Goal: Task Accomplishment & Management: Use online tool/utility

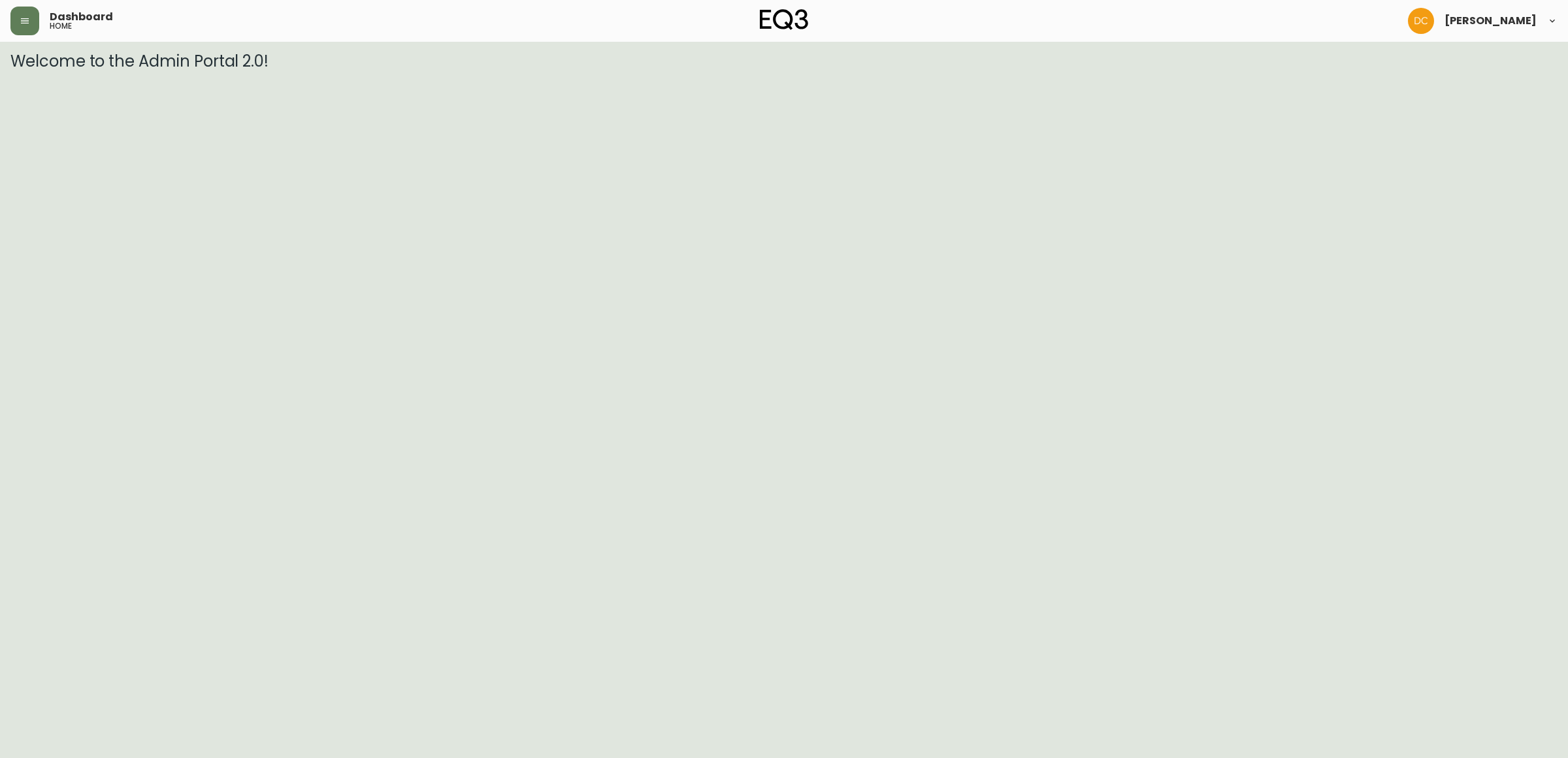
drag, startPoint x: 27, startPoint y: 25, endPoint x: 33, endPoint y: 36, distance: 12.5
click at [30, 25] on button "button" at bounding box center [25, 21] width 29 height 29
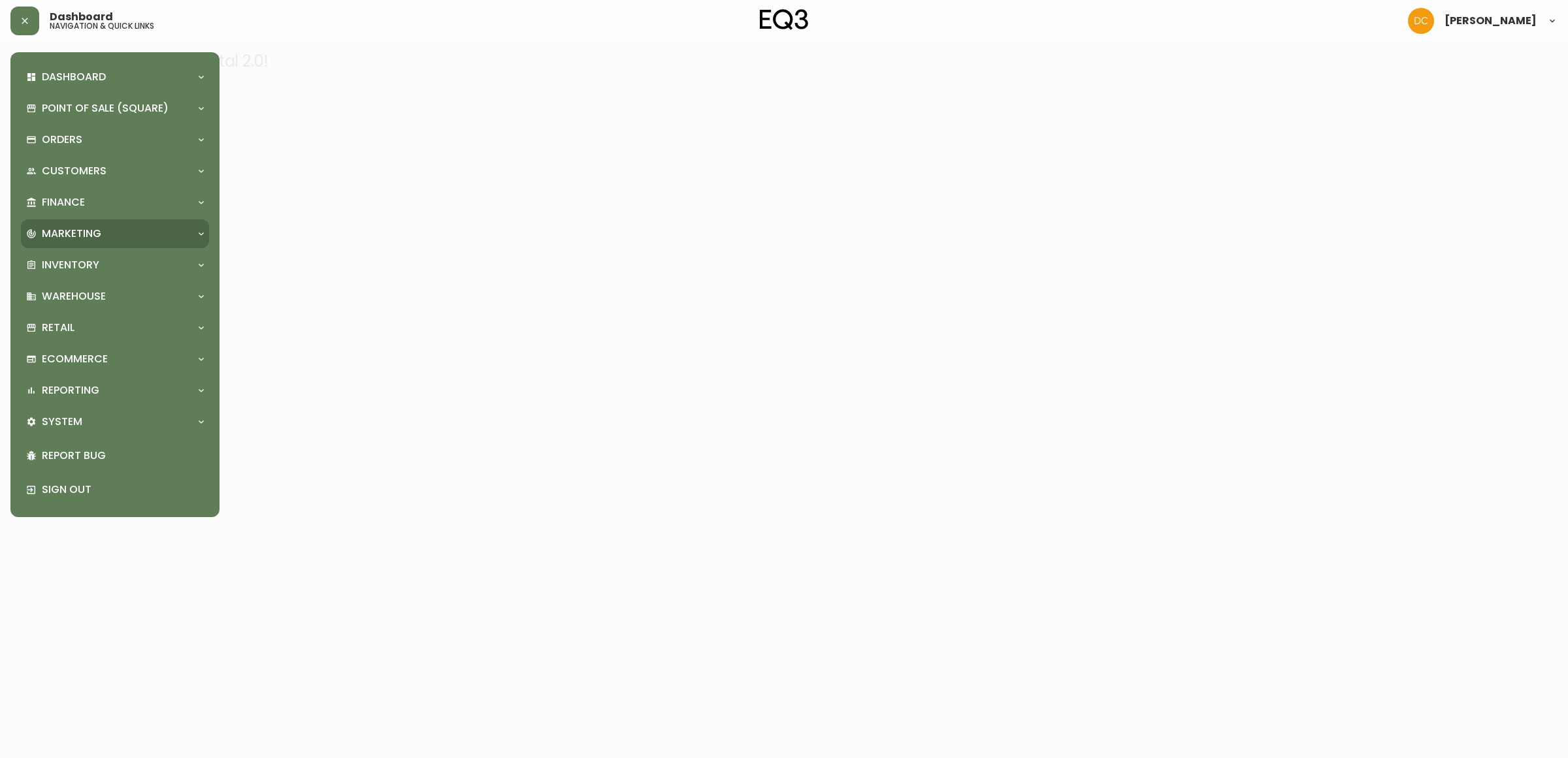
click at [86, 235] on p "Marketing" at bounding box center [71, 234] width 59 height 15
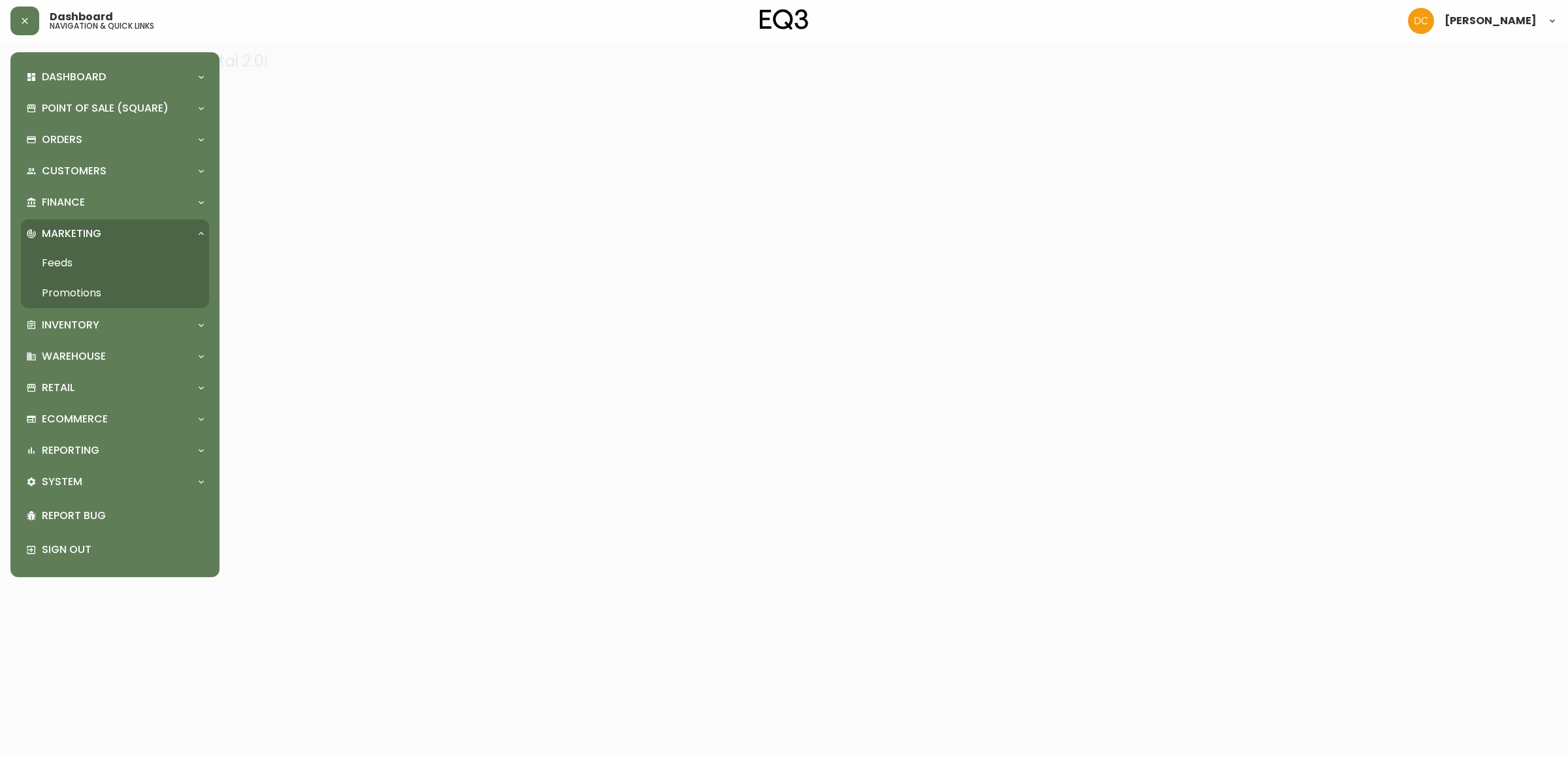
click at [104, 300] on link "Promotions" at bounding box center [114, 292] width 188 height 30
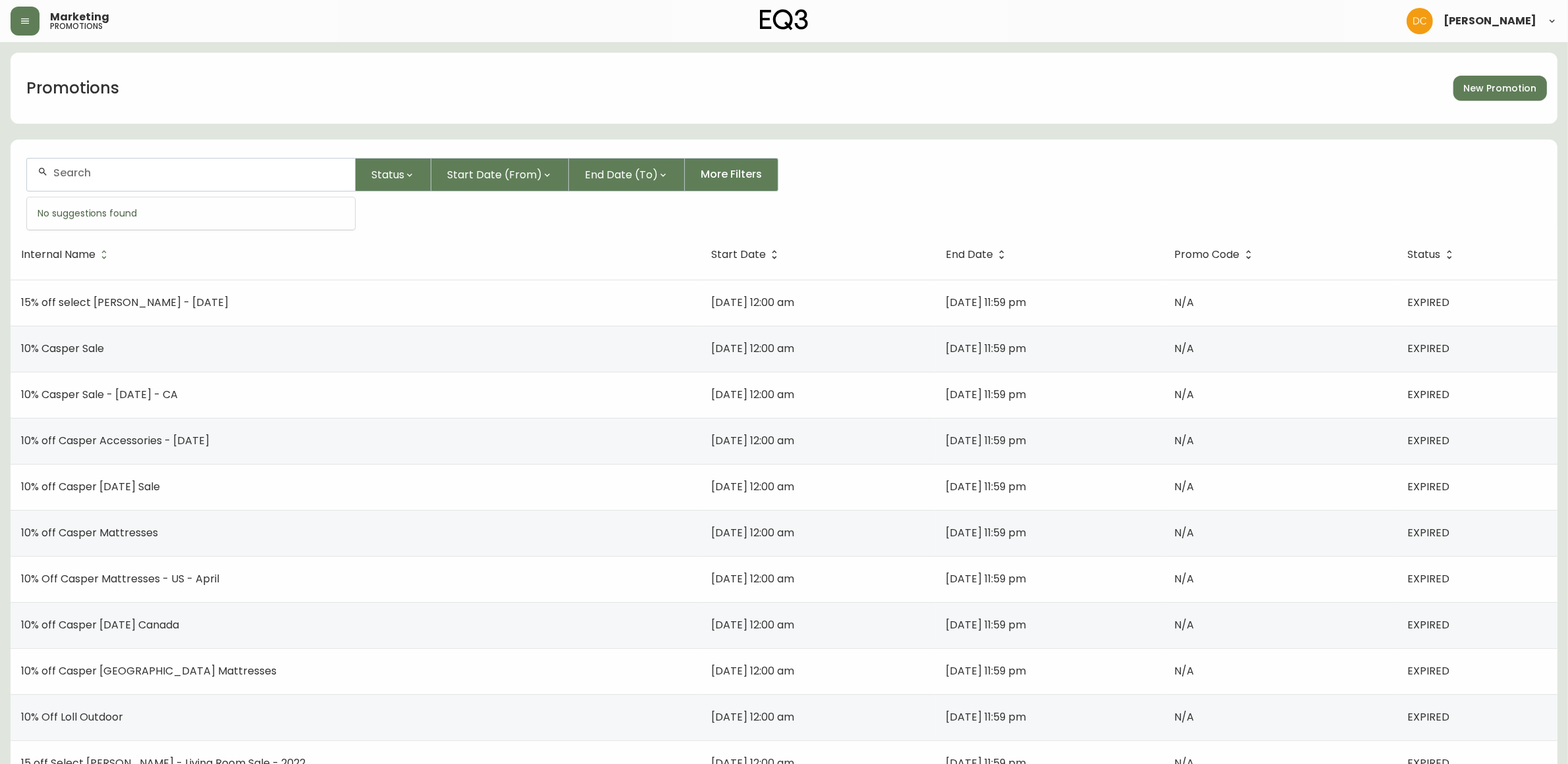
click at [202, 177] on input "text" at bounding box center [199, 173] width 291 height 13
click at [711, 251] on span "Start Date" at bounding box center [739, 254] width 55 height 8
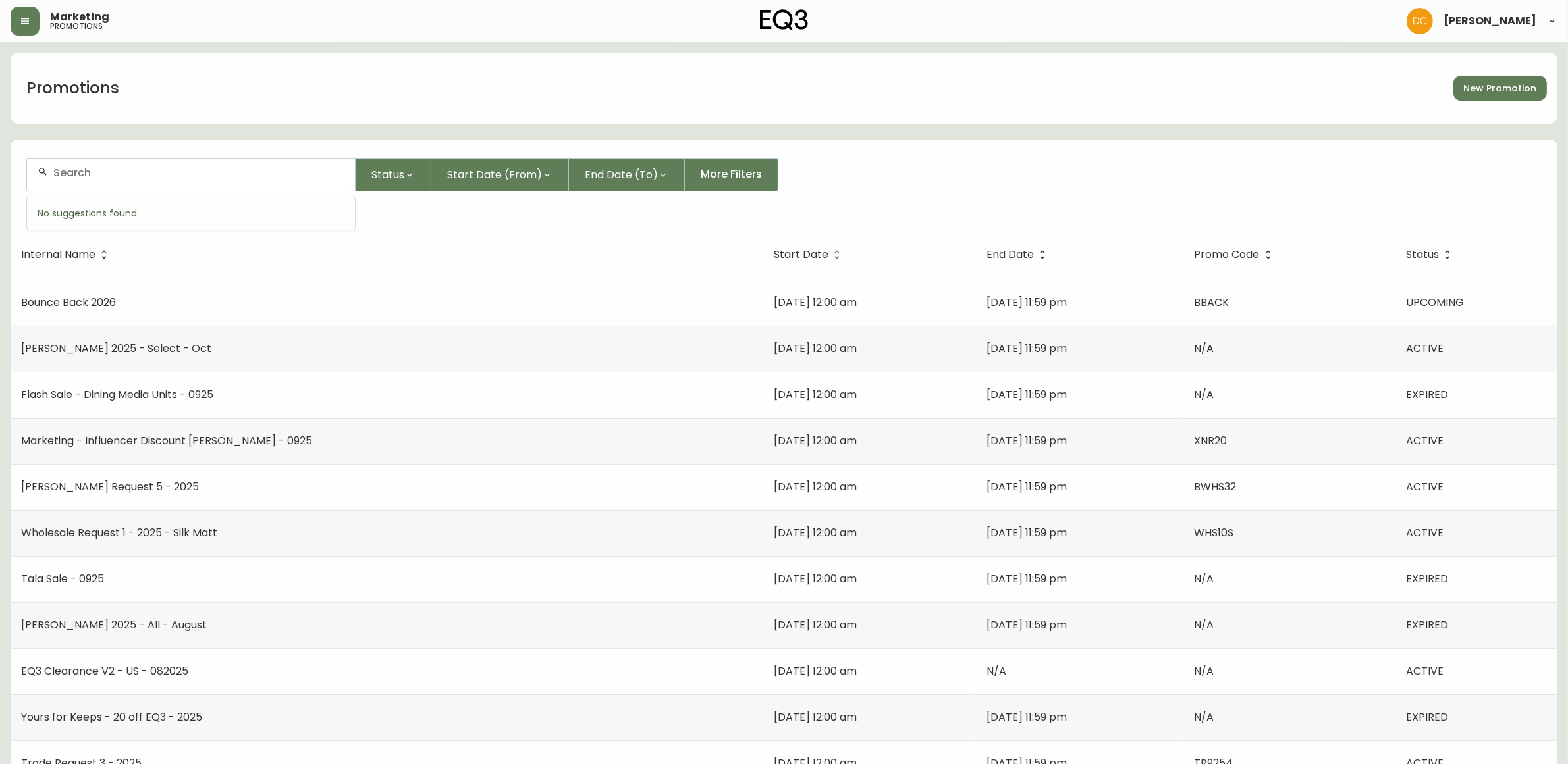
click at [173, 172] on input "text" at bounding box center [199, 173] width 291 height 13
type input "back"
type input "s"
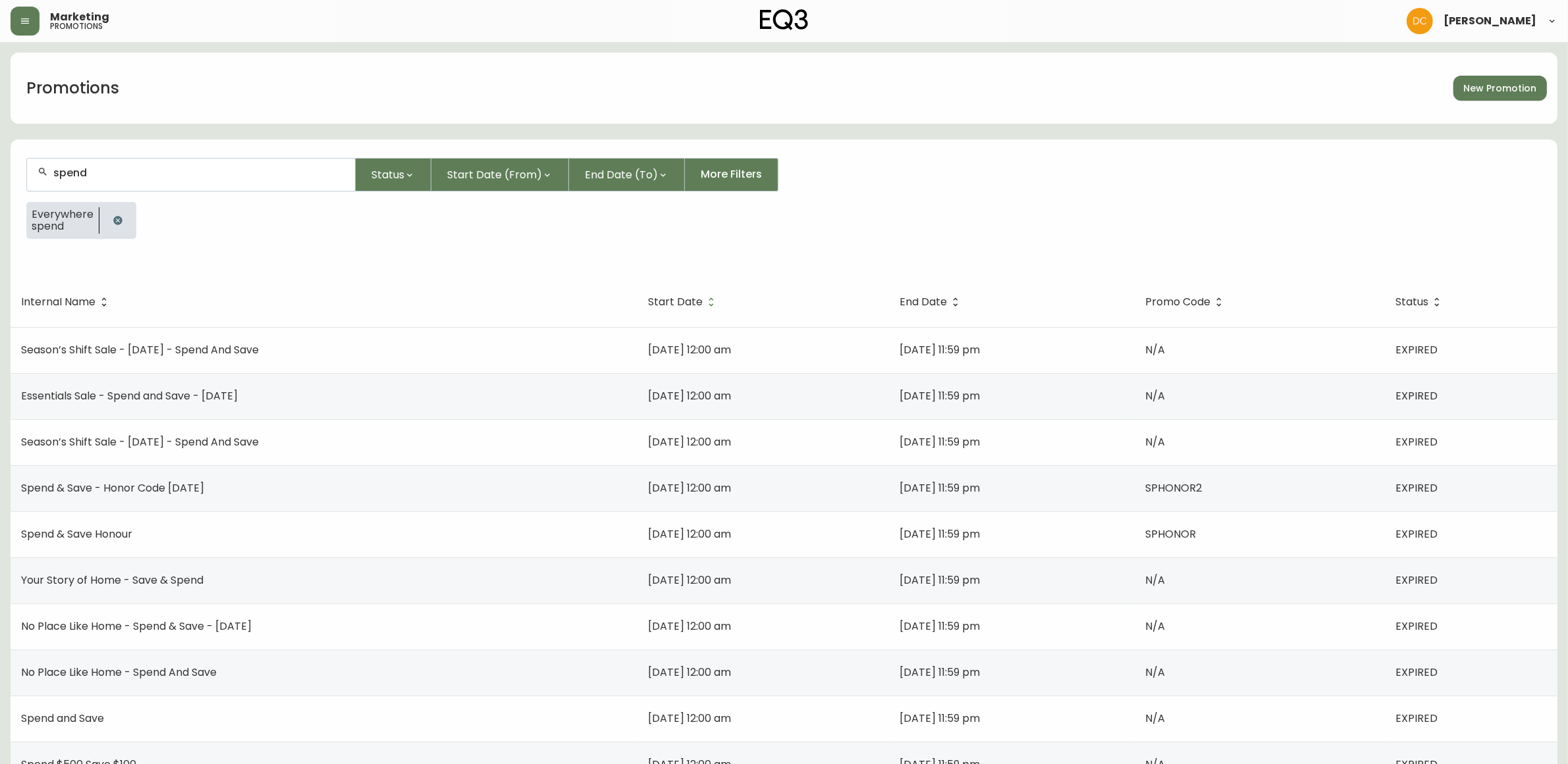
type input "spend"
click at [648, 301] on span "Start Date" at bounding box center [676, 302] width 55 height 8
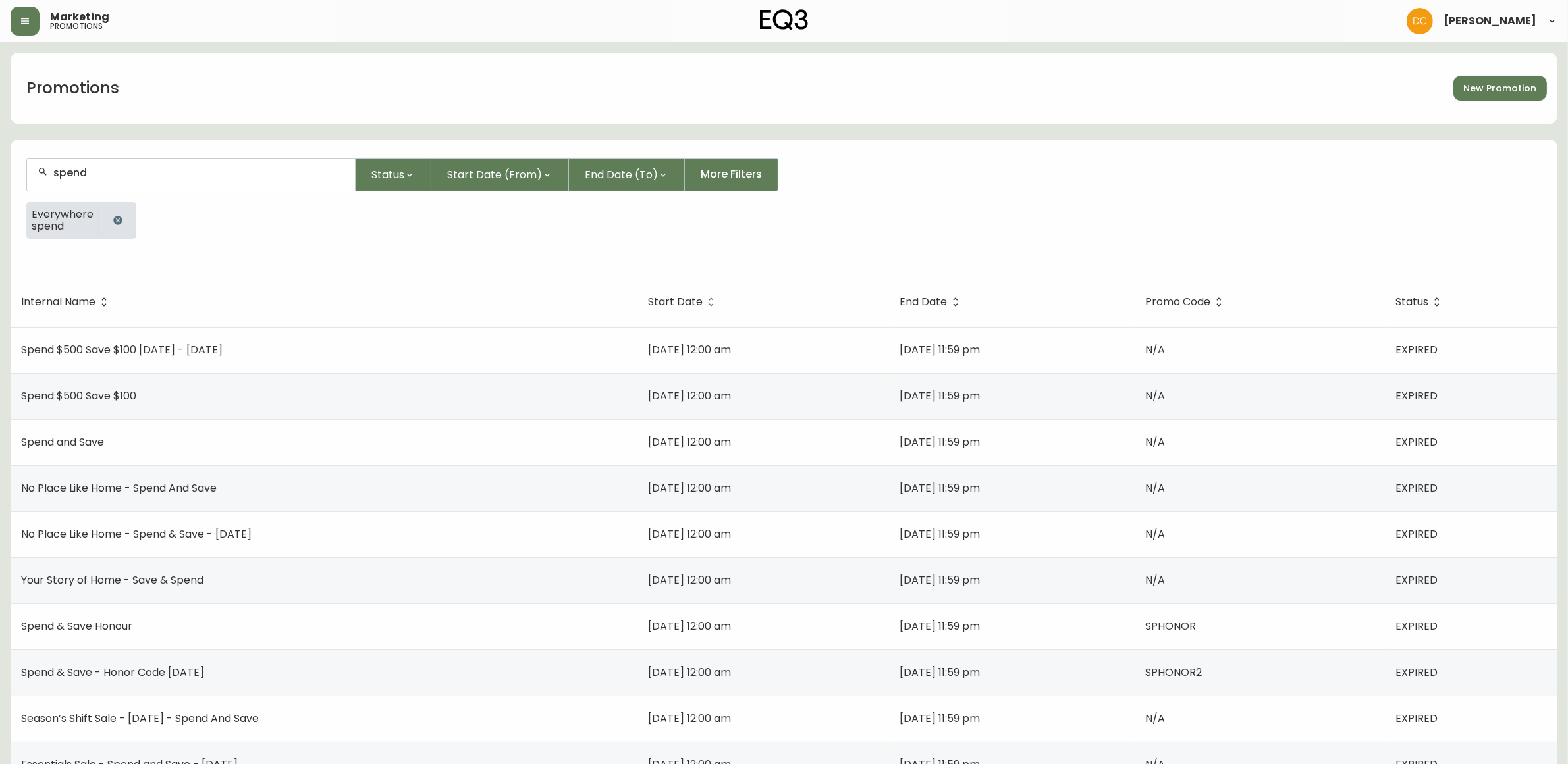
click at [649, 302] on span "Start Date" at bounding box center [676, 302] width 55 height 8
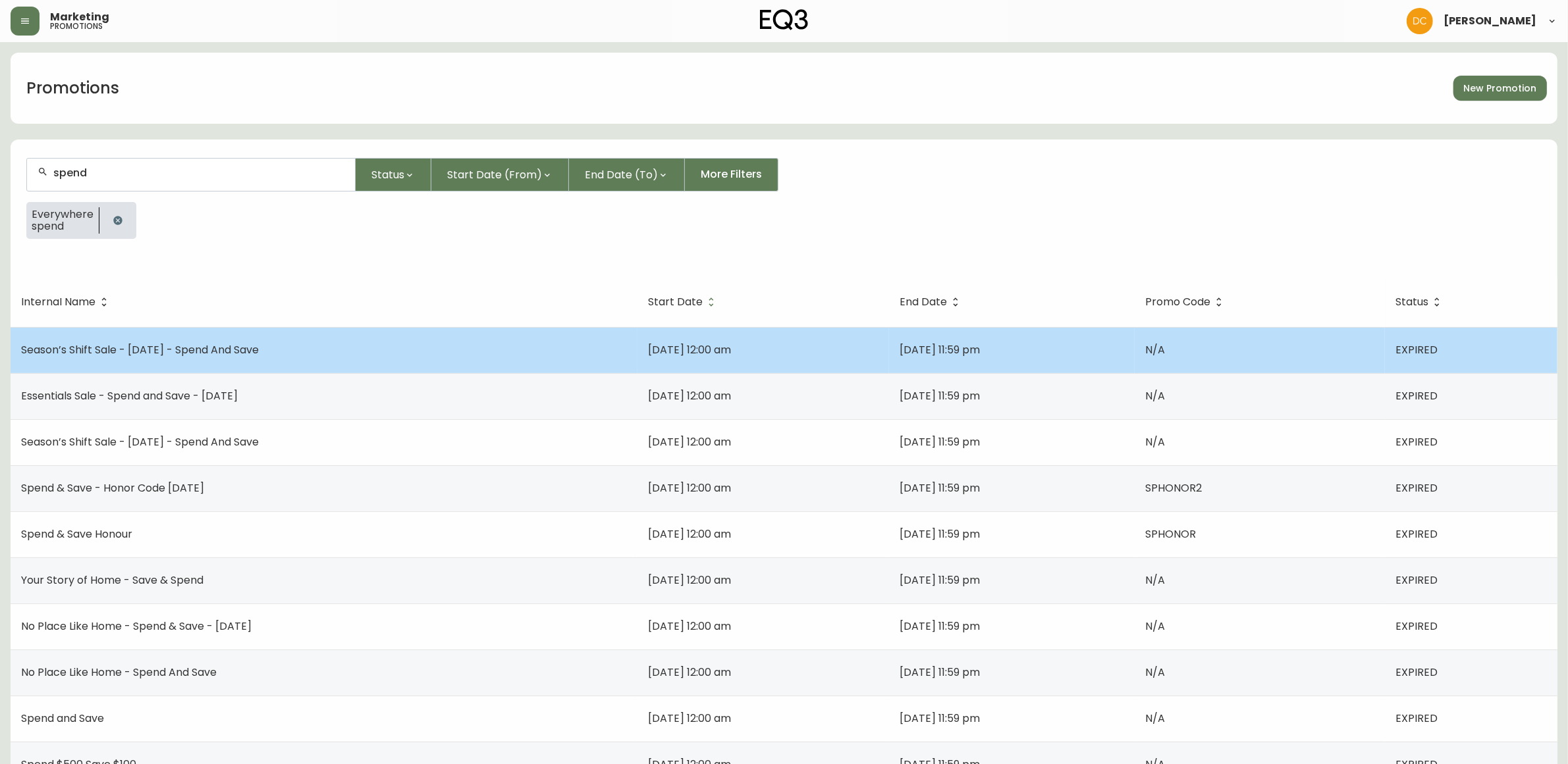
click at [248, 360] on td "Season’s Shift Sale - Sep 2023 - Spend And Save" at bounding box center [324, 350] width 627 height 46
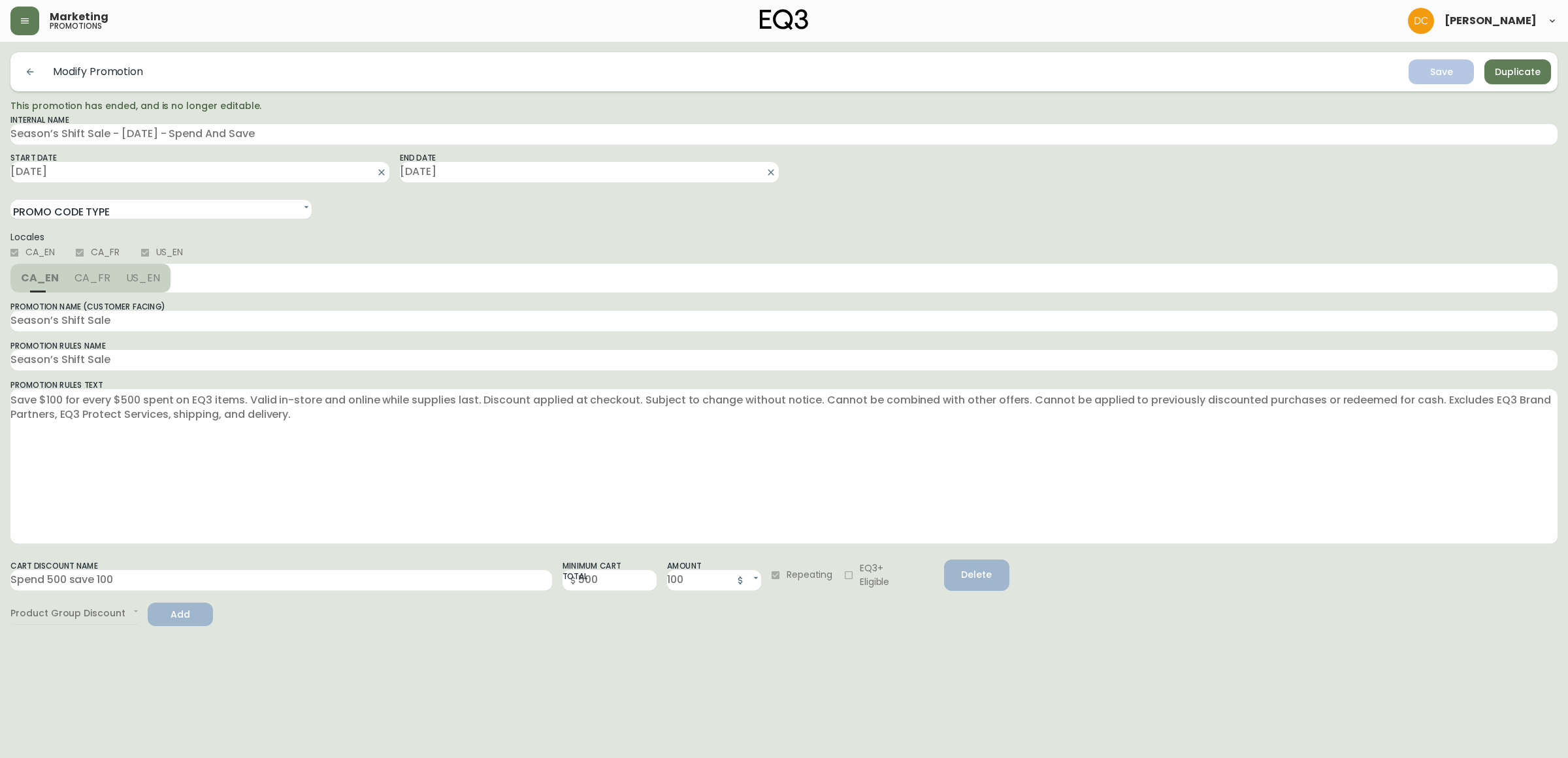
click at [6, 21] on header "Marketing promotions David Castro" at bounding box center [784, 21] width 1568 height 42
click at [23, 26] on button "button" at bounding box center [25, 21] width 29 height 29
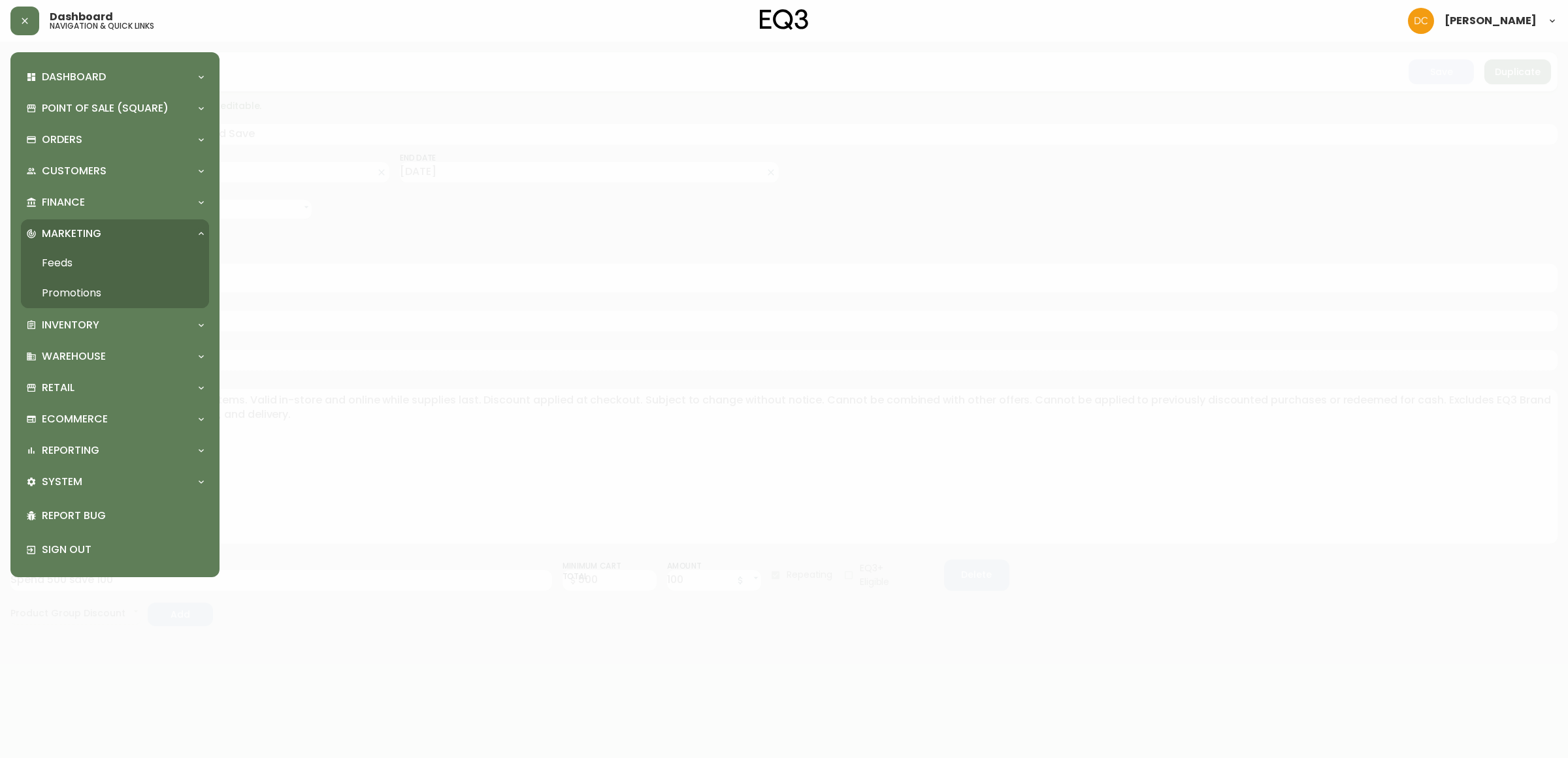
click at [403, 192] on div at bounding box center [784, 379] width 1568 height 758
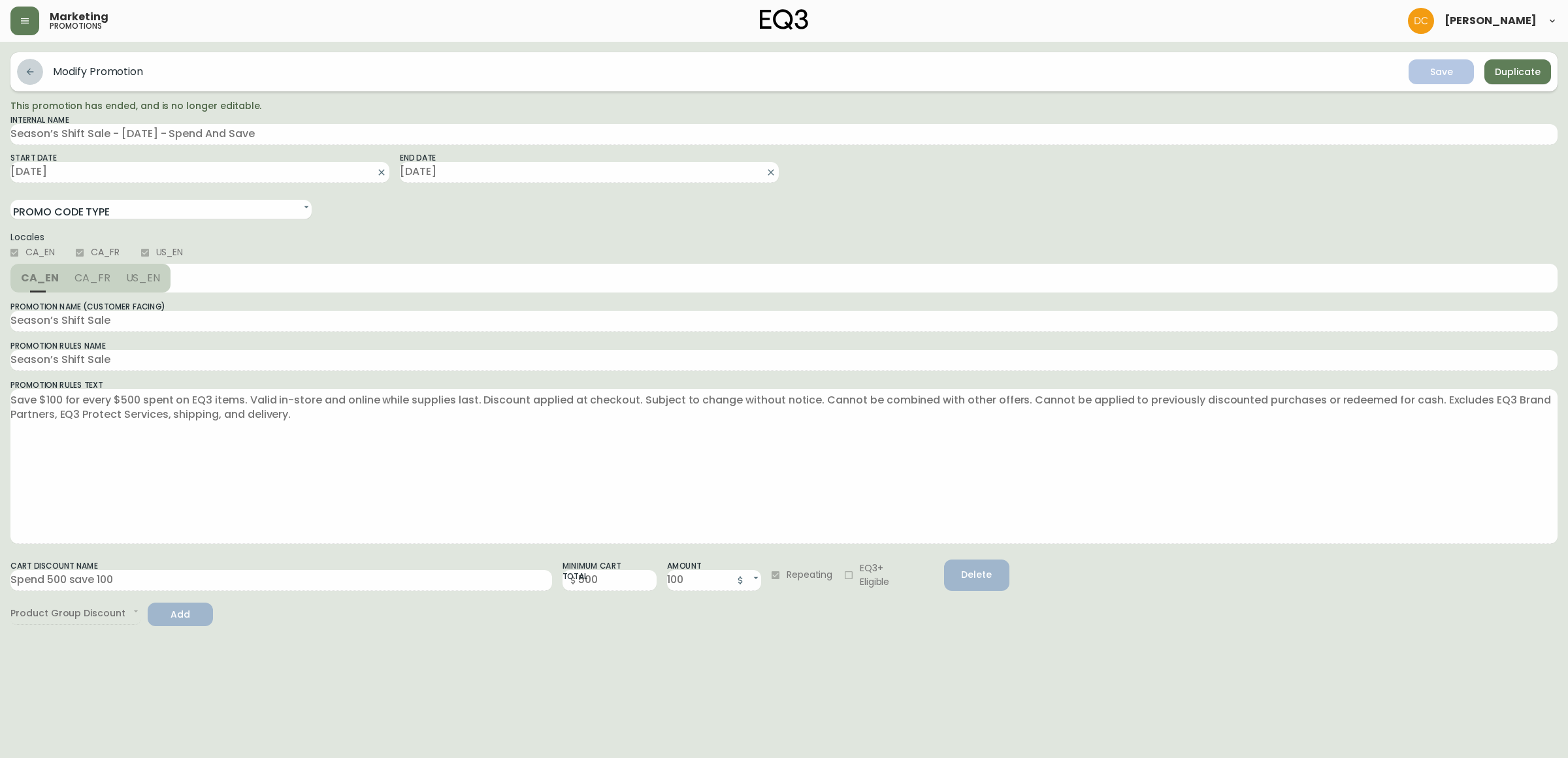
click at [34, 67] on icon "button" at bounding box center [30, 72] width 11 height 11
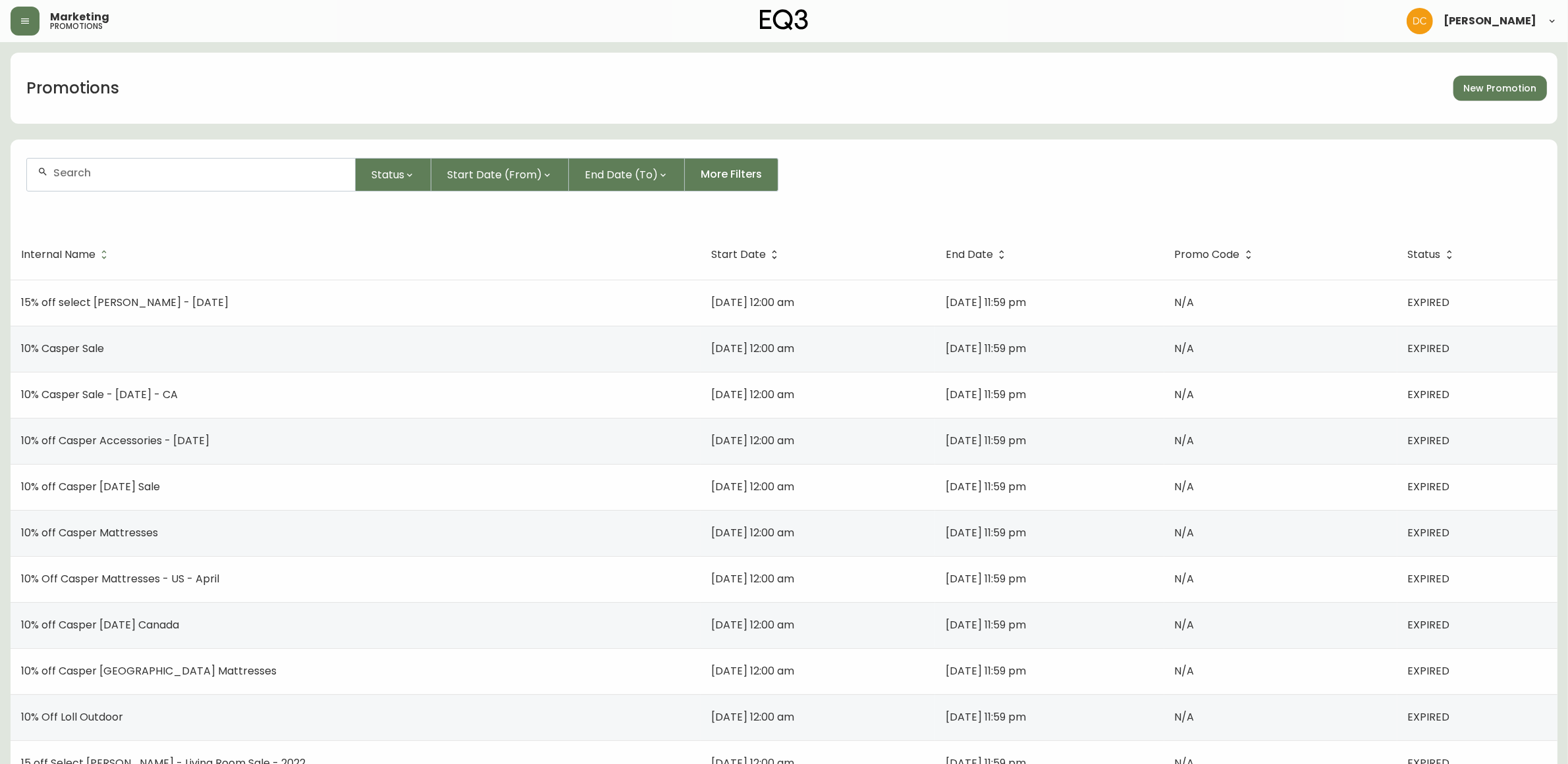
click at [146, 170] on input "text" at bounding box center [199, 173] width 291 height 13
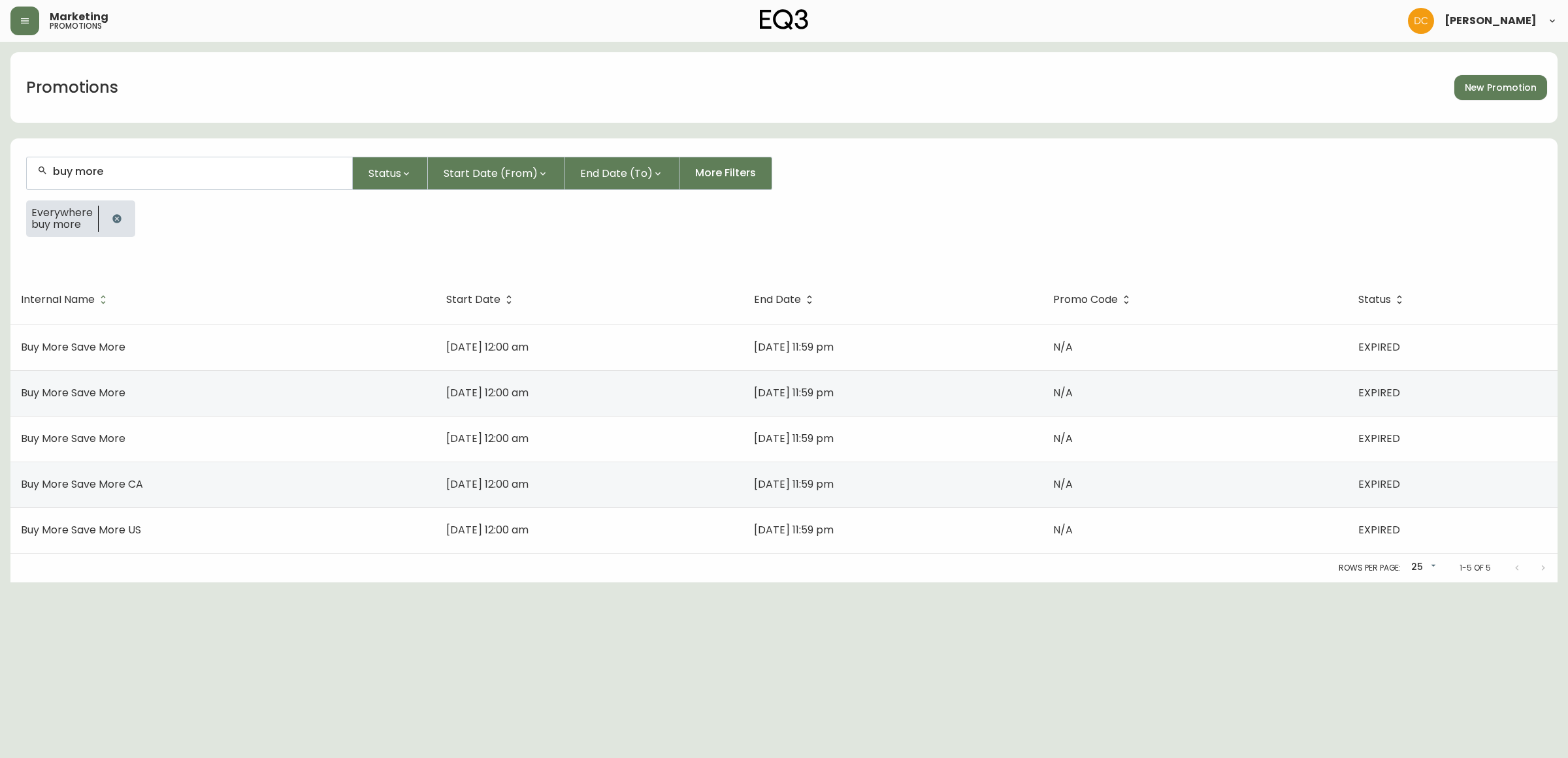
type input "buy more"
click at [437, 306] on th "Start Date" at bounding box center [589, 300] width 307 height 50
click at [446, 300] on span "Start Date" at bounding box center [473, 300] width 54 height 8
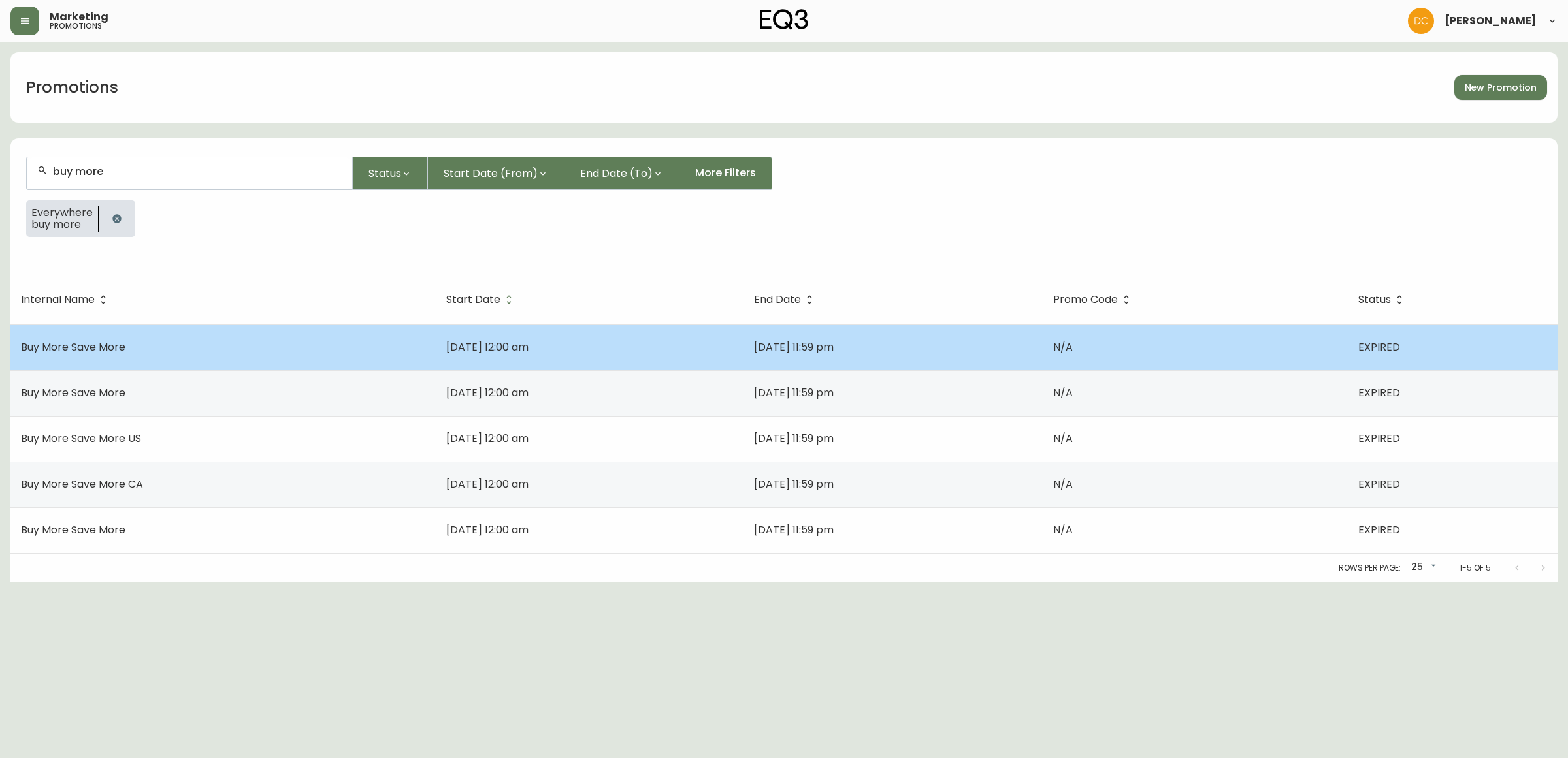
click at [446, 341] on span "Jun 19 2020, 12:00 am" at bounding box center [487, 347] width 83 height 15
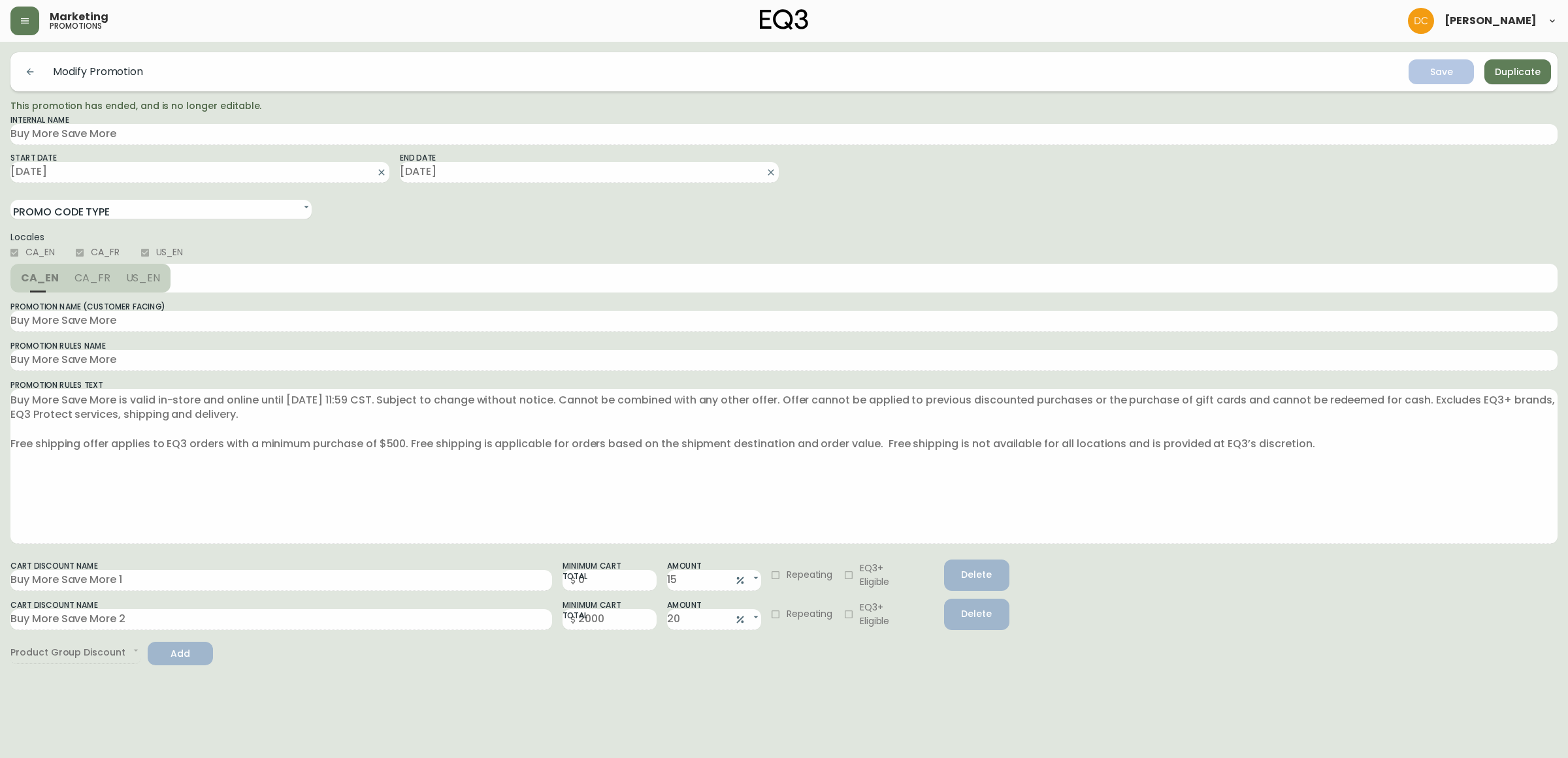
click at [1514, 60] on button "Duplicate" at bounding box center [1517, 71] width 66 height 25
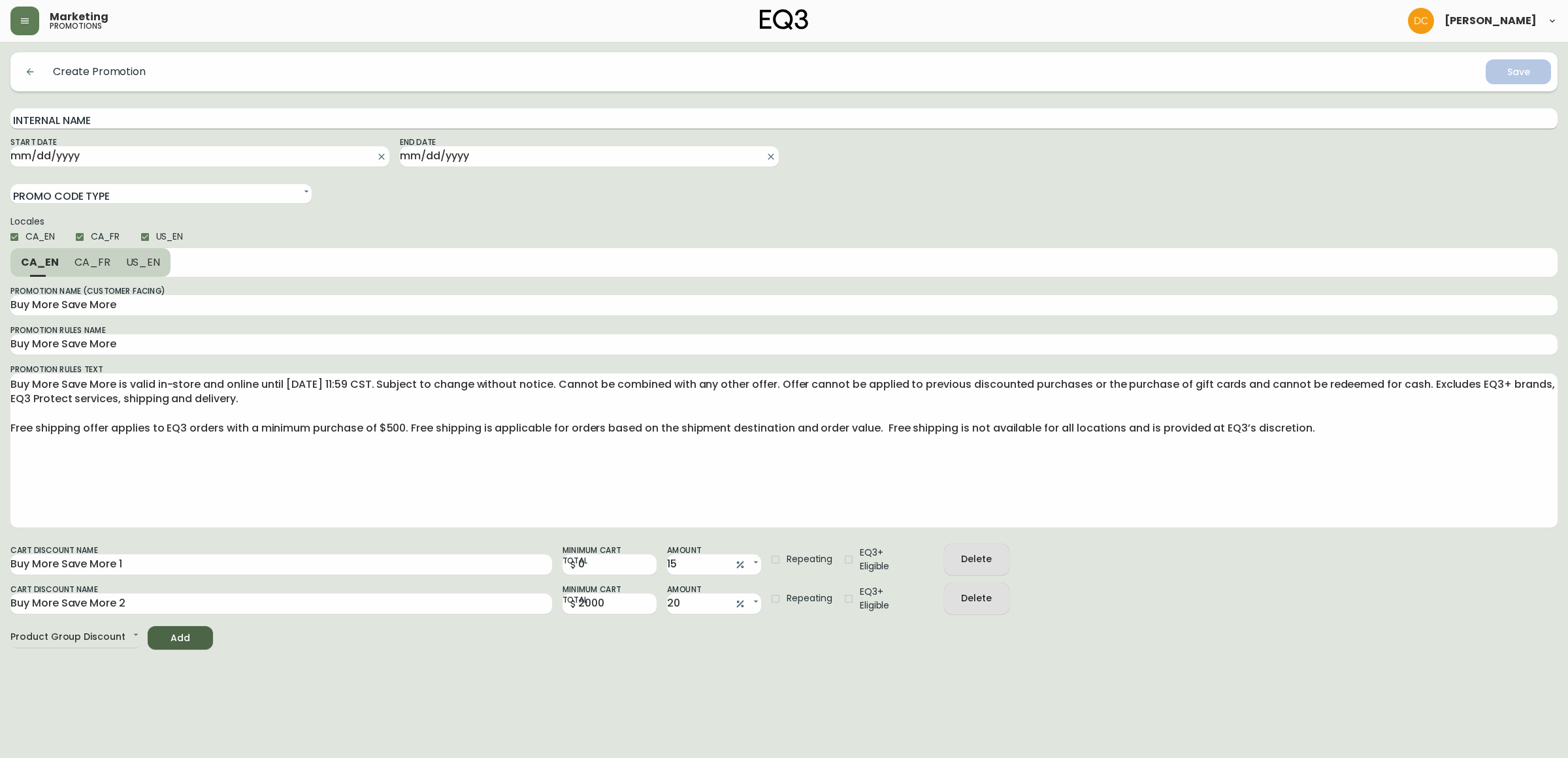
click at [341, 113] on input "Internal Name" at bounding box center [784, 118] width 1547 height 21
type input "Buy more Save More"
click at [204, 157] on input "Start Date" at bounding box center [190, 156] width 358 height 21
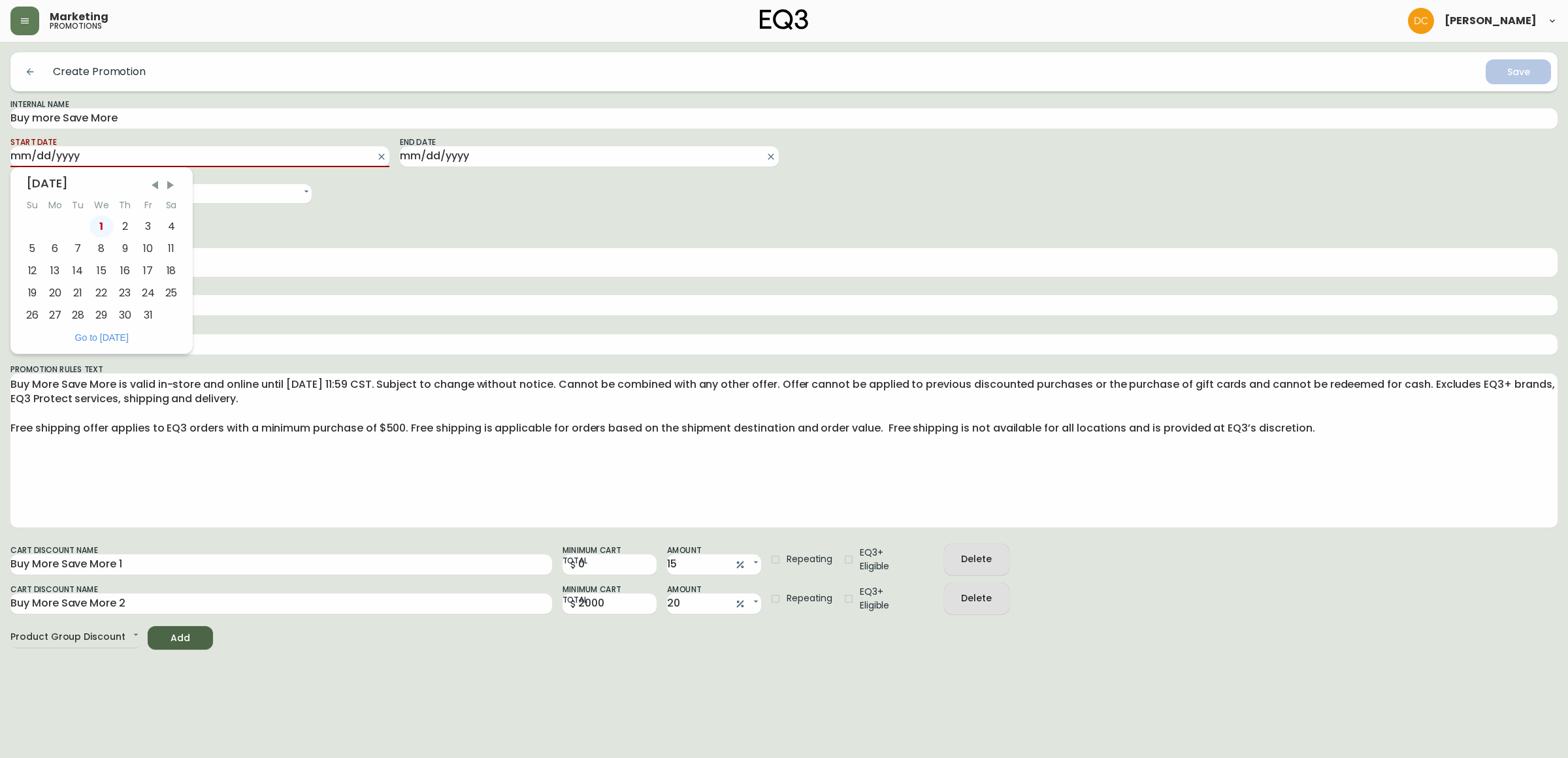
click at [104, 225] on div "1" at bounding box center [102, 226] width 25 height 22
type input "2025-10-01"
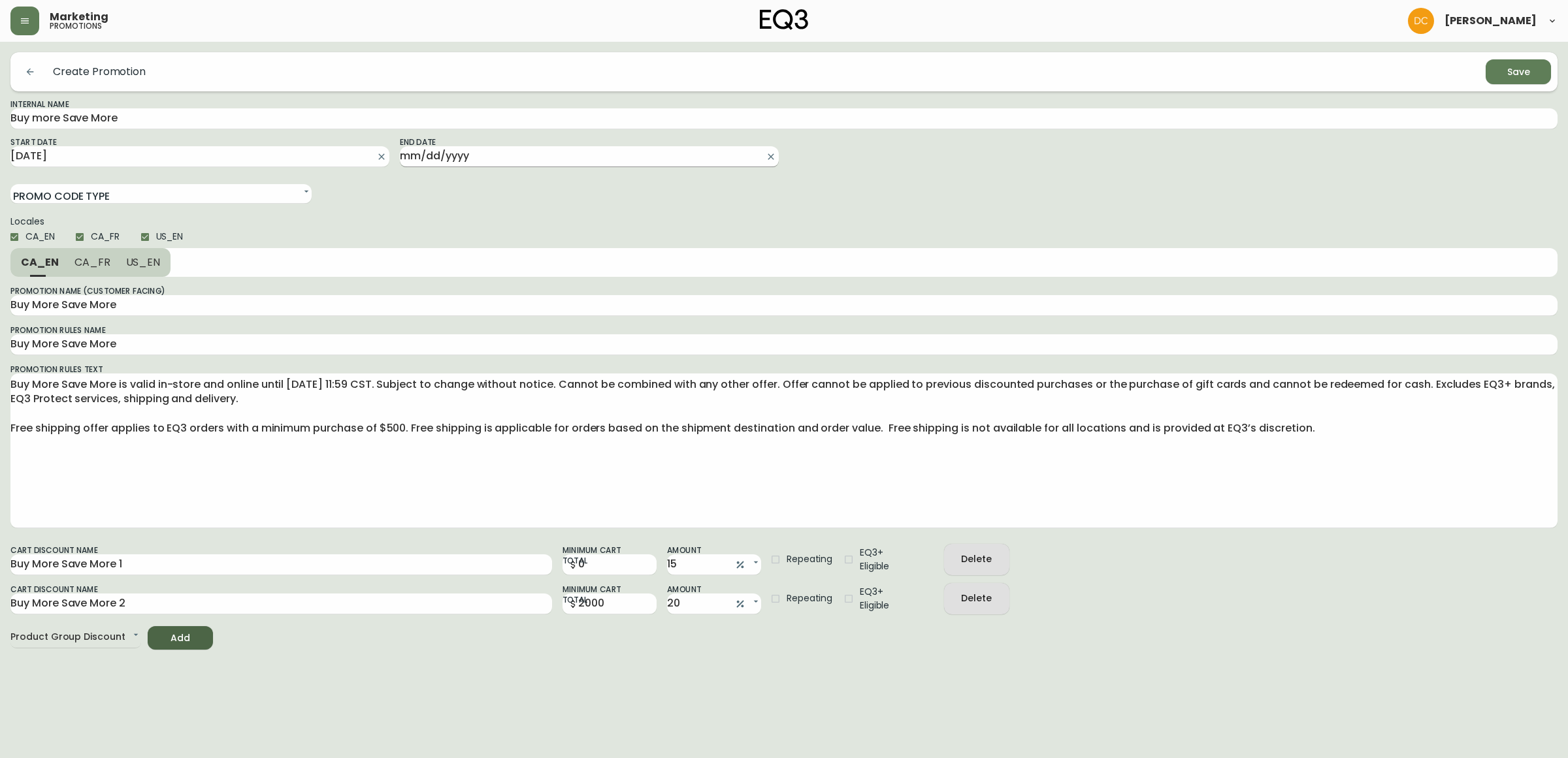
click at [458, 164] on input "End Date" at bounding box center [578, 156] width 358 height 21
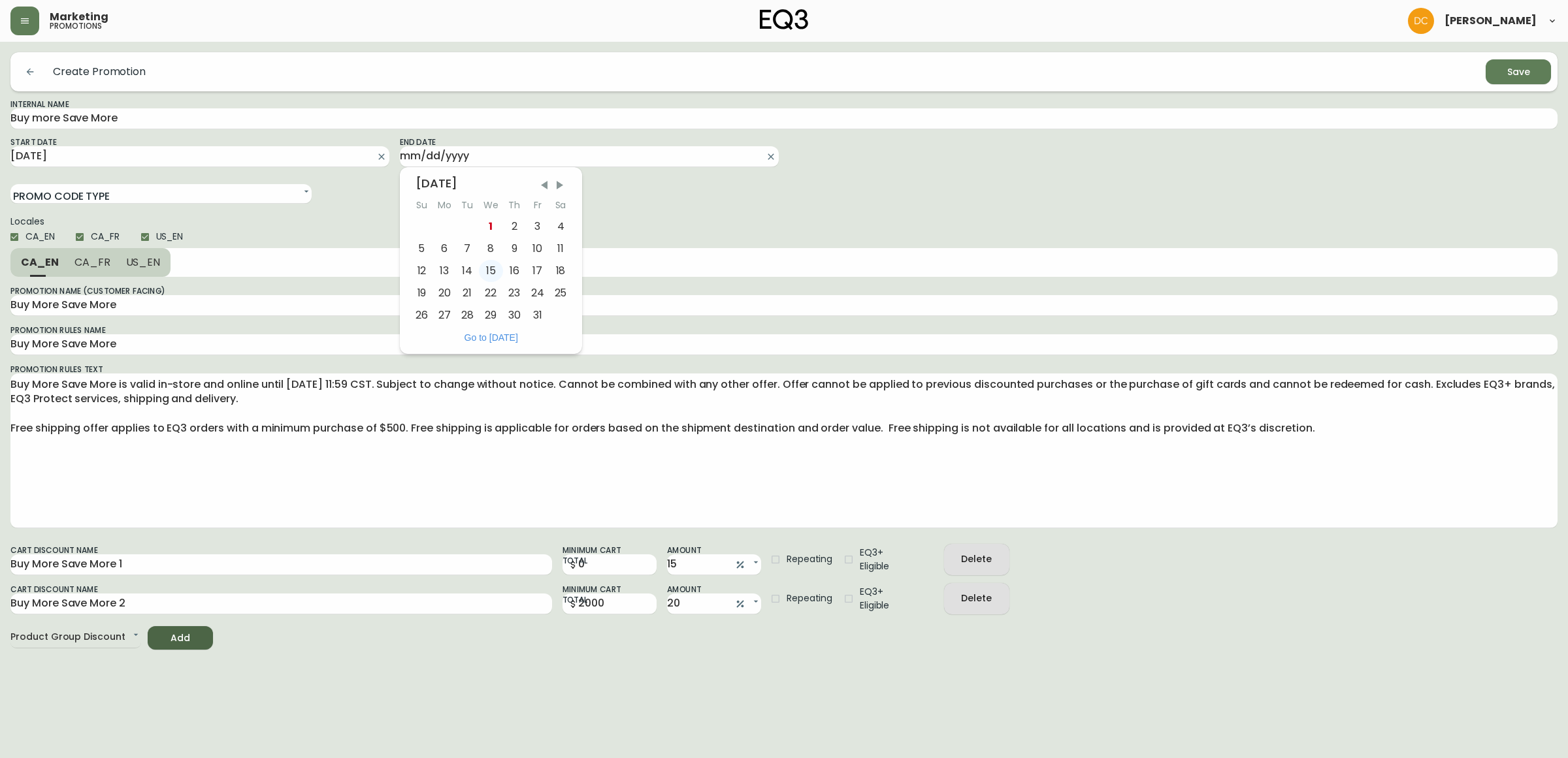
click at [483, 270] on div "12 13 14 15 16 17 18" at bounding box center [491, 271] width 162 height 22
click at [471, 270] on div "14" at bounding box center [467, 271] width 23 height 22
type input "2025-10-14"
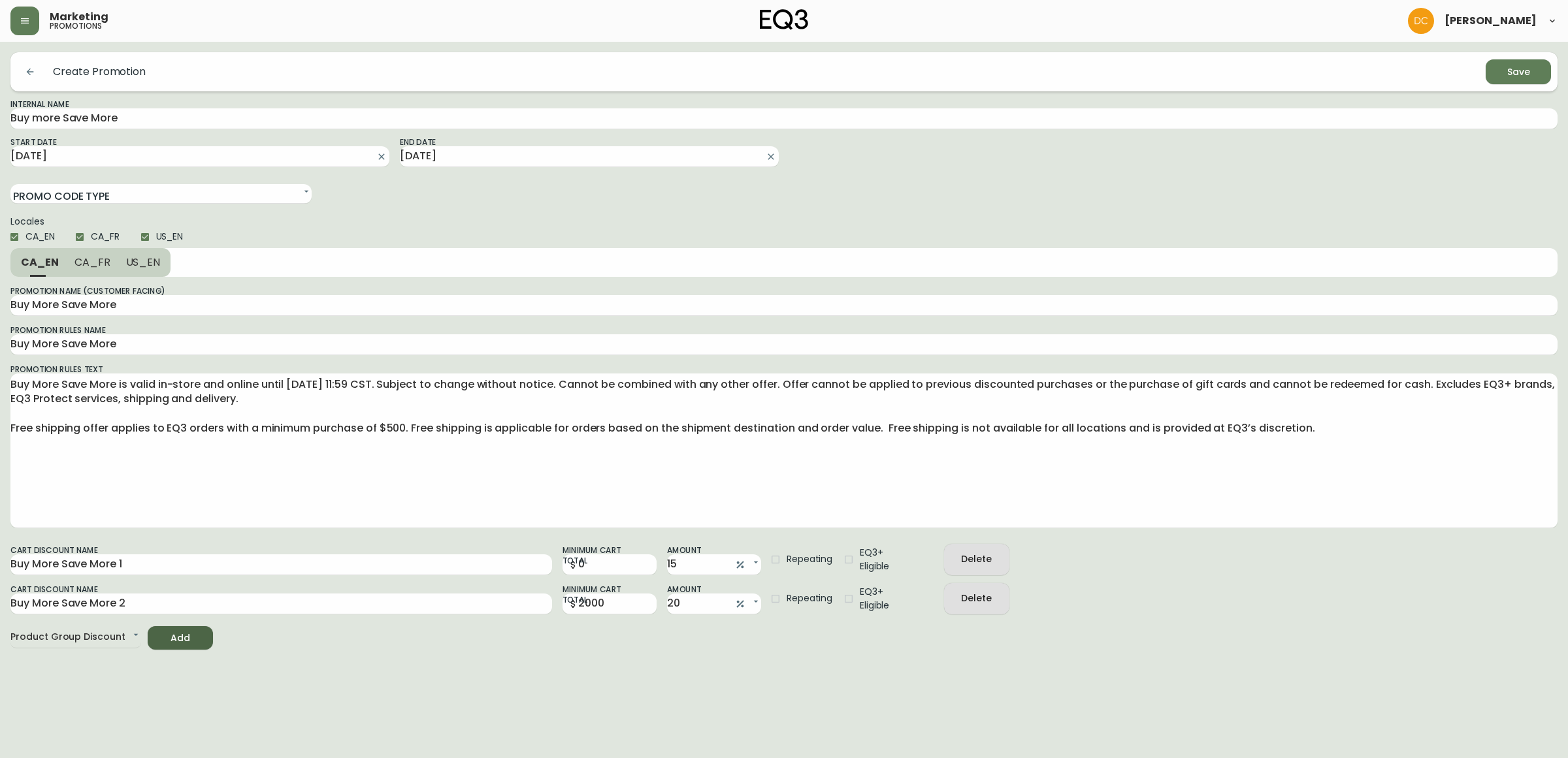
click at [980, 599] on div "Delete" at bounding box center [976, 598] width 31 height 16
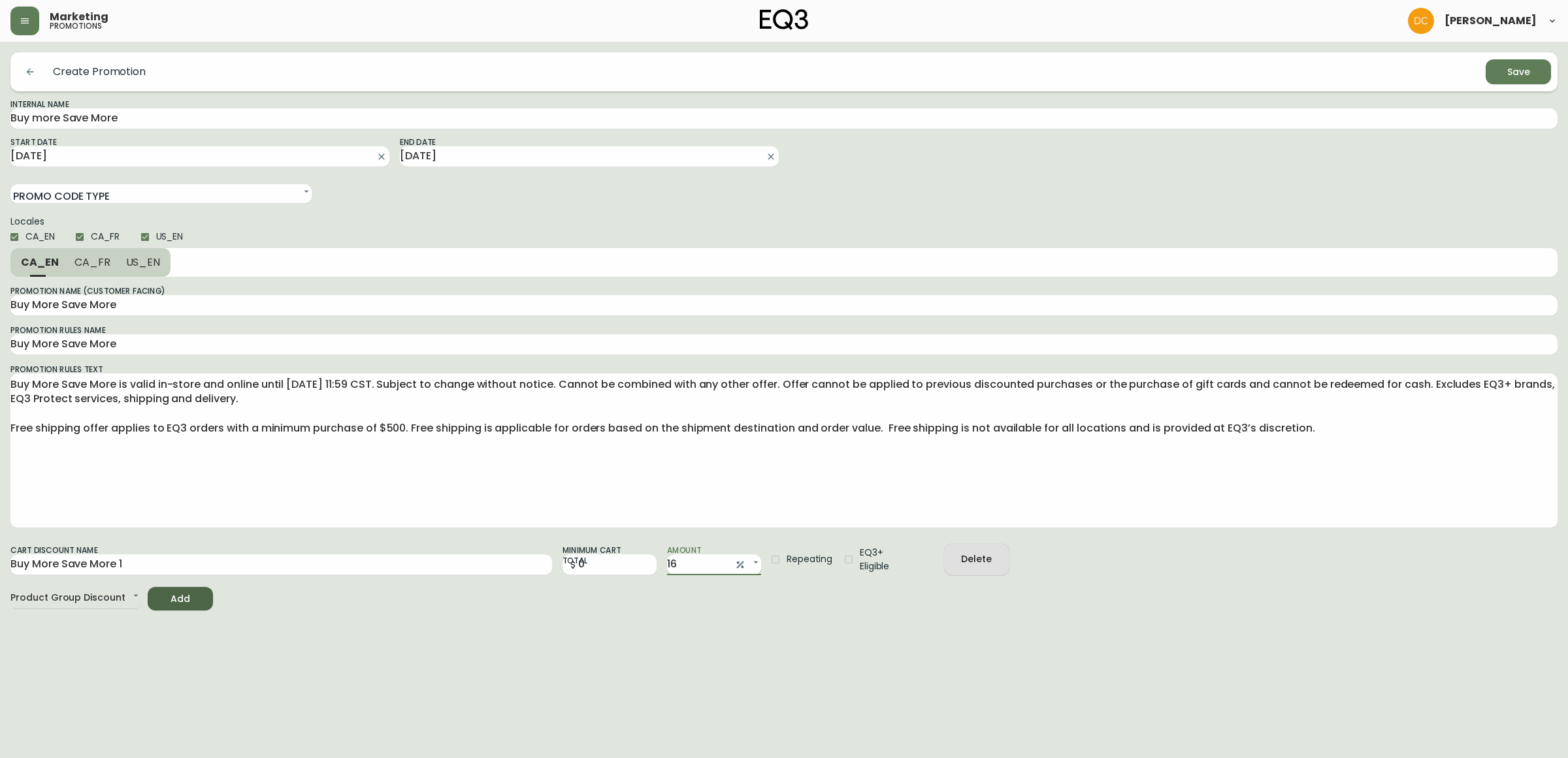
click at [726, 562] on input "16" at bounding box center [698, 565] width 63 height 21
click at [740, 566] on body "Marketing promotions David Castro Create Promotion Save Internal Name Buy more …" at bounding box center [784, 305] width 1568 height 611
click at [746, 582] on icon "button" at bounding box center [751, 583] width 11 height 11
type input "0.16"
type input "FIXED"
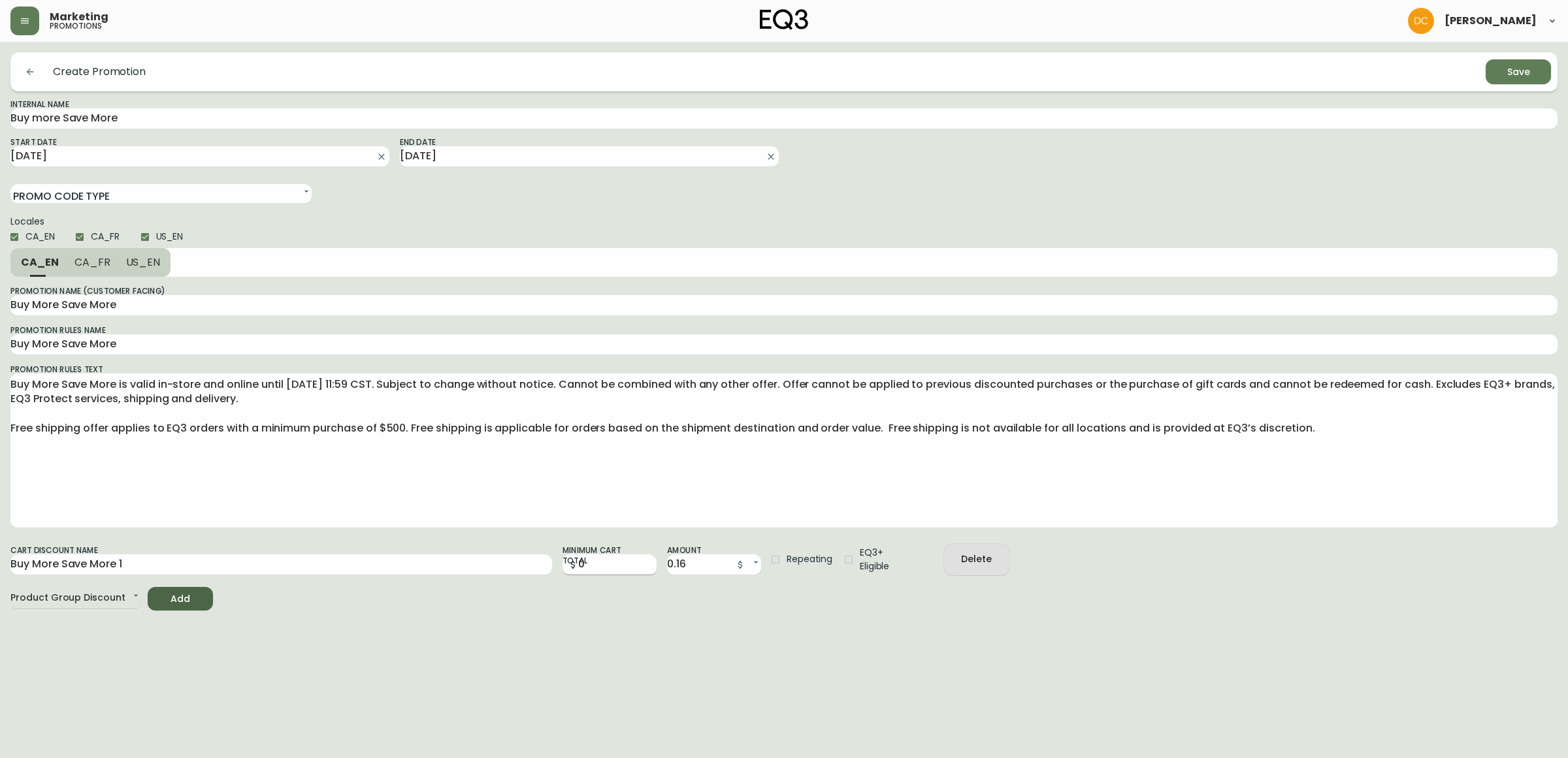
click at [593, 567] on input "0" at bounding box center [617, 565] width 78 height 21
type input "1000"
type input "200"
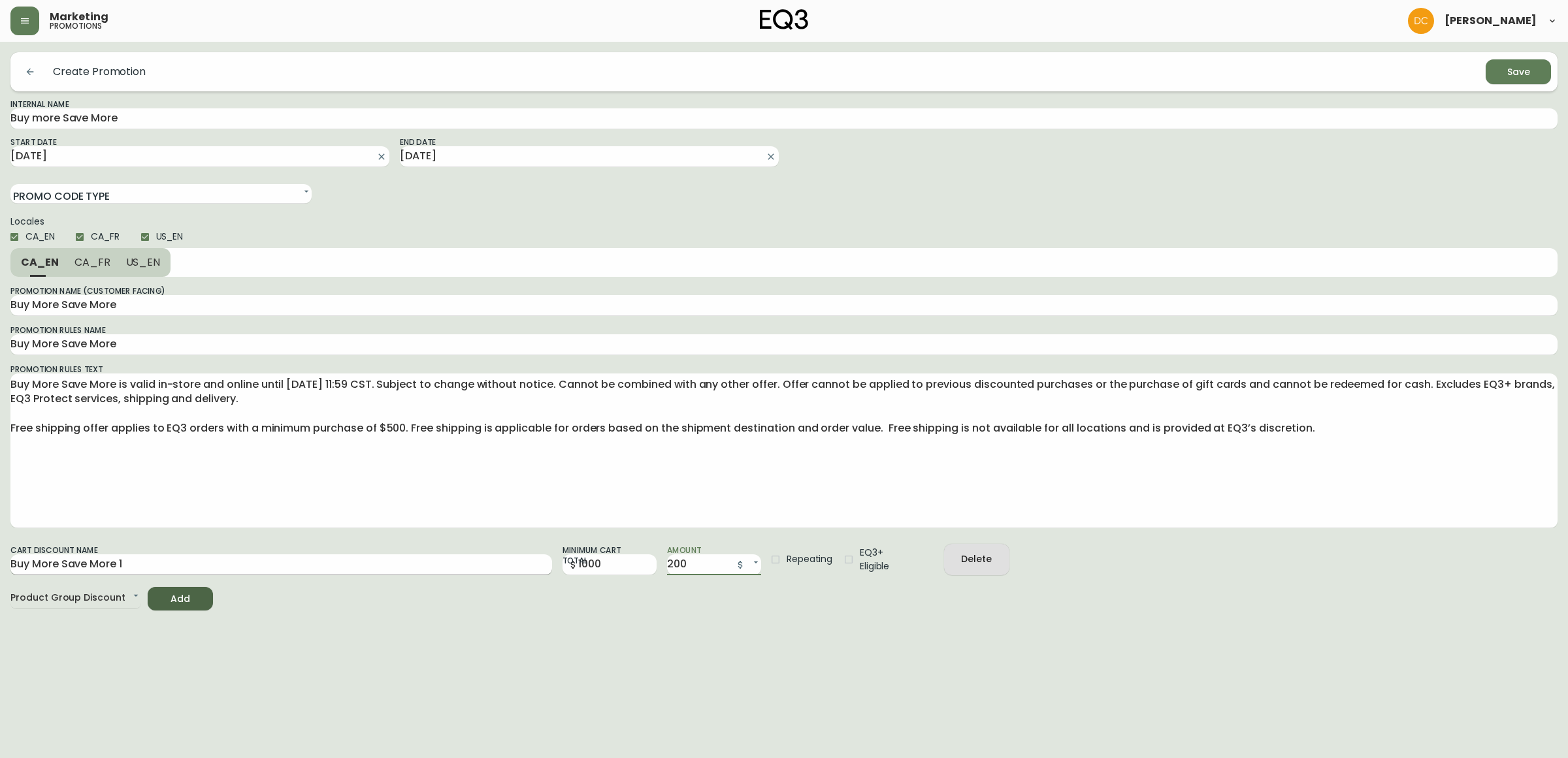
click at [301, 558] on input "Buy More Save More 1" at bounding box center [281, 565] width 541 height 21
click at [301, 557] on input "Buy More Save More 1" at bounding box center [281, 565] width 541 height 21
type input "Buy More Save More"
click at [639, 466] on textarea "Buy More Save More is valid in-store and online until July 6, 2020 11:59 CST. S…" at bounding box center [784, 450] width 1547 height 146
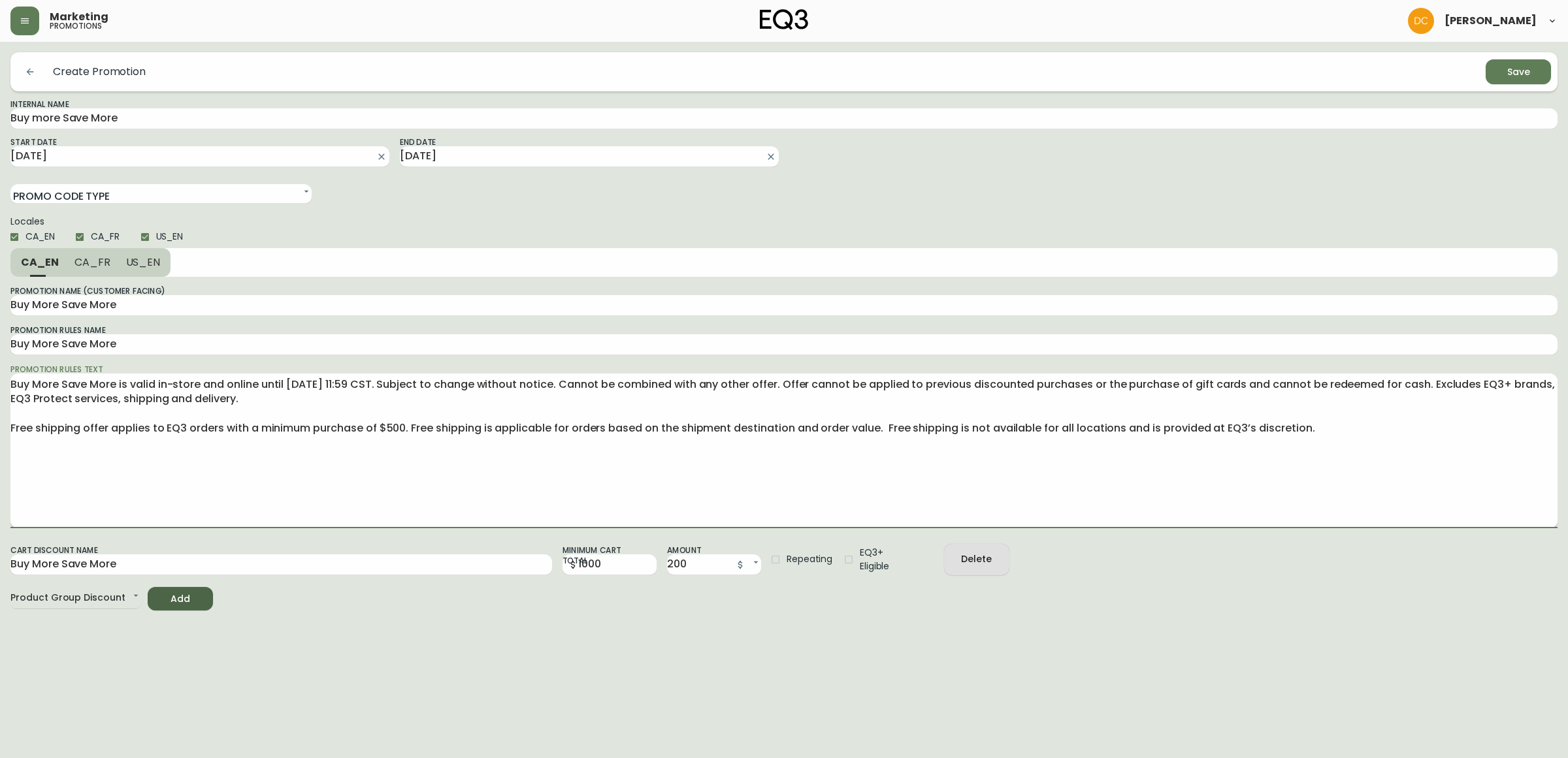
paste textarea "$200 off every $1000 spent on upholstery purchases valid until October 16th, 20…"
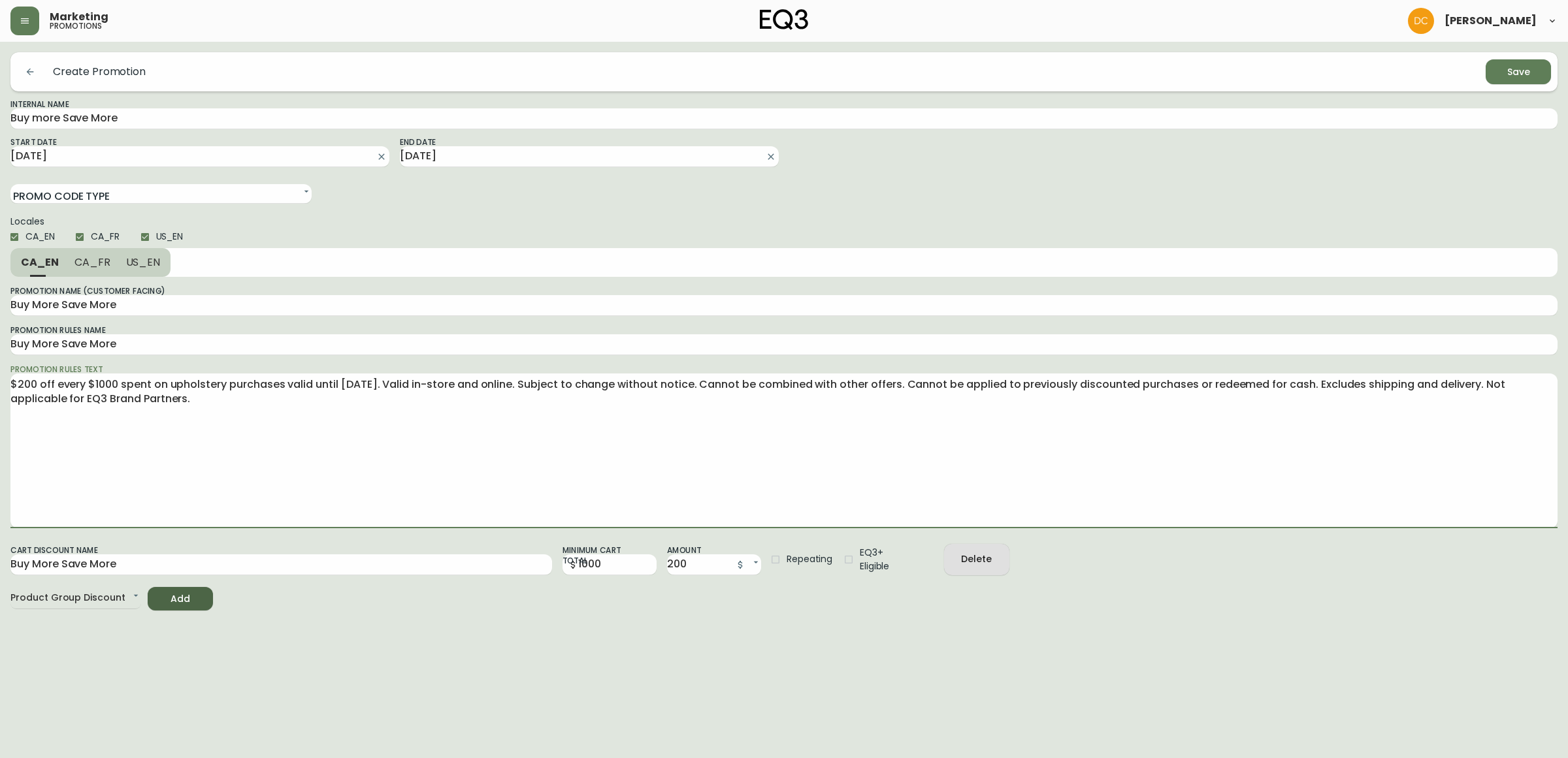
drag, startPoint x: 123, startPoint y: 264, endPoint x: 132, endPoint y: 265, distance: 9.1
click at [123, 264] on button "US_EN" at bounding box center [144, 262] width 53 height 29
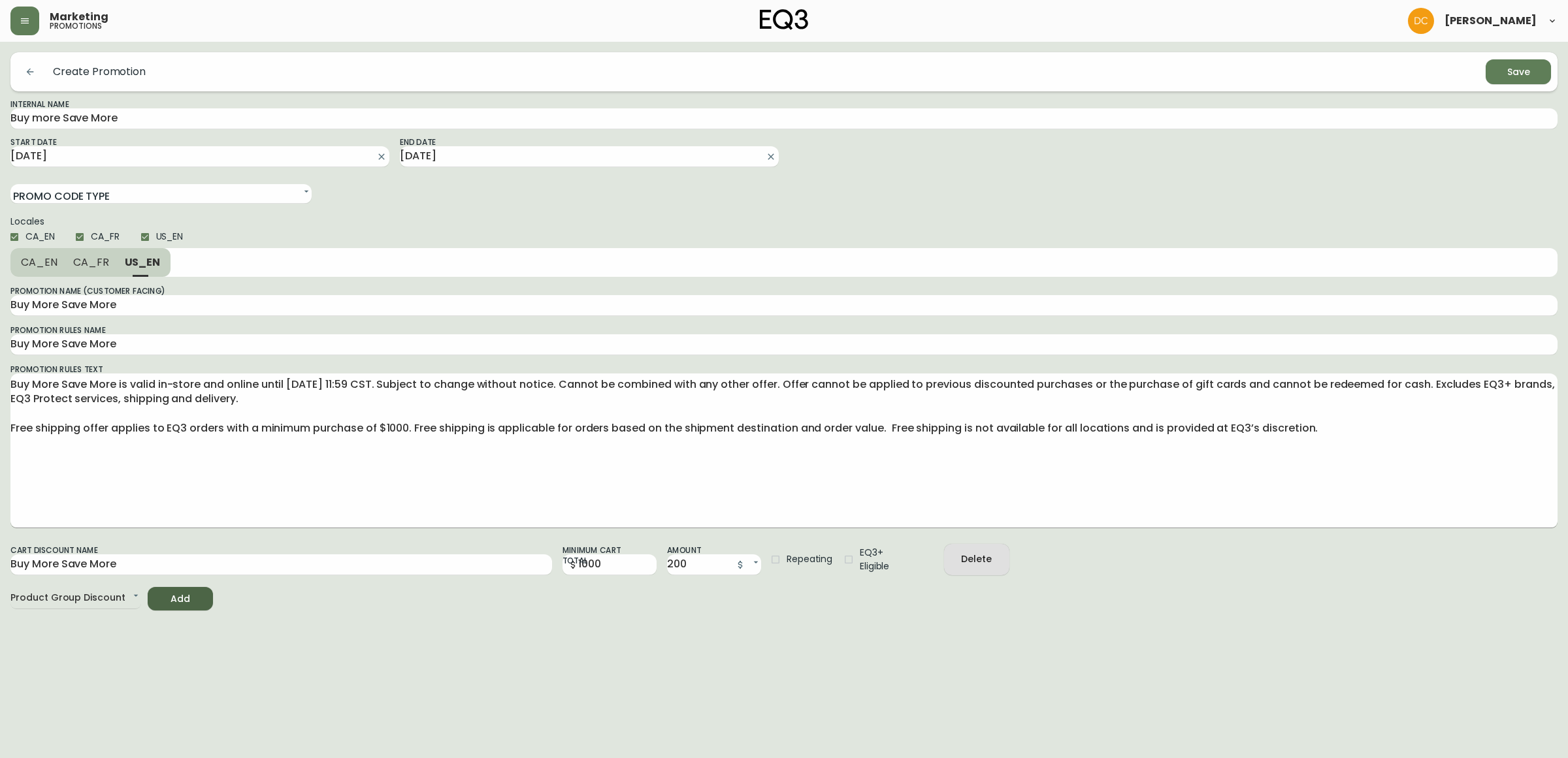
click at [215, 411] on textarea "Buy More Save More is valid in-store and online until July 6, 2020 11:59 CST. S…" at bounding box center [784, 450] width 1547 height 146
paste textarea "$200 off every $1000 spent on upholstery purchases valid until October 16th, 20…"
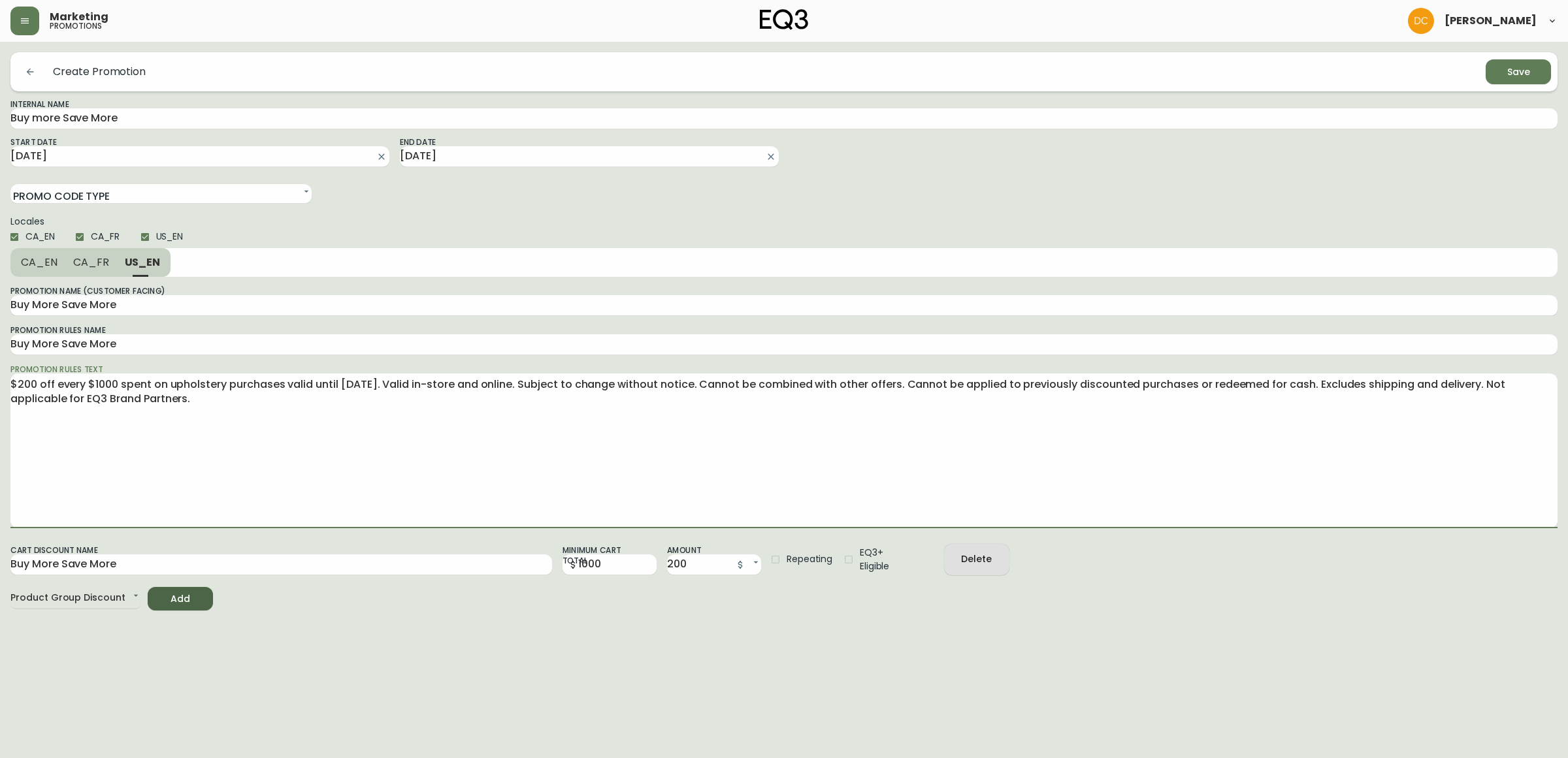
type textarea "$200 off every $1000 spent on upholstery purchases valid until October 16th, 20…"
click at [99, 262] on span "CA_FR" at bounding box center [92, 261] width 36 height 14
type input "Achetez Plus, Économisez Plus"
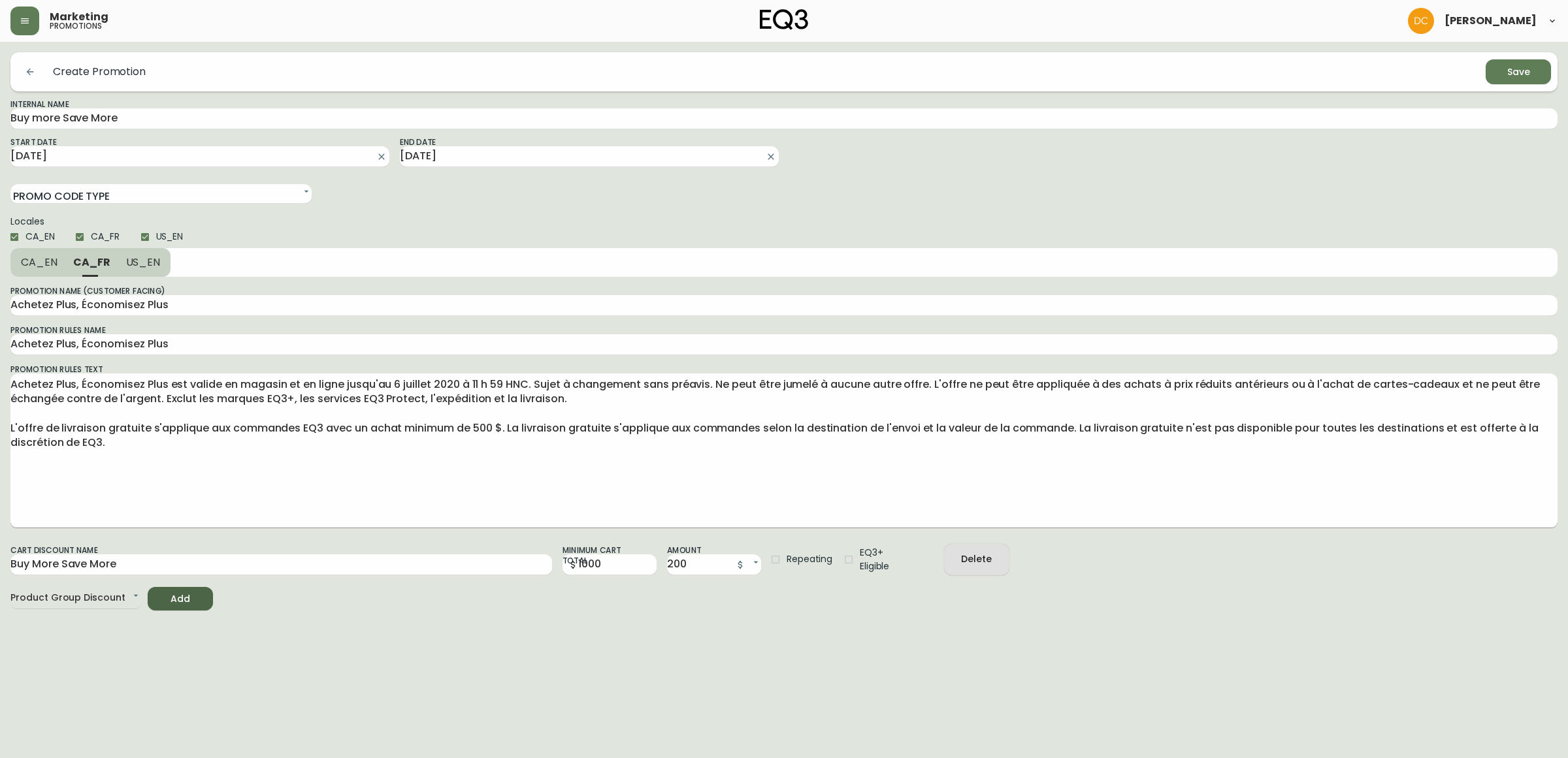
click at [192, 432] on textarea "Achetez Plus, Économisez Plus est valide en magasin et en ligne jusqu'au 6 juil…" at bounding box center [784, 450] width 1547 height 146
paste textarea "200 $ de rabais pour chaque 1000 $ dépensés en achats de rembourrage valables j…"
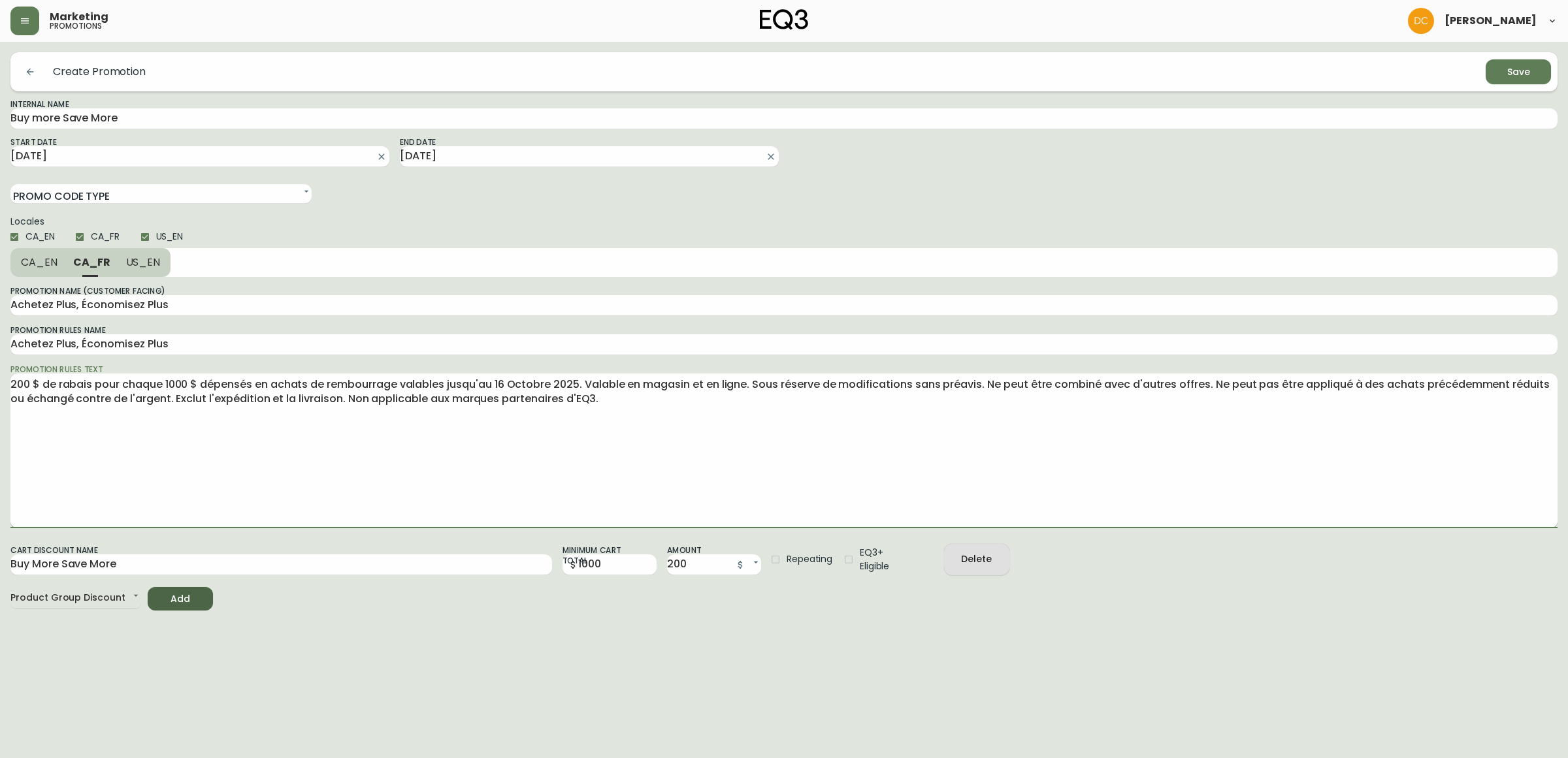
click at [206, 480] on textarea "200 $ de rabais pour chaque 1000 $ dépensés en achats de rembourrage valables j…" at bounding box center [784, 450] width 1547 height 146
type textarea "200 $ de rabais pour chaque 1000 $ dépensés en achats de rembourrage valables j…"
click at [141, 271] on button "US_EN" at bounding box center [144, 262] width 53 height 29
type input "Buy More Save More"
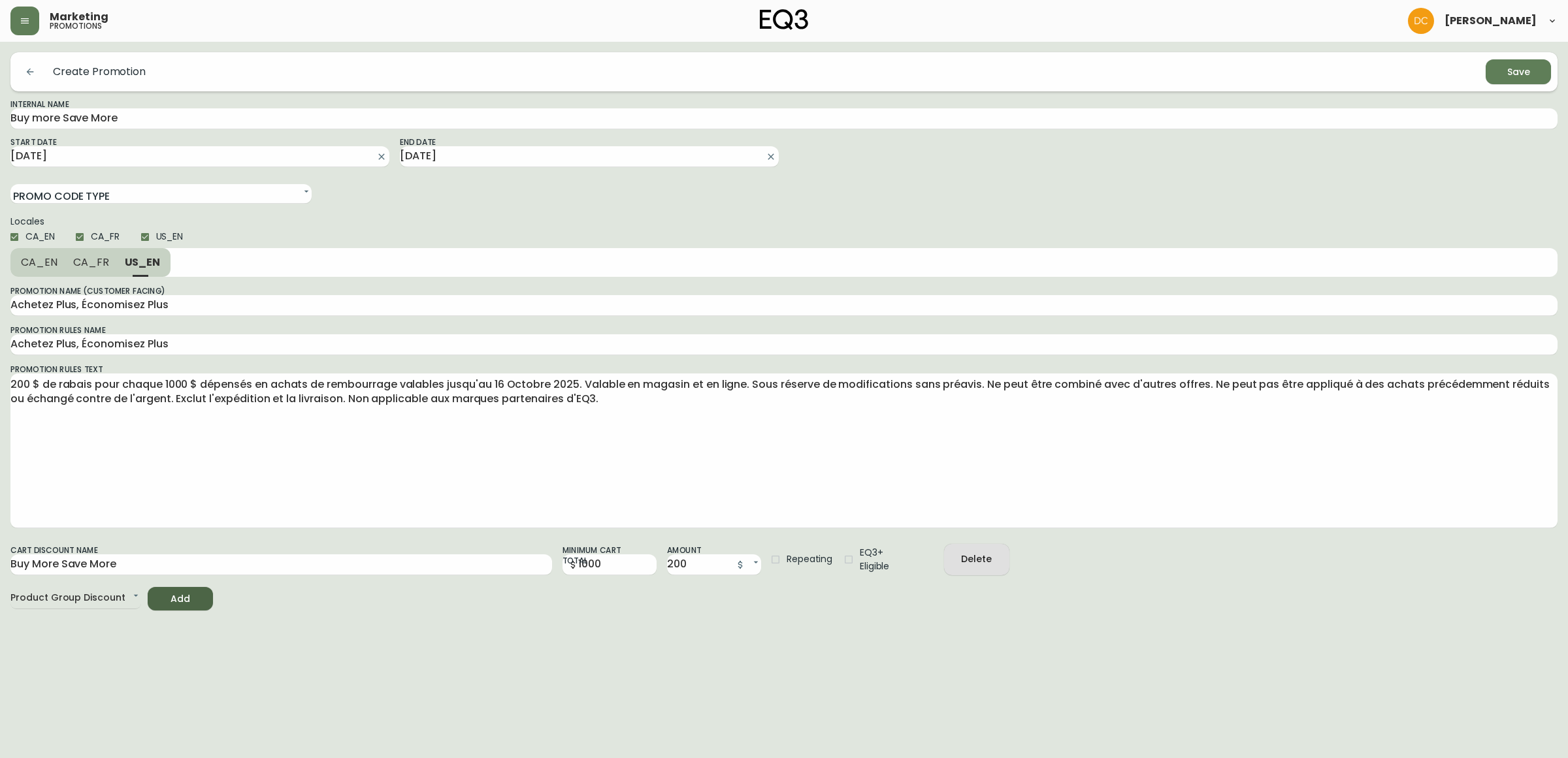
type textarea "$200 off every $1000 spent on upholstery purchases valid until October 16th, 20…"
click at [92, 269] on span "CA_FR" at bounding box center [92, 261] width 36 height 14
type input "Achetez Plus, Économisez Plus"
type textarea "200 $ de rabais pour chaque 1000 $ dépensés en achats de rembourrage valables j…"
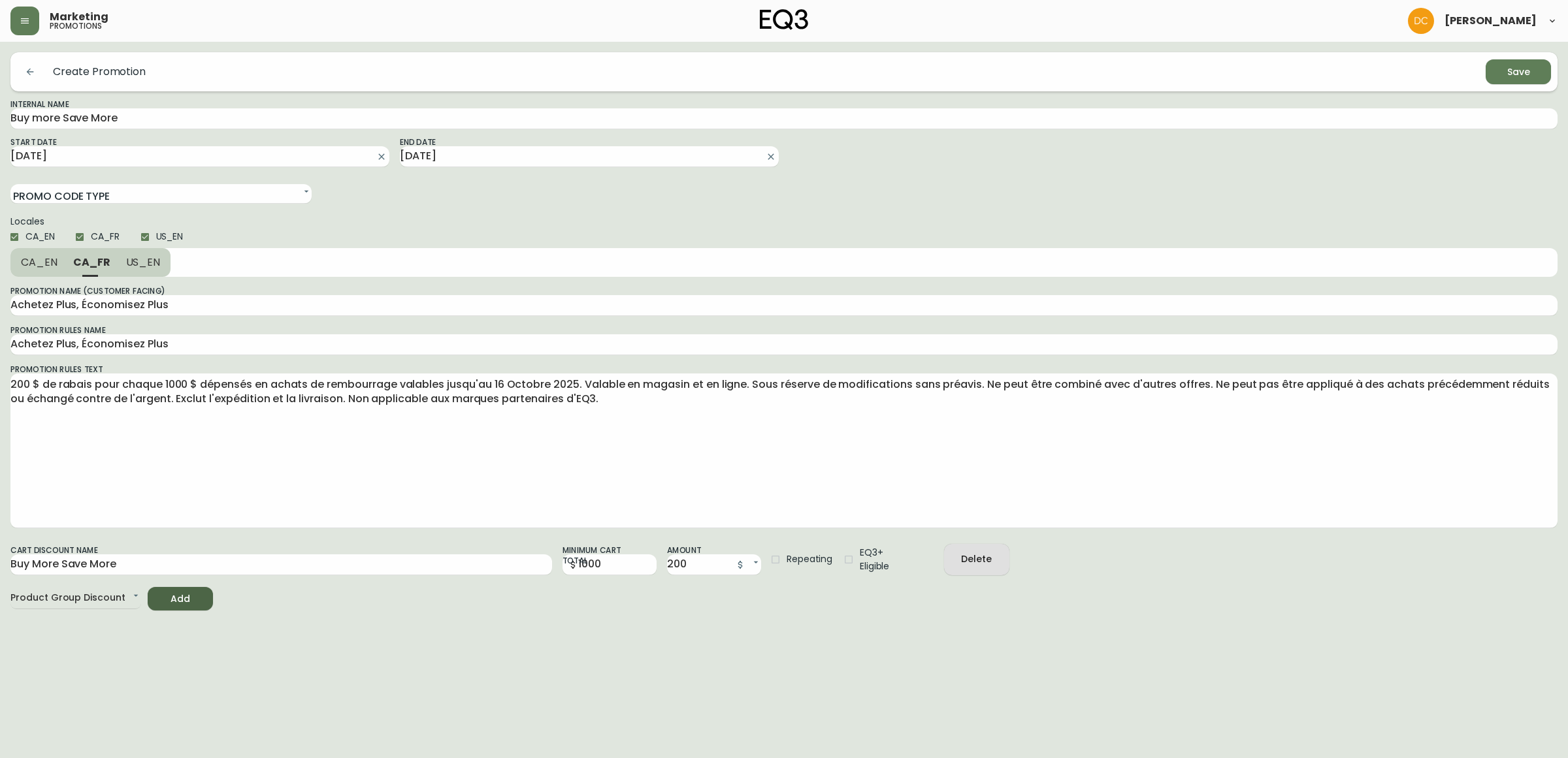
click at [48, 267] on span "CA_EN" at bounding box center [39, 261] width 36 height 14
type input "Buy More Save More"
type textarea "$200 off every $1000 spent on upholstery purchases valid until October 16th, 20…"
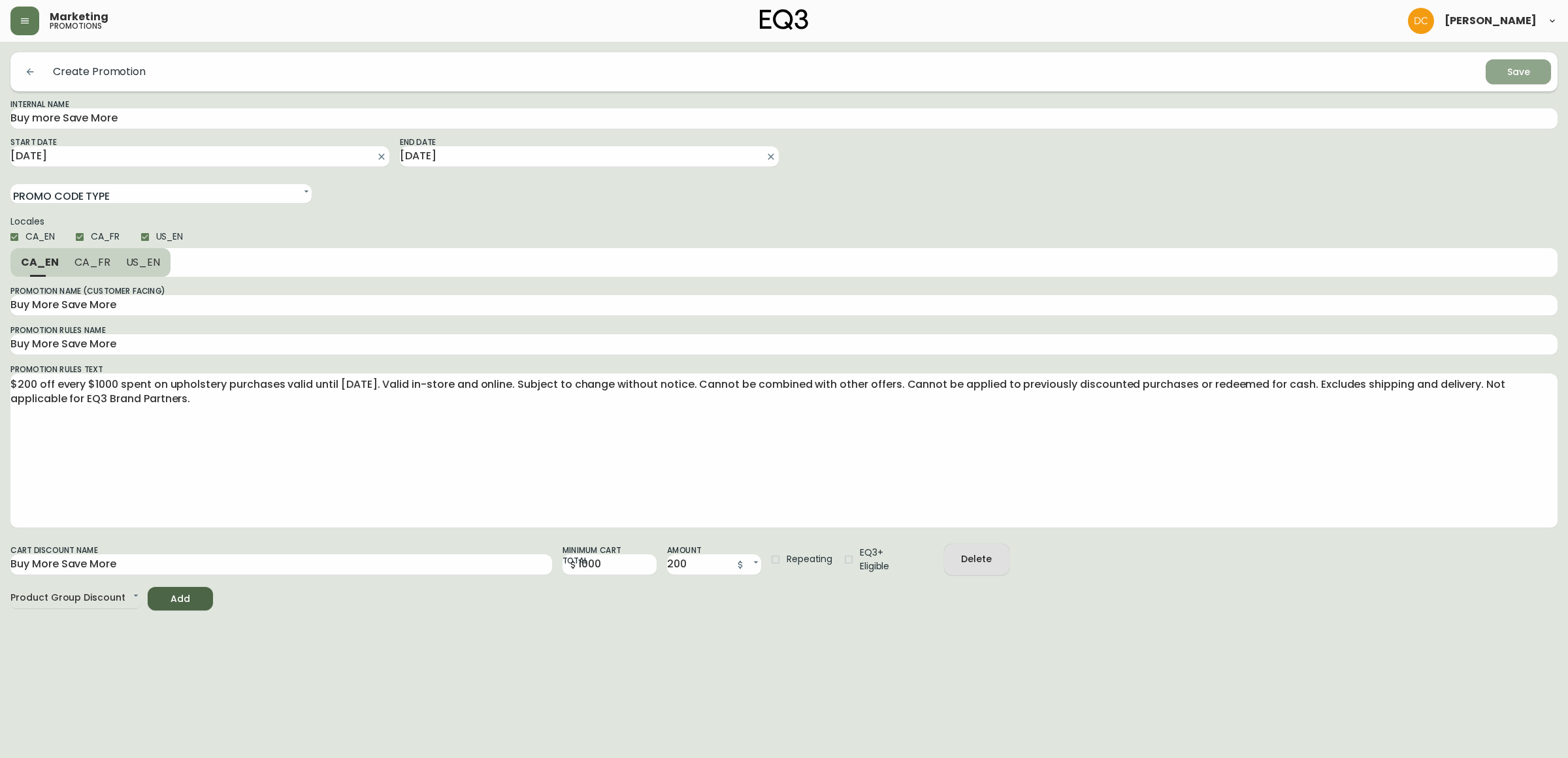
click at [1531, 74] on span "Save" at bounding box center [1518, 73] width 44 height 16
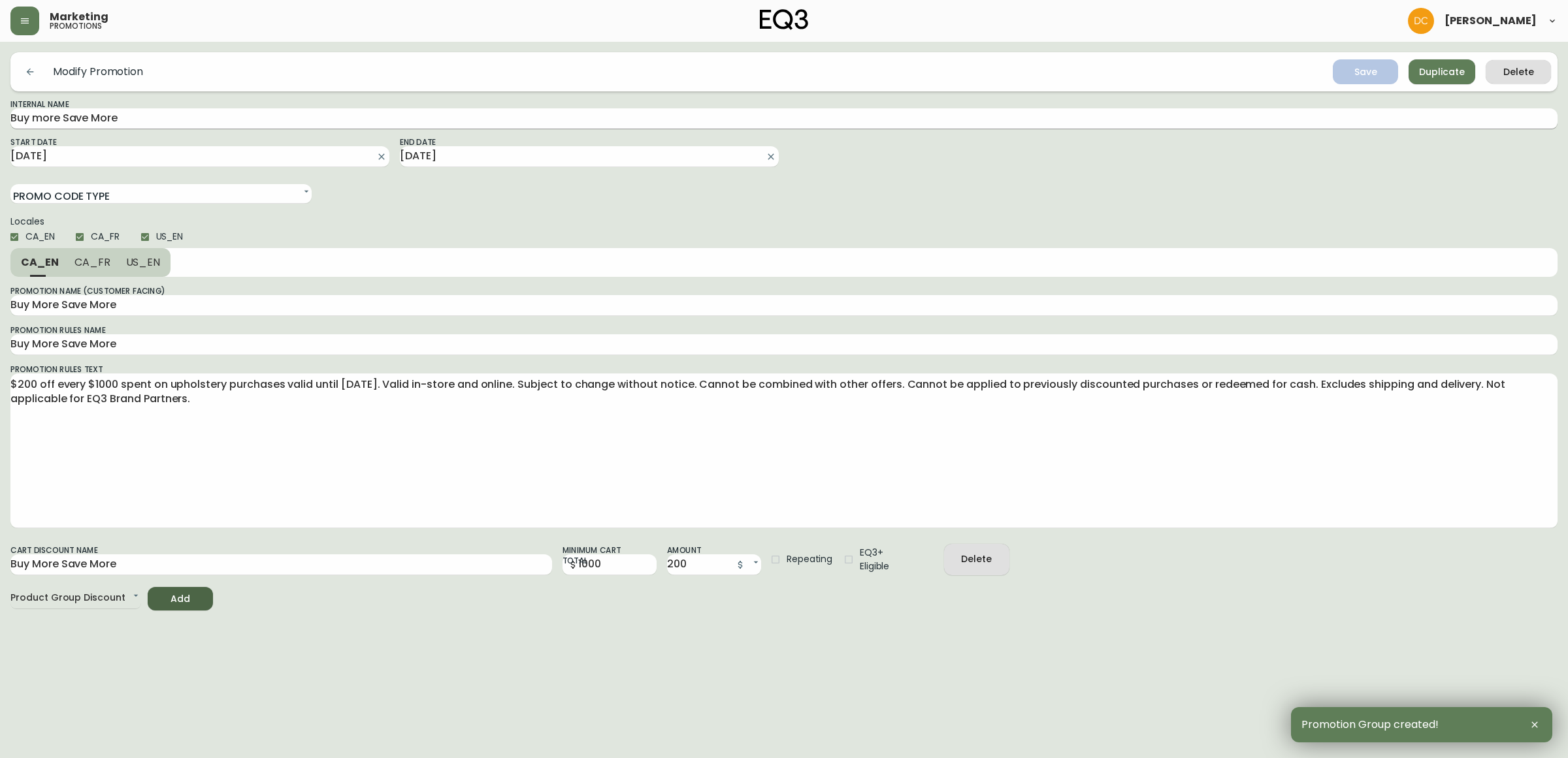
click at [196, 124] on input "Buy more Save More" at bounding box center [784, 118] width 1547 height 21
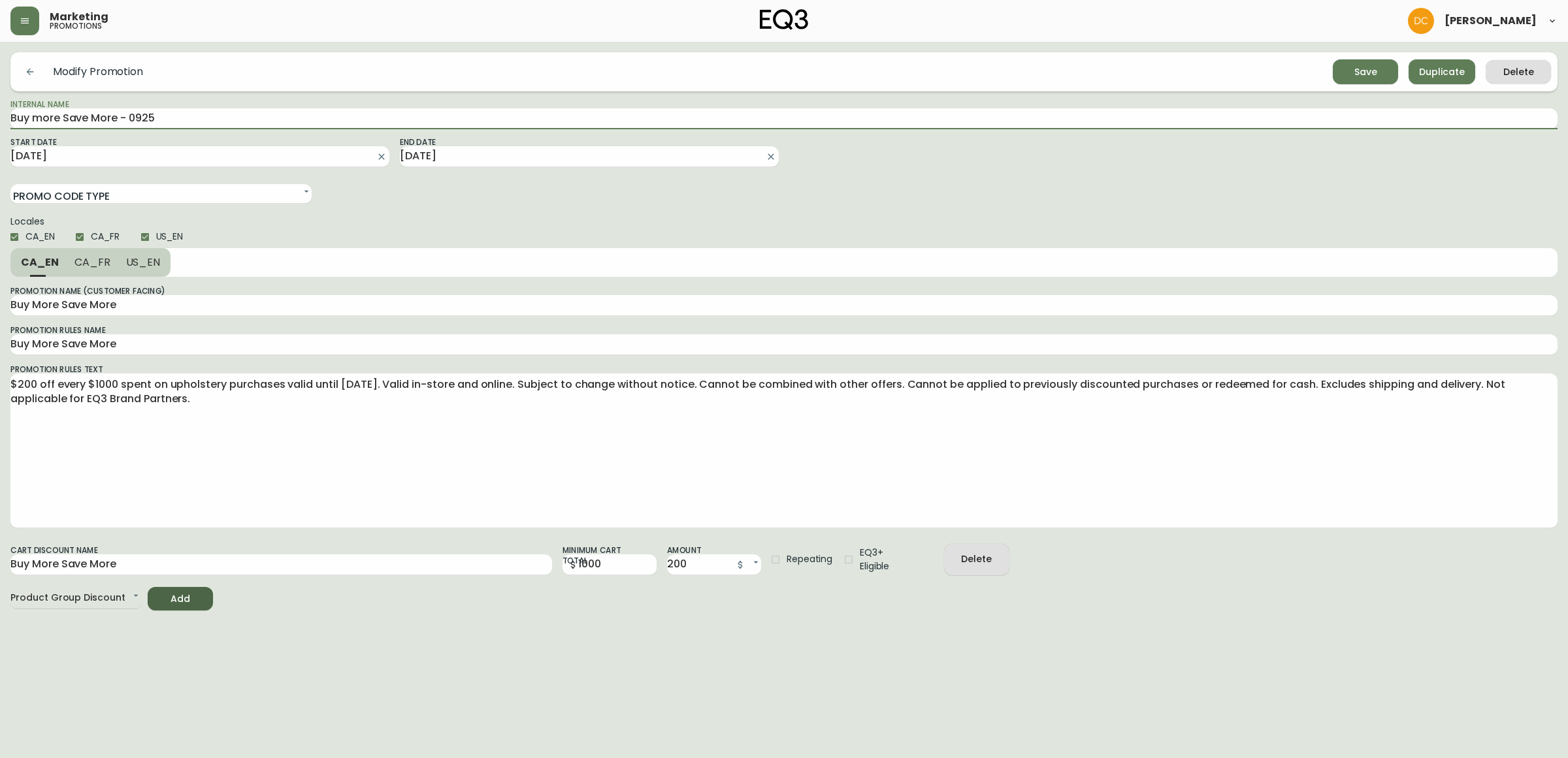
type input "Buy more Save More - 0925"
click at [1354, 73] on span "Save" at bounding box center [1365, 73] width 44 height 16
click at [499, 157] on input "2025-10-14" at bounding box center [578, 156] width 358 height 21
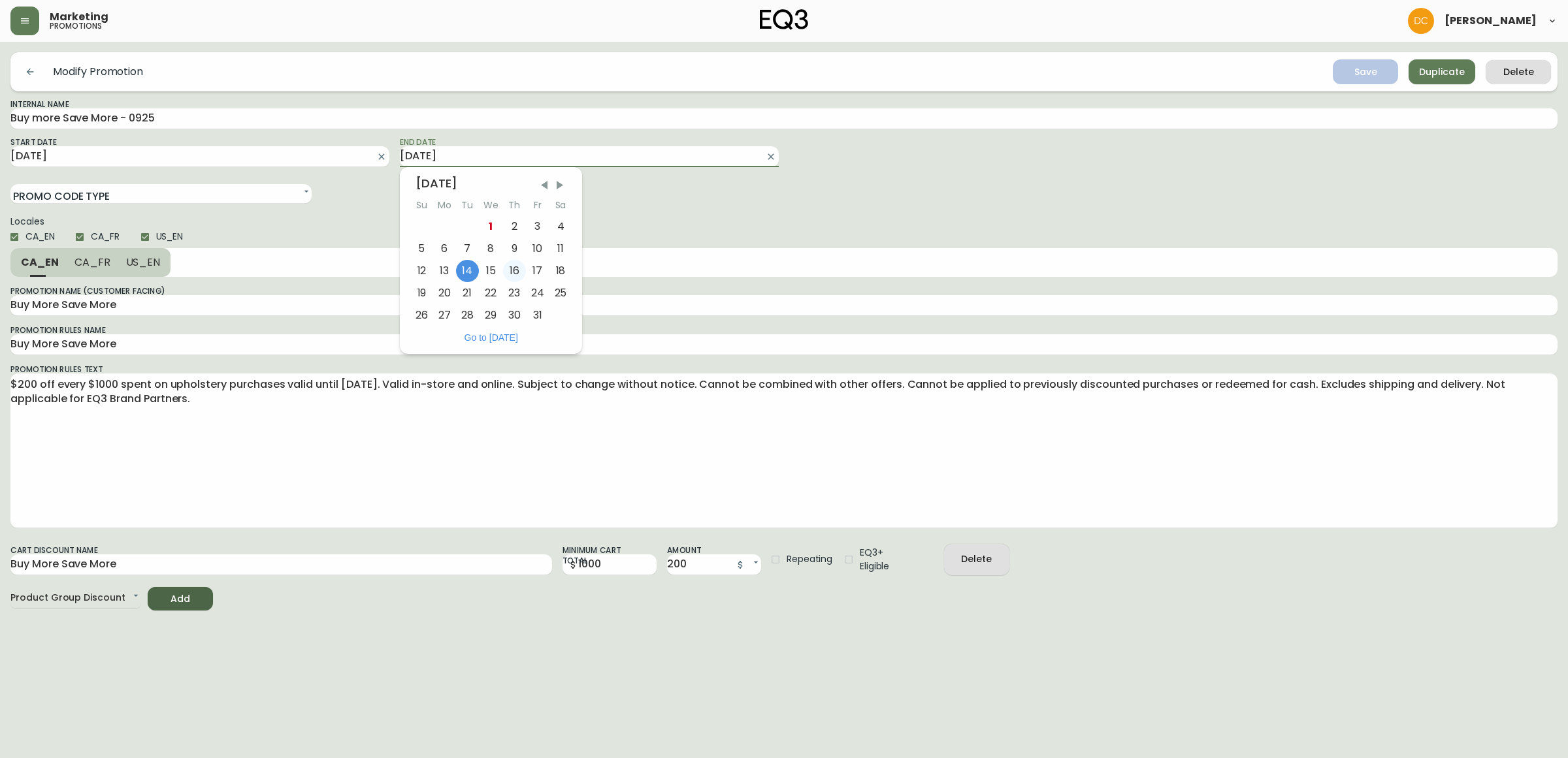
click at [517, 276] on div "16" at bounding box center [514, 271] width 23 height 22
type input "2025-10-16"
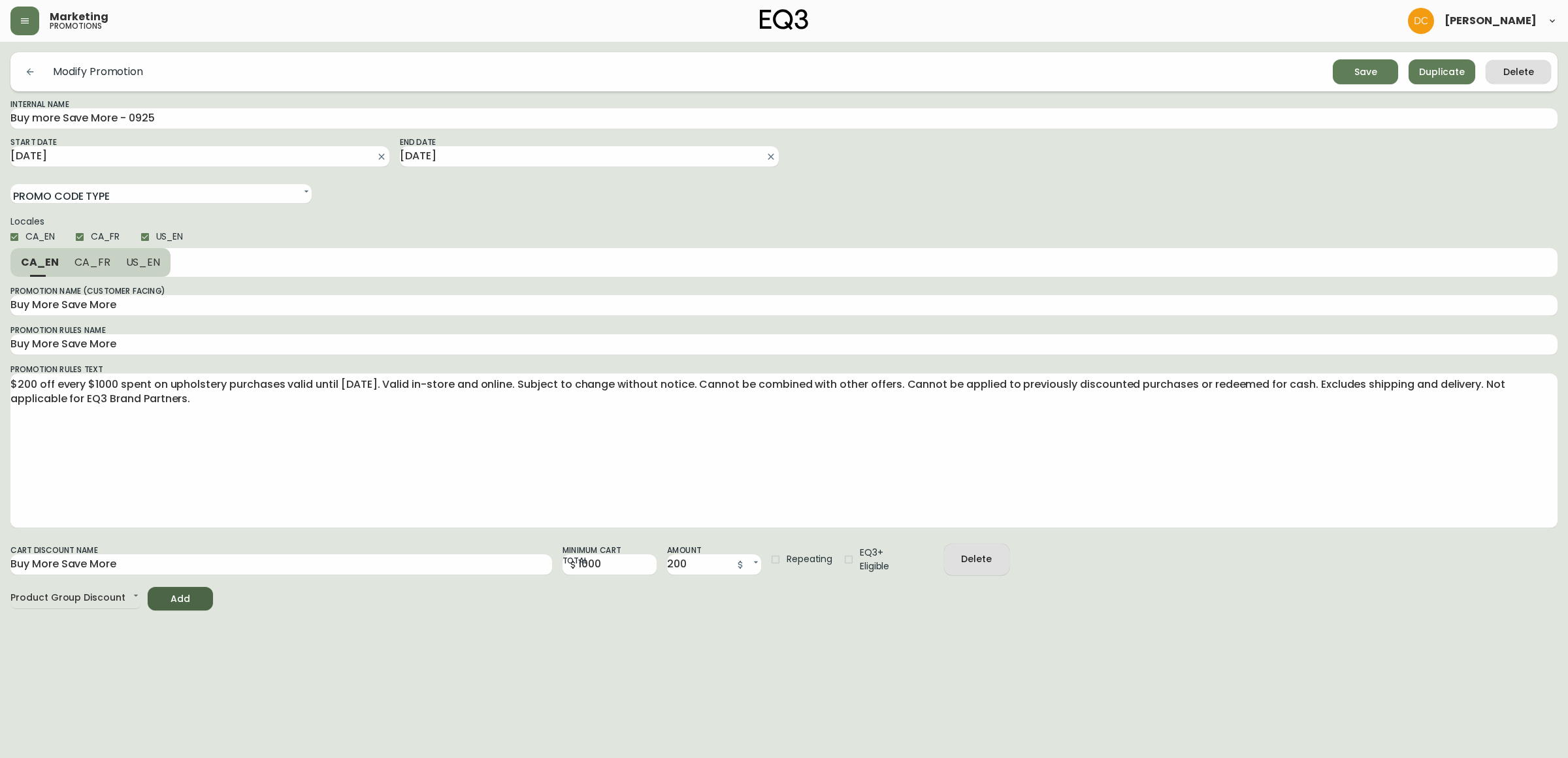
click at [1346, 74] on span "Save" at bounding box center [1365, 73] width 44 height 16
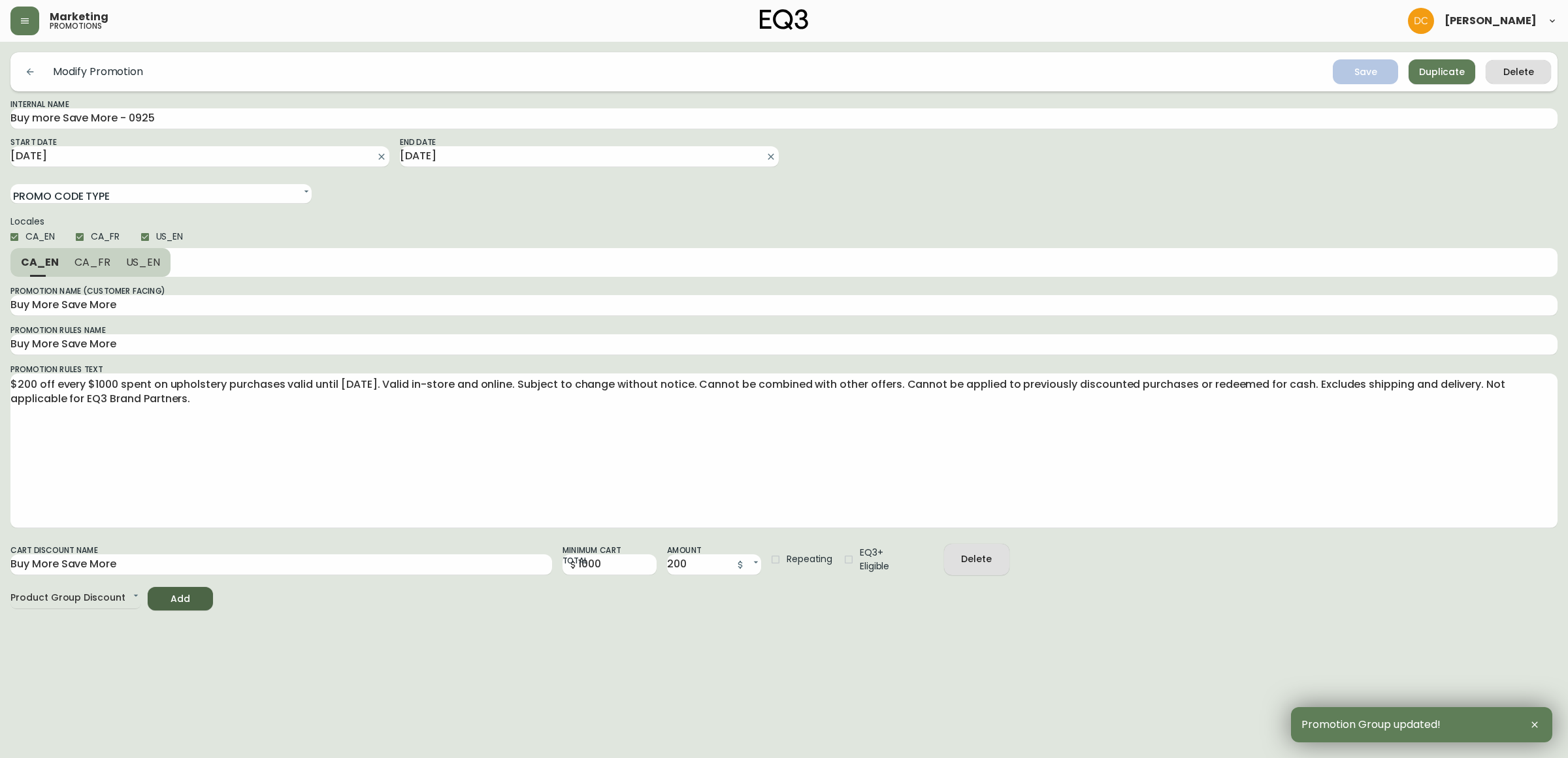
click at [804, 560] on span "Repeating" at bounding box center [809, 559] width 46 height 14
click at [786, 560] on input "Repeating" at bounding box center [775, 559] width 22 height 22
checkbox input "true"
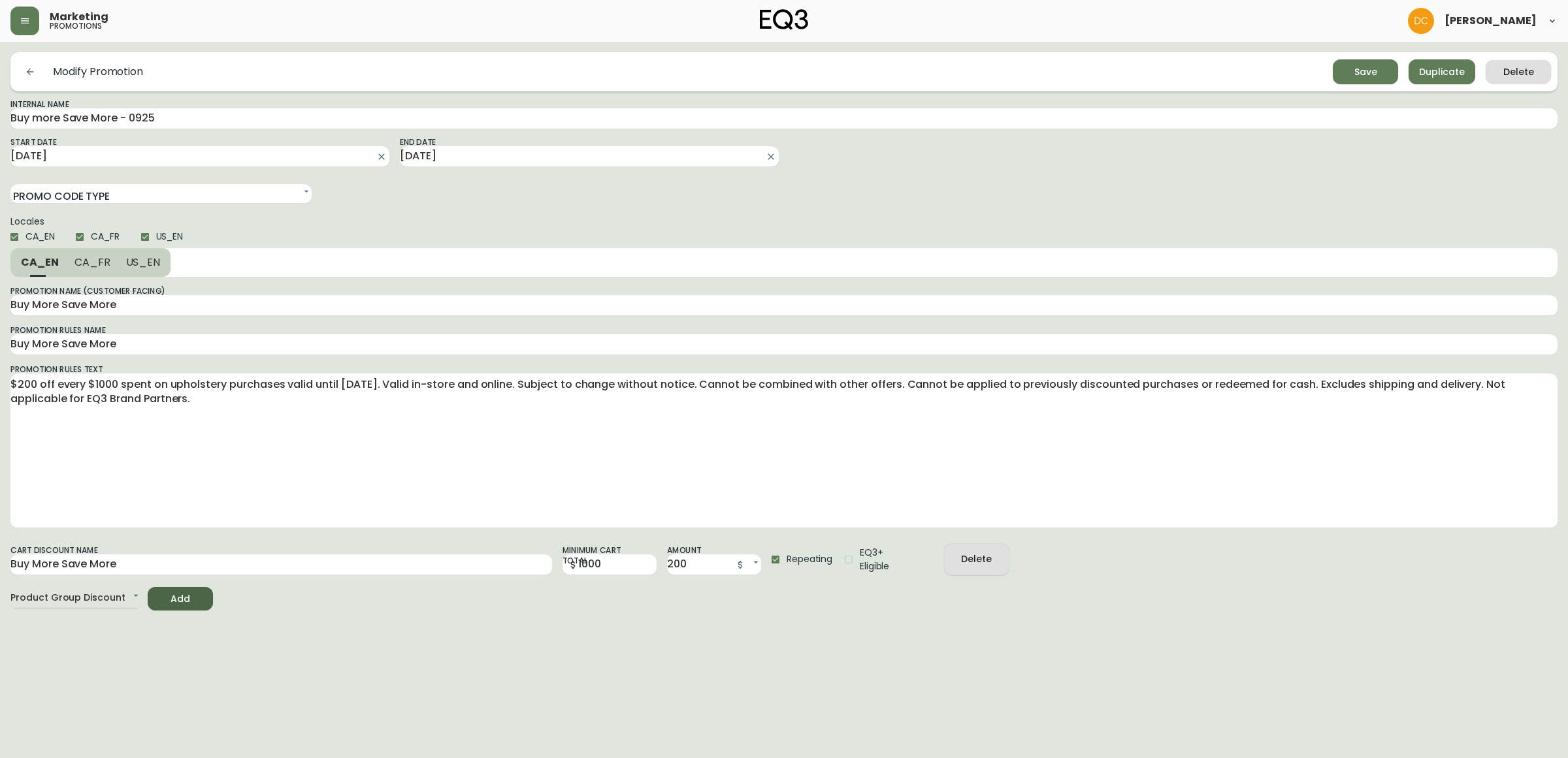
click at [1366, 69] on icon "submit" at bounding box center [1360, 70] width 17 height 17
click at [29, 32] on button "button" at bounding box center [25, 21] width 29 height 29
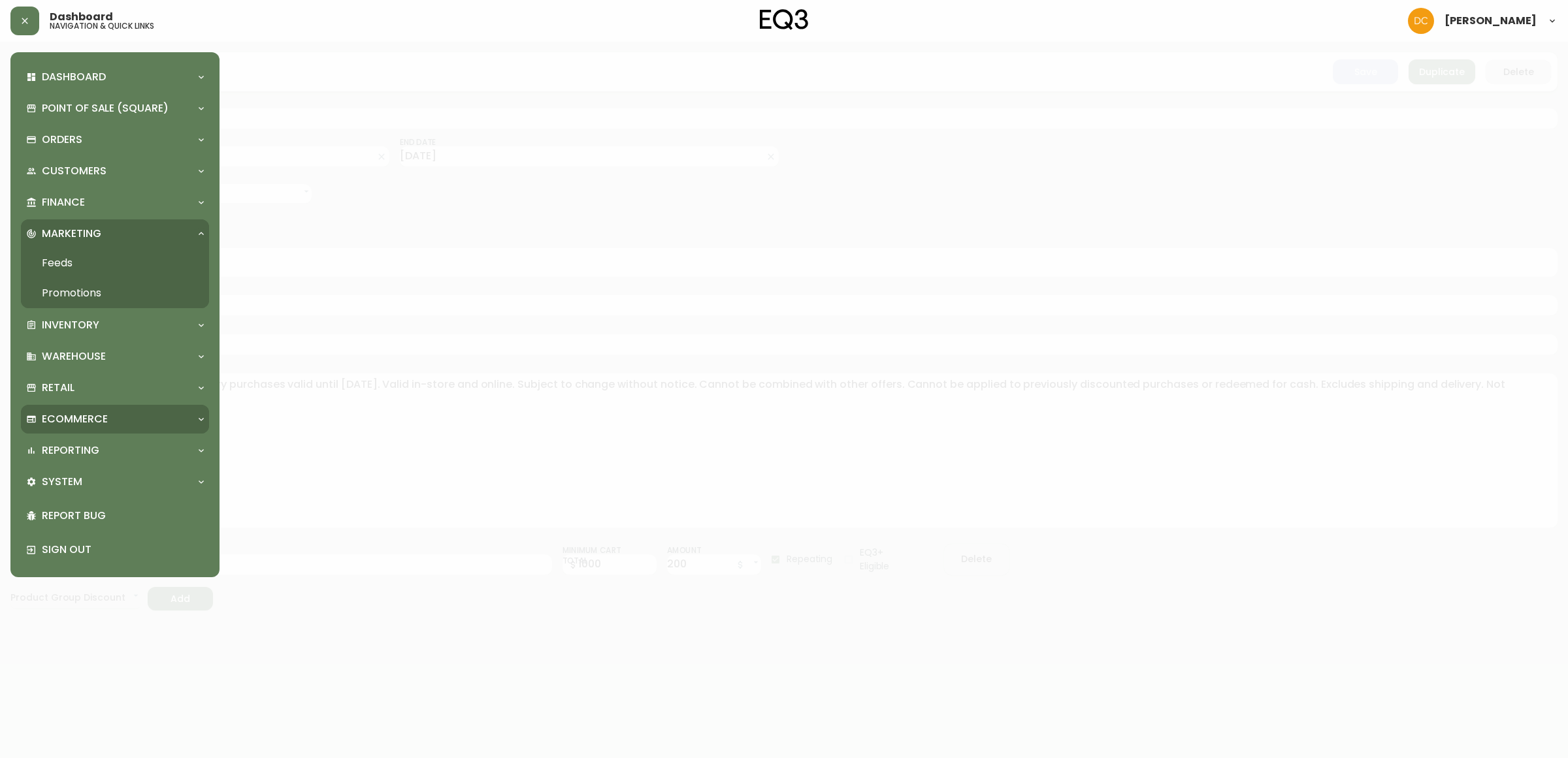
click at [114, 412] on div "Ecommerce" at bounding box center [108, 419] width 164 height 15
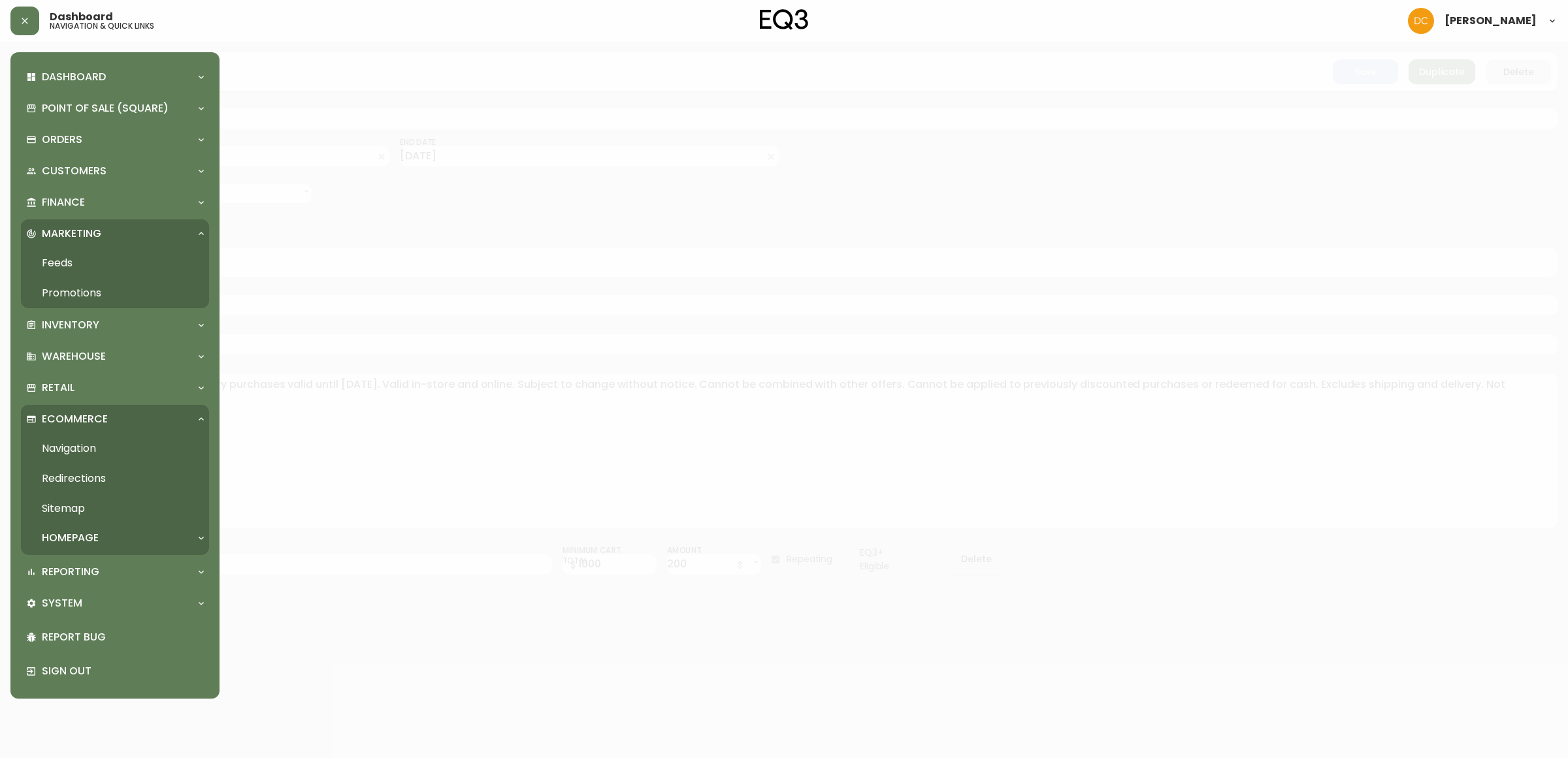
click at [104, 529] on div "Homepage" at bounding box center [114, 538] width 188 height 29
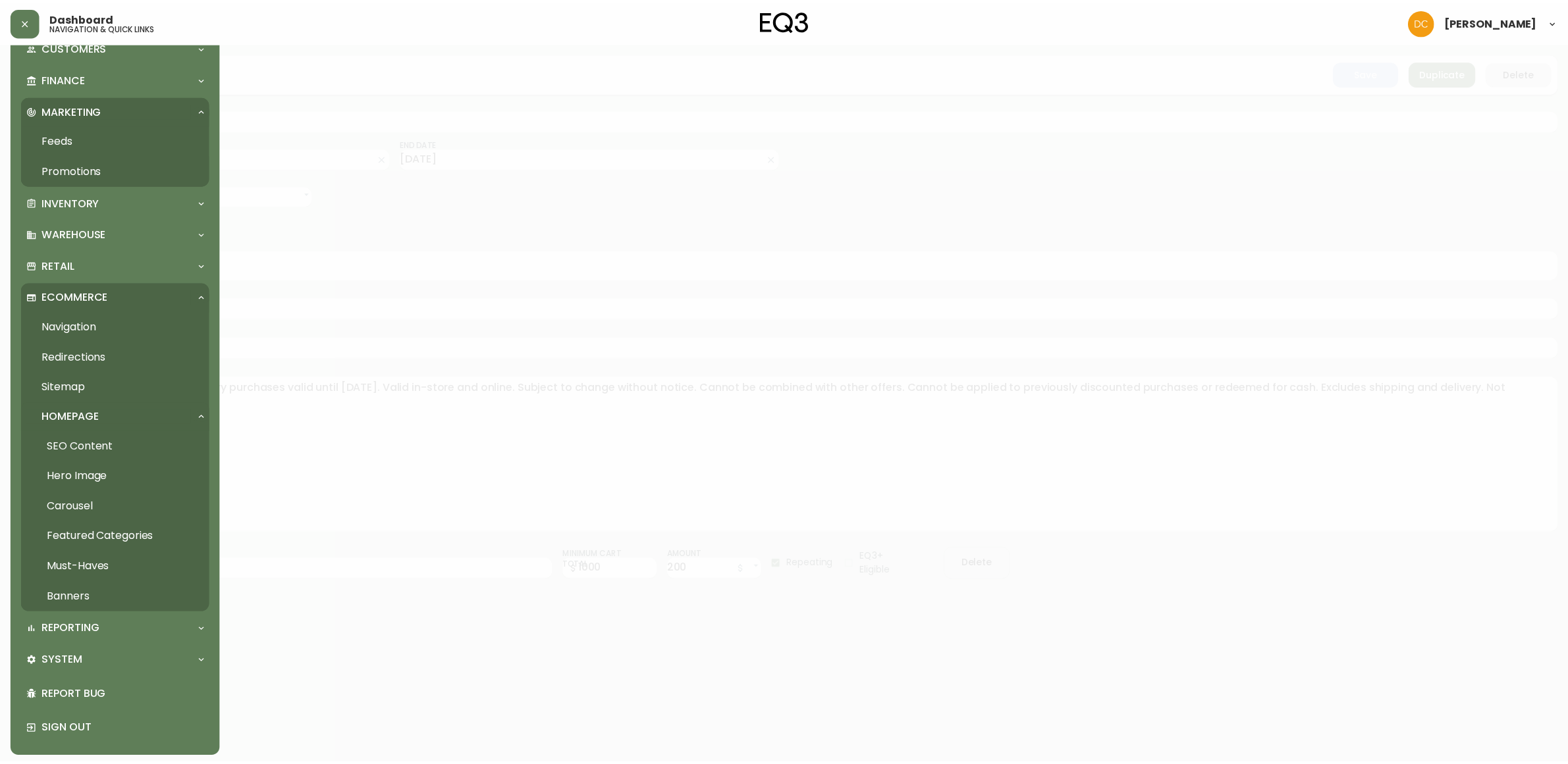
scroll to position [129, 0]
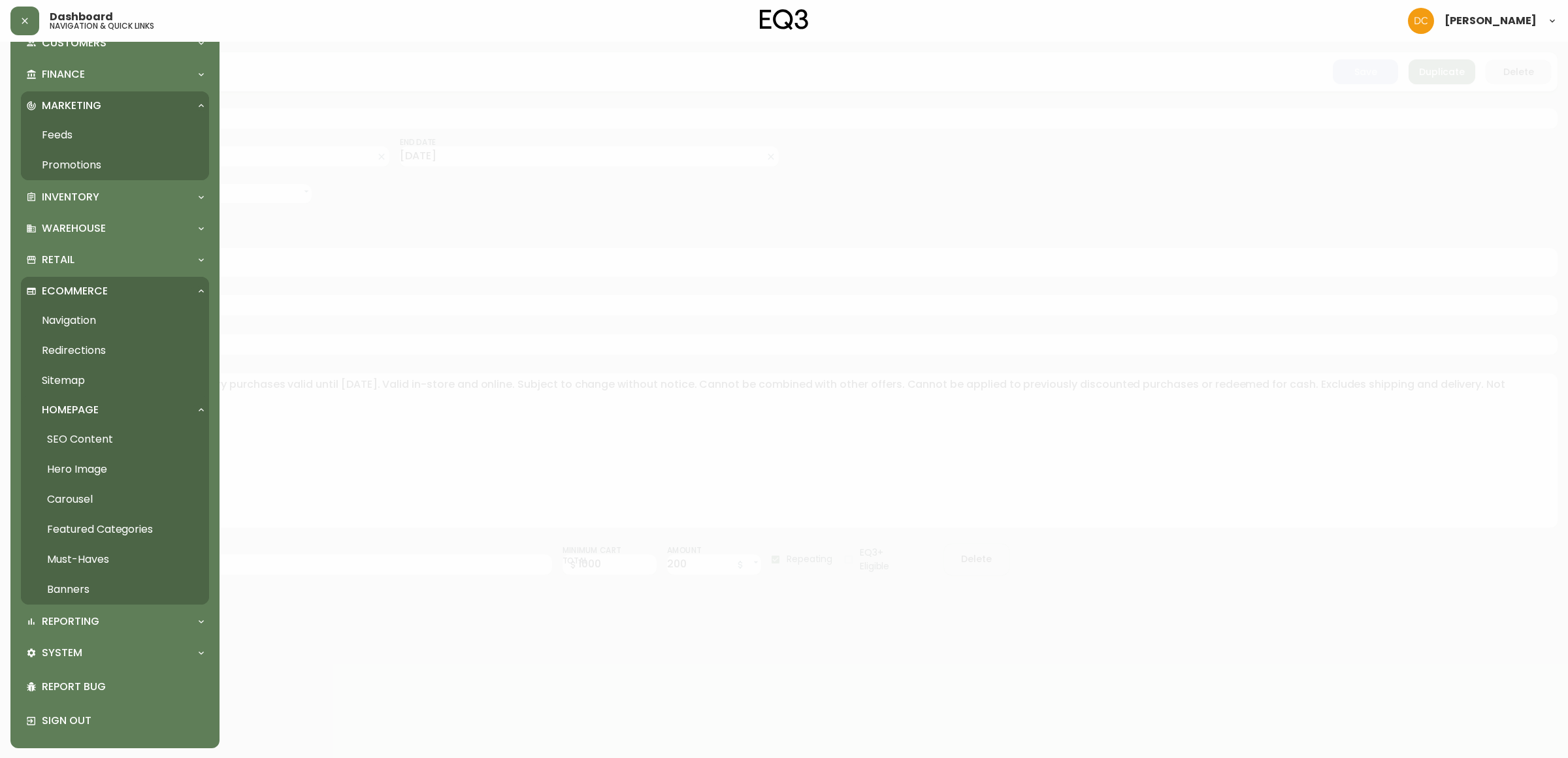
click at [92, 465] on link "Hero Image" at bounding box center [114, 469] width 188 height 30
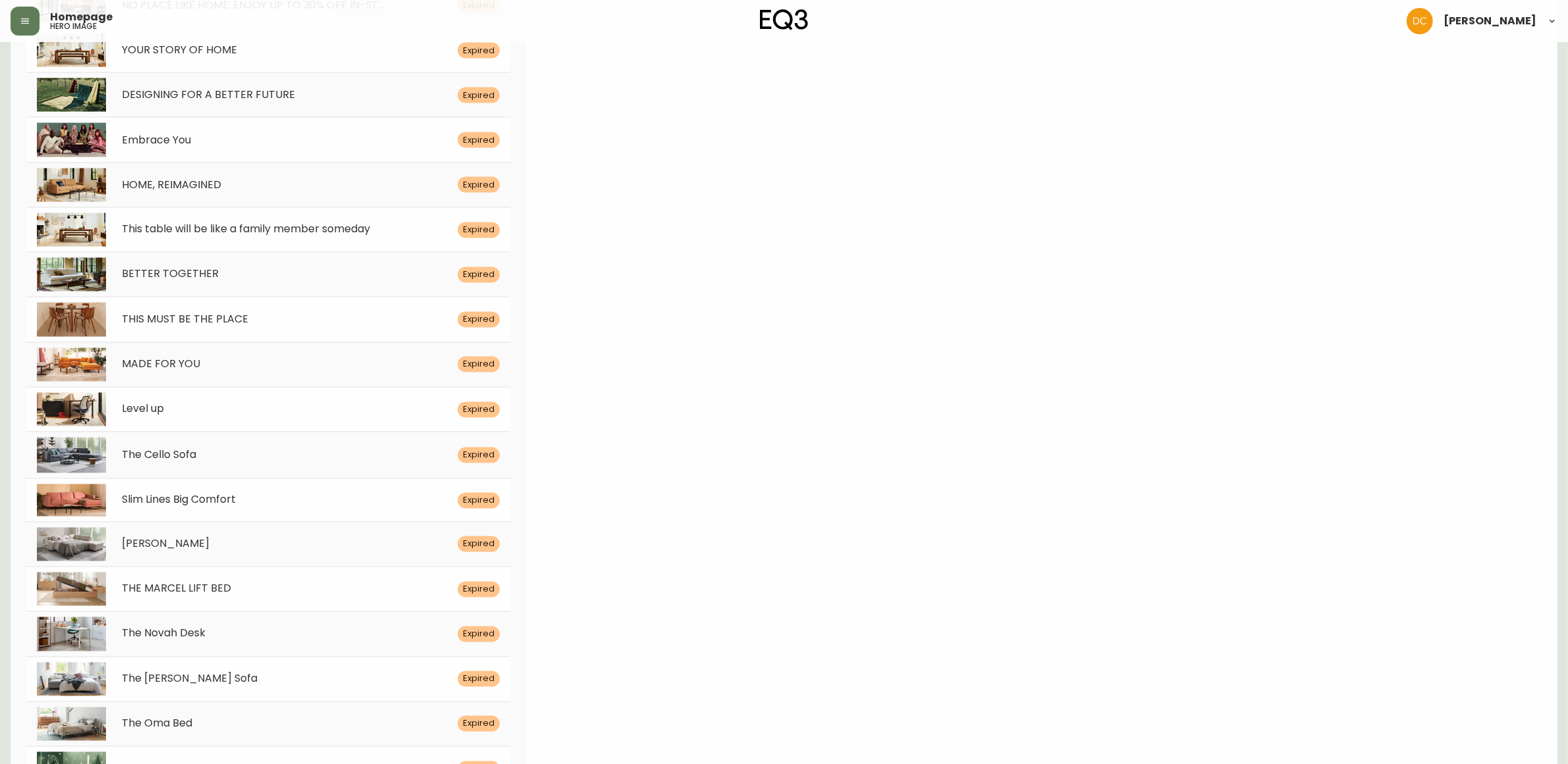
scroll to position [3066, 0]
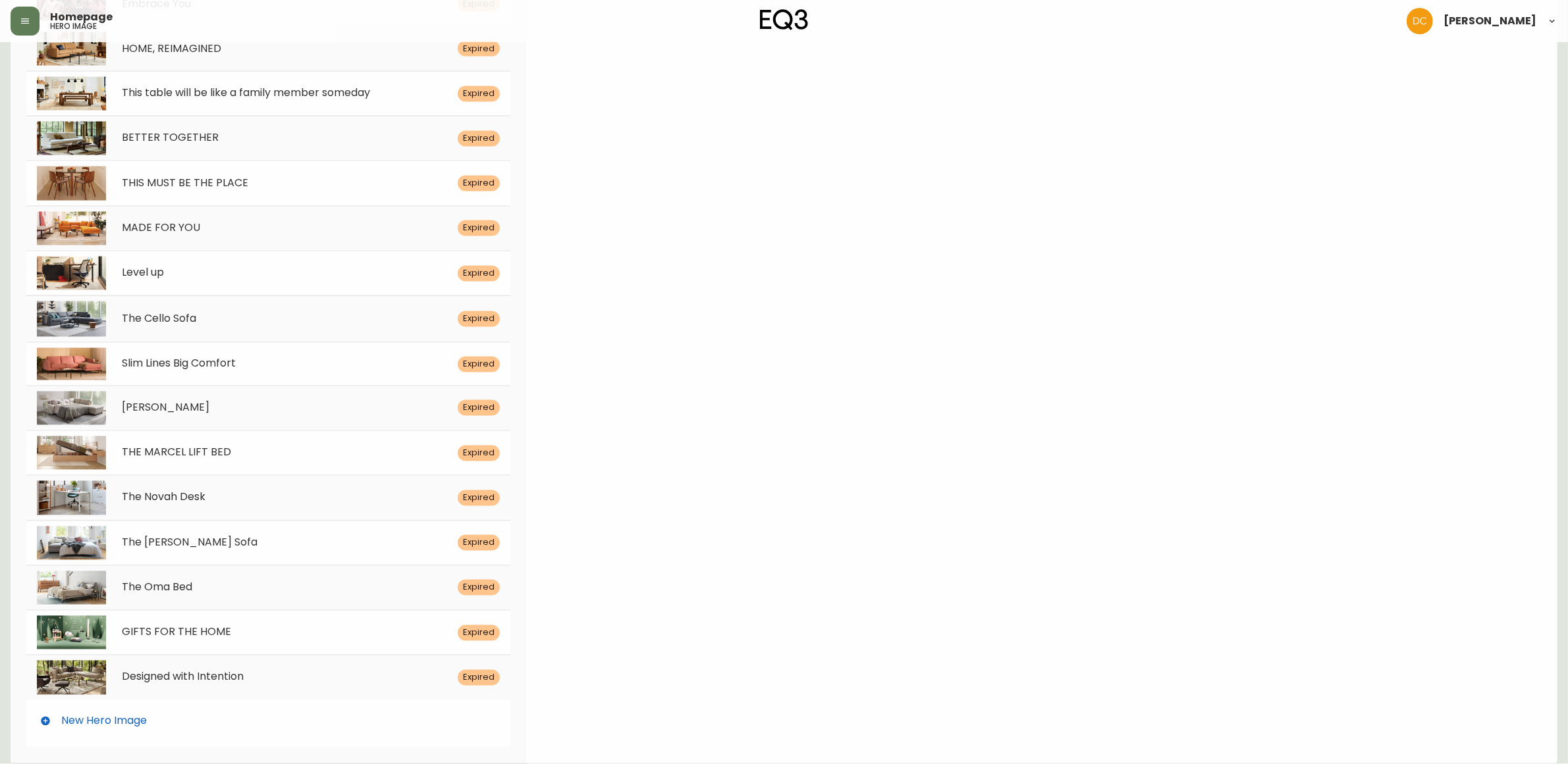
click at [179, 724] on div "New Hero Image" at bounding box center [268, 722] width 484 height 42
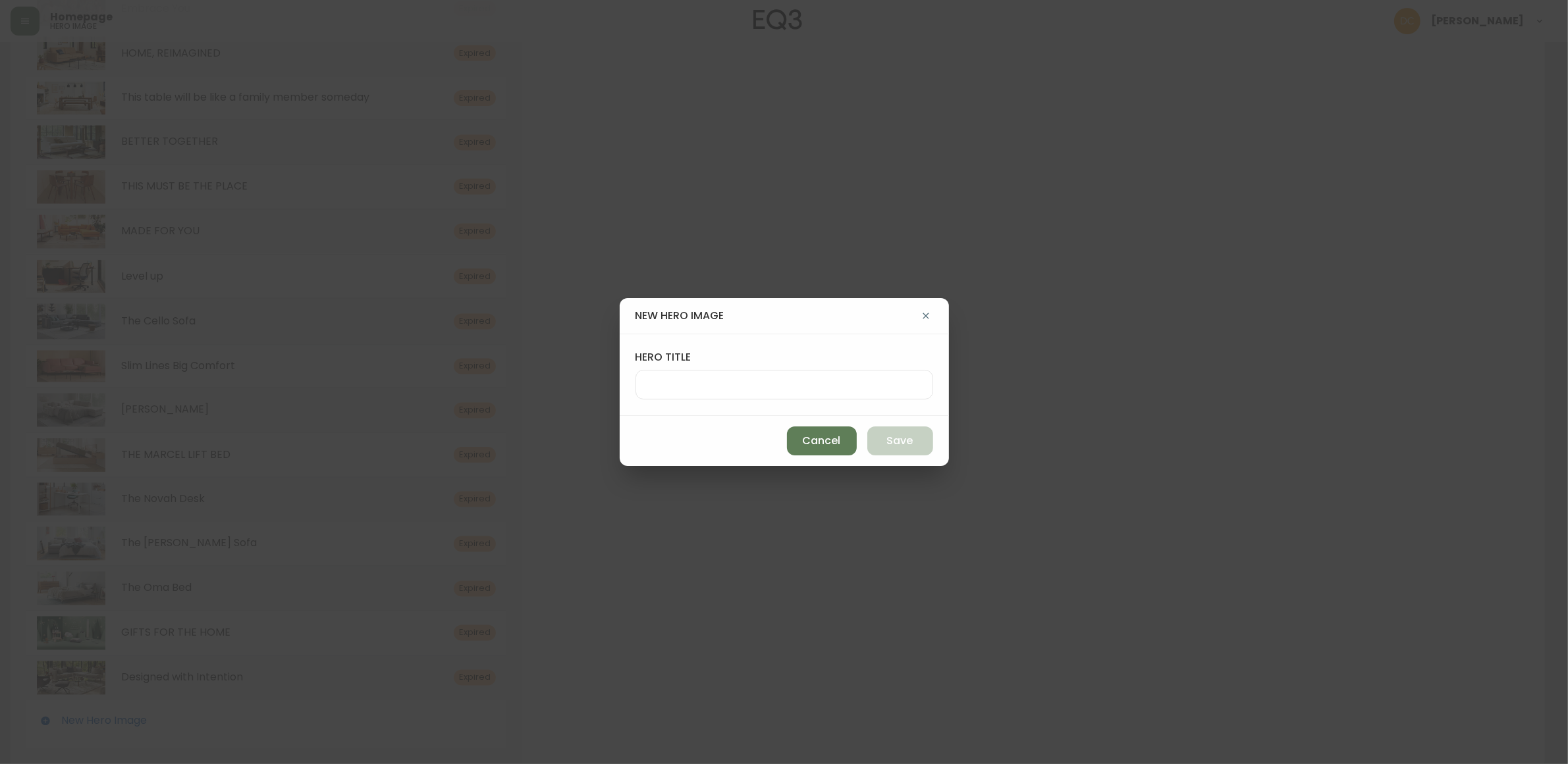
scroll to position [3065, 0]
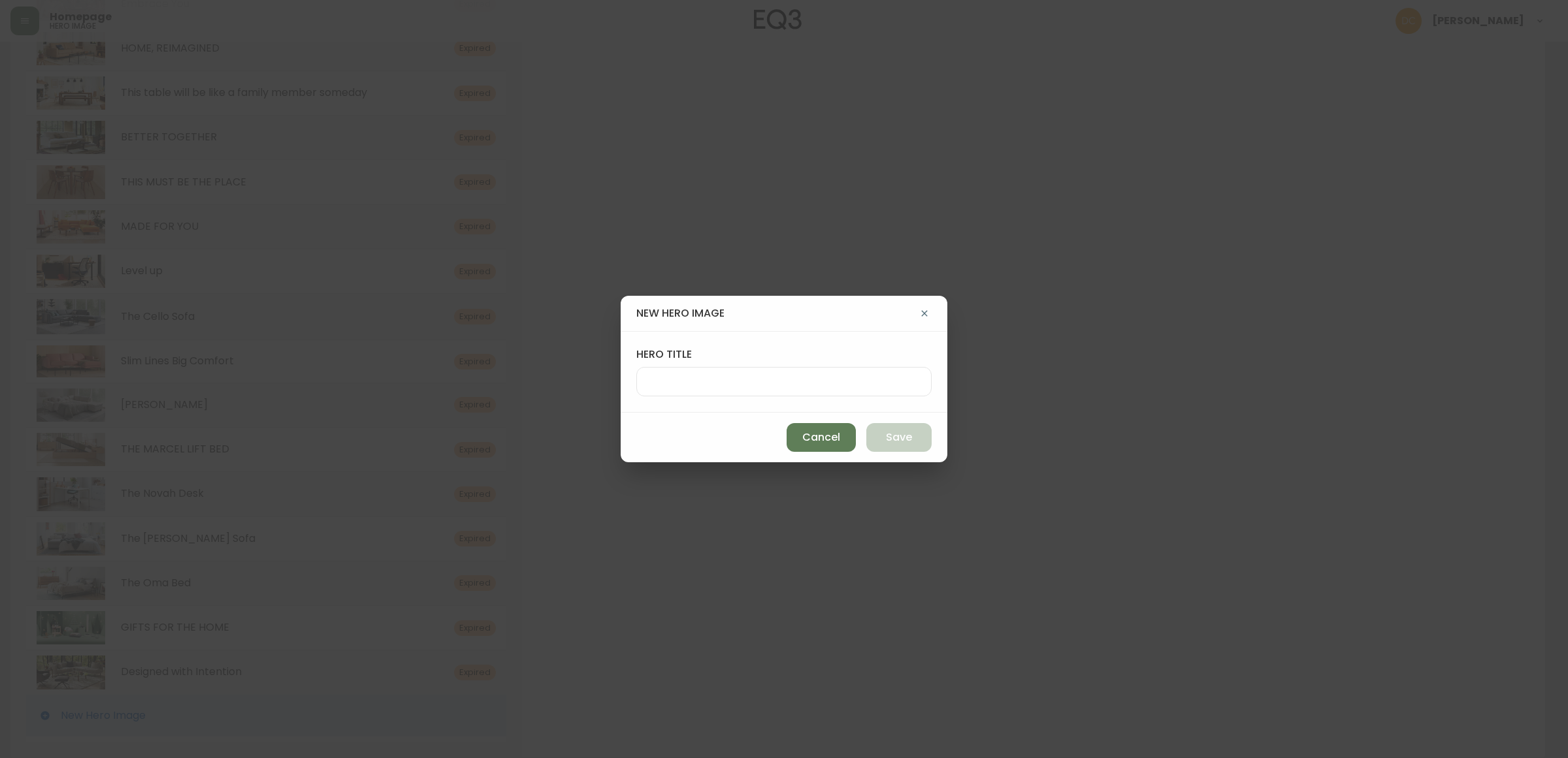
click at [704, 380] on input "hero title" at bounding box center [784, 382] width 273 height 13
paste input "BUY MORE, SAVE MORE"
type input "BUY MORE, SAVE MORE"
click at [883, 433] on button "Save" at bounding box center [899, 438] width 65 height 29
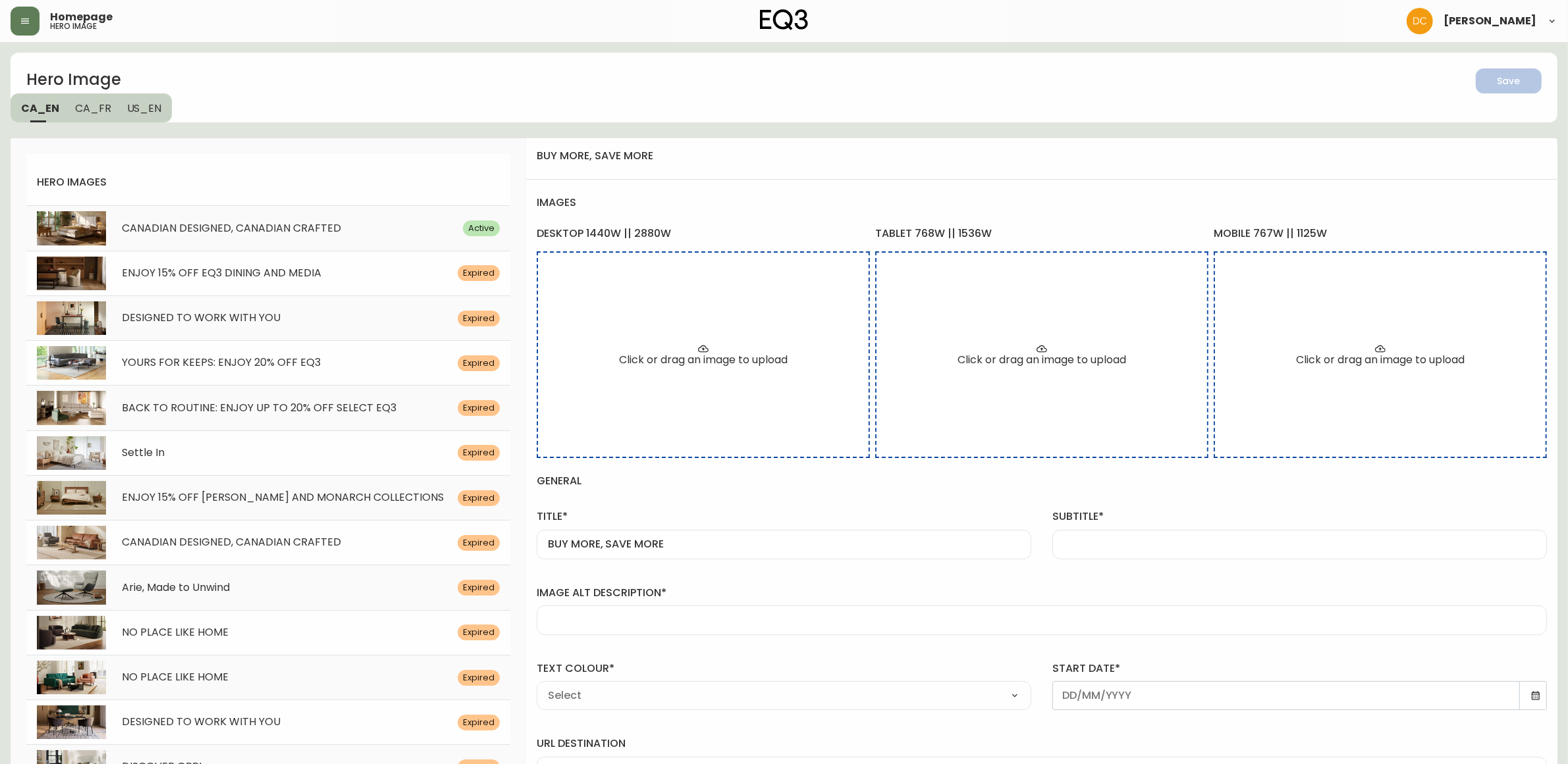
click at [1098, 532] on div at bounding box center [1300, 544] width 494 height 29
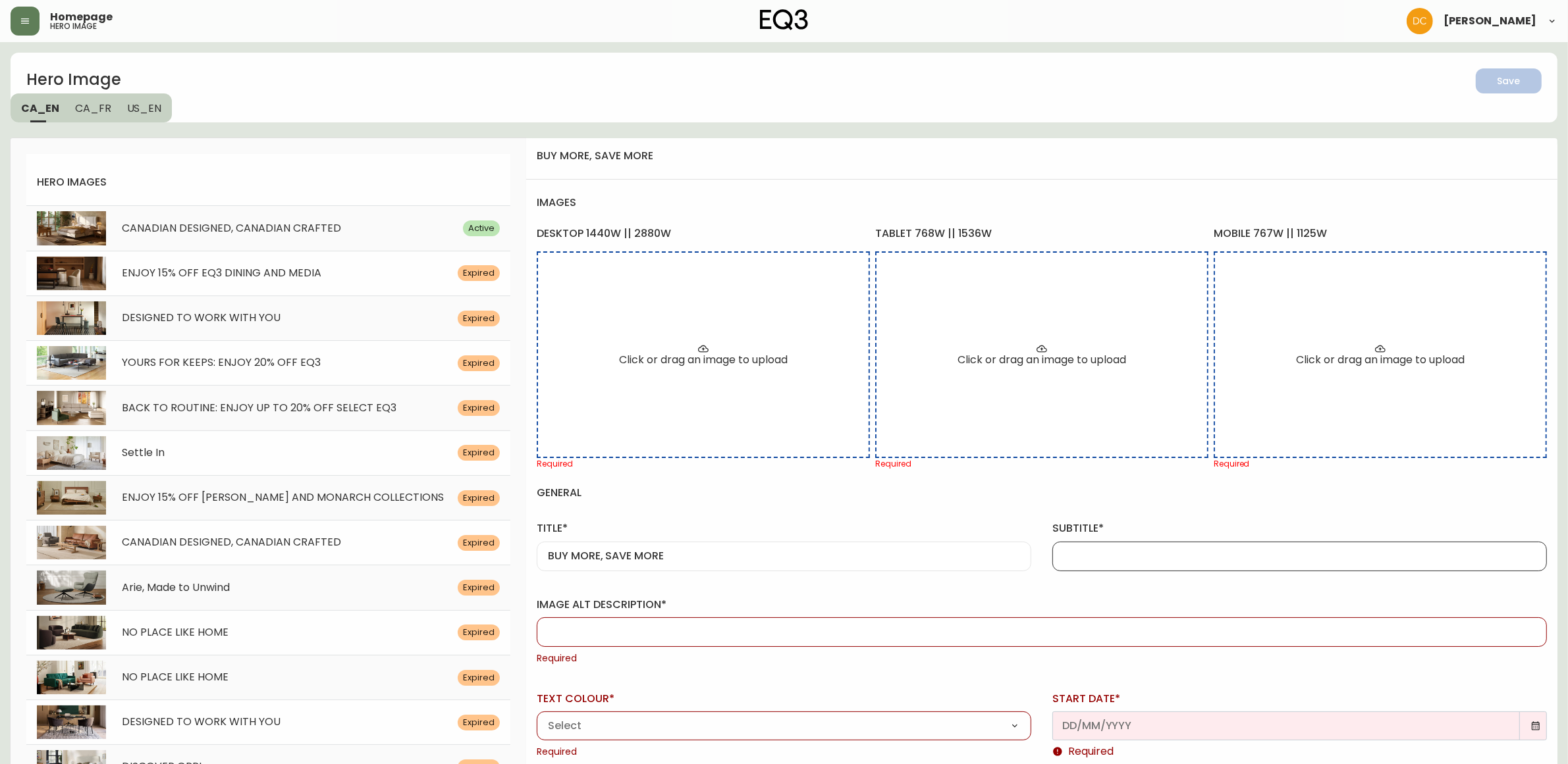
paste input "Save $200 for every $1000 spent on all your EQ3 Upholstery favourites."
type input "Save $200 for every $1000 spent on all your EQ3 Upholstery favourites."
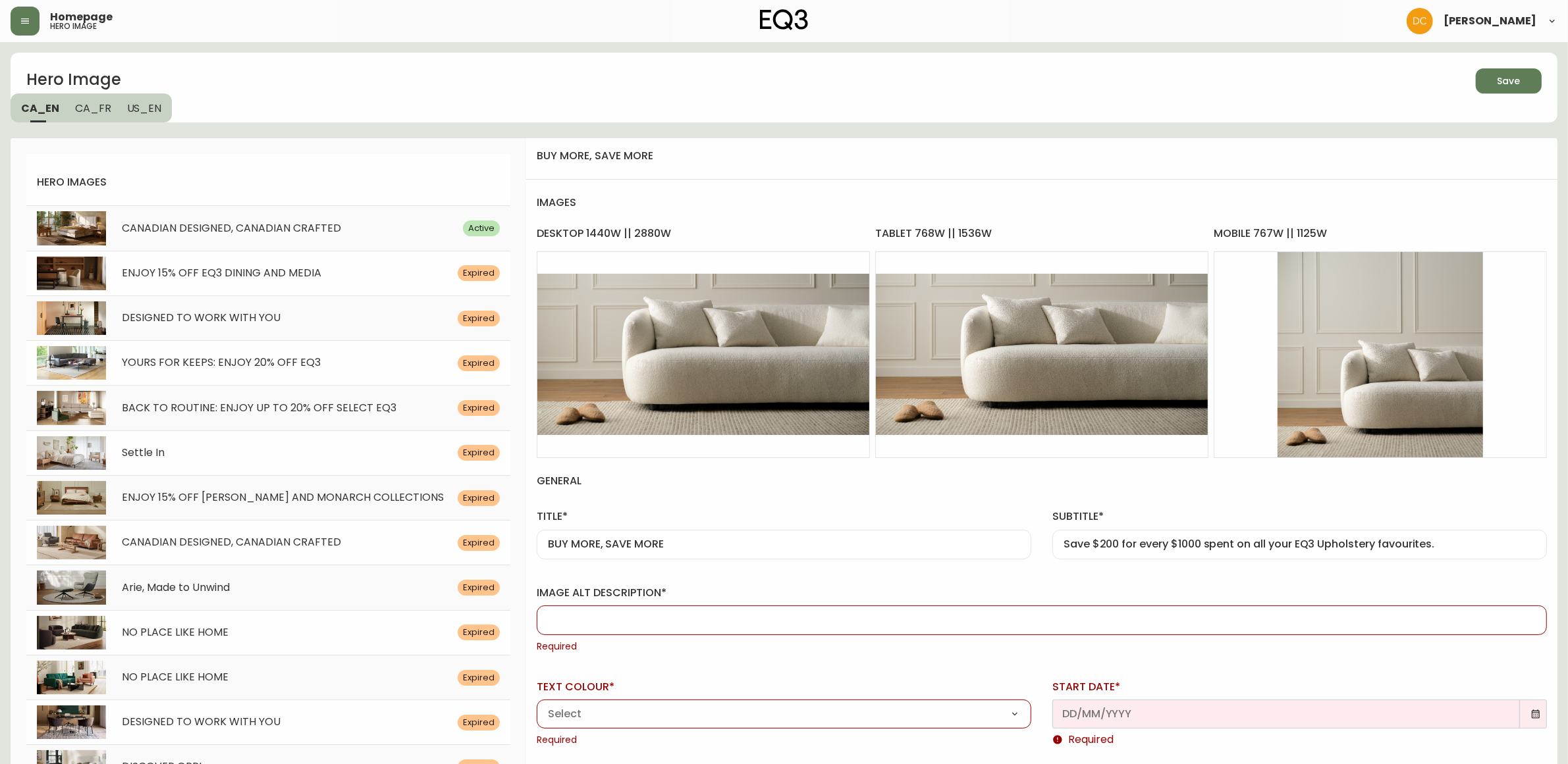
drag, startPoint x: 816, startPoint y: 603, endPoint x: 804, endPoint y: 620, distance: 20.8
click at [814, 607] on div "image alt description* Required" at bounding box center [1042, 619] width 1011 height 68
click at [801, 626] on input "image alt description*" at bounding box center [1042, 620] width 988 height 13
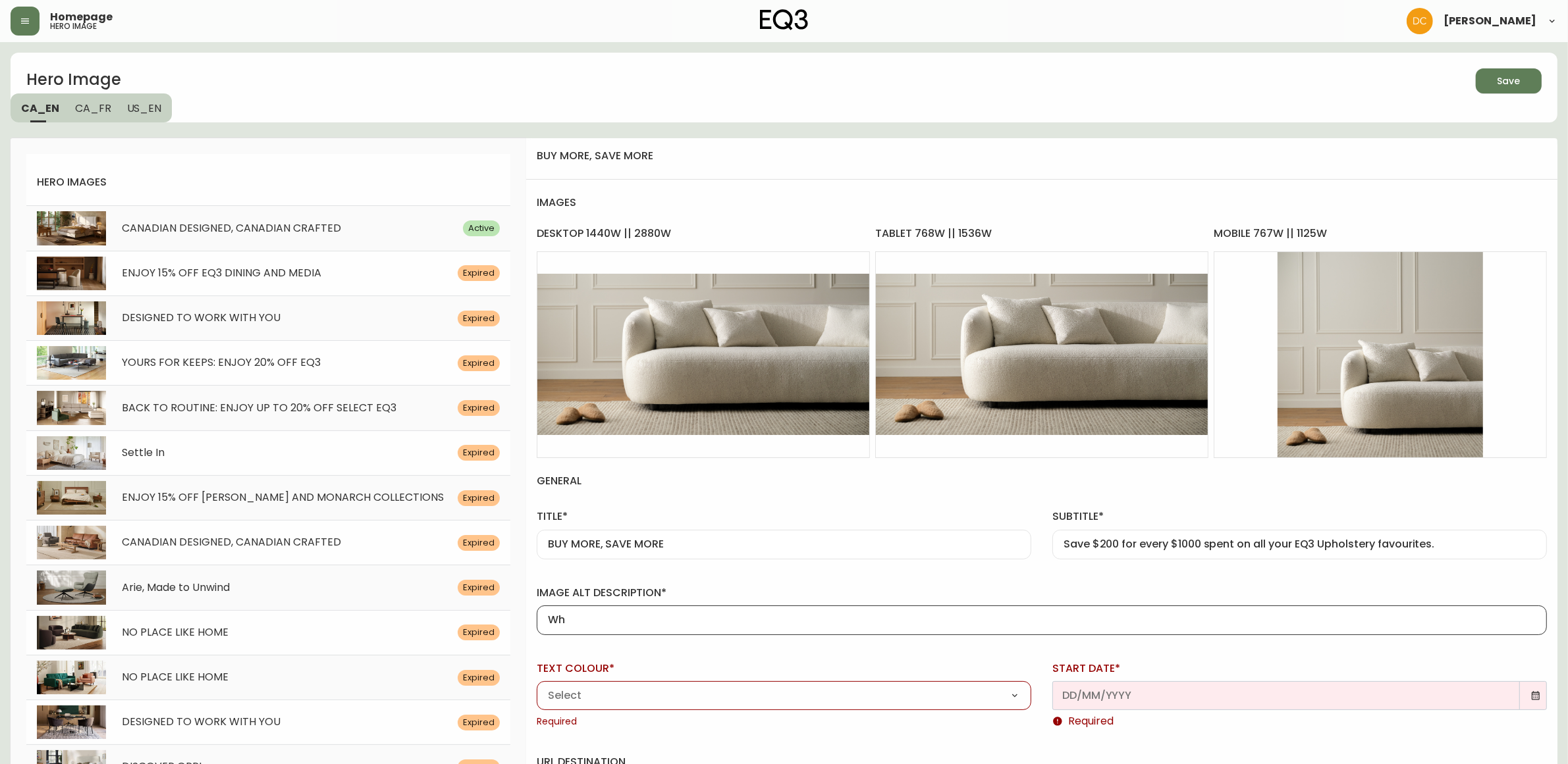
type input "W"
type input "H"
type input "Detail view of a white fabric sofa is shown in a living room. Link to Sofas"
click at [679, 700] on select "Black White" at bounding box center [784, 696] width 494 height 20
select select "white"
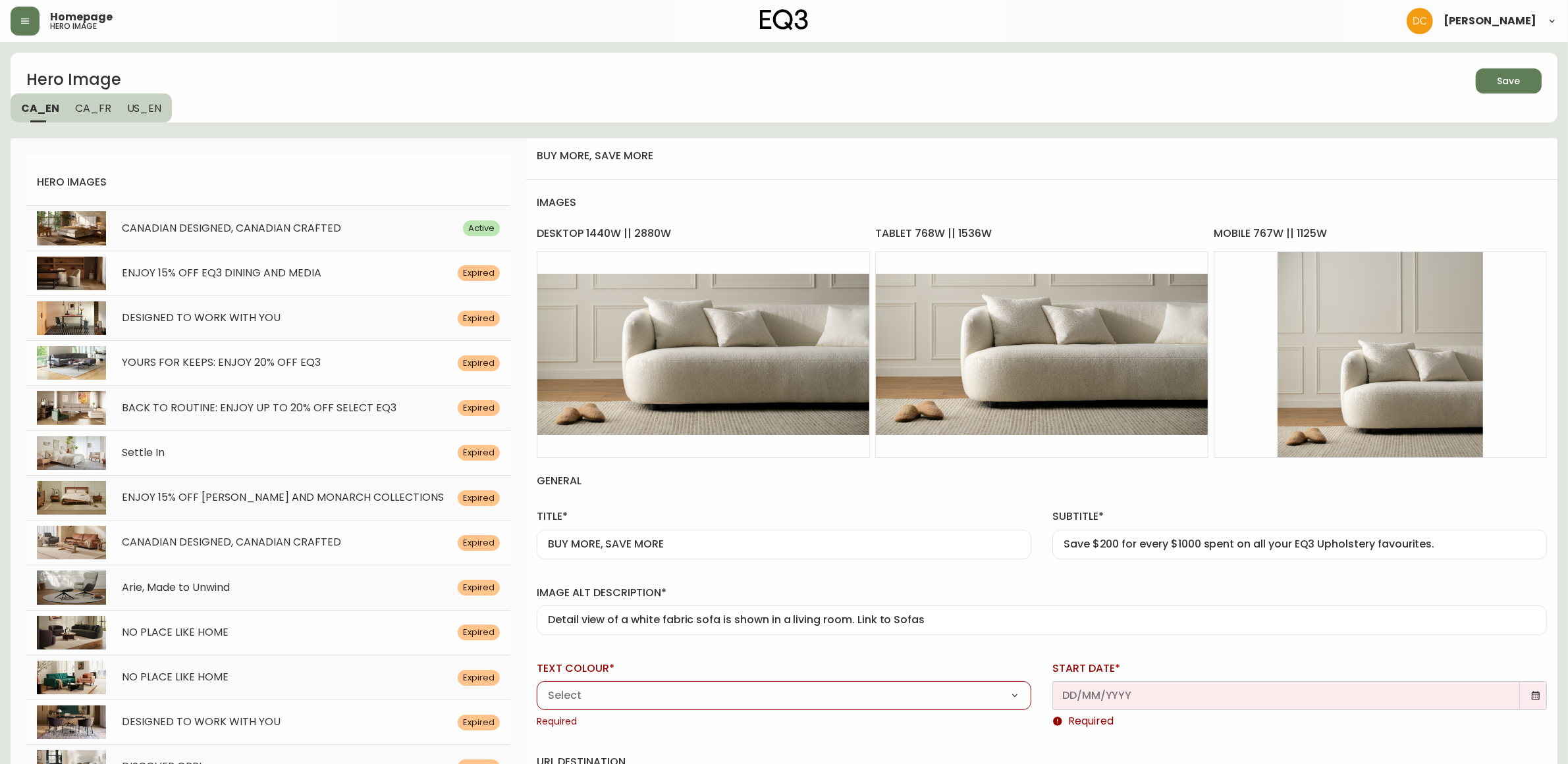
click at [536, 686] on select "Black White" at bounding box center [784, 696] width 494 height 20
type input "White"
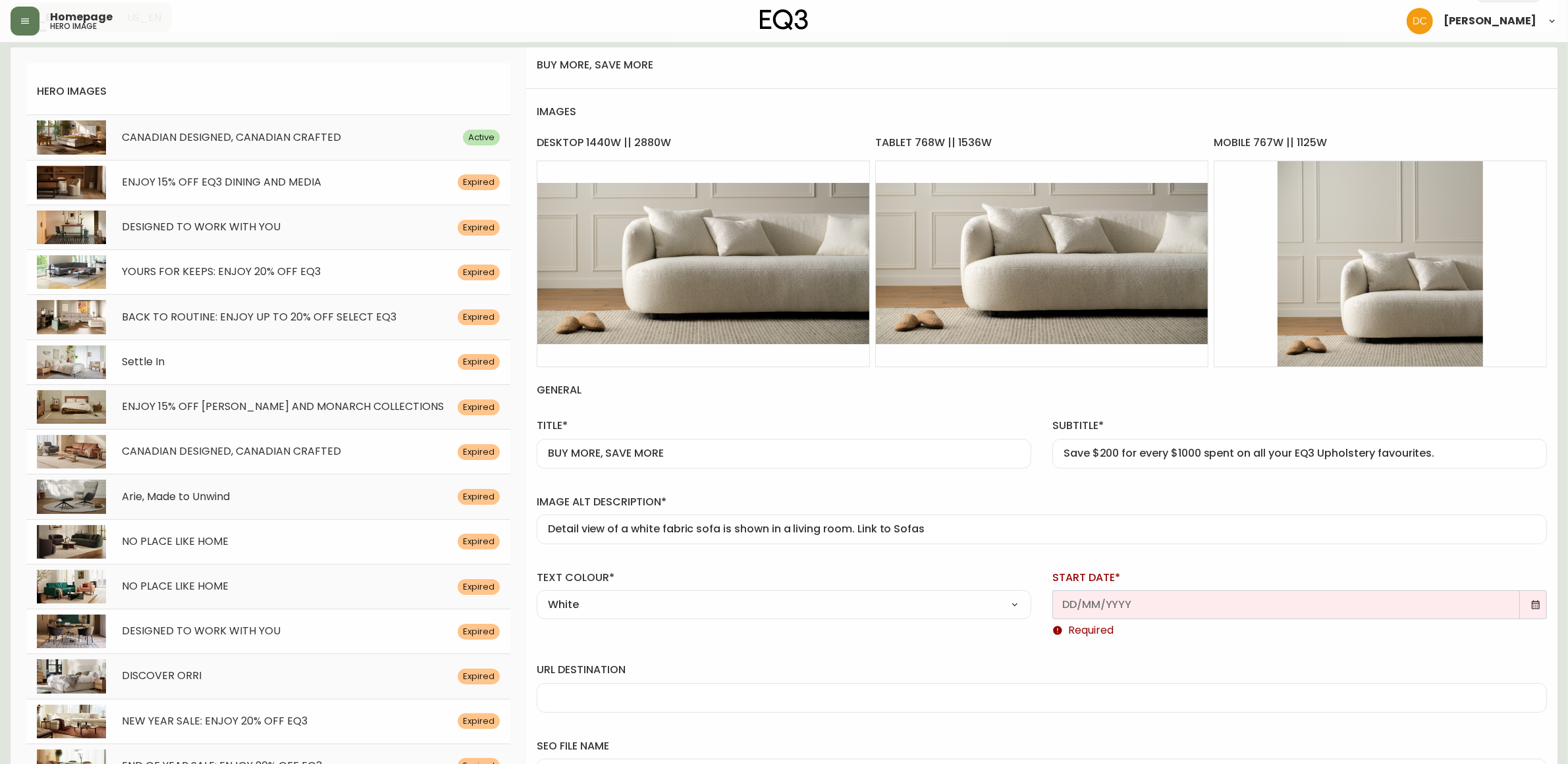
scroll to position [247, 0]
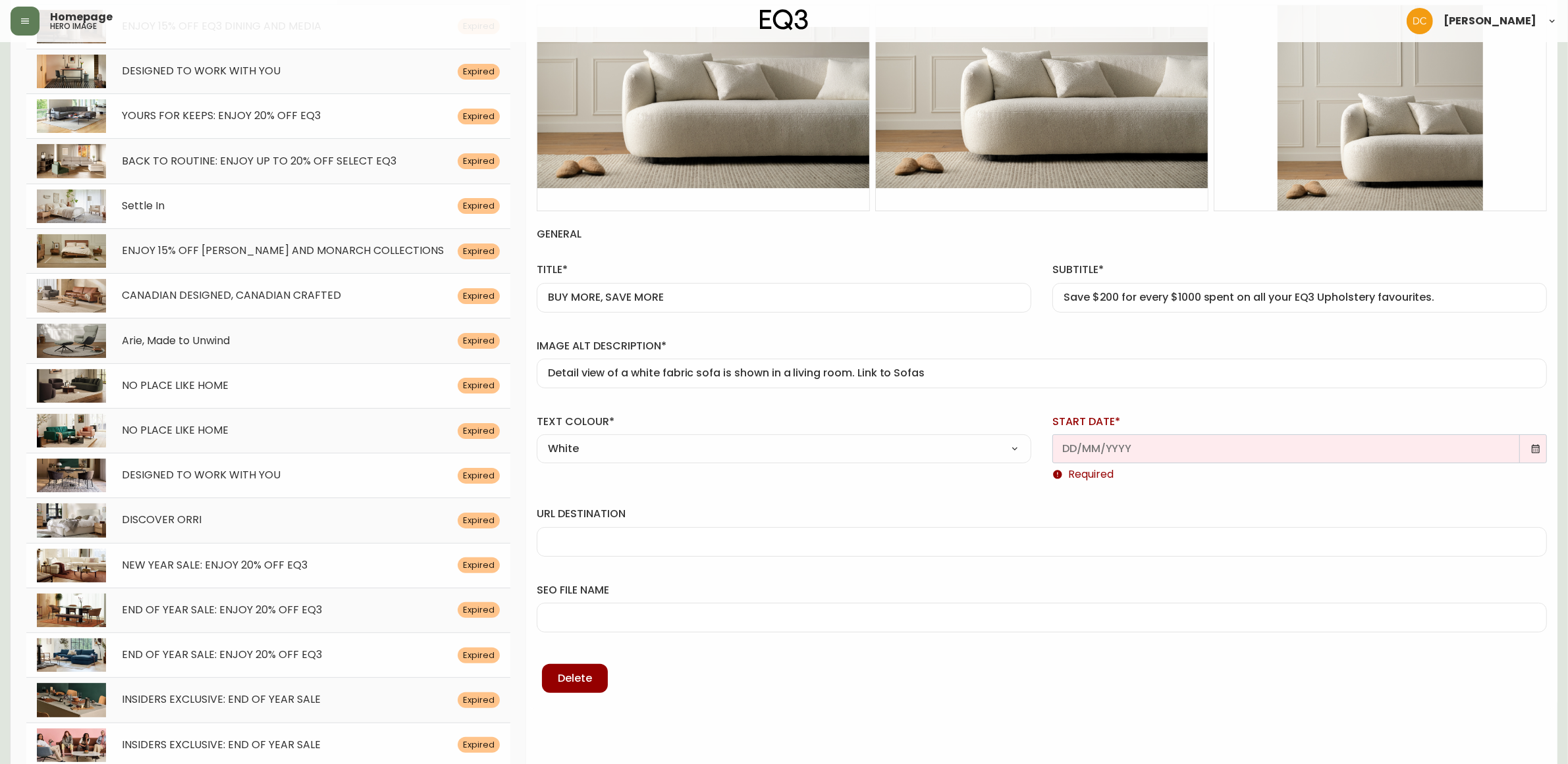
click at [1535, 448] on icon at bounding box center [1536, 449] width 11 height 11
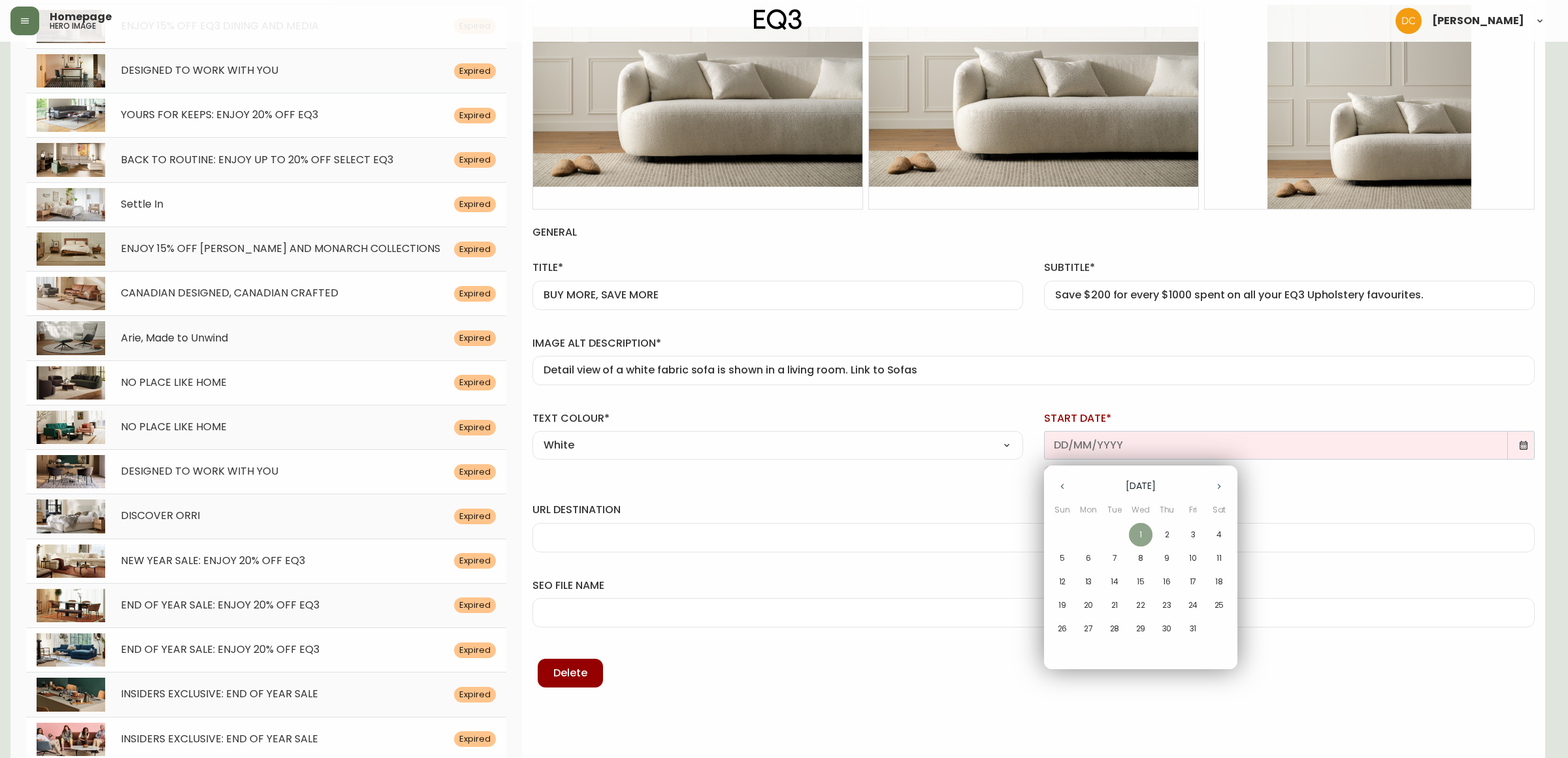
click at [1141, 533] on p "1" at bounding box center [1140, 535] width 3 height 12
type input "[DATE]"
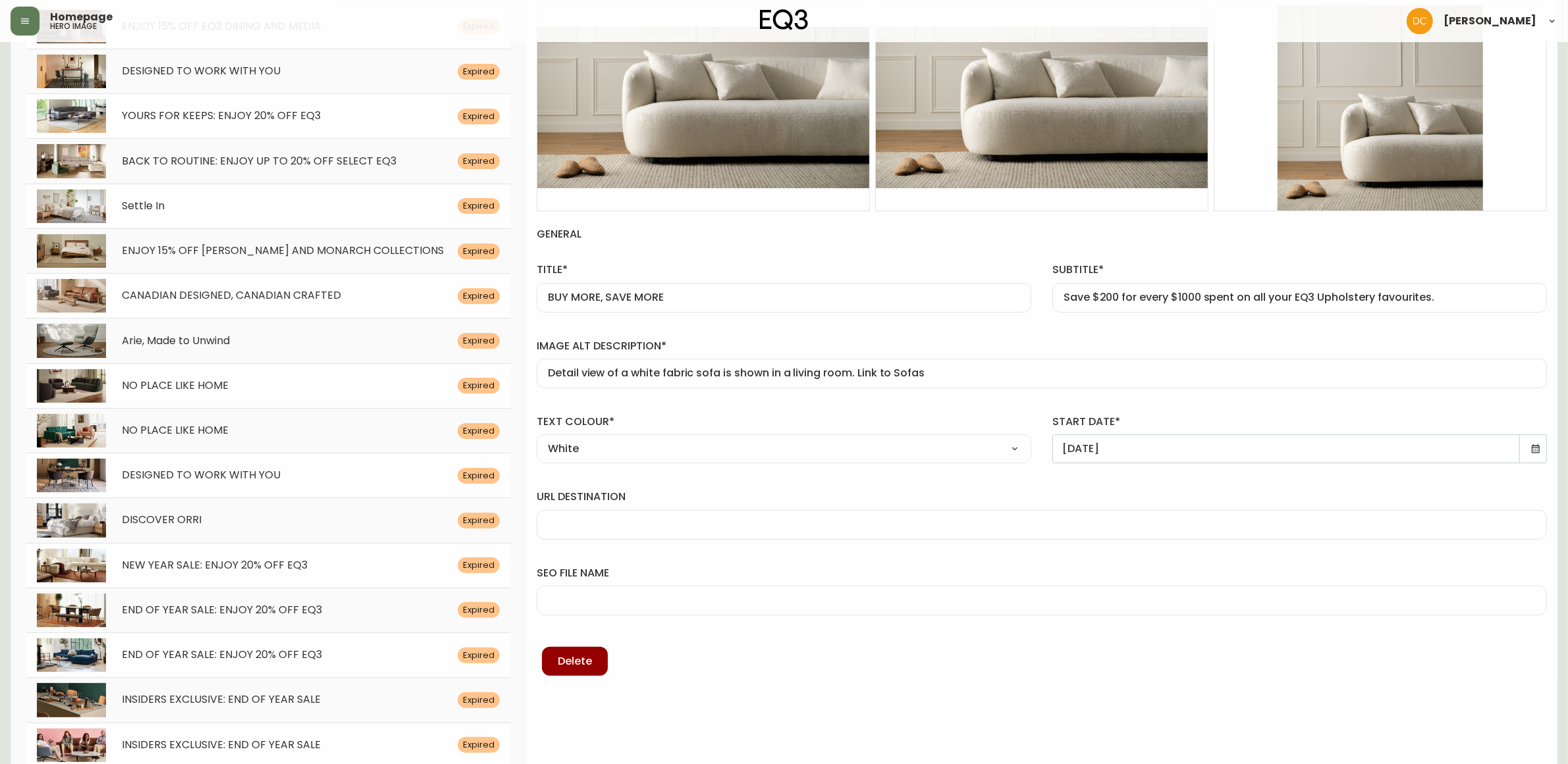
click at [643, 527] on input "url destination" at bounding box center [1042, 525] width 988 height 13
click at [640, 514] on div at bounding box center [1042, 525] width 1011 height 29
paste input "/category/living/seating/sofas"
type input "/category/living/seating/sofas"
click at [637, 597] on input "seo file name" at bounding box center [1042, 601] width 988 height 13
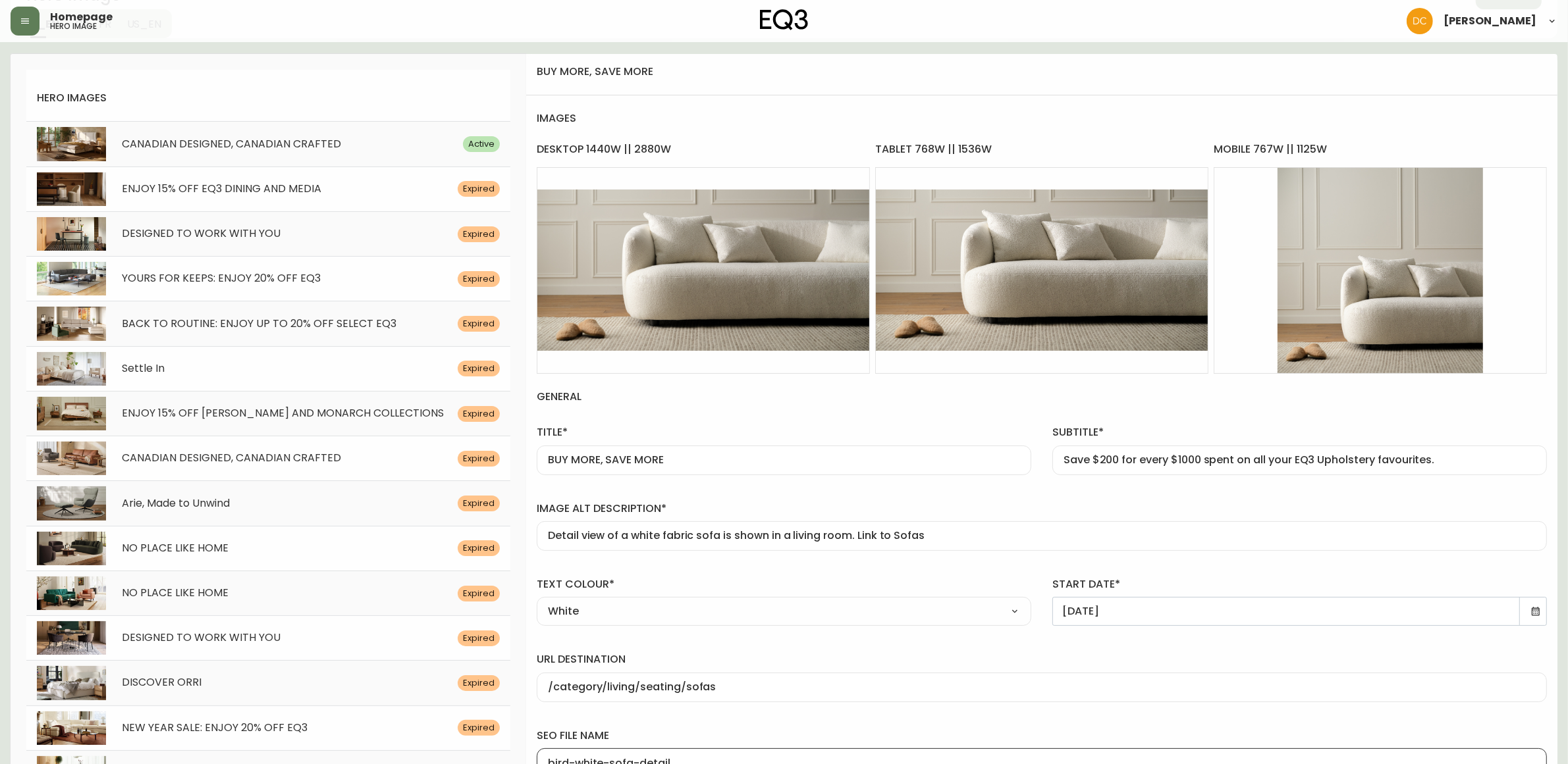
scroll to position [0, 0]
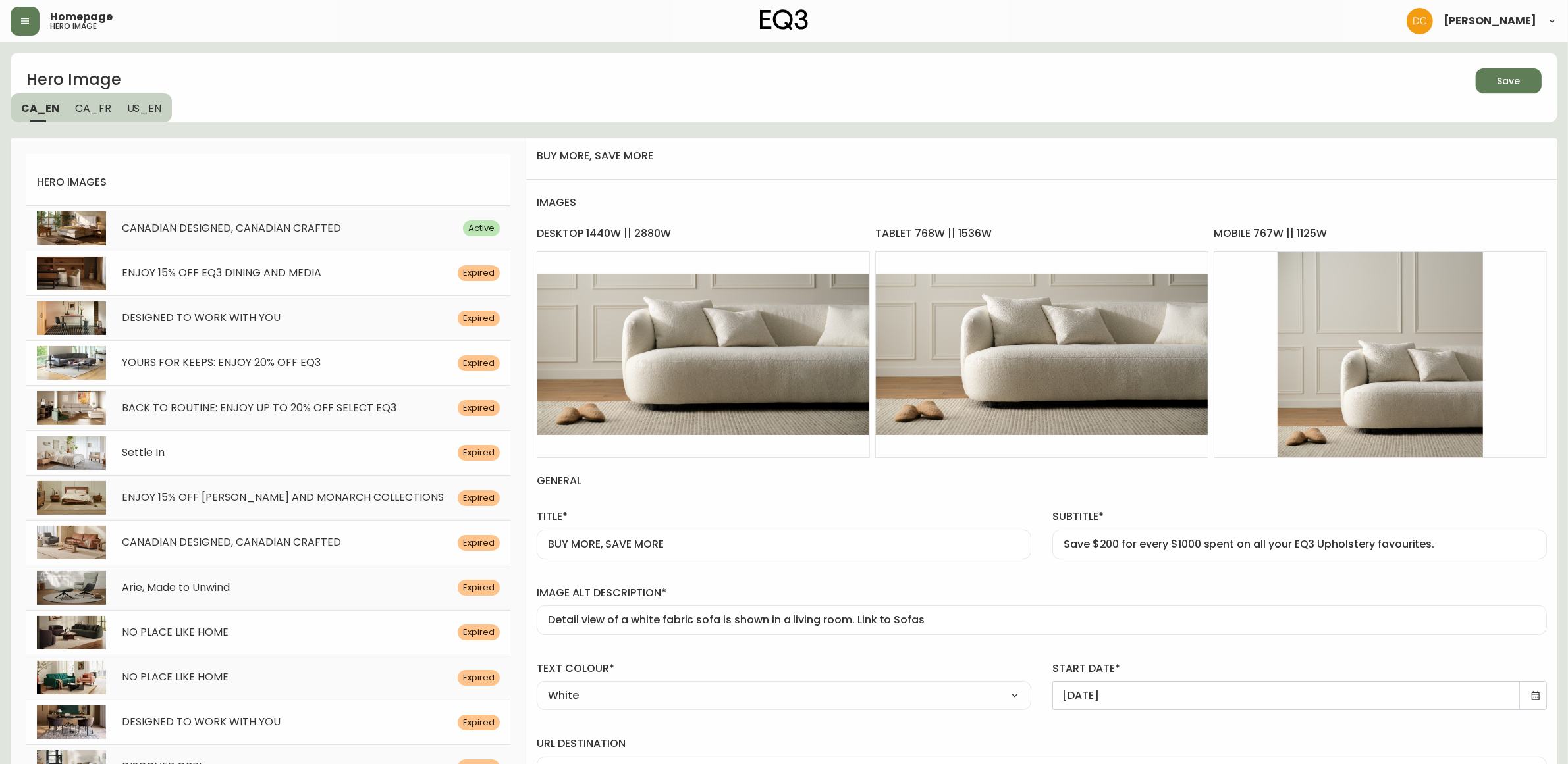
type input "bird-white-sofa-detail"
click at [1489, 102] on div "Hero Image Save CA_EN CA_FR US_EN" at bounding box center [784, 88] width 1547 height 70
click at [1495, 90] on button "Save" at bounding box center [1509, 81] width 66 height 25
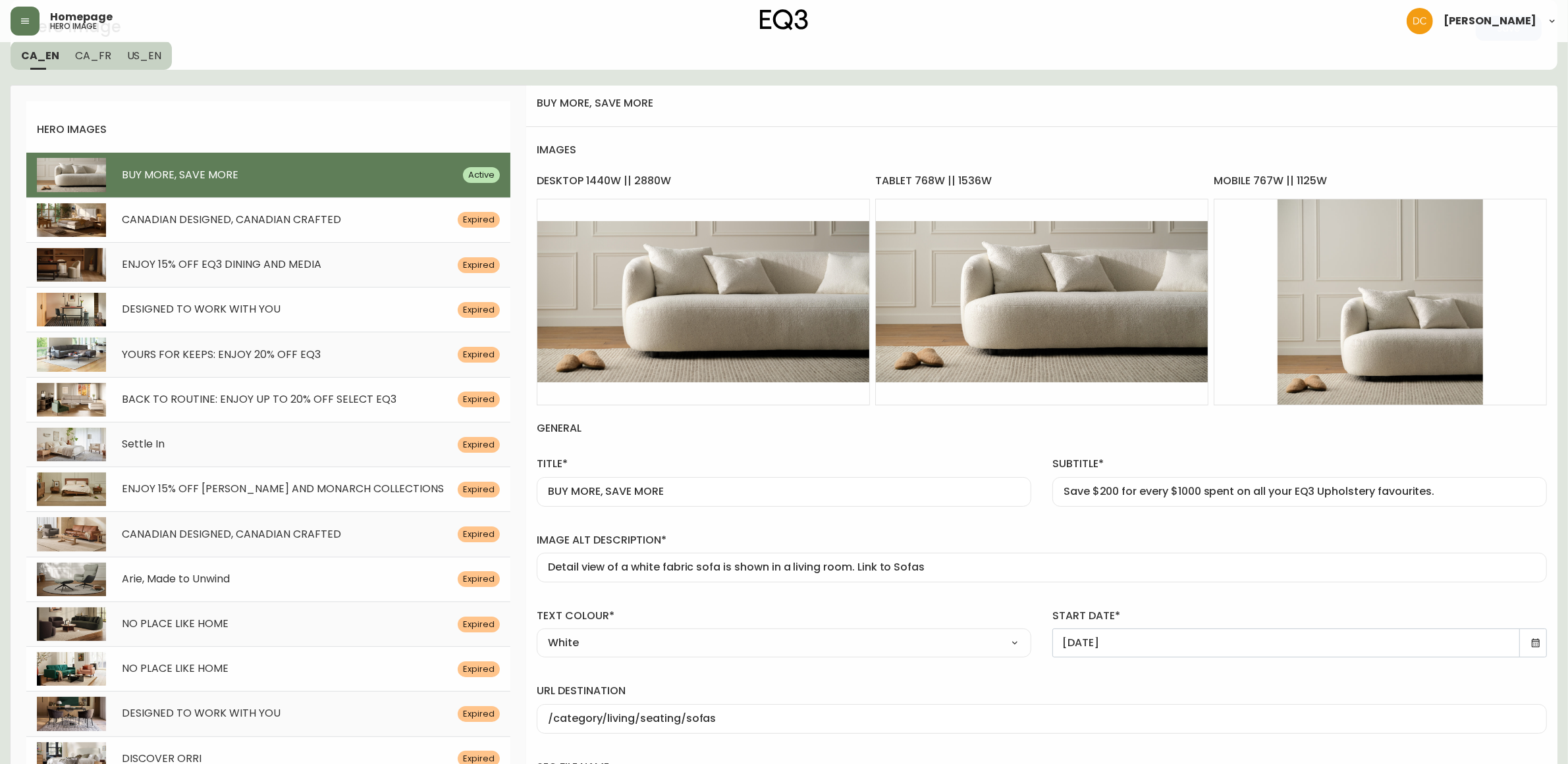
scroll to position [82, 0]
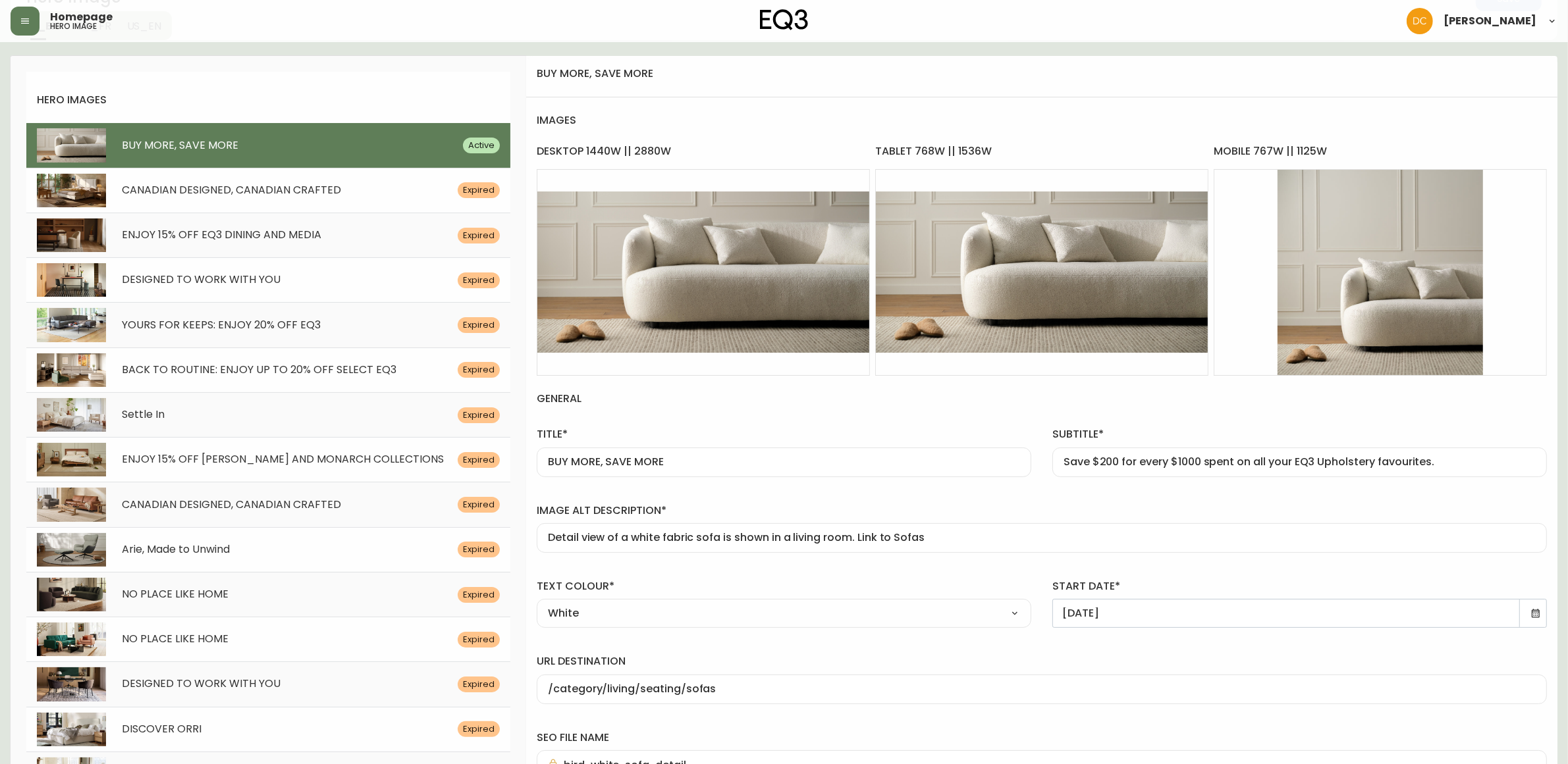
click at [969, 531] on div "Detail view of a white fabric sofa is shown in a living room. Link to Sofas" at bounding box center [1042, 538] width 1011 height 29
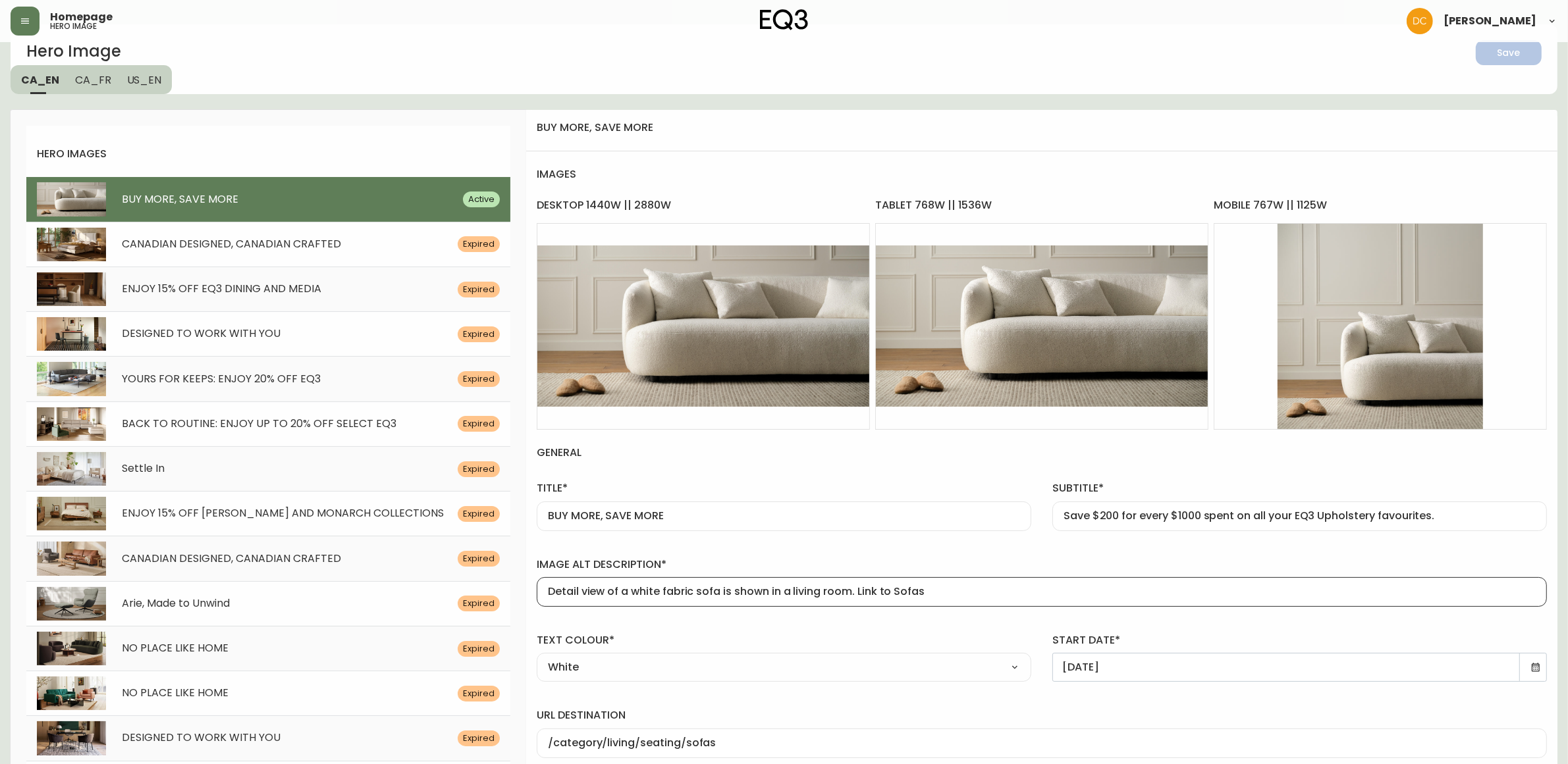
scroll to position [0, 0]
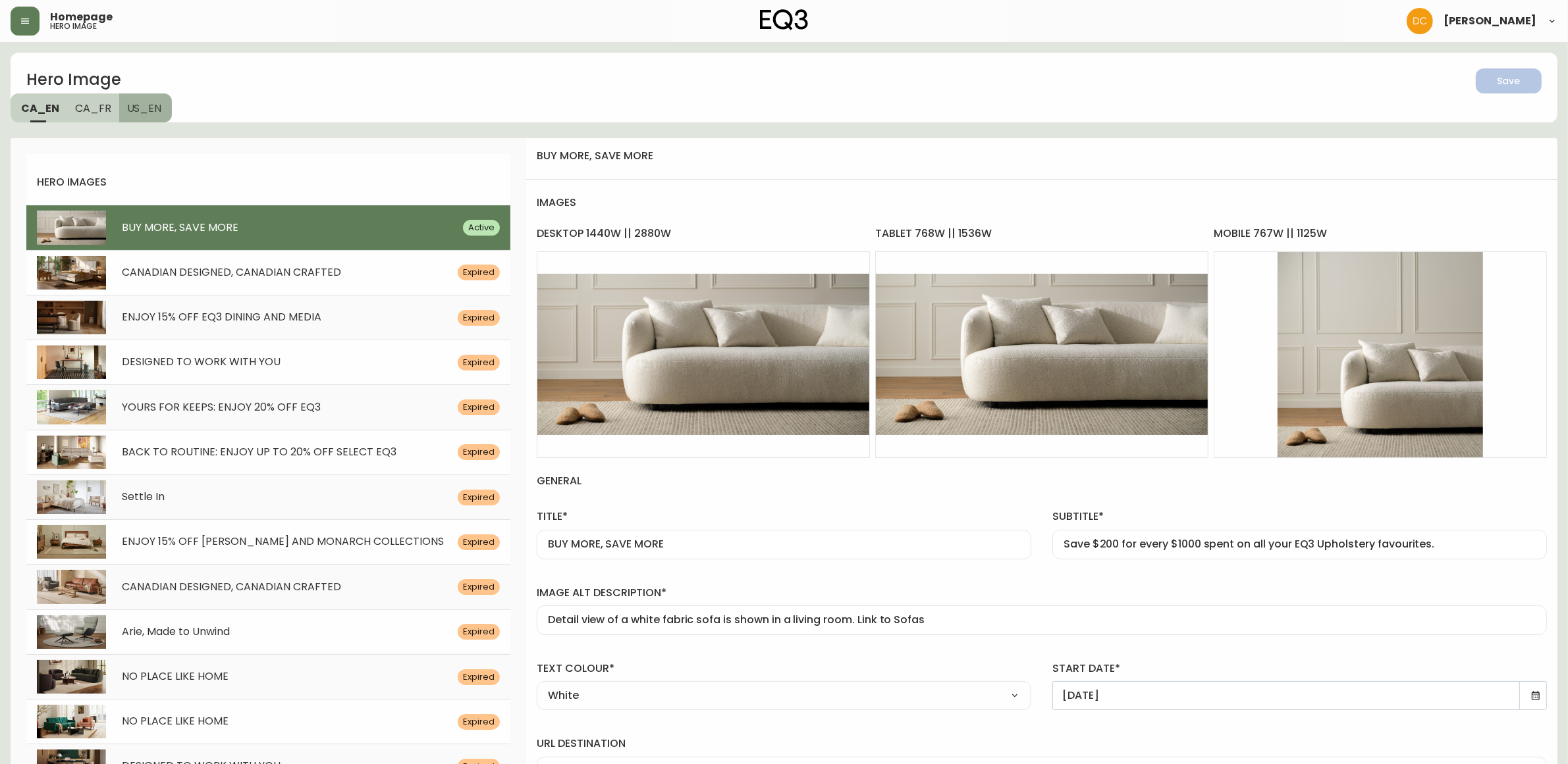
click at [151, 120] on button "US_EN" at bounding box center [146, 108] width 53 height 29
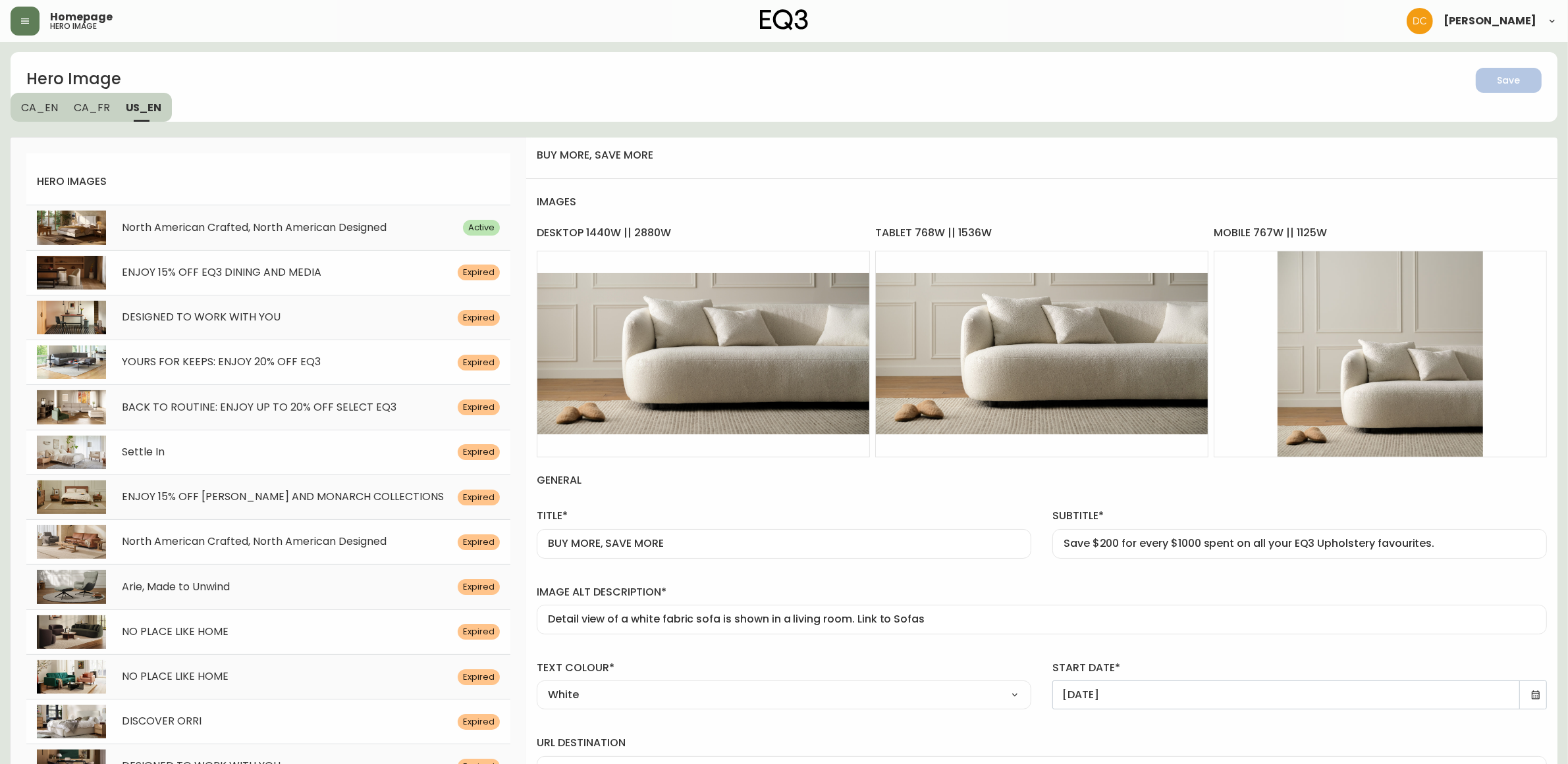
scroll to position [3338, 0]
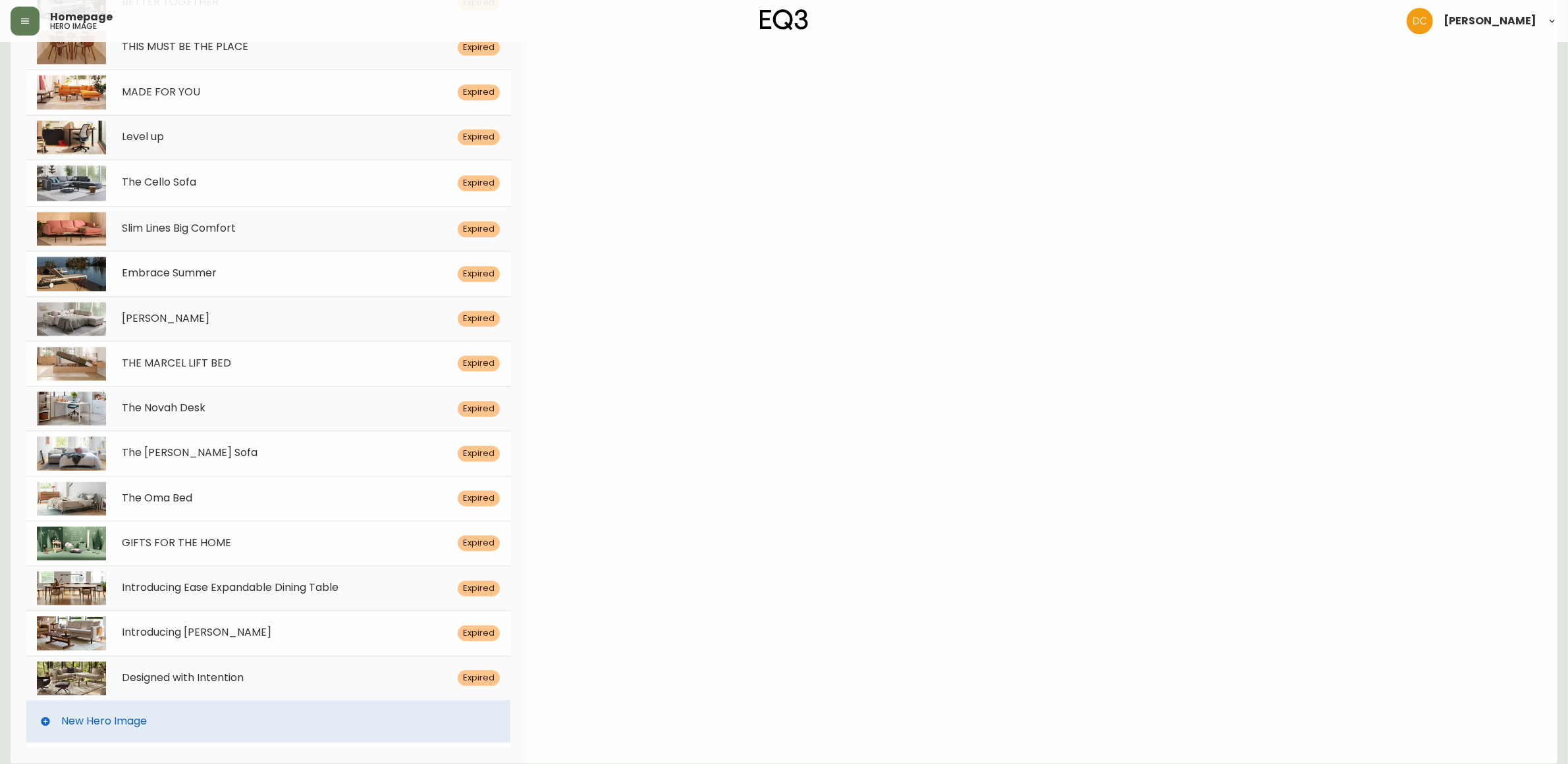
drag, startPoint x: 462, startPoint y: 127, endPoint x: 494, endPoint y: 482, distance: 356.4
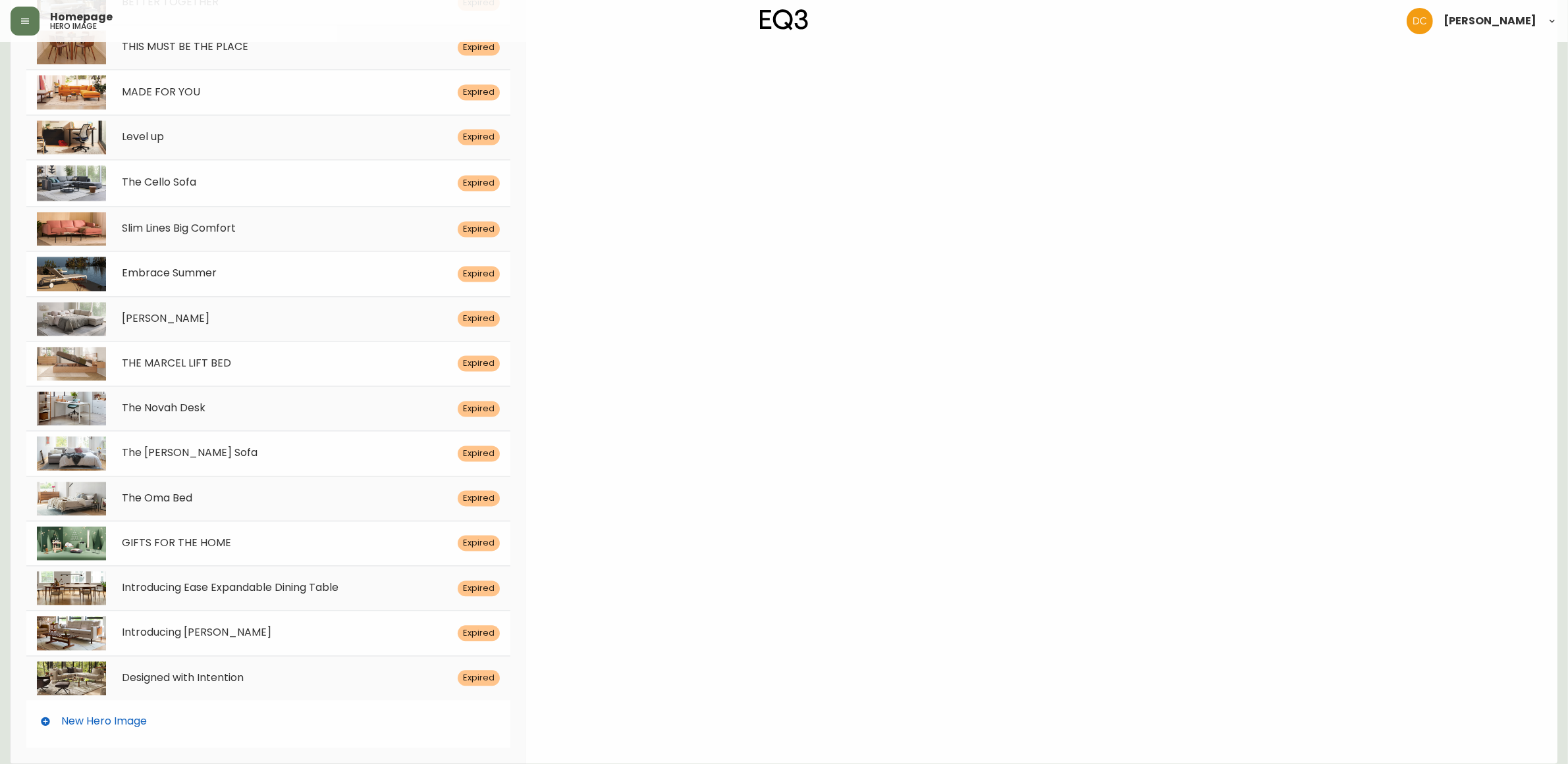
click at [367, 725] on div "New Hero Image" at bounding box center [268, 722] width 484 height 42
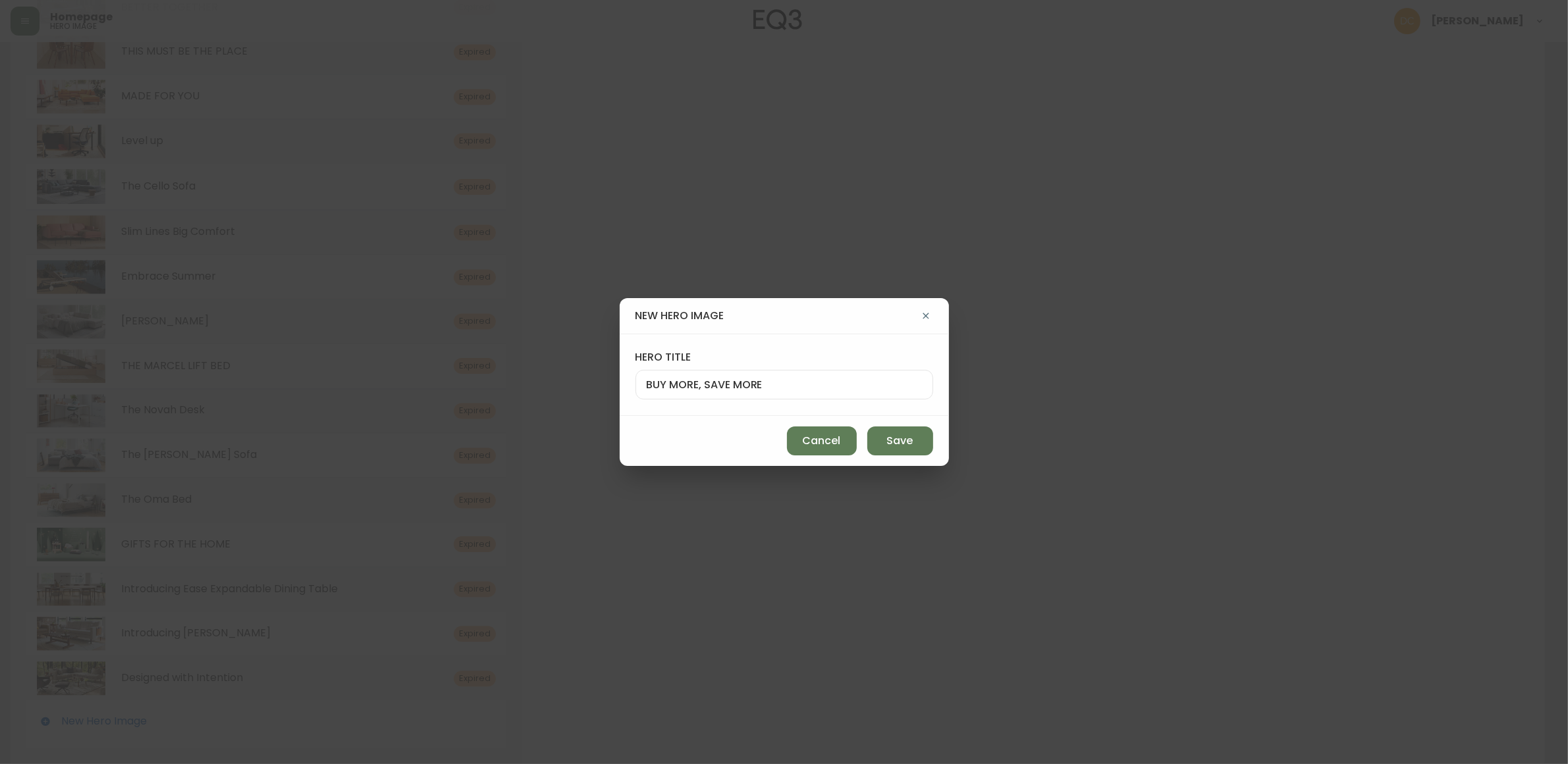
scroll to position [3338, 0]
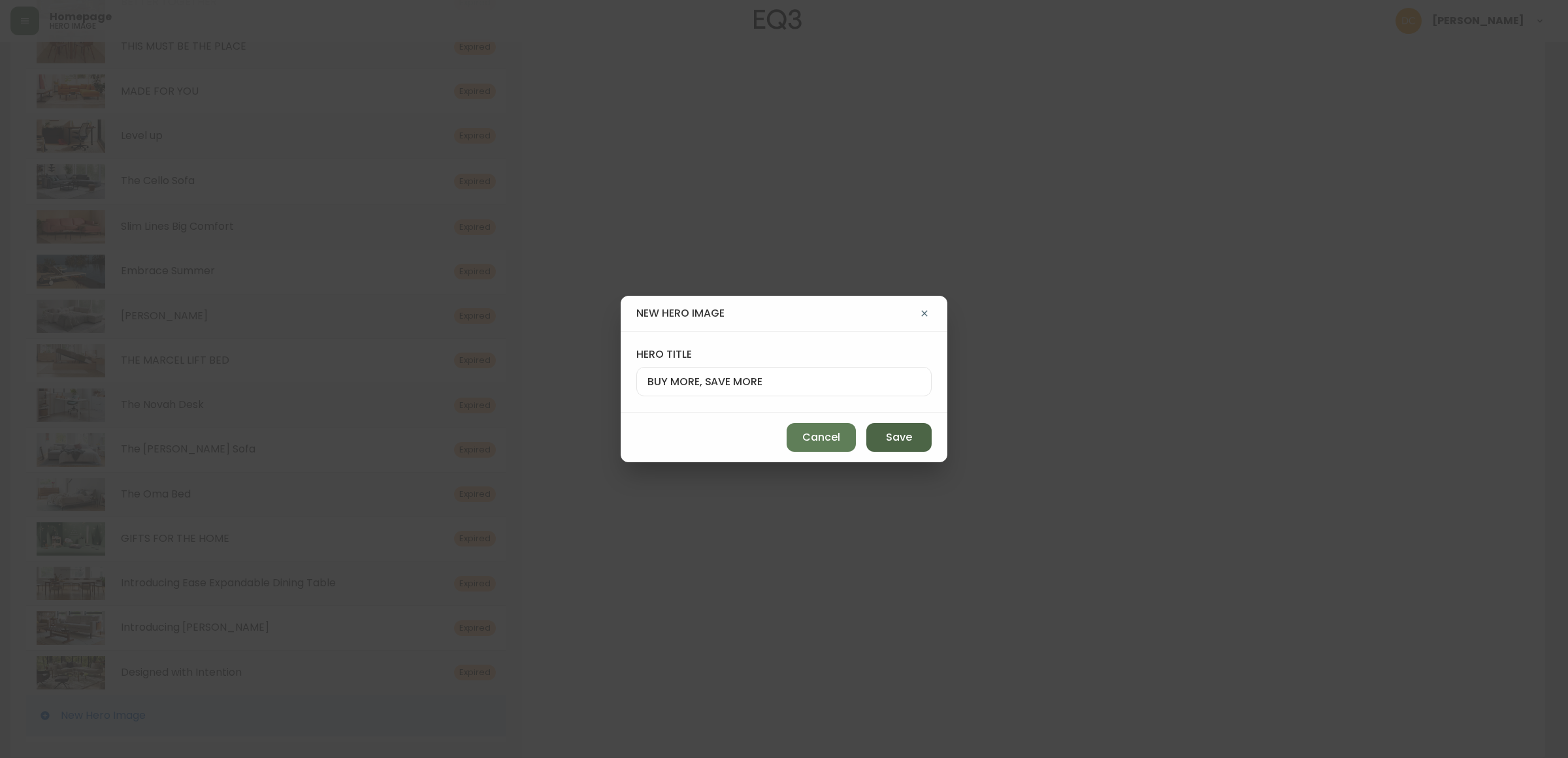
click at [869, 431] on button "Save" at bounding box center [899, 438] width 65 height 29
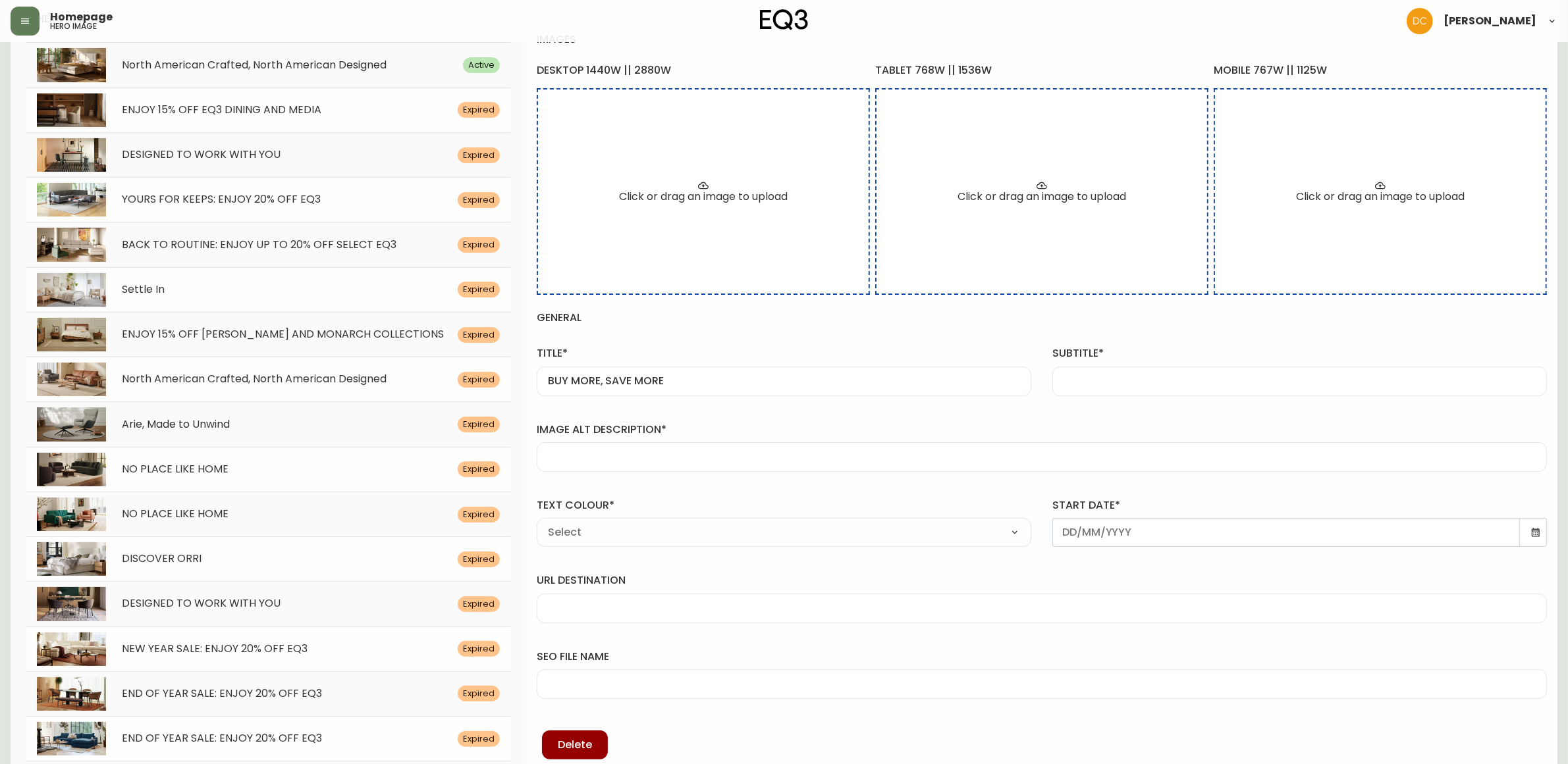
scroll to position [46, 0]
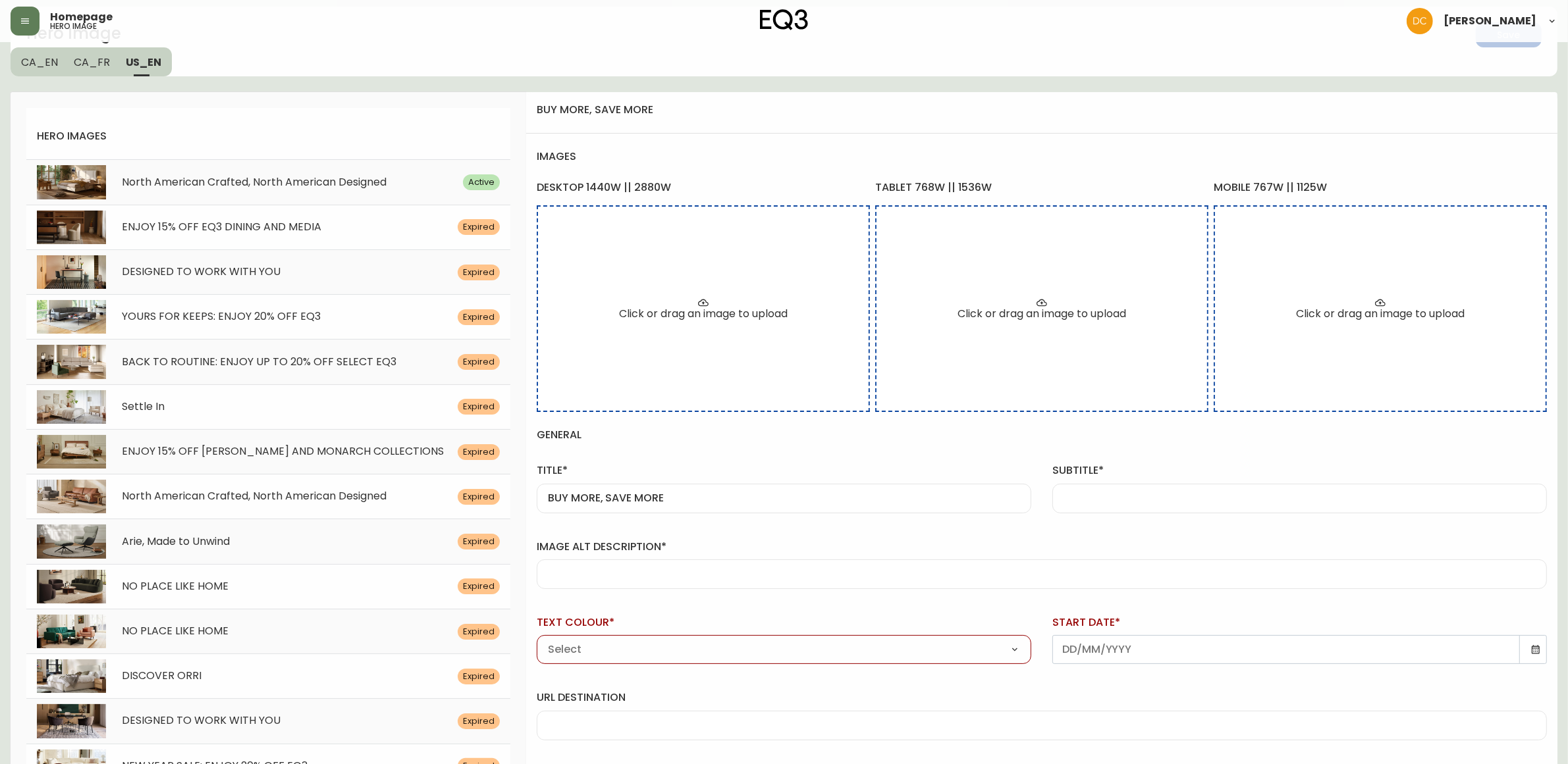
click at [1154, 500] on div at bounding box center [1300, 499] width 494 height 29
paste input "Detail view of a white fabric sofa is shown in a living room. Link to Sofas"
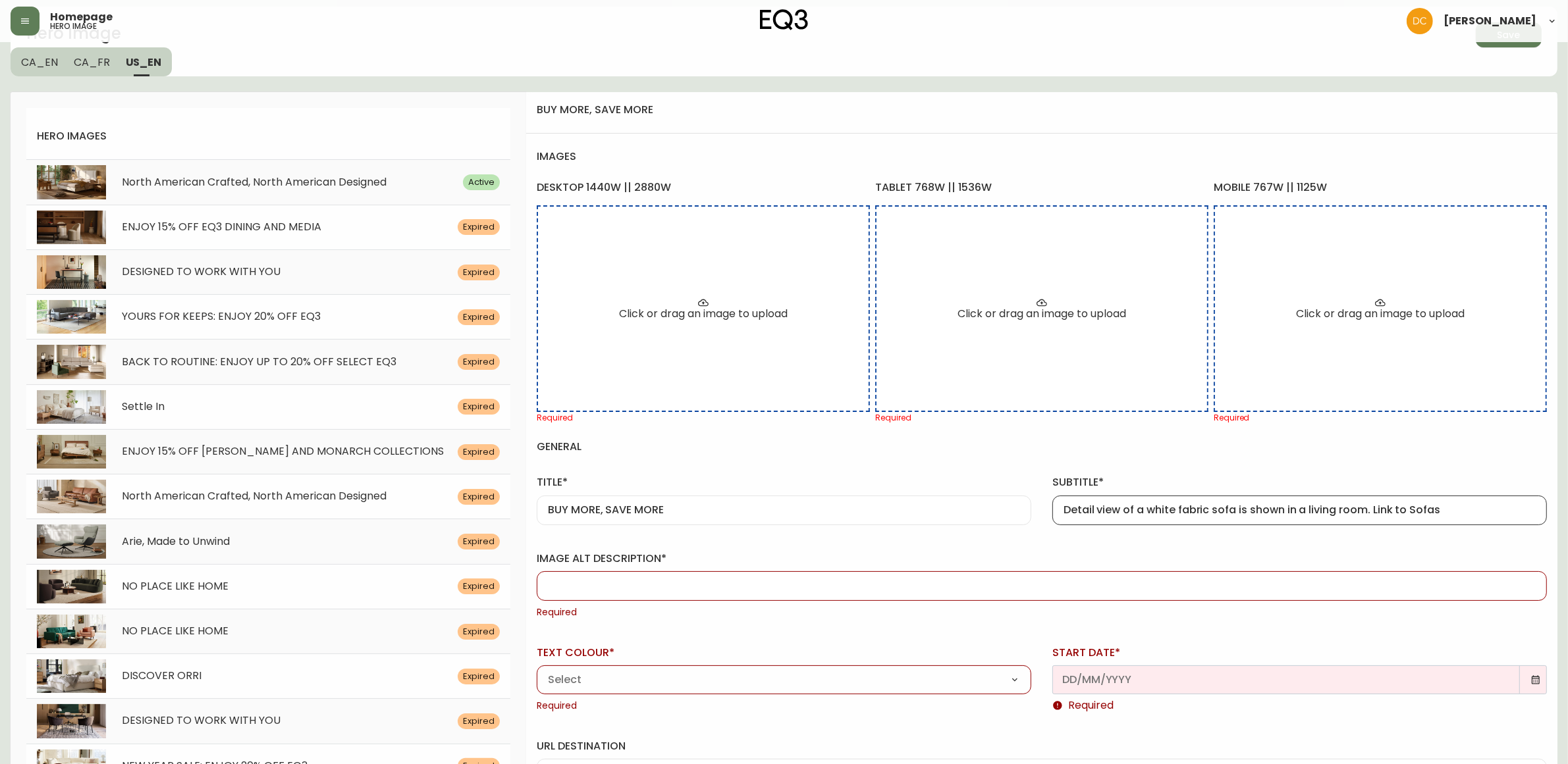
type input "Detail view of a white fabric sofa is shown in a living room. Link to Sofas"
click at [767, 596] on div at bounding box center [1042, 586] width 1011 height 29
paste input "Detail view of a white fabric sofa is shown in a living room. Link to Sofas"
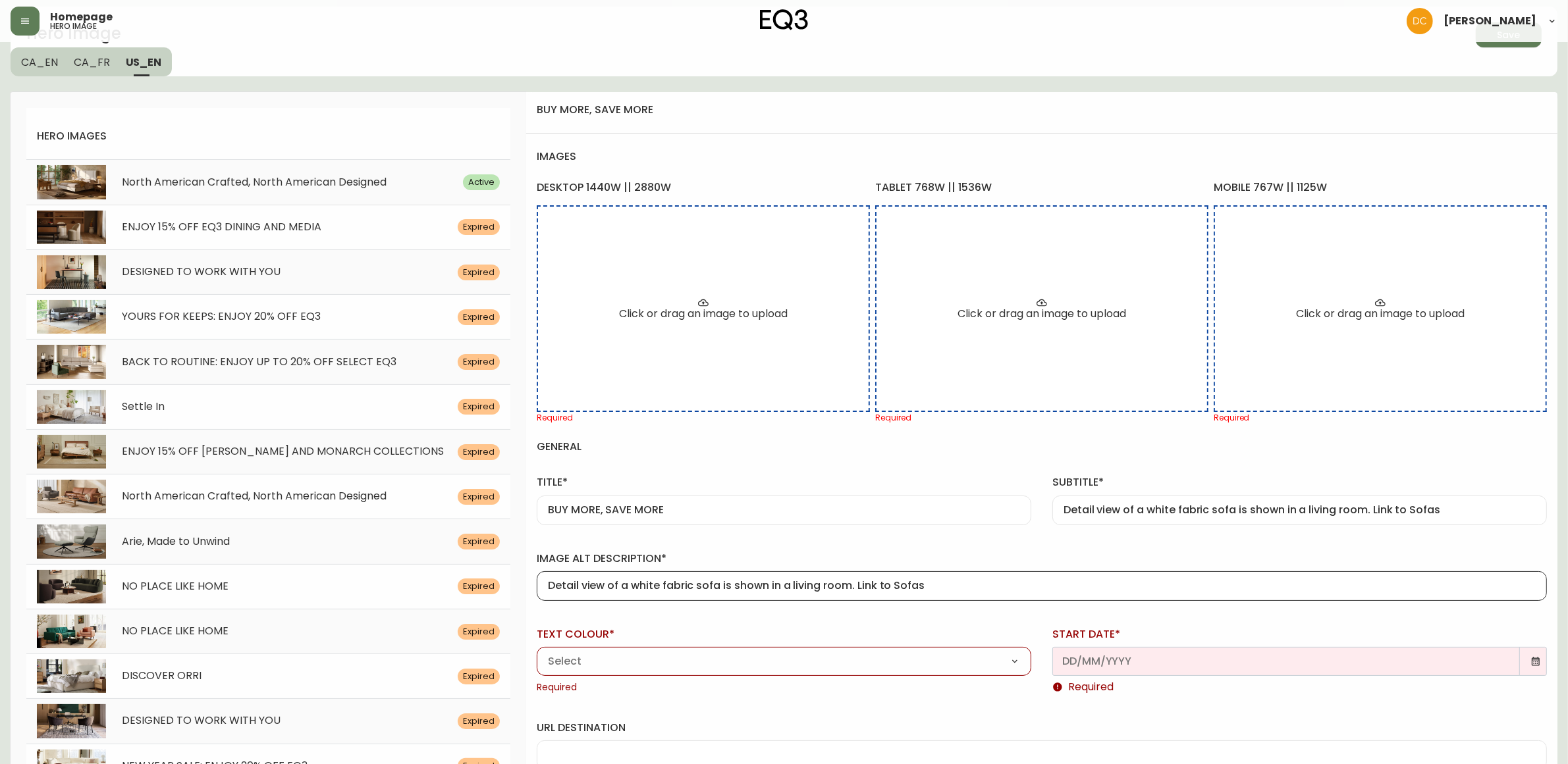
type input "Detail view of a white fabric sofa is shown in a living room. Link to Sofas"
click at [1143, 500] on div "Detail view of a white fabric sofa is shown in a living room. Link to Sofas" at bounding box center [1300, 511] width 494 height 29
click at [1144, 500] on div "Detail view of a white fabric sofa is shown in a living room. Link to Sofas" at bounding box center [1300, 511] width 494 height 29
drag, startPoint x: 784, startPoint y: 663, endPoint x: 807, endPoint y: 653, distance: 25.1
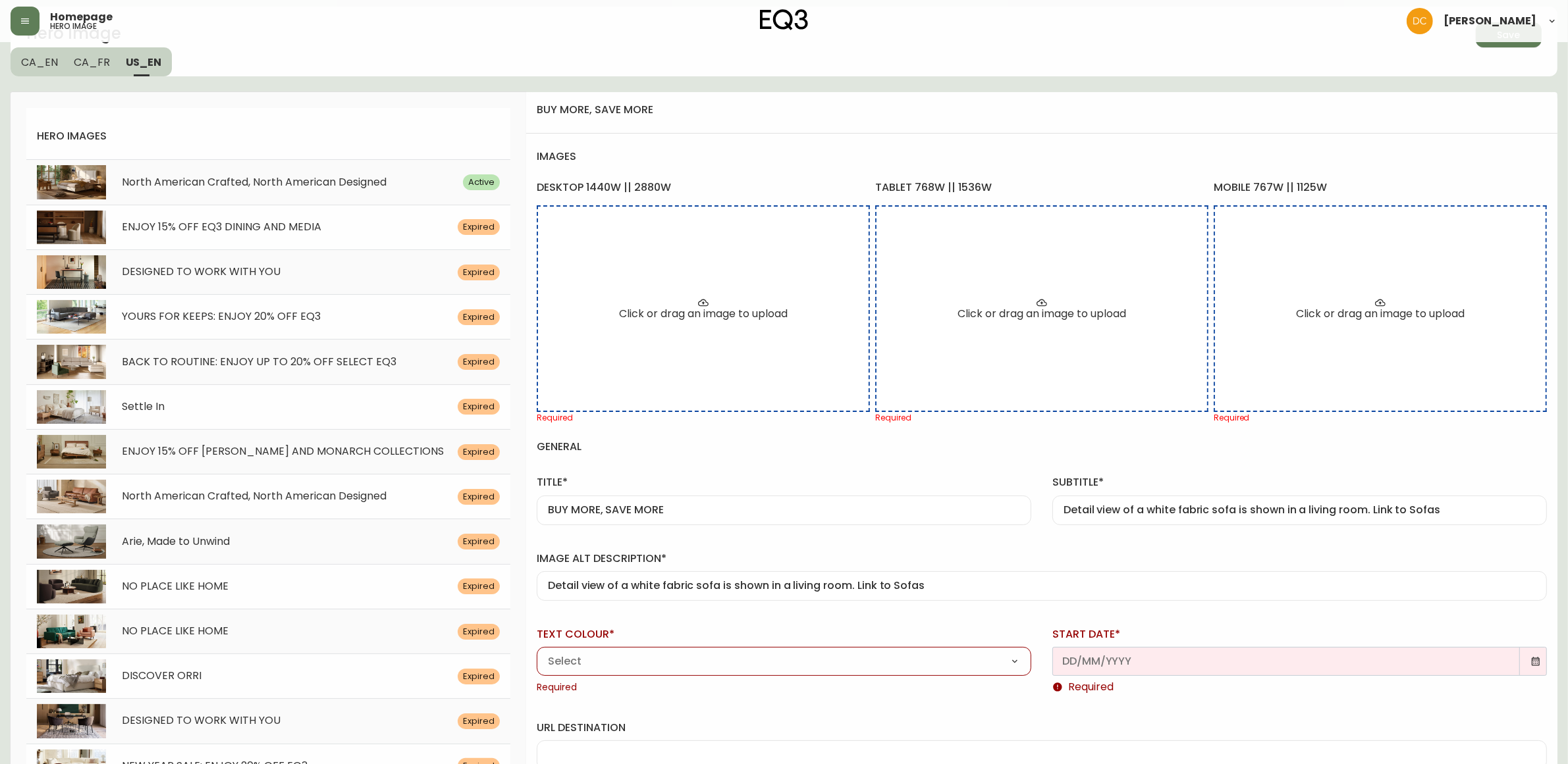
click at [784, 663] on select "Black White" at bounding box center [784, 662] width 494 height 20
click at [1109, 501] on div "Detail view of a white fabric sofa is shown in a living room. Link to Sofas" at bounding box center [1300, 511] width 494 height 29
paste input "Save $200 for every $1000 spent on all your EQ3 Upholstery favourites."
type input "Save $200 for every $1000 spent on all your EQ3 Upholstery favourites."
click at [1120, 553] on label "image alt description*" at bounding box center [1042, 559] width 1011 height 15
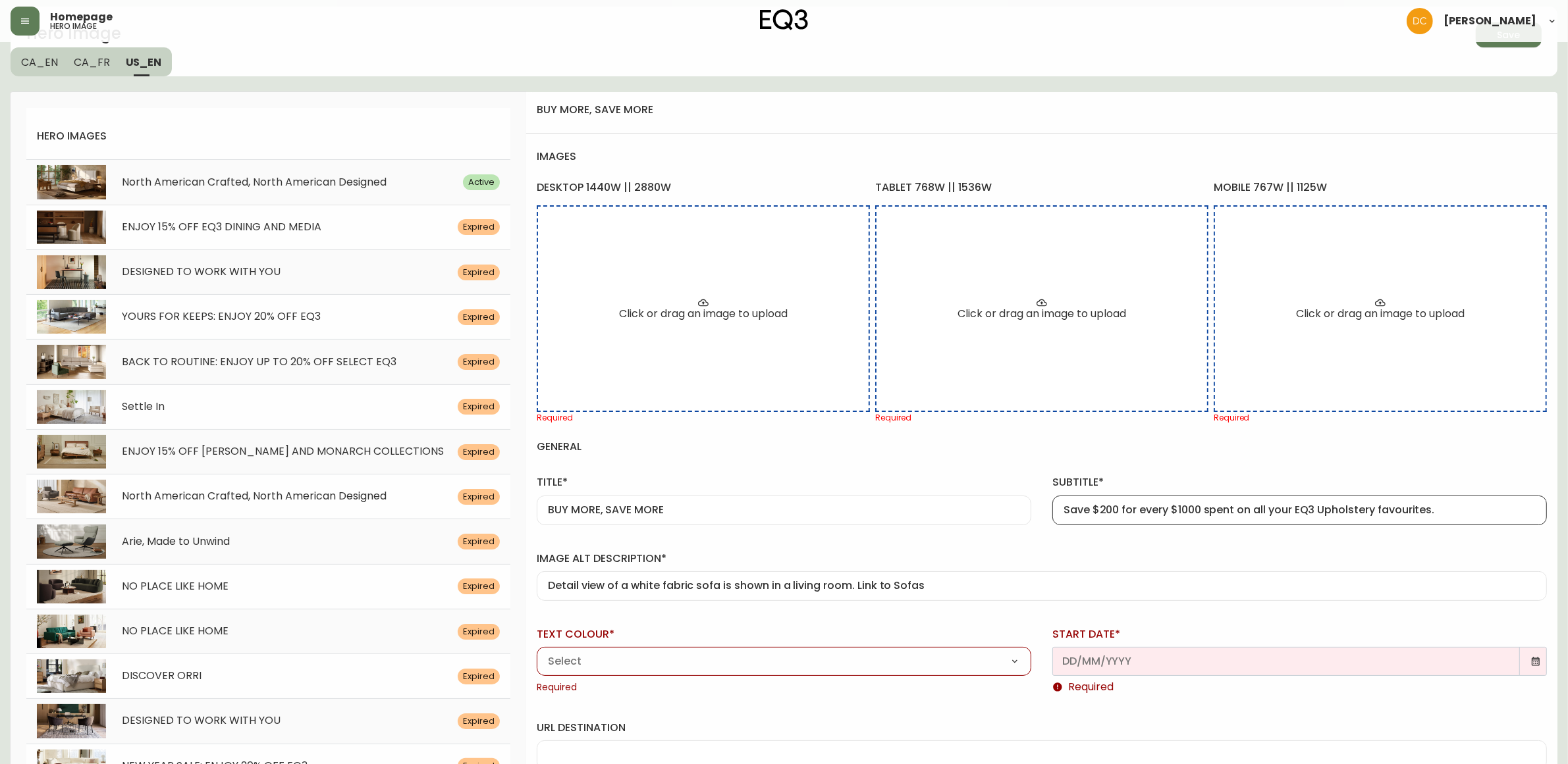
click at [1120, 580] on input "Detail view of a white fabric sofa is shown in a living room. Link to Sofas" at bounding box center [1042, 586] width 988 height 13
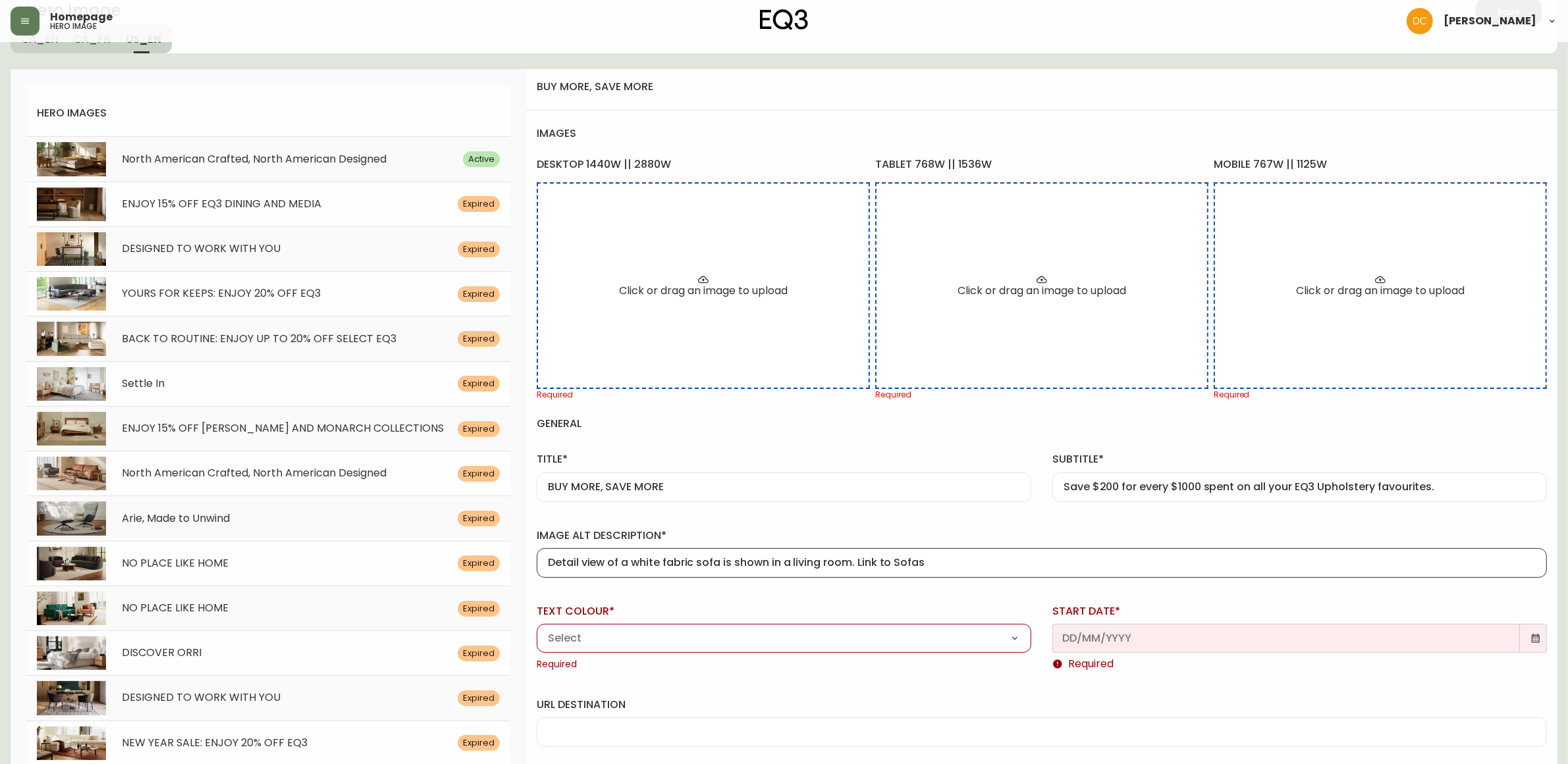
scroll to position [210, 0]
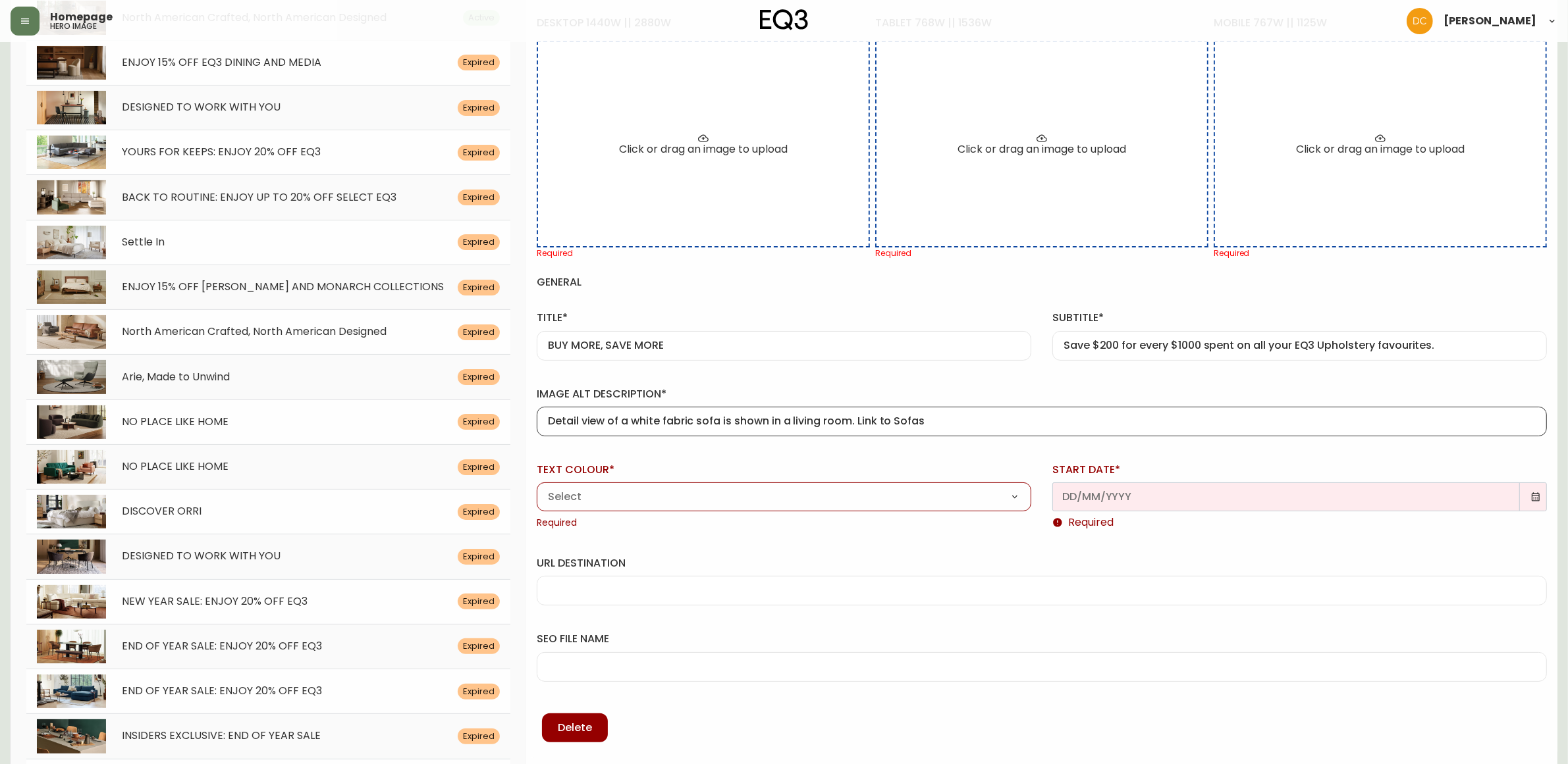
click at [988, 503] on select "Black White" at bounding box center [784, 498] width 494 height 20
select select "white"
click at [536, 488] on select "Black White" at bounding box center [784, 498] width 494 height 20
type input "White"
click at [1534, 498] on icon at bounding box center [1536, 497] width 11 height 11
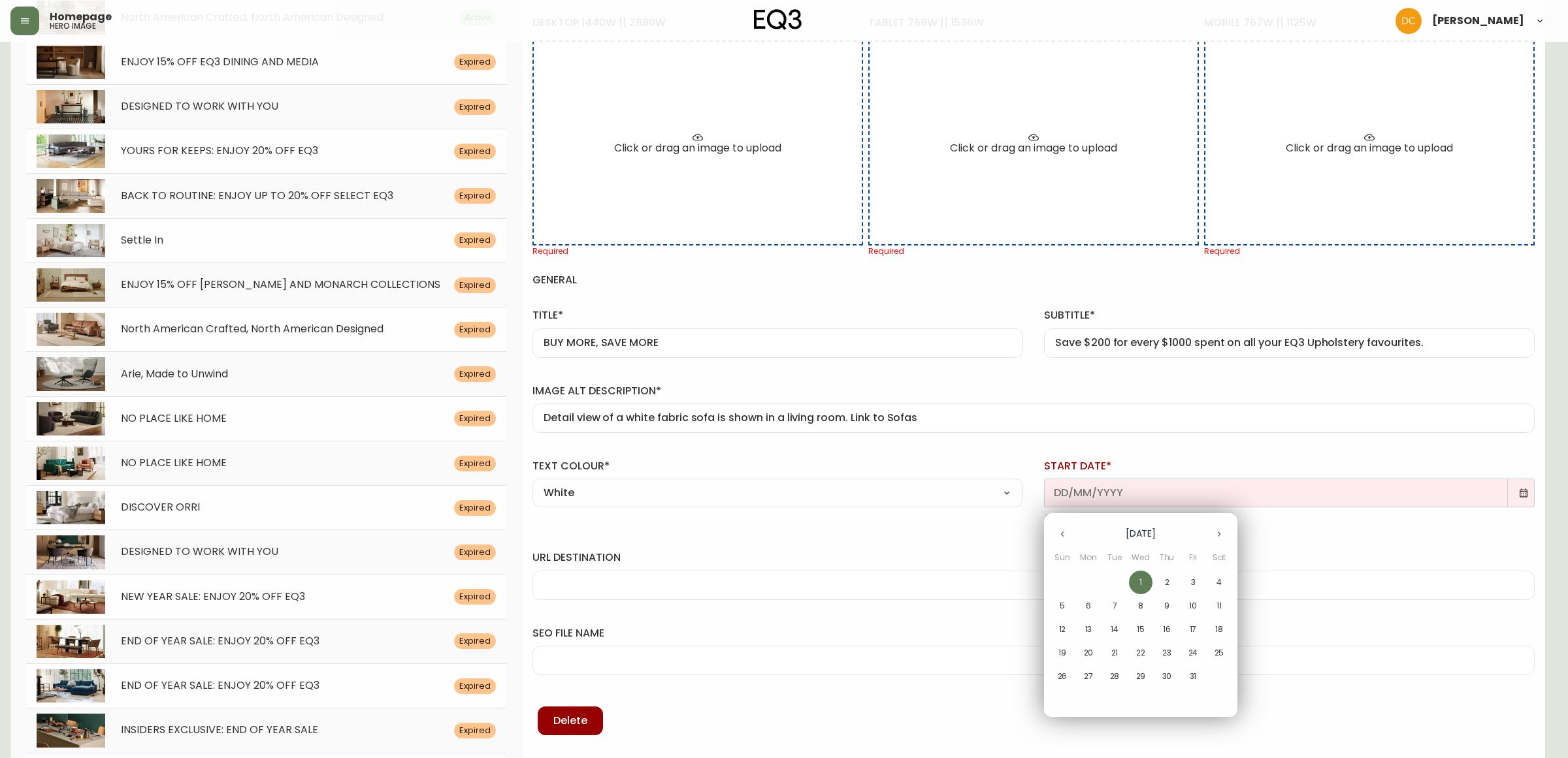
click at [1142, 586] on span "1" at bounding box center [1140, 582] width 24 height 12
type input "[DATE]"
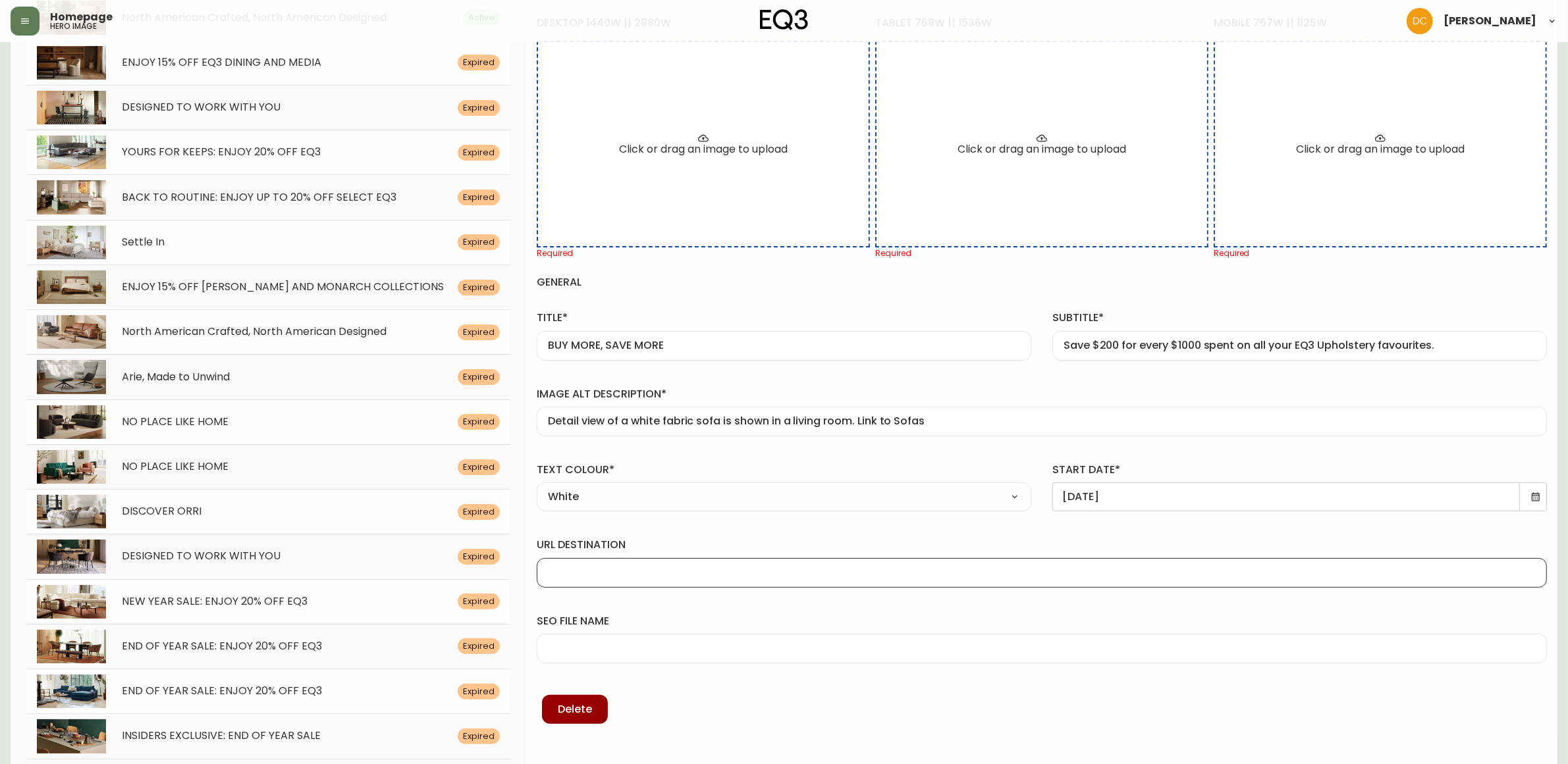
click at [656, 577] on input "url destination" at bounding box center [1042, 573] width 988 height 13
type input "/category/living/seating/sofas"
click at [602, 655] on input "seo file name" at bounding box center [1042, 649] width 988 height 13
type input "bird-fabric-sofa-detail"
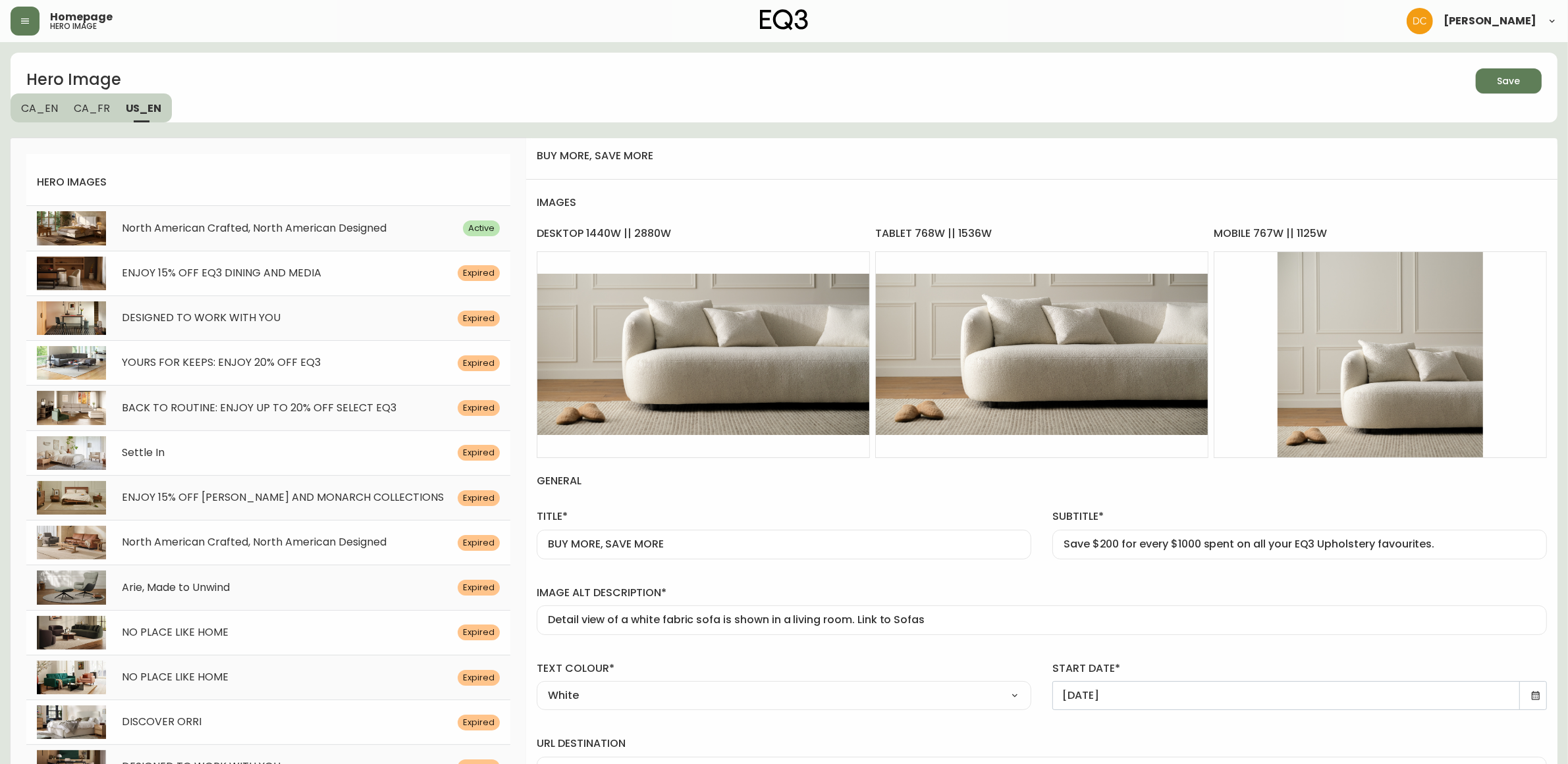
drag, startPoint x: 979, startPoint y: 184, endPoint x: 1325, endPoint y: 145, distance: 348.2
click at [981, 184] on h4 "images" at bounding box center [1042, 202] width 1011 height 46
click at [1509, 81] on circle "button" at bounding box center [1504, 80] width 16 height 16
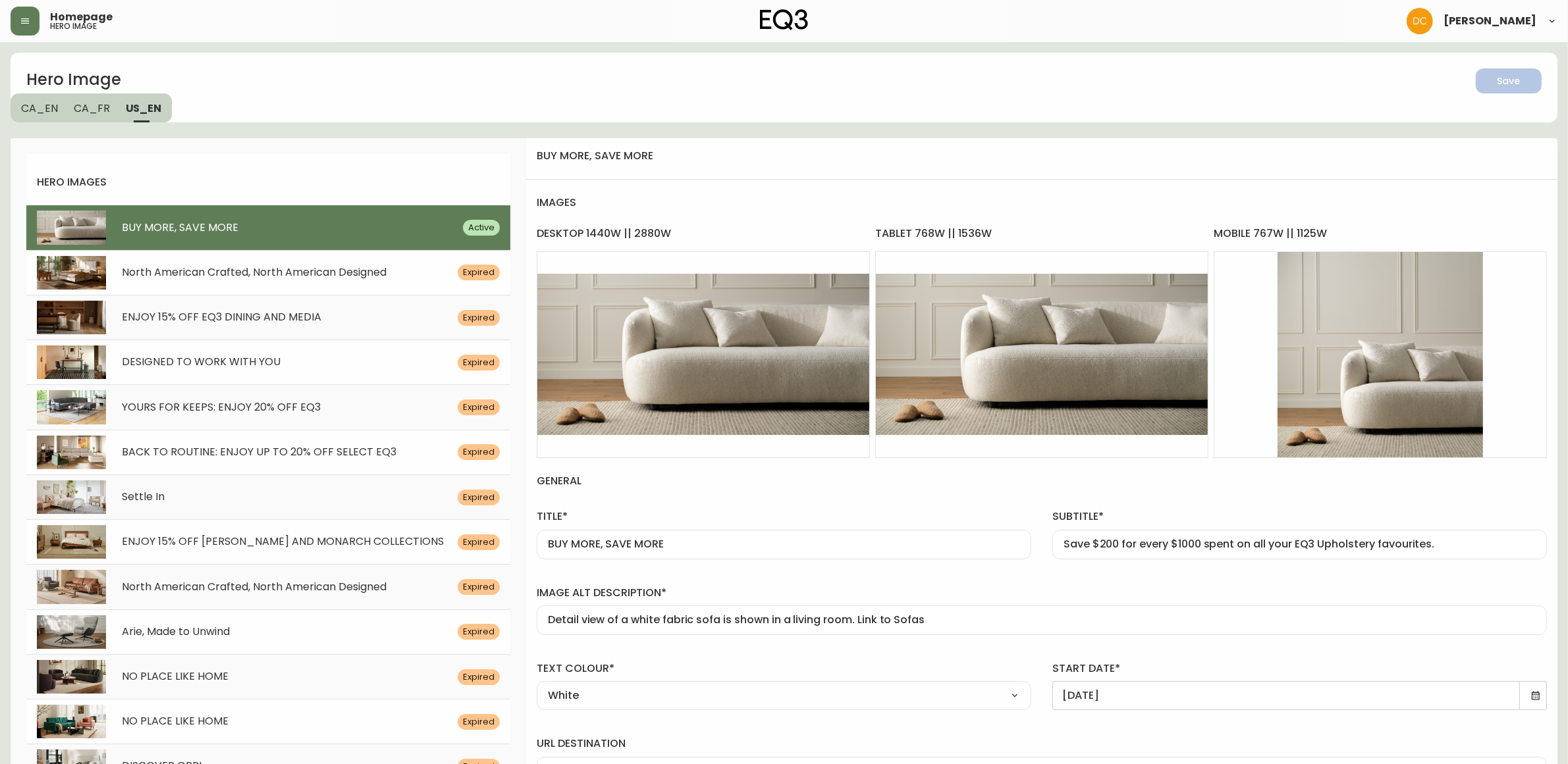
click at [91, 113] on span "CA_FR" at bounding box center [92, 108] width 37 height 14
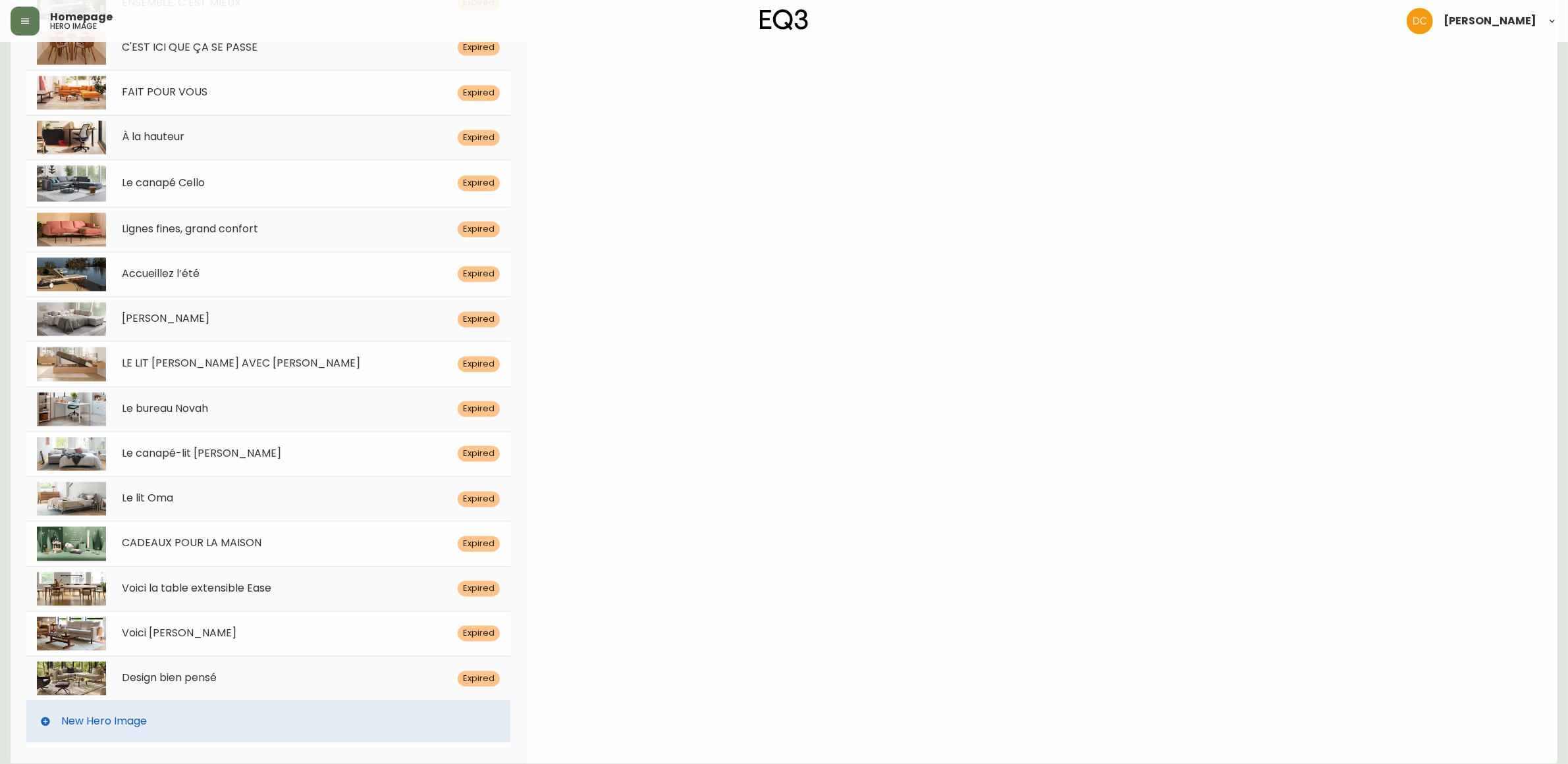
drag, startPoint x: 583, startPoint y: 125, endPoint x: 573, endPoint y: 400, distance: 275.2
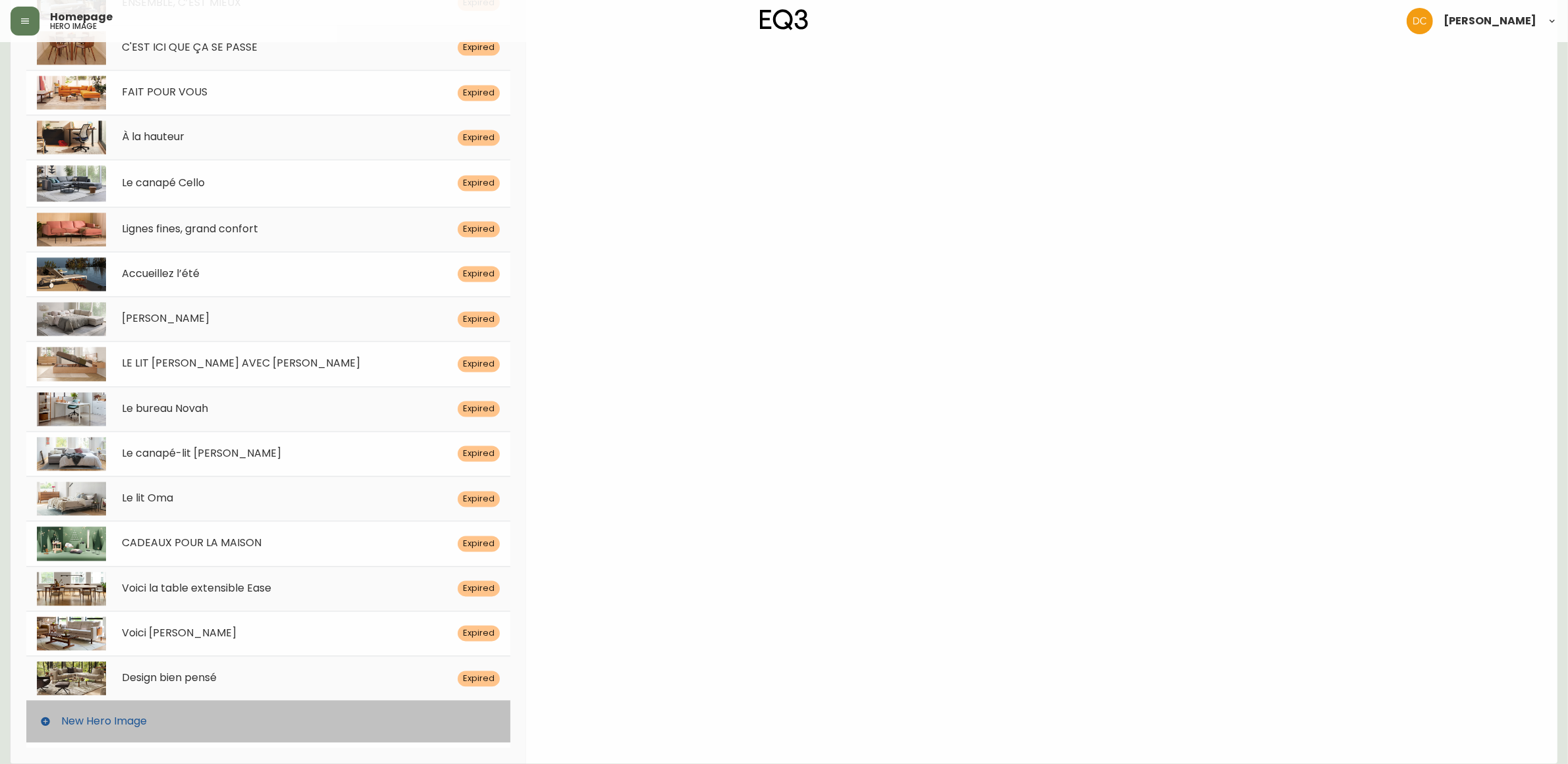
click at [316, 733] on div "New Hero Image" at bounding box center [268, 722] width 484 height 42
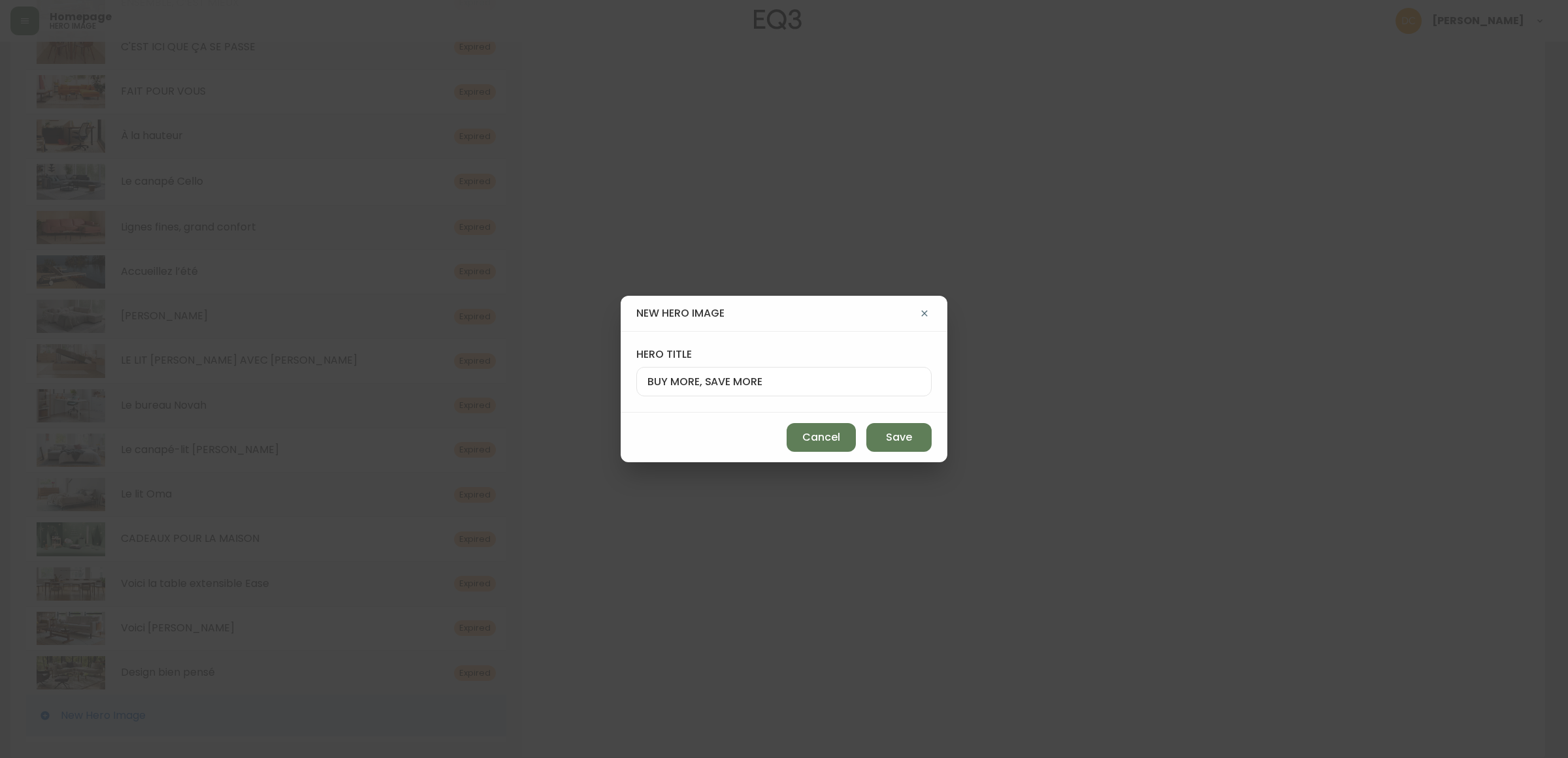
click at [779, 388] on div "BUY MORE, SAVE MORE" at bounding box center [784, 381] width 295 height 29
paste input "ACHETEZ PLUS, ÉCONOMISEZ PLUS"
type input "ACHETEZ PLUS, ÉCONOMISEZ PLUS"
click at [904, 433] on span "Save" at bounding box center [899, 438] width 26 height 15
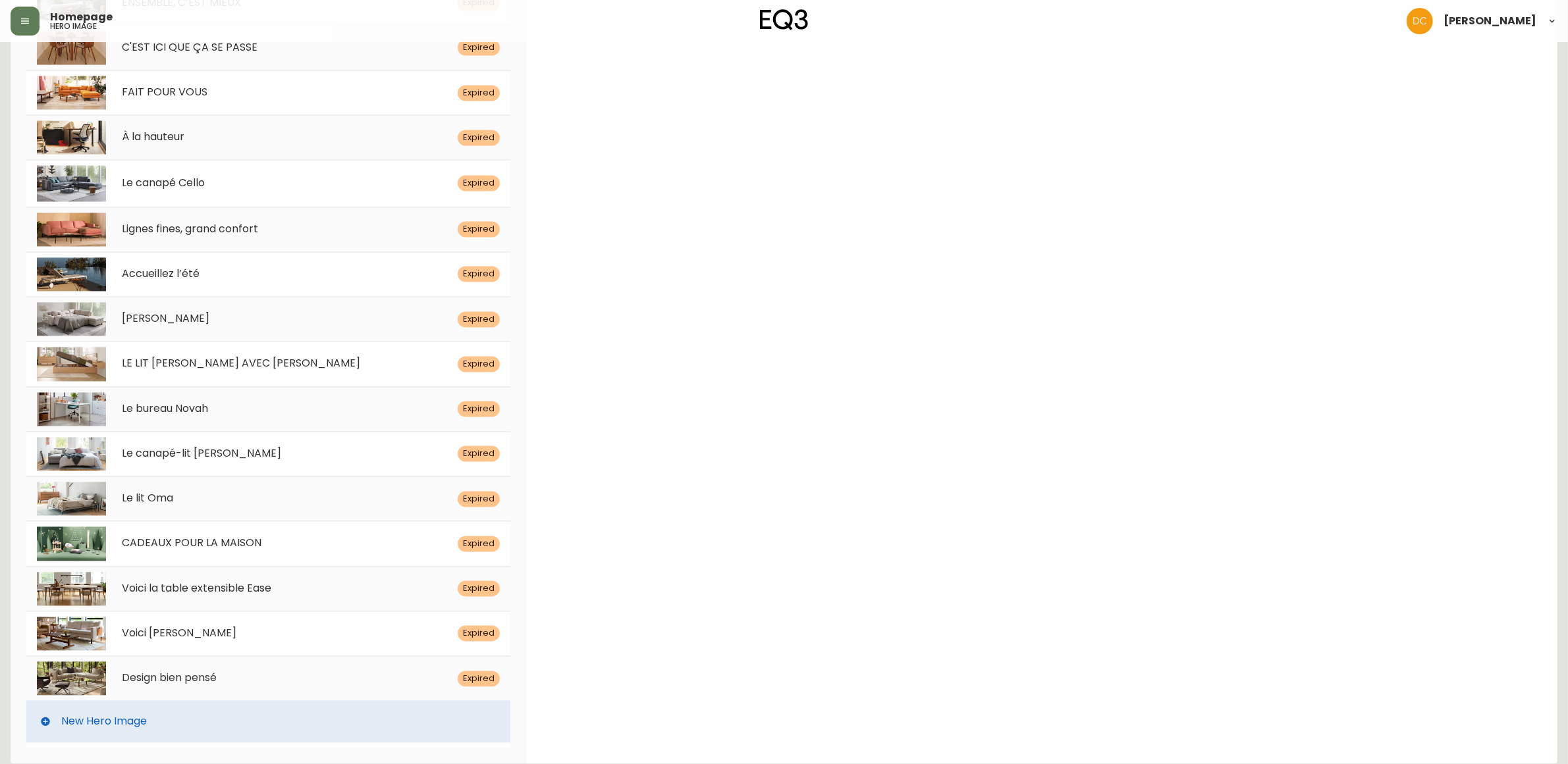
scroll to position [0, 0]
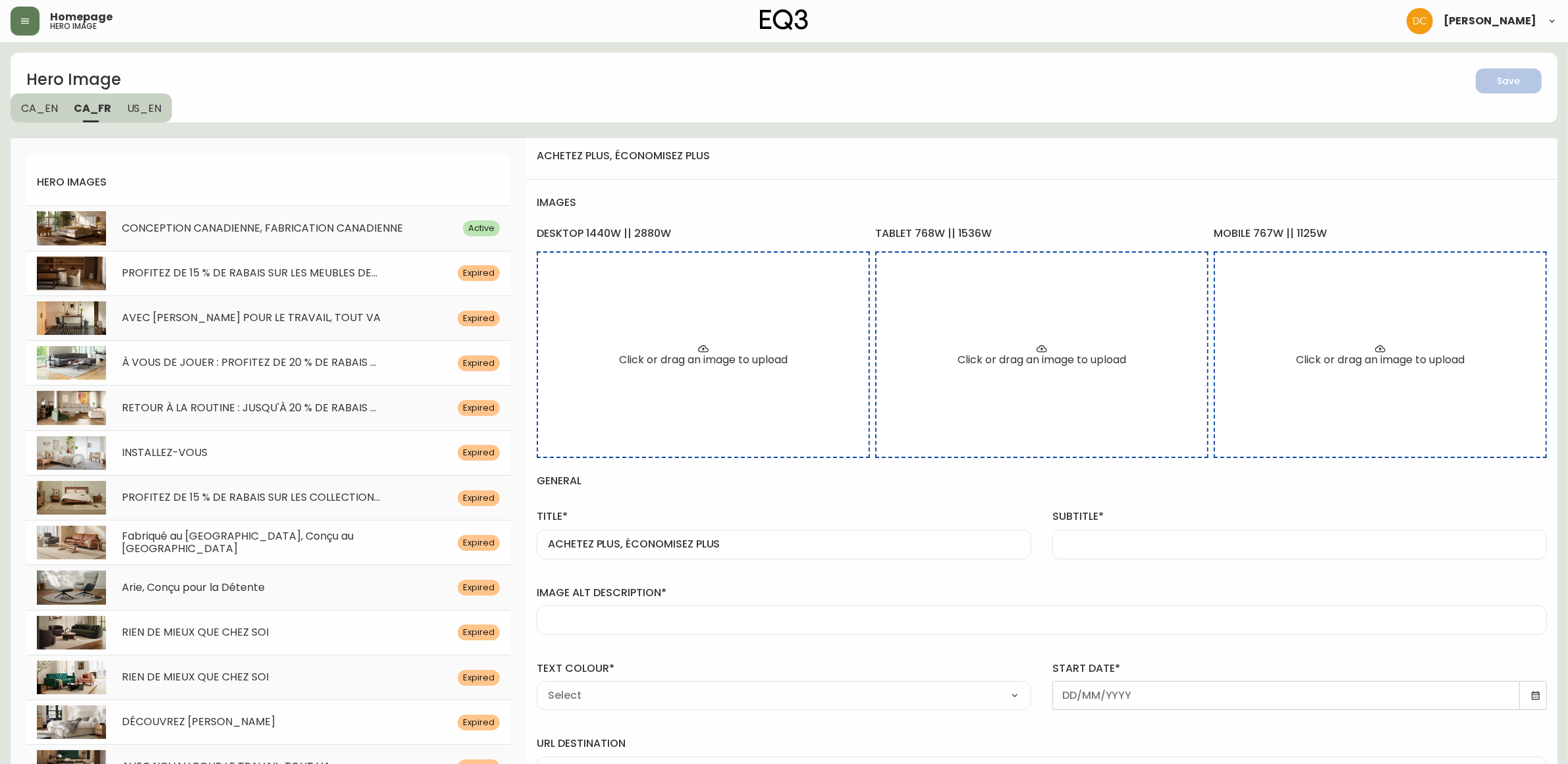
click at [1180, 536] on div at bounding box center [1300, 544] width 494 height 29
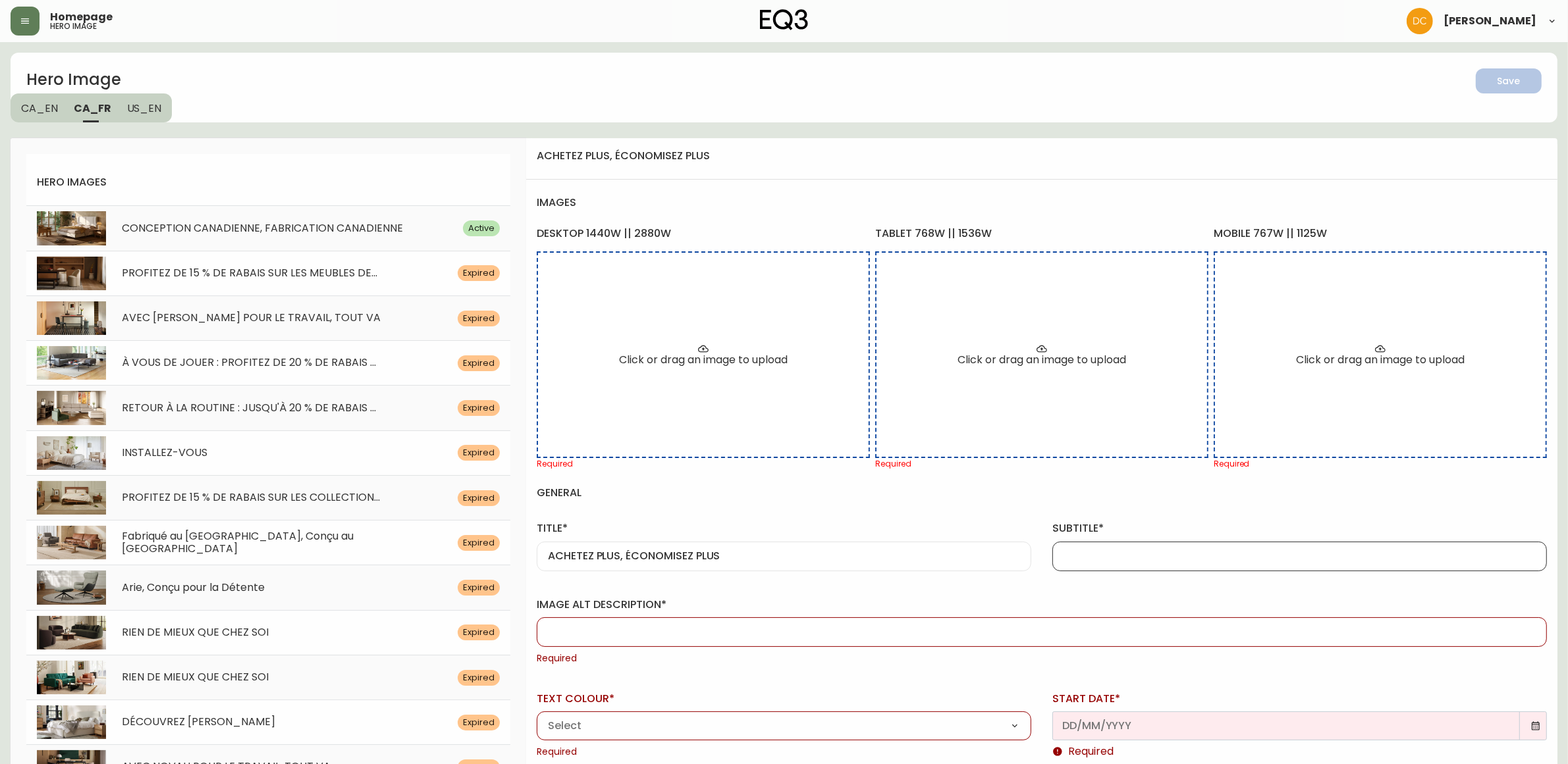
paste input "Économisez 200 $ pour chaque 1000 $ dépensés sur tous vos Meubles Rembourrés EQ…"
type input "Économisez 200 $ pour chaque 1000 $ dépensés sur tous vos Meubles Rembourrés EQ…"
click at [1079, 599] on label "image alt description*" at bounding box center [1042, 605] width 1011 height 15
click at [1079, 626] on input "image alt description*" at bounding box center [1042, 632] width 988 height 13
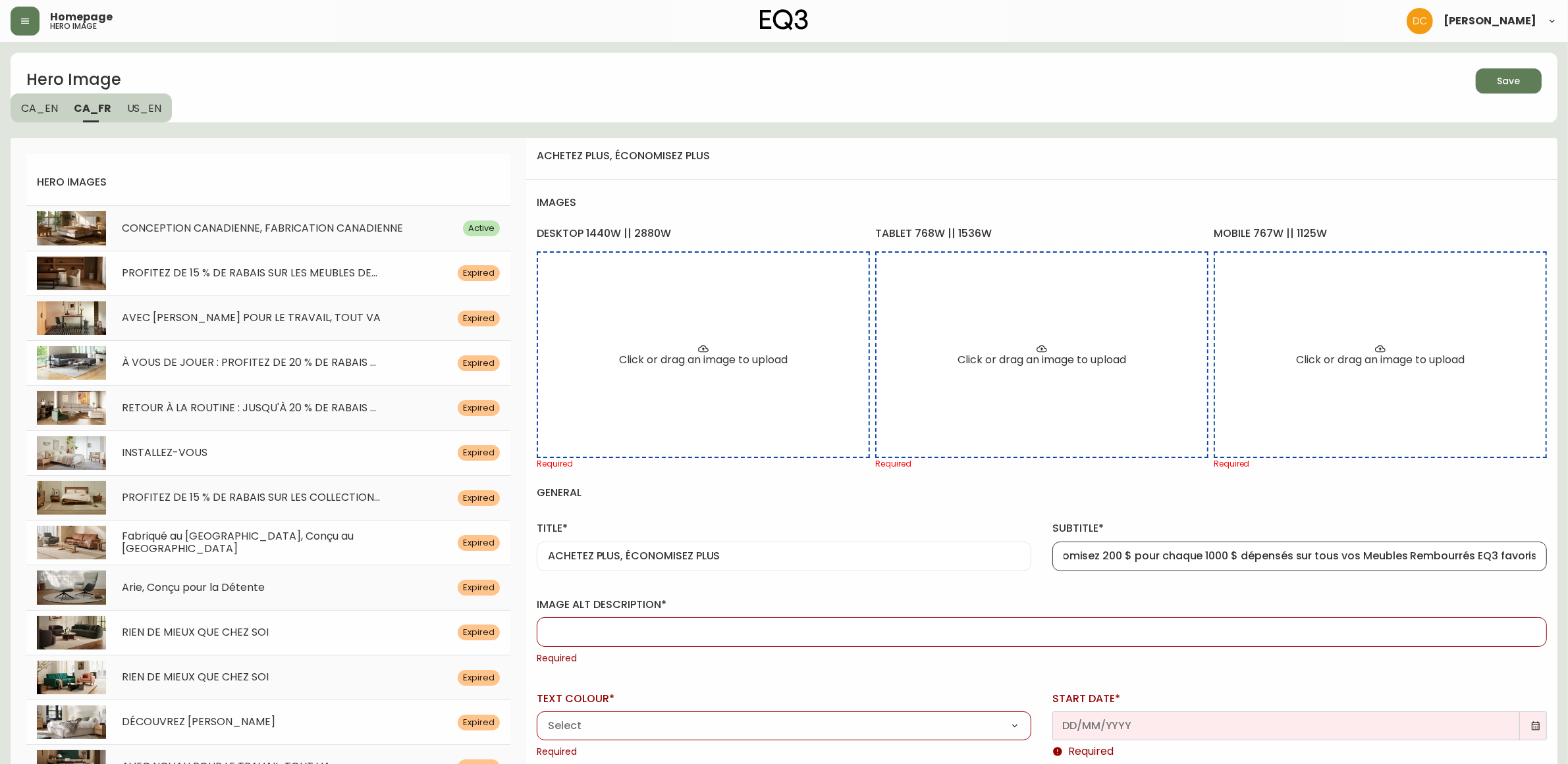
scroll to position [0, 0]
click at [707, 636] on input "image alt description*" at bounding box center [1042, 632] width 988 height 13
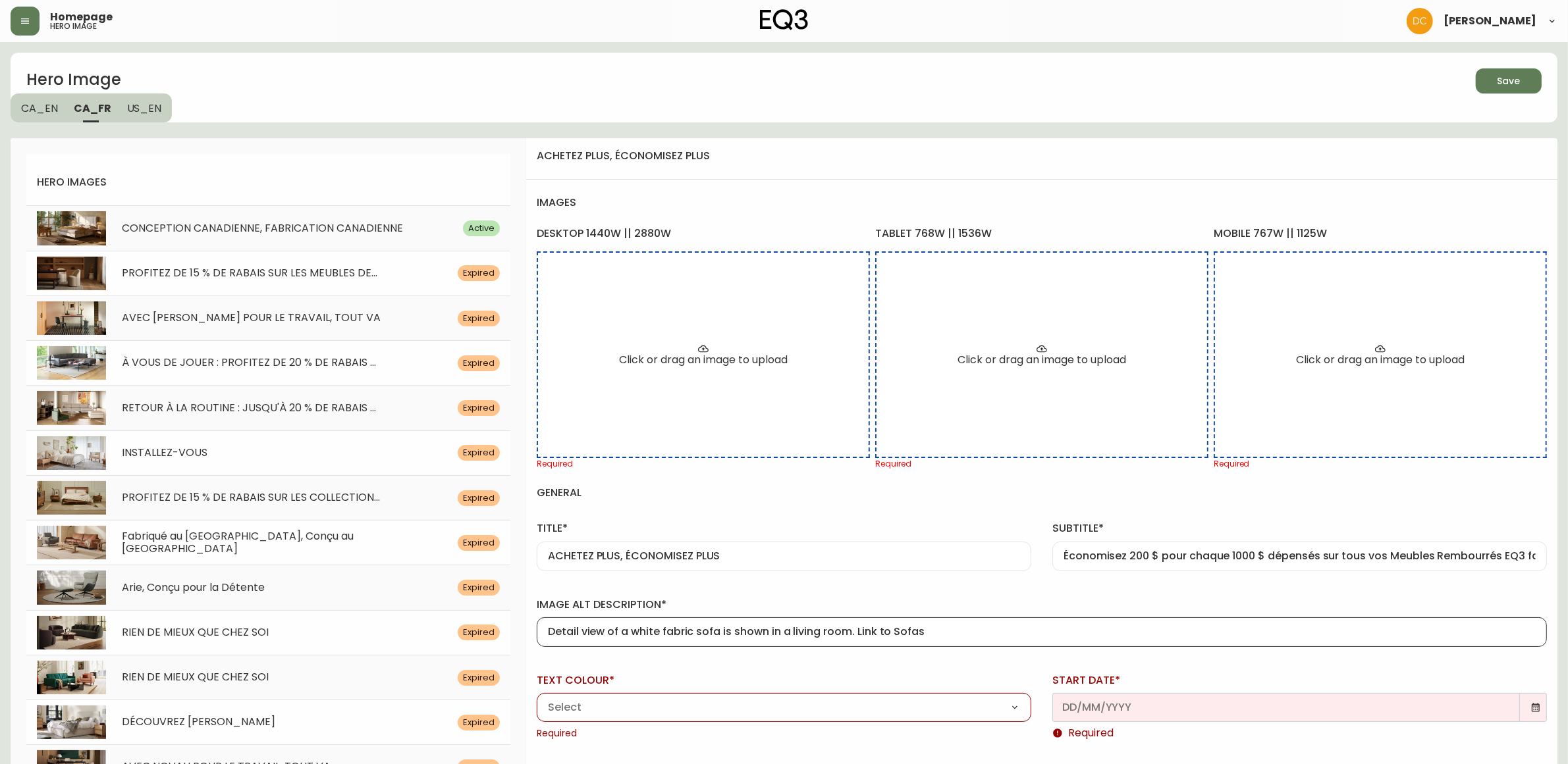
click at [948, 622] on div "Detail view of a white fabric sofa is shown in a living room. Link to Sofas" at bounding box center [1042, 632] width 1011 height 29
click at [976, 629] on input "Detail view of a white fabric sofa is shown in a living room. Link to Sofas" at bounding box center [1042, 632] width 988 height 13
paste input "Vue détaillée d'un canapé en tissu blanc dans un salon. Lien vers les canapés."
type input "Vue détaillée d'un canapé en tissu blanc dans un salon. Lien vers les canapés."
click at [993, 579] on div "title* ACHETEZ PLUS, ÉCONOMISEZ PLUS" at bounding box center [784, 543] width 515 height 76
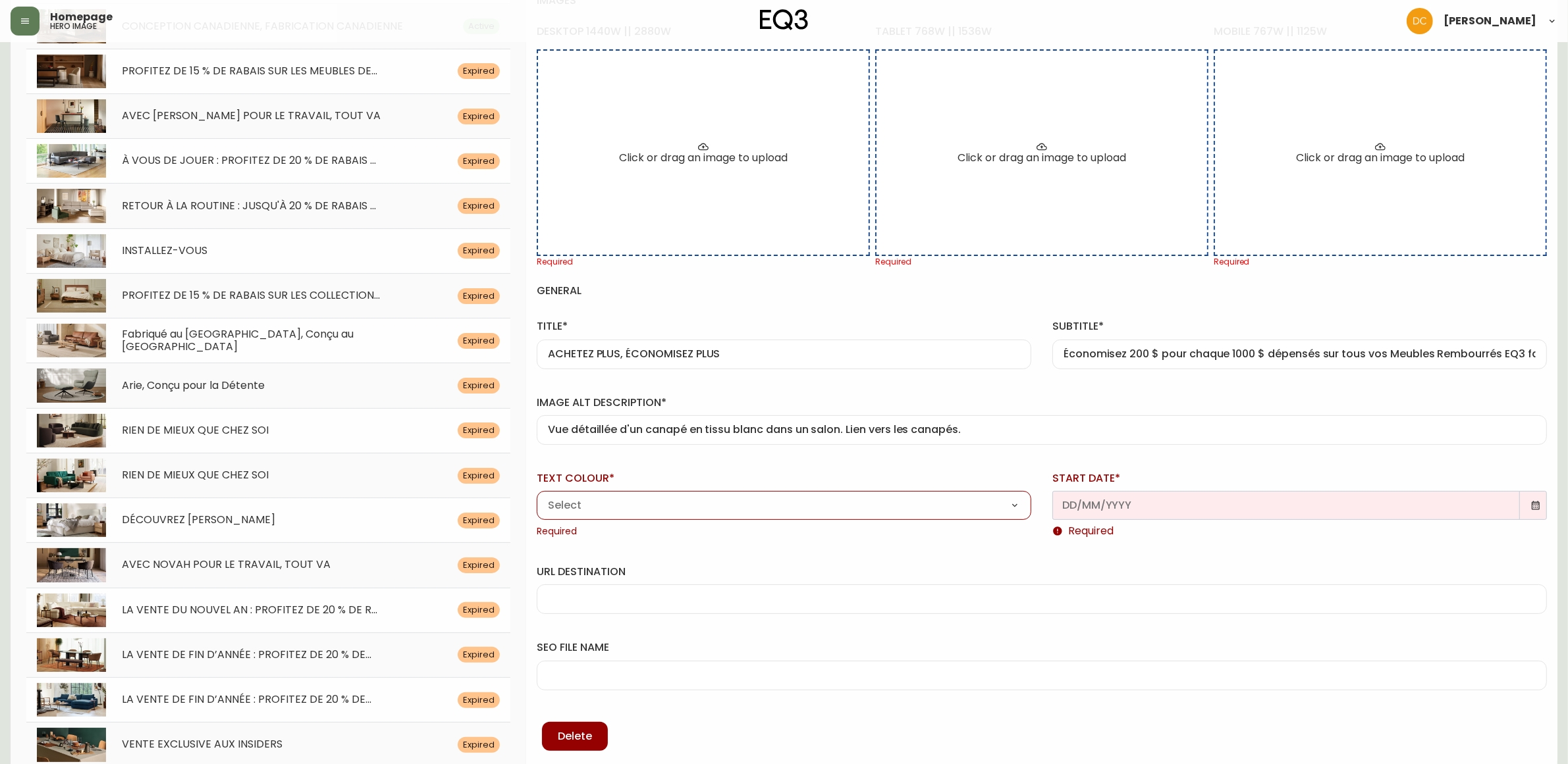
scroll to position [247, 0]
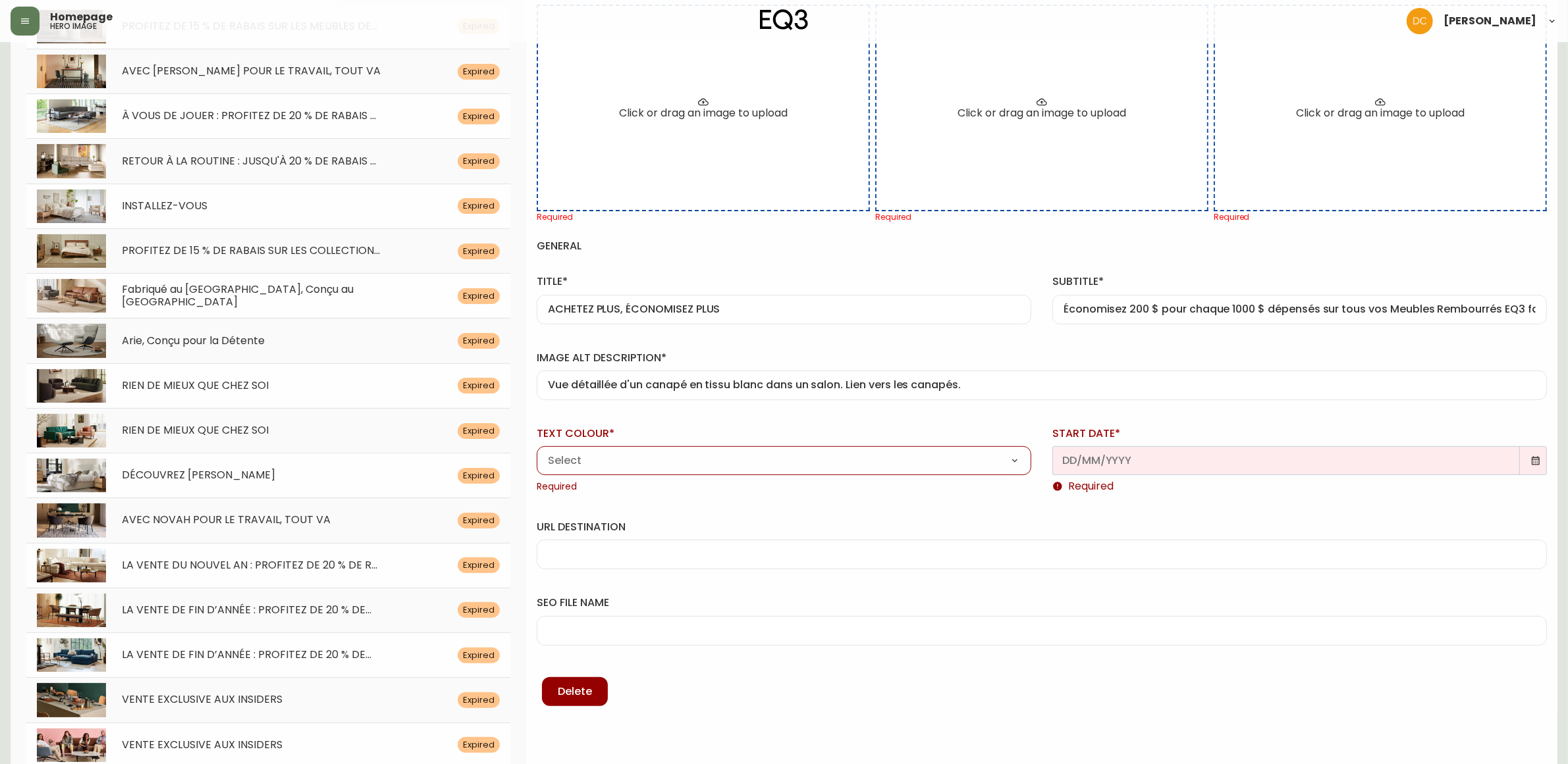
click at [637, 463] on select "Black White" at bounding box center [784, 462] width 494 height 20
select select "white"
click at [536, 452] on select "Black White" at bounding box center [784, 462] width 494 height 20
type input "White"
drag, startPoint x: 1204, startPoint y: 468, endPoint x: 1393, endPoint y: 482, distance: 189.5
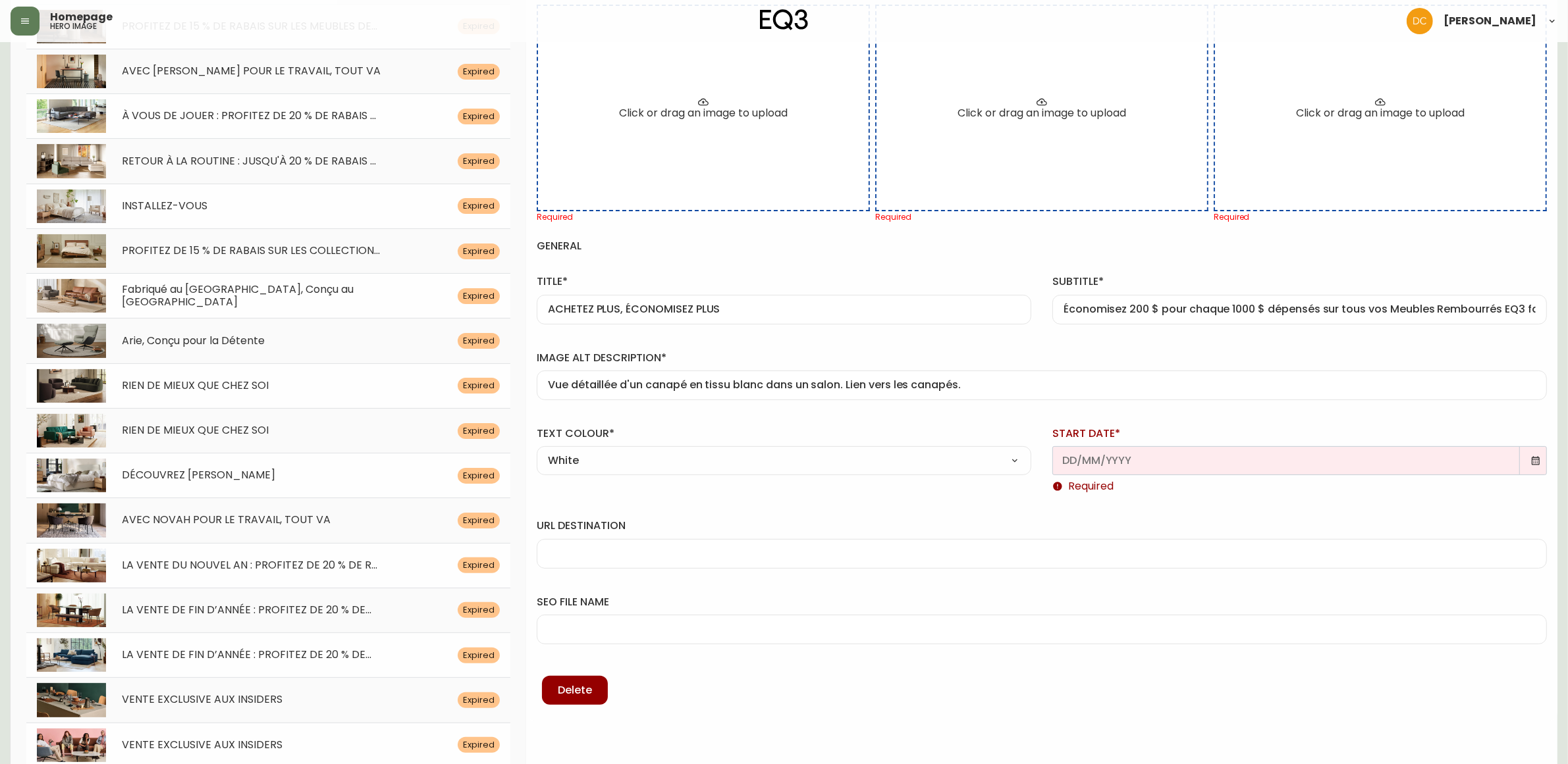
click at [1206, 468] on input "text" at bounding box center [1294, 461] width 463 height 13
click at [1537, 461] on icon at bounding box center [1536, 461] width 11 height 11
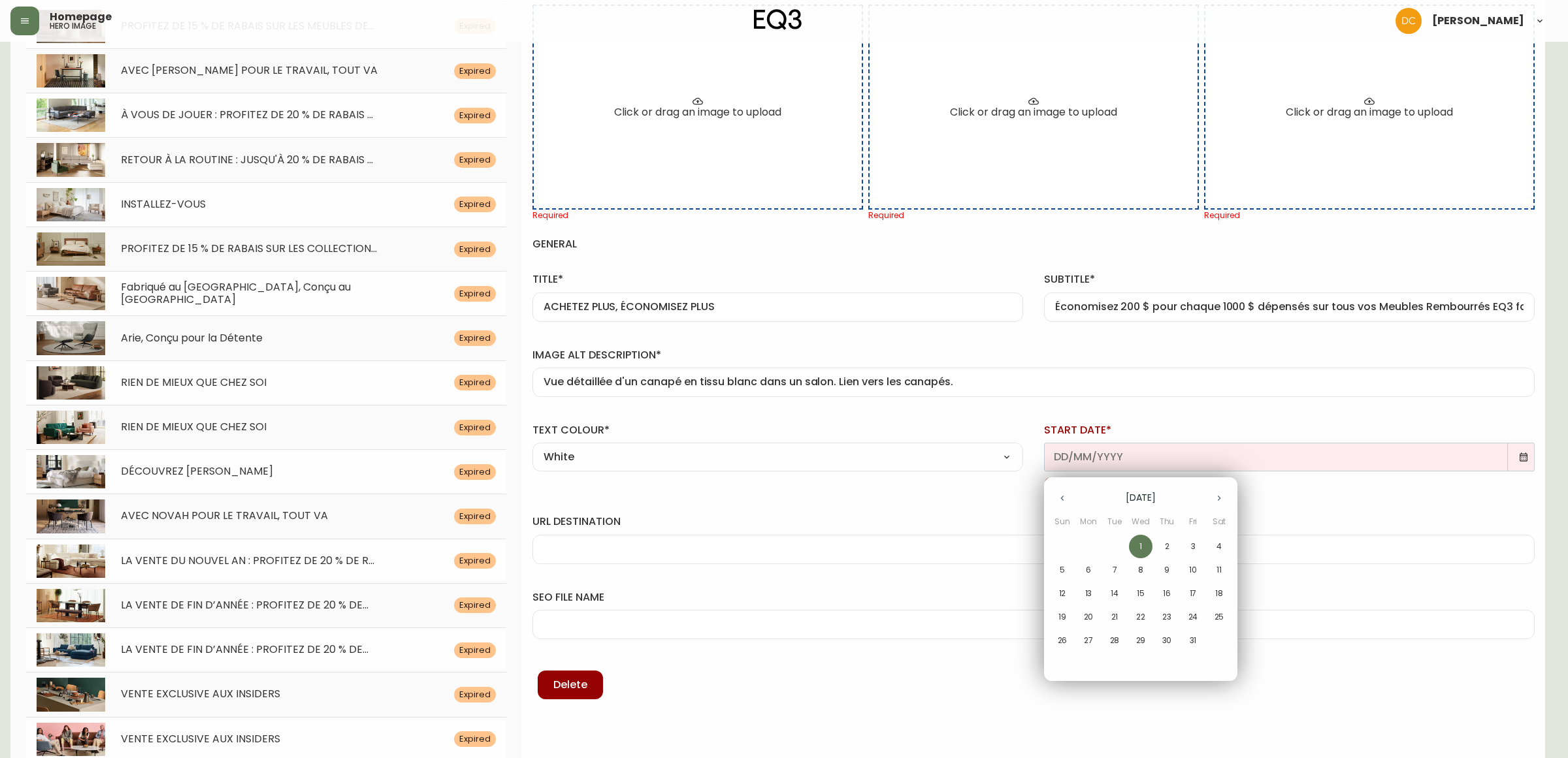
click at [1137, 547] on span "1" at bounding box center [1140, 546] width 24 height 12
type input "[DATE]"
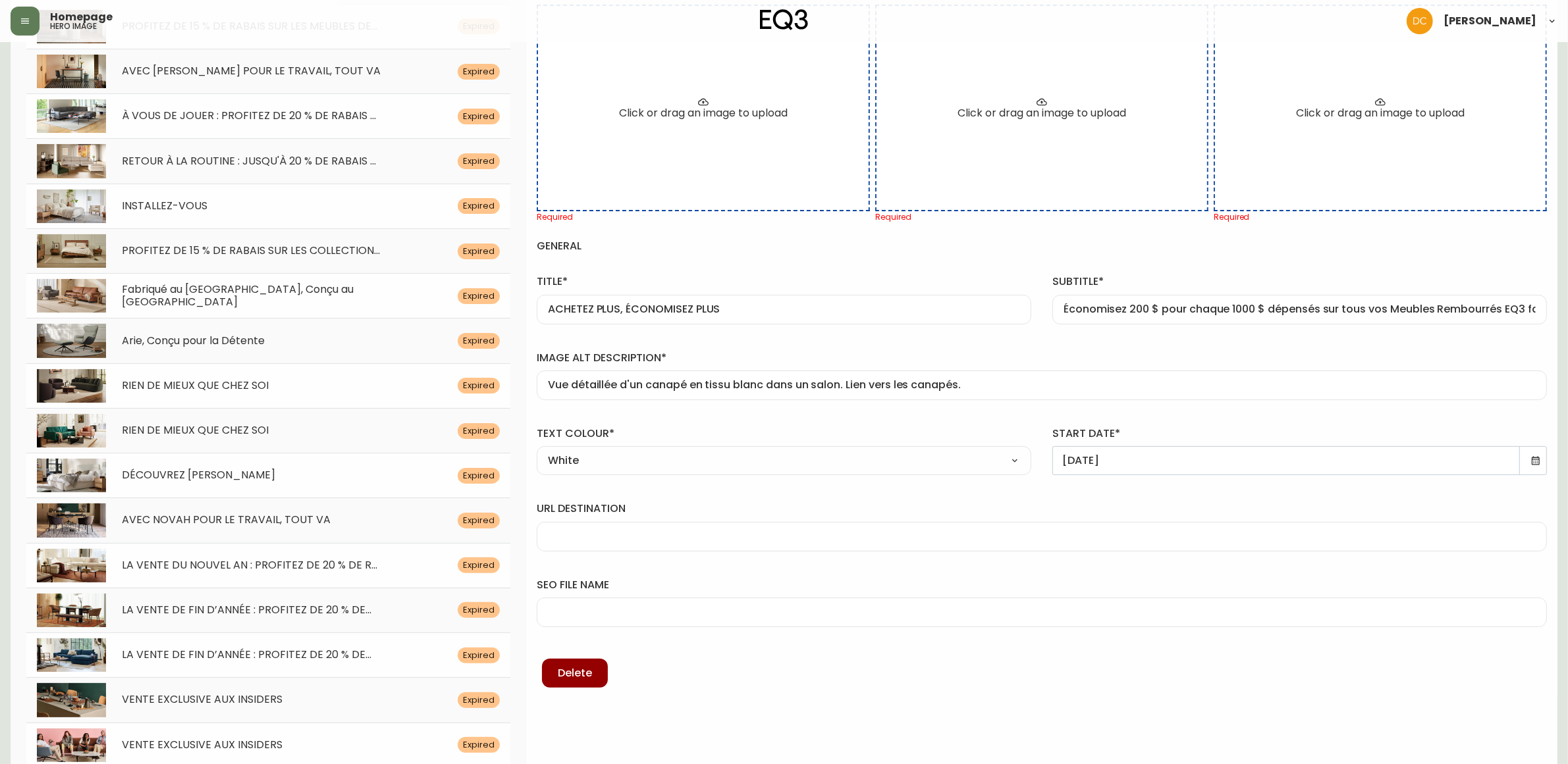
click at [635, 531] on input "url destination" at bounding box center [1042, 537] width 988 height 13
click at [621, 535] on input "url destination" at bounding box center [1042, 537] width 988 height 13
paste input "/category/salon/sieges/canapes"
type input "/category/salon/sieges/canapes"
click at [607, 618] on input "seo file name" at bounding box center [1042, 613] width 988 height 13
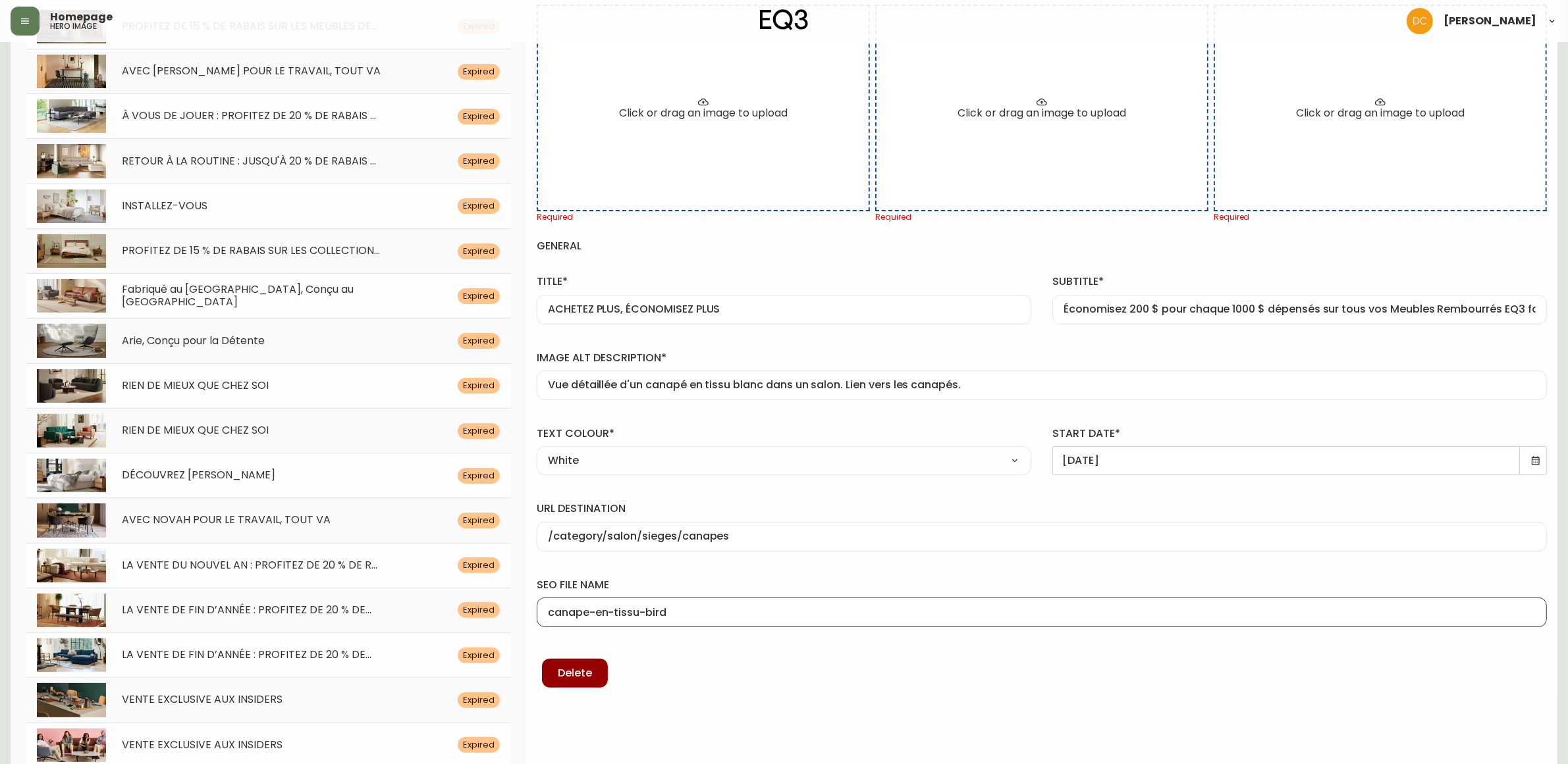
type input "canape-en-tissu-bird"
drag, startPoint x: 844, startPoint y: 626, endPoint x: 840, endPoint y: 640, distance: 14.6
click at [844, 629] on div "seo file name canape-en-tissu-bird" at bounding box center [1042, 599] width 1032 height 76
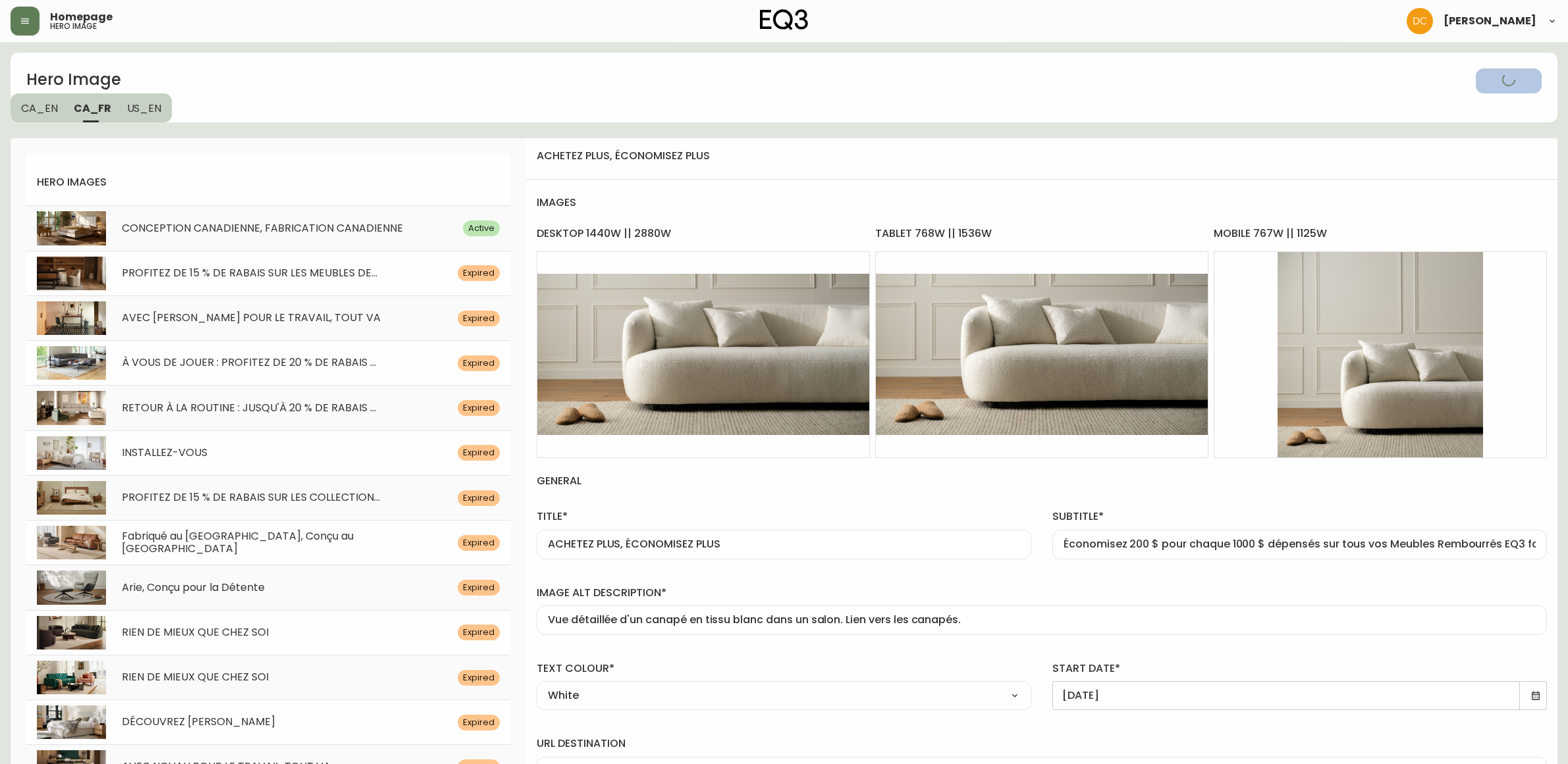
select select "white"
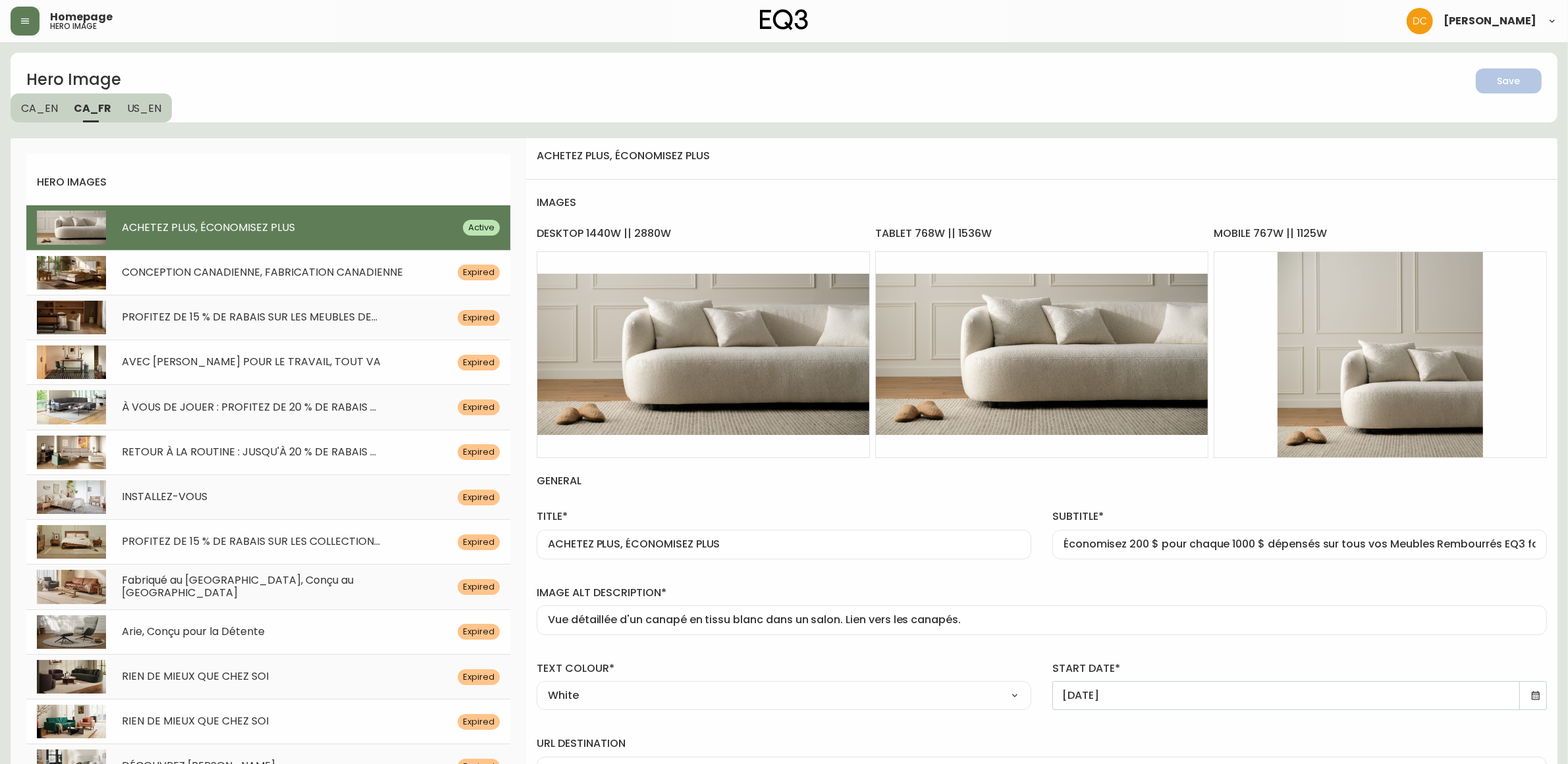
click at [41, 113] on span "CA_EN" at bounding box center [39, 108] width 37 height 14
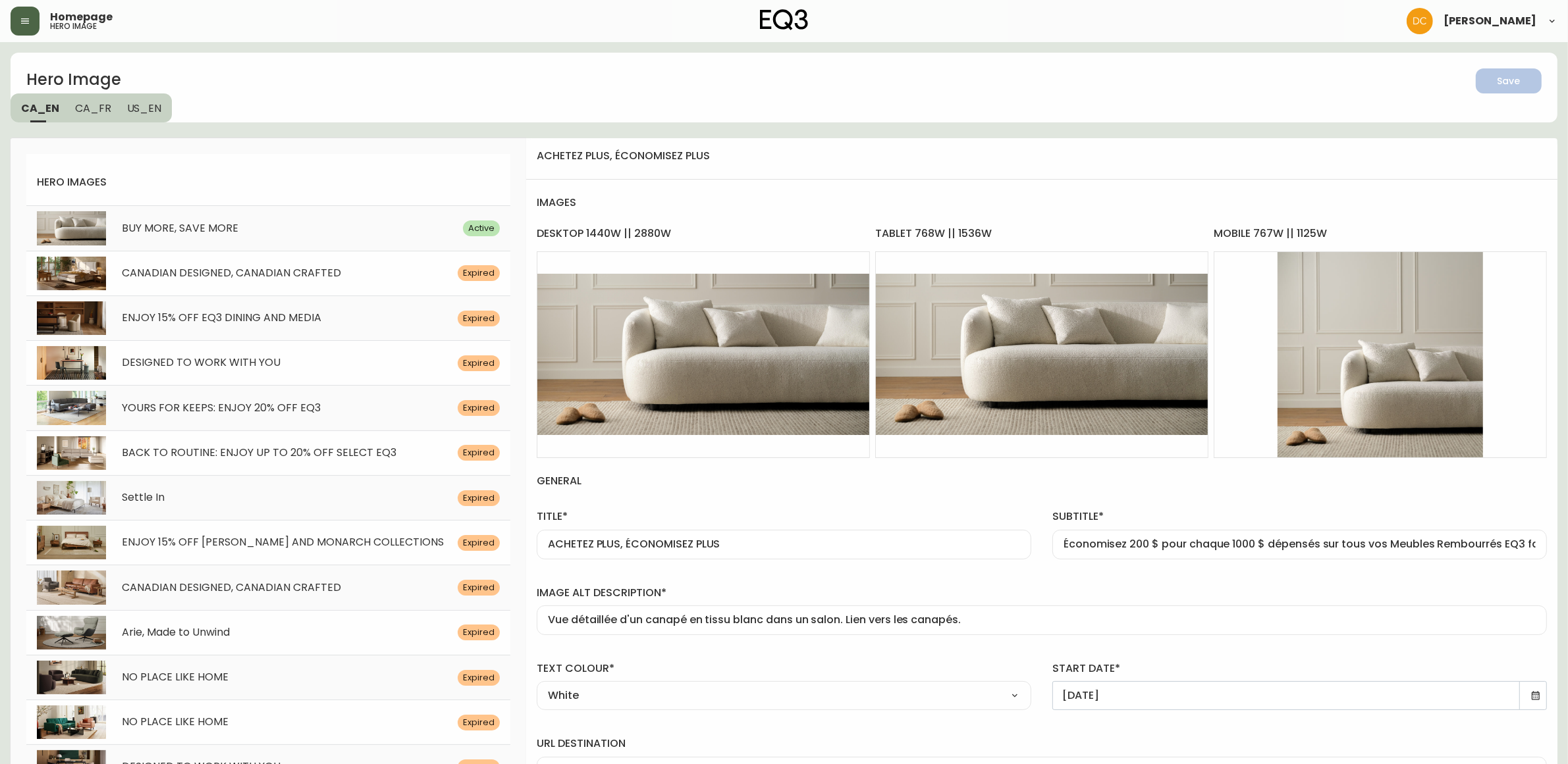
click at [16, 18] on button "button" at bounding box center [26, 21] width 29 height 29
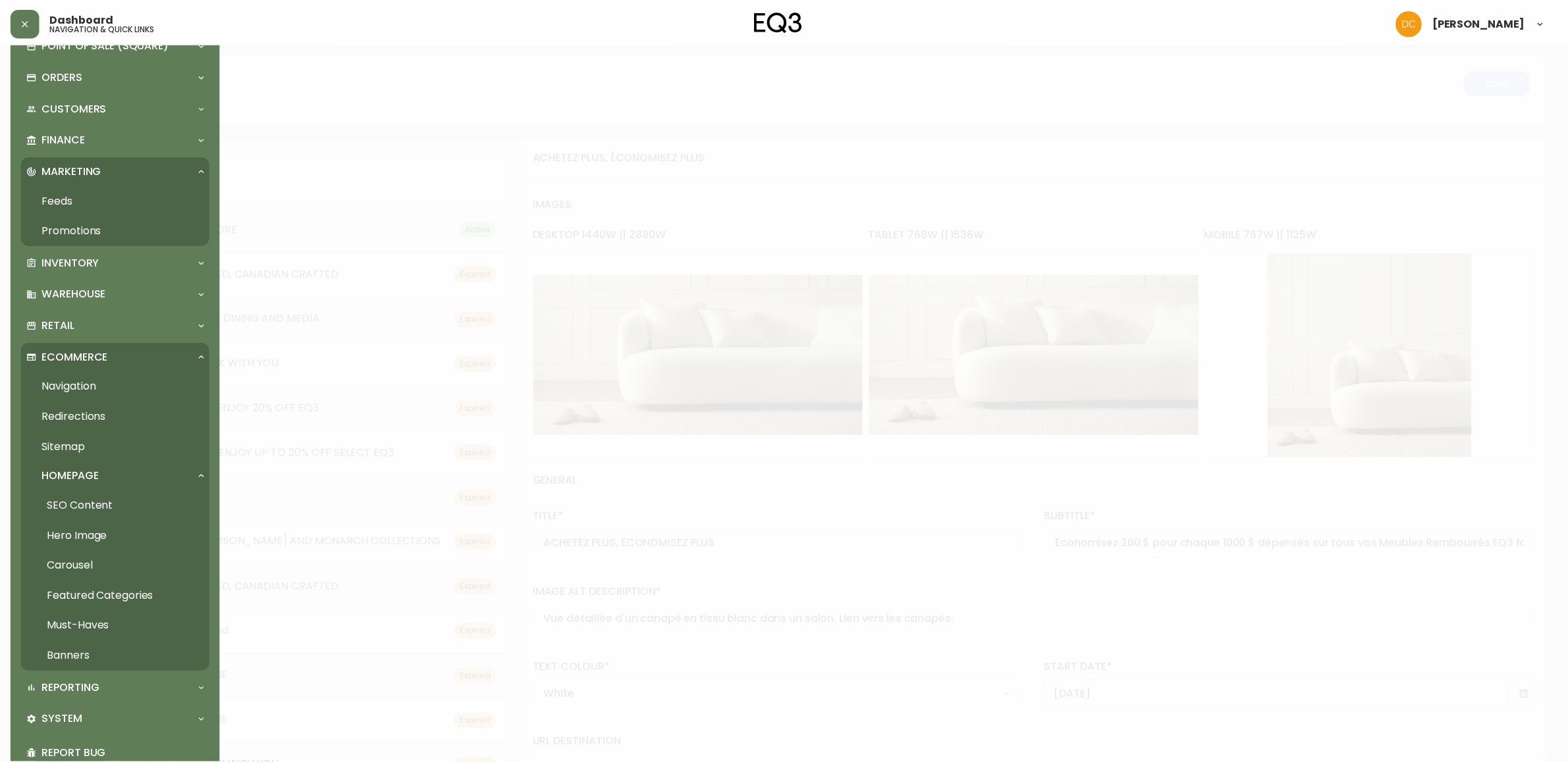
scroll to position [129, 0]
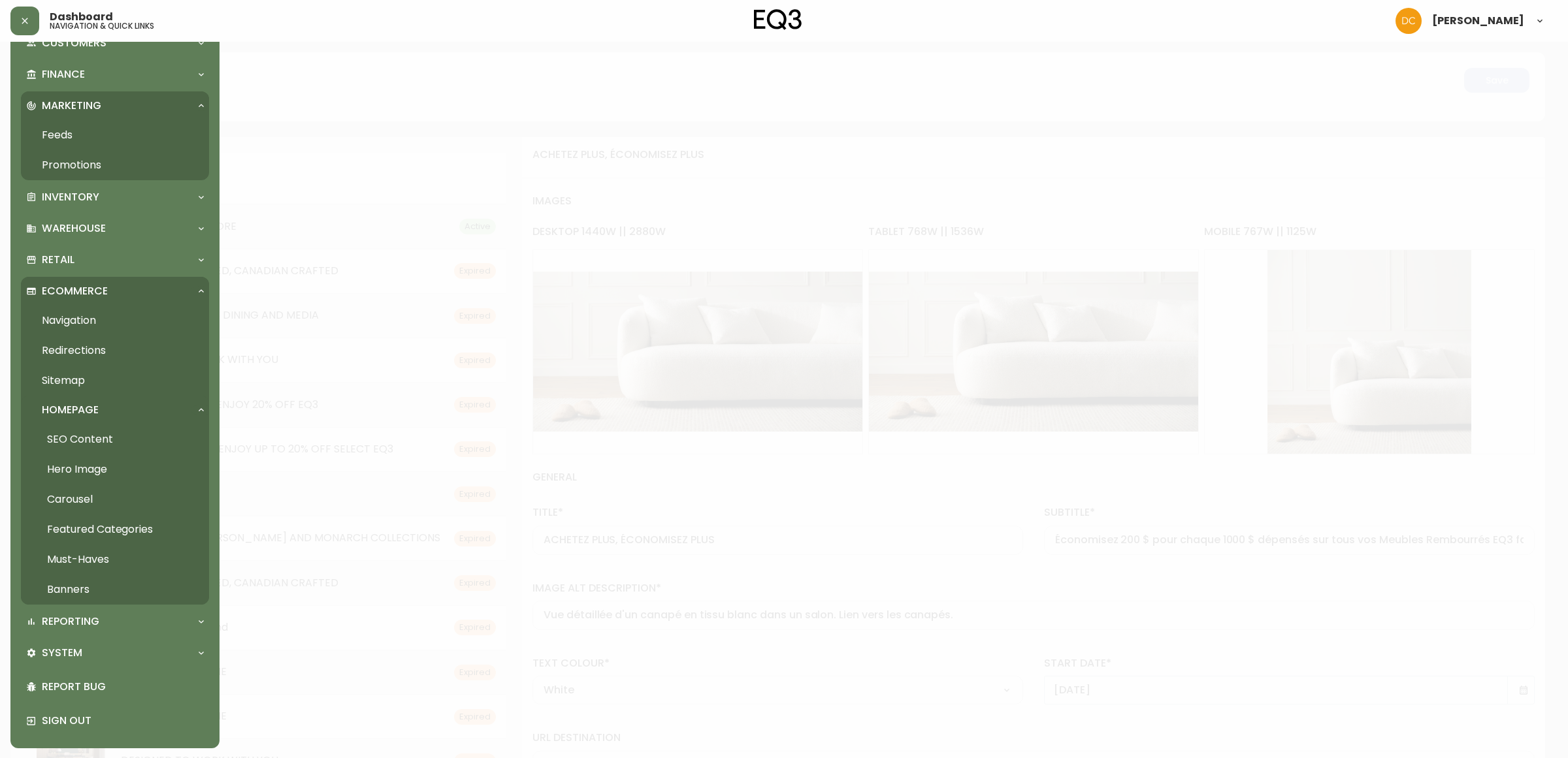
click at [83, 499] on link "Carousel" at bounding box center [114, 499] width 188 height 30
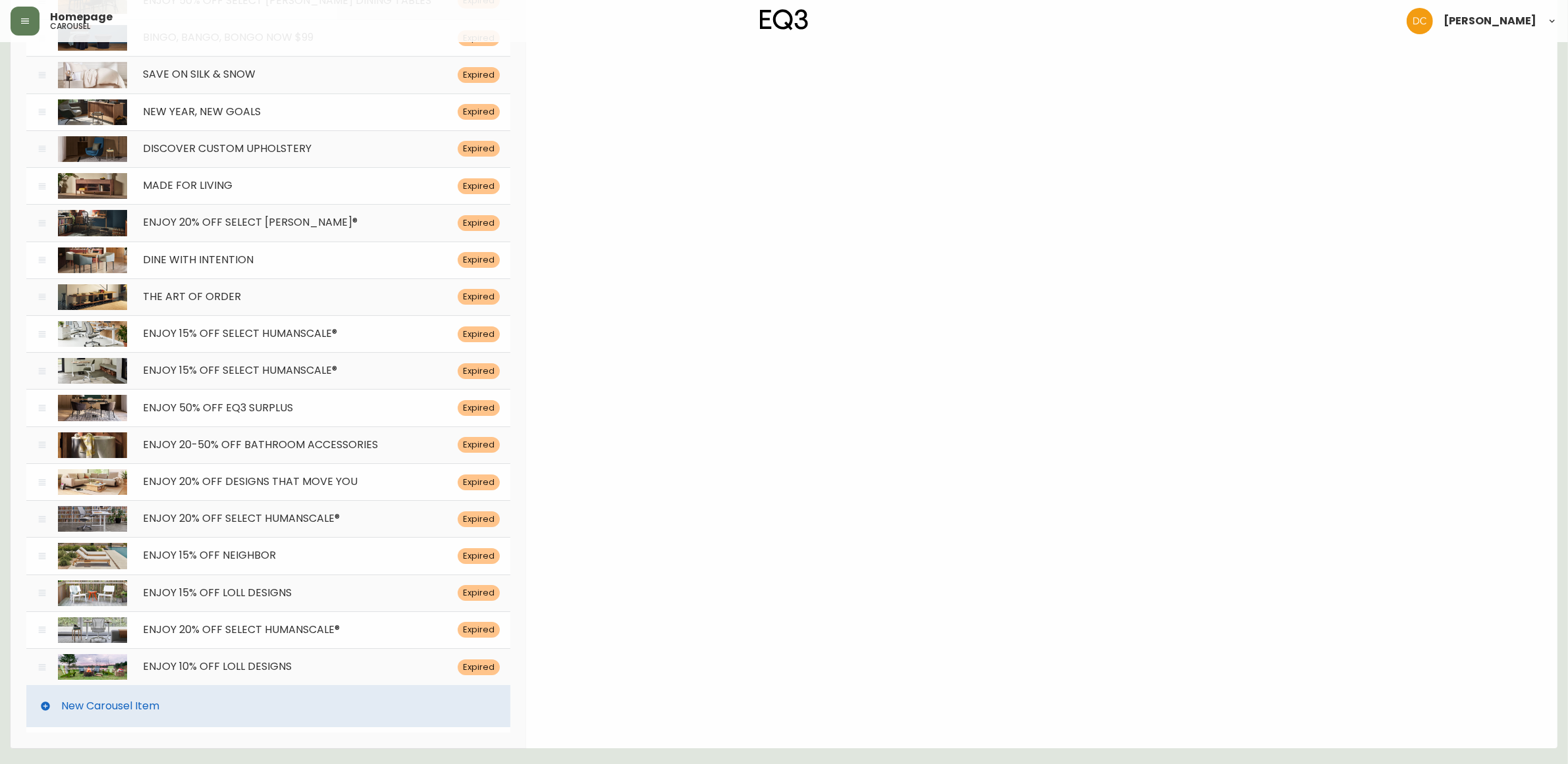
drag, startPoint x: 258, startPoint y: 111, endPoint x: 290, endPoint y: 530, distance: 420.2
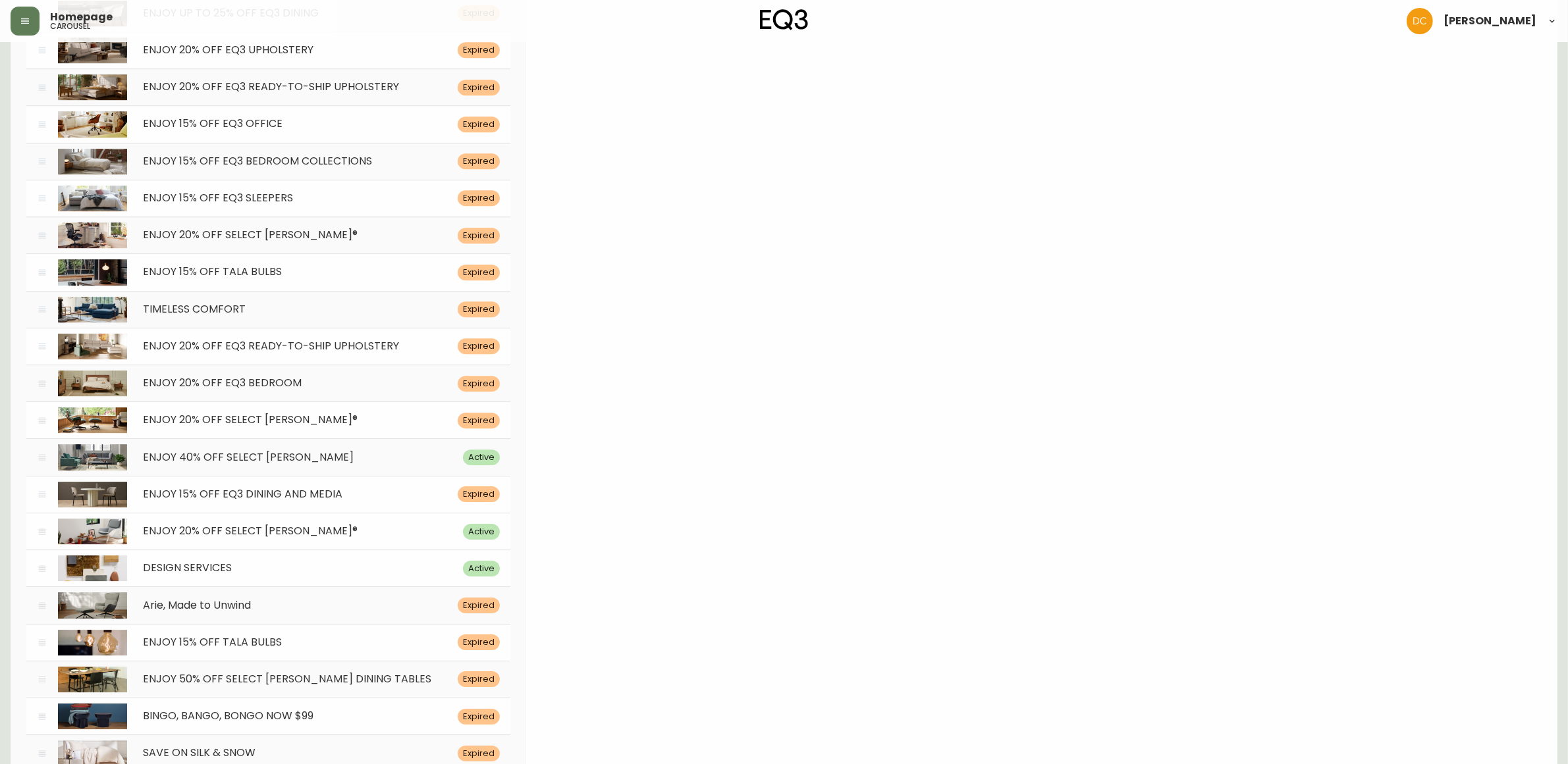
scroll to position [5067, 0]
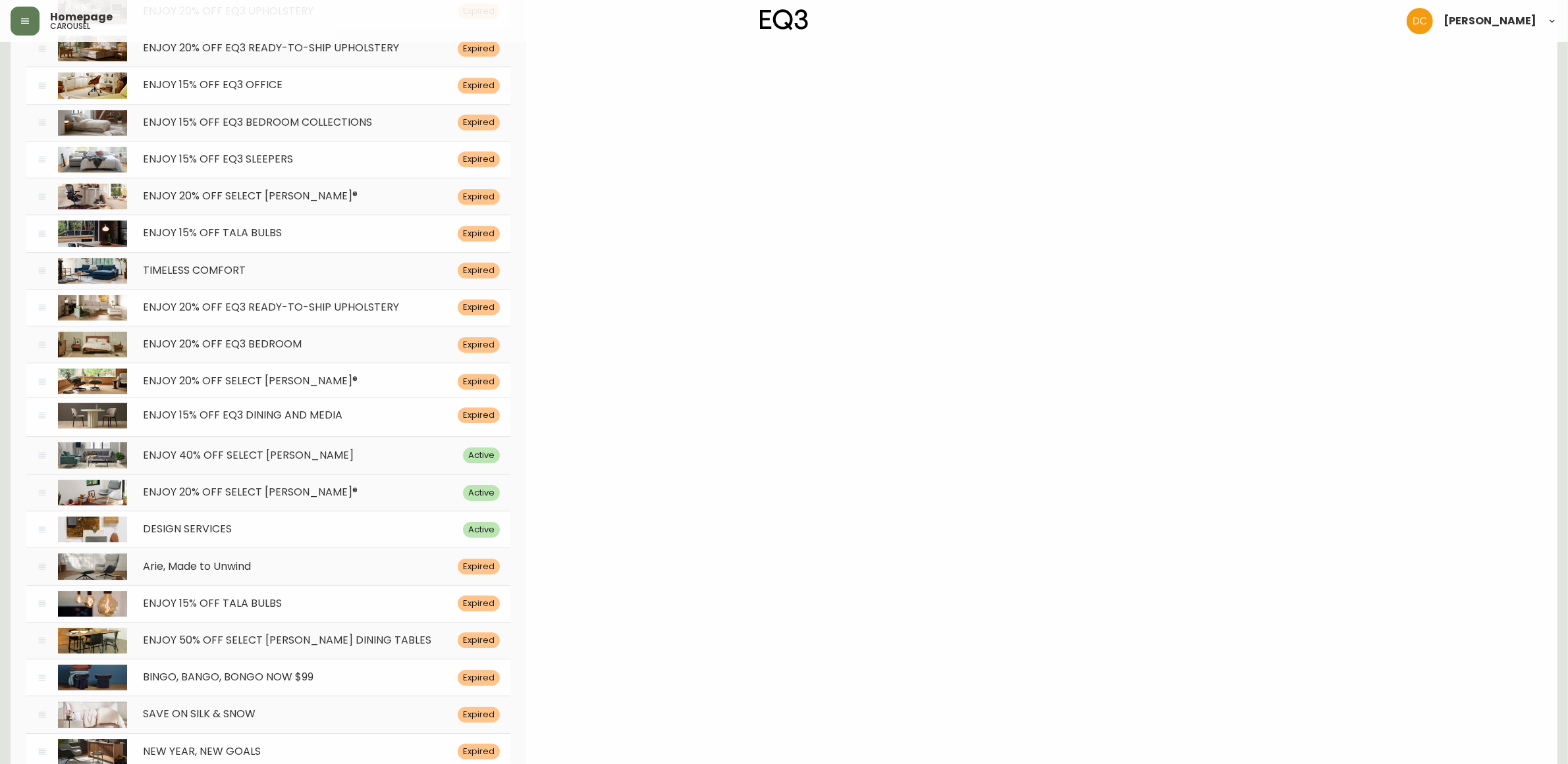
drag, startPoint x: 41, startPoint y: 468, endPoint x: 46, endPoint y: 428, distance: 40.3
click at [46, 421] on icon at bounding box center [42, 415] width 11 height 11
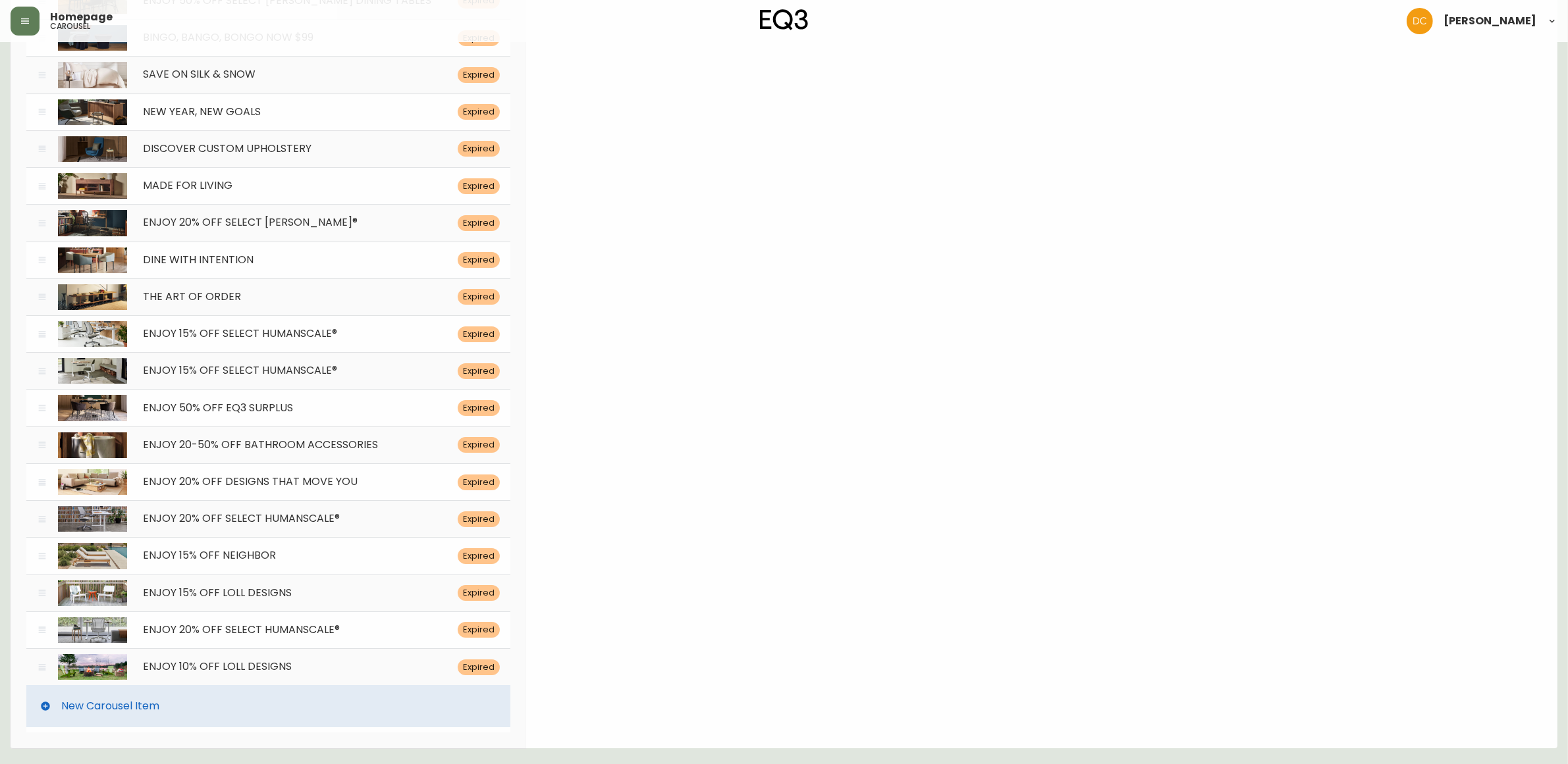
scroll to position [5357, 0]
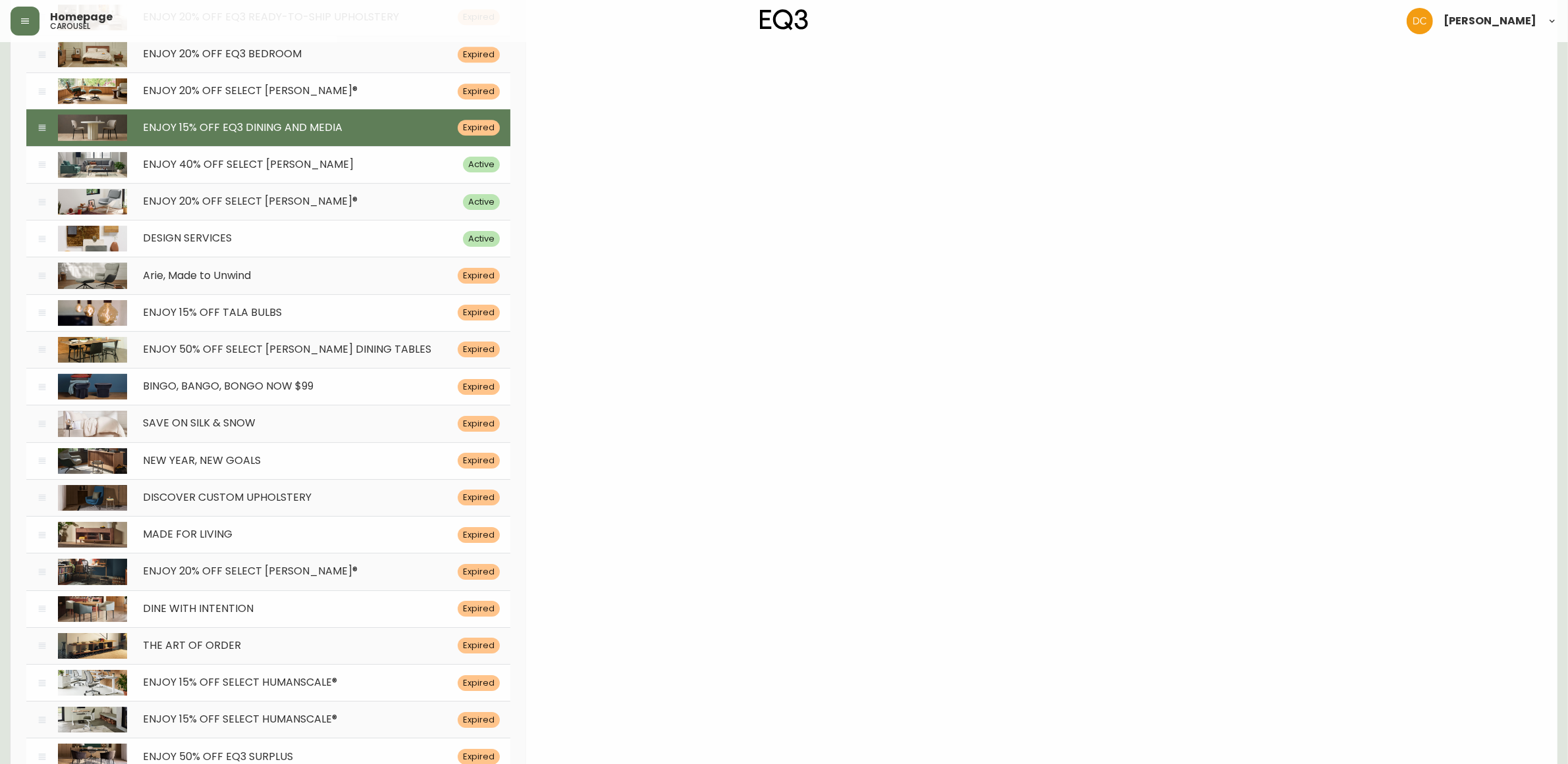
drag, startPoint x: 588, startPoint y: 458, endPoint x: 8, endPoint y: 55, distance: 706.3
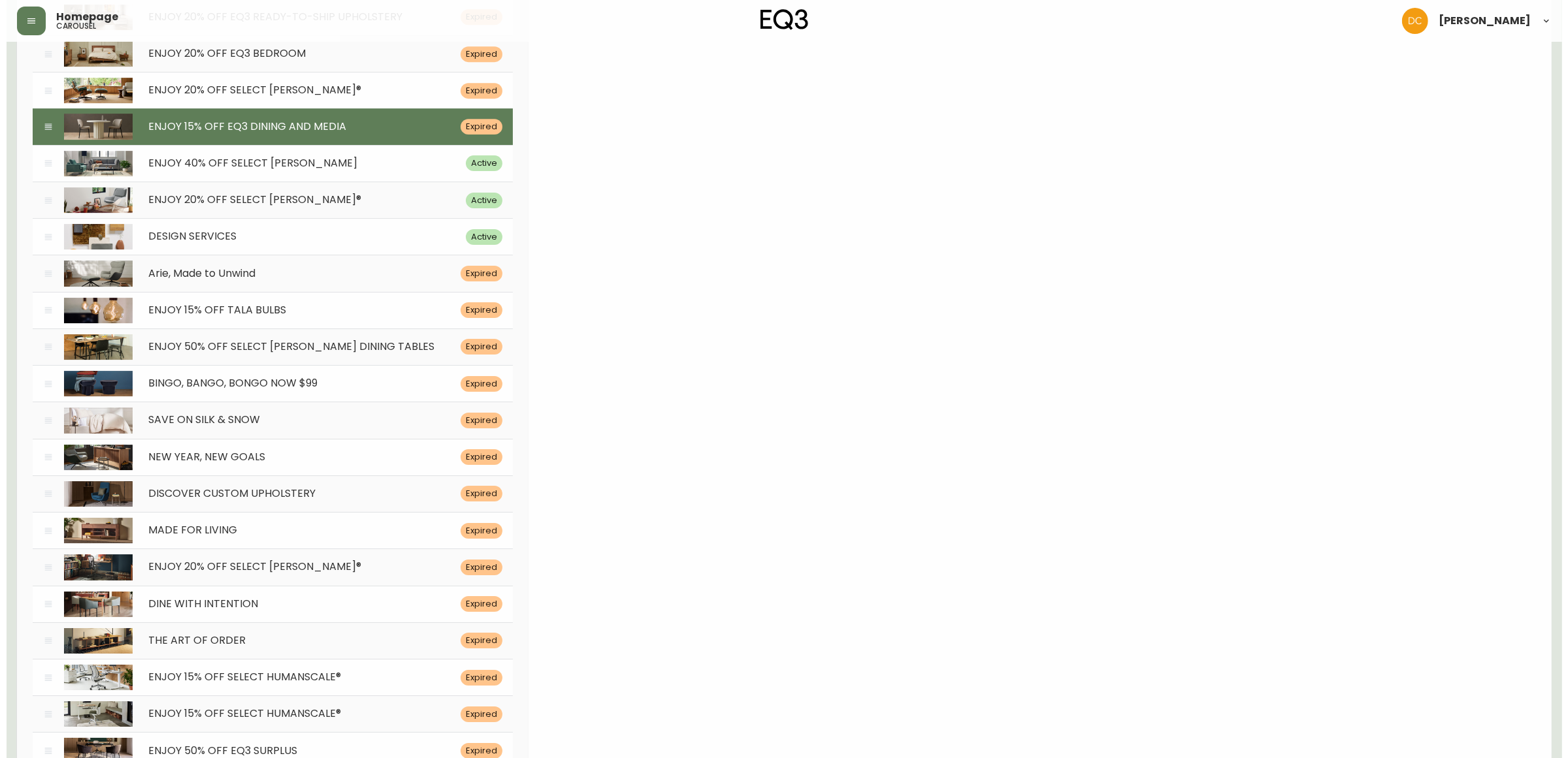
scroll to position [0, 0]
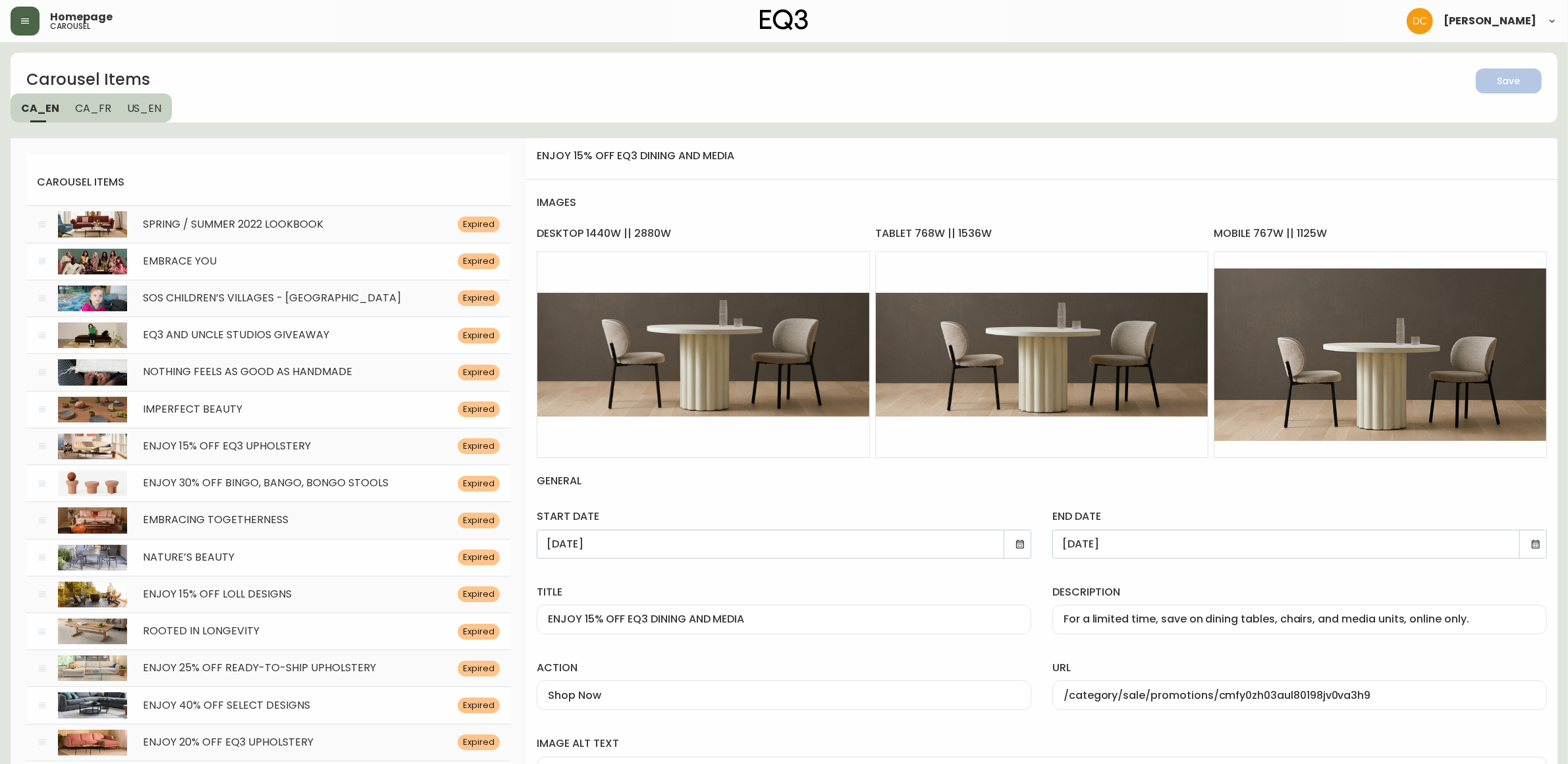
click at [30, 18] on button "button" at bounding box center [26, 21] width 29 height 29
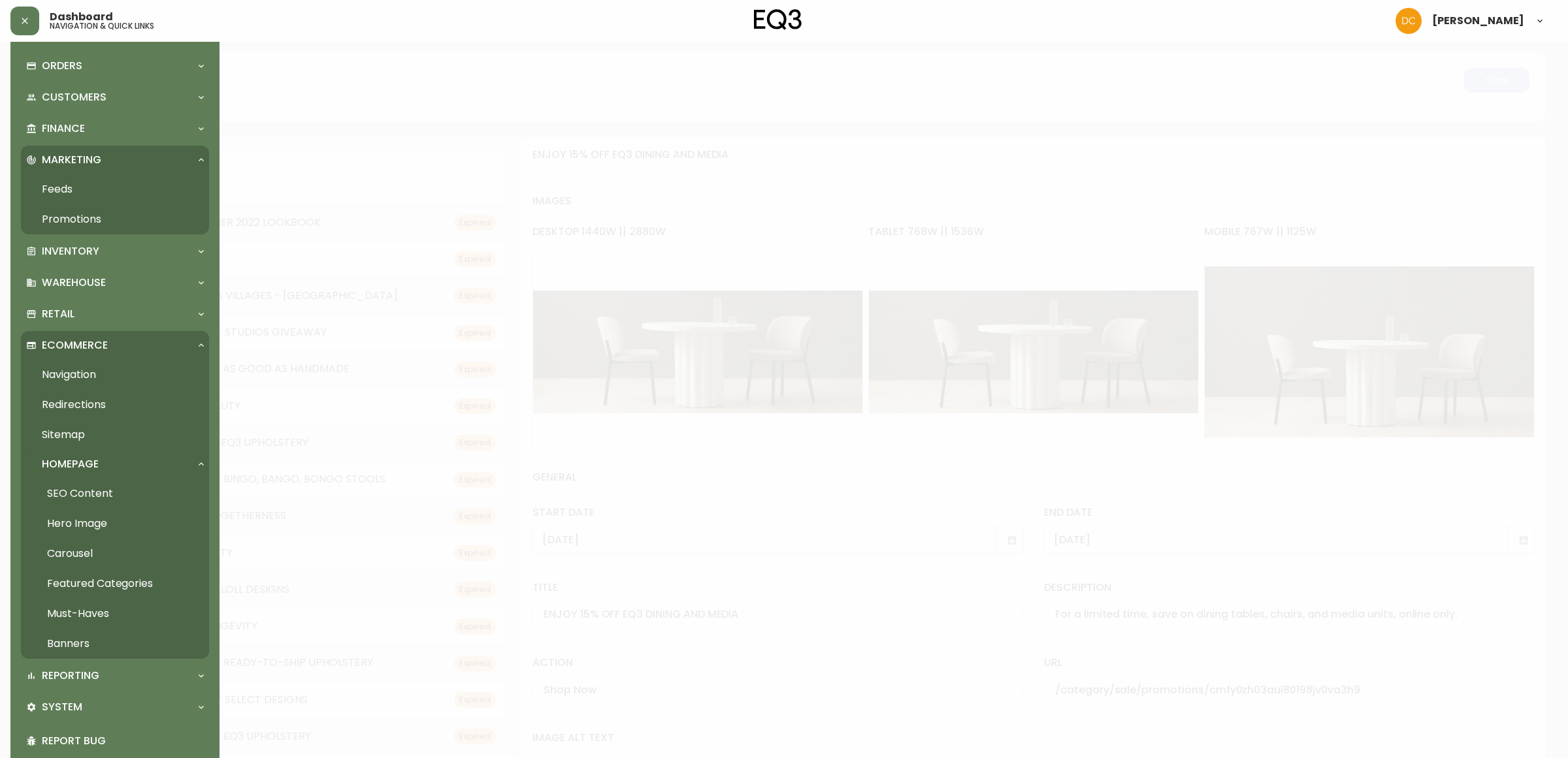
scroll to position [128, 0]
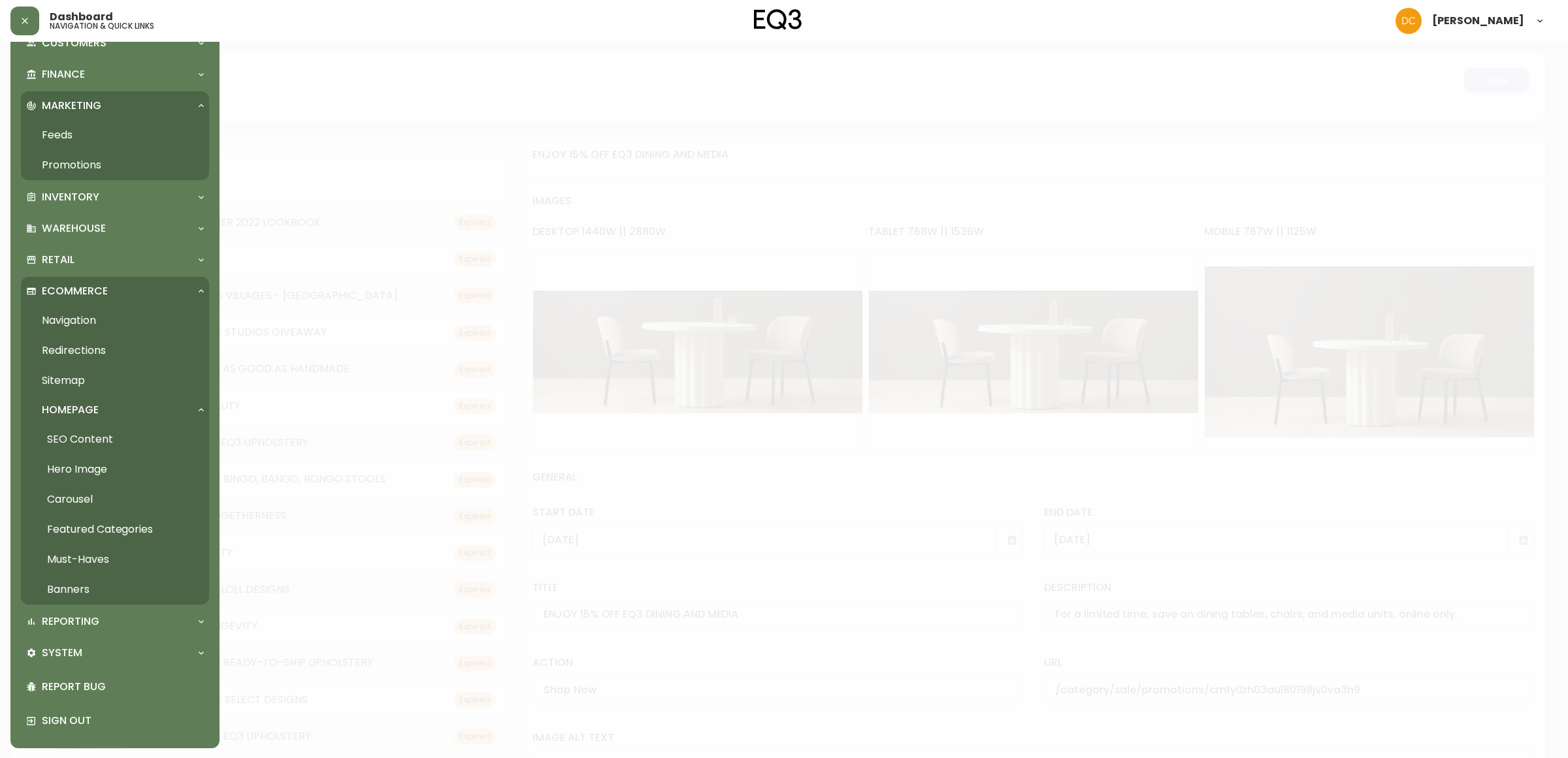
click at [92, 482] on link "Hero Image" at bounding box center [114, 469] width 188 height 30
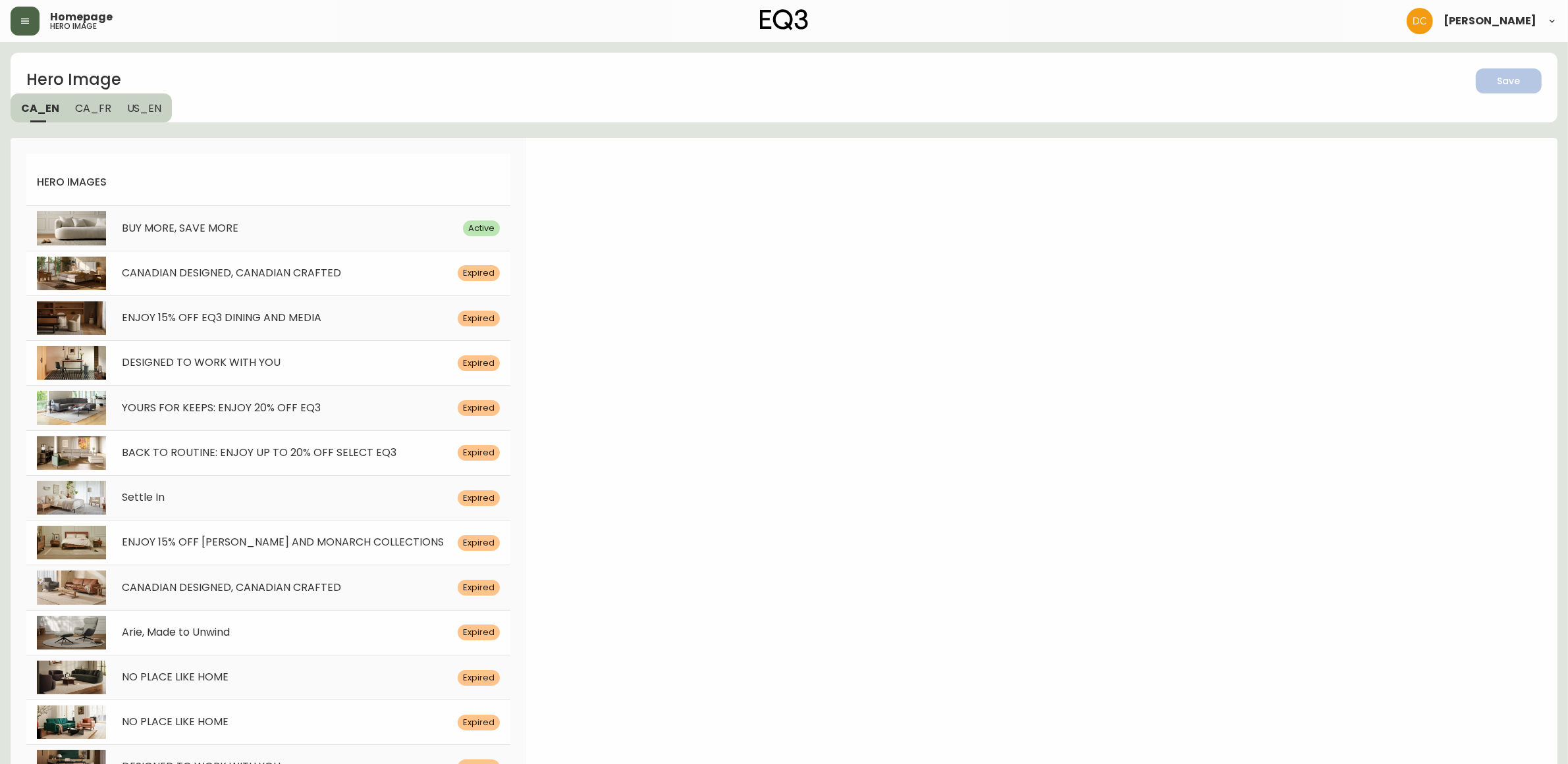
click at [23, 17] on icon "button" at bounding box center [26, 21] width 11 height 11
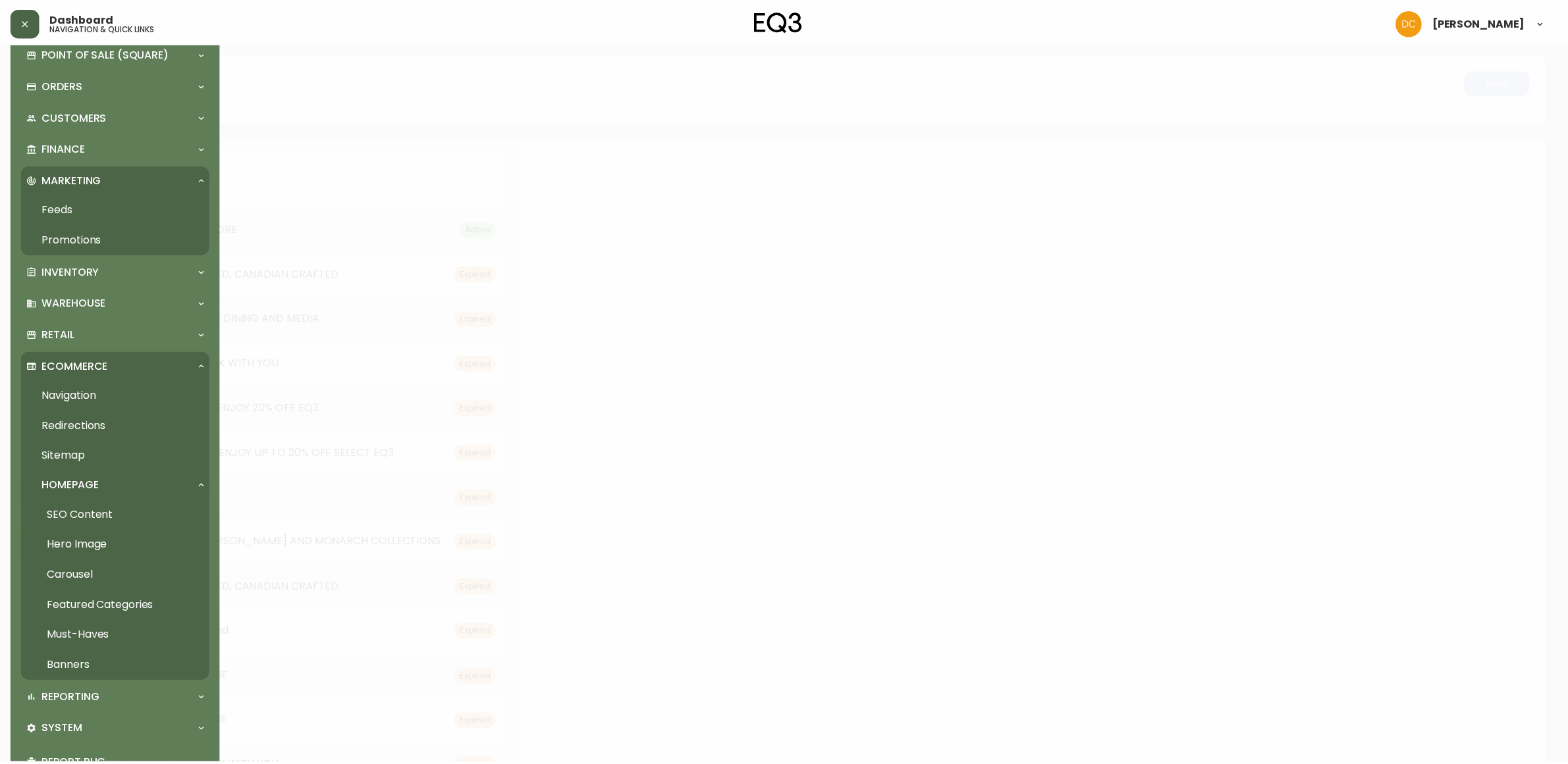
scroll to position [129, 0]
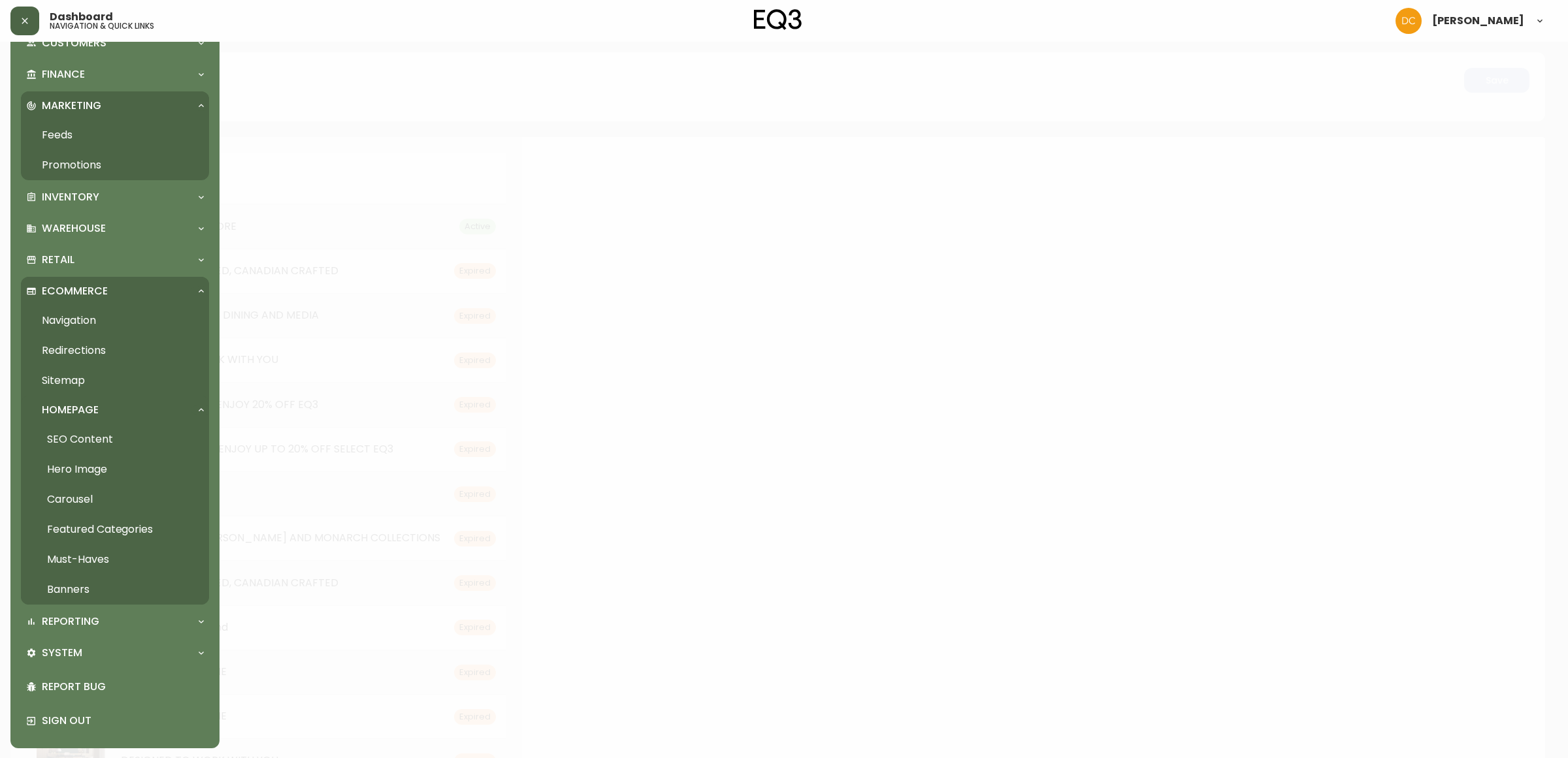
click at [136, 593] on link "Banners" at bounding box center [114, 589] width 188 height 30
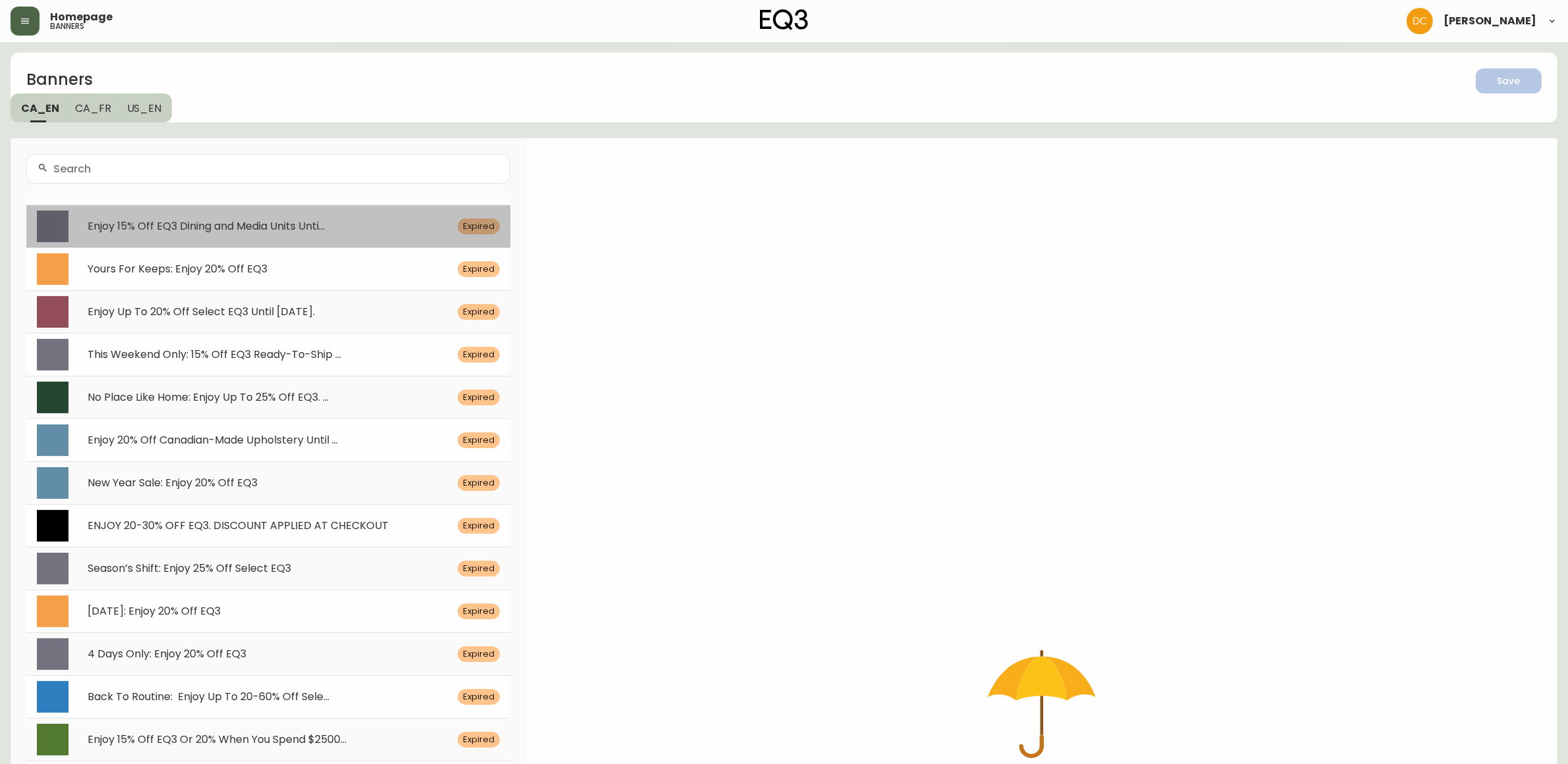
click at [265, 231] on span "Enjoy 15% Off EQ3 Dining and Media Units Unti..." at bounding box center [206, 226] width 237 height 16
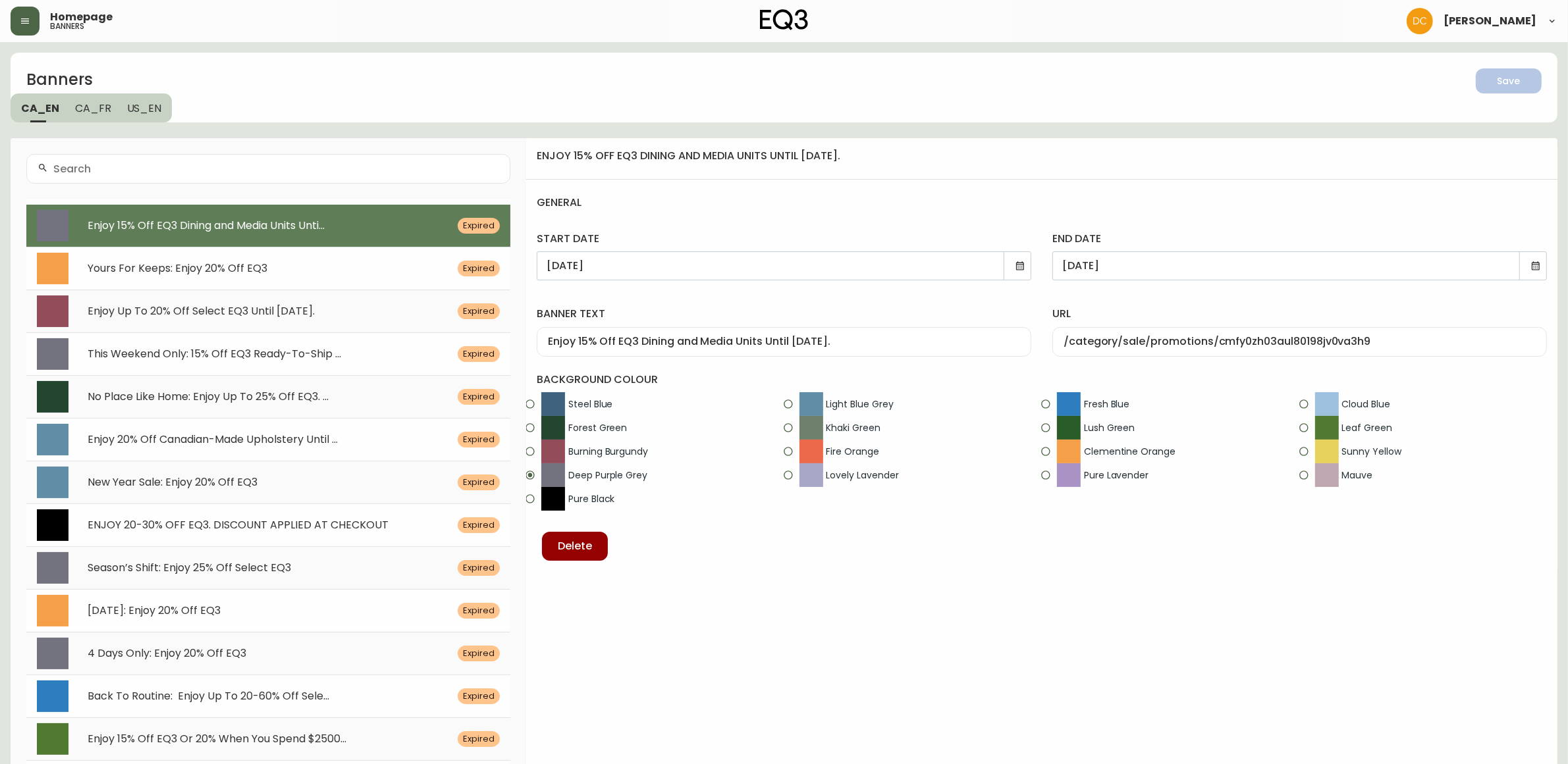
click at [795, 332] on div "Enjoy 15% Off EQ3 Dining and Media Units Until [DATE]." at bounding box center [784, 342] width 494 height 29
paste input "Buy More, Save More: Save $100 For Every $1000 Spent On Upholstery Discount App…"
click at [856, 340] on input "Buy More, Save More: Save $100 For Every $1000 Spent On Upholstery Discount App…" at bounding box center [784, 342] width 472 height 13
type input "Buy More, Save More: Save $100 For Every $1000 Spent On Upholstery. Discount Ap…"
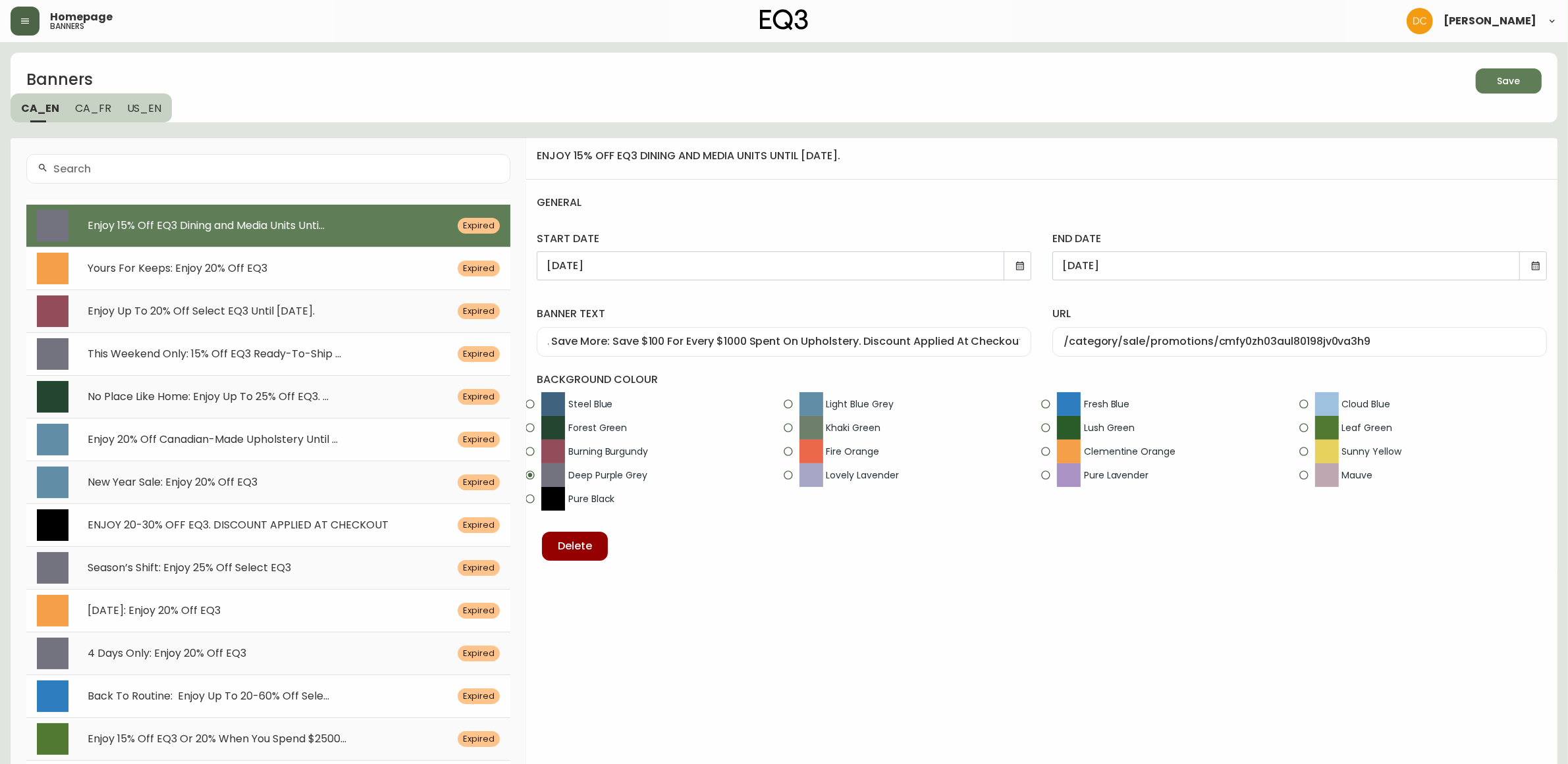
click at [957, 372] on h4 "background colour" at bounding box center [1042, 380] width 1011 height 46
click at [868, 340] on input "Buy More, Save More: Save $100 For Every $1000 Spent On Upholstery. Discount Ap…" at bounding box center [784, 342] width 472 height 13
click at [1021, 266] on icon at bounding box center [1021, 266] width 11 height 11
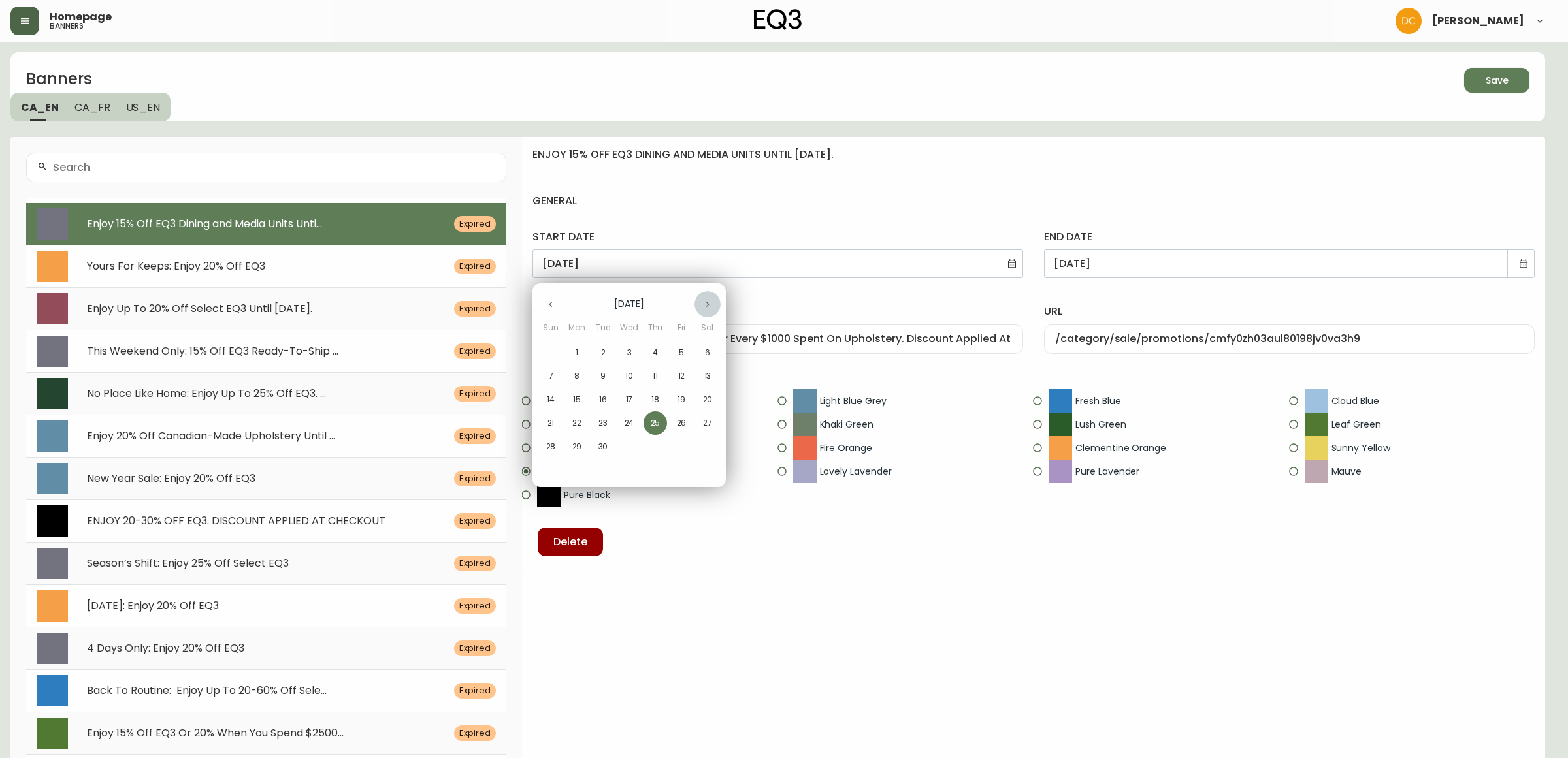
click at [703, 305] on icon "button" at bounding box center [707, 305] width 11 height 11
click at [634, 350] on span "1" at bounding box center [629, 352] width 24 height 12
type input "[DATE]"
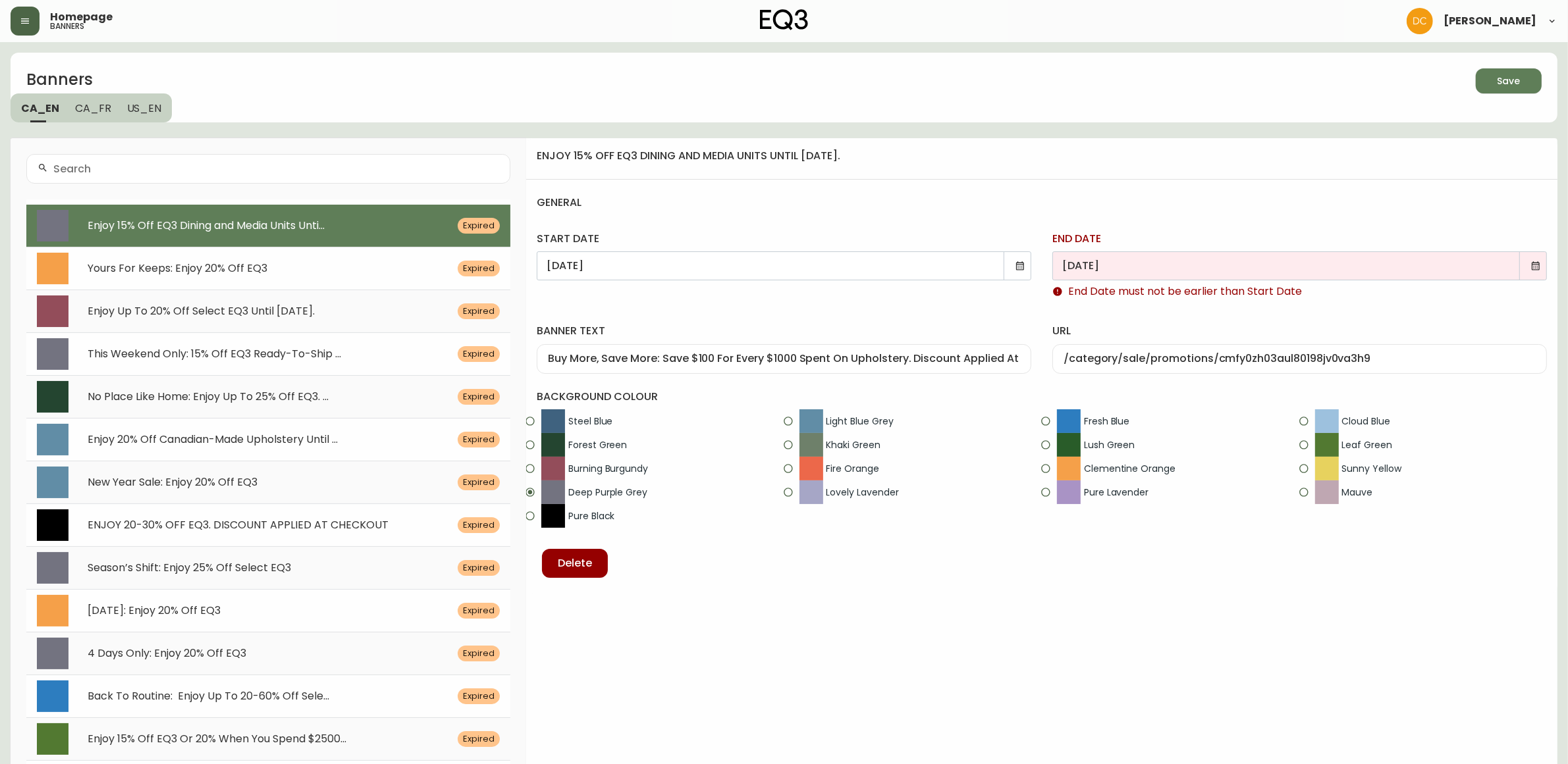
click at [1533, 269] on icon at bounding box center [1536, 266] width 11 height 11
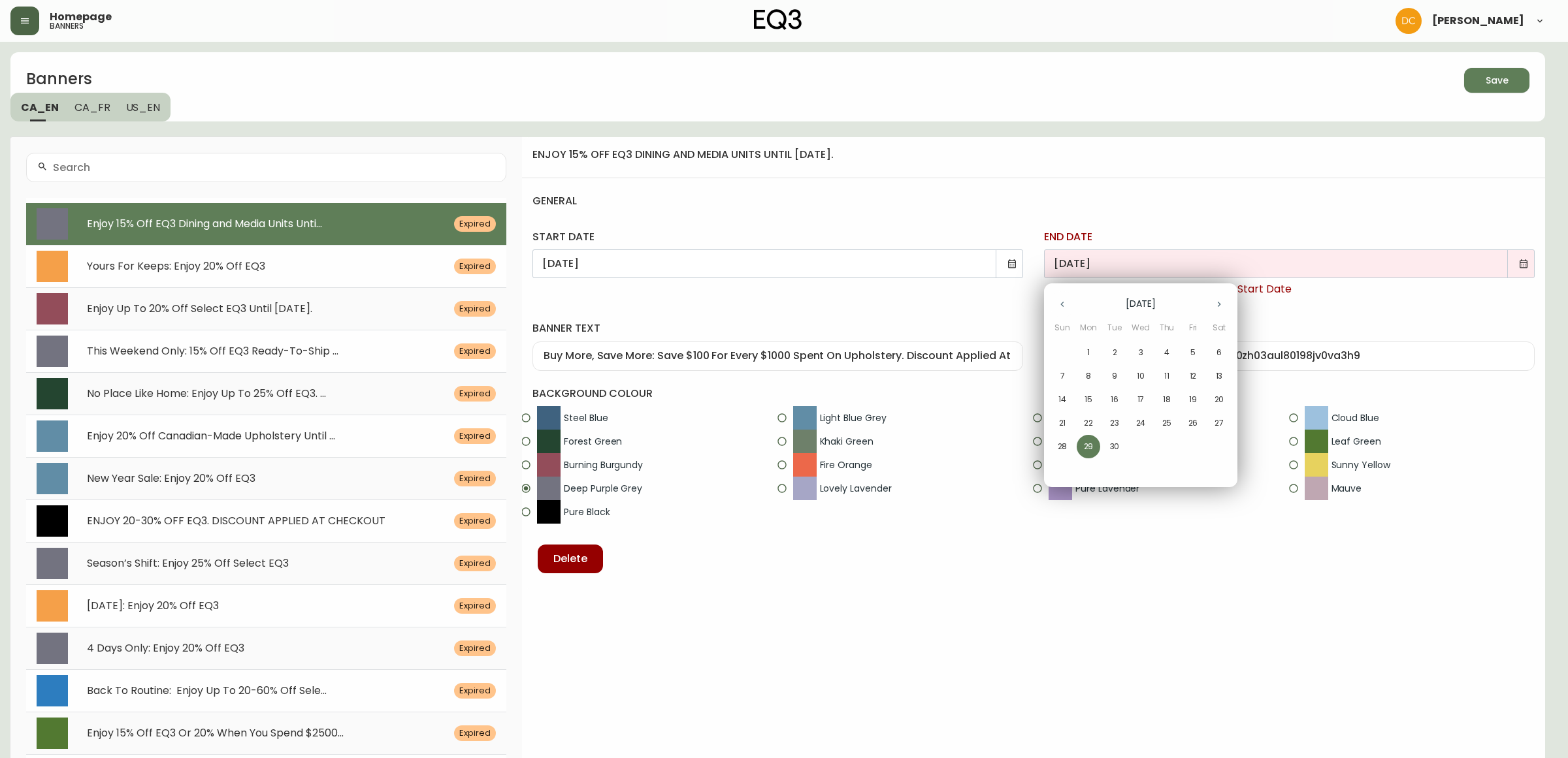
click at [1208, 308] on button "button" at bounding box center [1218, 304] width 26 height 26
click at [1165, 394] on p "16" at bounding box center [1167, 399] width 8 height 12
type input "[DATE]"
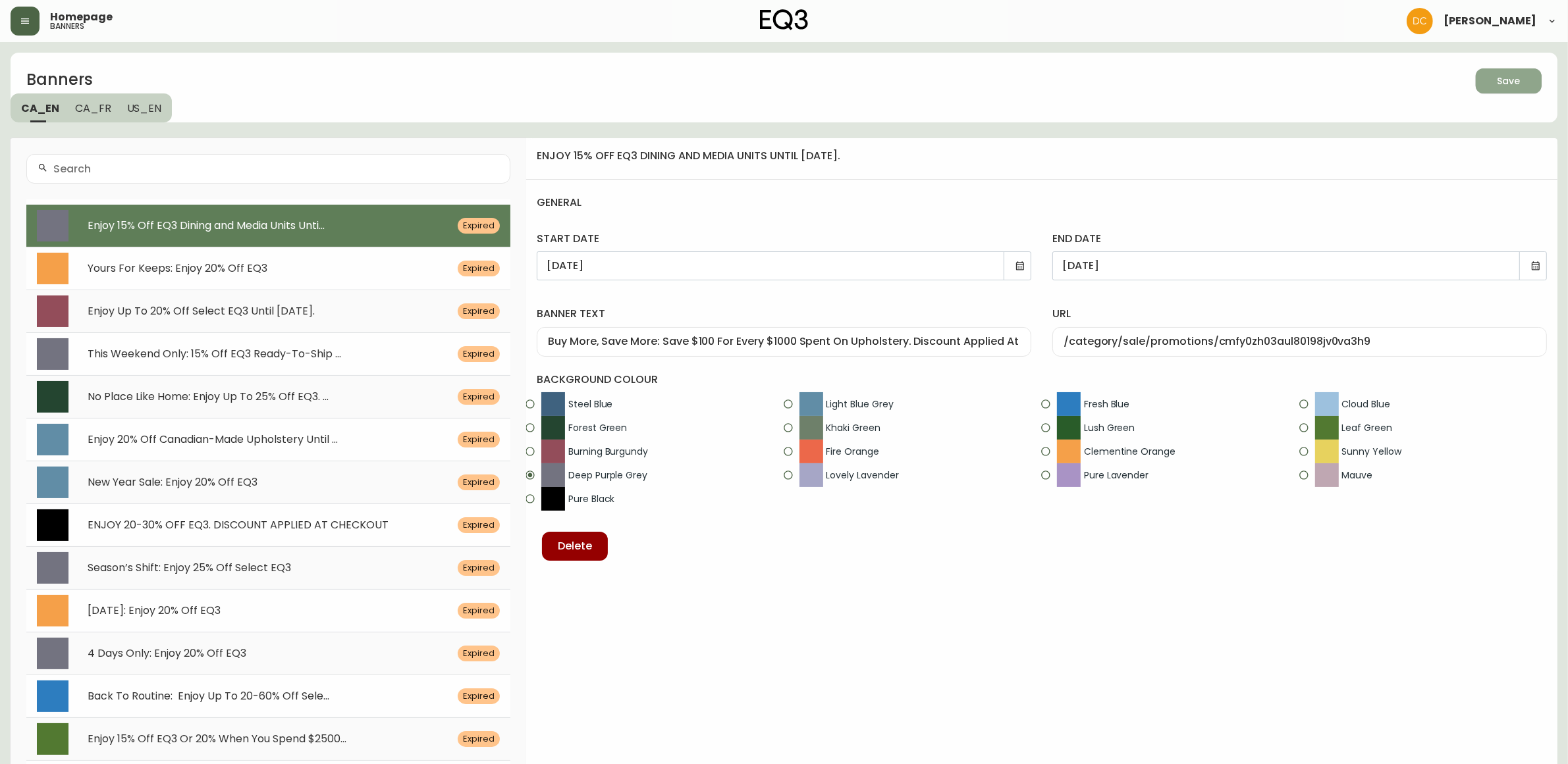
click at [1517, 74] on div "Save" at bounding box center [1509, 81] width 23 height 16
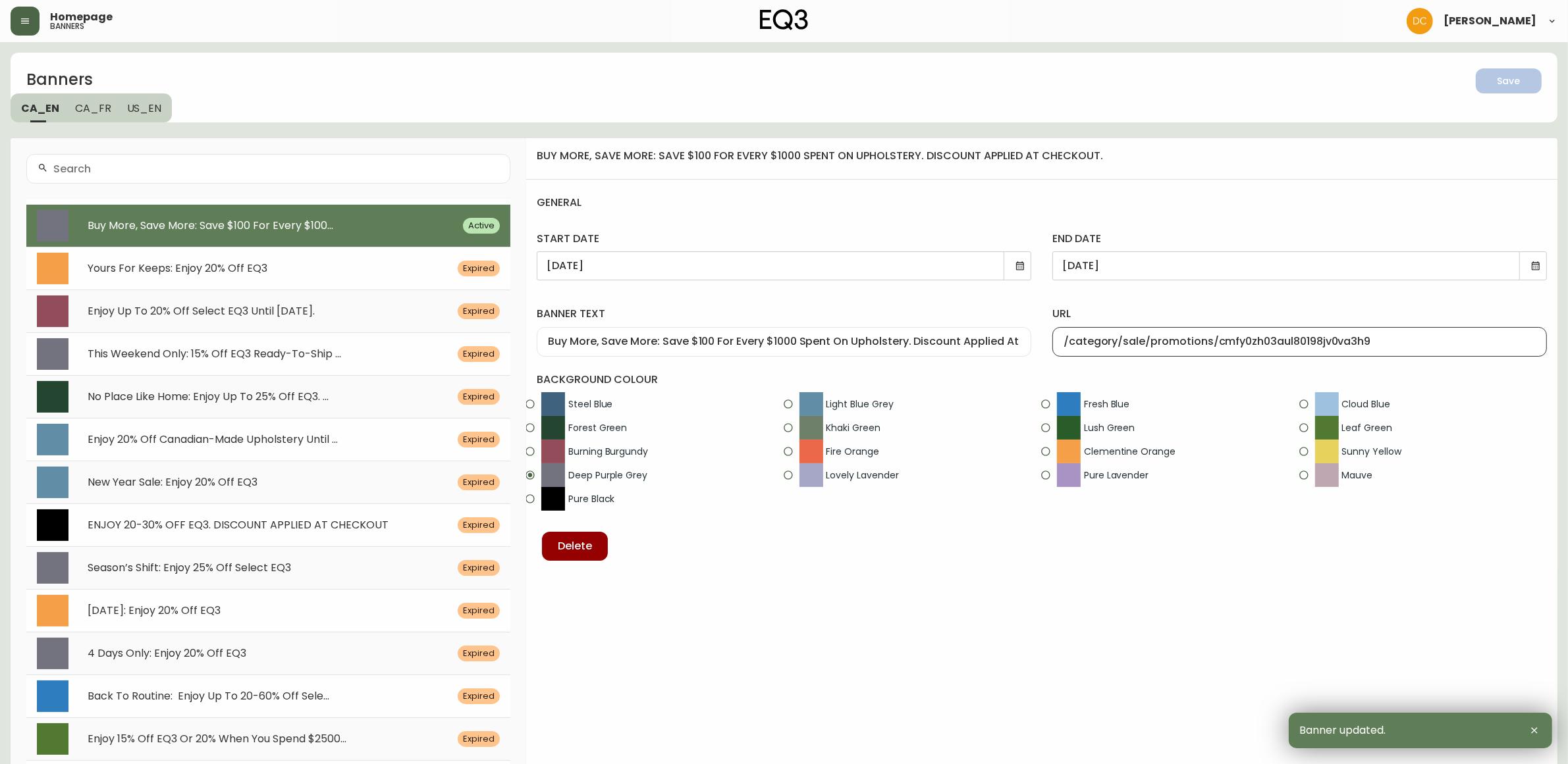
drag, startPoint x: 1078, startPoint y: 343, endPoint x: 1463, endPoint y: 350, distance: 385.1
click at [1463, 350] on div "/category/sale/promotions/cmfy0zh03aul80198jv0va3h9" at bounding box center [1300, 342] width 494 height 29
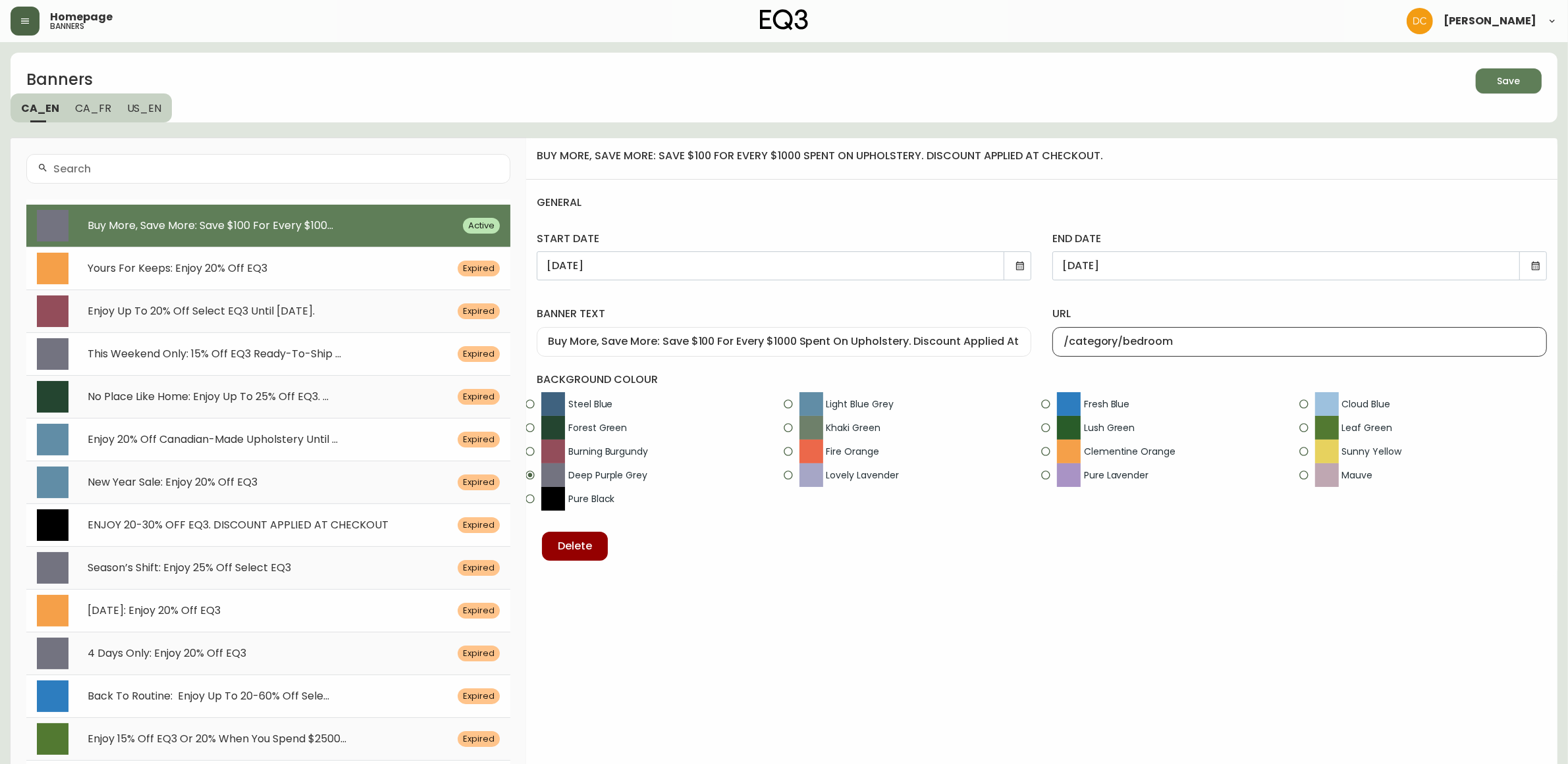
type input "/category/bedroom"
click at [1506, 92] on button "Save" at bounding box center [1509, 81] width 66 height 25
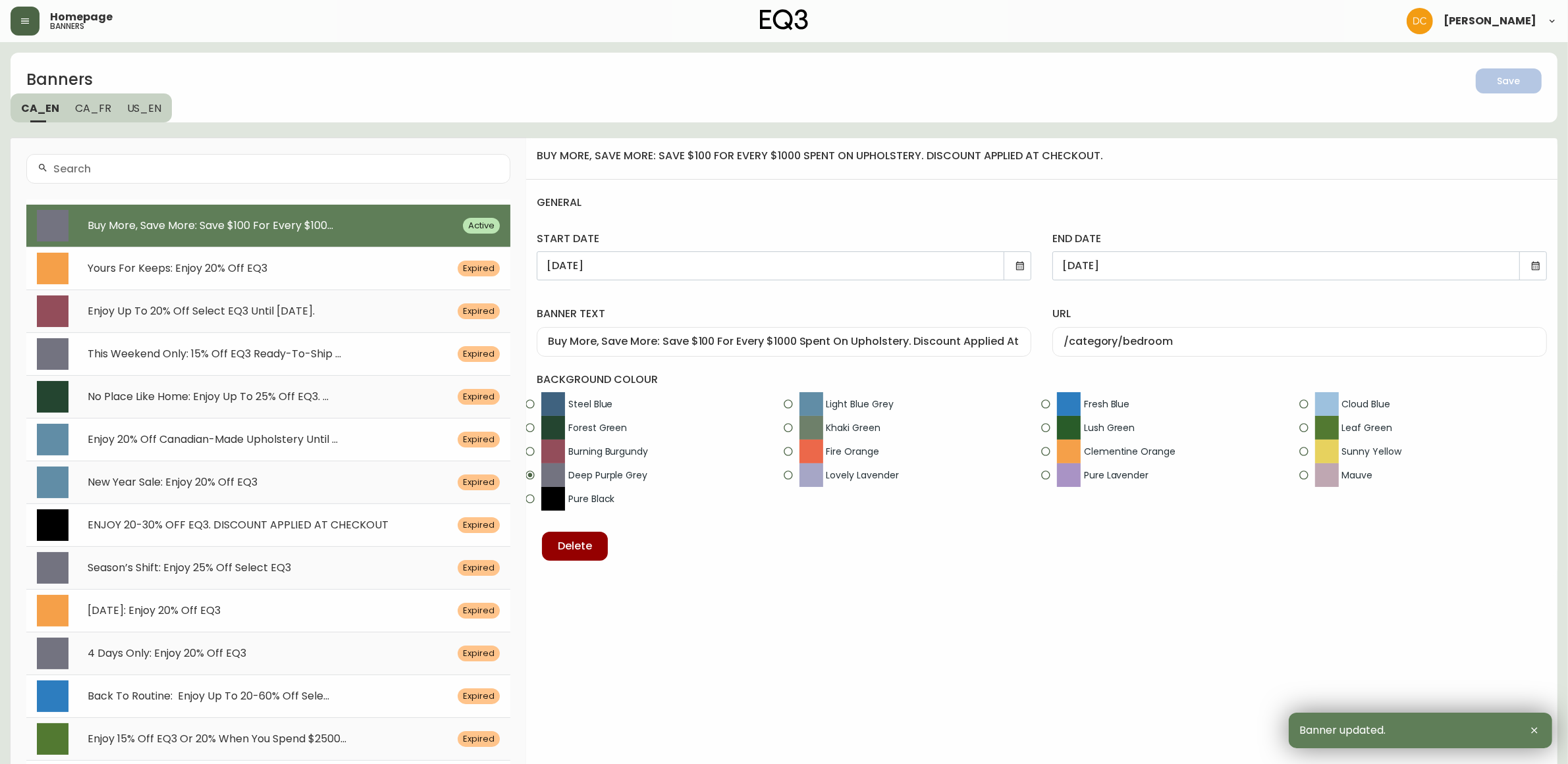
click at [982, 343] on input "Buy More, Save More: Save $100 For Every $1000 Spent On Upholstery. Discount Ap…" at bounding box center [784, 342] width 472 height 13
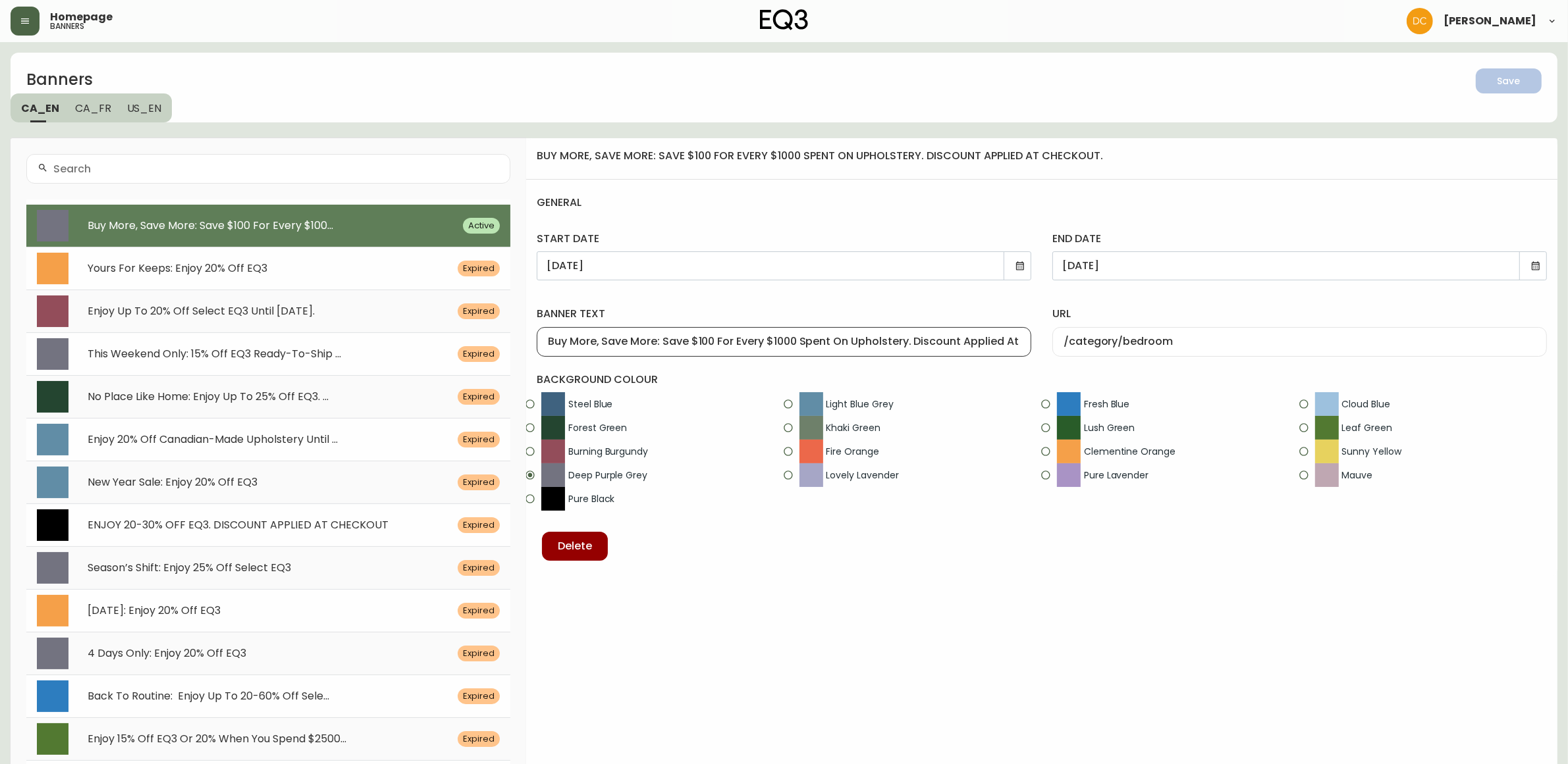
click at [153, 115] on button "US_EN" at bounding box center [146, 108] width 53 height 29
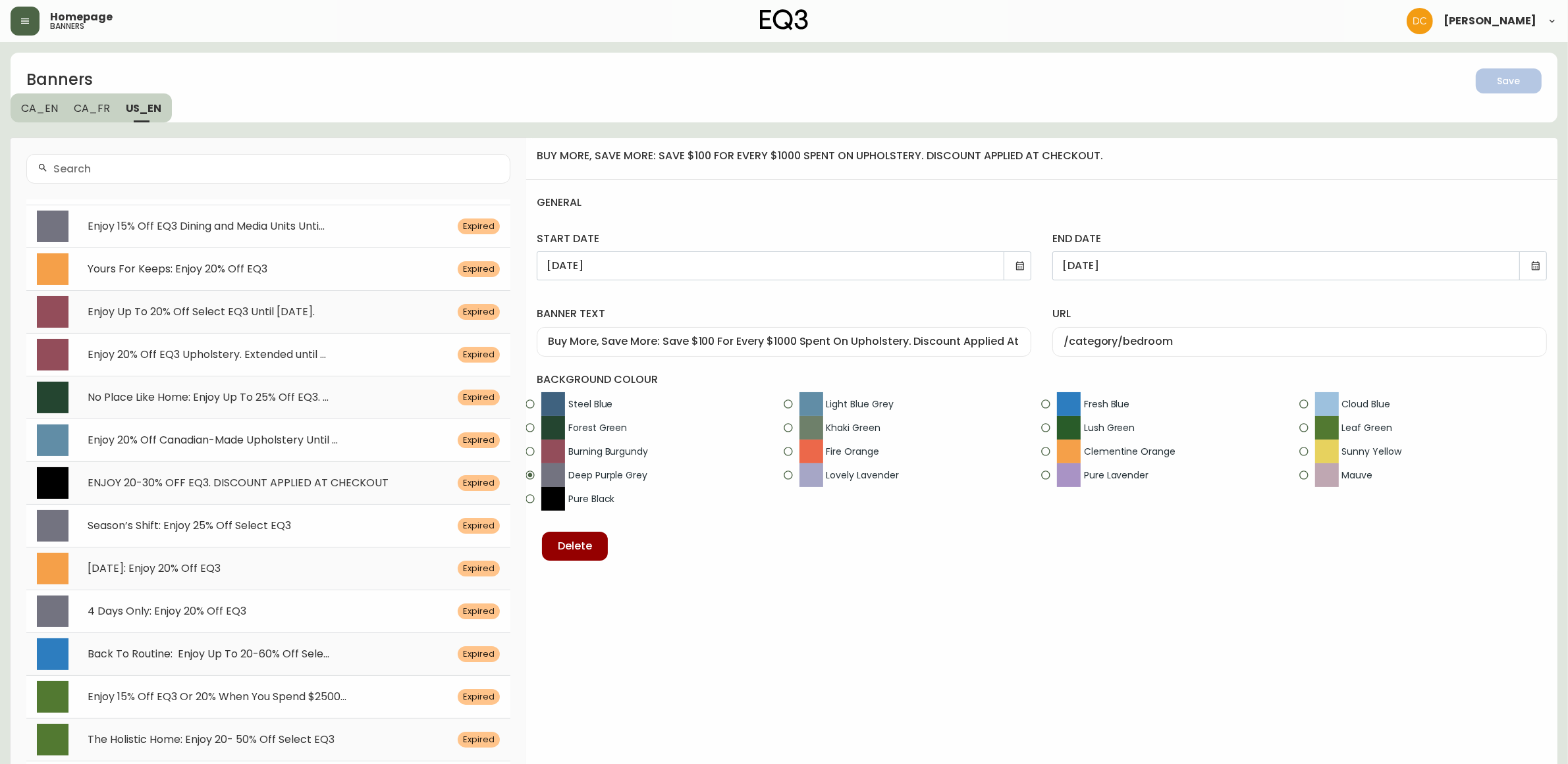
click at [217, 226] on span "Enjoy 15% Off EQ3 Dining and Media Units Unti..." at bounding box center [206, 226] width 237 height 16
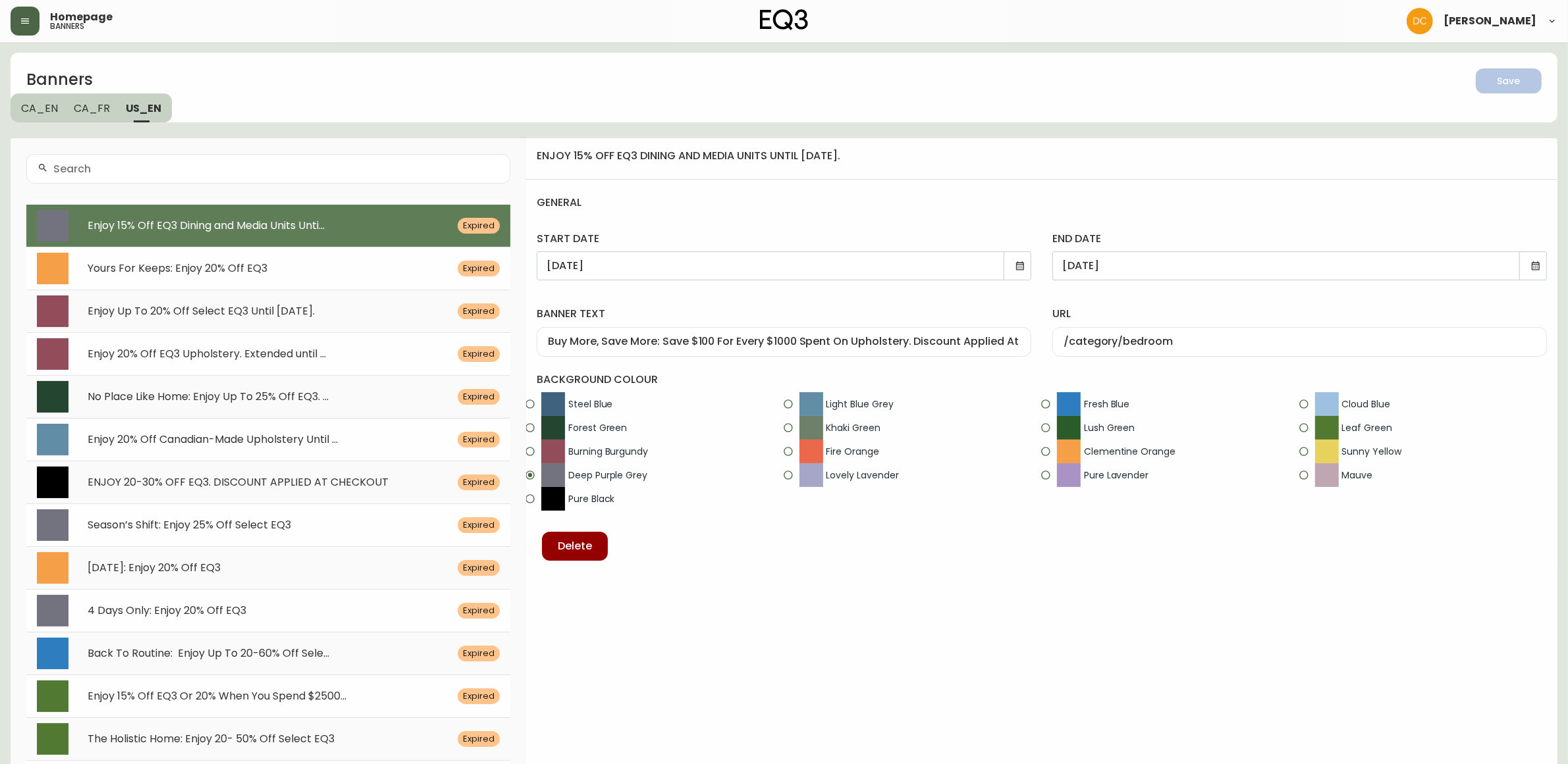
type input "[DATE]"
type input "Enjoy 15% Off EQ3 Dining and Media Units Until [DATE]."
type input "/category/sale/promotions/cmfy0zh03aul80198jv0va3h9"
click at [808, 344] on input "Enjoy 15% Off EQ3 Dining and Media Units Until [DATE]." at bounding box center [784, 342] width 472 height 13
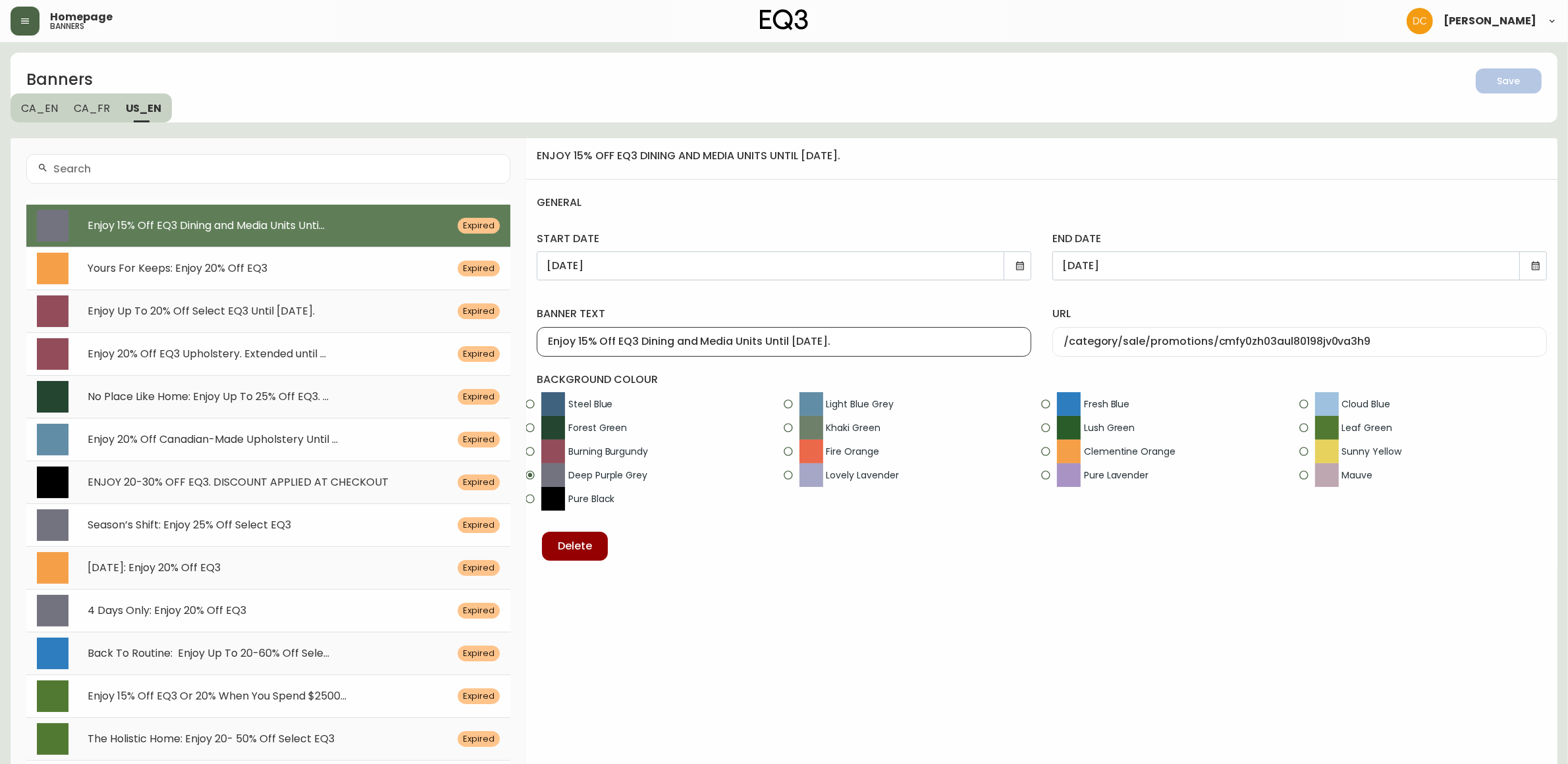
paste input "Buy More, Save More: Save $100 For Every $1000 Spent On Upholstery. Discount Ap…"
type input "Buy More, Save More: Save $100 For Every $1000 Spent On Upholstery. Discount Ap…"
drag, startPoint x: 1121, startPoint y: 343, endPoint x: 1422, endPoint y: 337, distance: 301.1
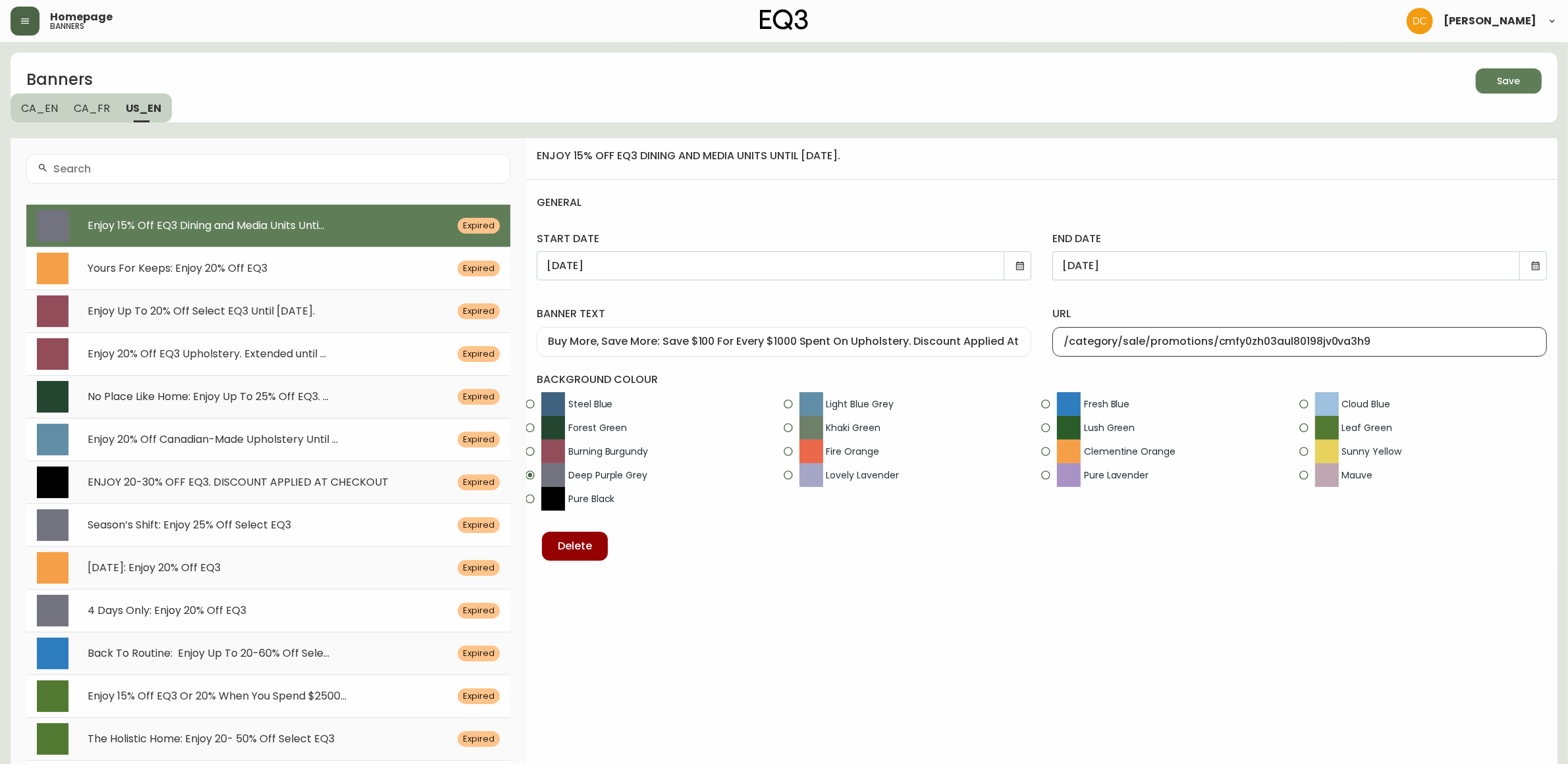
click at [1422, 337] on input "/category/sale/promotions/cmfy0zh03aul80198jv0va3h9" at bounding box center [1300, 342] width 472 height 13
type input "/category/bedroom"
click at [1019, 265] on icon at bounding box center [1021, 266] width 11 height 11
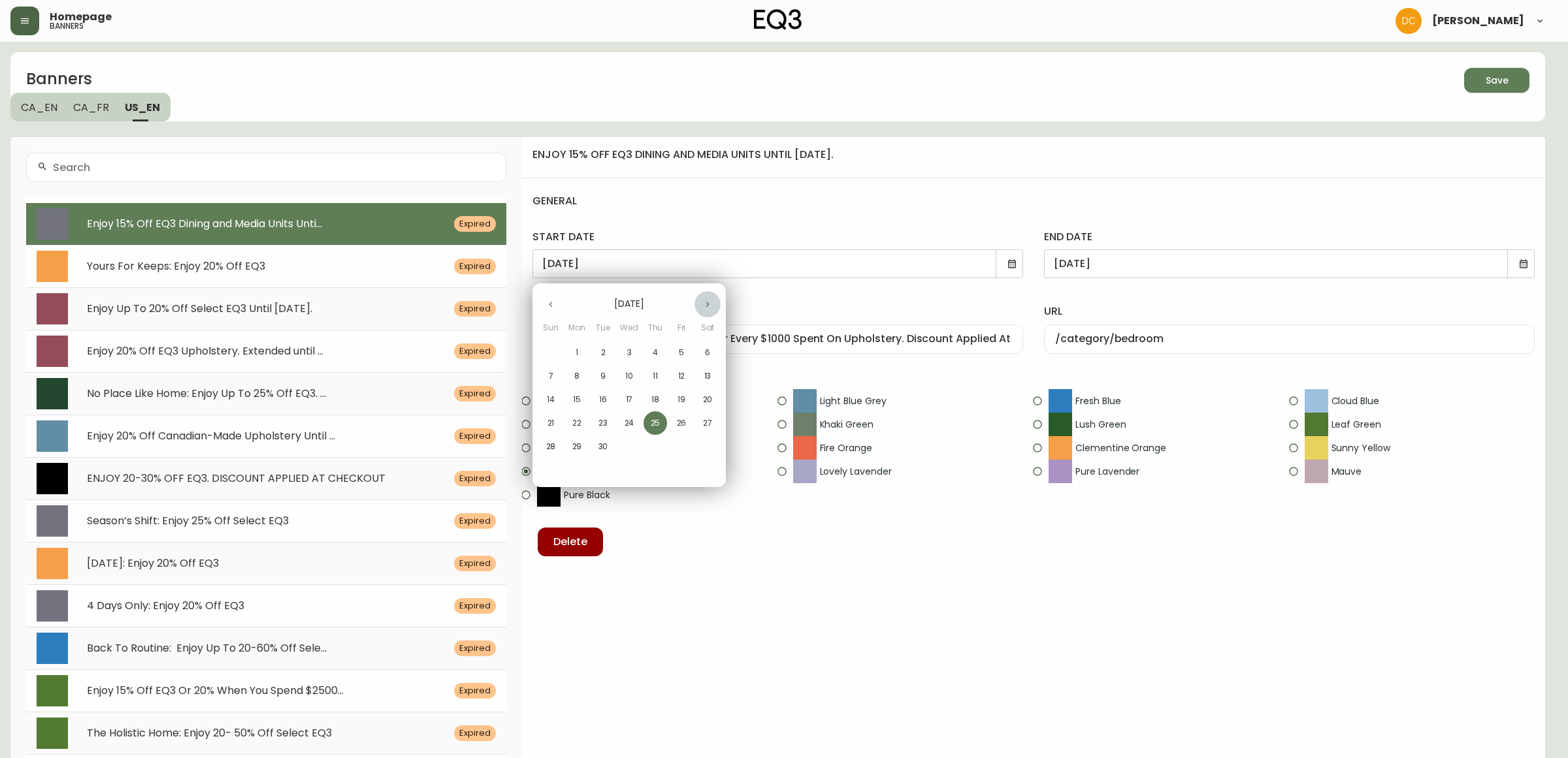
click at [706, 304] on icon "button" at bounding box center [707, 305] width 11 height 11
drag, startPoint x: 635, startPoint y: 355, endPoint x: 652, endPoint y: 353, distance: 17.1
click at [634, 355] on span "1" at bounding box center [629, 352] width 24 height 12
type input "[DATE]"
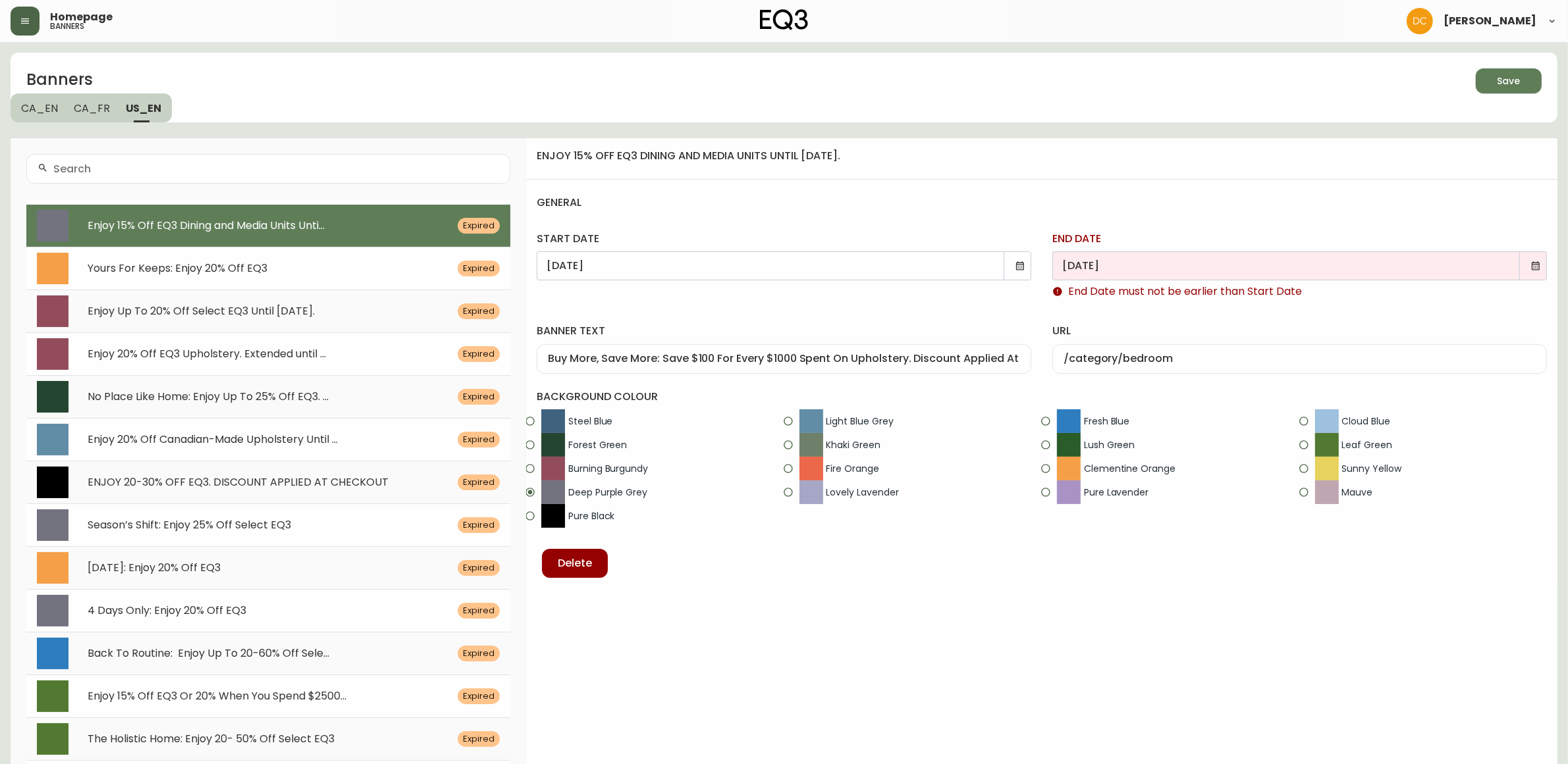
click at [1539, 264] on icon at bounding box center [1536, 266] width 11 height 11
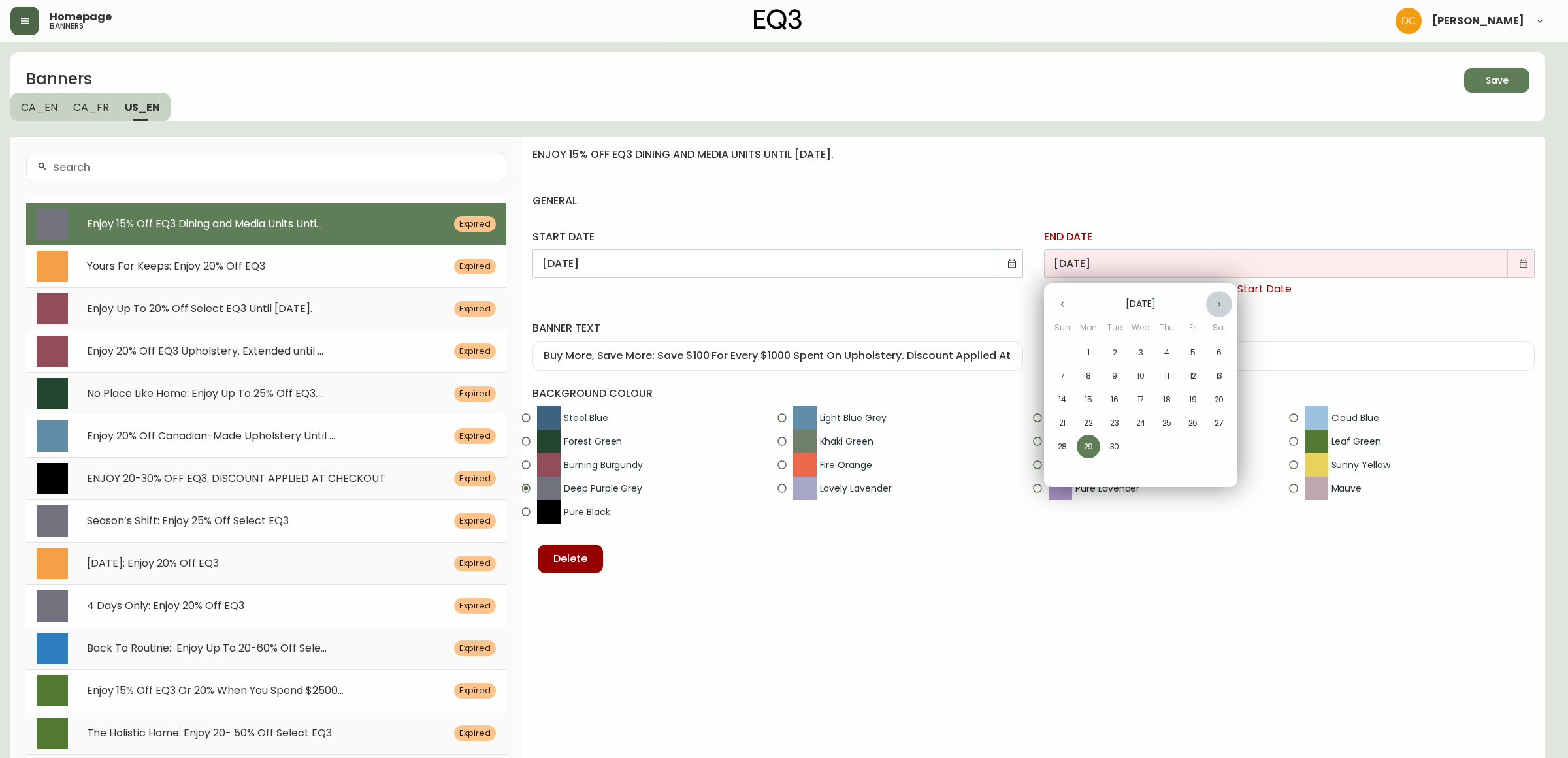
click at [1216, 301] on icon "button" at bounding box center [1219, 305] width 11 height 11
click at [1168, 397] on p "16" at bounding box center [1167, 399] width 8 height 12
type input "[DATE]"
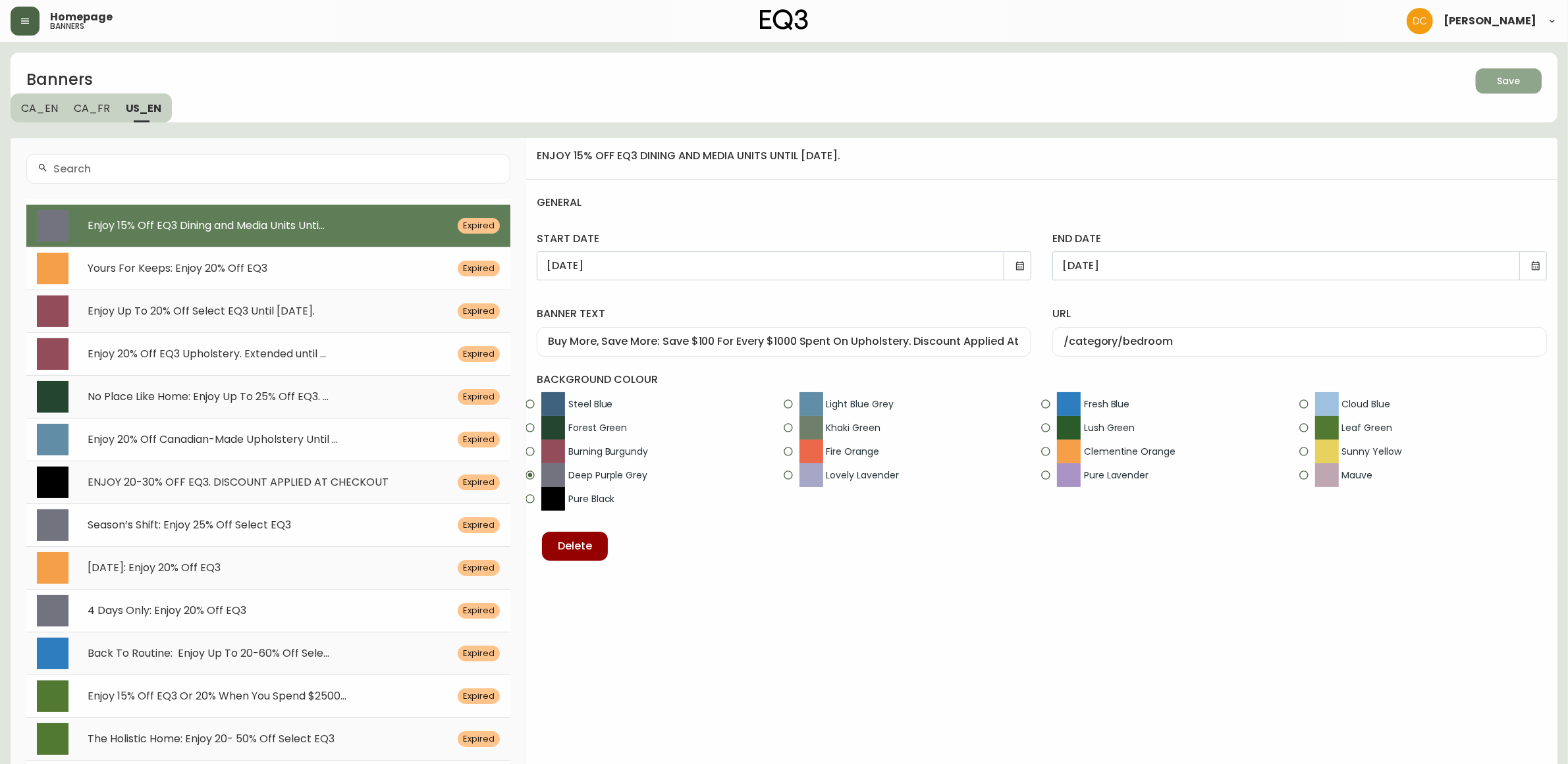
click at [1509, 82] on icon "button" at bounding box center [1504, 80] width 13 height 13
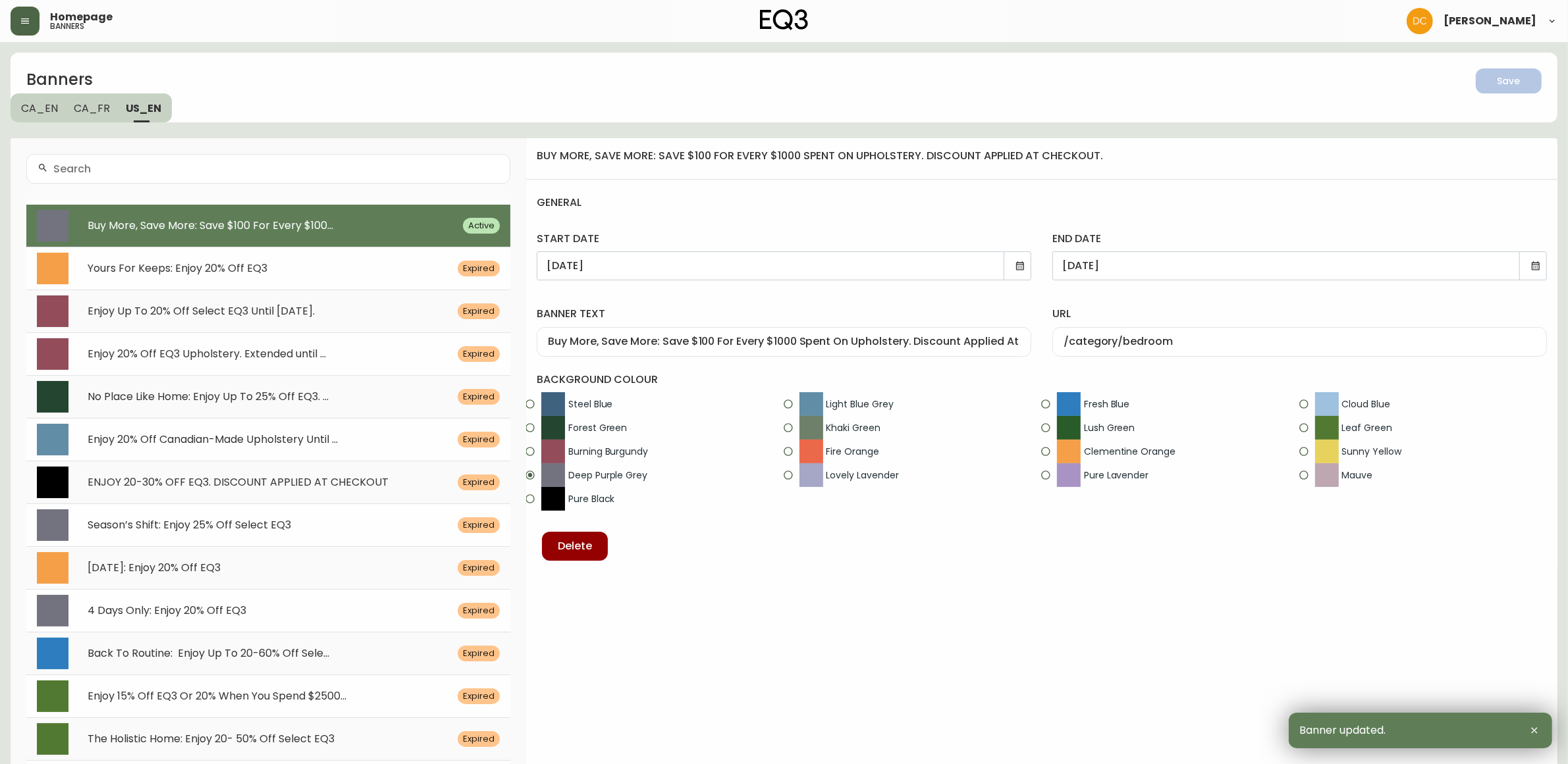
click at [89, 102] on span "CA_FR" at bounding box center [92, 108] width 37 height 14
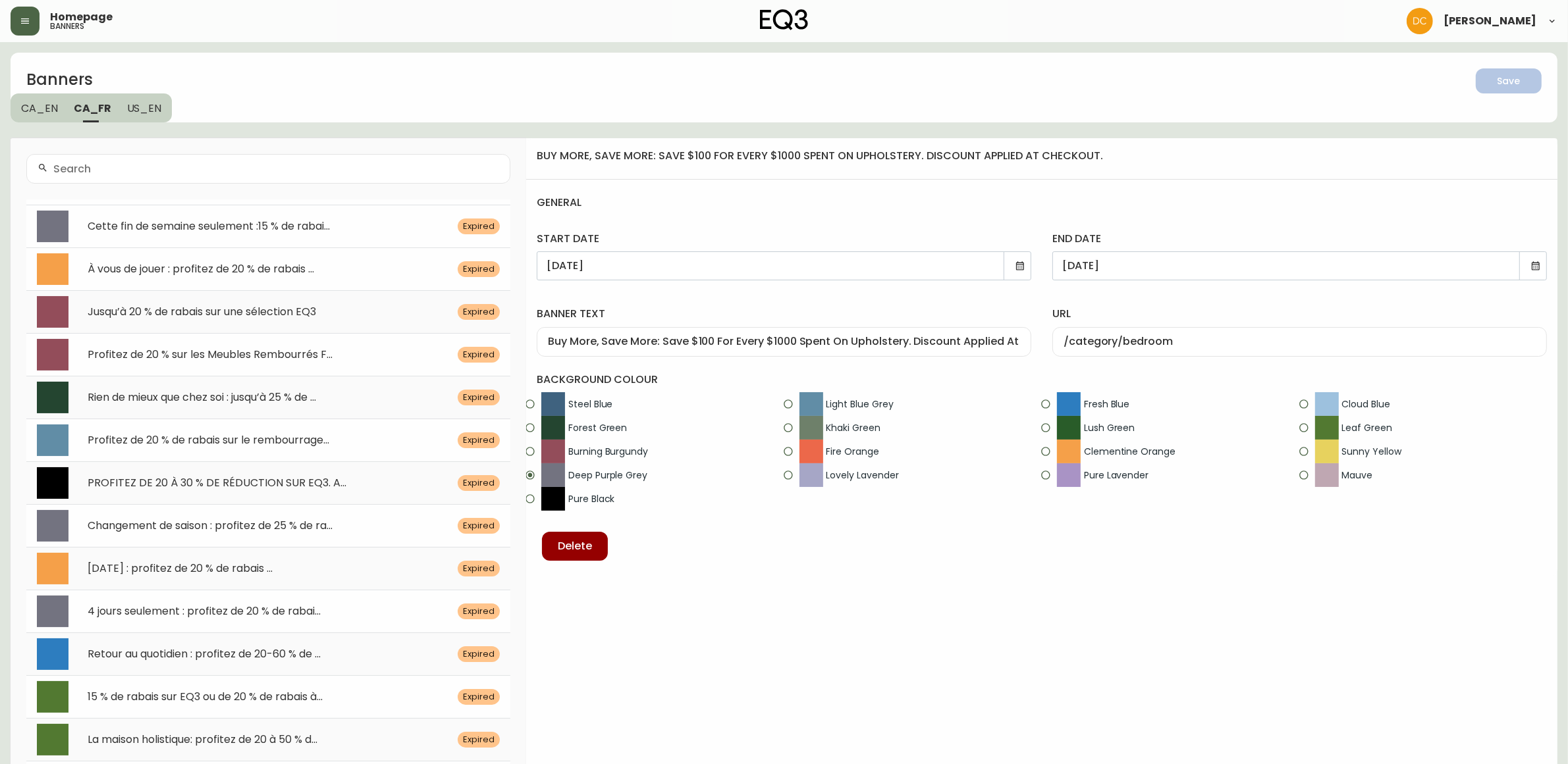
click at [233, 241] on div "Cette fin de semaine seulement :15 % de rabai... Expired" at bounding box center [268, 226] width 484 height 43
type input "[DATE]"
type input "Cette fin de semaine seulement :15 % de rabais sur la Salle à Manger & les Meub…"
type input "/category/en-solde/vente/cmfy0zh03aul80198jv0va3h9"
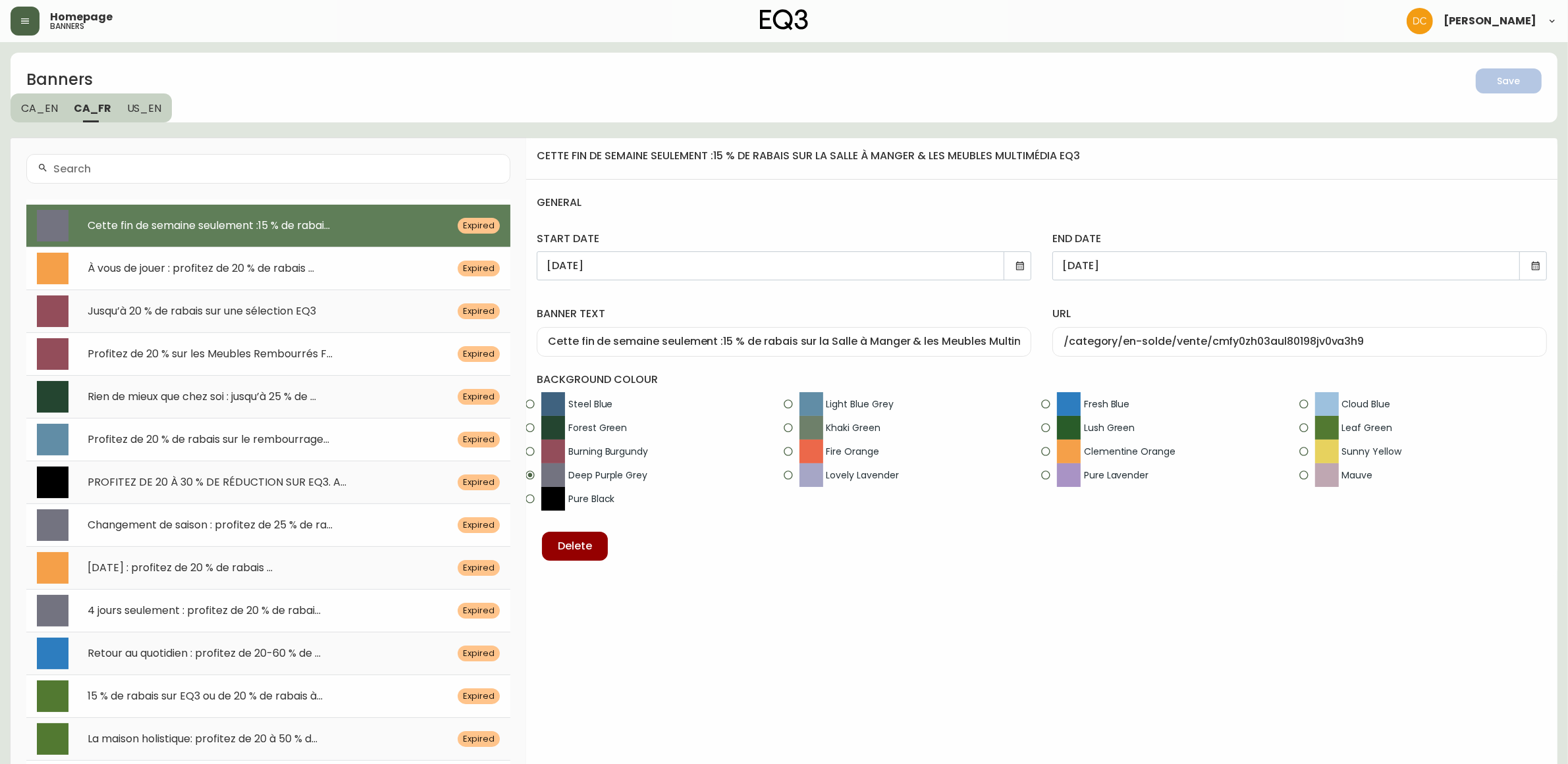
click at [783, 337] on input "Cette fin de semaine seulement :15 % de rabais sur la Salle à Manger & les Meub…" at bounding box center [784, 342] width 472 height 13
paste input "achetez plus, économisez plus: économisez 120$ pour chaque 1000$ dépensés sur l…"
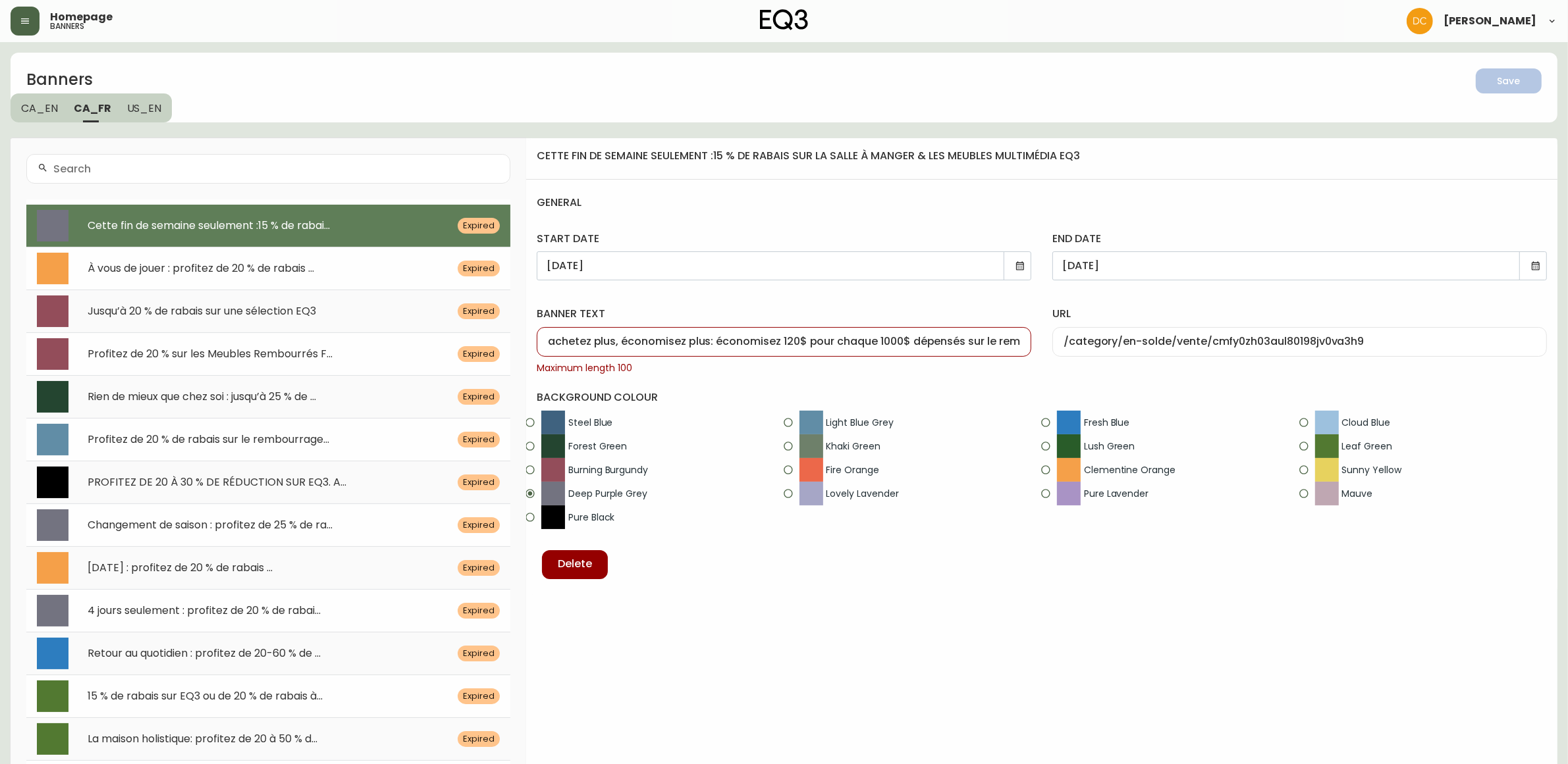
scroll to position [0, 214]
drag, startPoint x: 901, startPoint y: 343, endPoint x: 851, endPoint y: 339, distance: 50.2
click at [851, 339] on input "achetez plus, économisez plus: économisez 120$ pour chaque 1000$ dépensés sur l…" at bounding box center [784, 342] width 472 height 13
click at [903, 350] on div "achetez plus, économisez plus: économisez 120$ pour chaque 1000$ dépensés sur l…" at bounding box center [784, 342] width 494 height 29
drag, startPoint x: 913, startPoint y: 343, endPoint x: 854, endPoint y: 337, distance: 59.3
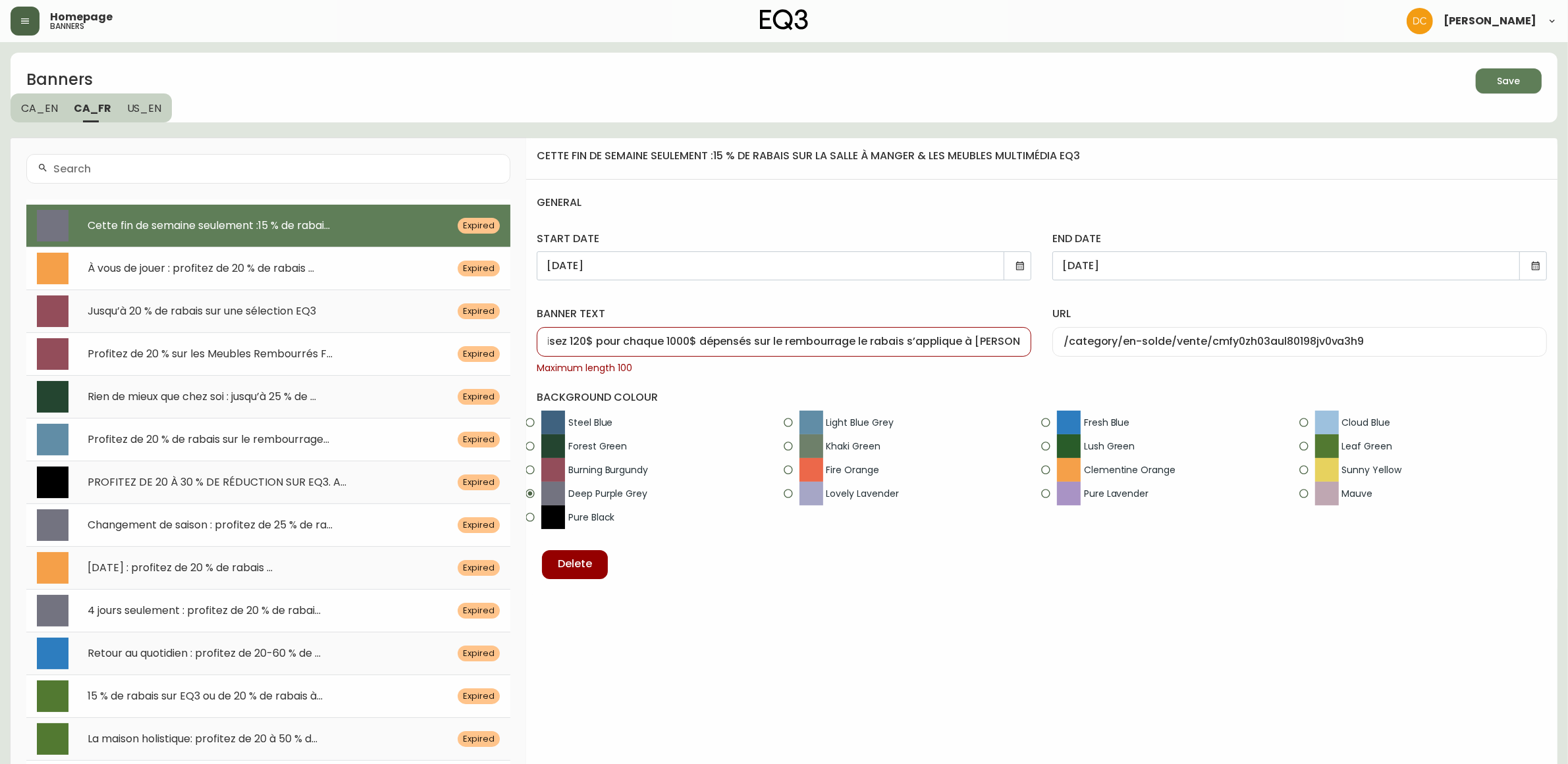
click at [854, 337] on input "achetez plus, économisez plus: économisez 120$ pour chaque 1000$ dépensés sur l…" at bounding box center [784, 342] width 472 height 13
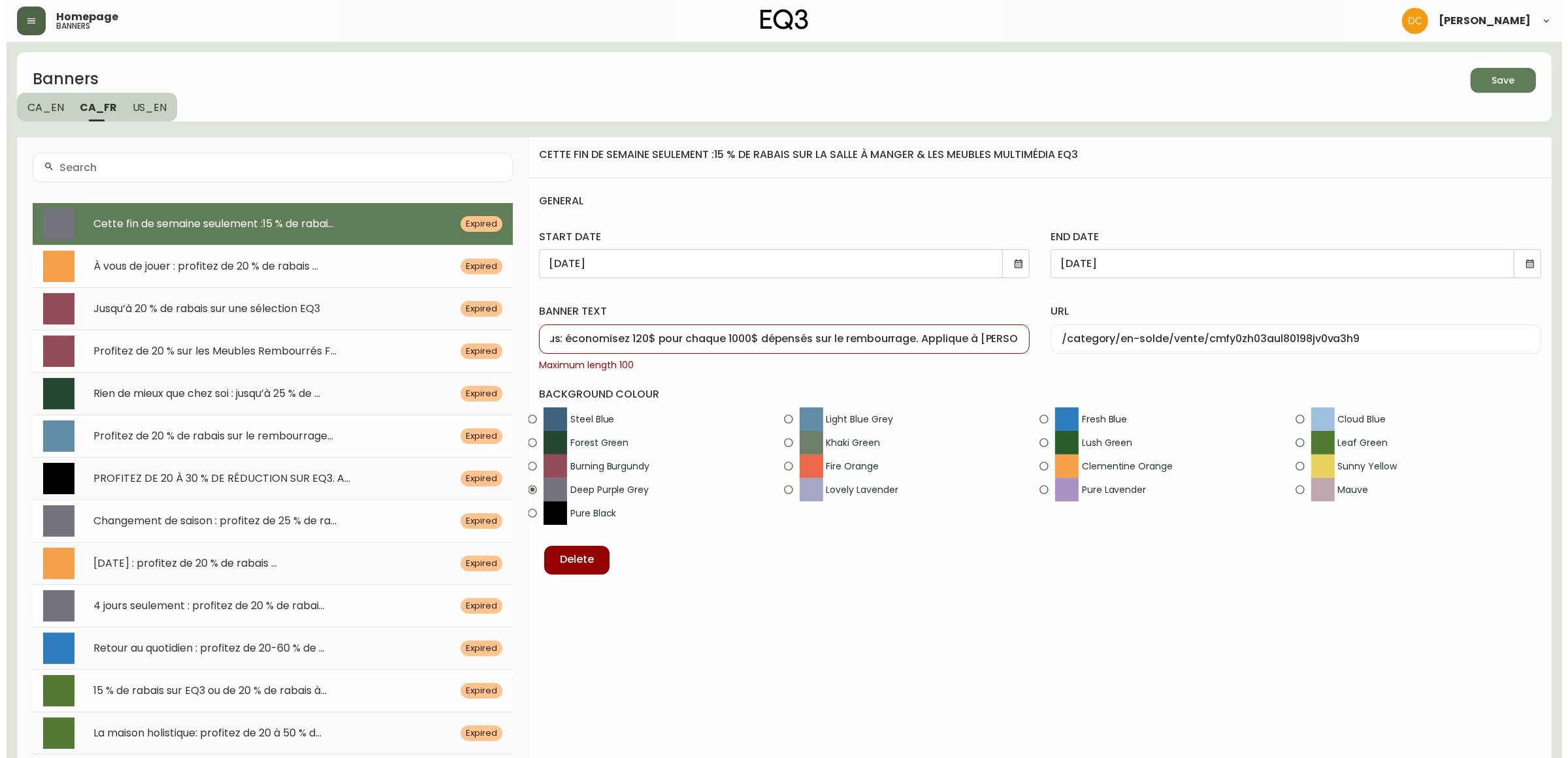
scroll to position [0, 0]
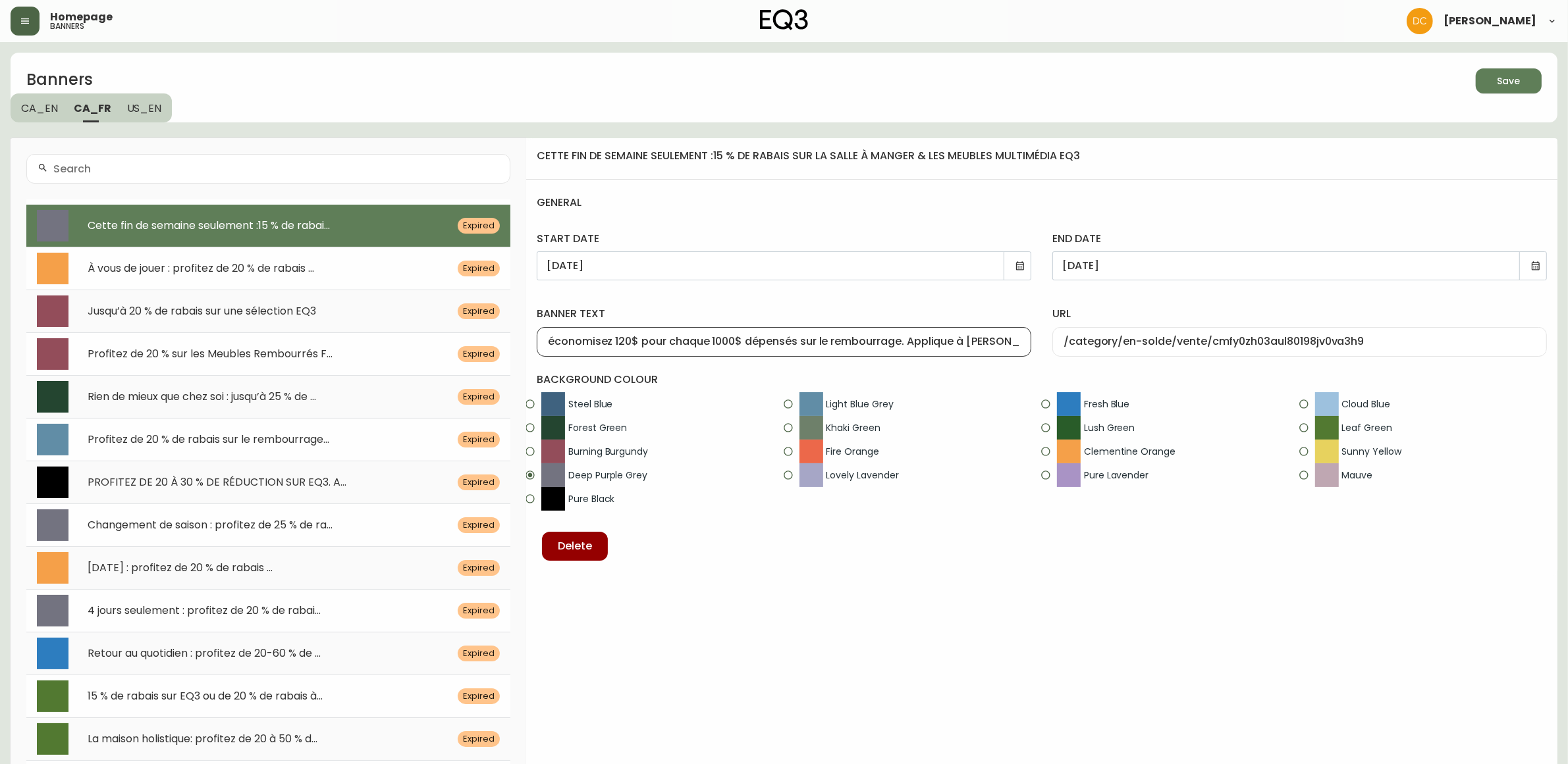
drag, startPoint x: 555, startPoint y: 337, endPoint x: 534, endPoint y: 338, distance: 21.0
click at [534, 338] on div "banner text économisez 120$ pour chaque 1000$ dépensés sur le rembourrage. Appl…" at bounding box center [784, 328] width 515 height 76
paste input "text"
type input "Économisez 120$ pour chaque 1000$ dépensés sur le rembourrage. Applique à la ca…"
click at [665, 304] on div "banner text Économisez 120$ pour chaque 1000$ dépensés sur le rembourrage. Appl…" at bounding box center [784, 328] width 515 height 76
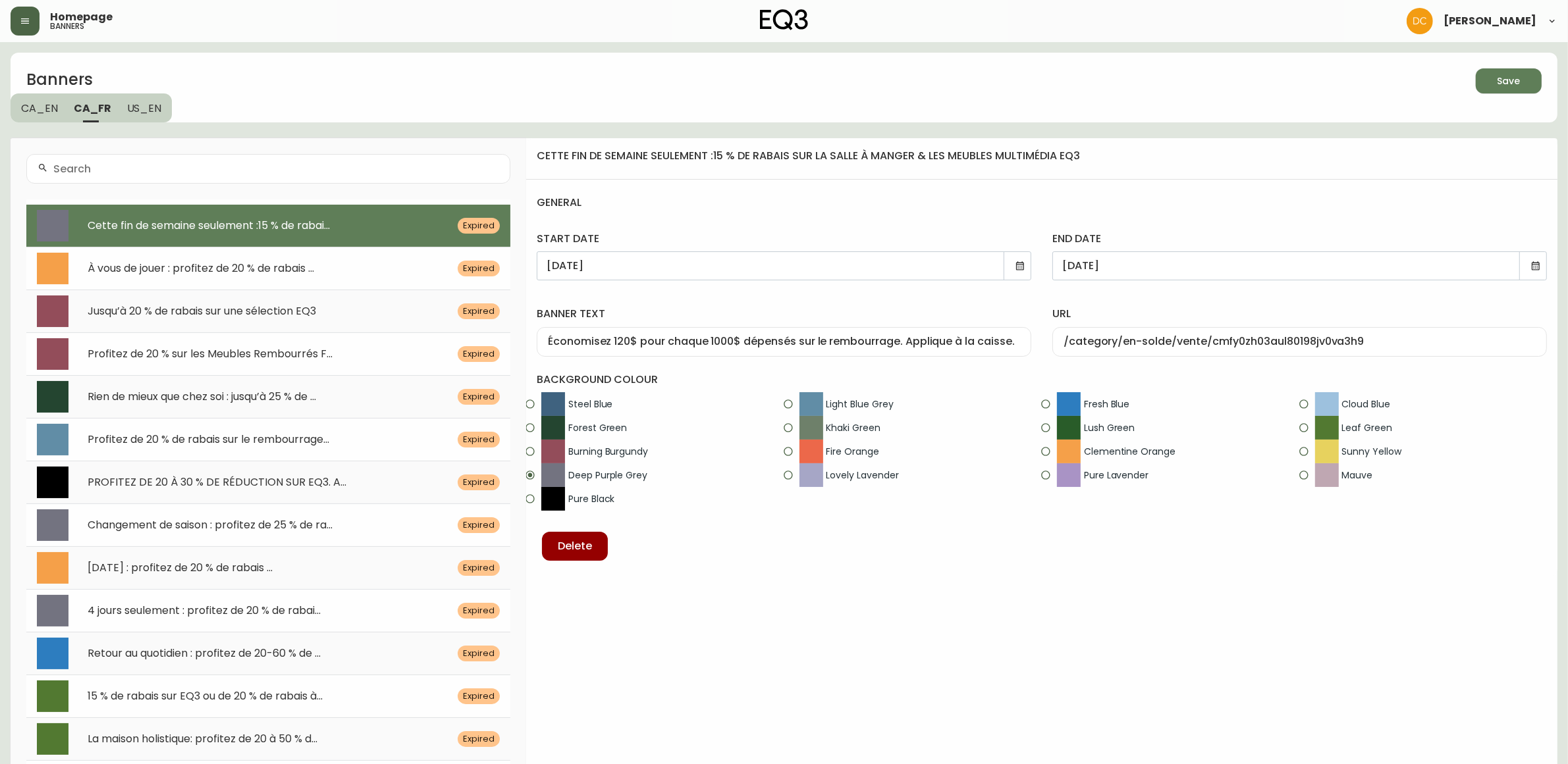
click at [1014, 266] on div "[DATE]" at bounding box center [784, 266] width 494 height 29
click at [1012, 264] on div "[DATE]" at bounding box center [784, 266] width 494 height 29
click at [1021, 264] on icon at bounding box center [1020, 265] width 8 height 8
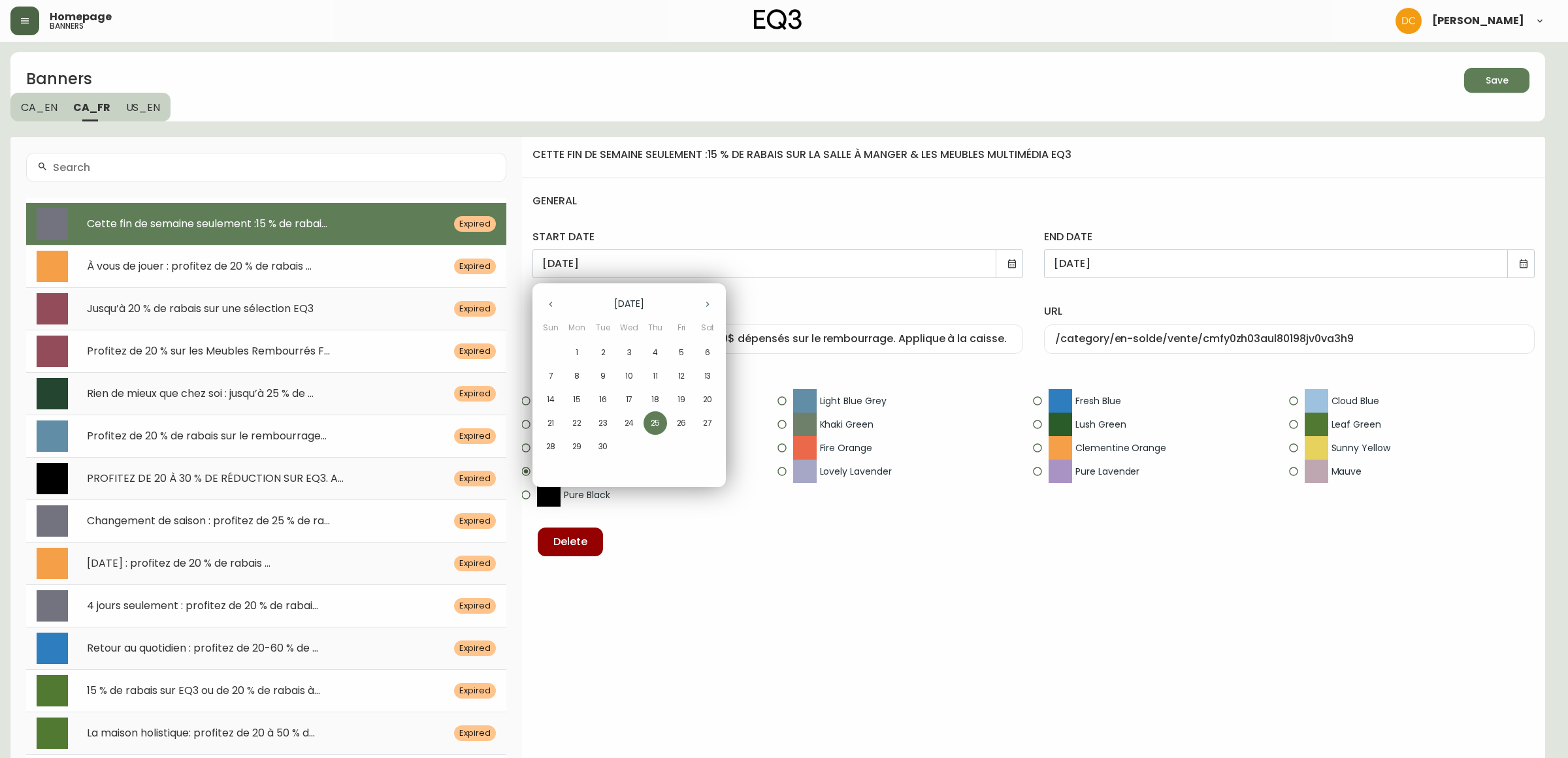
click at [706, 308] on icon "button" at bounding box center [707, 305] width 11 height 11
click at [629, 356] on p "1" at bounding box center [628, 352] width 3 height 12
type input "[DATE]"
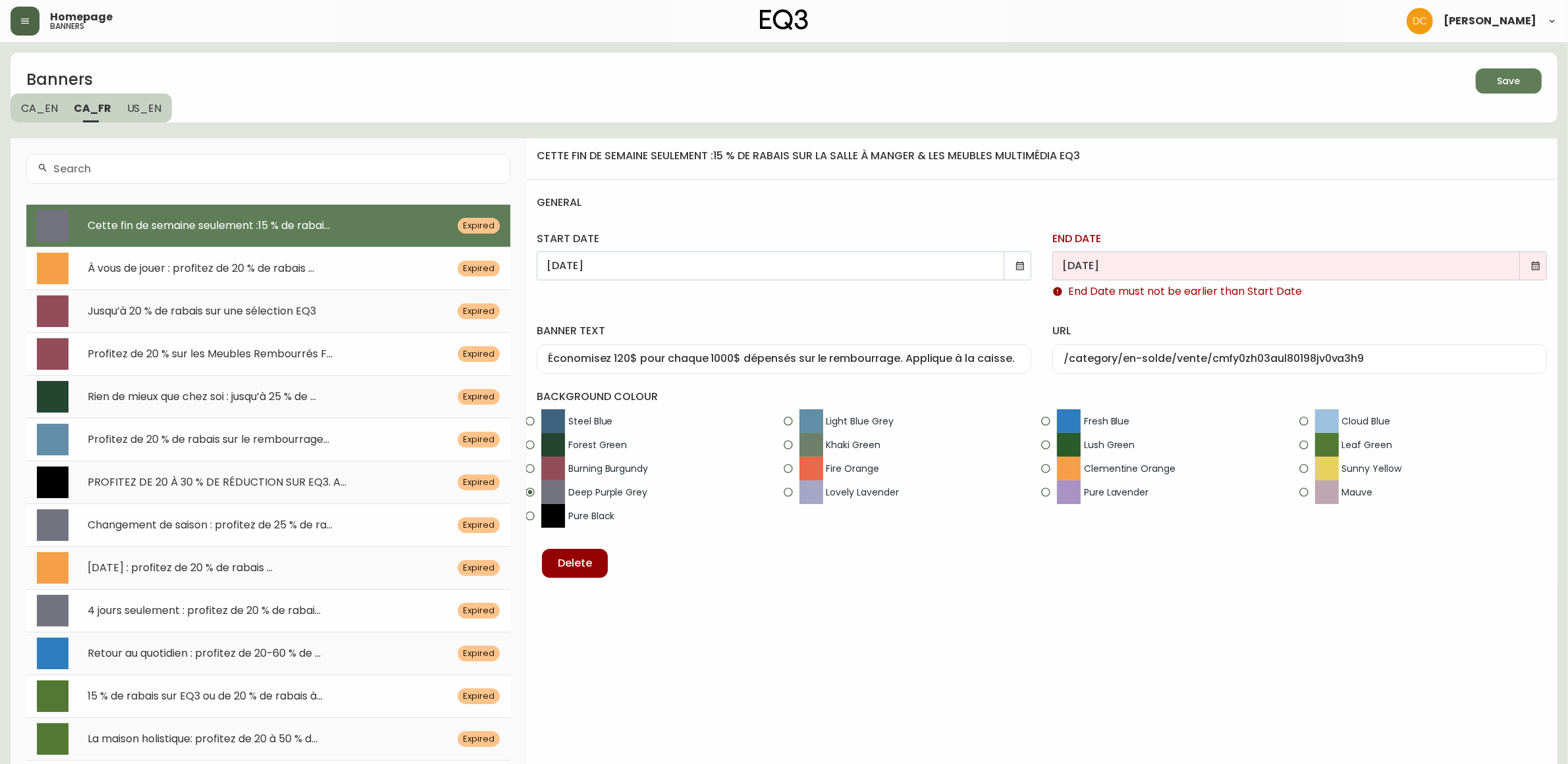
click at [1539, 269] on icon at bounding box center [1536, 266] width 11 height 11
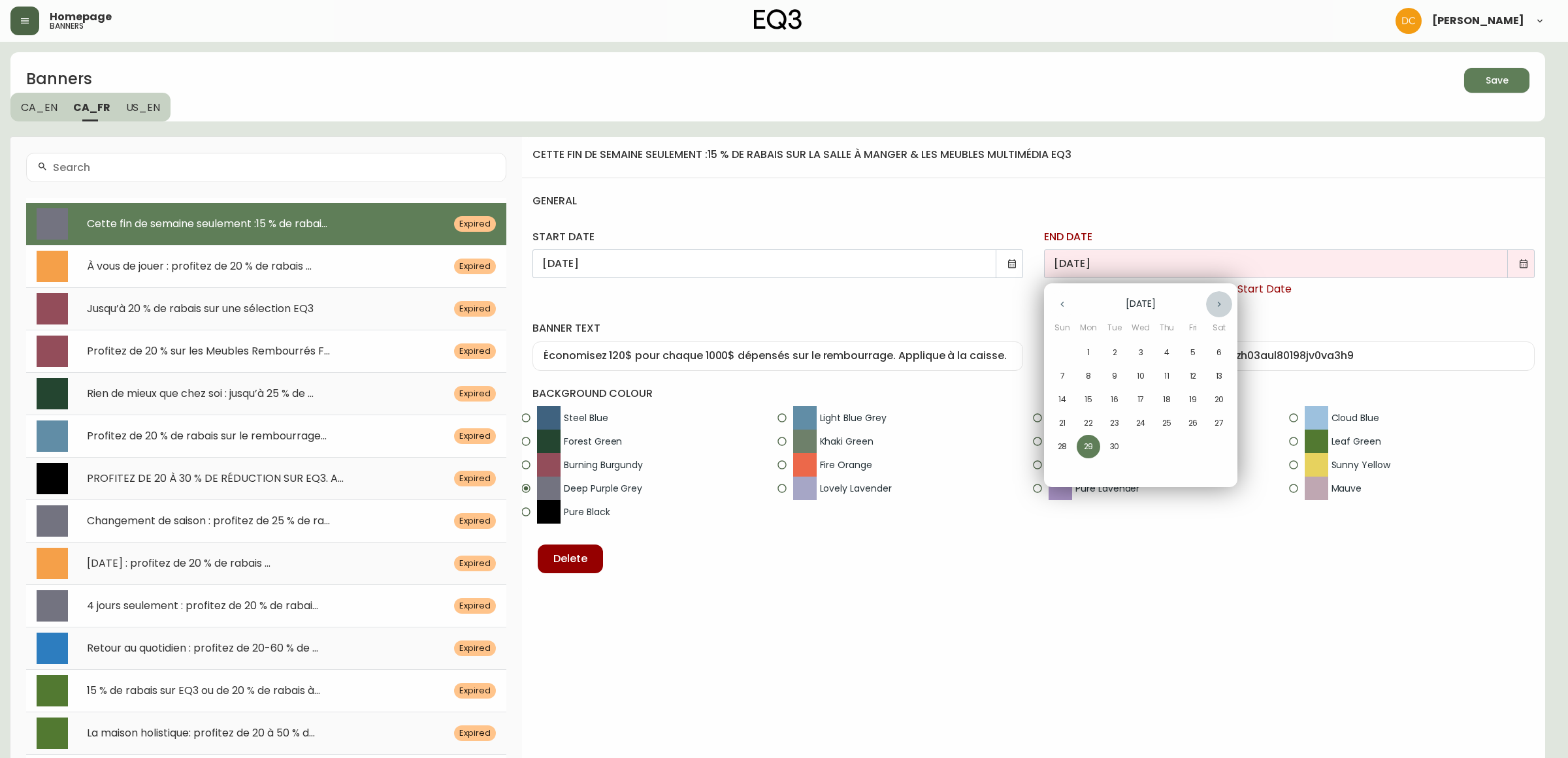
click at [1221, 296] on button "button" at bounding box center [1218, 304] width 26 height 26
click at [1159, 400] on span "16" at bounding box center [1167, 399] width 24 height 12
type input "[DATE]"
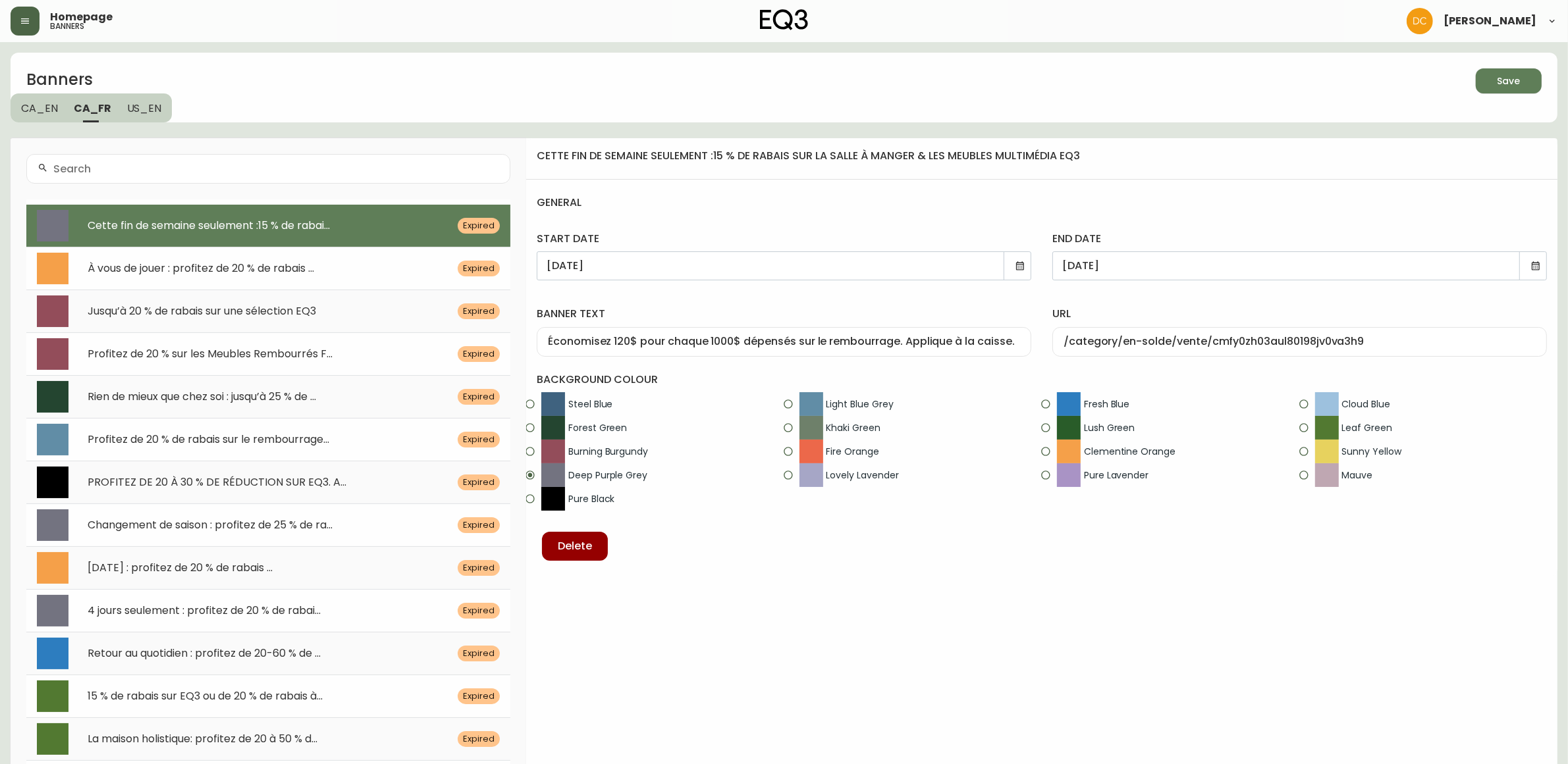
click at [1492, 83] on span "Save" at bounding box center [1509, 81] width 45 height 16
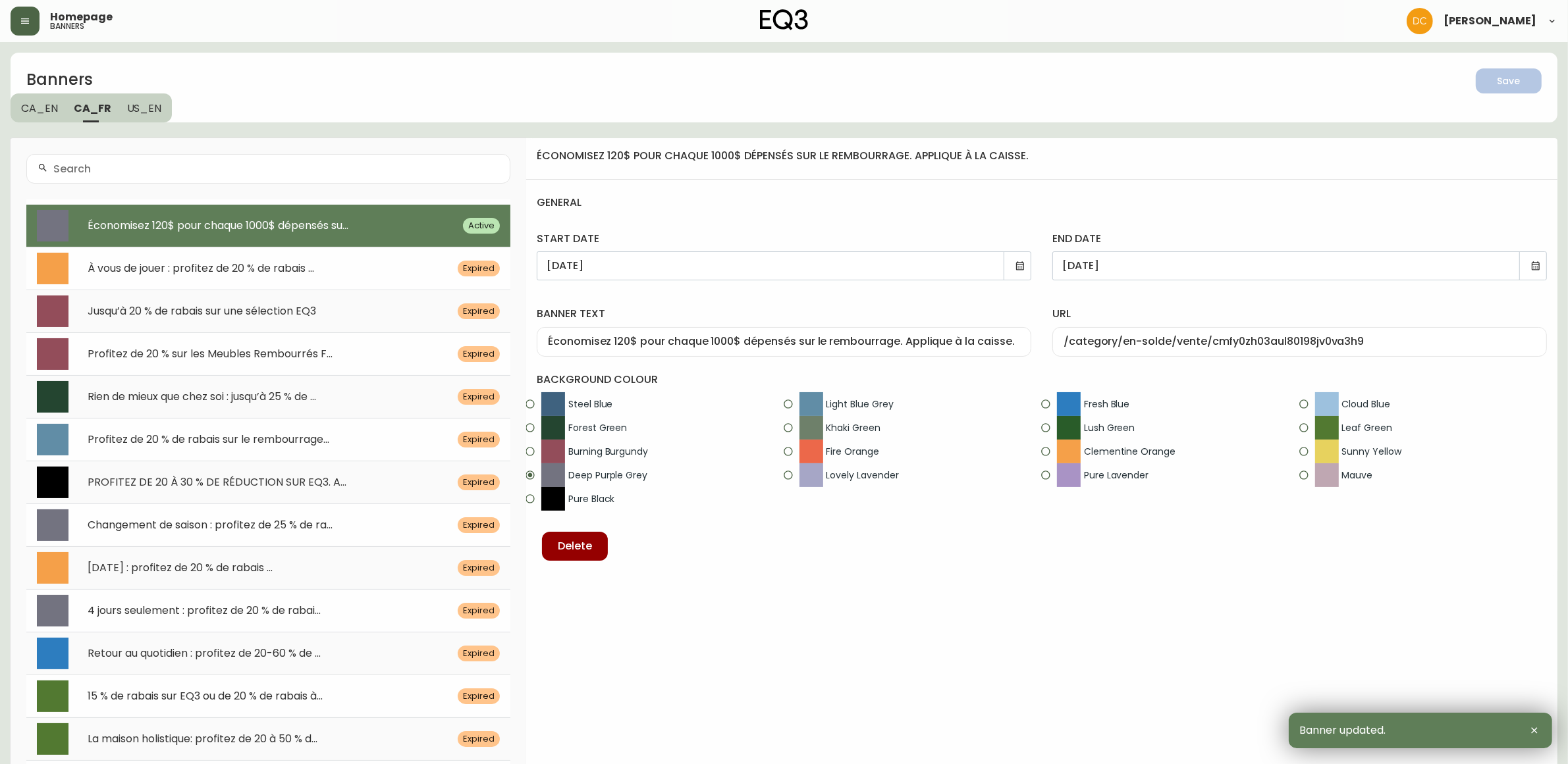
click at [958, 573] on div "économisez 120$ pour chaque 1000$ dépensés sur le rembourrage. applique à [PERS…" at bounding box center [1042, 357] width 1032 height 438
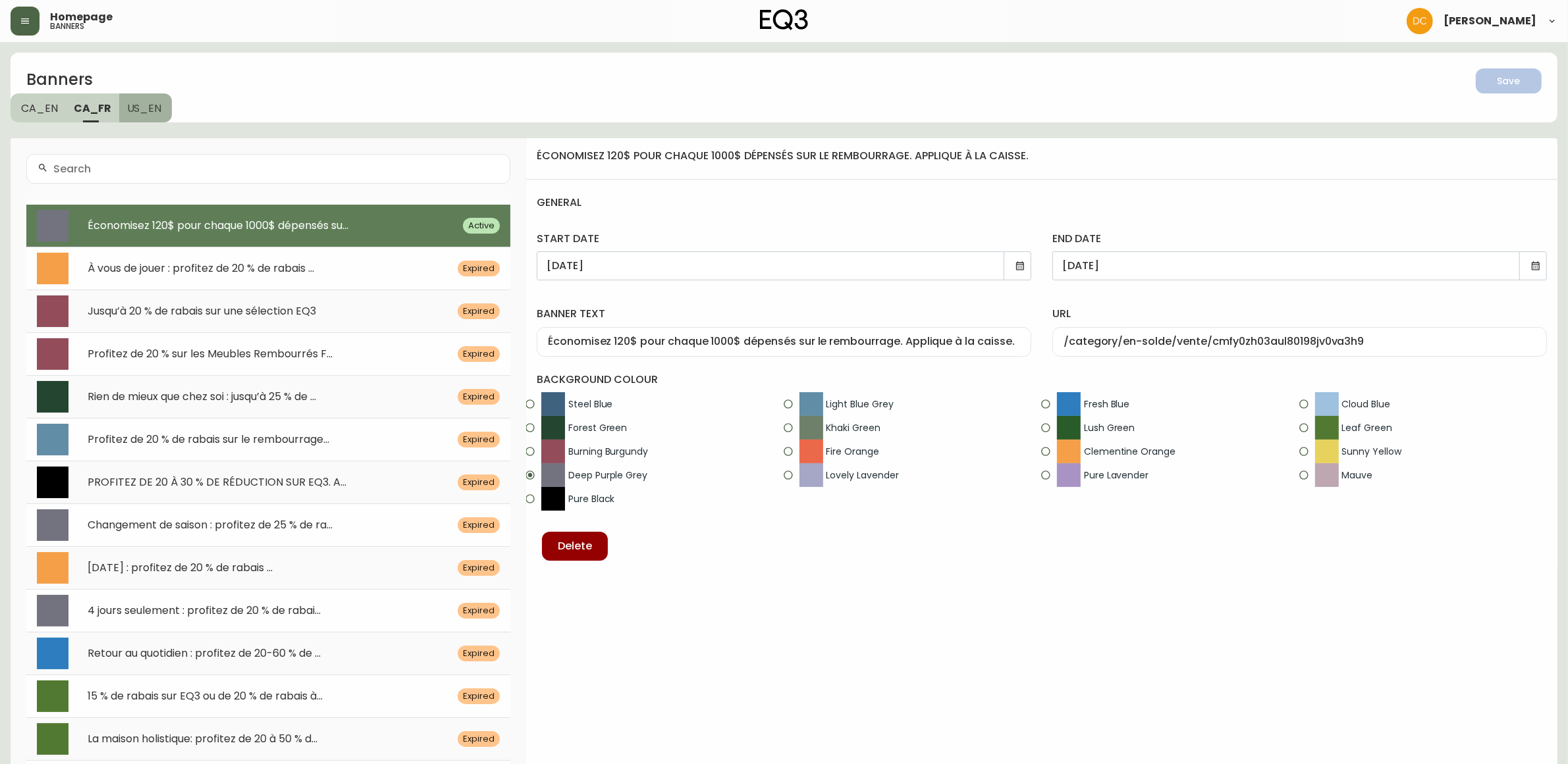
click at [140, 102] on span "US_EN" at bounding box center [145, 108] width 35 height 14
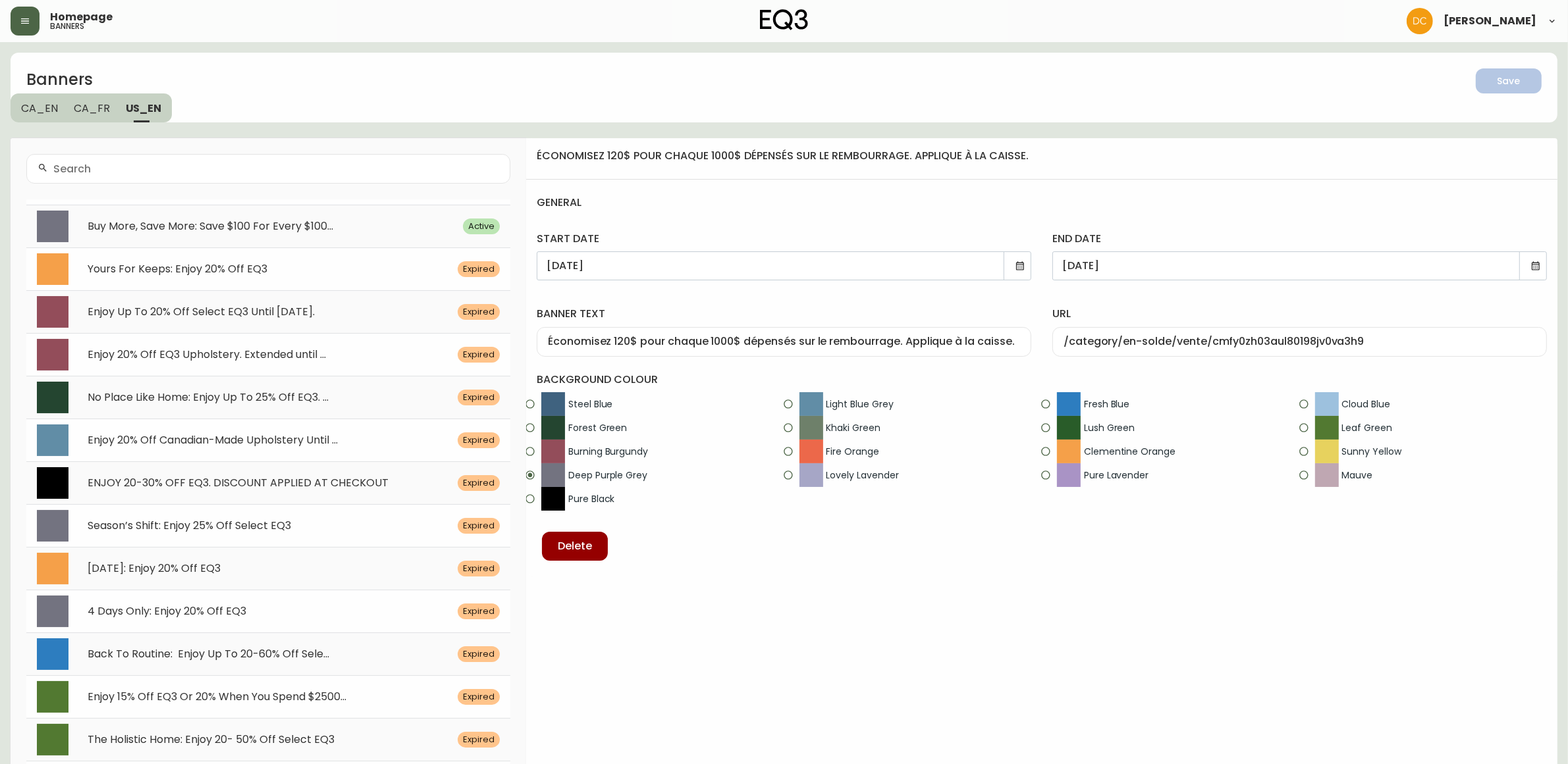
click at [92, 112] on span "CA_FR" at bounding box center [92, 108] width 37 height 14
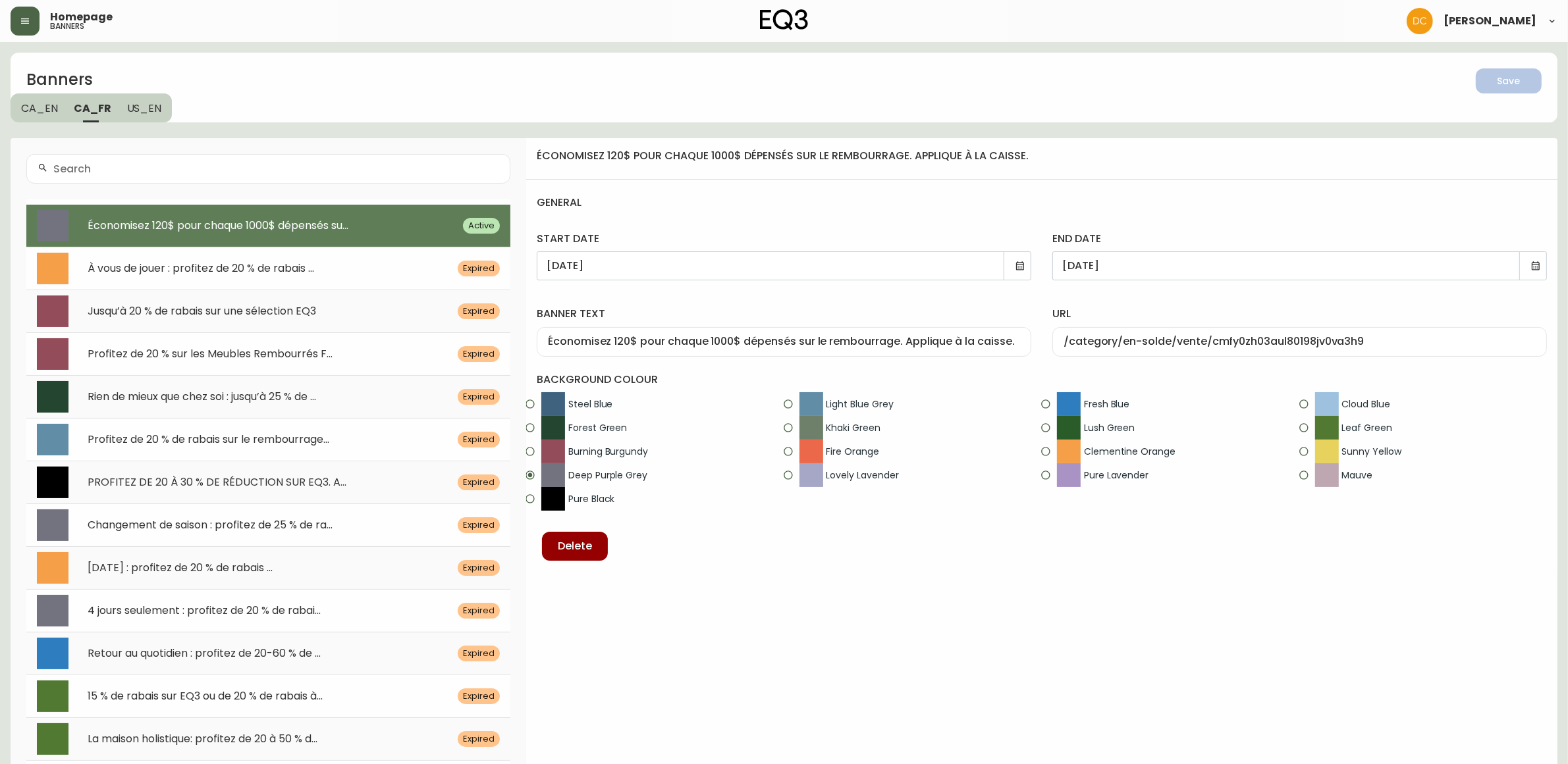
click at [48, 110] on span "CA_EN" at bounding box center [39, 108] width 37 height 14
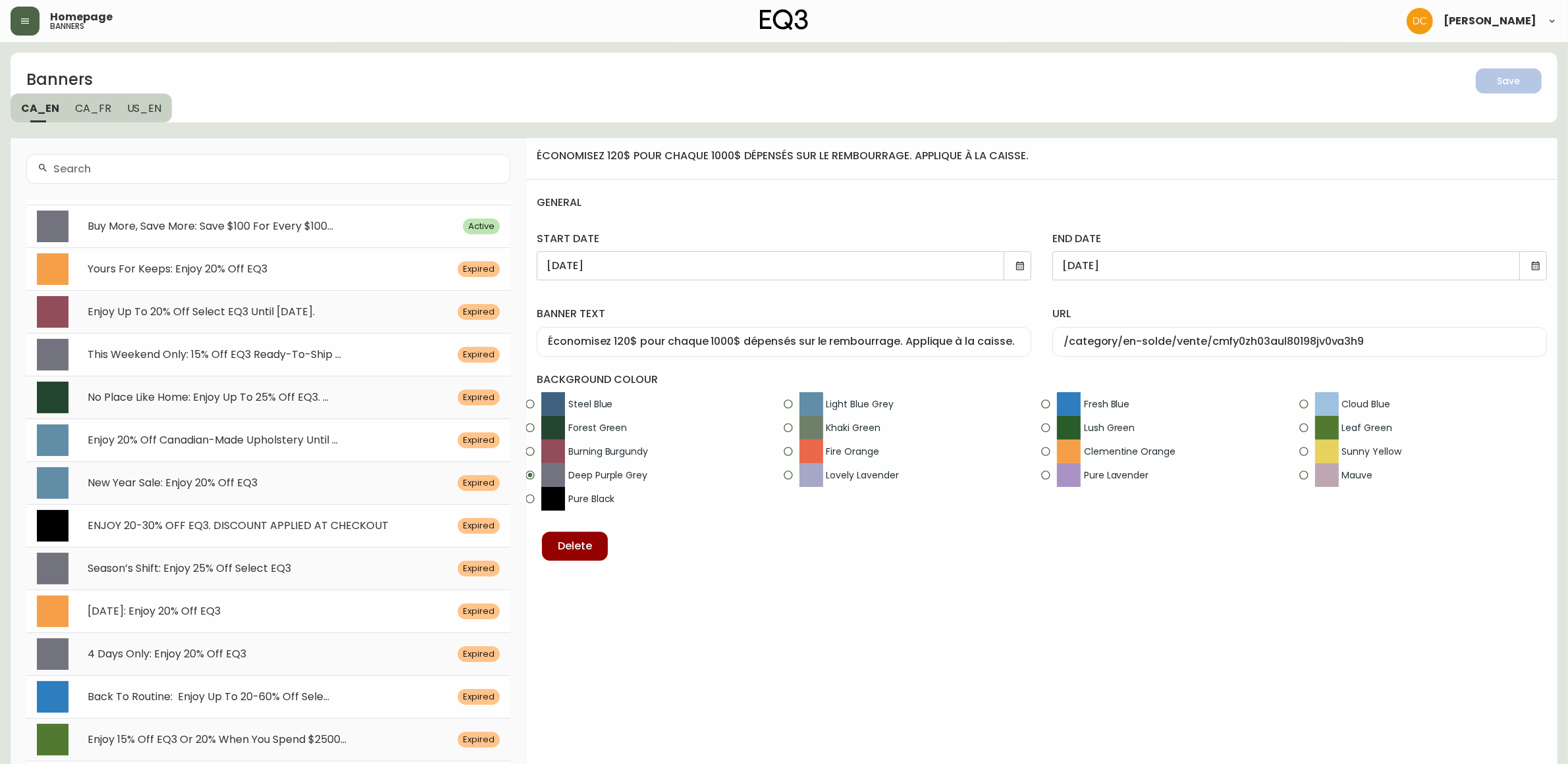
click at [161, 237] on div "Buy More, Save More: Save $100 For Every $100... Active" at bounding box center [268, 226] width 484 height 43
type input "Buy More, Save More: Save $100 For Every $1000 Spent On Upholstery. Discount Ap…"
type input "/category/bedroom"
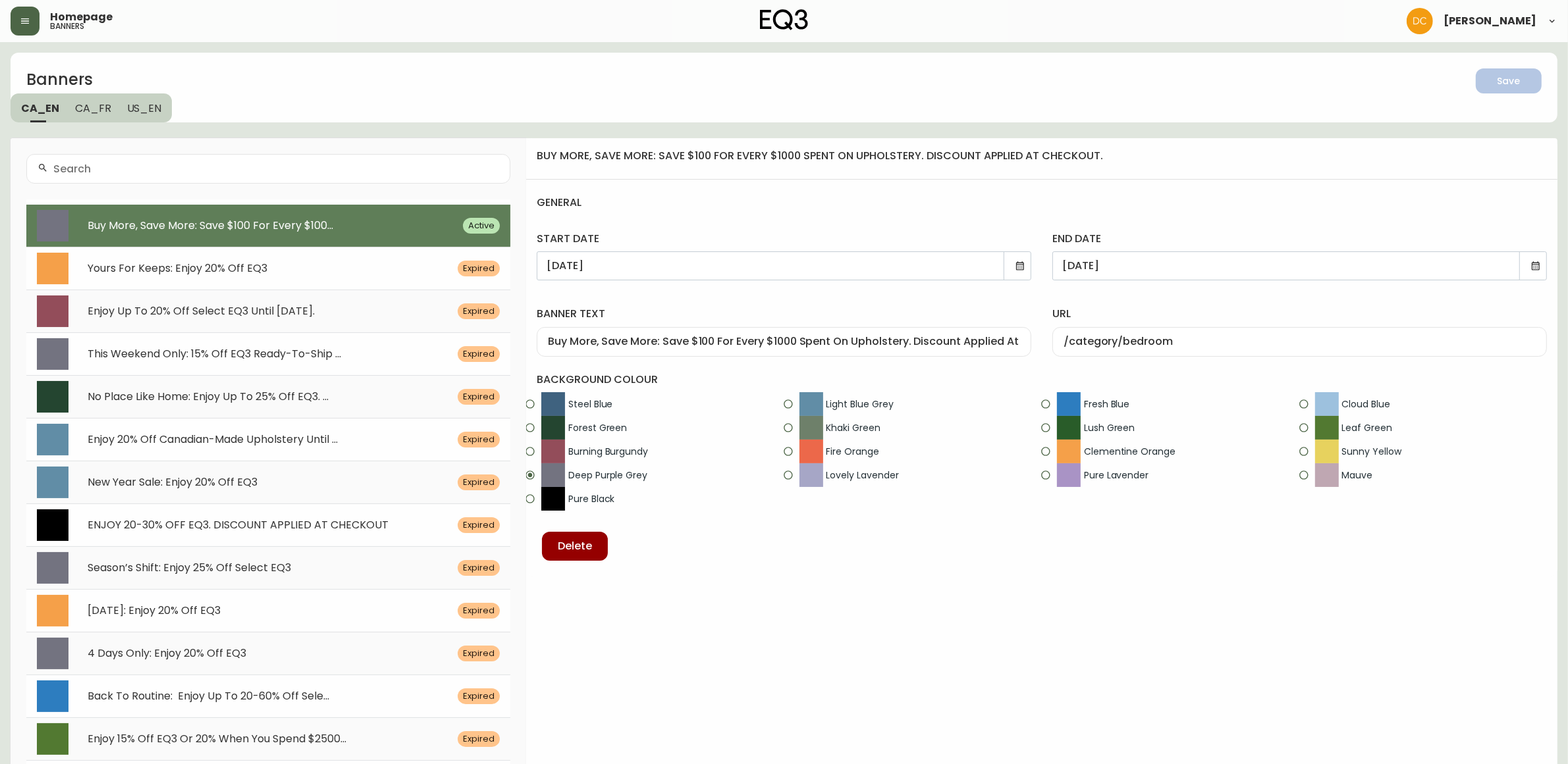
click at [78, 100] on button "CA_FR" at bounding box center [92, 108] width 52 height 29
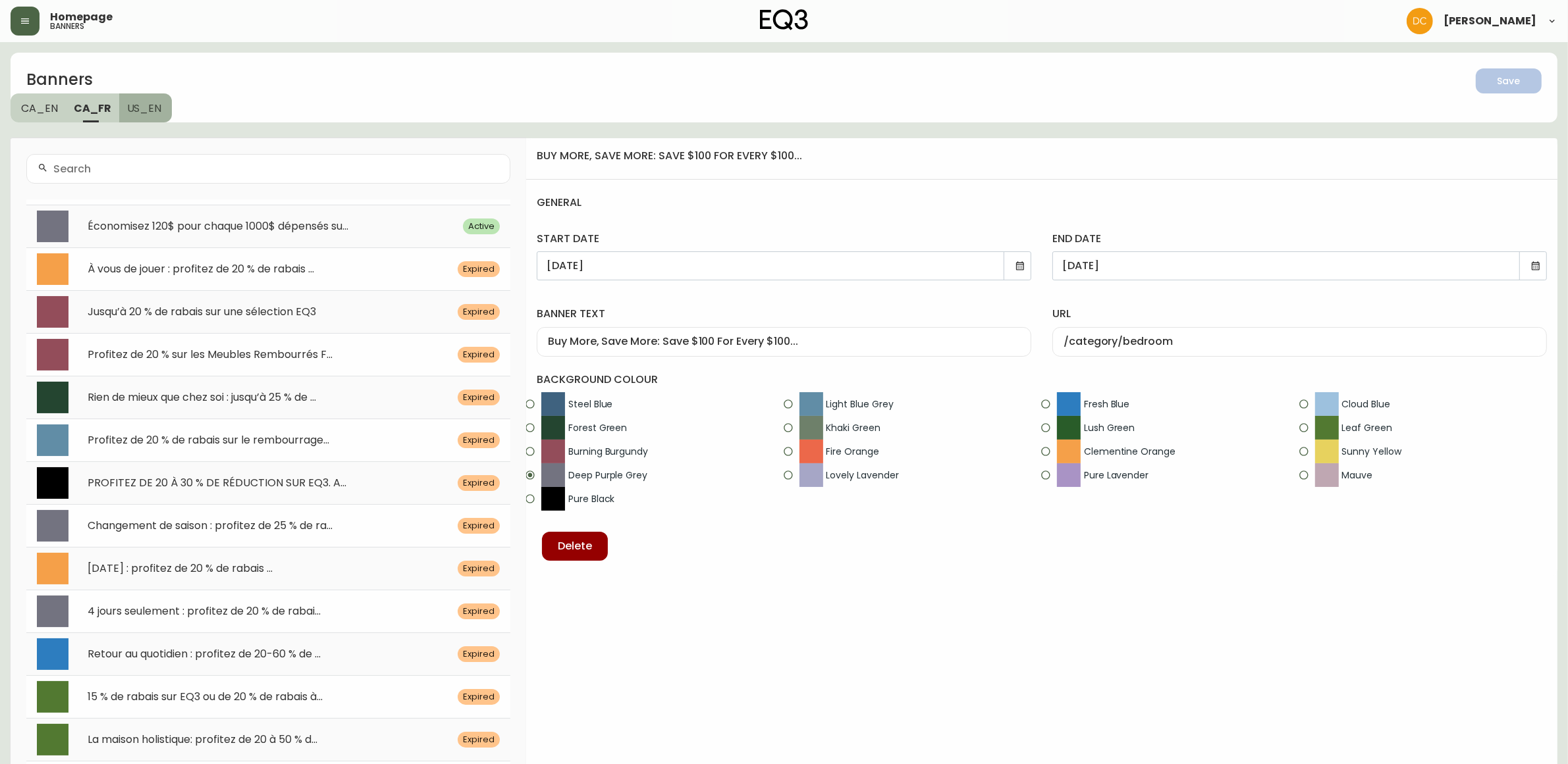
click at [144, 110] on span "US_EN" at bounding box center [145, 108] width 35 height 14
click at [91, 106] on span "CA_FR" at bounding box center [92, 108] width 37 height 14
click at [41, 109] on span "CA_EN" at bounding box center [39, 108] width 37 height 14
type input "Buy More, Save More: Save $100 For Every $1000 Spent On Upholstery. Discount Ap…"
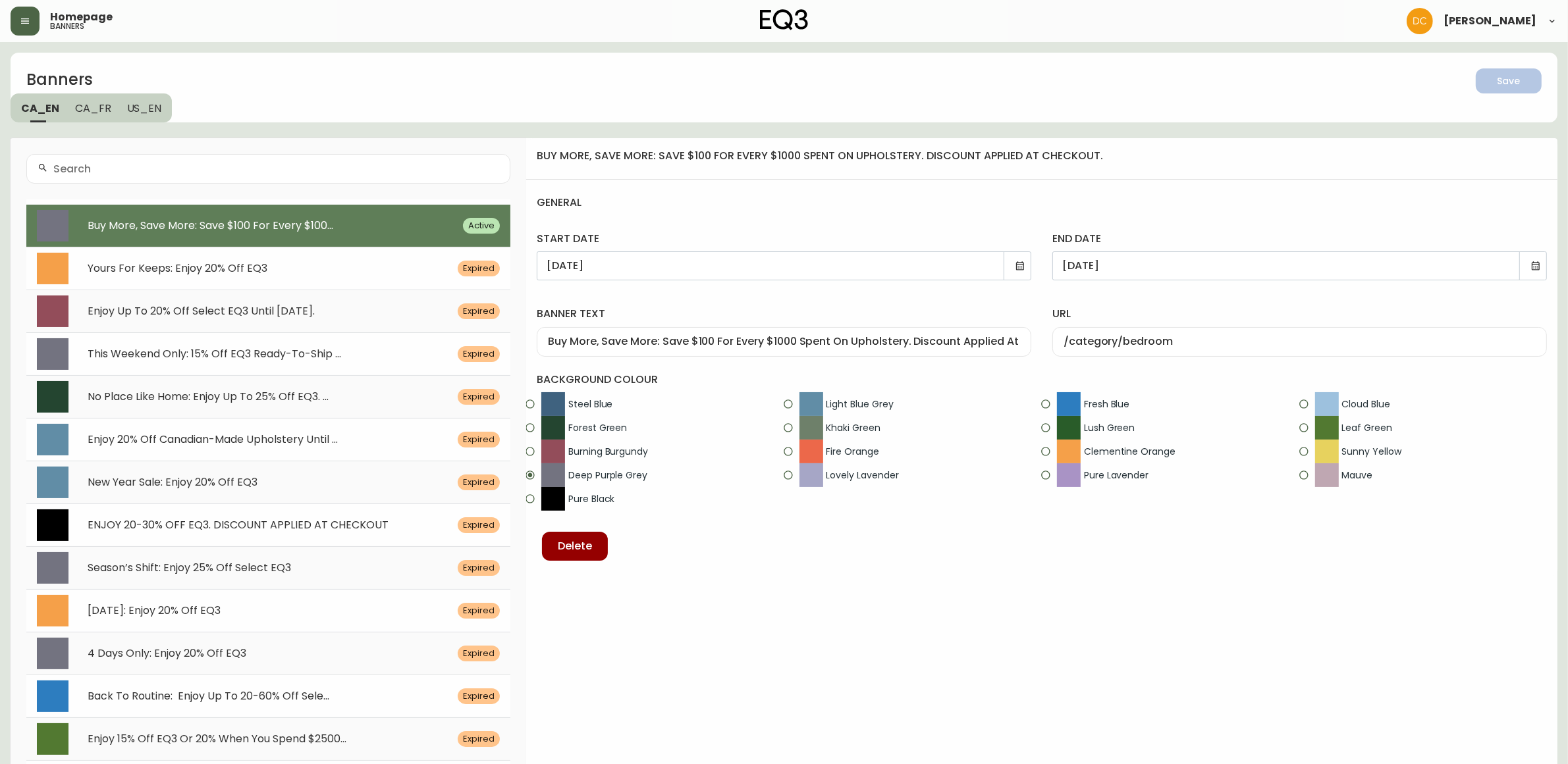
click at [27, 15] on button "button" at bounding box center [26, 21] width 29 height 29
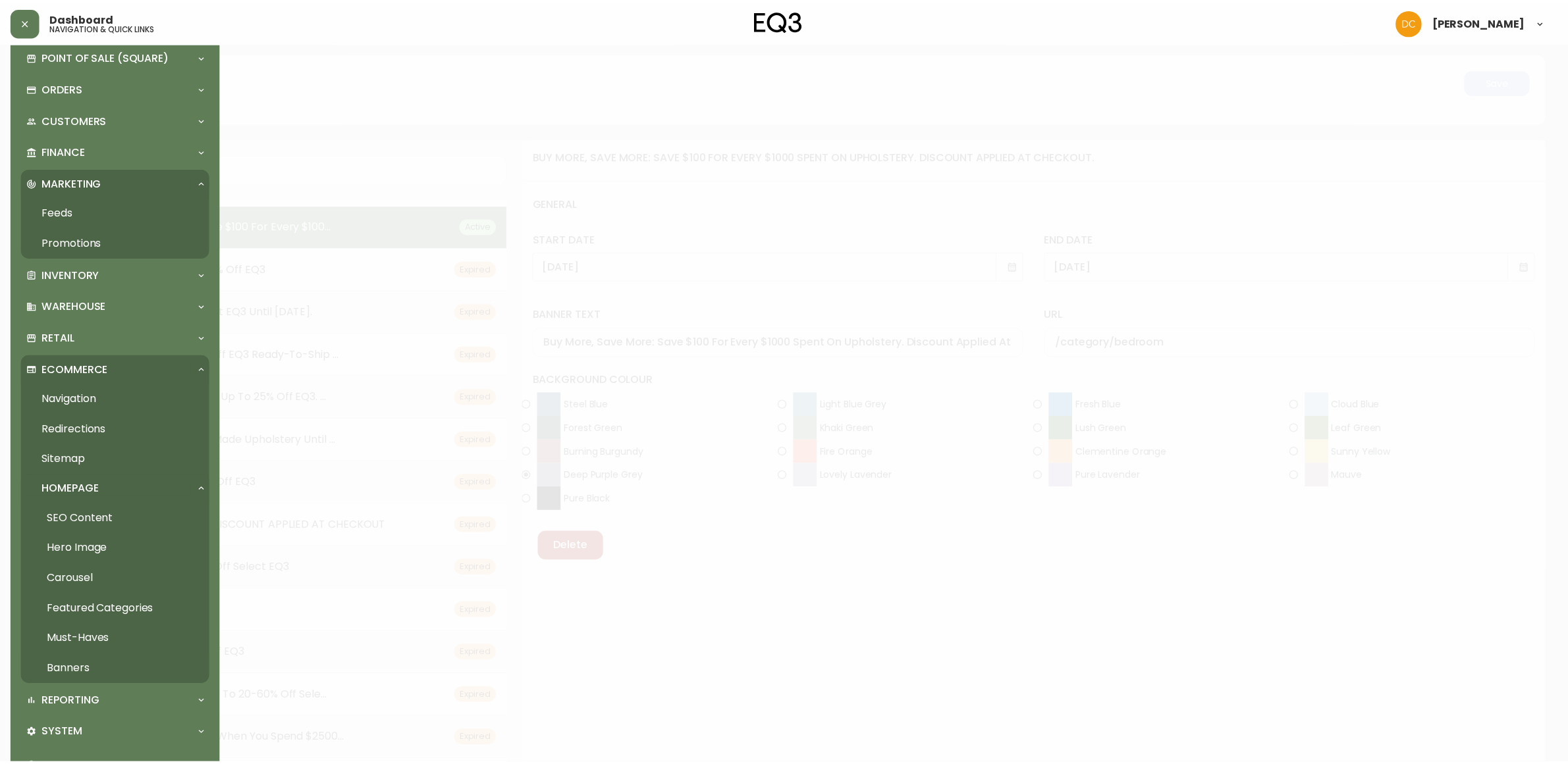
scroll to position [129, 0]
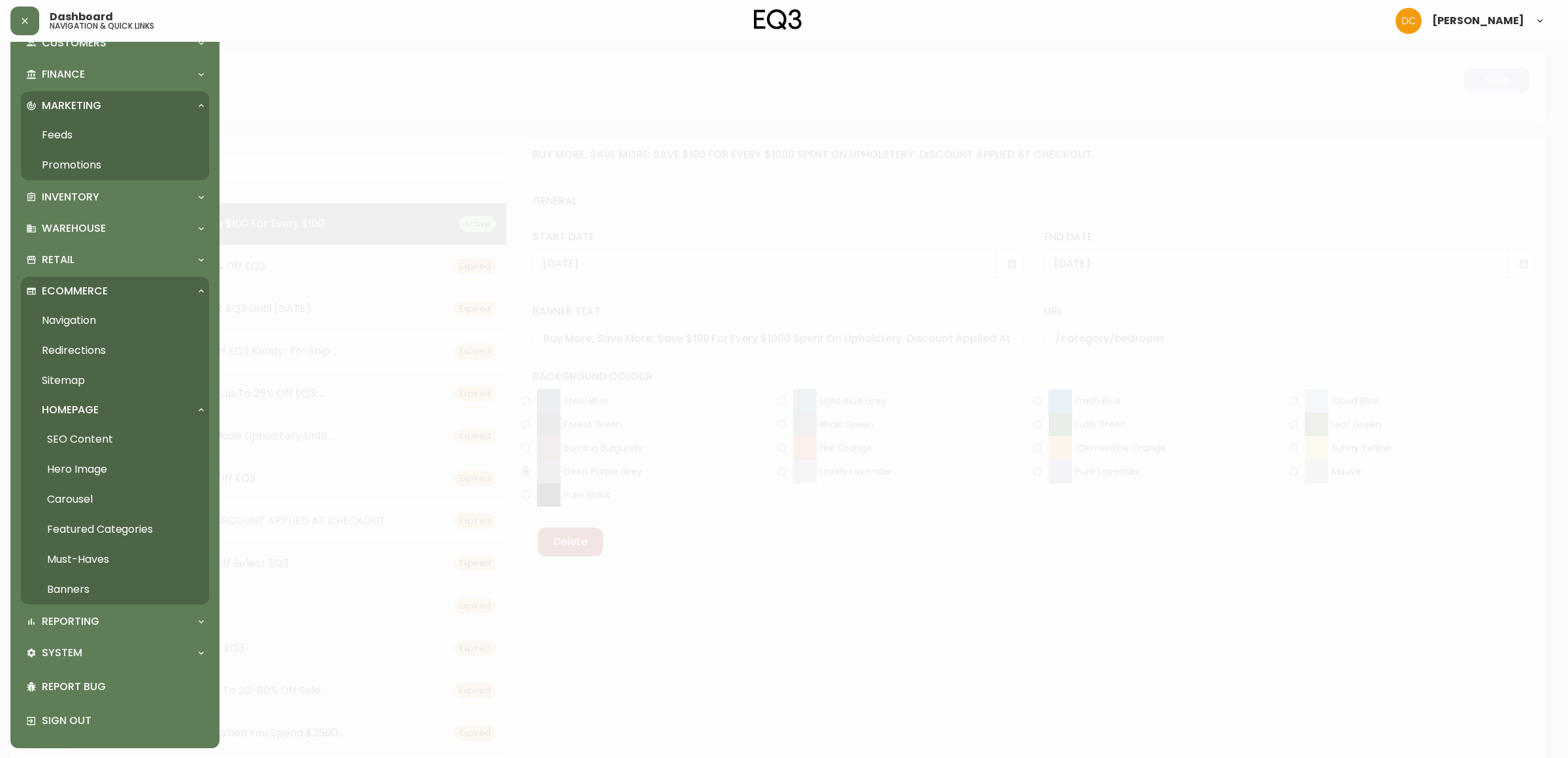
click at [99, 507] on link "Carousel" at bounding box center [114, 499] width 188 height 30
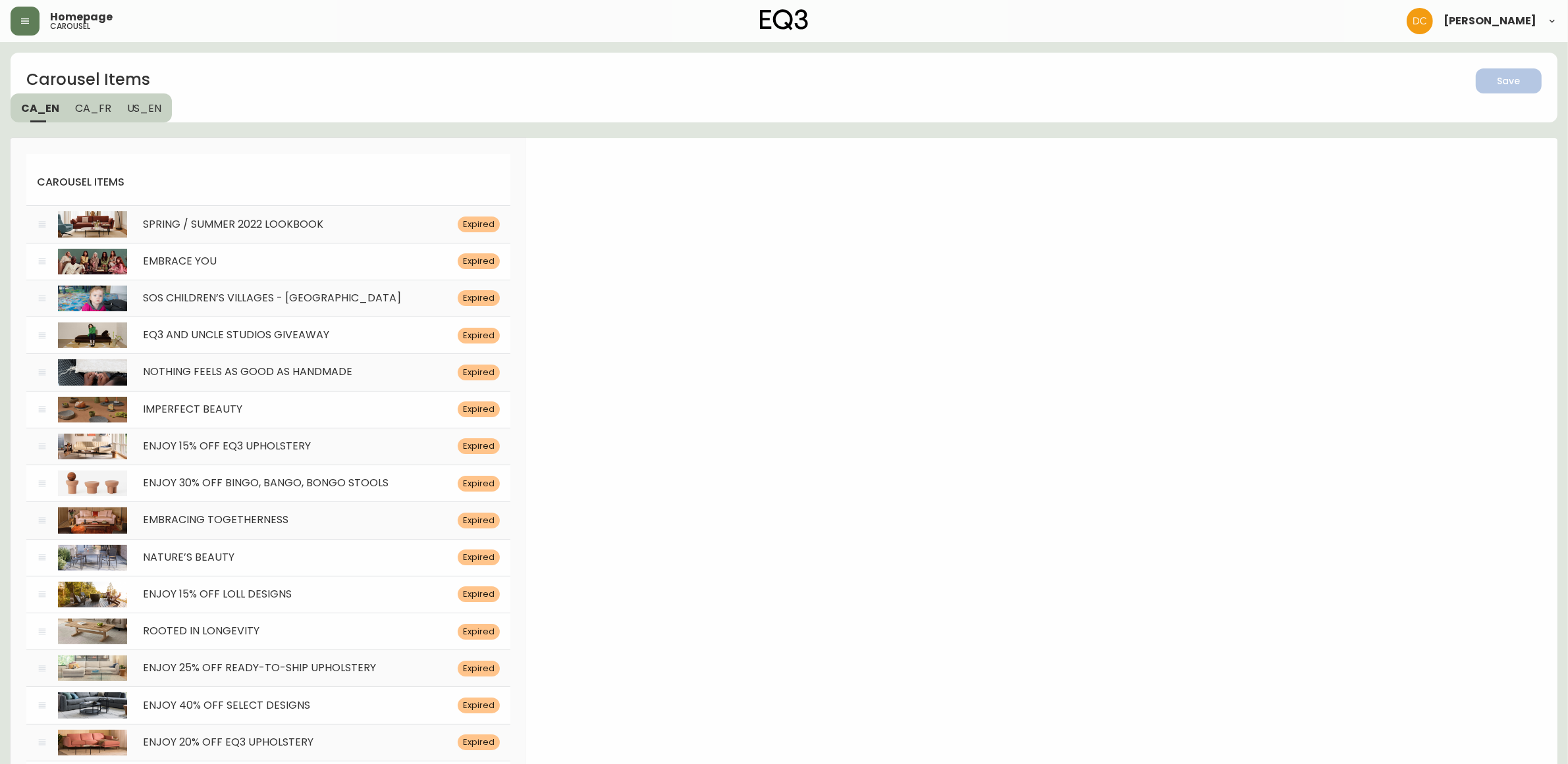
click at [11, 6] on button "button" at bounding box center [26, 21] width 29 height 29
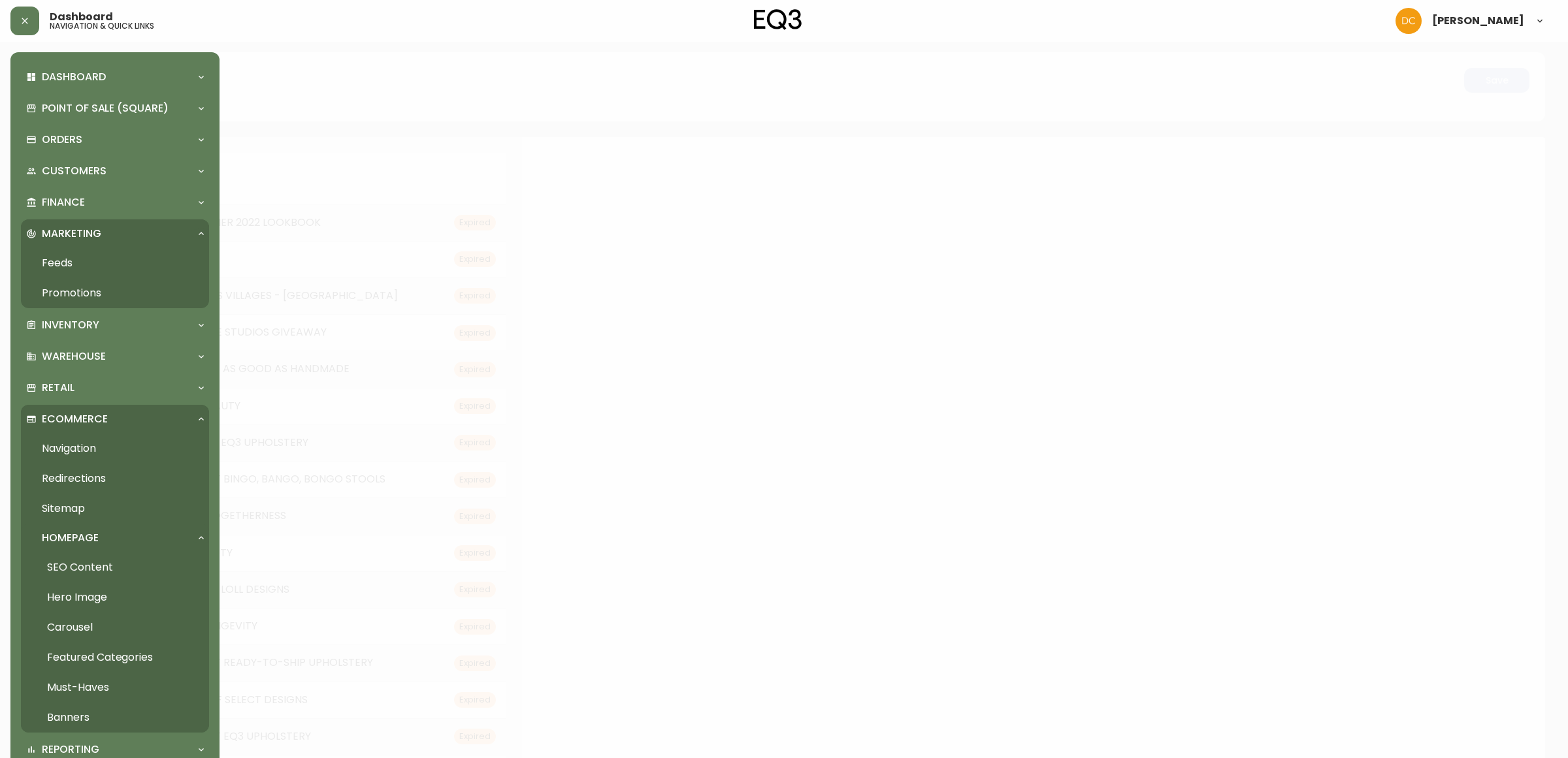
click at [104, 632] on link "Carousel" at bounding box center [114, 627] width 188 height 30
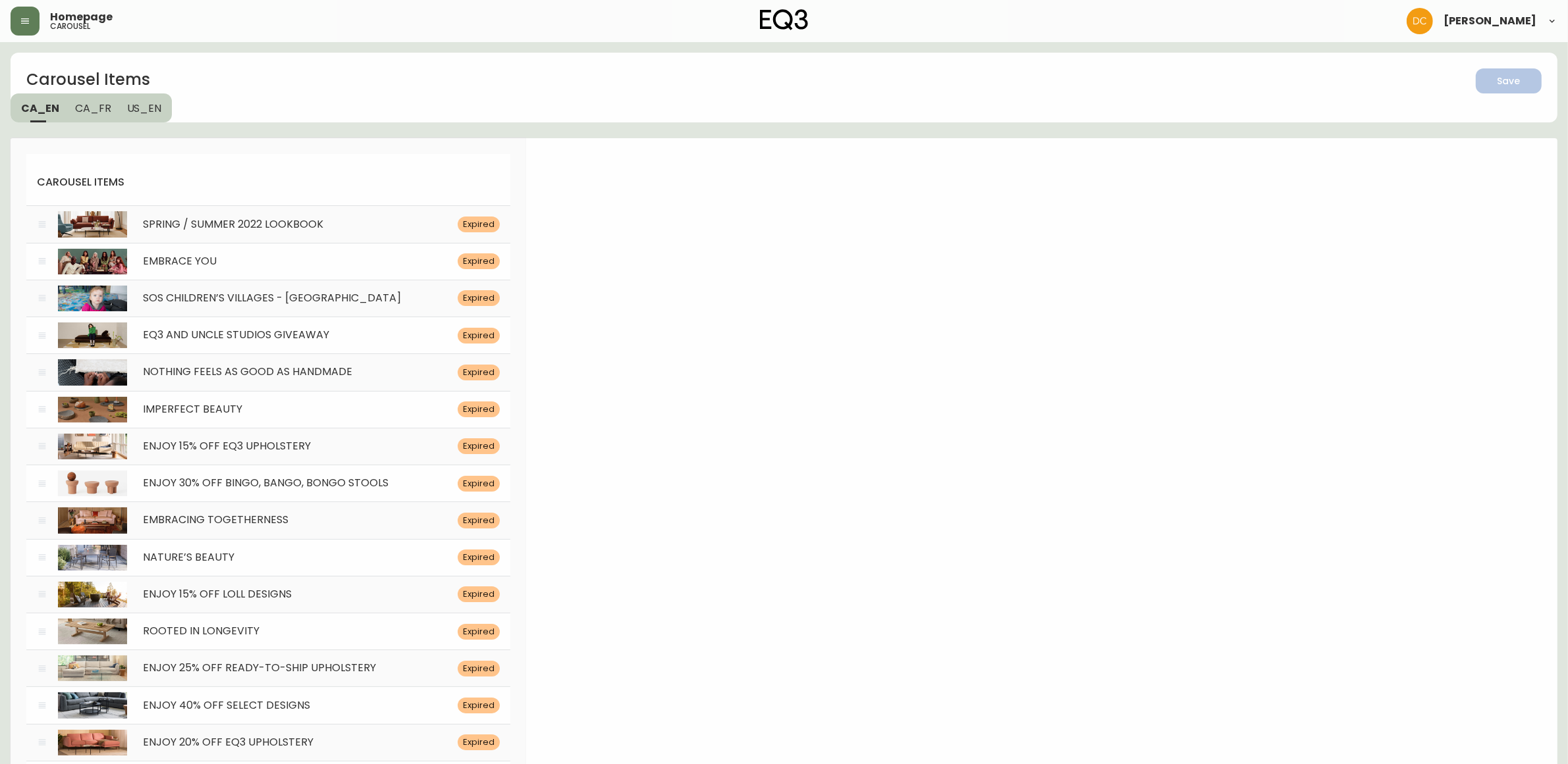
click at [351, 175] on li "carousel items" at bounding box center [268, 182] width 484 height 46
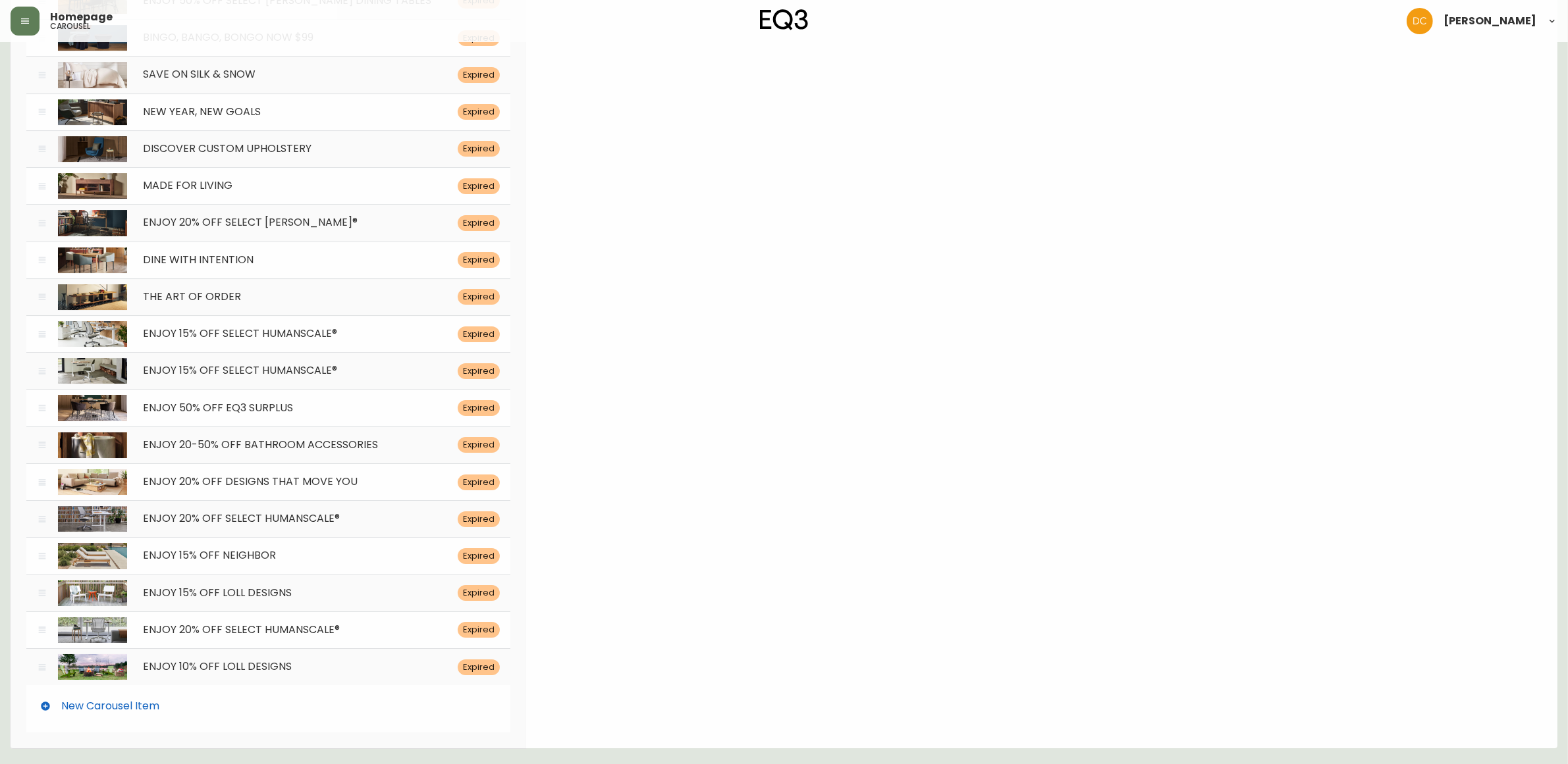
click at [305, 715] on div "New Carousel Item" at bounding box center [268, 706] width 484 height 42
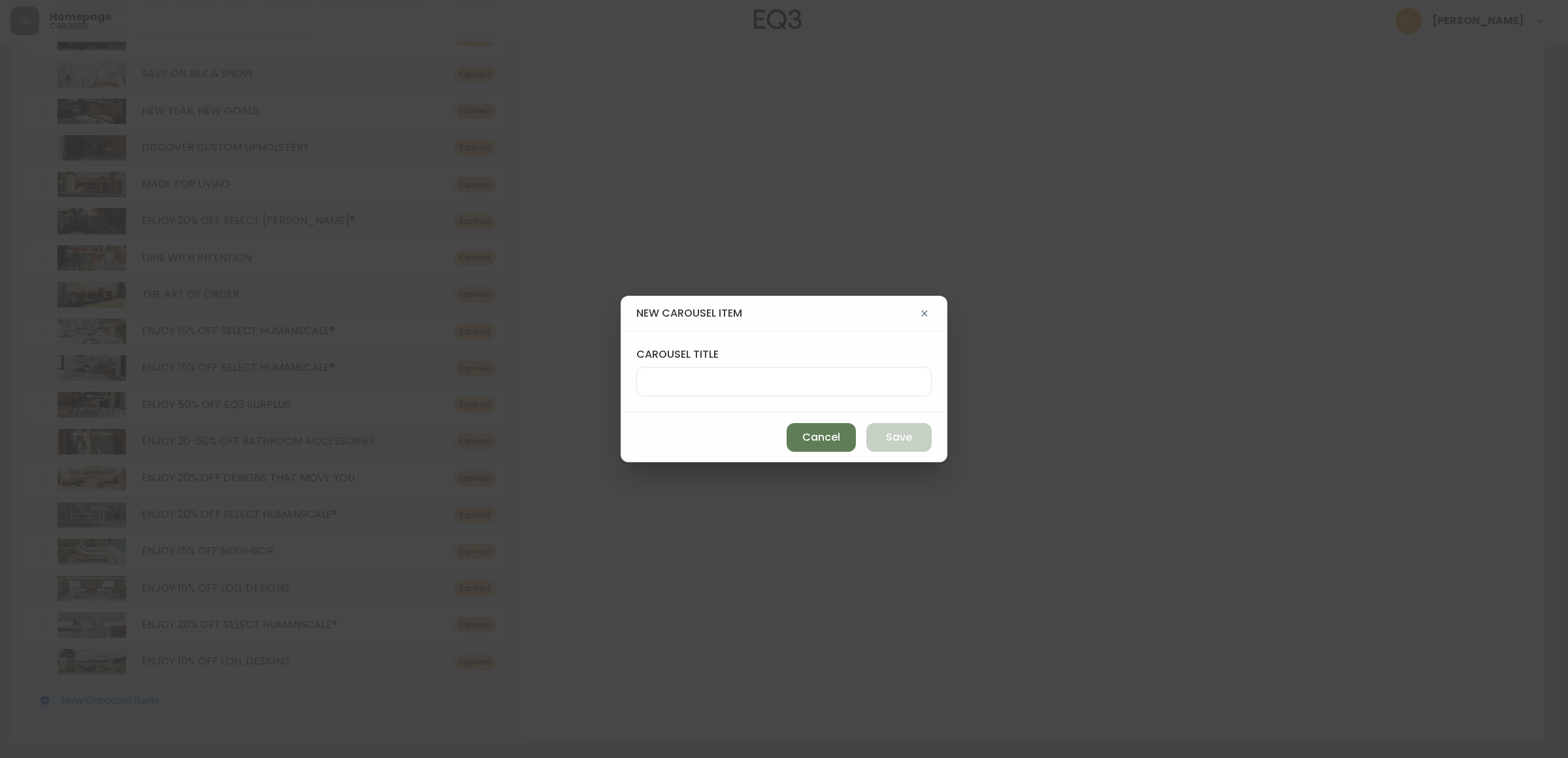
click at [875, 392] on div at bounding box center [784, 381] width 295 height 29
click at [697, 392] on div at bounding box center [784, 381] width 295 height 29
paste input "EMBRACING TOGETHERNESS"
type input "EMBRACING TOGETHERNESS"
click at [906, 438] on span "Save" at bounding box center [899, 438] width 26 height 15
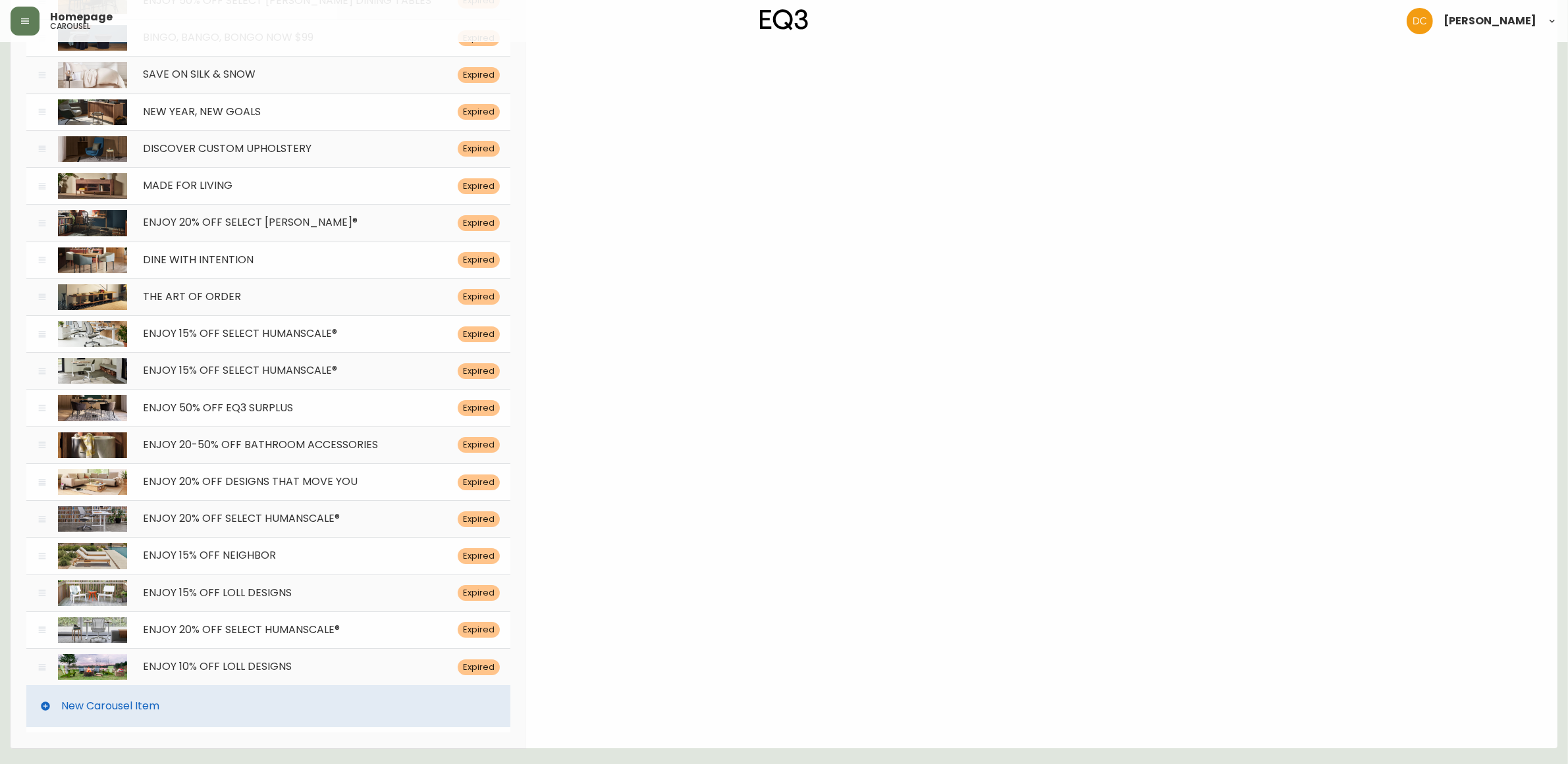
scroll to position [0, 0]
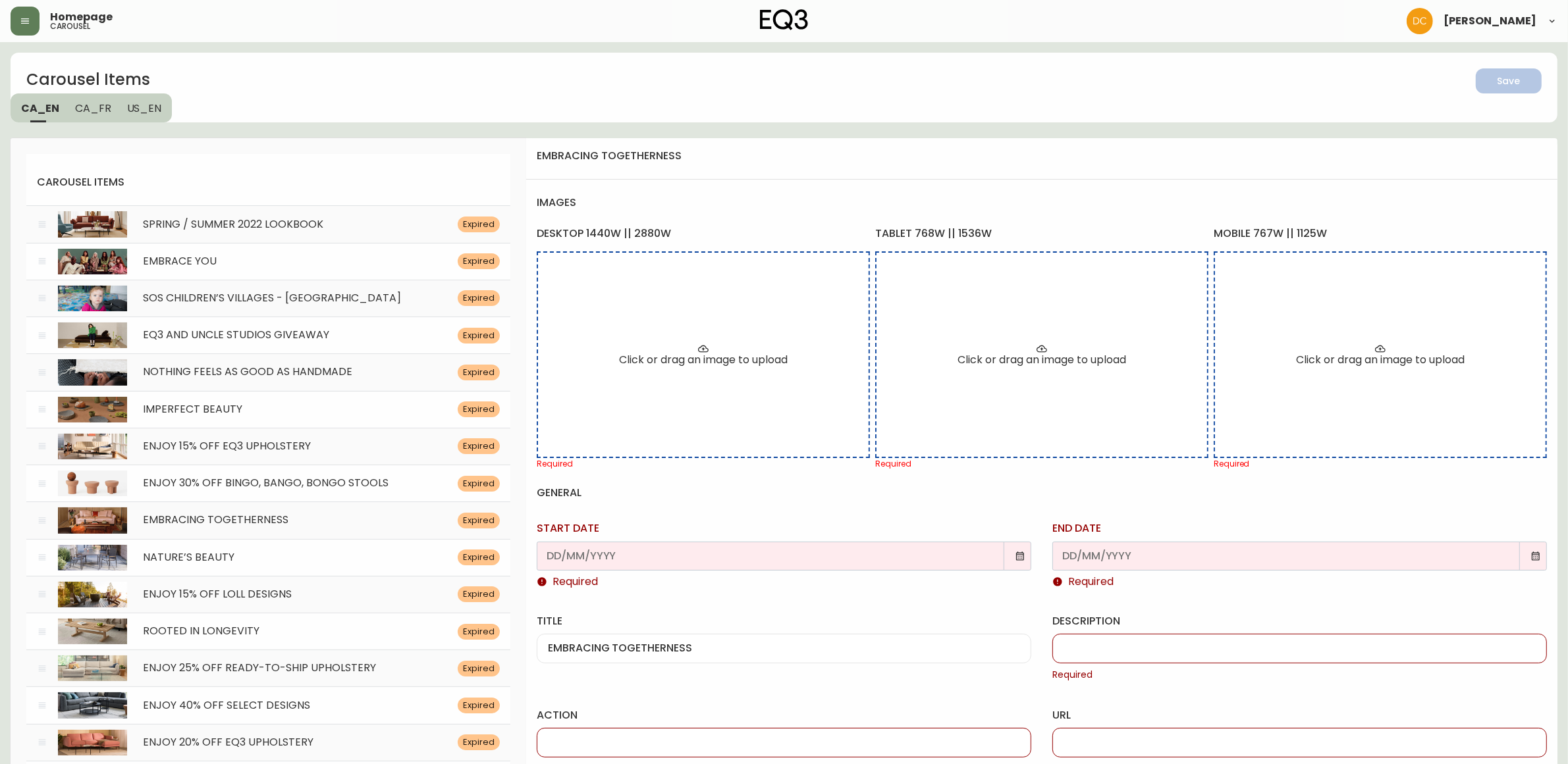
click at [1132, 620] on div "description Required" at bounding box center [1300, 648] width 494 height 68
paste input "Crafted with care and designed to last. Save 200$ for every $1000 spend on EQ3 …"
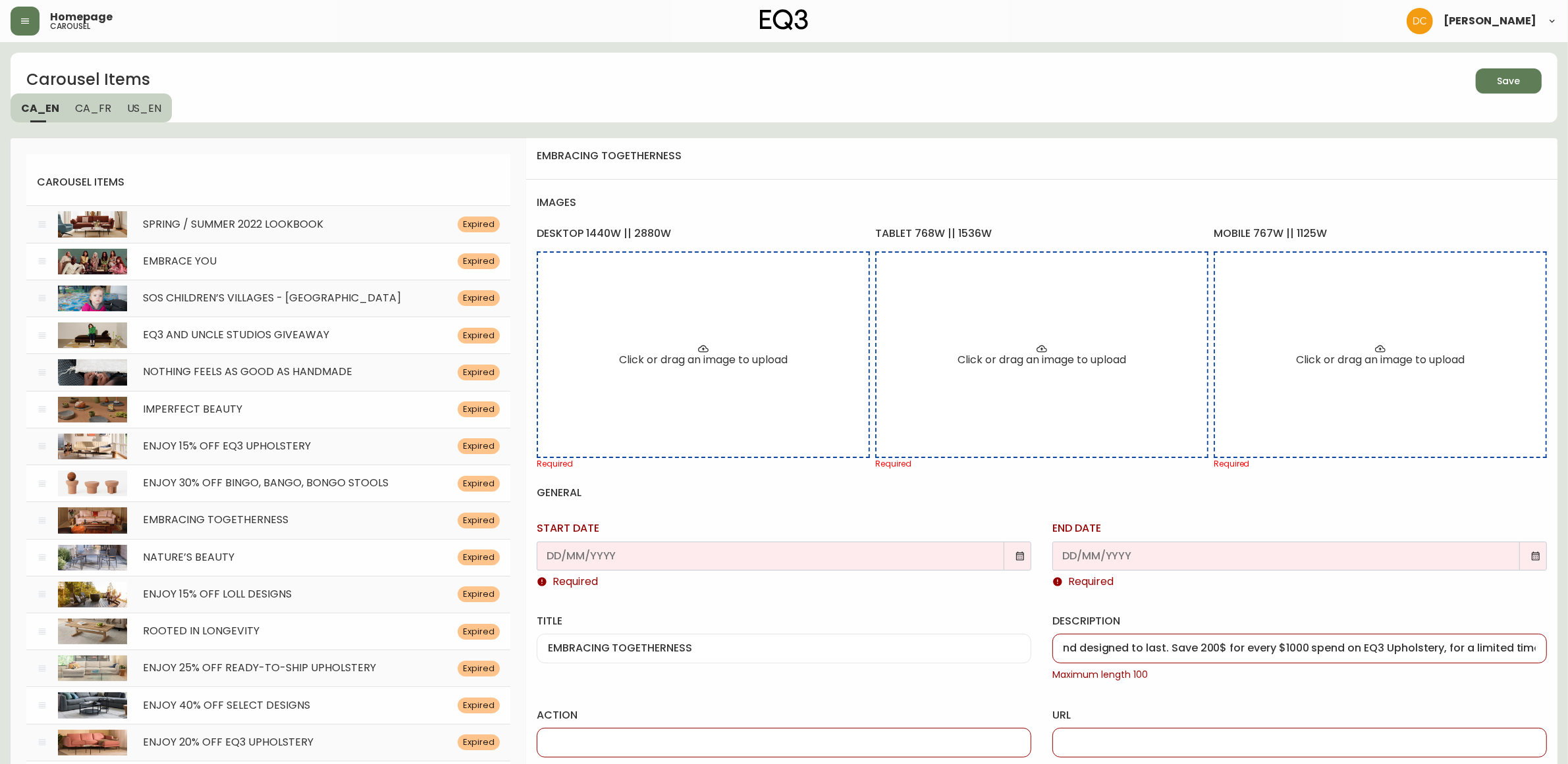
type input "Crafted with care and designed to last. Save 200$ for every $1000 spend on EQ3 …"
click at [507, 84] on div "Carousel Items Save CA_EN [GEOGRAPHIC_DATA] US_EN" at bounding box center [784, 88] width 1547 height 70
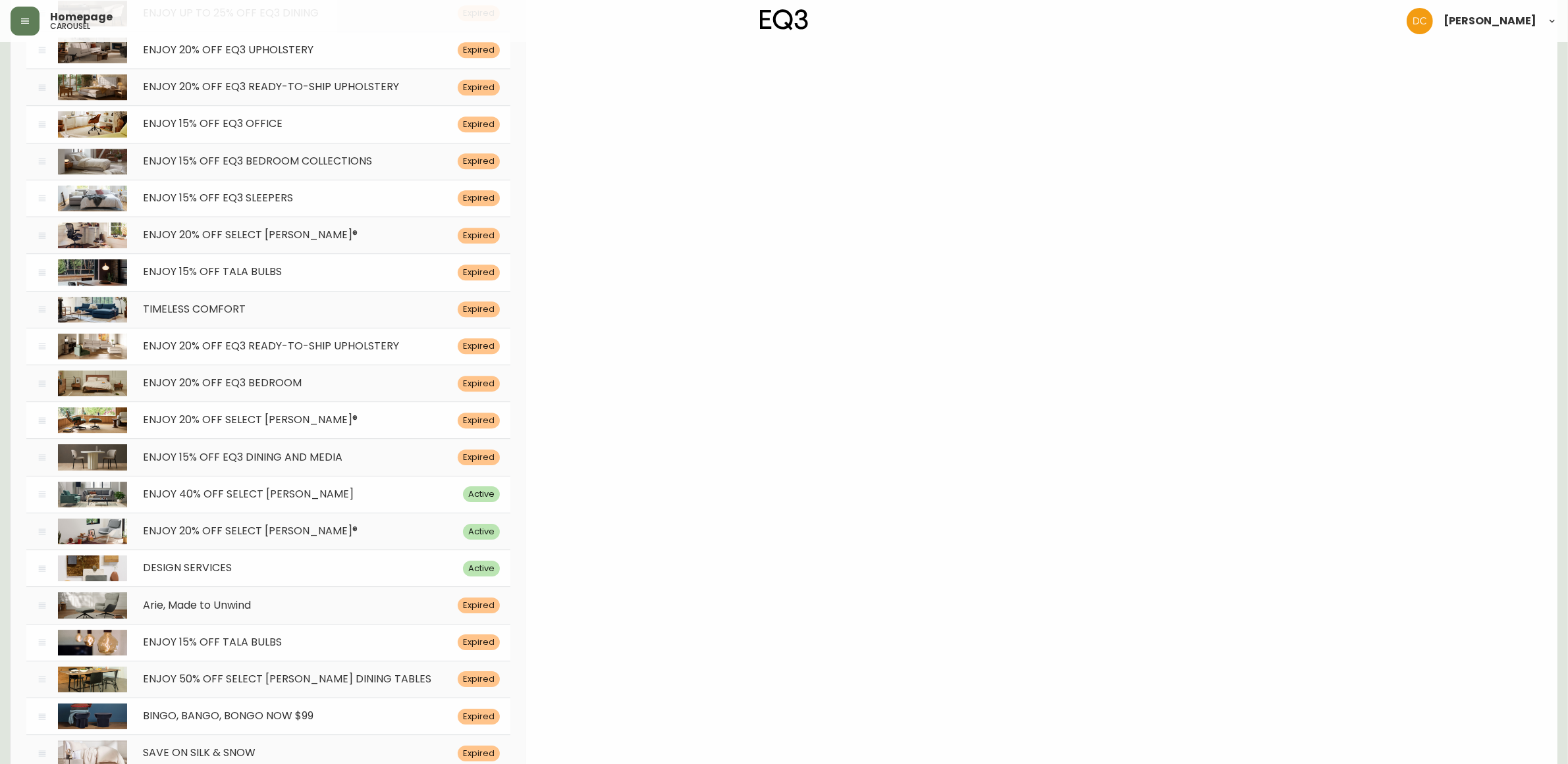
scroll to position [4985, 0]
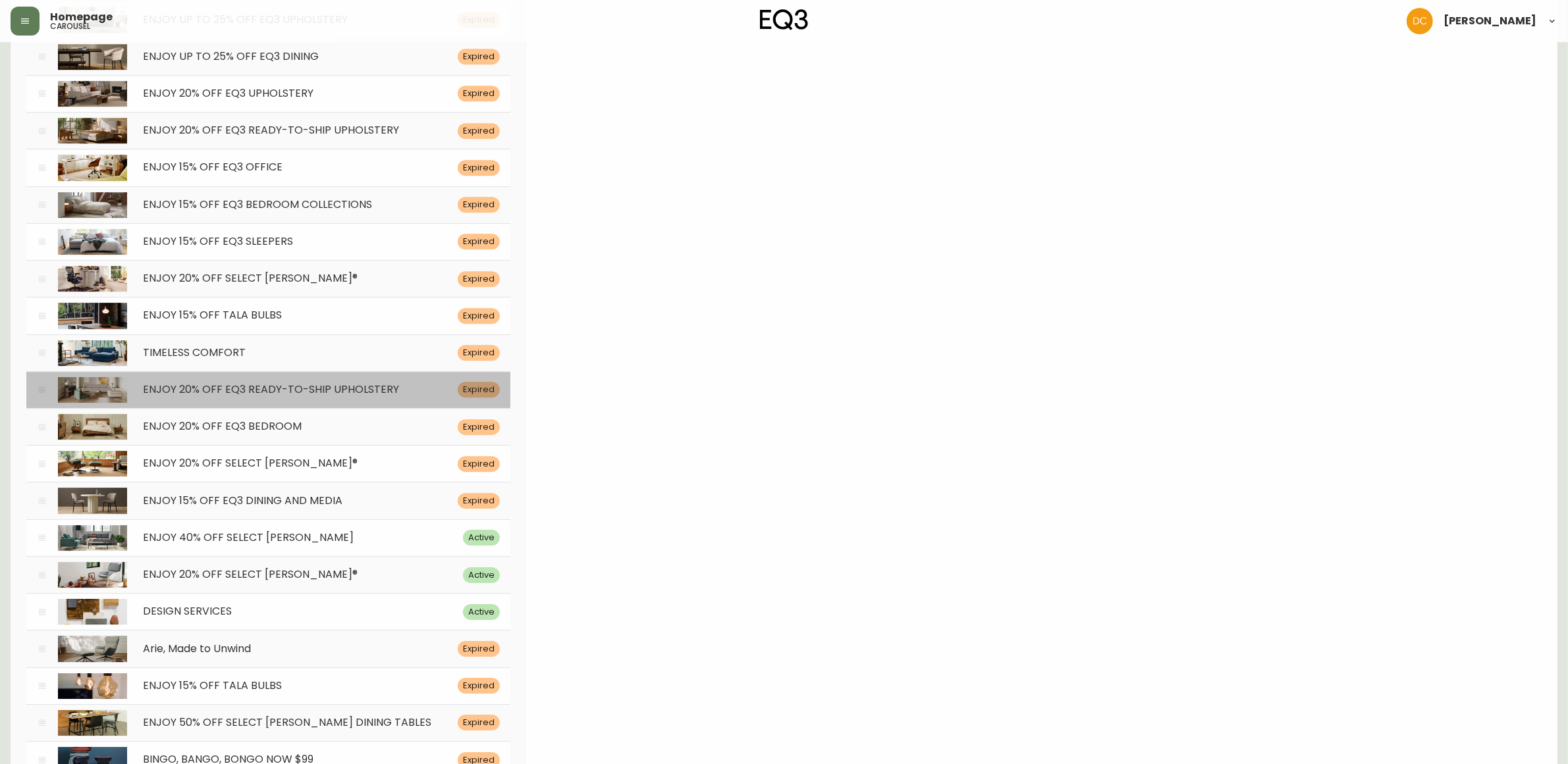
click at [188, 397] on span "ENJOY 20% OFF EQ3 READY-TO-SHIP UPHOLSTERY" at bounding box center [271, 389] width 256 height 16
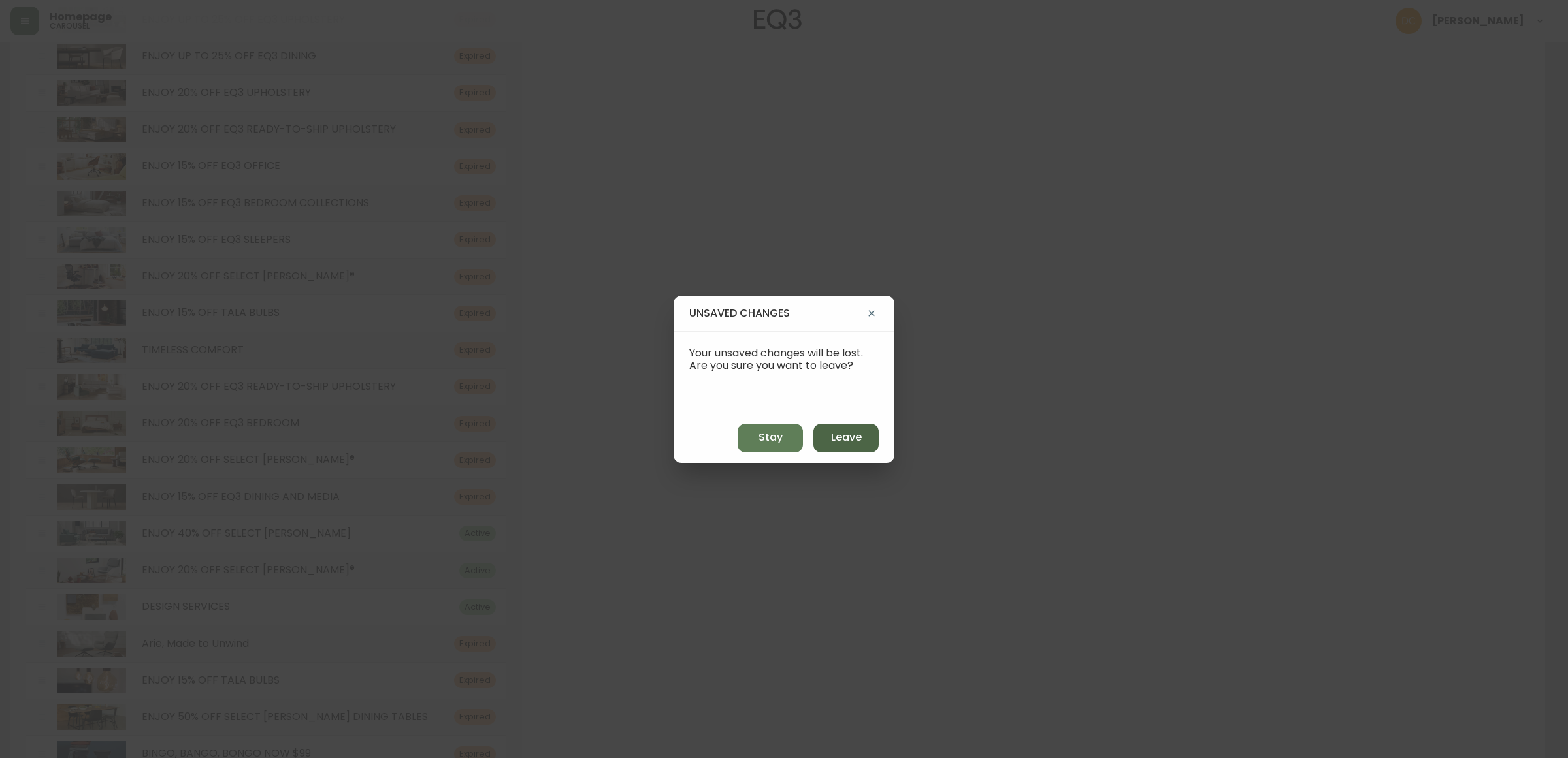
click at [837, 444] on span "Leave" at bounding box center [846, 438] width 31 height 15
type input "[DATE]"
type input "ENJOY 20% OFF EQ3 READY-TO-SHIP UPHOLSTERY"
type input "Crafted with care and designed to last. Save 20% off upholstery, for a limited …"
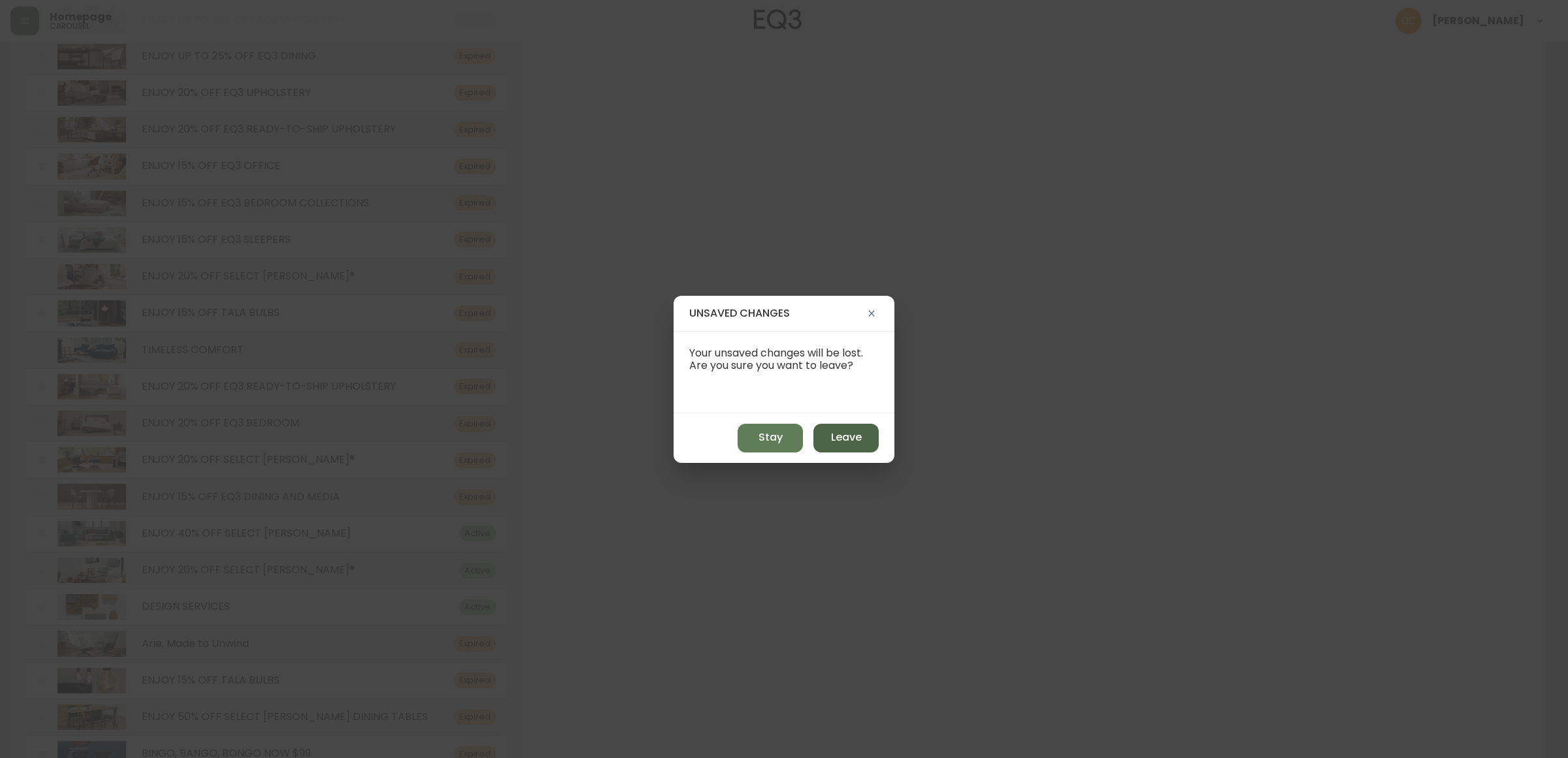
type input "Shop Now"
type input "/category/living/seating/ready-to-ship"
type input "A large sectional sofa sits in a living room with oak floors. Link to ready to …"
type input "cello-quick-ship-sectional"
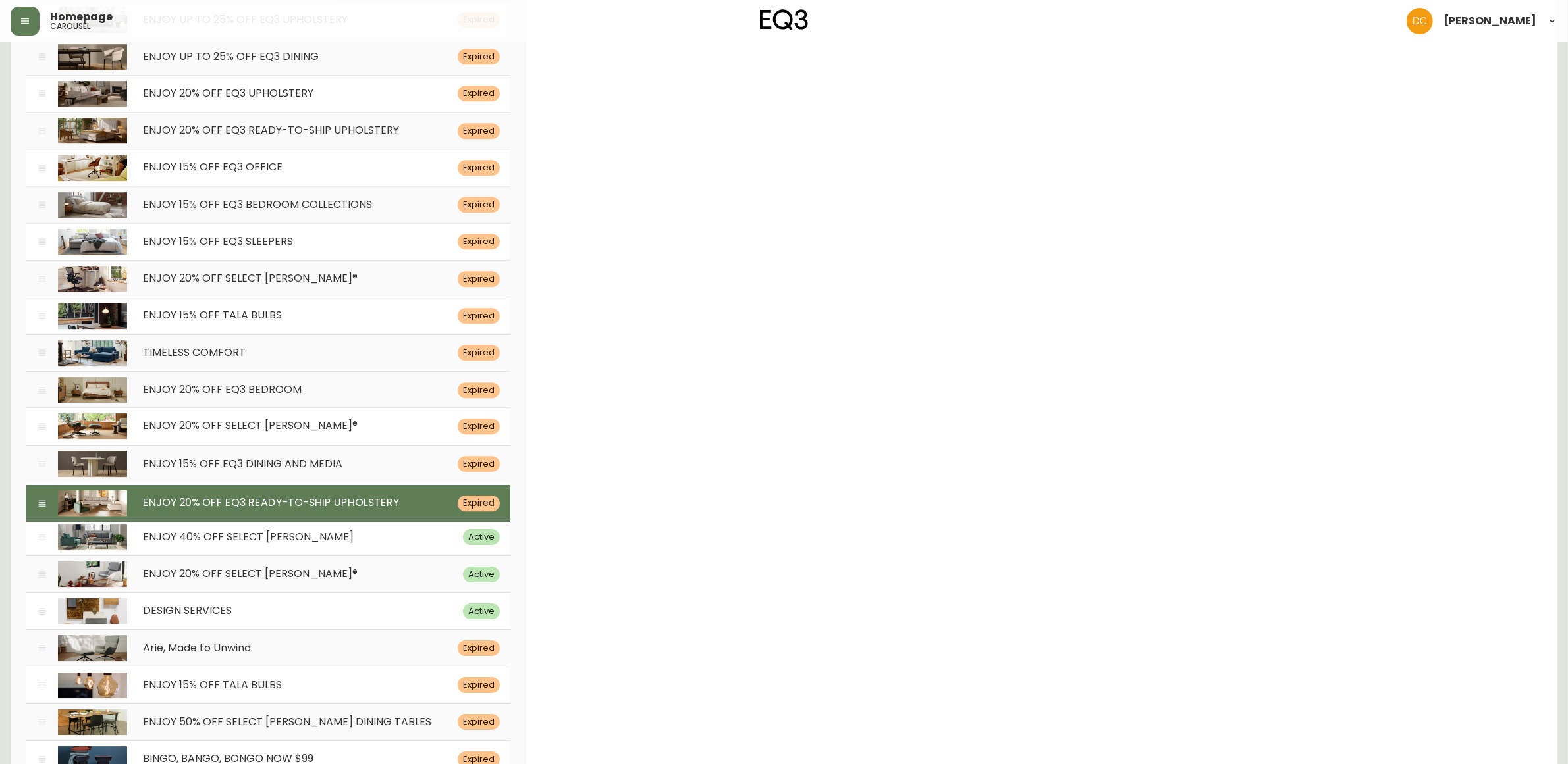
drag, startPoint x: 40, startPoint y: 400, endPoint x: 53, endPoint y: 514, distance: 114.7
click at [53, 514] on div "ENJOY 20% OFF EQ3 READY-TO-SHIP UPHOLSTERY Expired" at bounding box center [268, 503] width 484 height 37
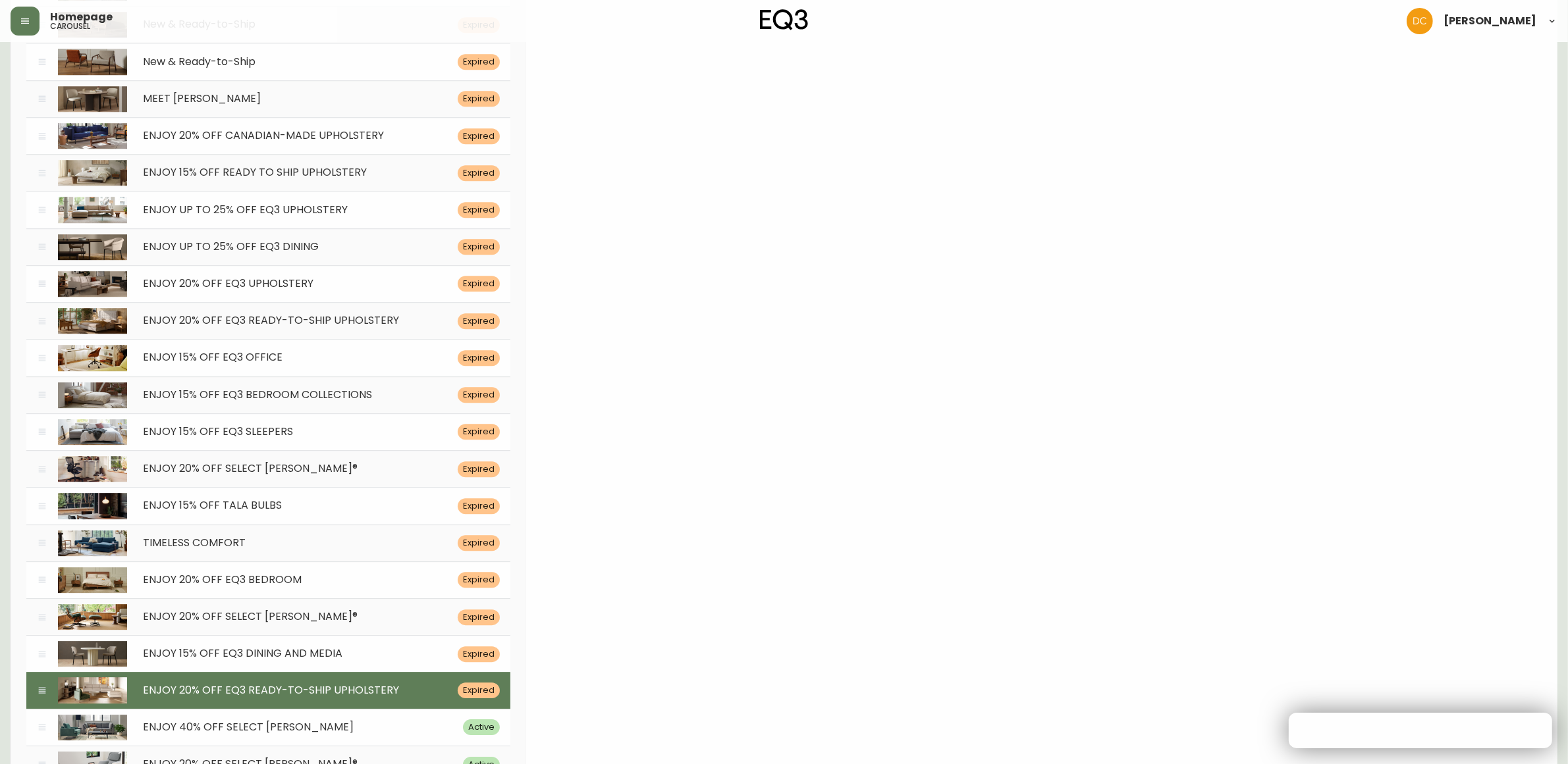
scroll to position [0, 0]
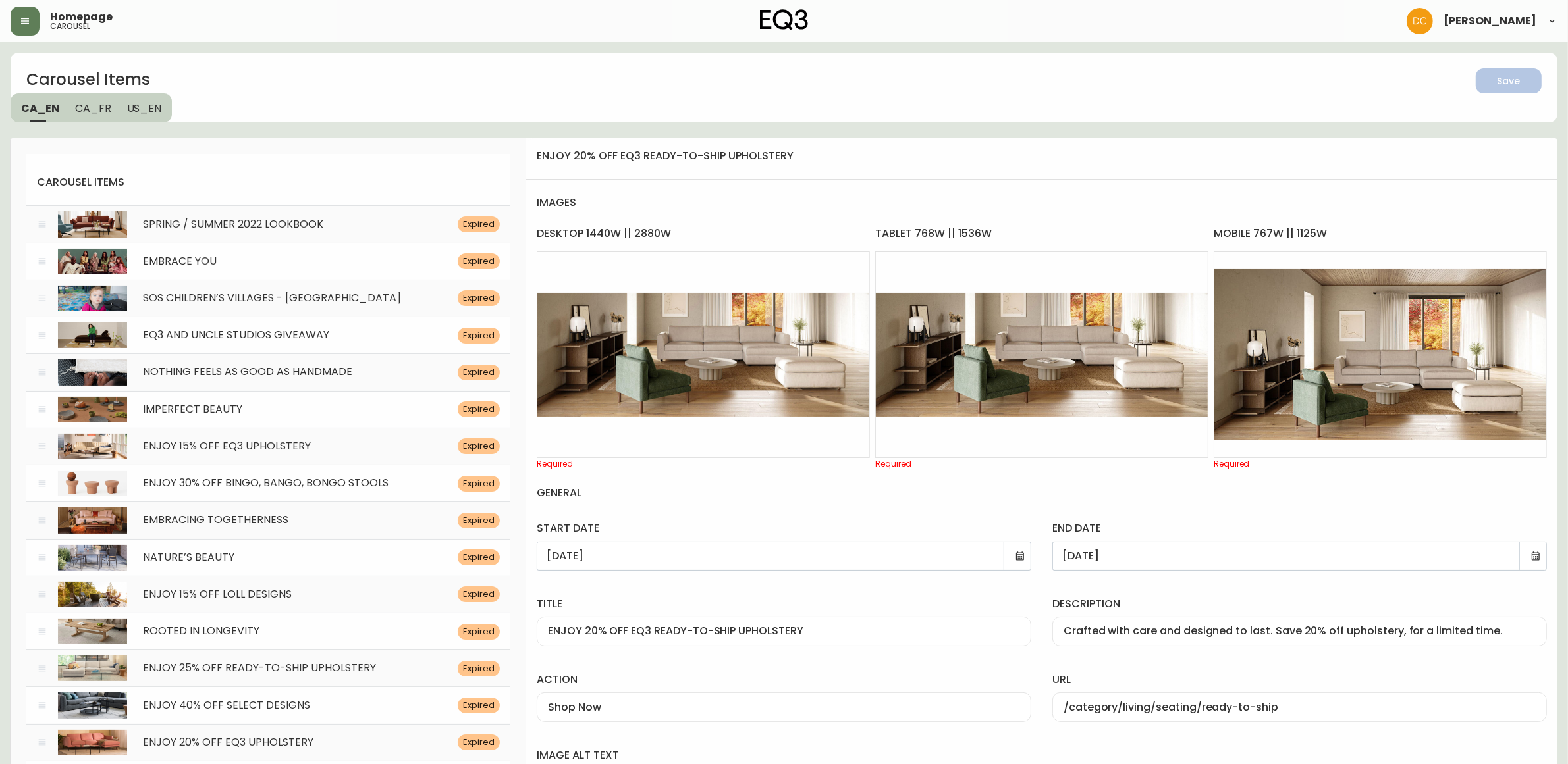
click at [762, 632] on div "ENJOY 20% OFF EQ3 READY-TO-SHIP UPHOLSTERY" at bounding box center [784, 631] width 494 height 29
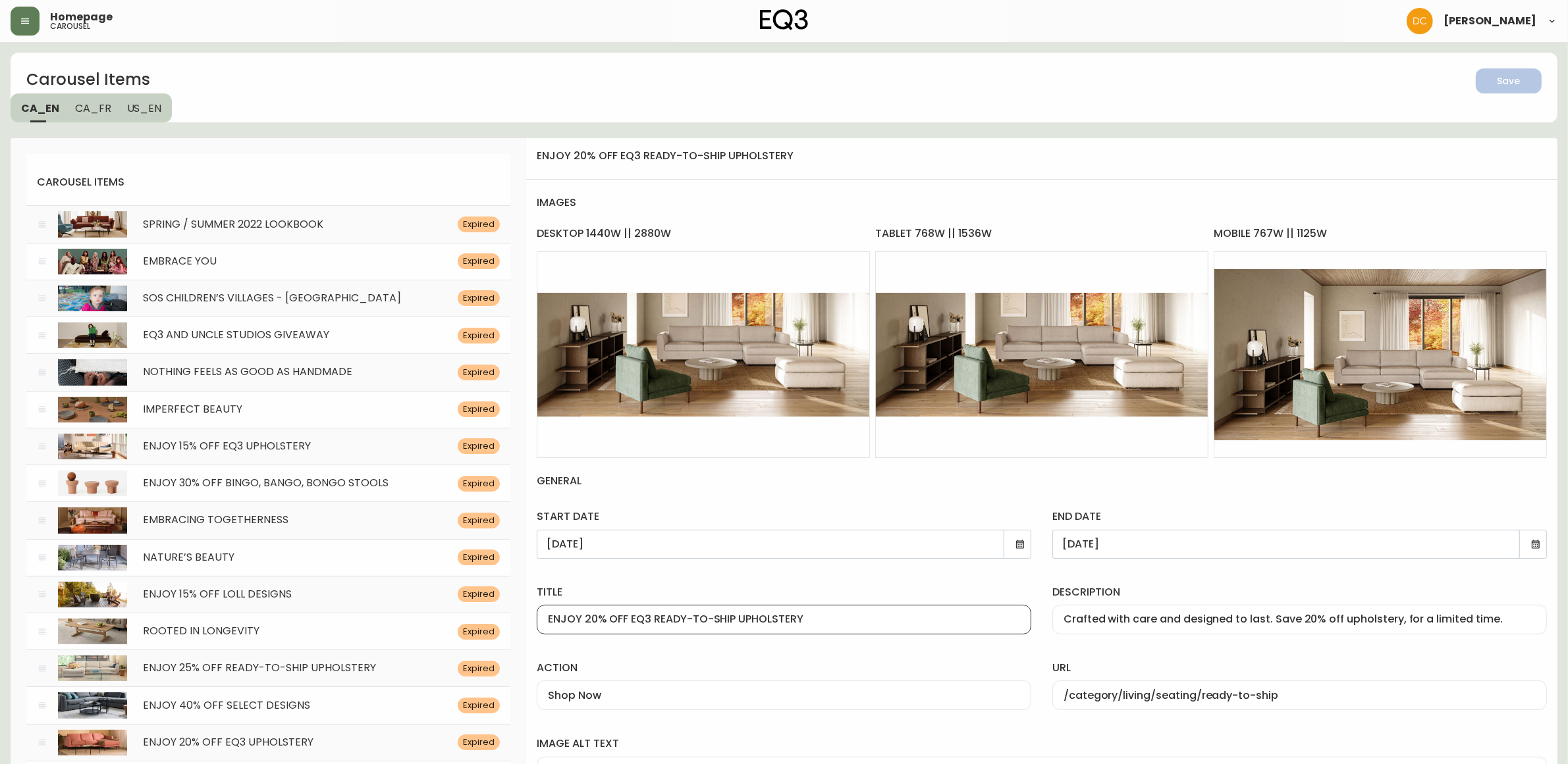
paste input "MBRACING TOGETHERNESS"
type input "EMBRACING TOGETHERNESS"
click at [1252, 622] on input "Crafted with care and designed to last. Save 20% off upholstery, for a limited …" at bounding box center [1300, 620] width 472 height 13
paste input "0$ for every $1000 spend on EQ3 U"
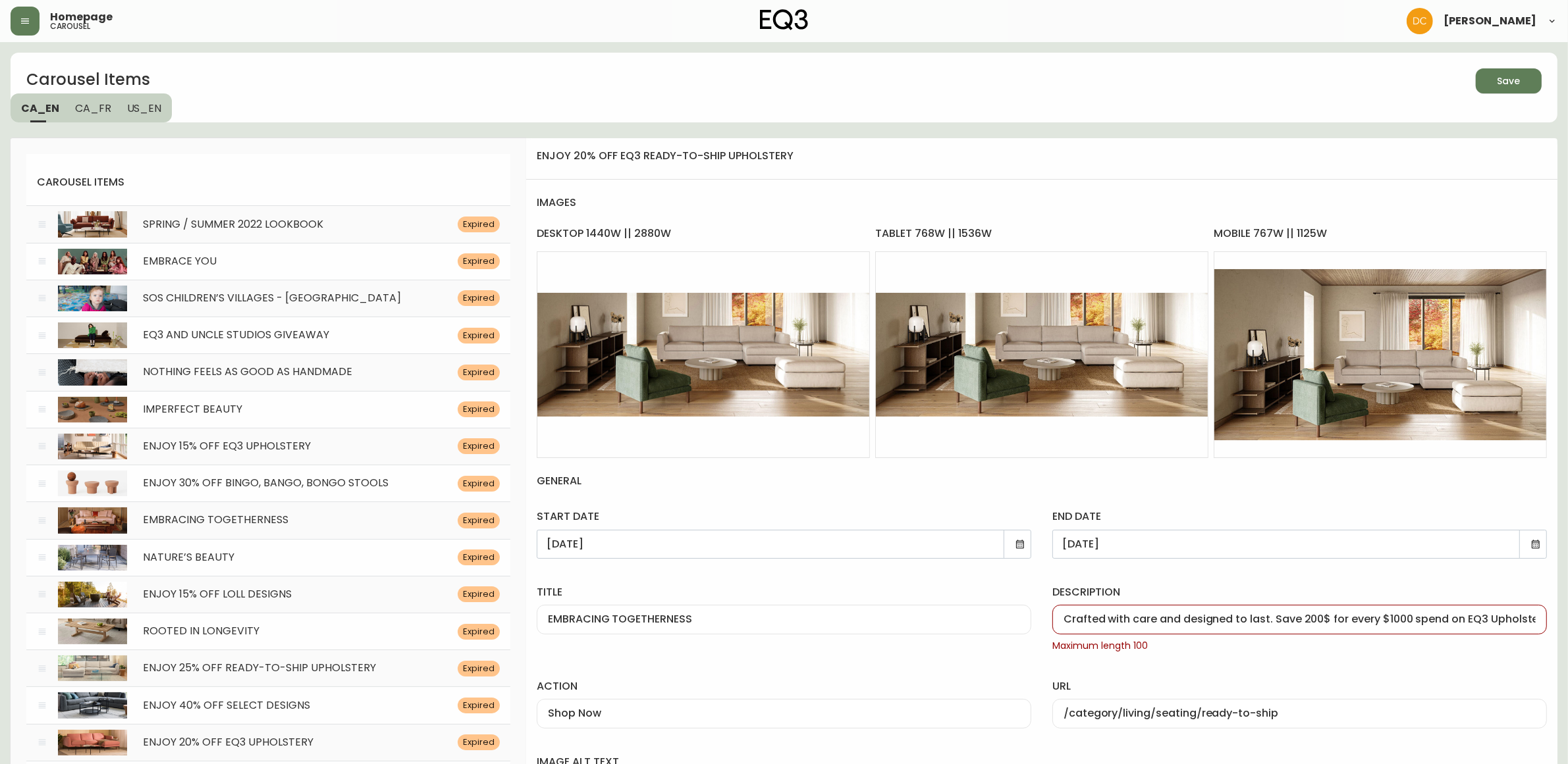
scroll to position [0, 104]
drag, startPoint x: 1437, startPoint y: 620, endPoint x: 1606, endPoint y: 619, distance: 169.0
type input "Crafted with care and designed to last. Save 200$ for every $1000 spend on EQ3 …"
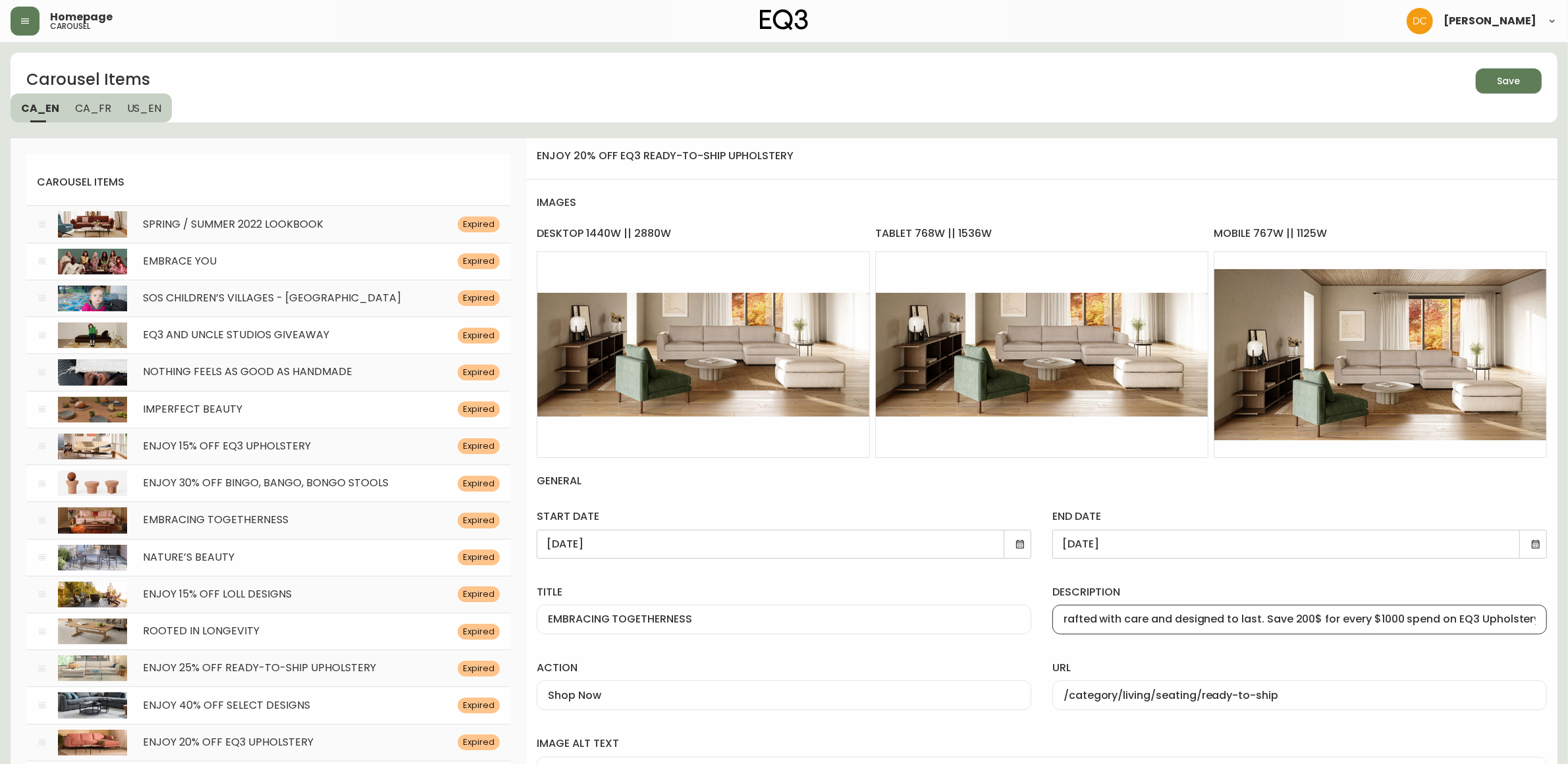
click at [1463, 651] on div "url /category/living/seating/ready-to-ship" at bounding box center [1299, 683] width 515 height 76
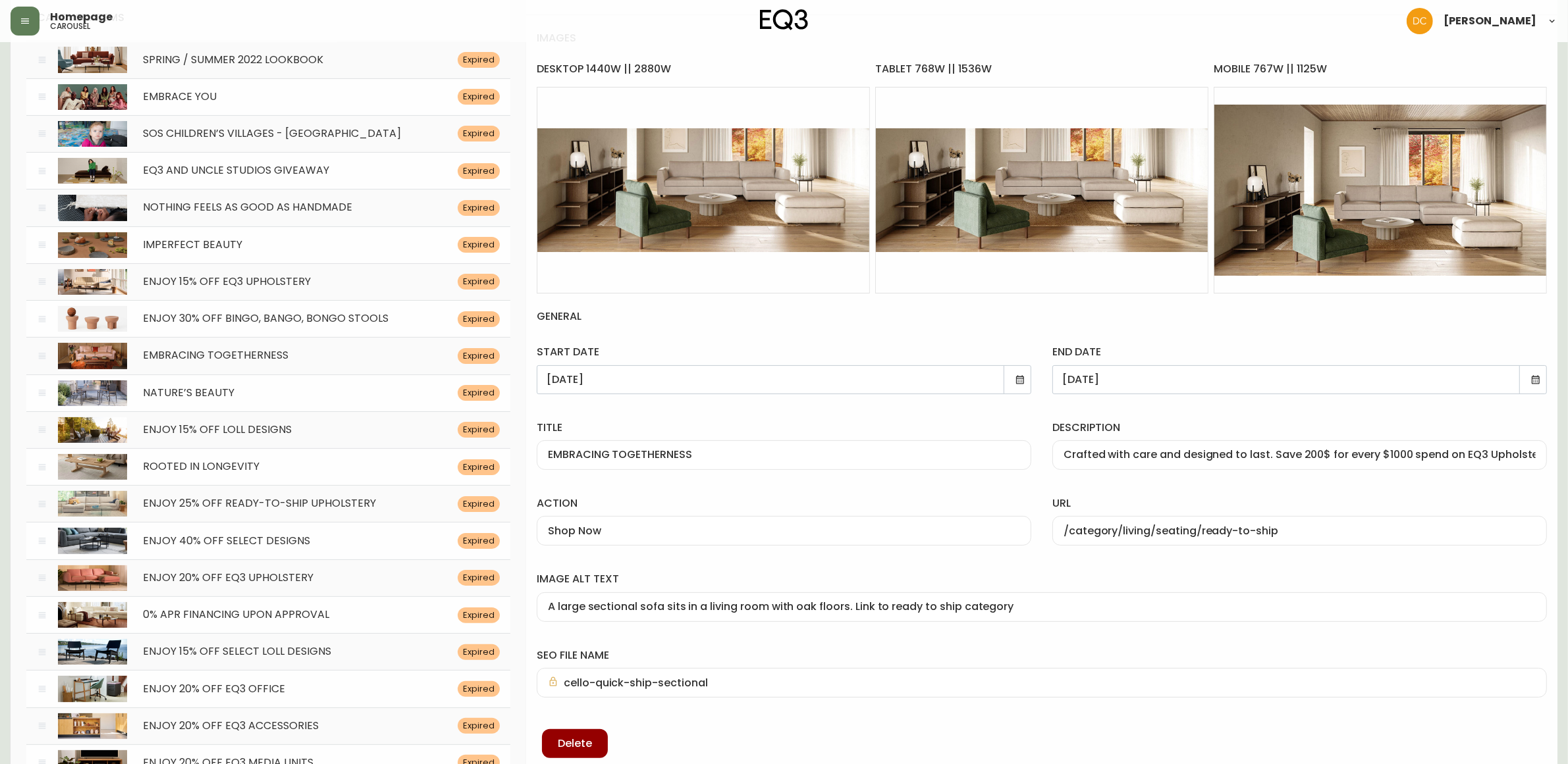
scroll to position [0, 0]
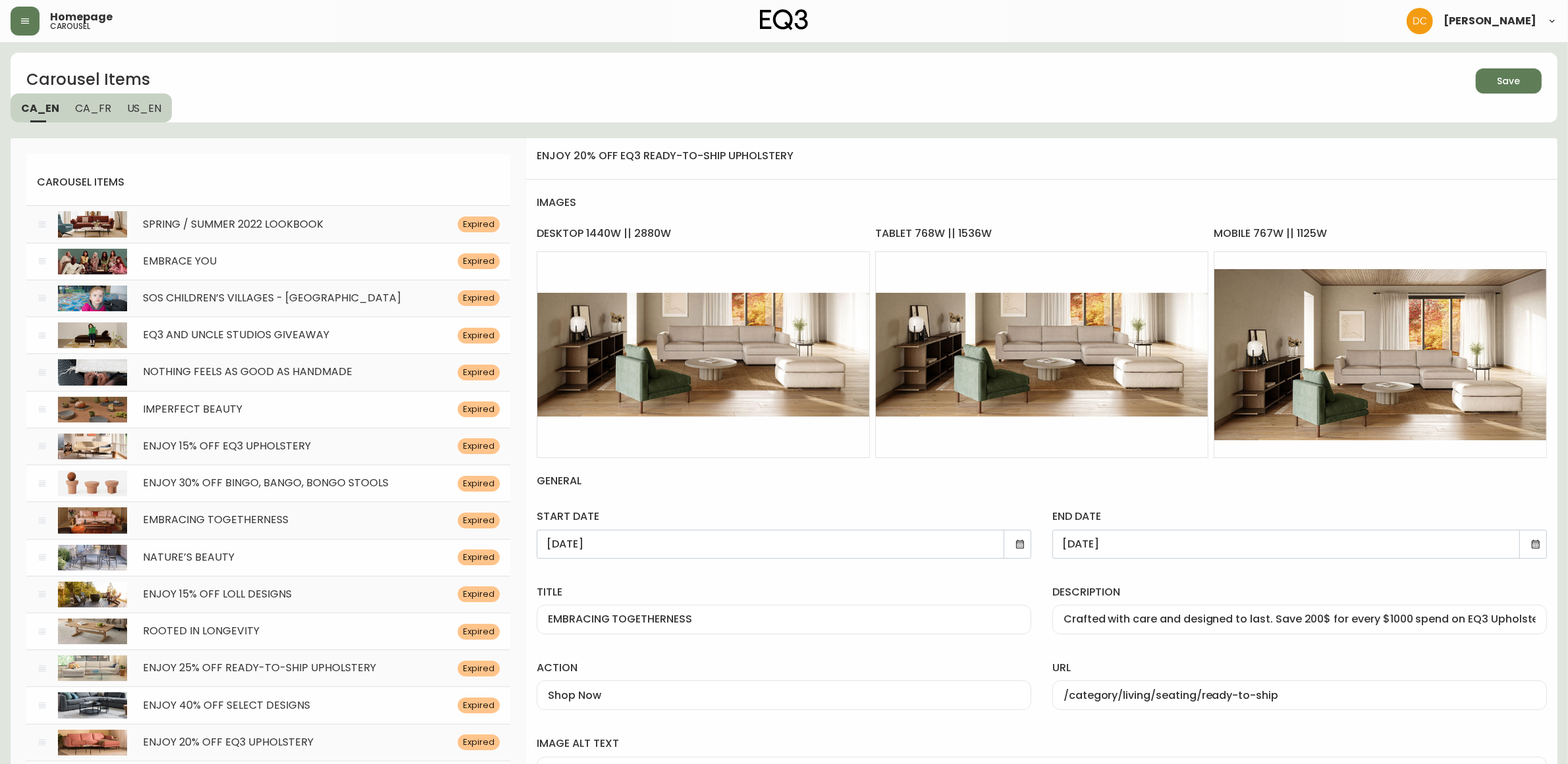
click at [1022, 548] on icon at bounding box center [1021, 544] width 11 height 11
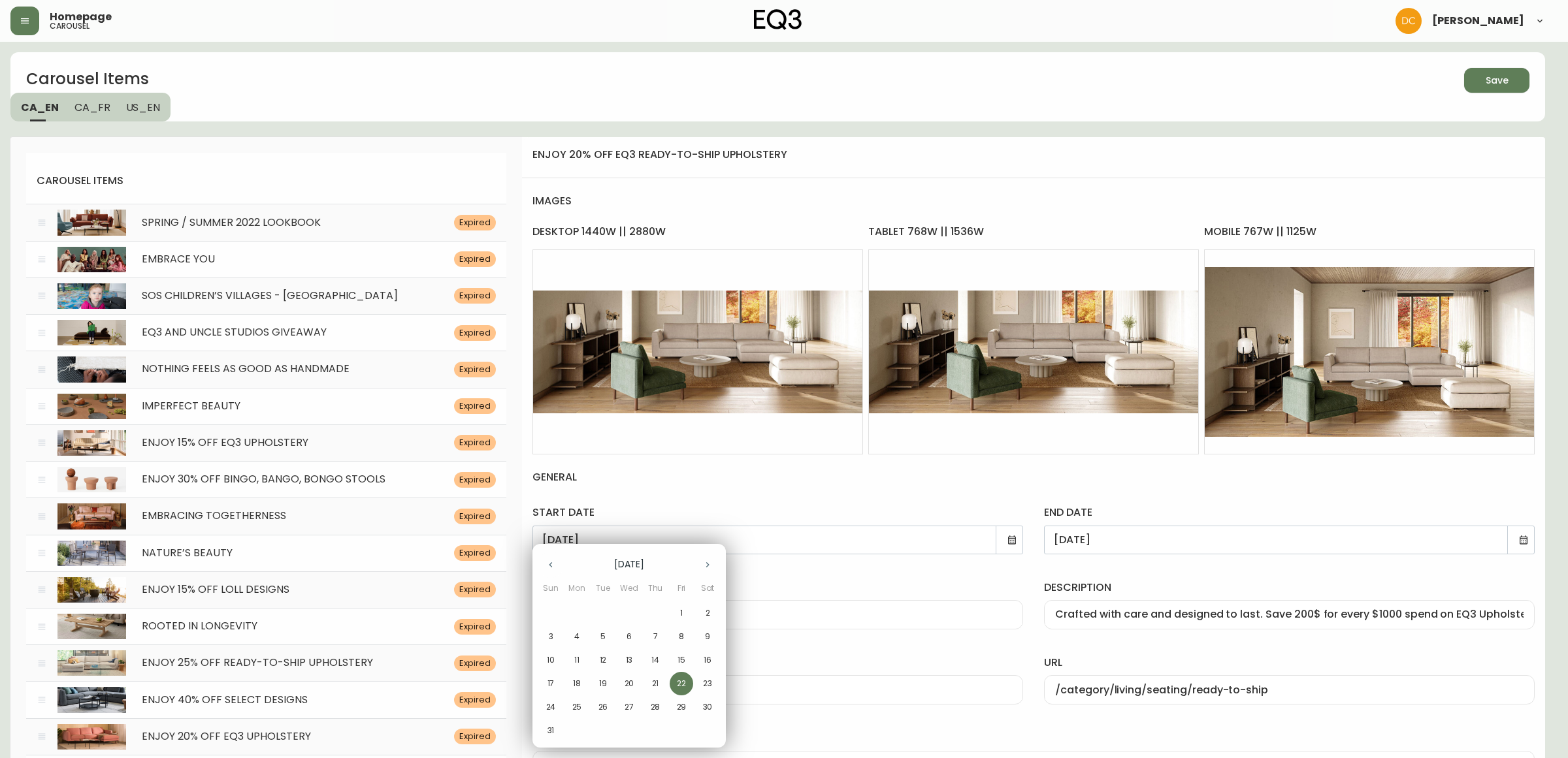
click at [711, 563] on icon "button" at bounding box center [707, 566] width 11 height 11
click at [711, 562] on icon "button" at bounding box center [707, 566] width 11 height 11
click at [546, 569] on icon "button" at bounding box center [551, 566] width 11 height 11
click at [631, 614] on span "1" at bounding box center [629, 613] width 24 height 12
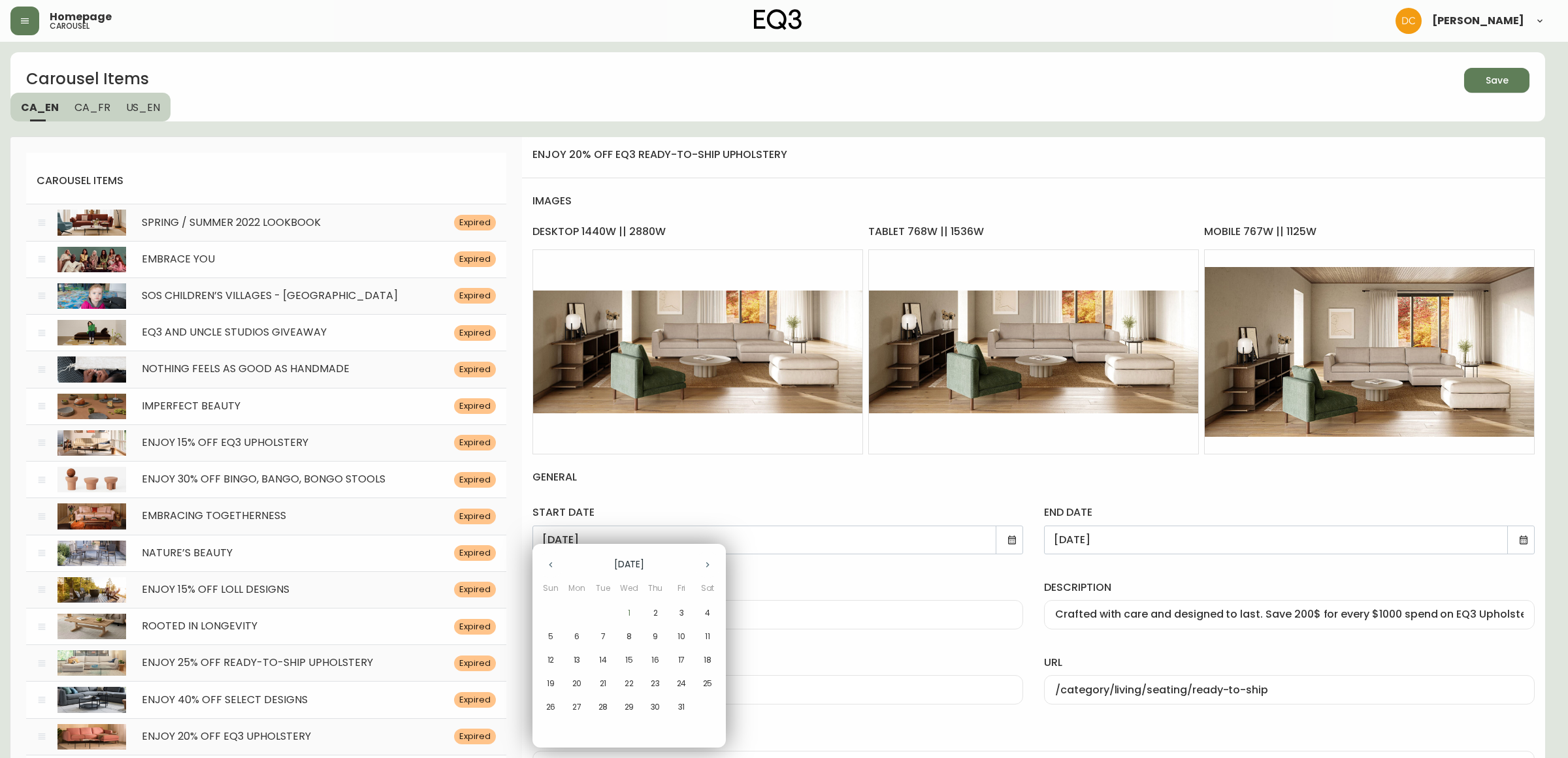
type input "[DATE]"
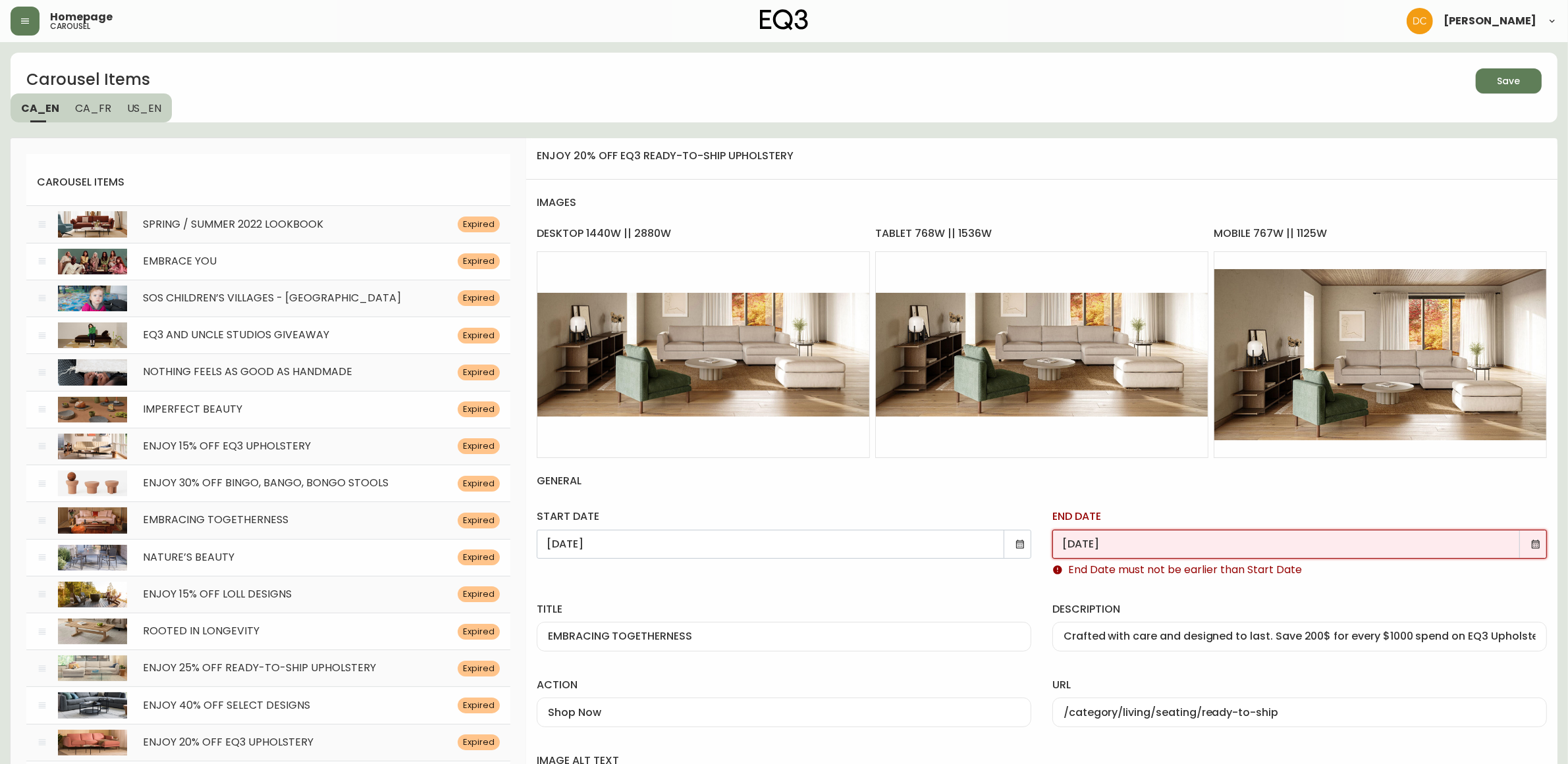
click at [1522, 542] on input "[DATE]" at bounding box center [1294, 544] width 463 height 13
click at [1530, 543] on div "[DATE]" at bounding box center [1300, 544] width 494 height 29
click at [1541, 547] on div "[DATE]" at bounding box center [1300, 544] width 494 height 29
click at [1532, 546] on icon at bounding box center [1536, 544] width 11 height 11
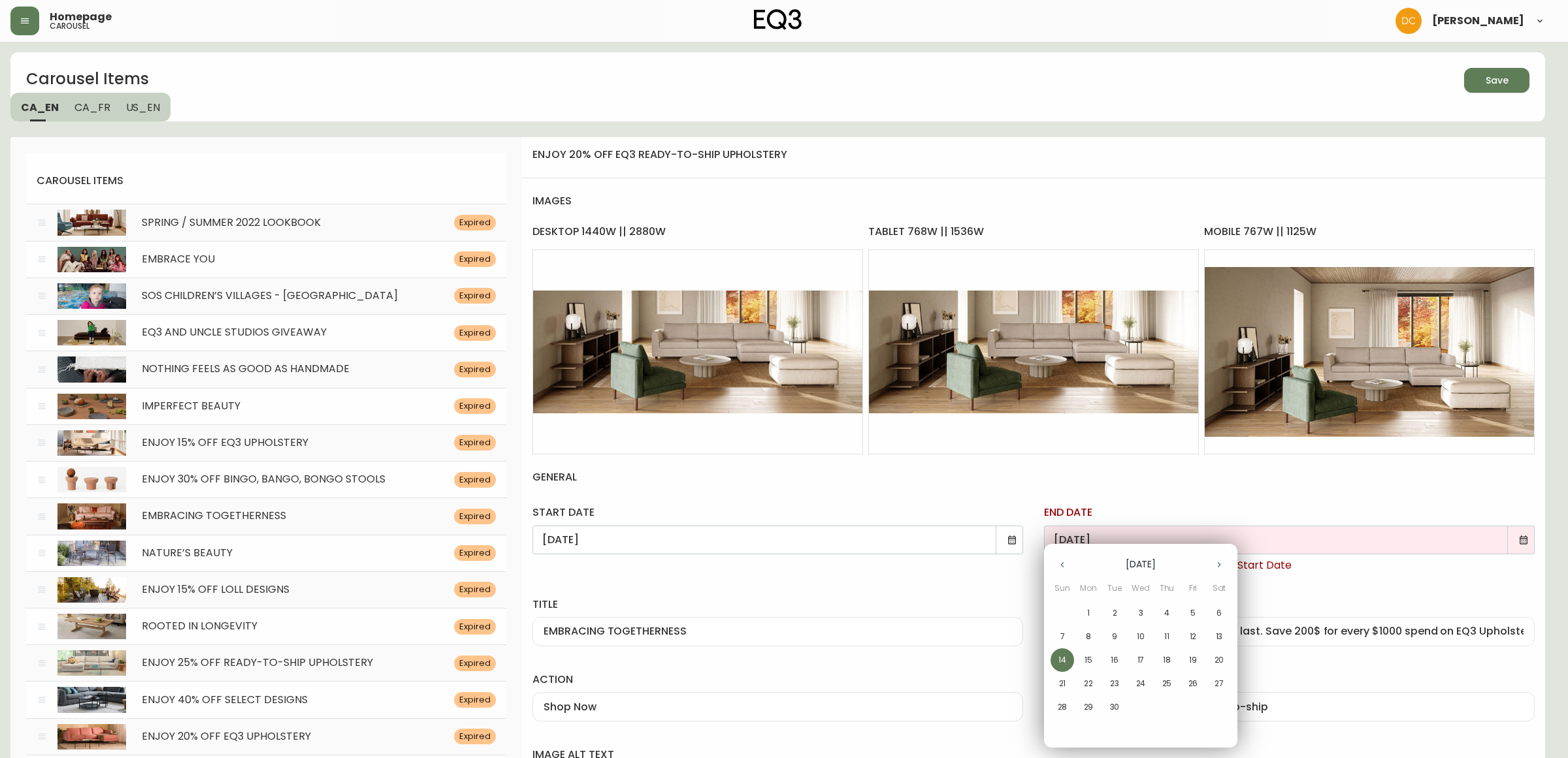
click at [1219, 560] on icon "button" at bounding box center [1219, 566] width 11 height 11
click at [1171, 658] on span "16" at bounding box center [1167, 660] width 24 height 12
type input "[DATE]"
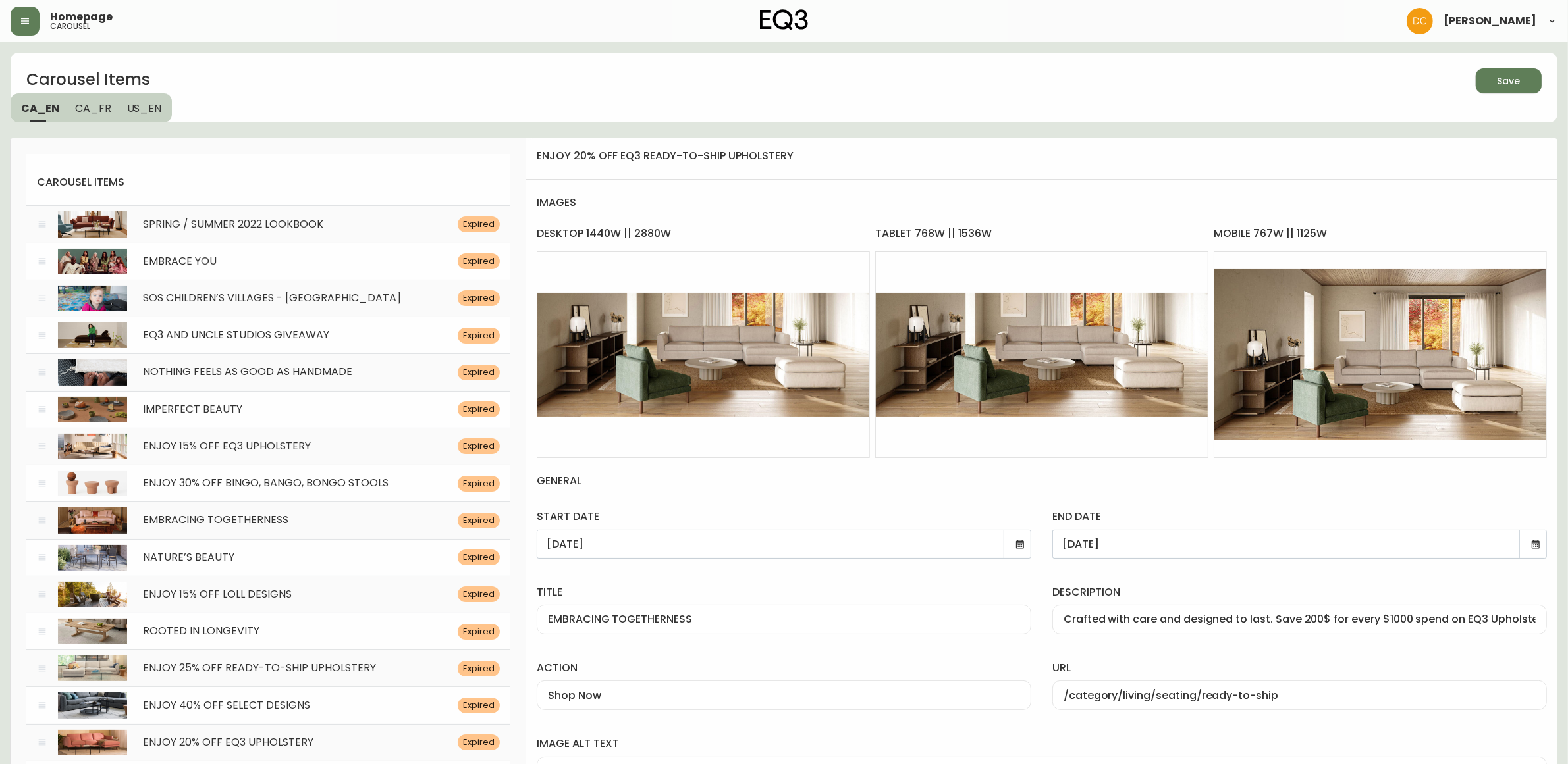
click at [1494, 91] on button "Save" at bounding box center [1509, 81] width 66 height 25
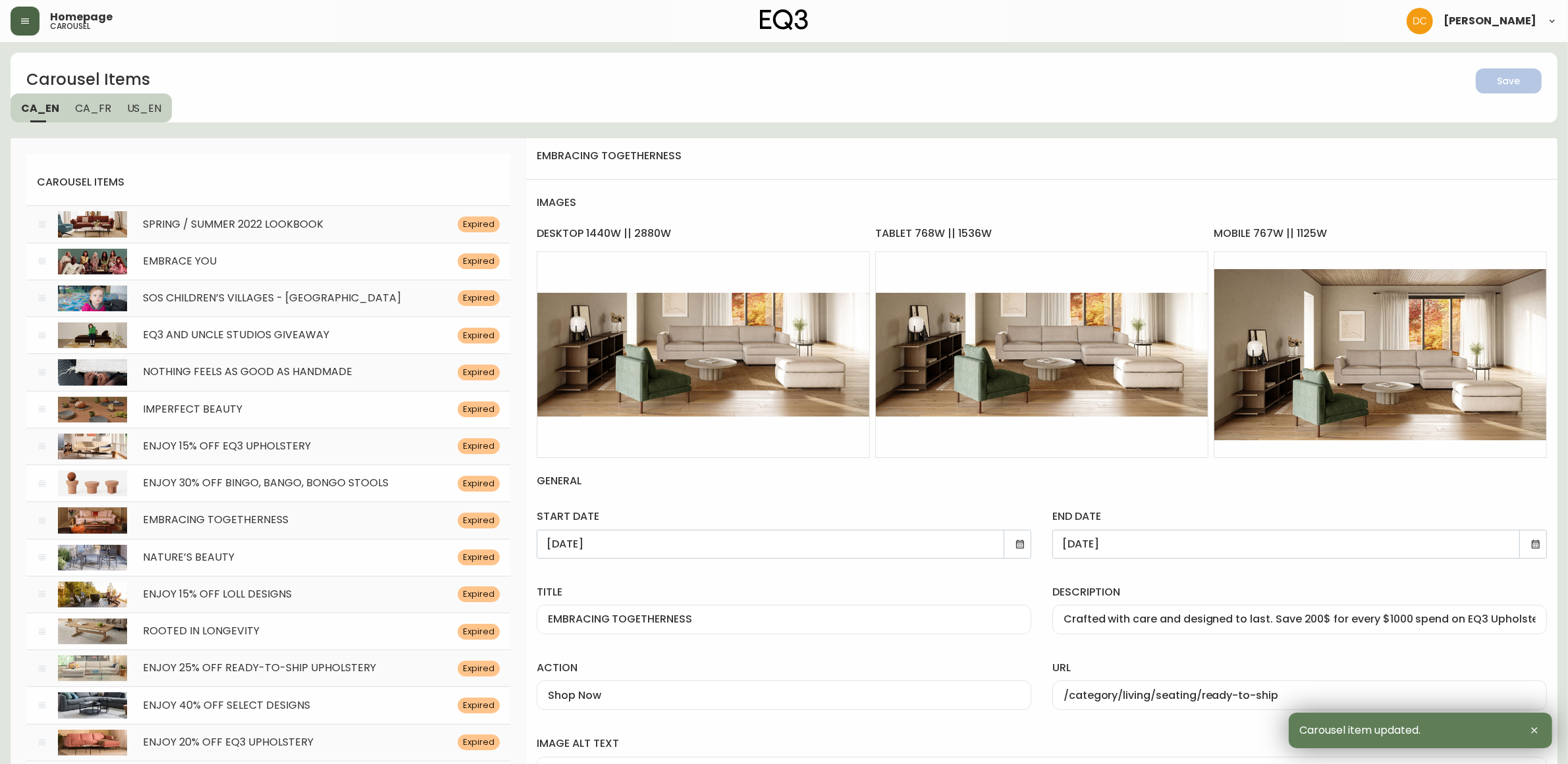
click at [27, 13] on button "button" at bounding box center [26, 21] width 29 height 29
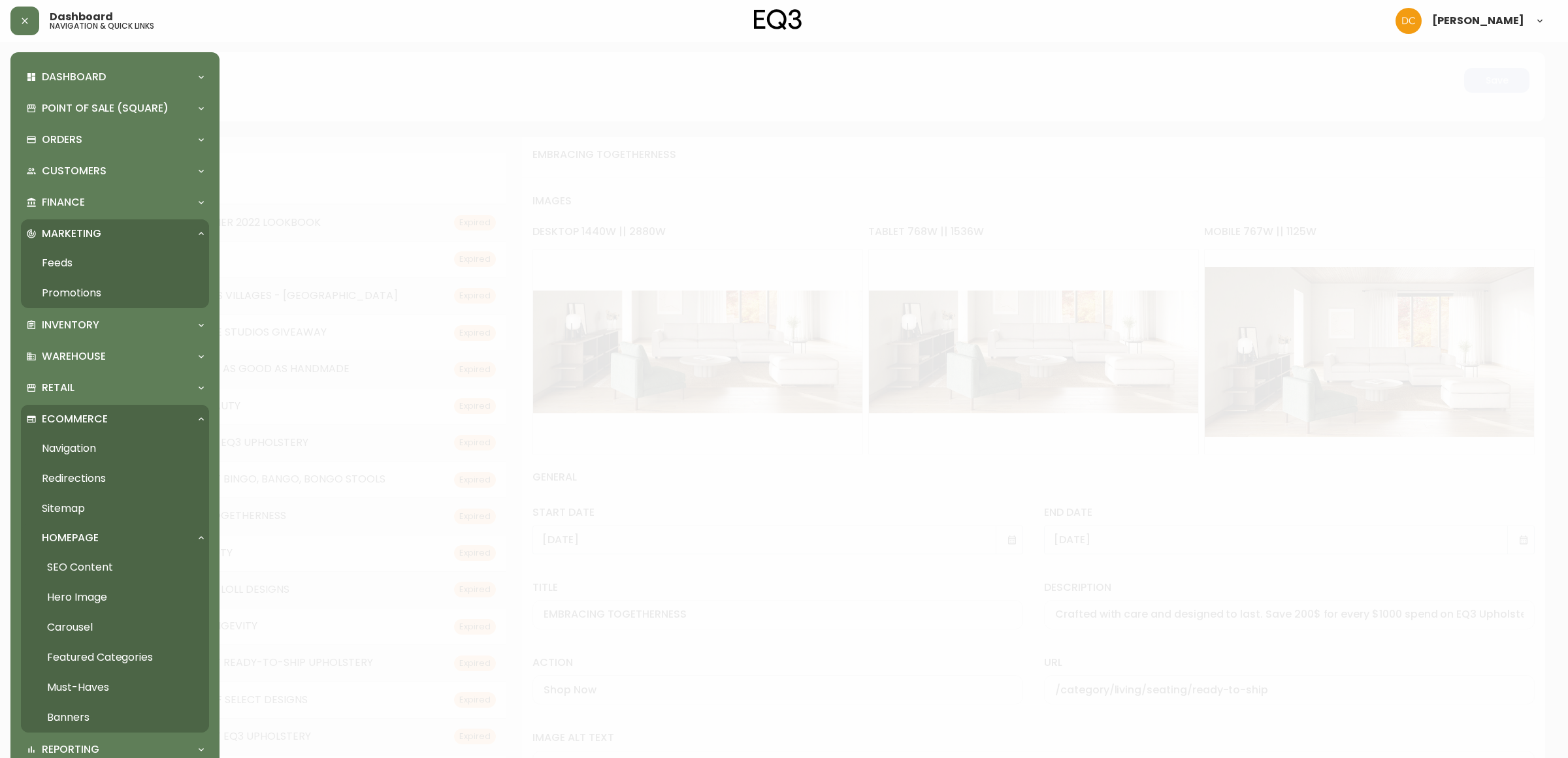
click at [92, 709] on link "Banners" at bounding box center [114, 717] width 188 height 30
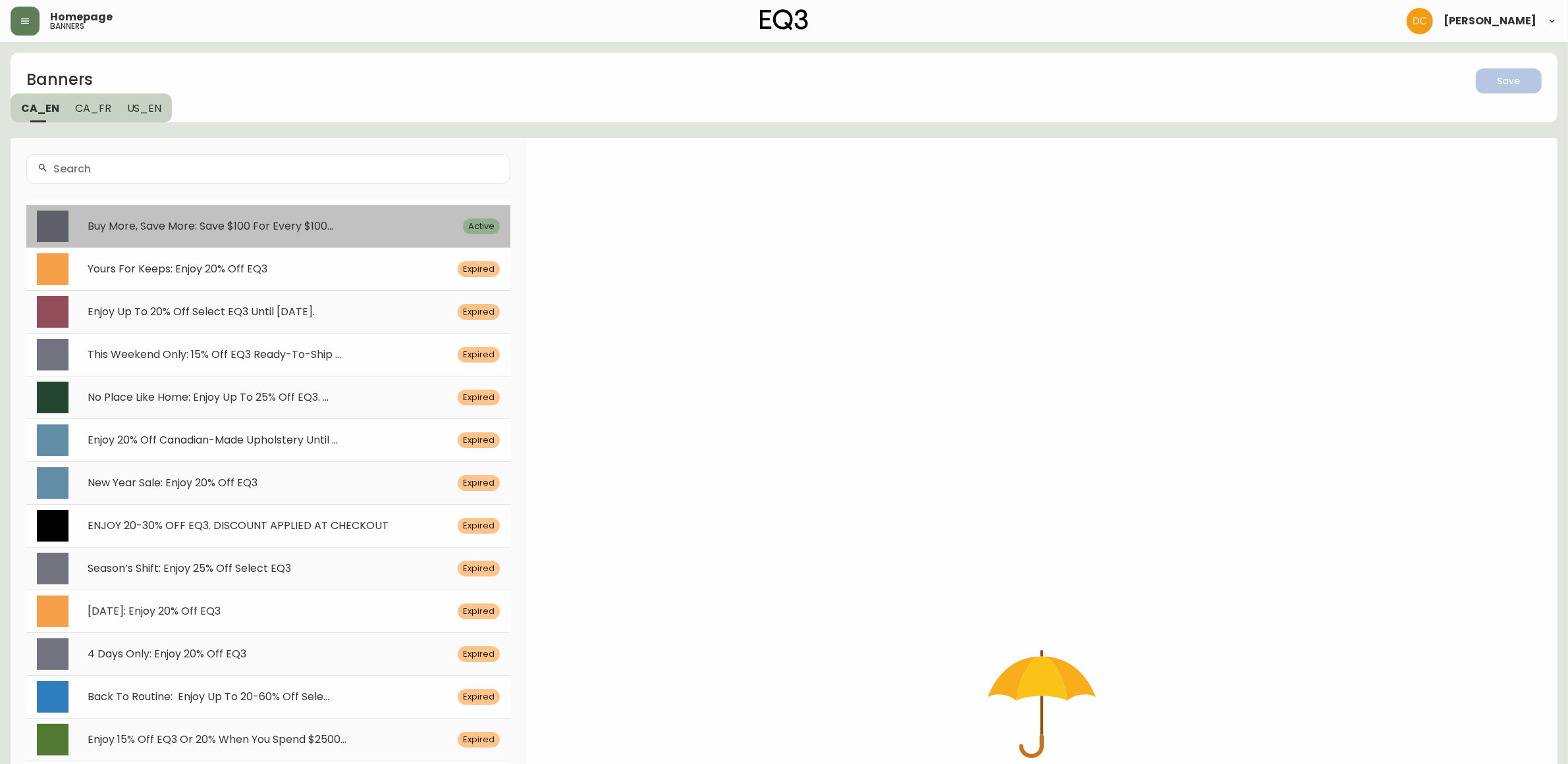
click at [331, 221] on span "Buy More, Save More: Save $100 For Every $100..." at bounding box center [211, 226] width 245 height 16
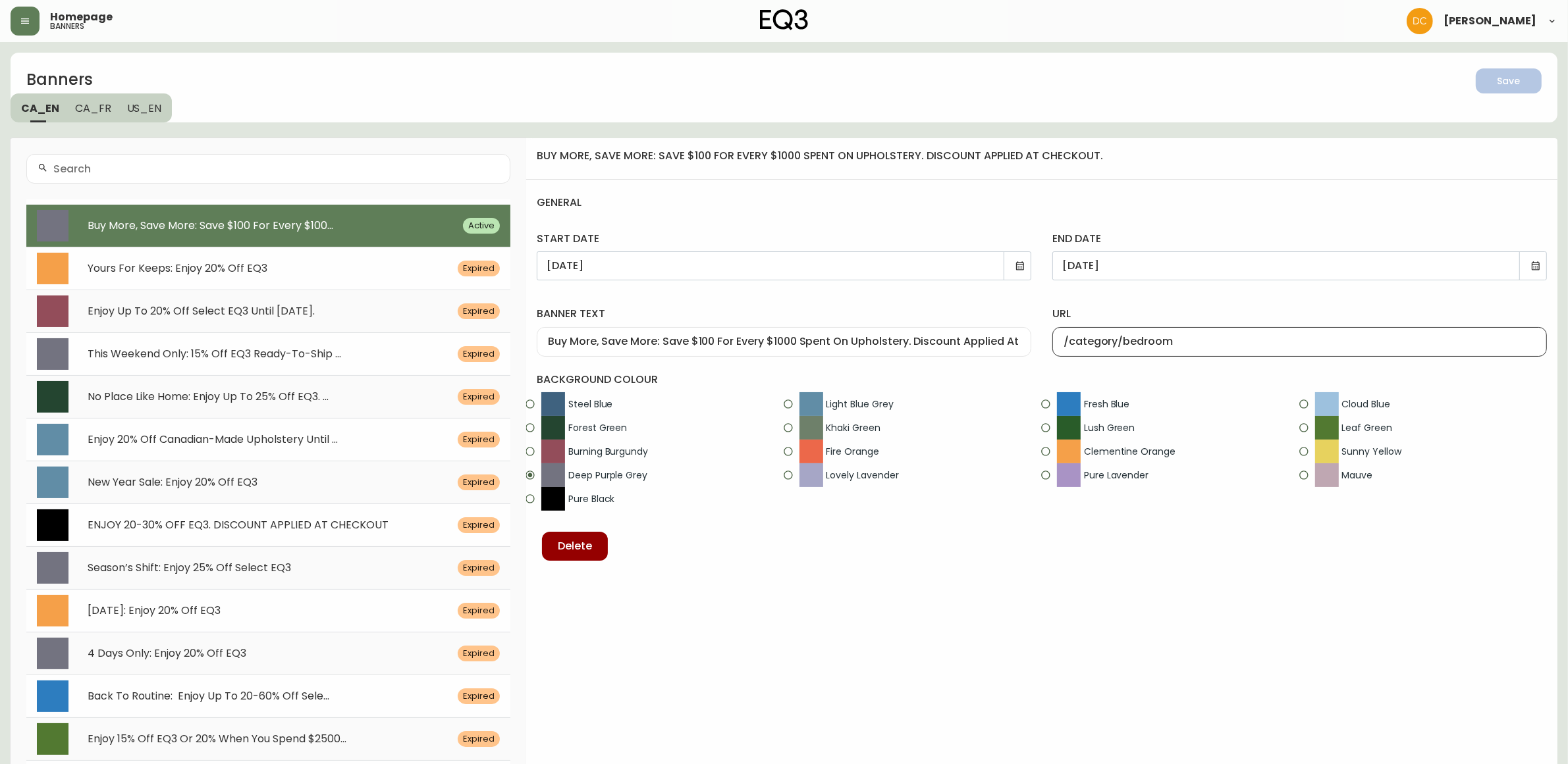
click at [1136, 342] on input "/category/bedroom" at bounding box center [1300, 342] width 472 height 13
click at [1196, 338] on input "/category/bedroom" at bounding box center [1300, 342] width 472 height 13
paste input "/beds/upholstered-beds"
click at [1227, 295] on div "url /category/bedroom/beds/upholstered-beds" at bounding box center [1299, 328] width 515 height 76
click at [1313, 342] on input "/category/bedroom/beds/upholstered-beds" at bounding box center [1300, 342] width 472 height 13
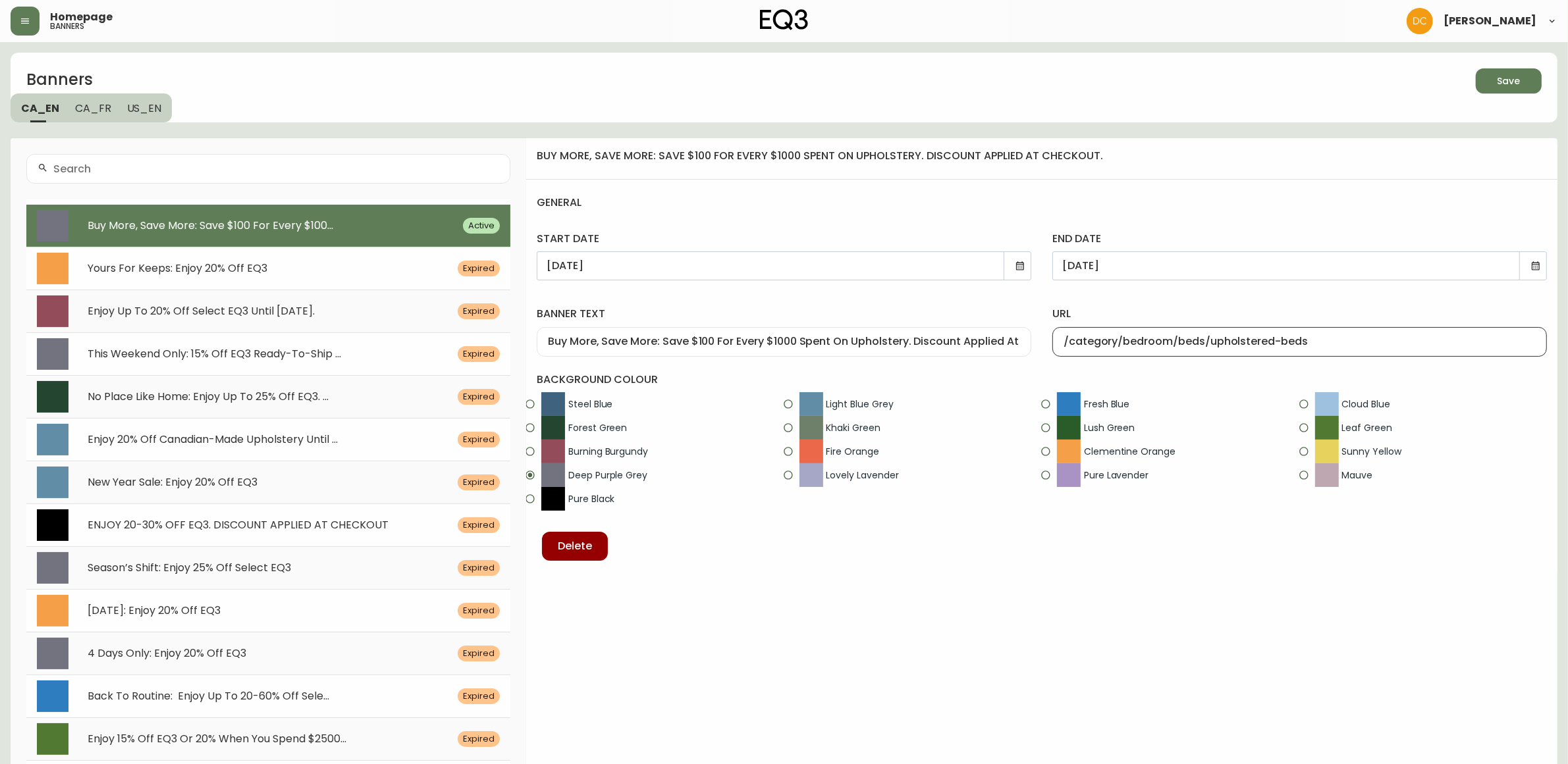
paste input "living/seating"
click at [1362, 296] on div "url /category/living/seating" at bounding box center [1299, 328] width 515 height 76
click at [1532, 83] on button "Save" at bounding box center [1509, 81] width 66 height 25
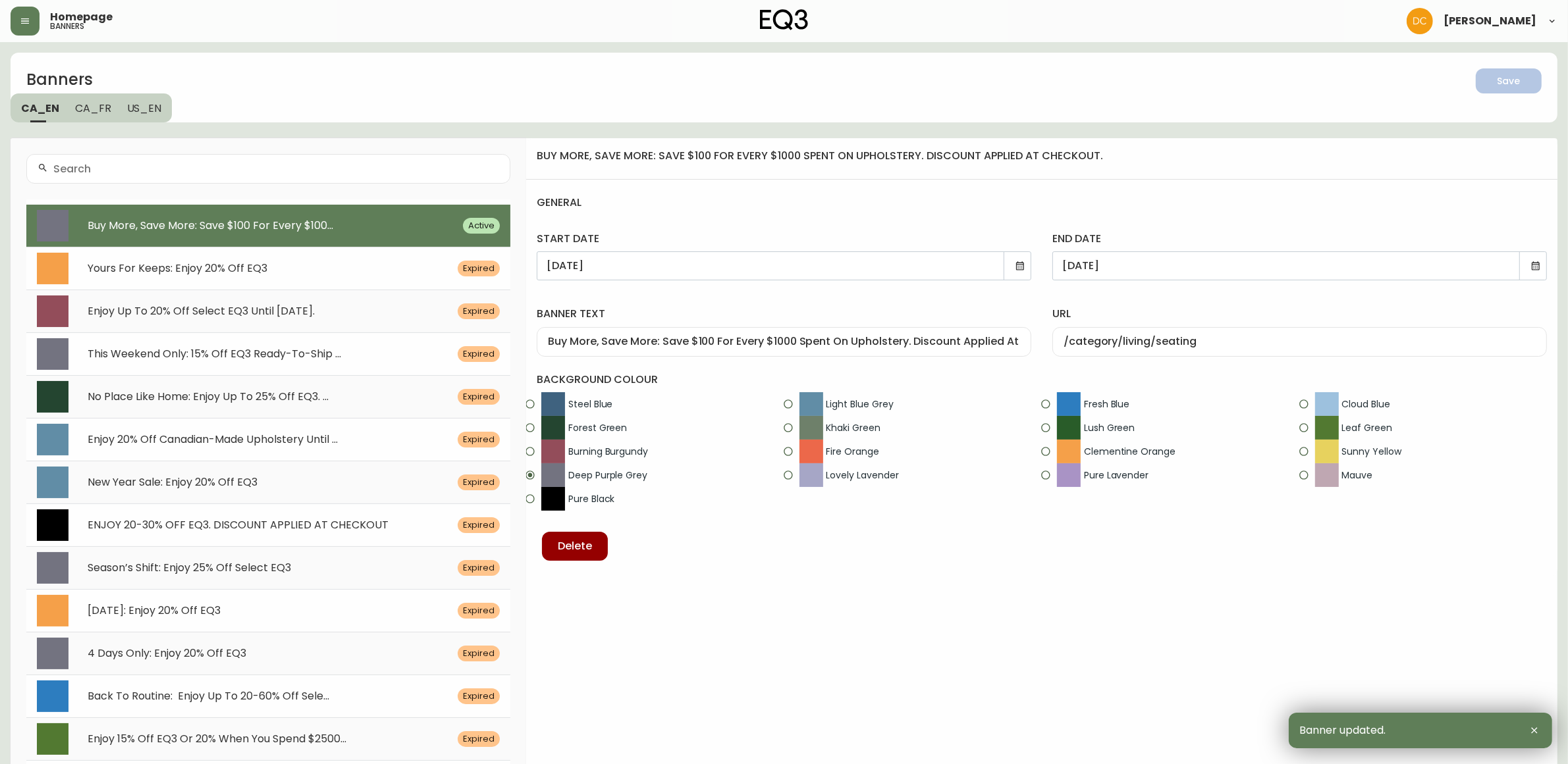
click at [153, 109] on span "US_EN" at bounding box center [145, 108] width 35 height 14
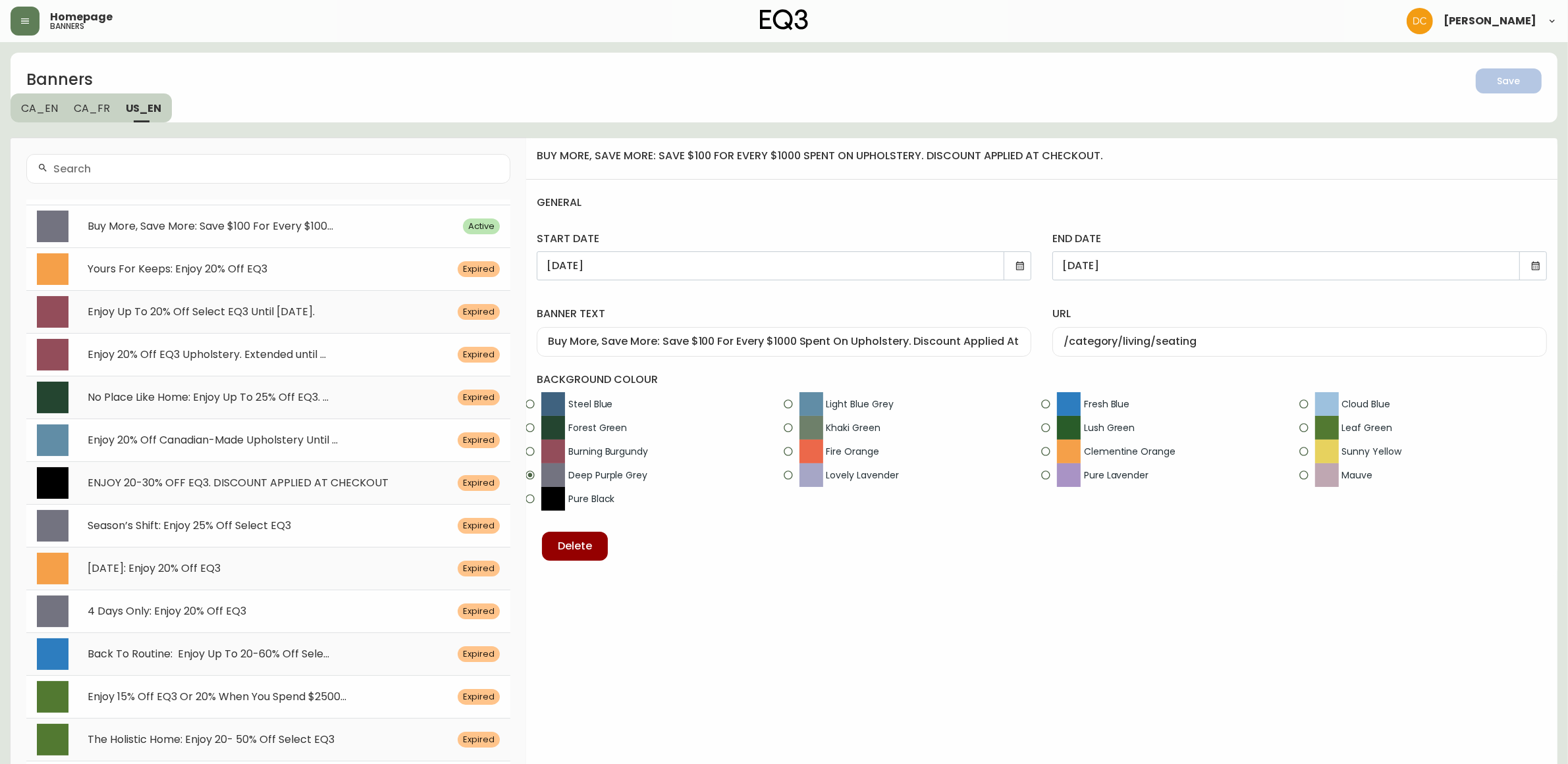
click at [403, 225] on div "Buy More, Save More: Save $100 For Every $100..." at bounding box center [266, 227] width 391 height 13
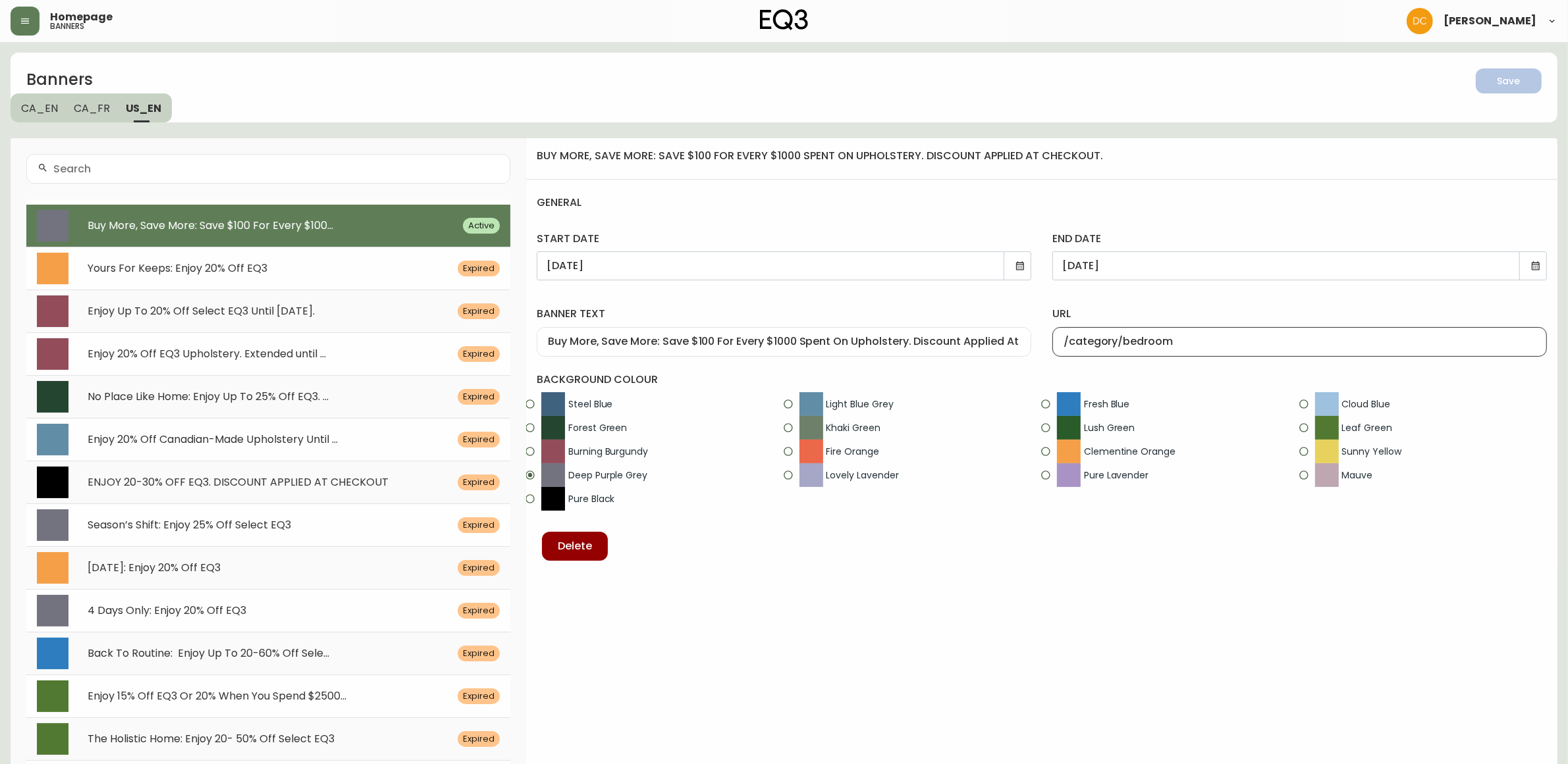
click at [1166, 343] on input "/category/bedroom" at bounding box center [1300, 342] width 472 height 13
paste input "living/seating"
type input "/category/living/seating"
click at [1235, 296] on div "url /category/living/seating" at bounding box center [1299, 328] width 515 height 76
click at [1520, 86] on span "Save" at bounding box center [1509, 81] width 45 height 16
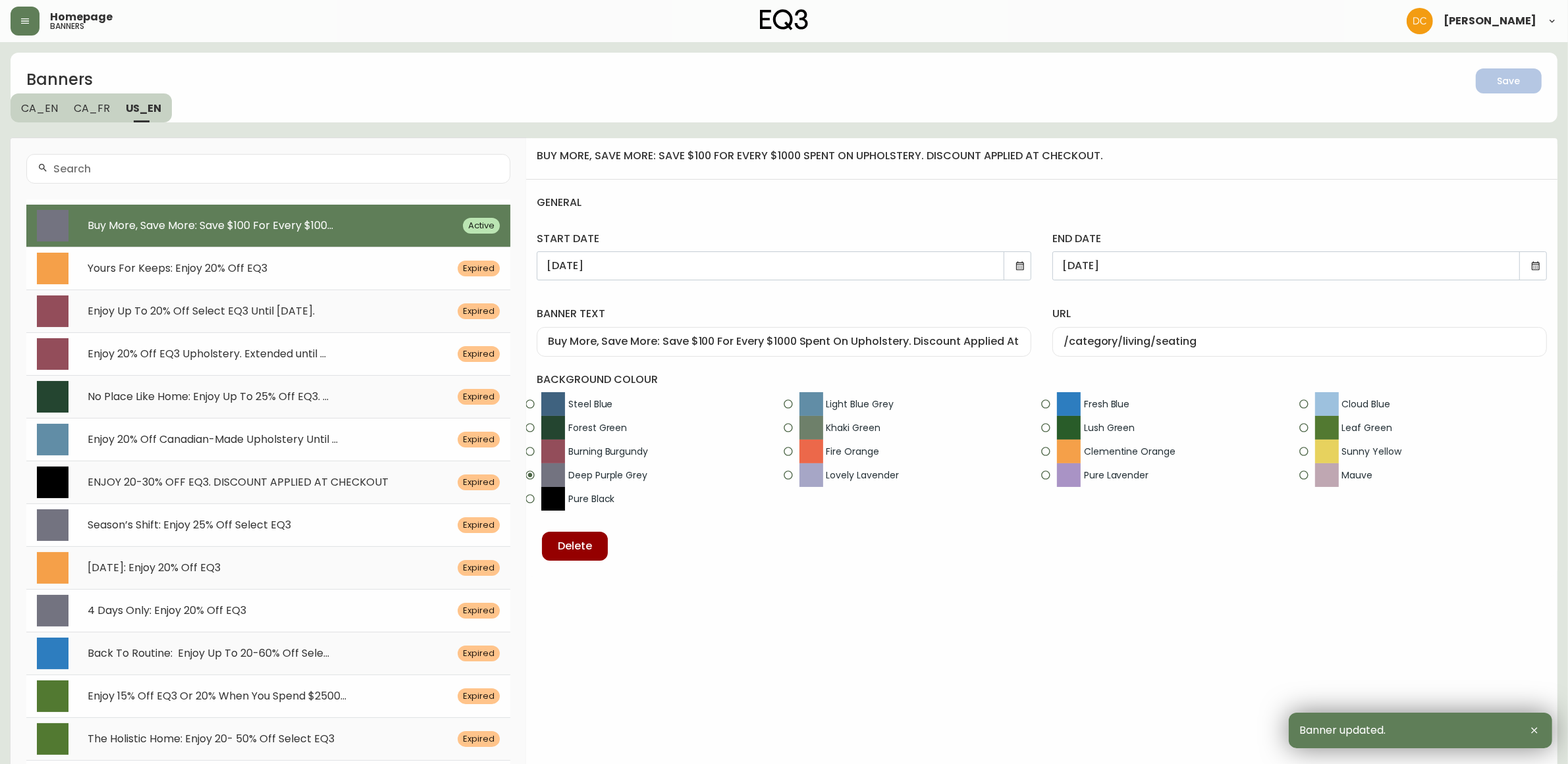
click at [91, 109] on span "CA_FR" at bounding box center [92, 108] width 37 height 14
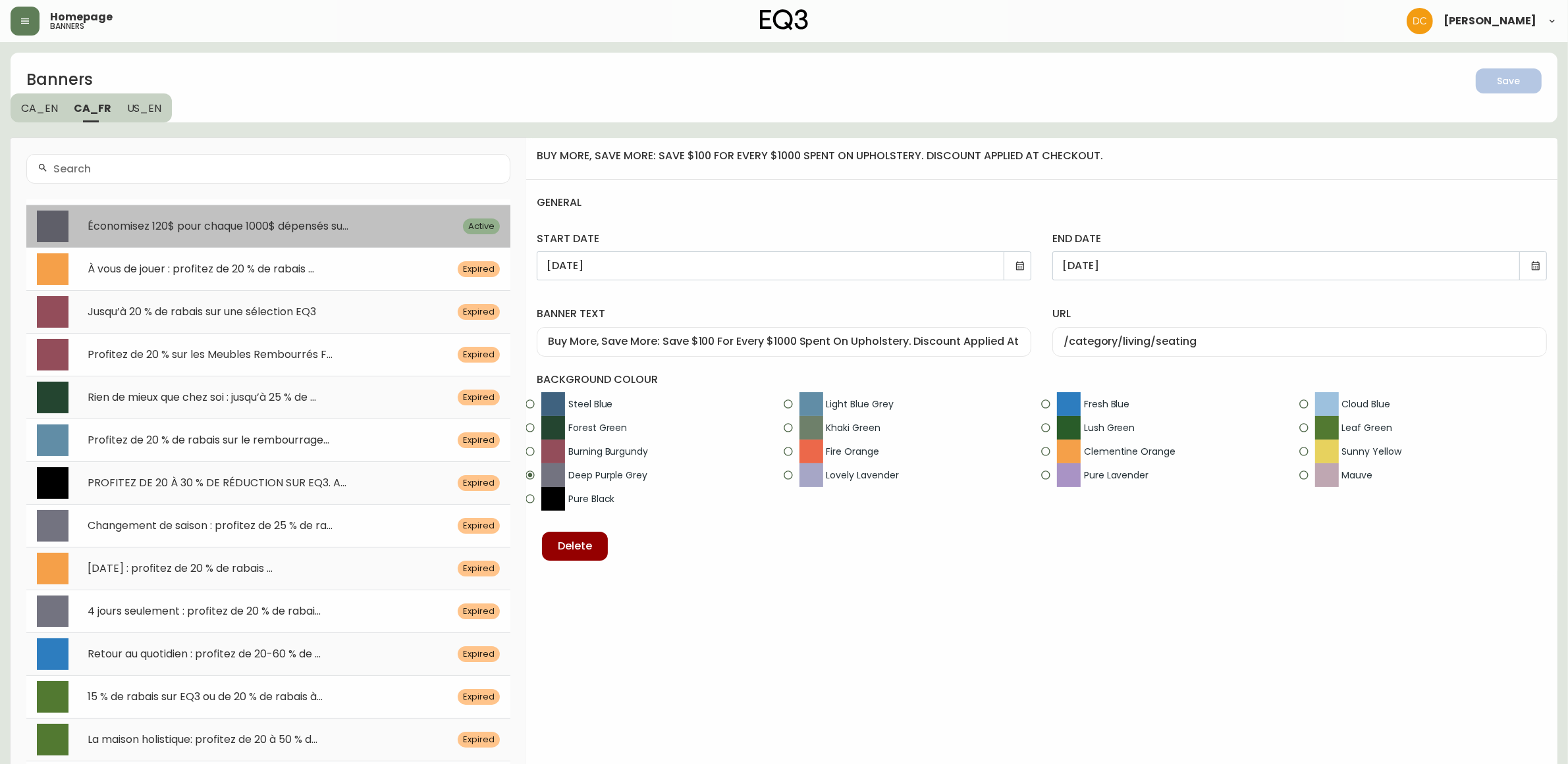
click at [298, 225] on span "Économisez 120$ pour chaque 1000$ dépensés su..." at bounding box center [218, 226] width 261 height 16
type input "Économisez 120$ pour chaque 1000$ dépensés sur le rembourrage. Applique à la ca…"
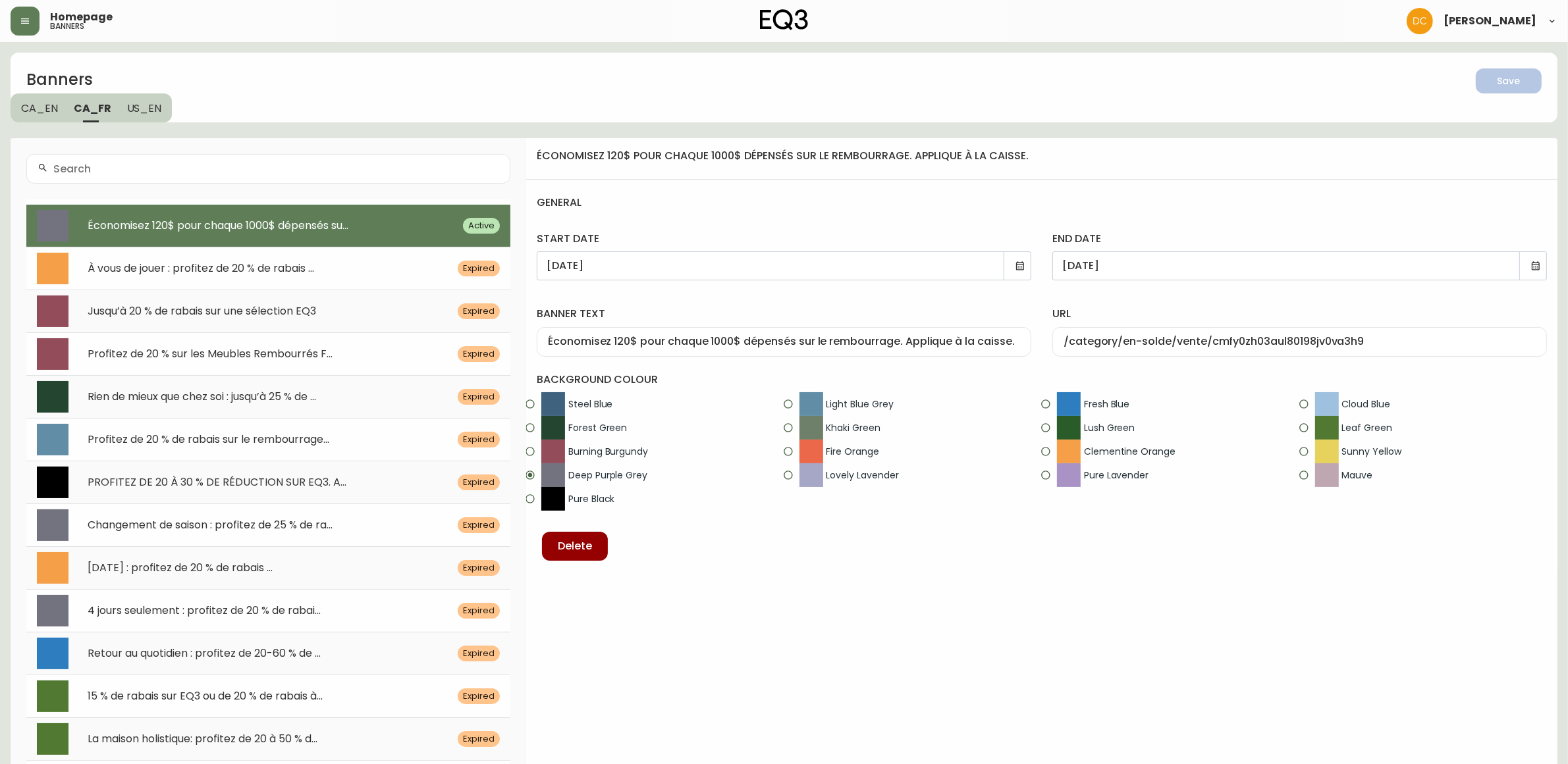
click at [1202, 336] on input "/category/en-solde/vente/cmfy0zh03aul80198jv0va3h9" at bounding box center [1300, 342] width 472 height 13
paste input "salon/sieges"
type input "/category/salon/sieges"
drag, startPoint x: 1276, startPoint y: 300, endPoint x: 1348, endPoint y: 274, distance: 76.6
click at [1276, 300] on div "url /category/salon/sieges" at bounding box center [1299, 328] width 515 height 76
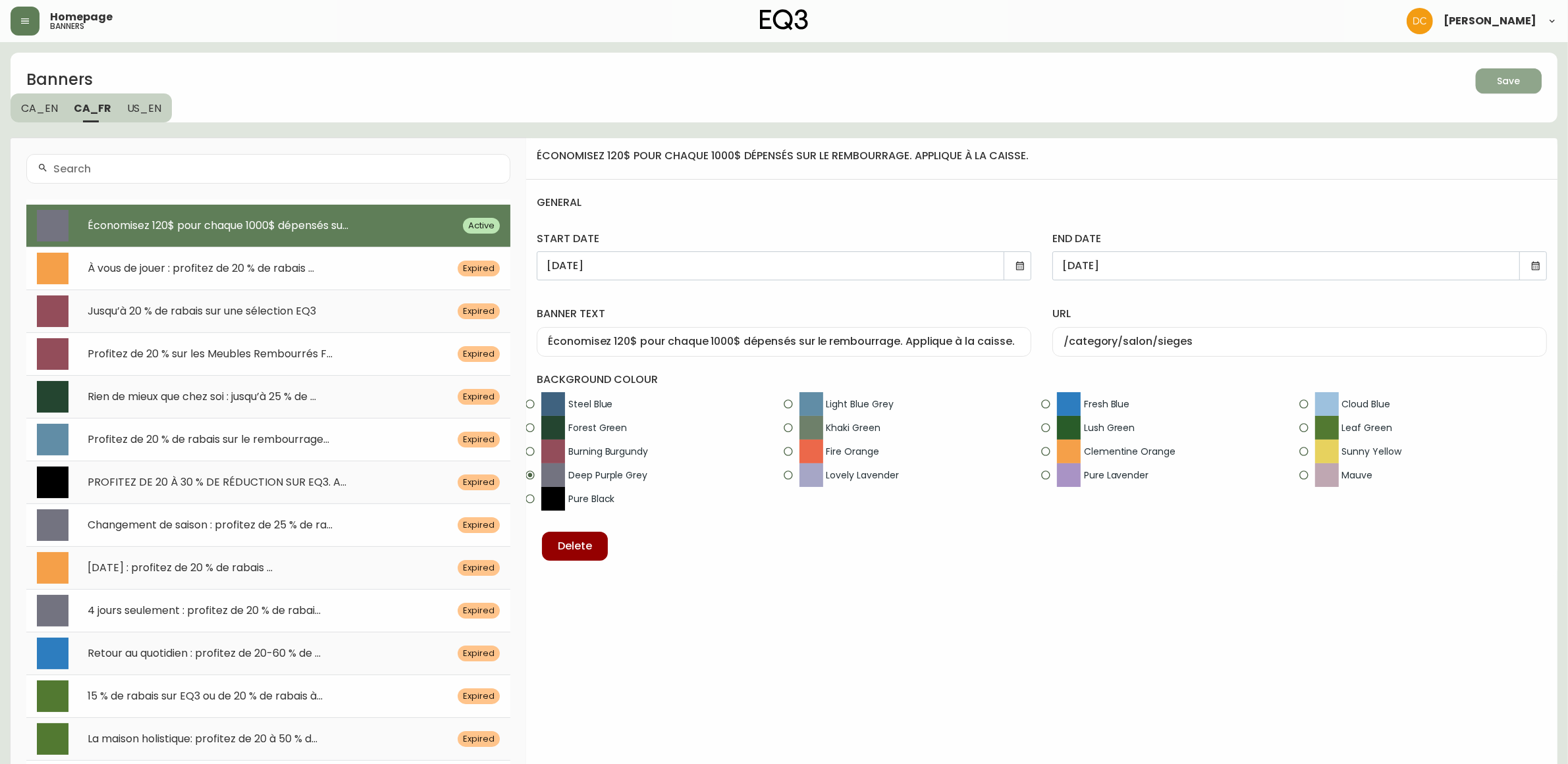
click at [1498, 76] on icon "button" at bounding box center [1504, 80] width 17 height 17
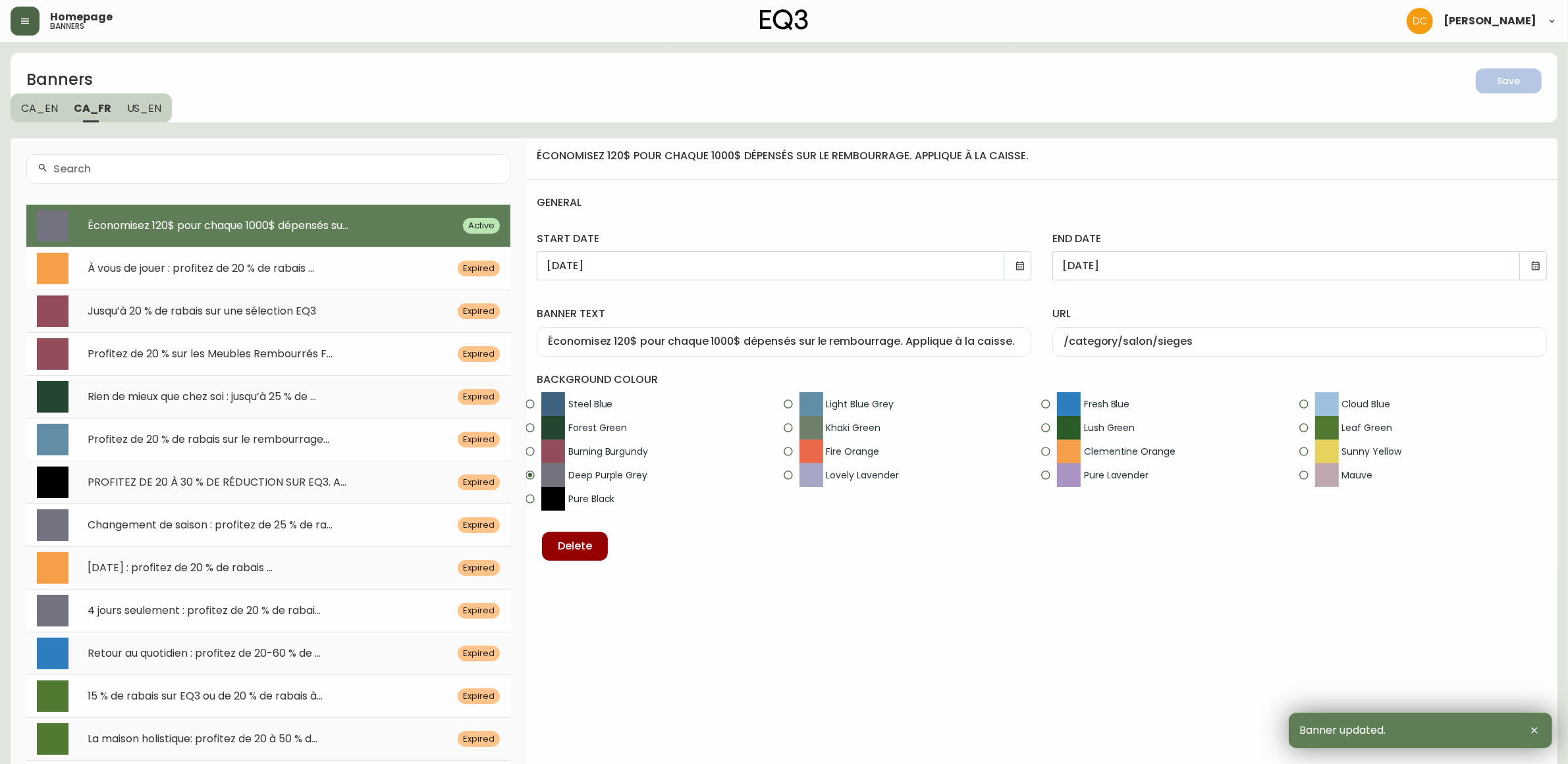
click at [27, 27] on button "button" at bounding box center [26, 21] width 29 height 29
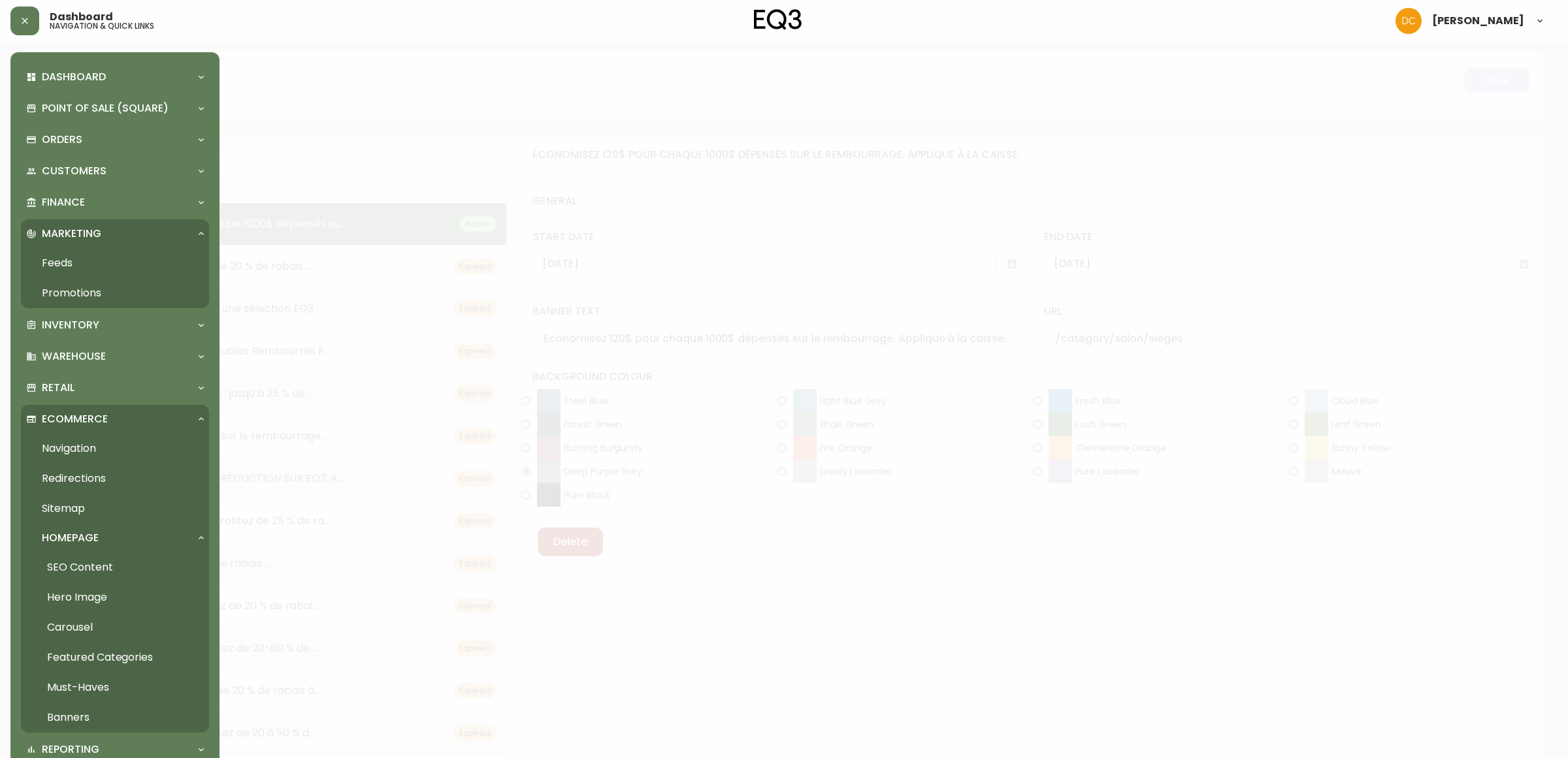
click at [85, 588] on link "Hero Image" at bounding box center [114, 597] width 188 height 30
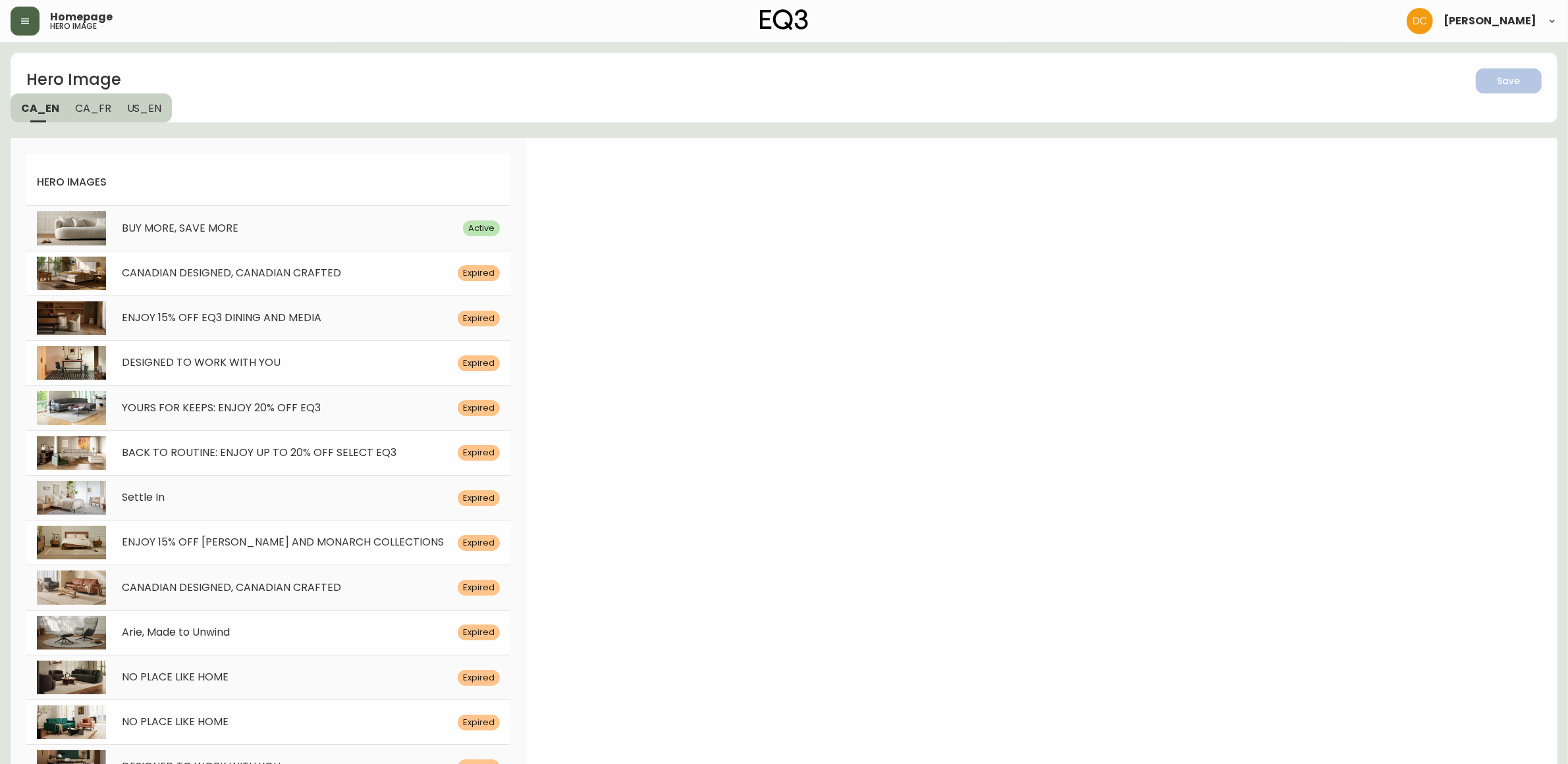
click at [16, 8] on button "button" at bounding box center [26, 21] width 29 height 29
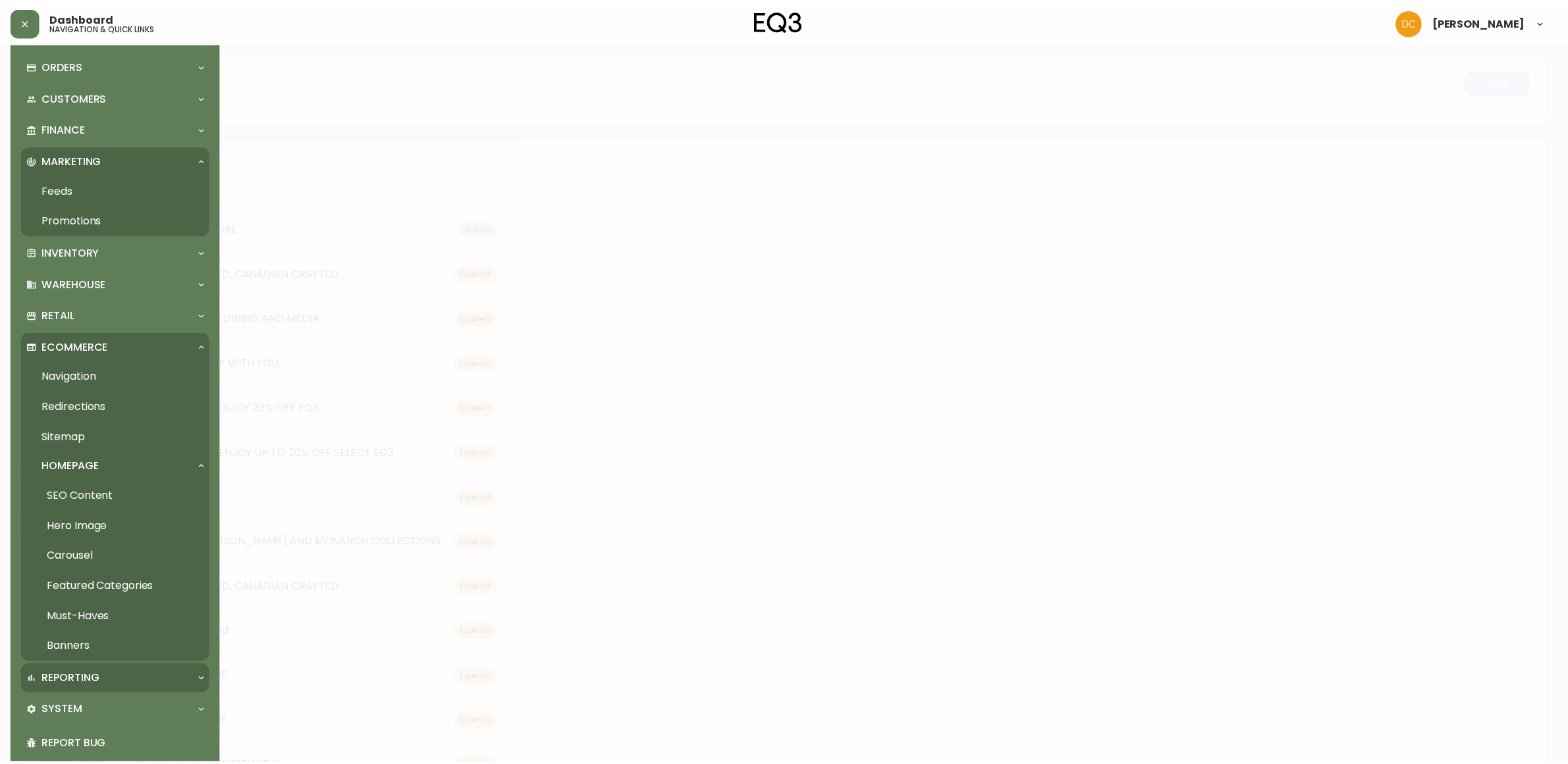
scroll to position [129, 0]
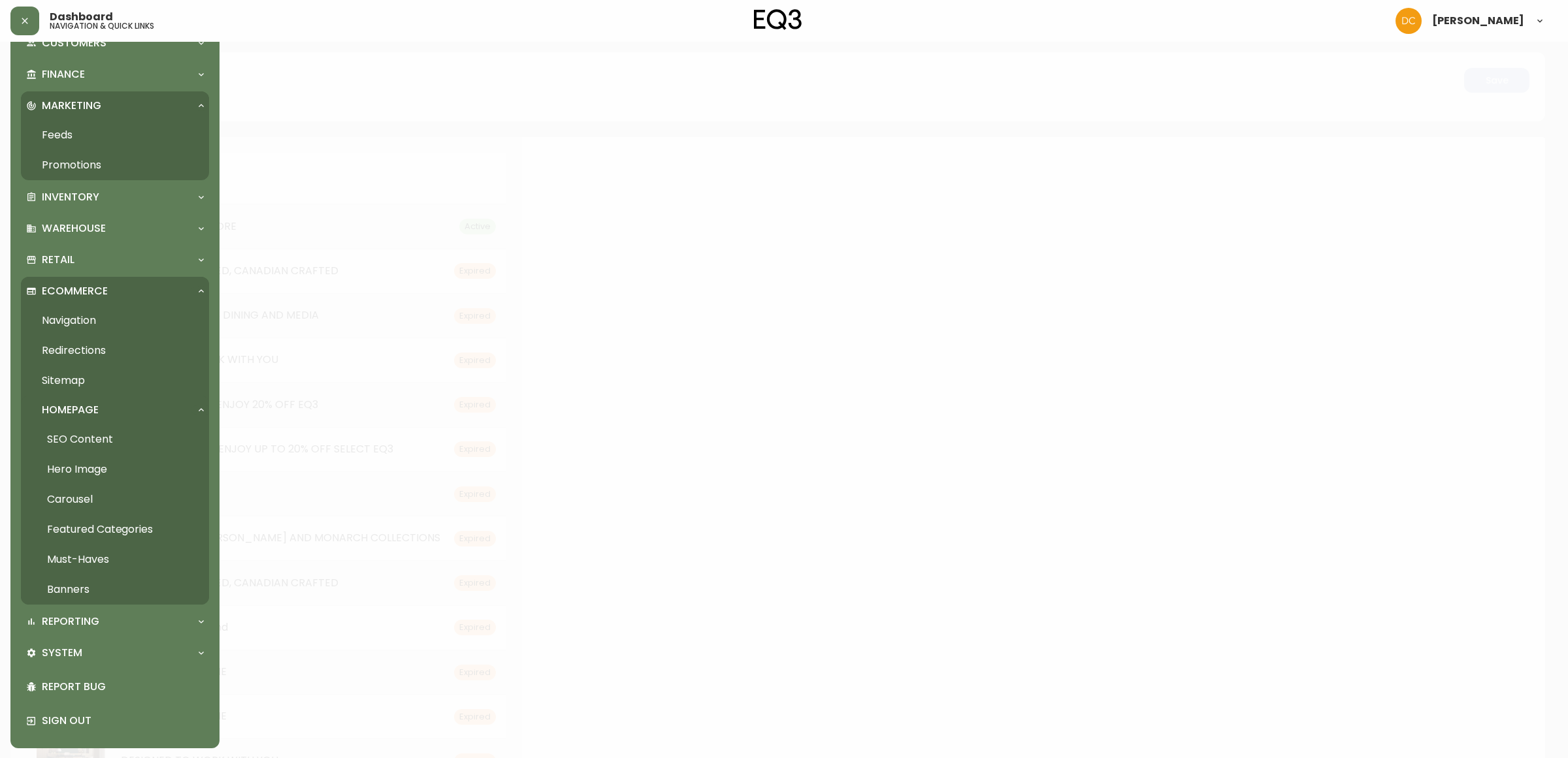
click at [92, 505] on link "Carousel" at bounding box center [114, 499] width 188 height 30
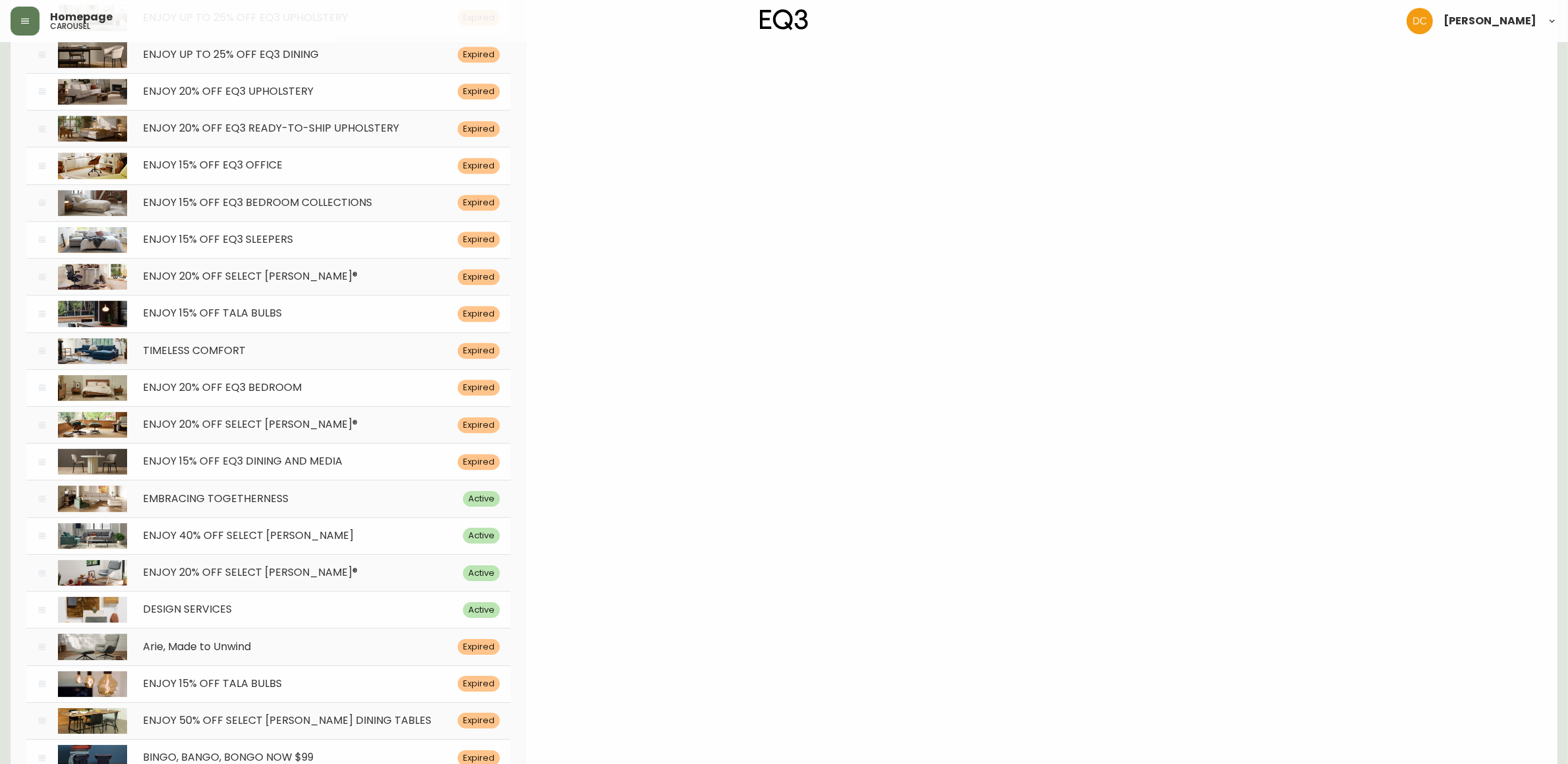
scroll to position [4985, 0]
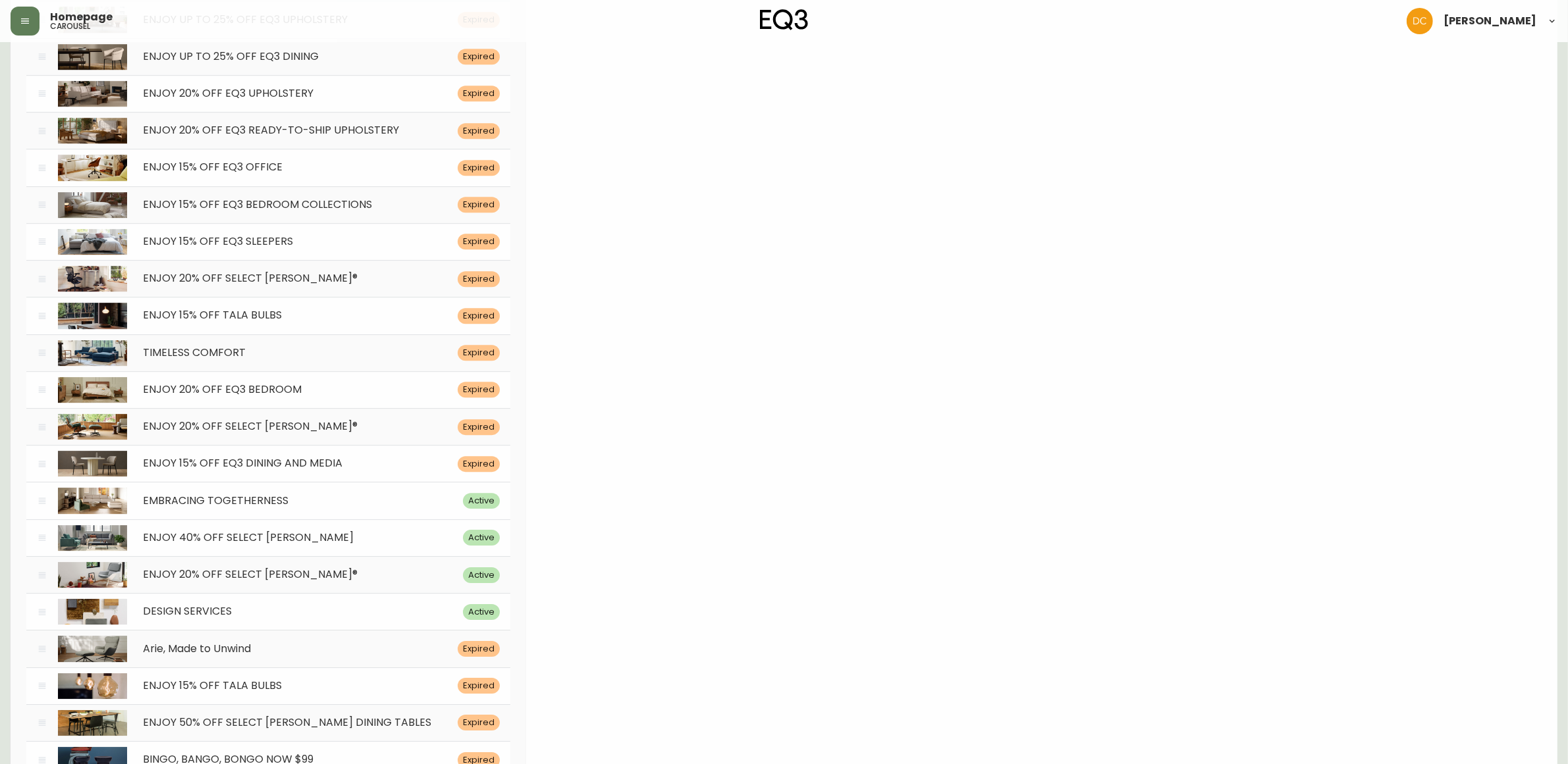
click at [331, 508] on div "EMBRACING TOGETHERNESS" at bounding box center [295, 501] width 336 height 13
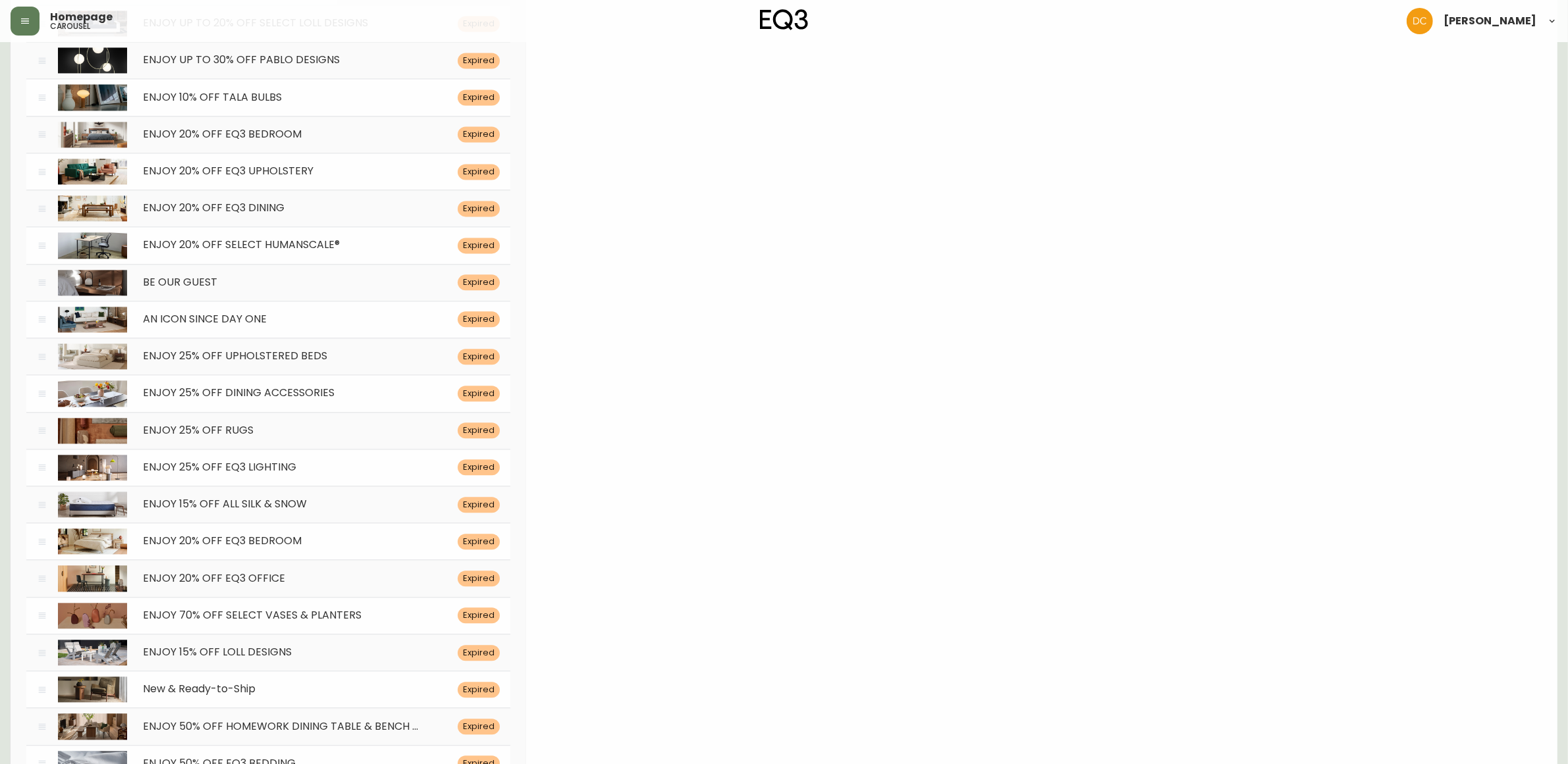
scroll to position [0, 0]
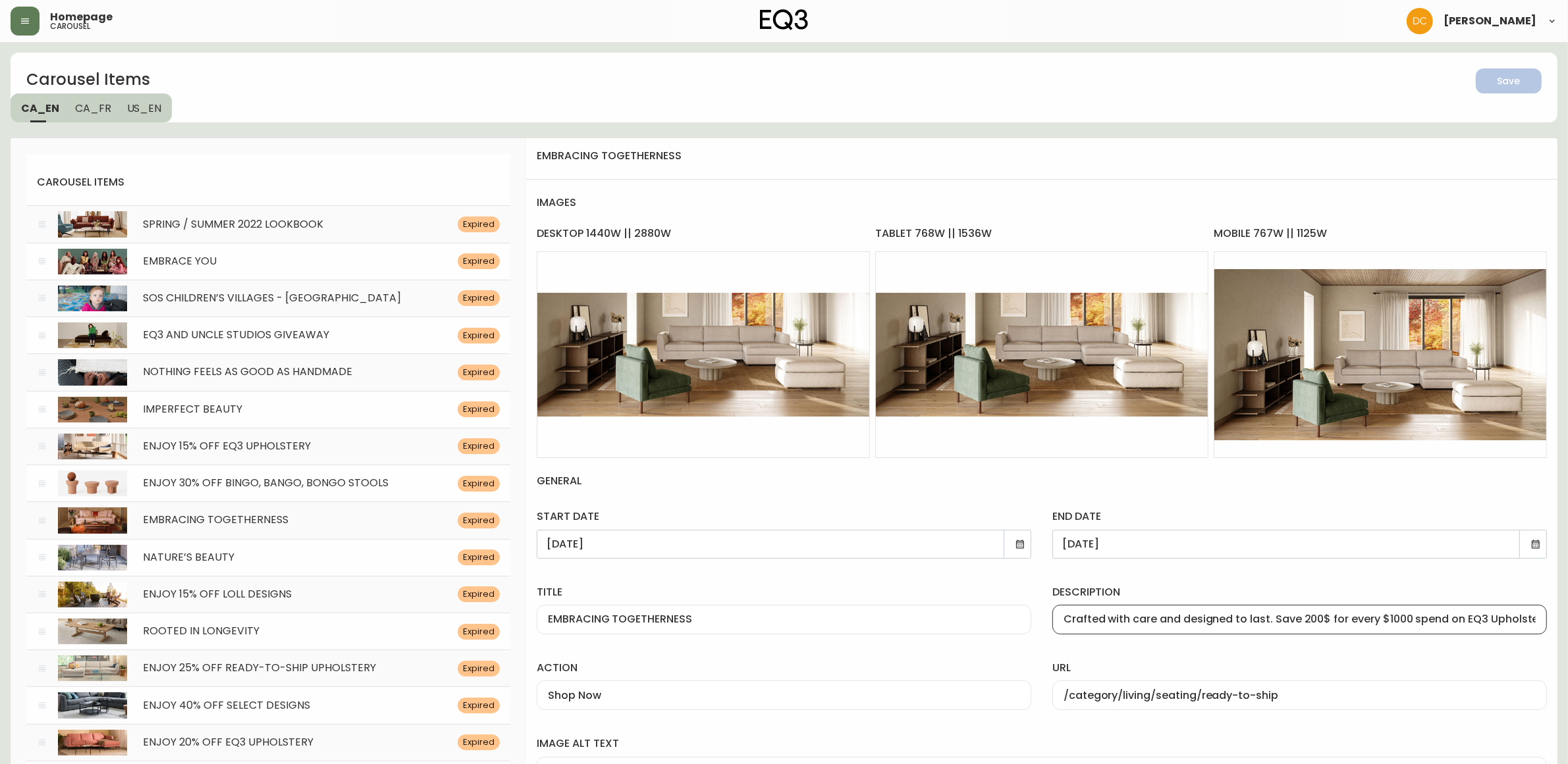
click at [1208, 622] on input "Crafted with care and designed to last. Save 200$ for every $1000 spend on EQ3 …" at bounding box center [1300, 620] width 472 height 13
drag, startPoint x: 154, startPoint y: 113, endPoint x: 191, endPoint y: 116, distance: 37.1
click at [153, 113] on span "US_EN" at bounding box center [145, 108] width 35 height 14
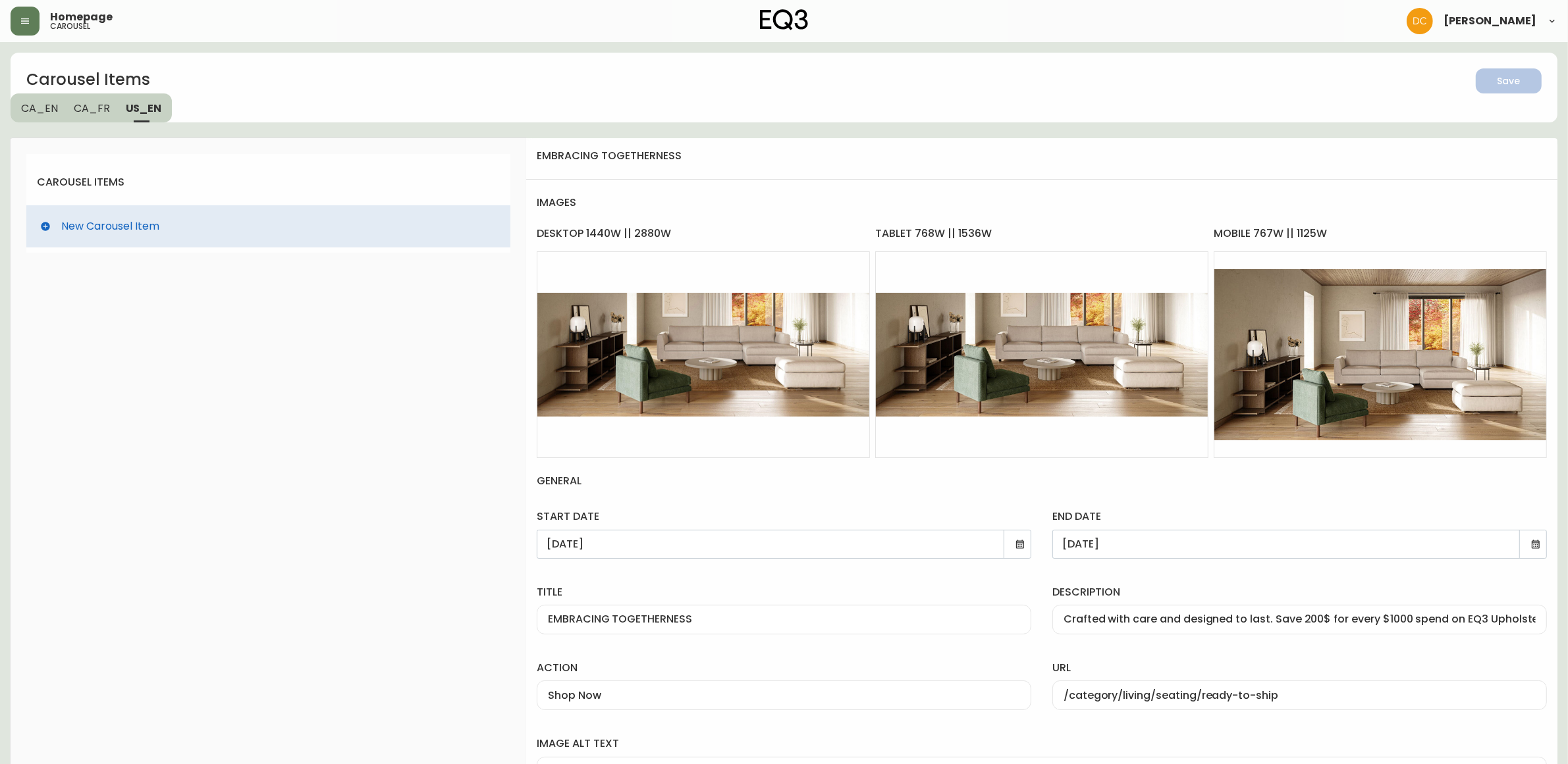
click at [442, 128] on div "Carousel Items Save CA_EN CA_FR US_EN carousel items New Carousel Item embracin…" at bounding box center [784, 496] width 1547 height 886
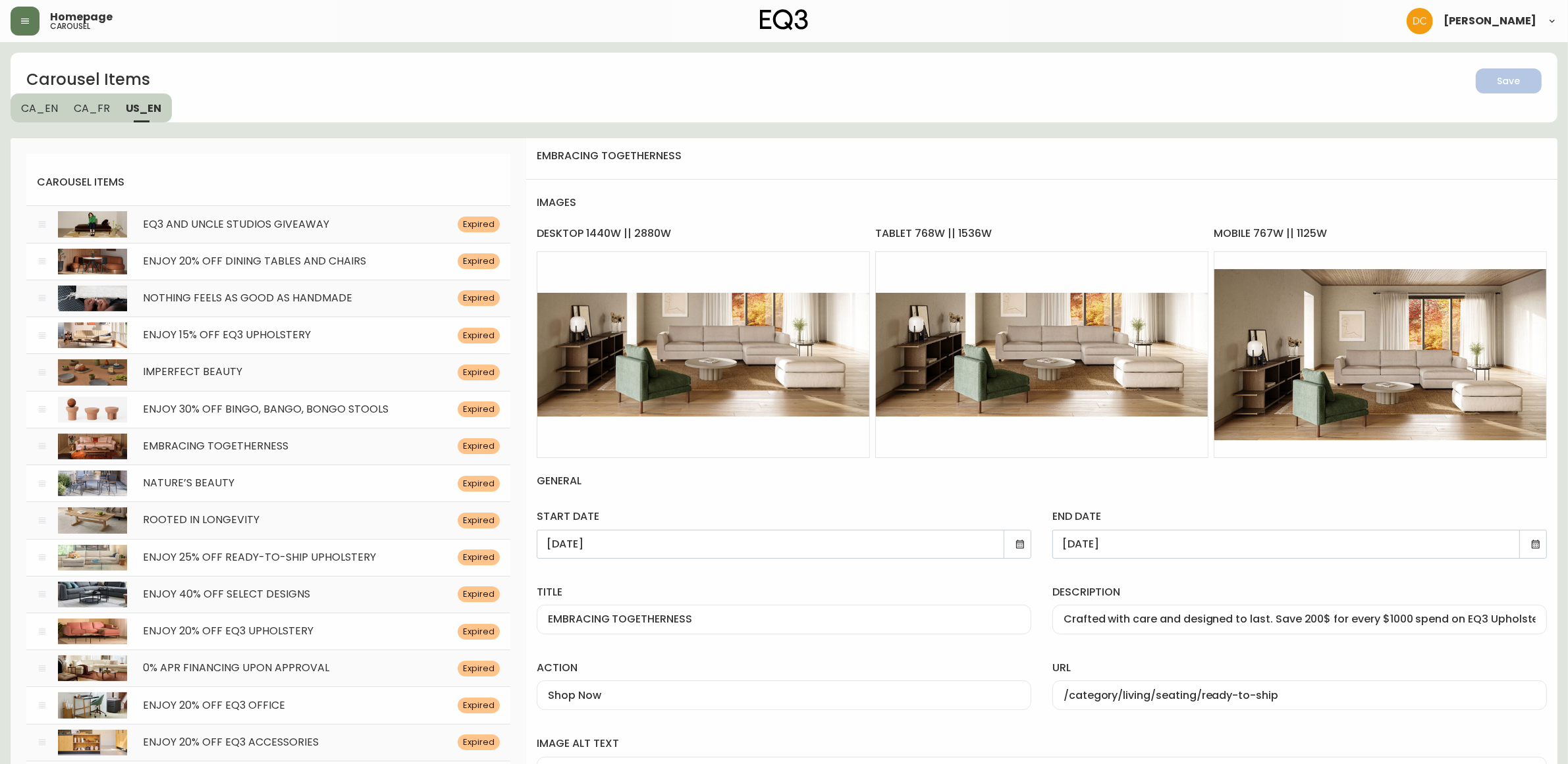
scroll to position [4809, 0]
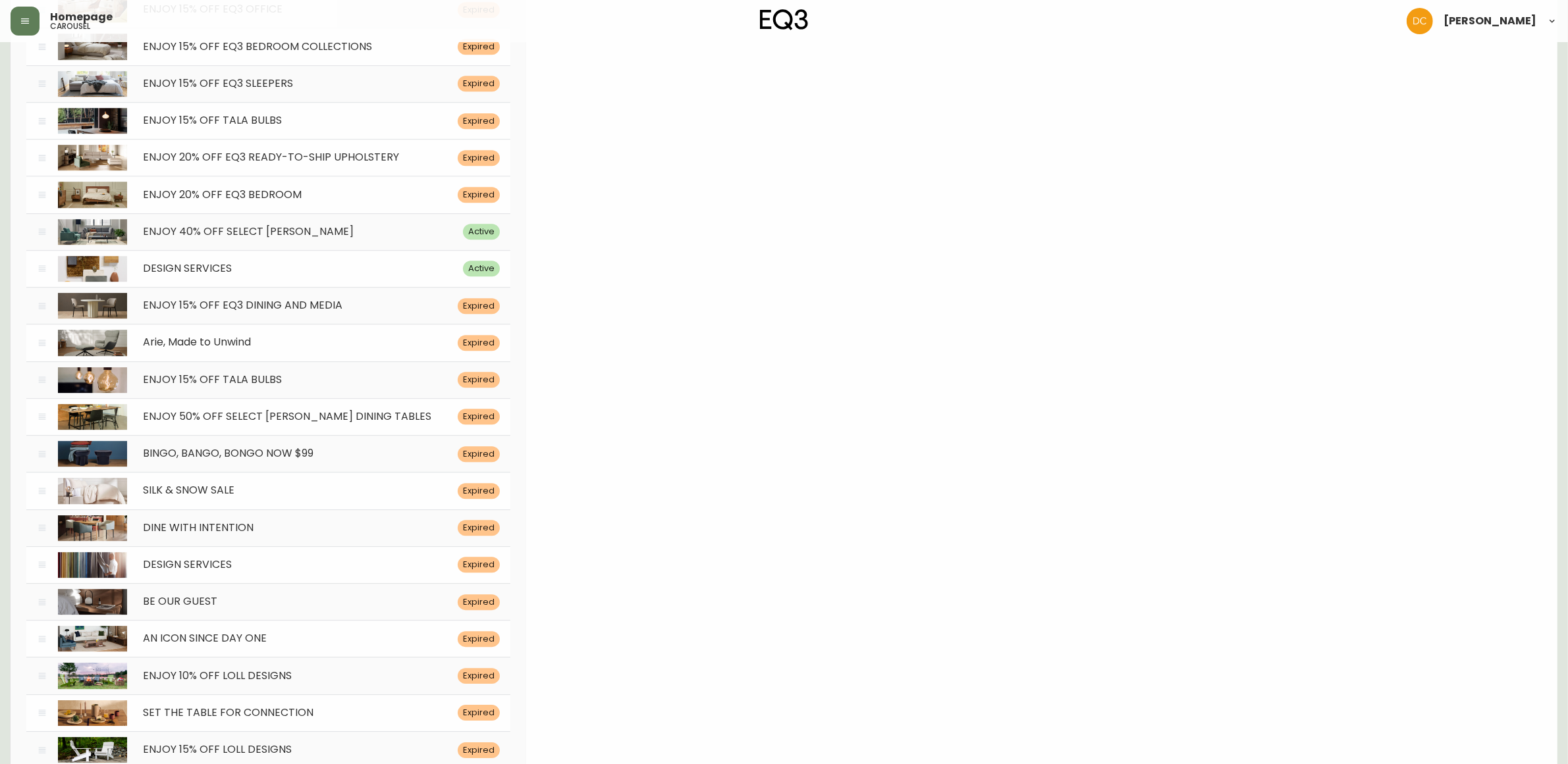
click at [199, 165] on span "ENJOY 20% OFF EQ3 READY-TO-SHIP UPHOLSTERY" at bounding box center [271, 156] width 256 height 16
type input "[DATE]"
type input "ENJOY 20% OFF EQ3 READY-TO-SHIP UPHOLSTERY"
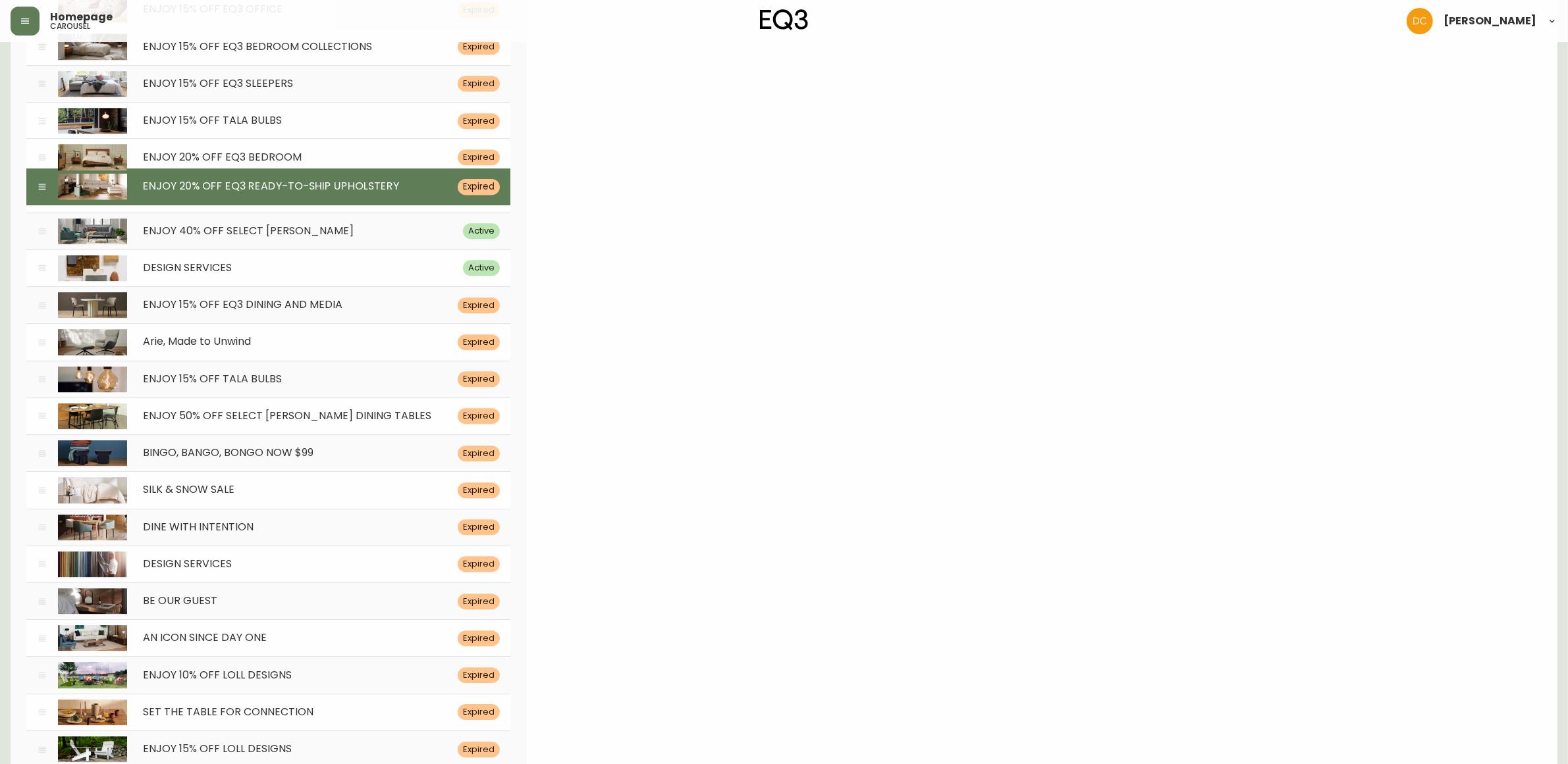
drag, startPoint x: 40, startPoint y: 168, endPoint x: 39, endPoint y: 199, distance: 31.0
click at [39, 192] on icon at bounding box center [42, 188] width 11 height 11
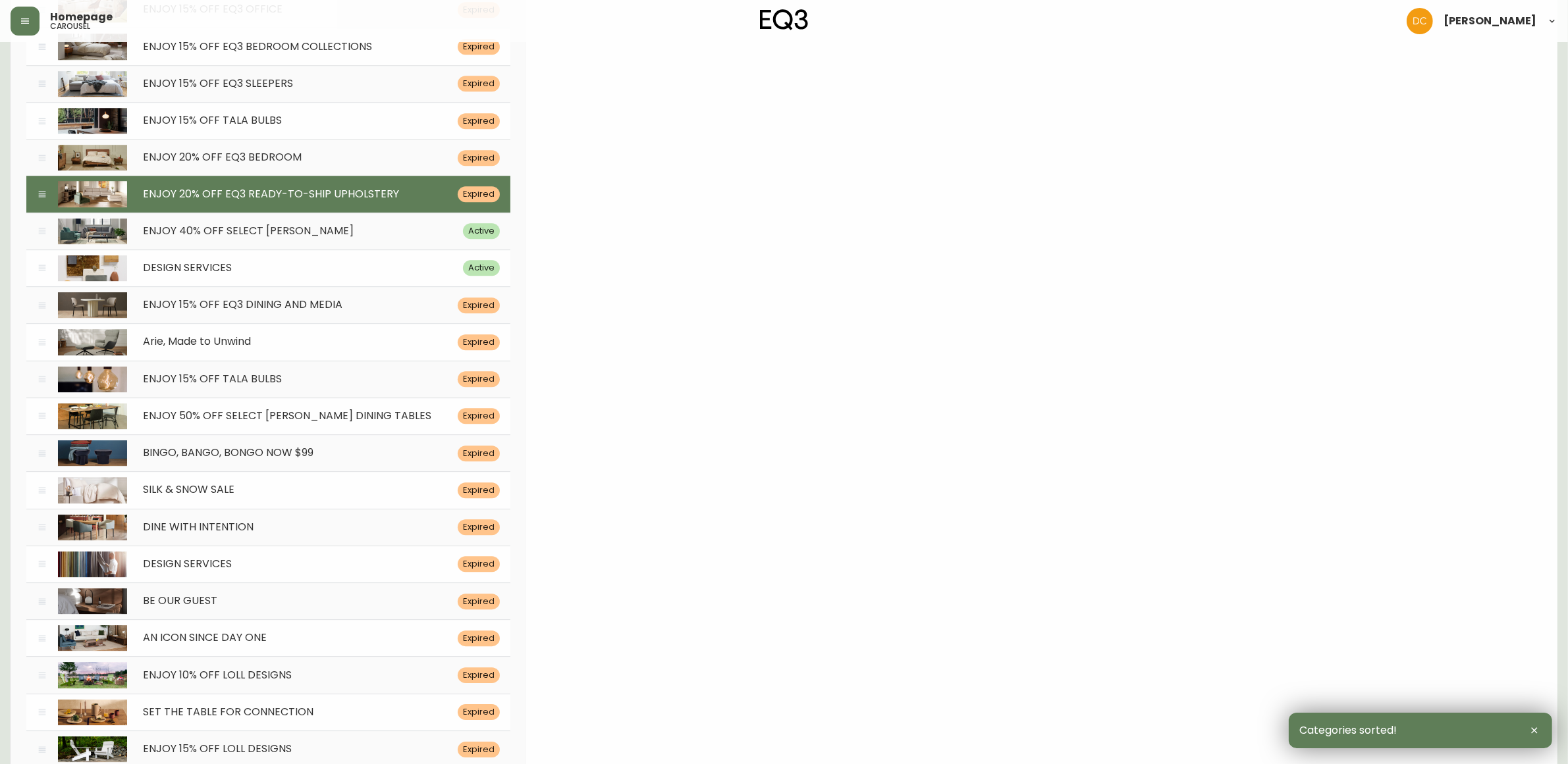
scroll to position [0, 0]
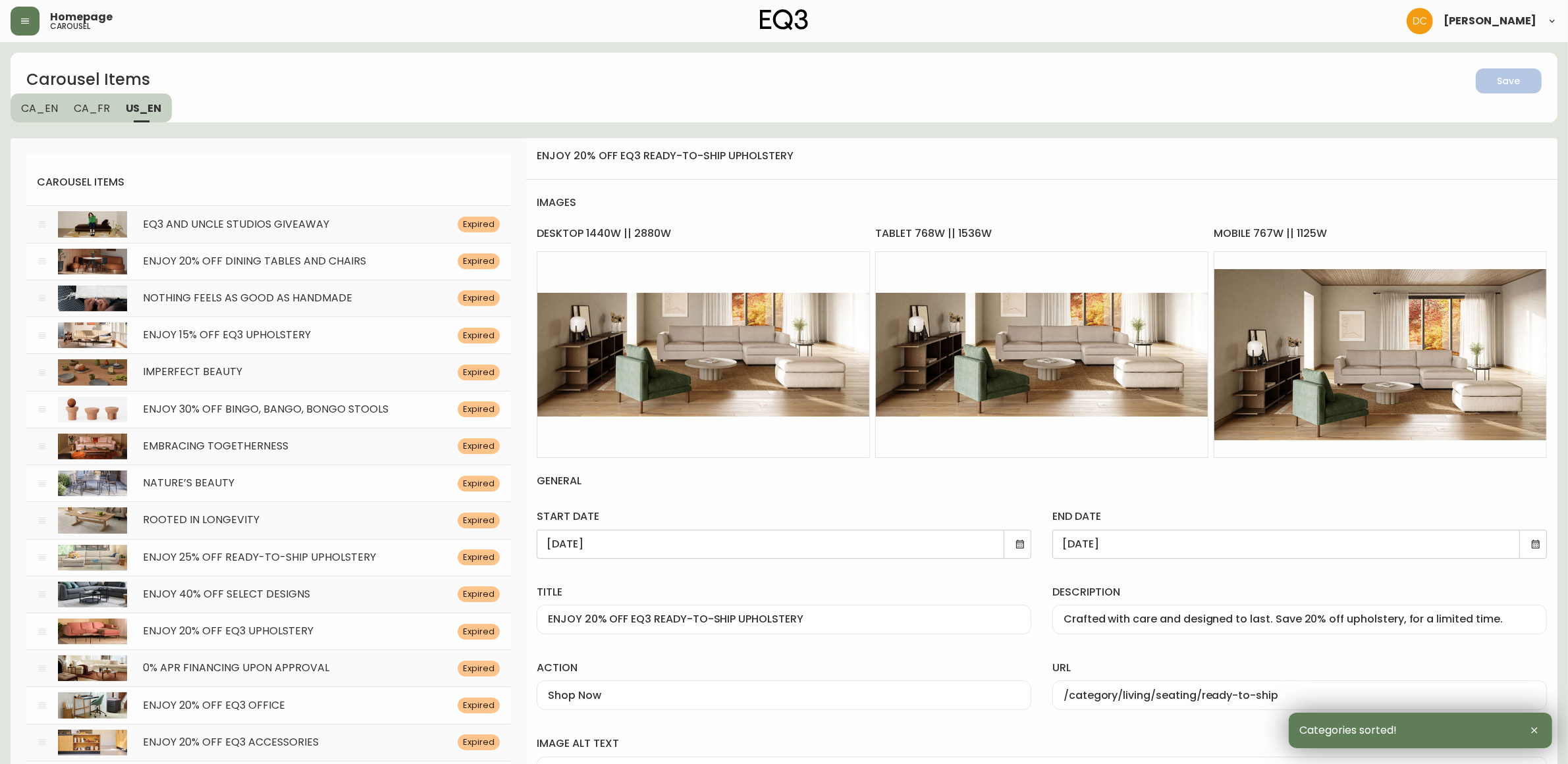
click at [1225, 632] on div "Crafted with care and designed to last. Save 20% off upholstery, for a limited …" at bounding box center [1300, 619] width 494 height 29
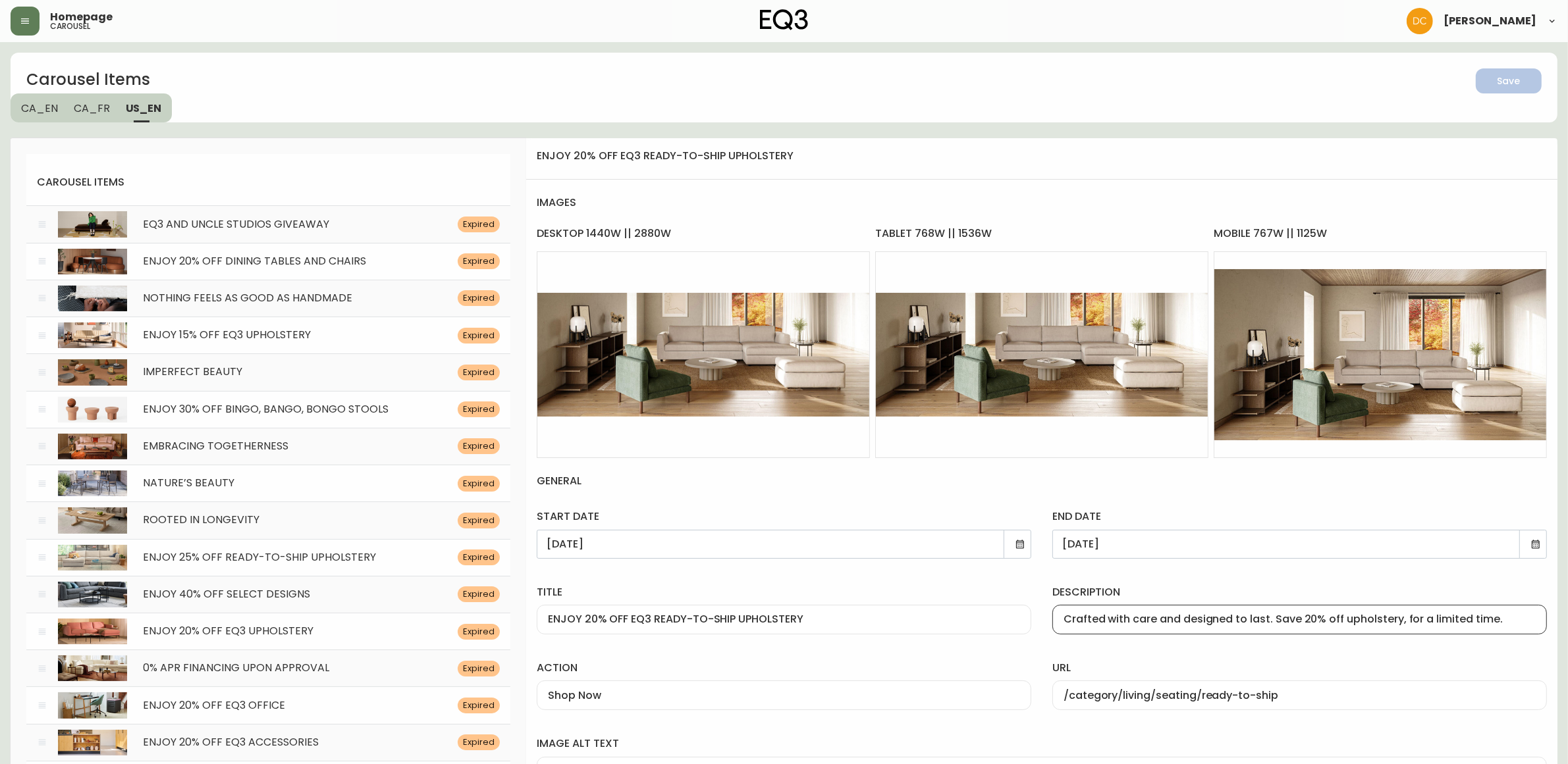
paste input "0$ for every $1000 spend on EQ3 Upholstery"
type input "Crafted with care and designed to last. Save 200$ for every $1000 spend on EQ3 …"
click at [834, 617] on input "ENJOY 20% OFF EQ3 READY-TO-SHIP UPHOLSTERY" at bounding box center [784, 620] width 472 height 13
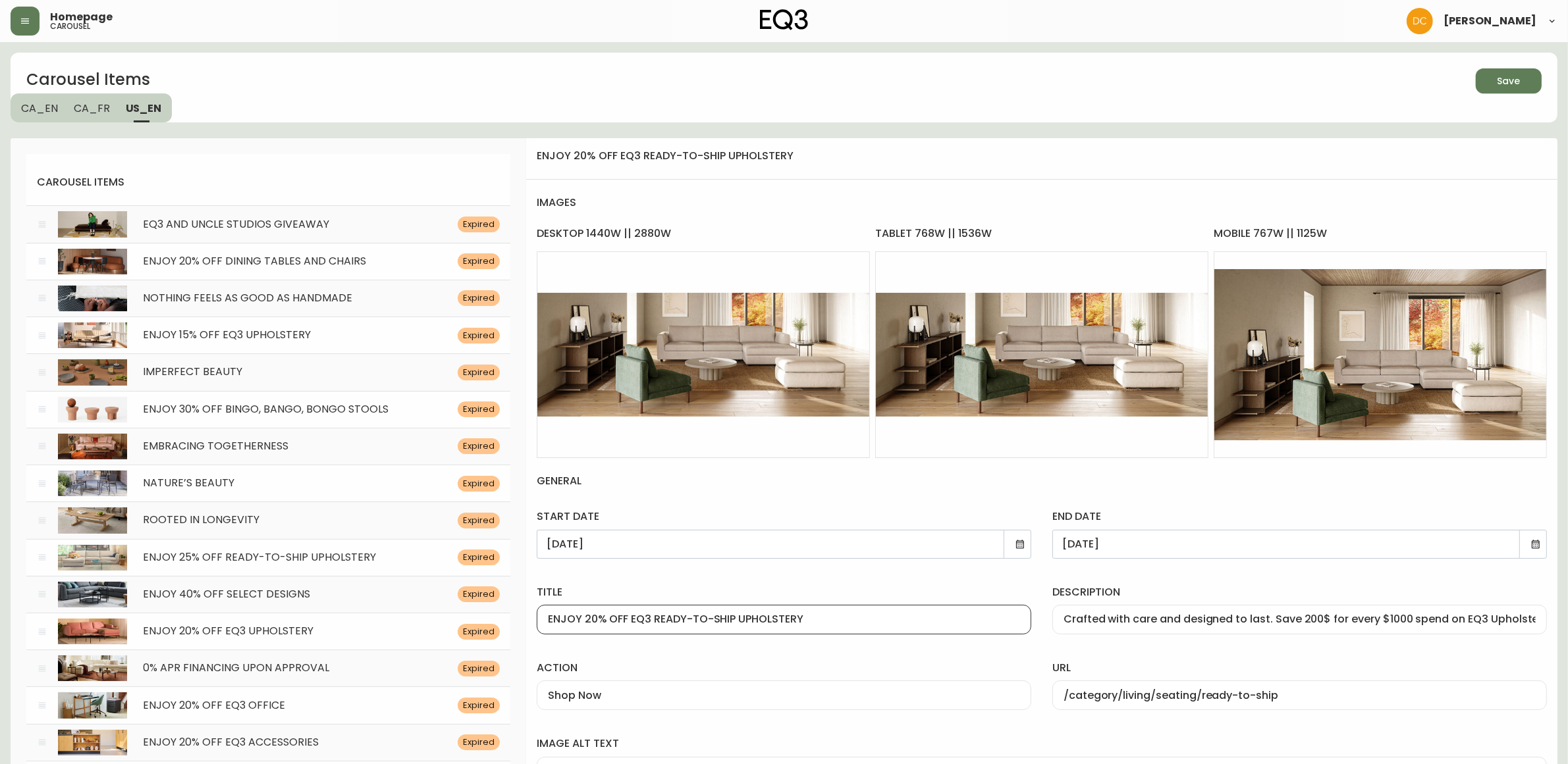
paste input "MBRACING TOGETHERNESS"
type input "EMBRACING TOGETHERNESS"
click at [1018, 542] on icon at bounding box center [1021, 544] width 11 height 11
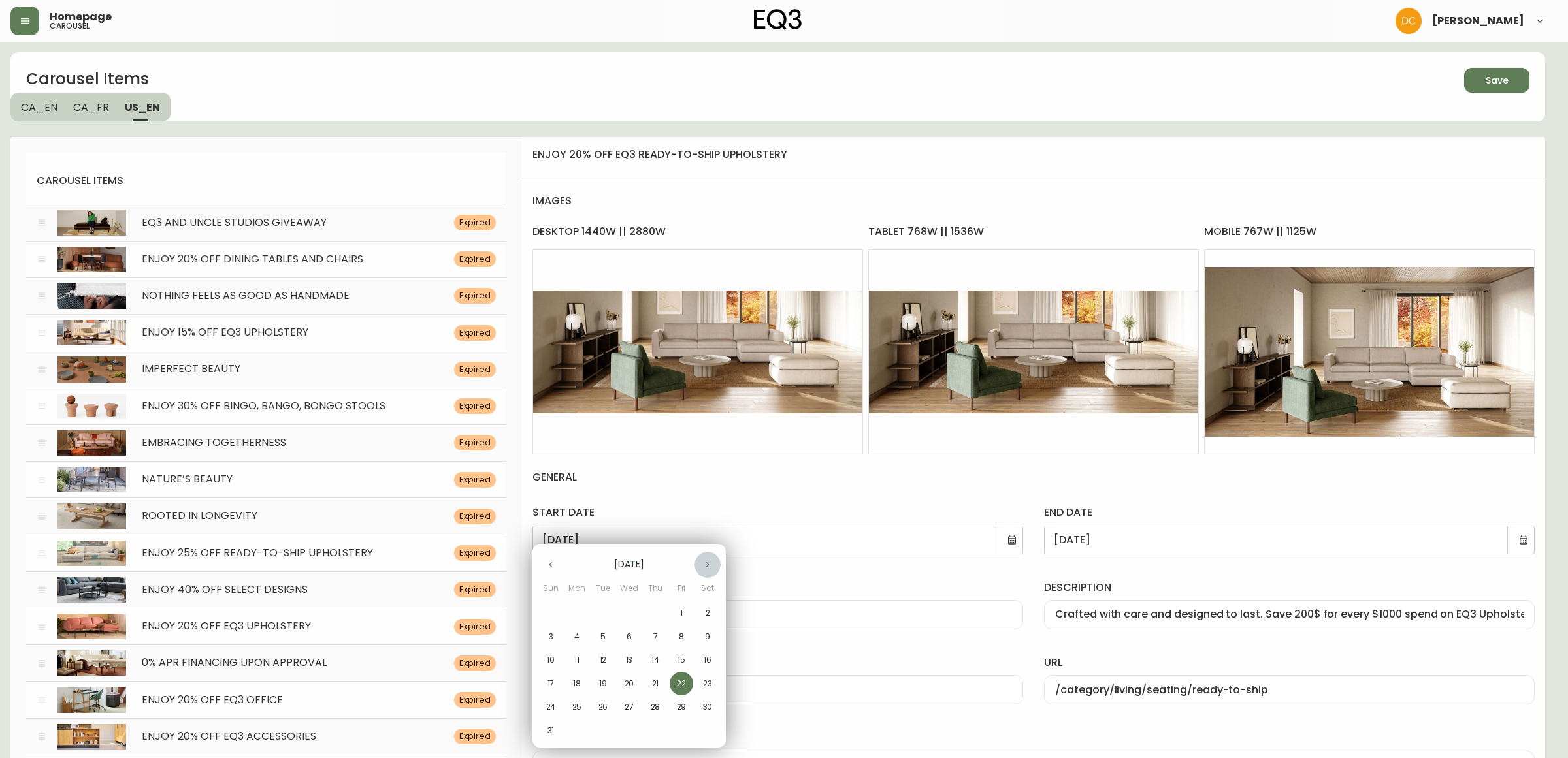
click at [705, 566] on icon "button" at bounding box center [707, 566] width 11 height 11
click at [714, 560] on button "button" at bounding box center [707, 565] width 26 height 26
click at [623, 622] on button "1" at bounding box center [629, 614] width 24 height 24
type input "[DATE]"
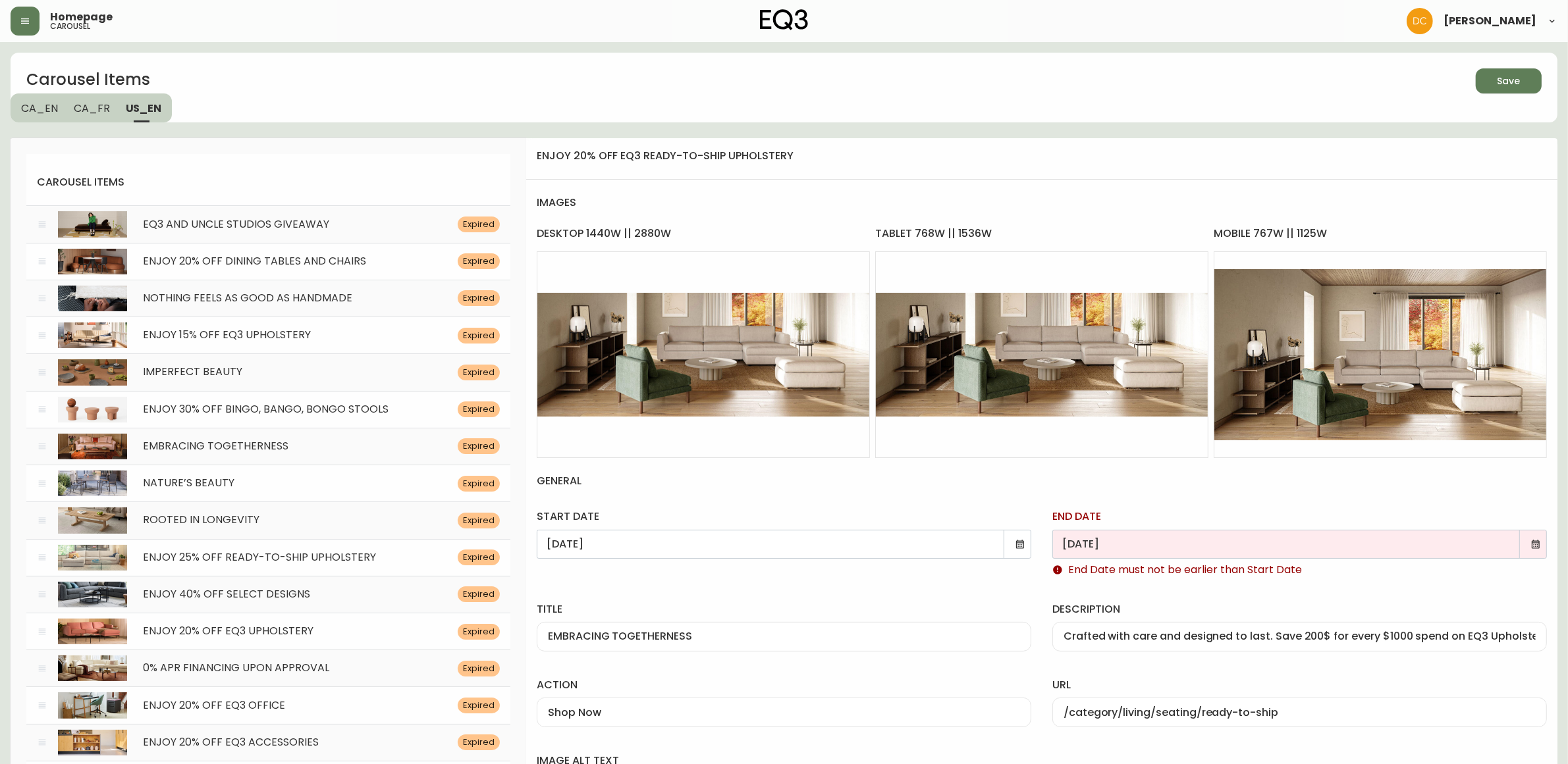
click at [1538, 543] on icon at bounding box center [1536, 544] width 11 height 11
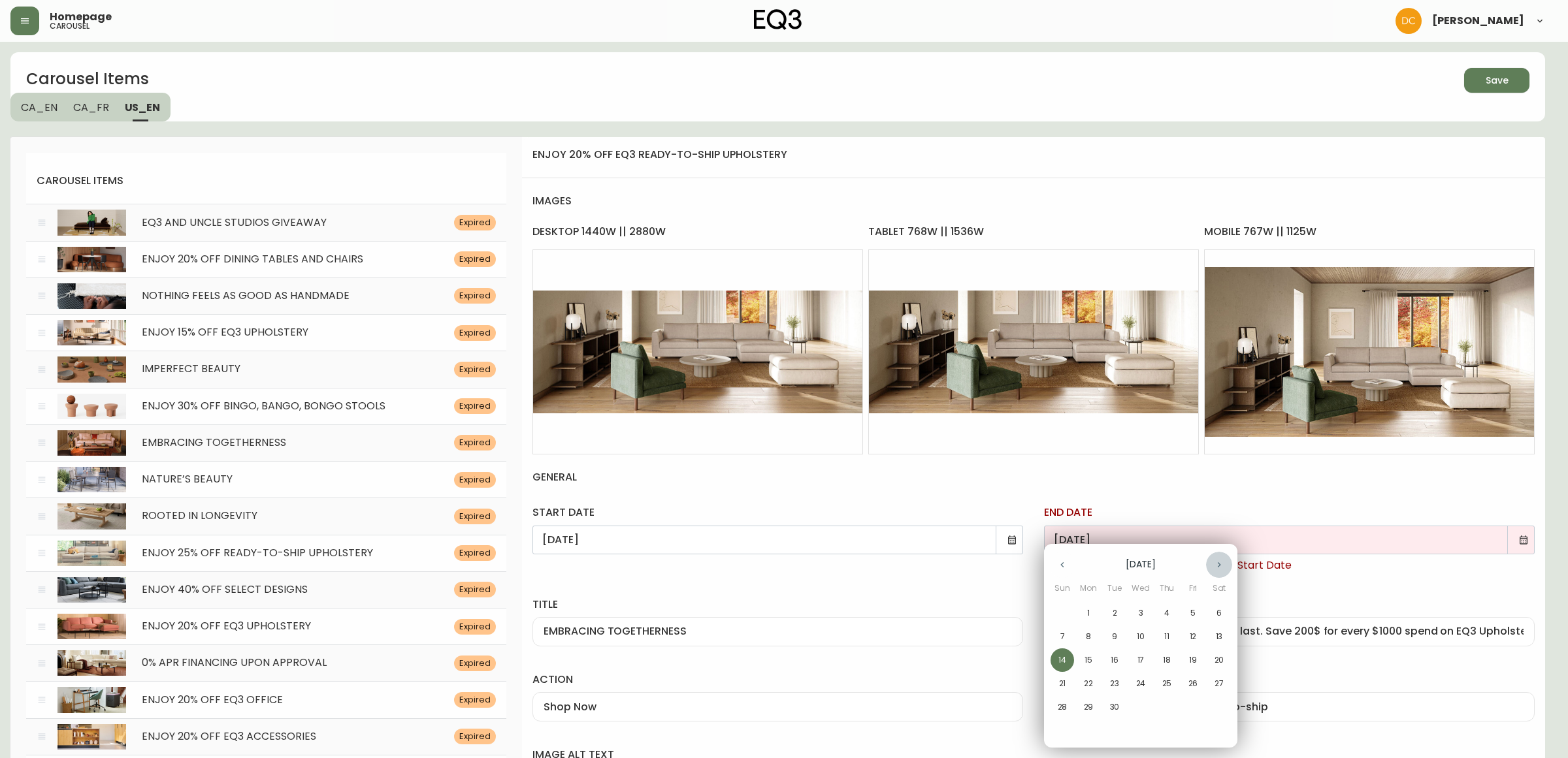
click at [1219, 563] on icon "button" at bounding box center [1219, 566] width 11 height 11
click at [1159, 664] on span "16" at bounding box center [1167, 660] width 24 height 12
type input "[DATE]"
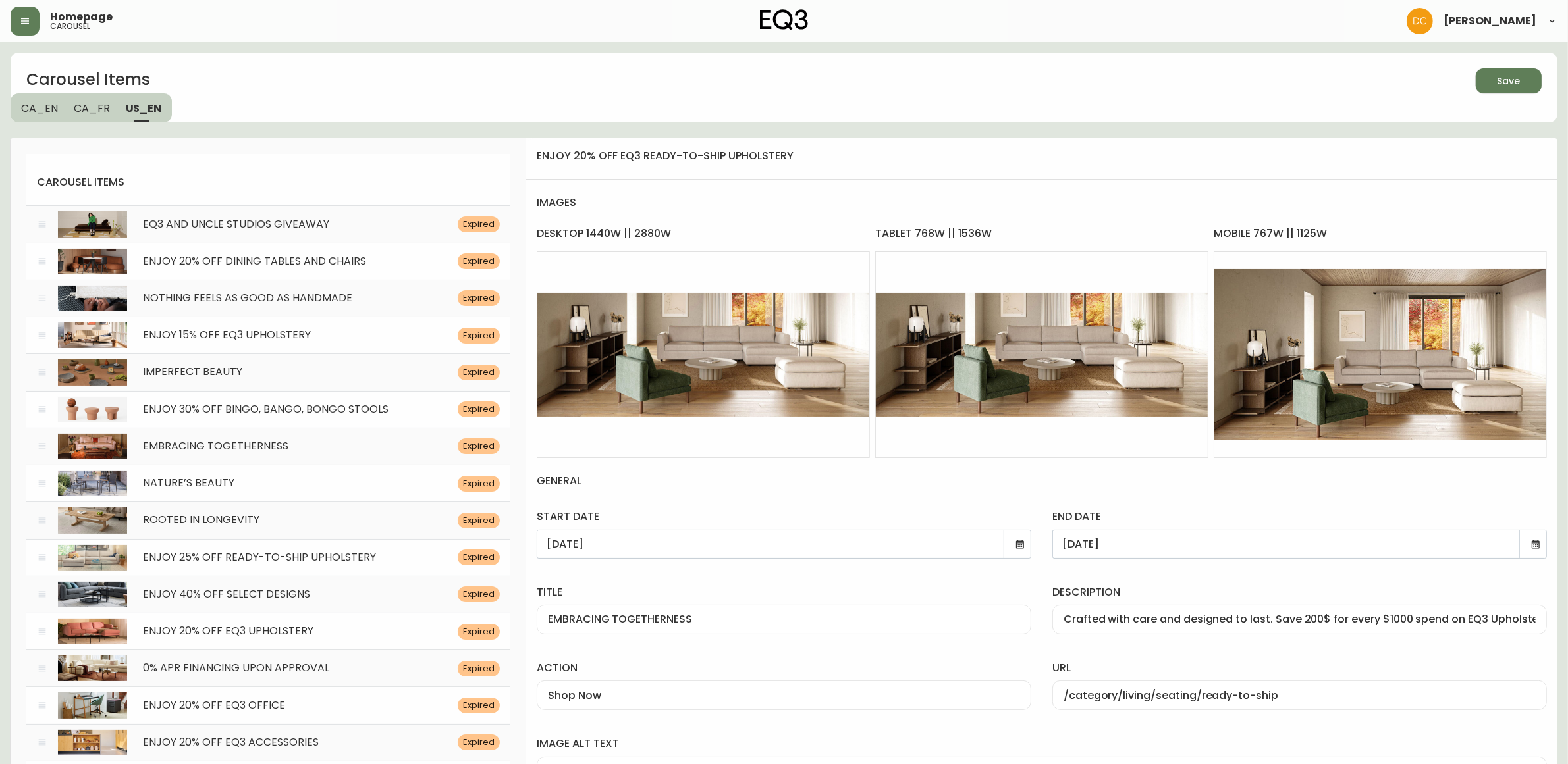
click at [940, 589] on label "title" at bounding box center [784, 593] width 494 height 15
click at [940, 614] on input "EMBRACING TOGETHERNESS" at bounding box center [784, 620] width 472 height 13
click at [1478, 89] on button "Save" at bounding box center [1509, 81] width 66 height 25
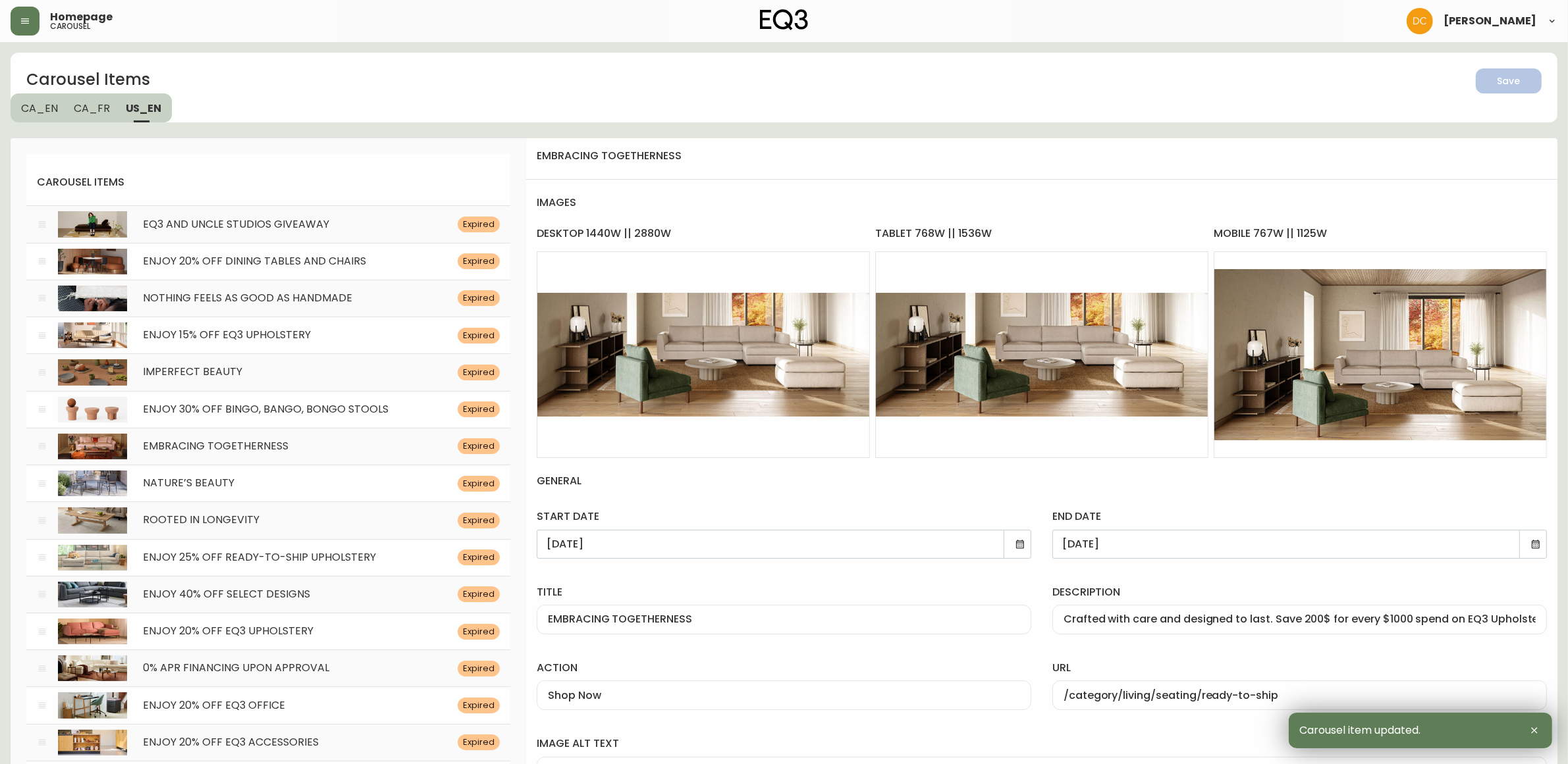
click at [1234, 112] on div "Carousel Items Save CA_EN [GEOGRAPHIC_DATA] US_EN" at bounding box center [784, 88] width 1547 height 70
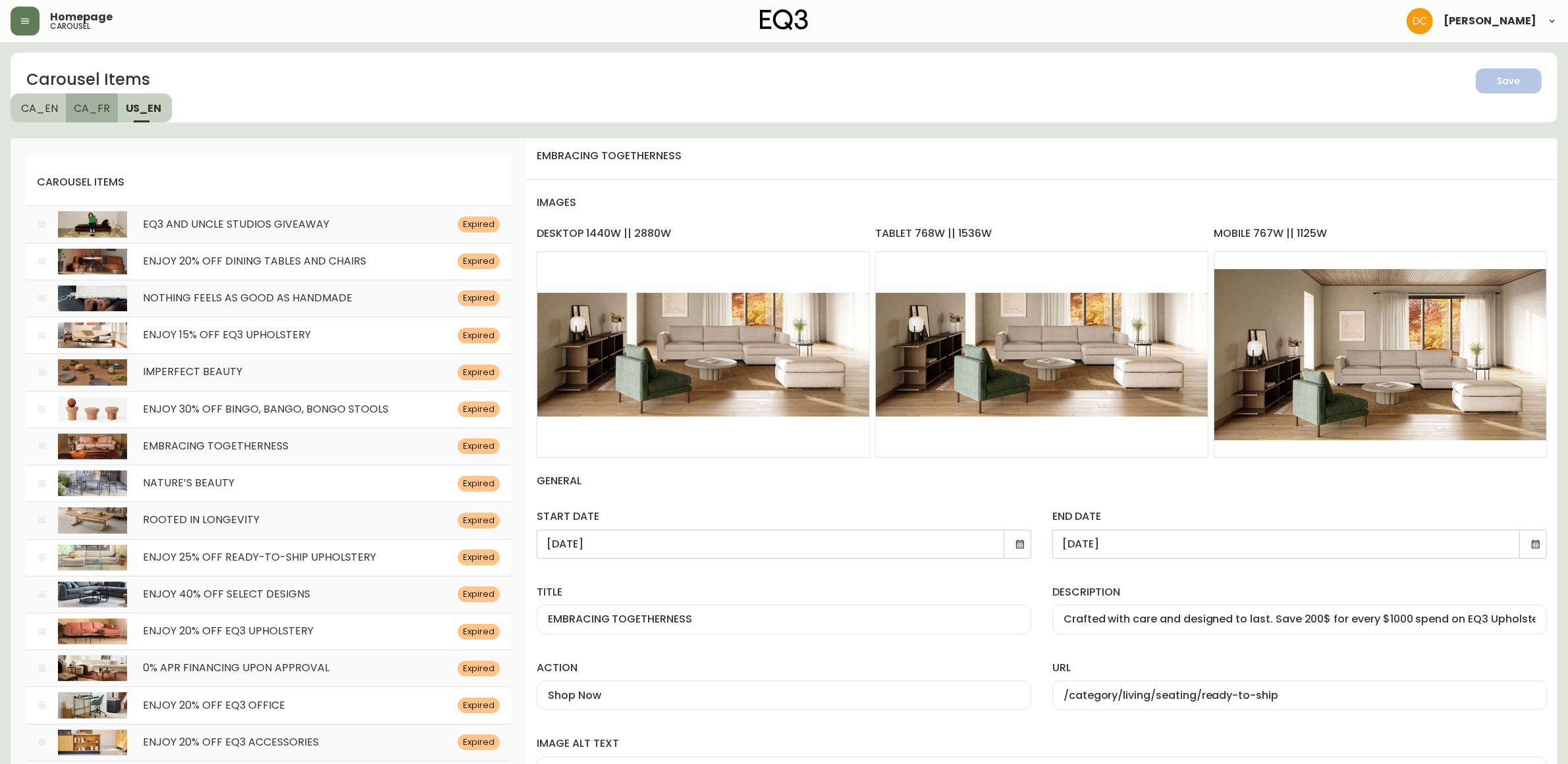
click at [83, 109] on span "CA_FR" at bounding box center [92, 108] width 37 height 14
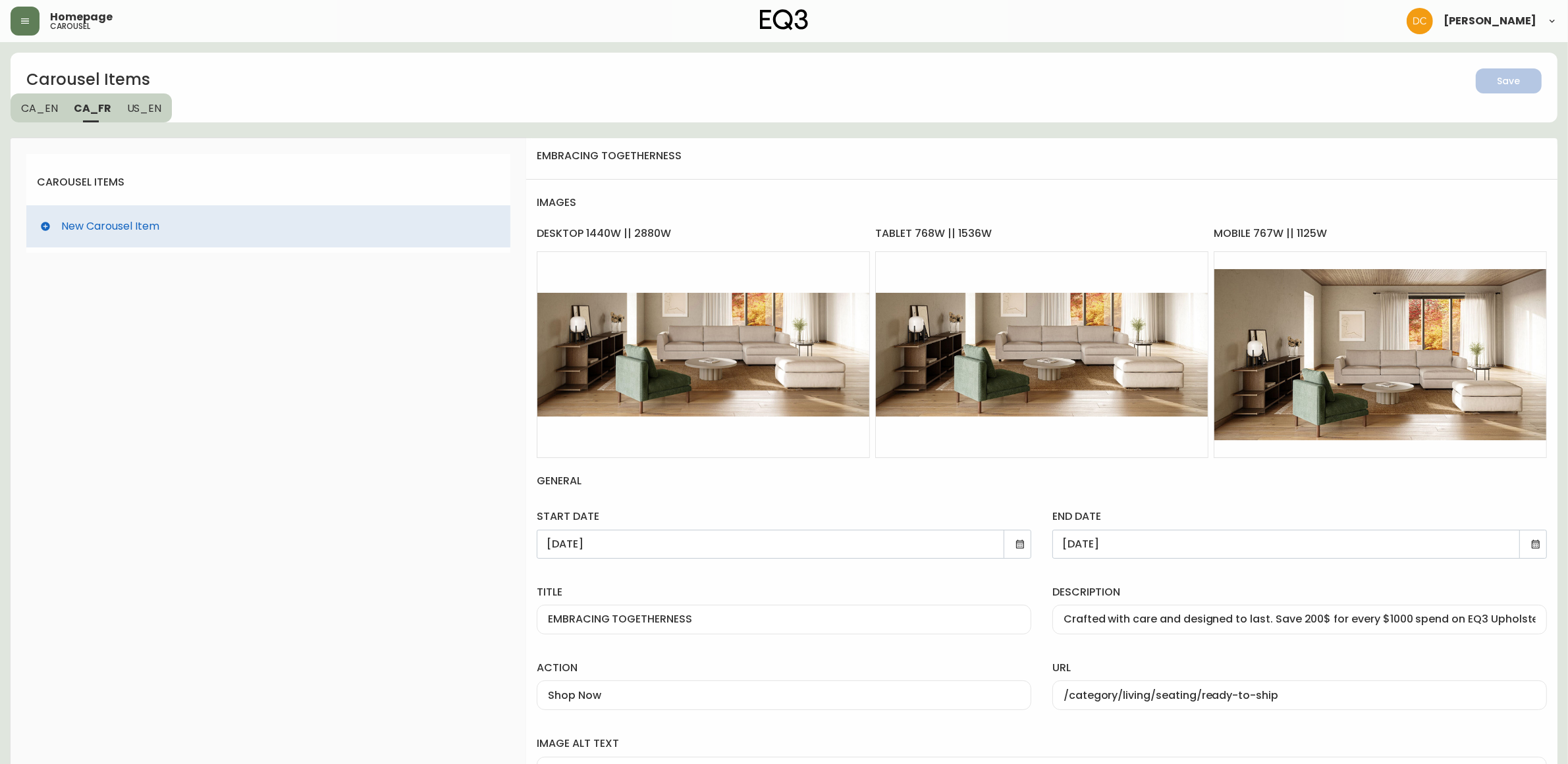
click at [323, 107] on div "Carousel Items Save CA_EN [GEOGRAPHIC_DATA] US_EN" at bounding box center [784, 88] width 1547 height 70
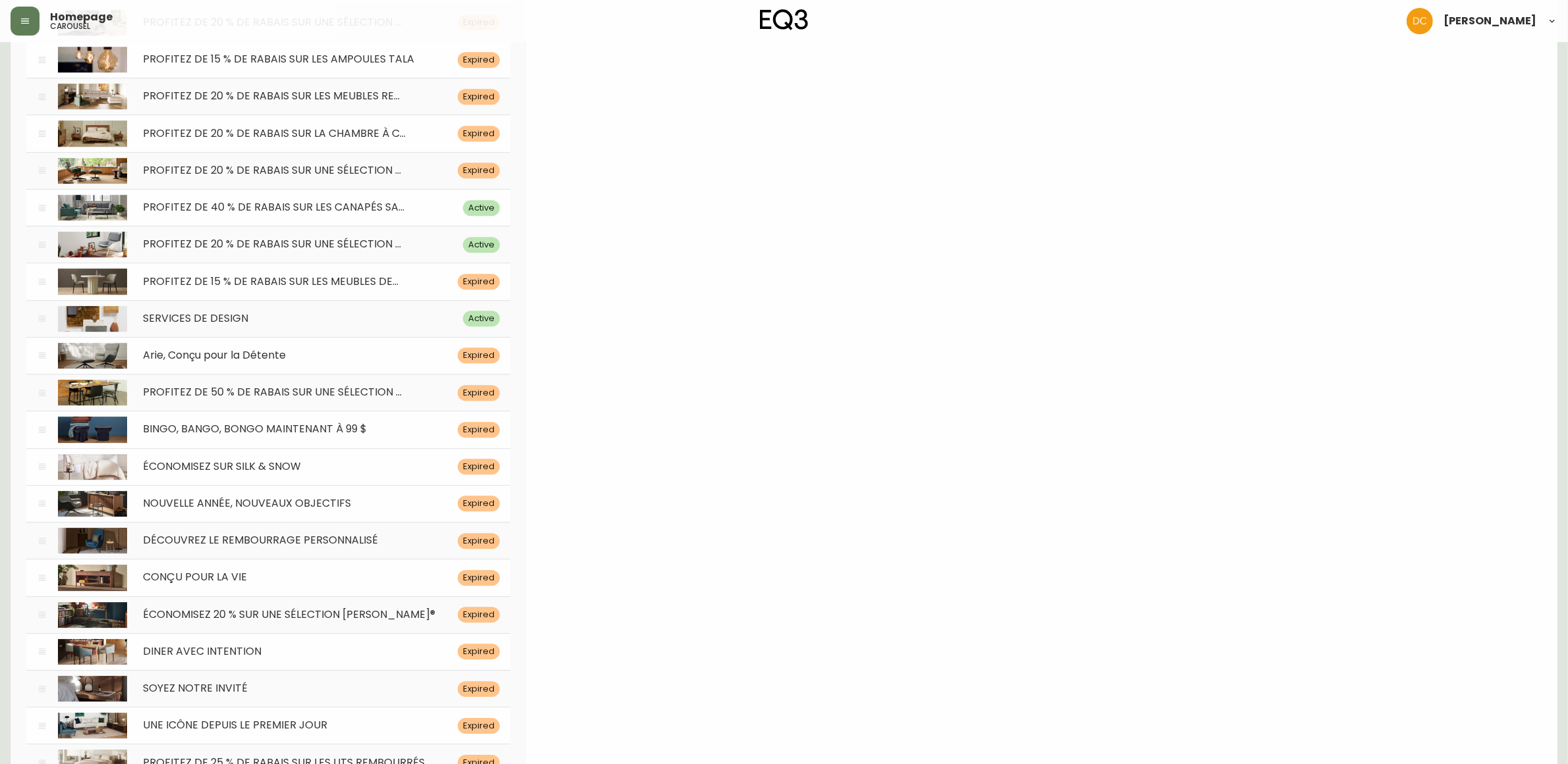
scroll to position [4641, 0]
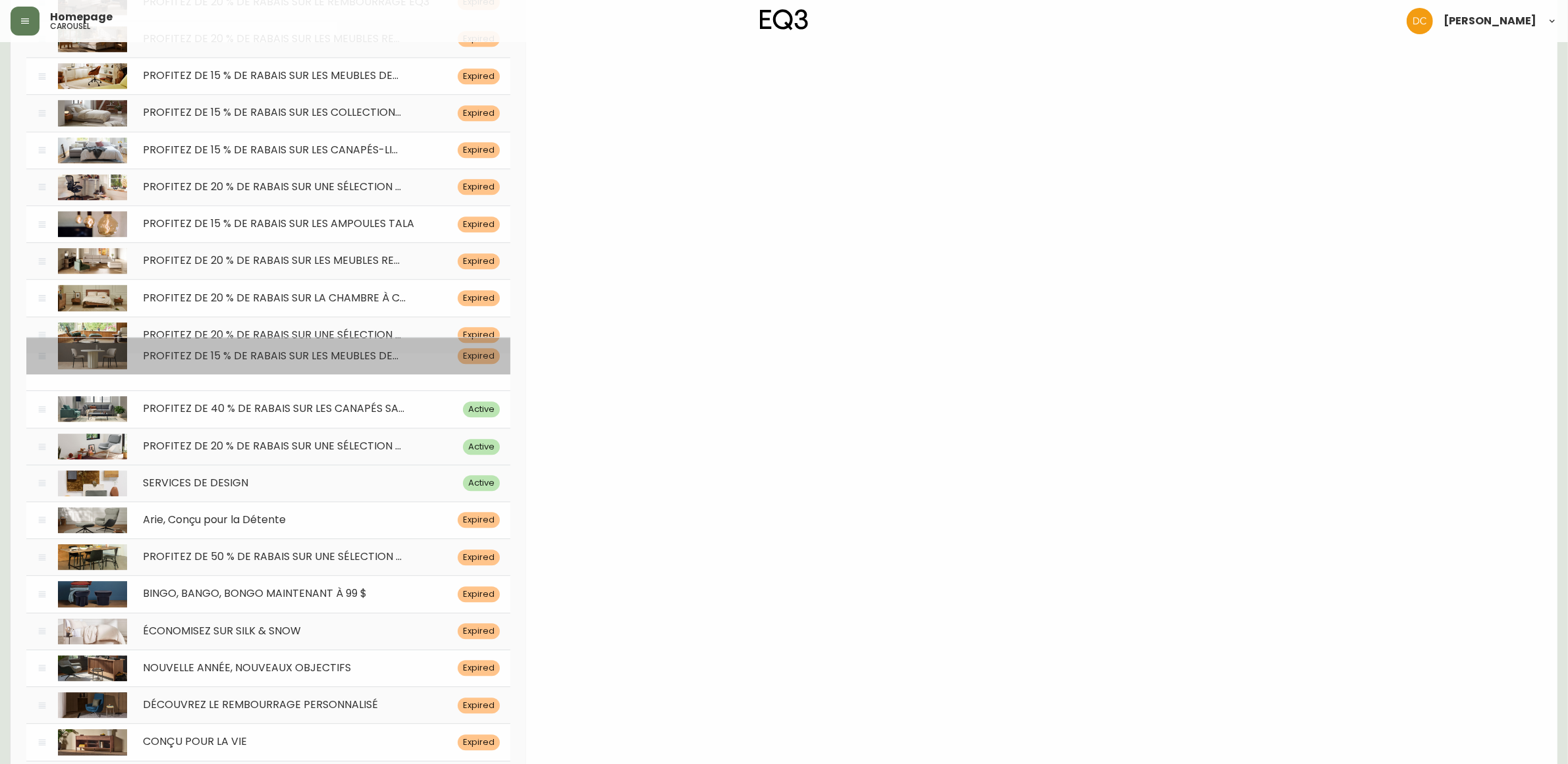
drag, startPoint x: 40, startPoint y: 452, endPoint x: 45, endPoint y: 362, distance: 90.1
click at [45, 359] on icon at bounding box center [42, 356] width 7 height 5
type input "[DATE]"
type input "PROFITEZ DE 15 % DE RABAIS SUR LES MEUBLES DE SALLE À MANGER ET MULTIMÉDIA EQ3"
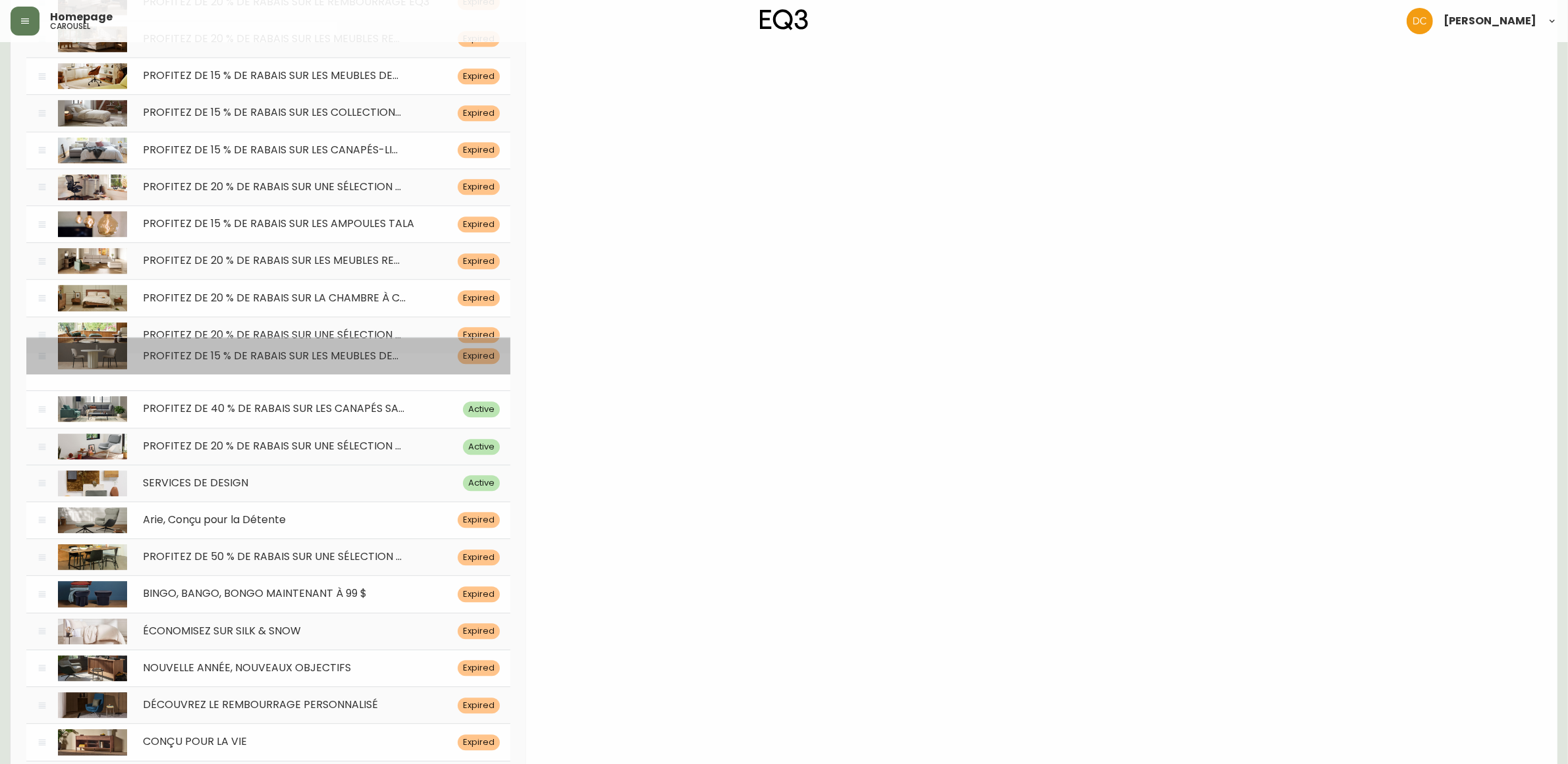
type input "Pour une durée limitée, économisez sur les tables à manger, les chaises et les …"
type input "Magasinez Maintenant"
type input "/category/en-solde/vente/cmfy0zh03aul80198jv0va3h9"
type input "Deux chaises blanches et une table ronde sont exposées dans [PERSON_NAME]. Lien…"
type input "chaises-de-salle-a-[PERSON_NAME]"
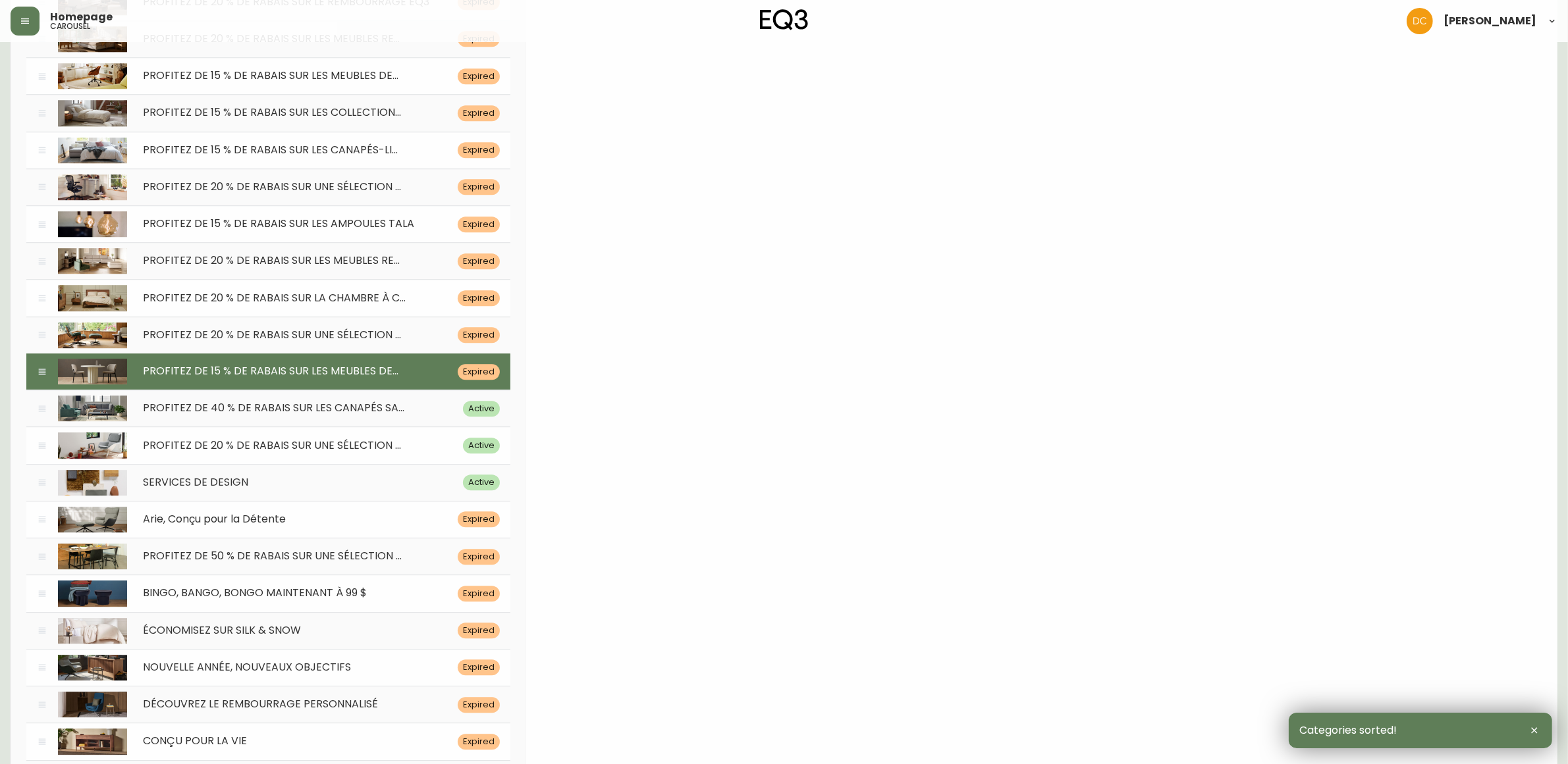
drag, startPoint x: 43, startPoint y: 259, endPoint x: 39, endPoint y: 307, distance: 48.2
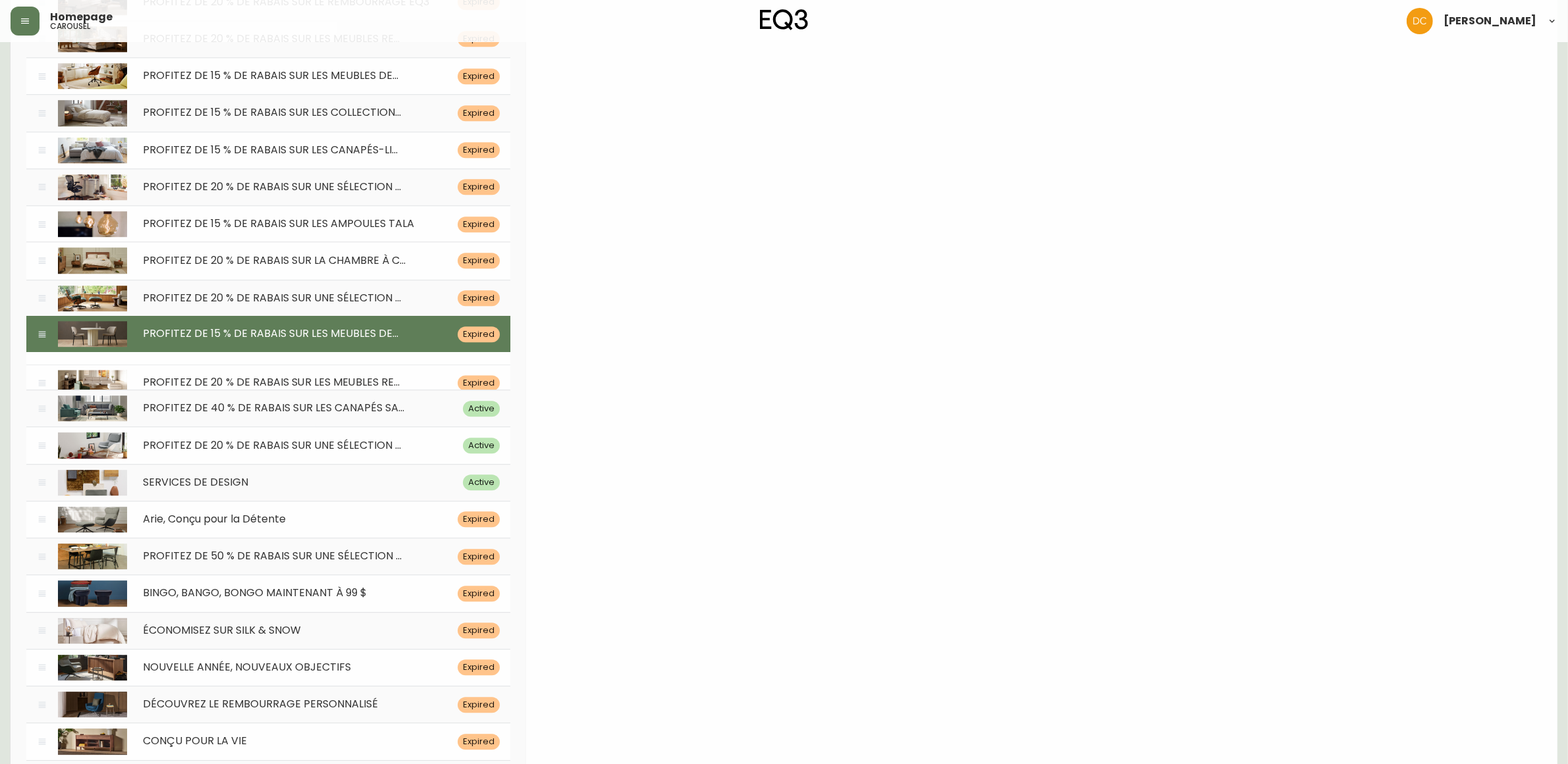
drag, startPoint x: 39, startPoint y: 265, endPoint x: 49, endPoint y: 387, distance: 122.4
click at [49, 387] on div "PROFITEZ DE 20 % DE RABAIS SUR LES MEUBLES RE... Expired" at bounding box center [268, 383] width 484 height 37
type input "[DATE]"
type input "PROFITEZ DE 20 % DE RABAIS SUR LES MEUBLES REMBOURRÉS EQ3 PRÊTS-À-EXPÉDIER"
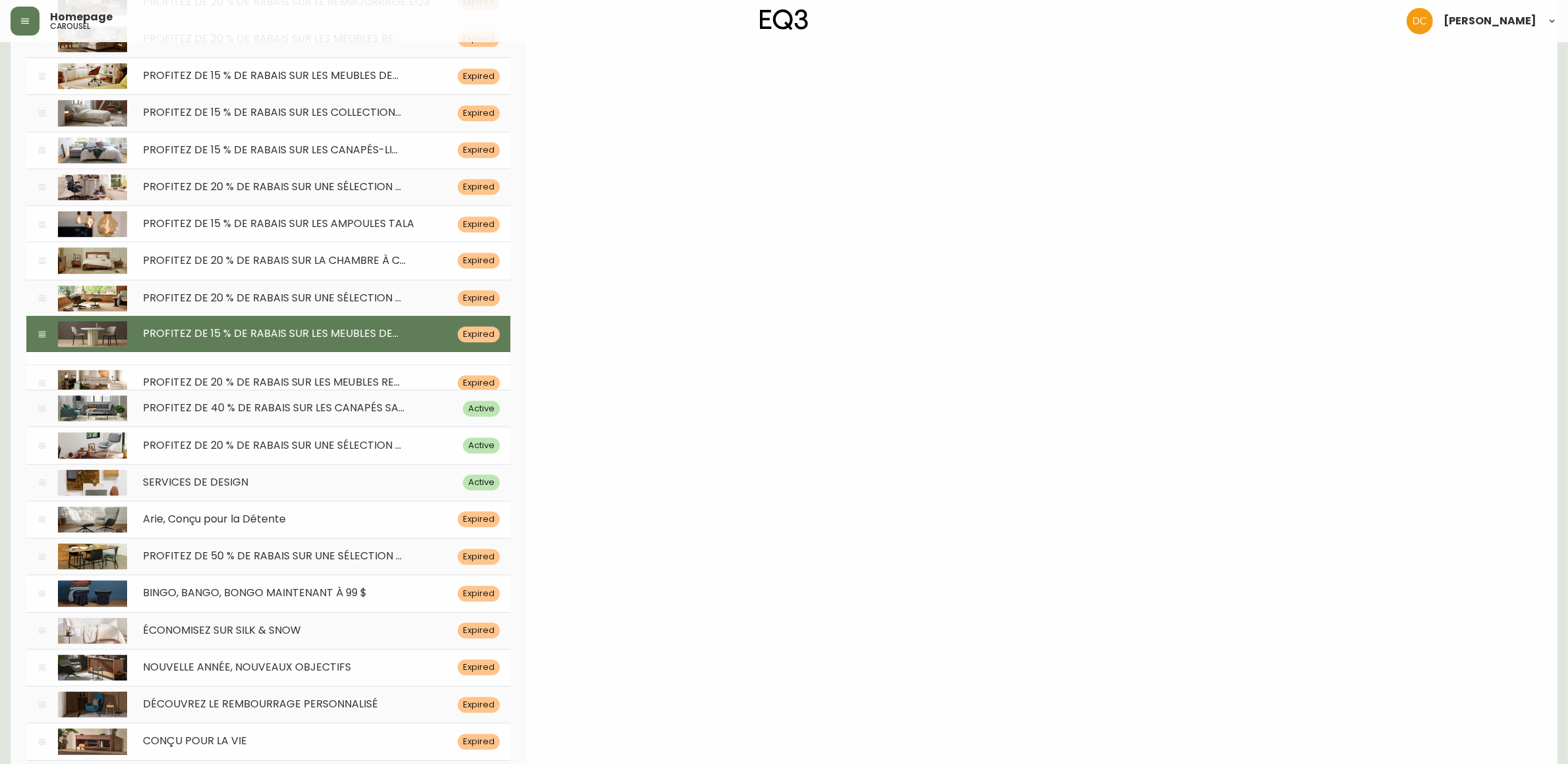
type input "Fait avec soin, conçu pour durer. Économisez 20 % sur les meubles rembourrés, p…"
type input "/category/salon/sieges/articles-prets-a-partir"
type input "Un grand canapé en coupe se trouve dans un salon avec parquet en chêne. Lien ve…"
type input "cello-pret-a-partir"
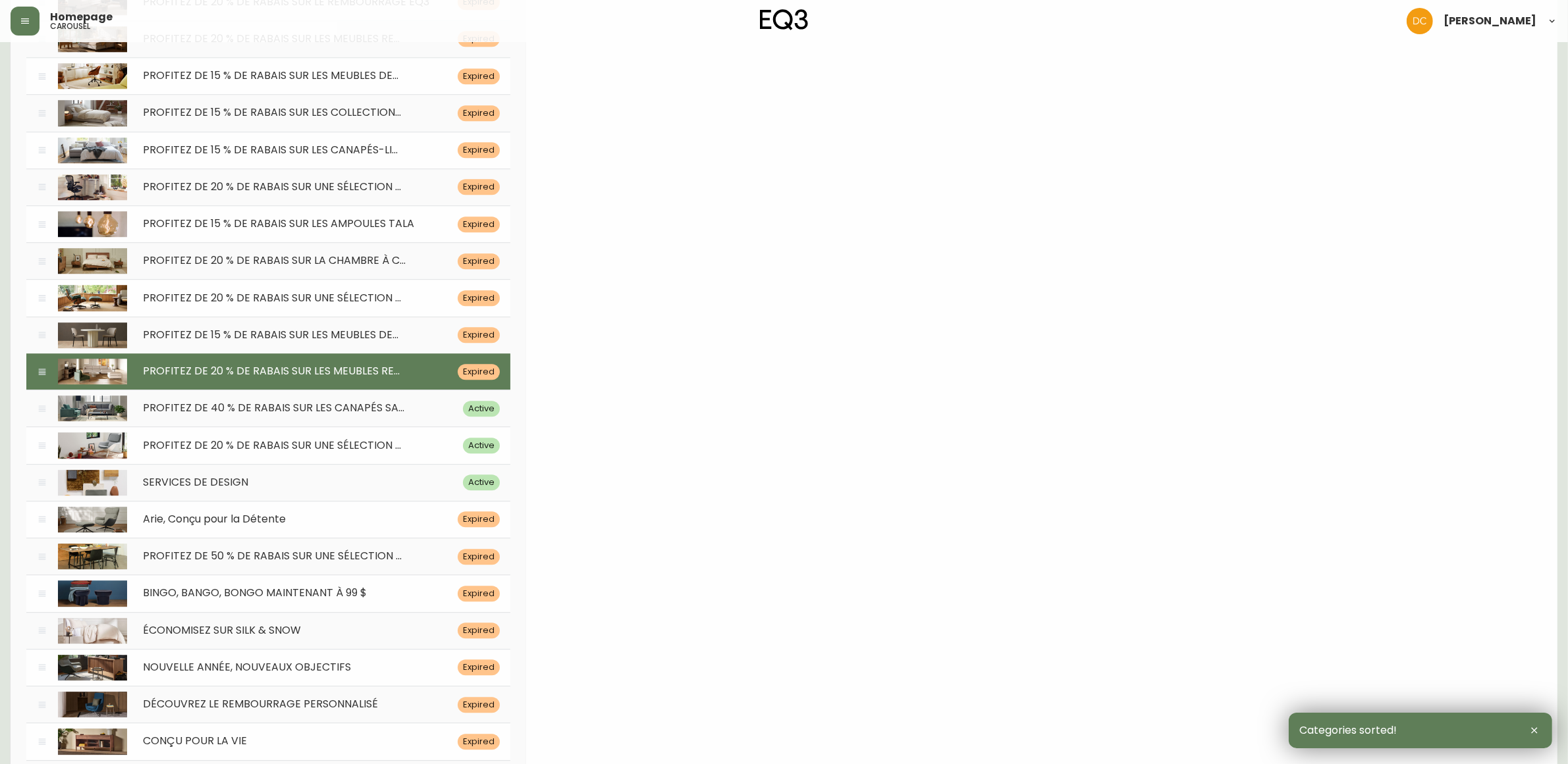
scroll to position [0, 0]
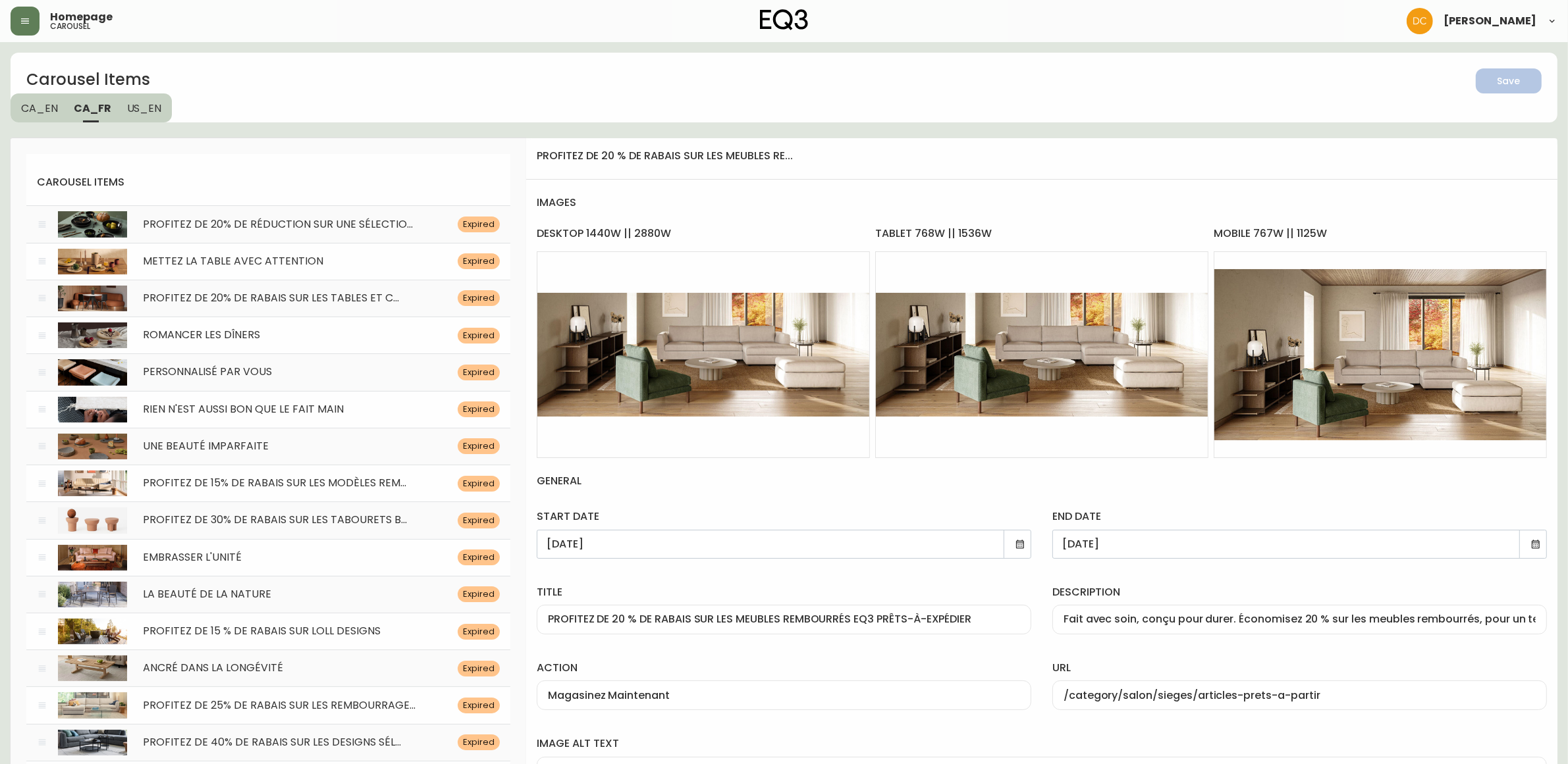
click at [700, 622] on input "PROFITEZ DE 20 % DE RABAIS SUR LES MEUBLES REMBOURRÉS EQ3 PRÊTS-À-EXPÉDIER" at bounding box center [784, 620] width 472 height 13
paste input "EMBRASSEZ LA CONVIVIALITÉ"
type input "EMBRASSEZ LA CONVIVIALITÉ"
click at [1243, 610] on div "Fait avec soin, conçu pour durer. Économisez 20 % sur les meubles rembourrés, p…" at bounding box center [1300, 619] width 494 height 29
paste input "Économisez 200$ pour chaque 1000$ dépensés sur le Rembourrage EQ3, pour une dur…"
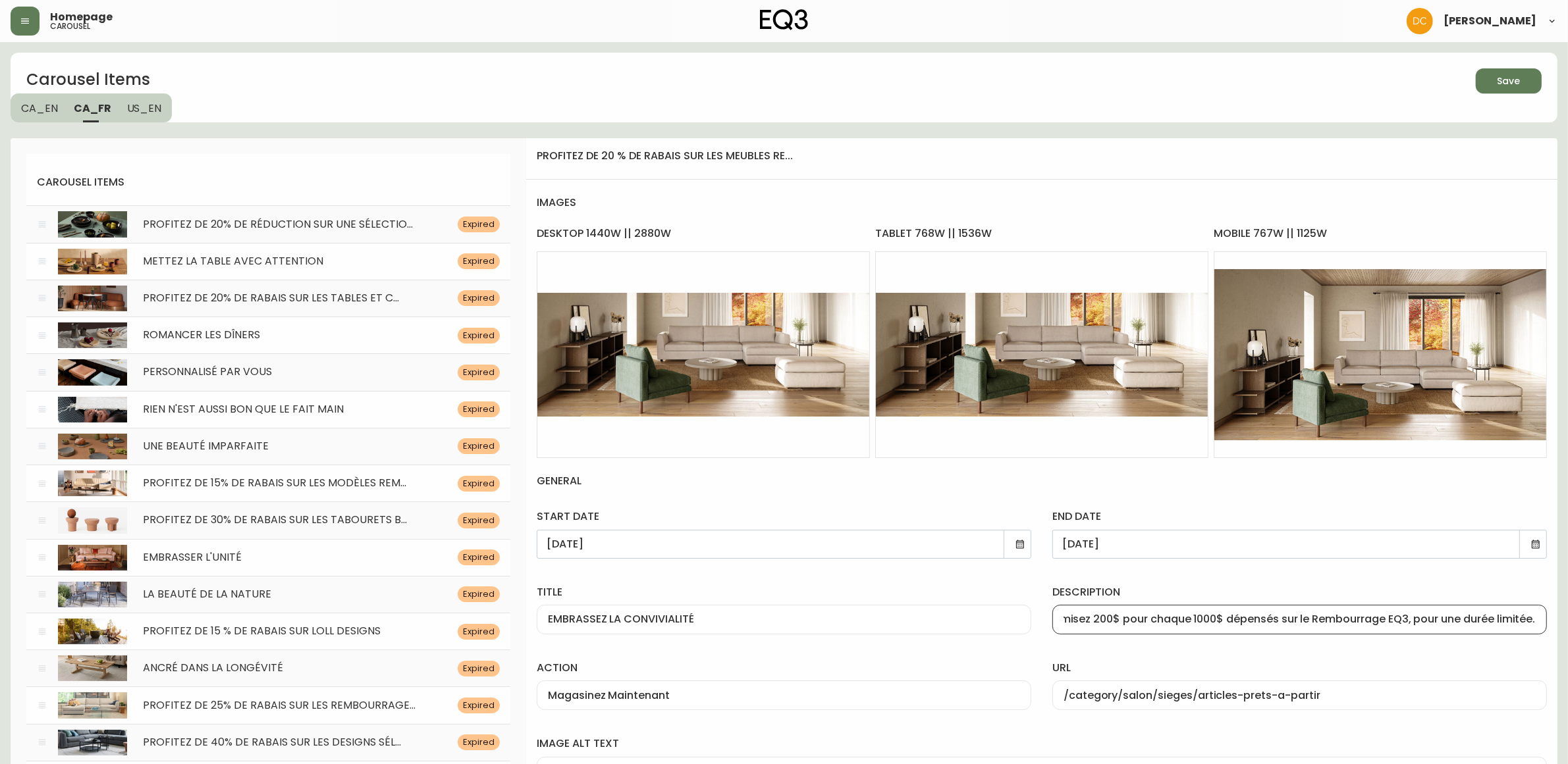
scroll to position [0, 35]
type input "Économisez 200$ pour chaque 1000$ dépensés sur le Rembourrage EQ3, pour une dur…"
click at [1264, 576] on div "description Économisez 200$ pour chaque 1000$ dépensés sur le Rembourrage EQ3, …" at bounding box center [1299, 607] width 515 height 76
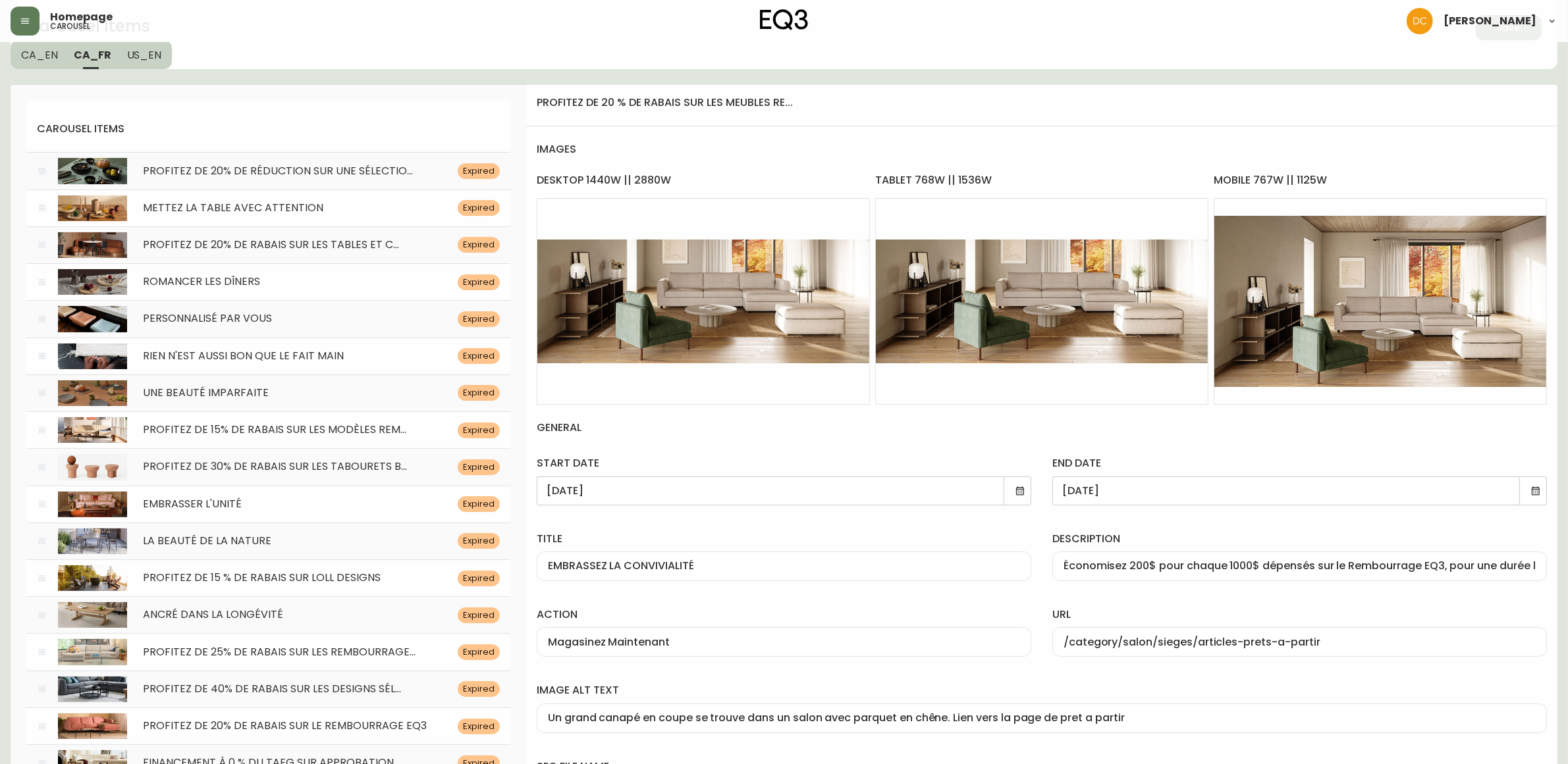
scroll to position [82, 0]
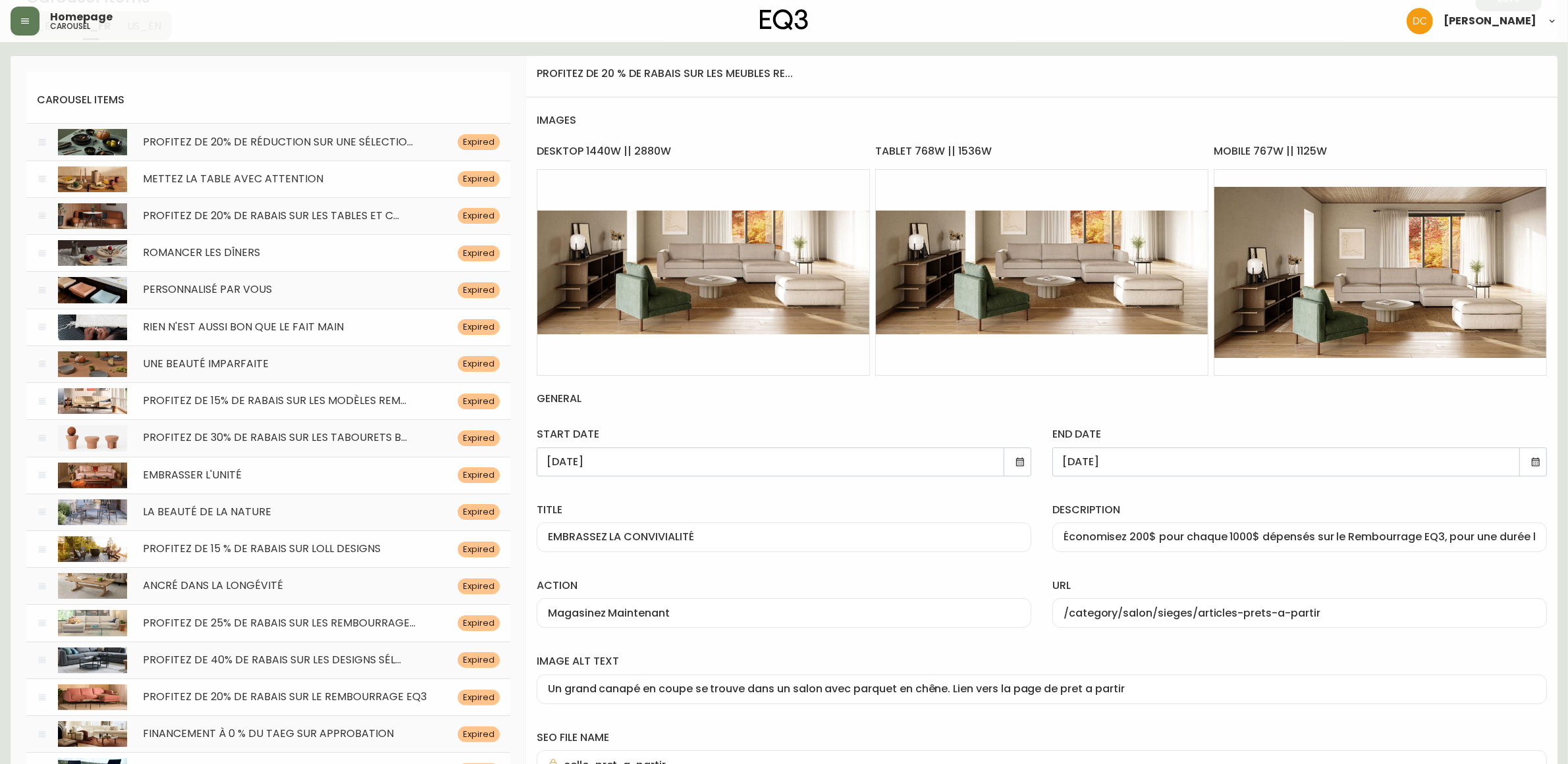
click at [1019, 462] on icon at bounding box center [1021, 462] width 11 height 11
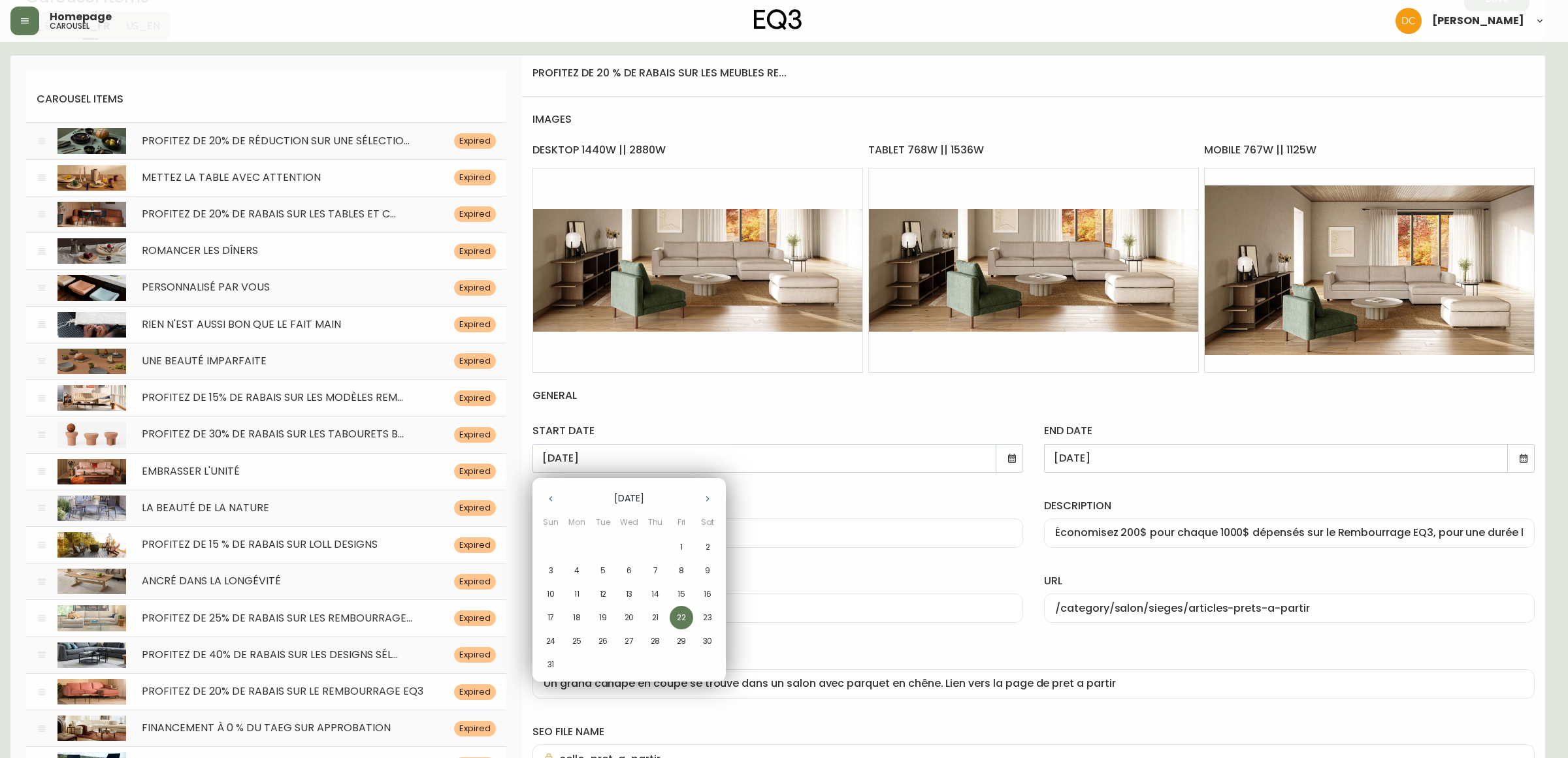
click at [701, 505] on button "button" at bounding box center [707, 498] width 26 height 26
click at [699, 507] on button "button" at bounding box center [707, 498] width 26 height 26
click at [630, 547] on span "1" at bounding box center [629, 546] width 24 height 12
type input "[DATE]"
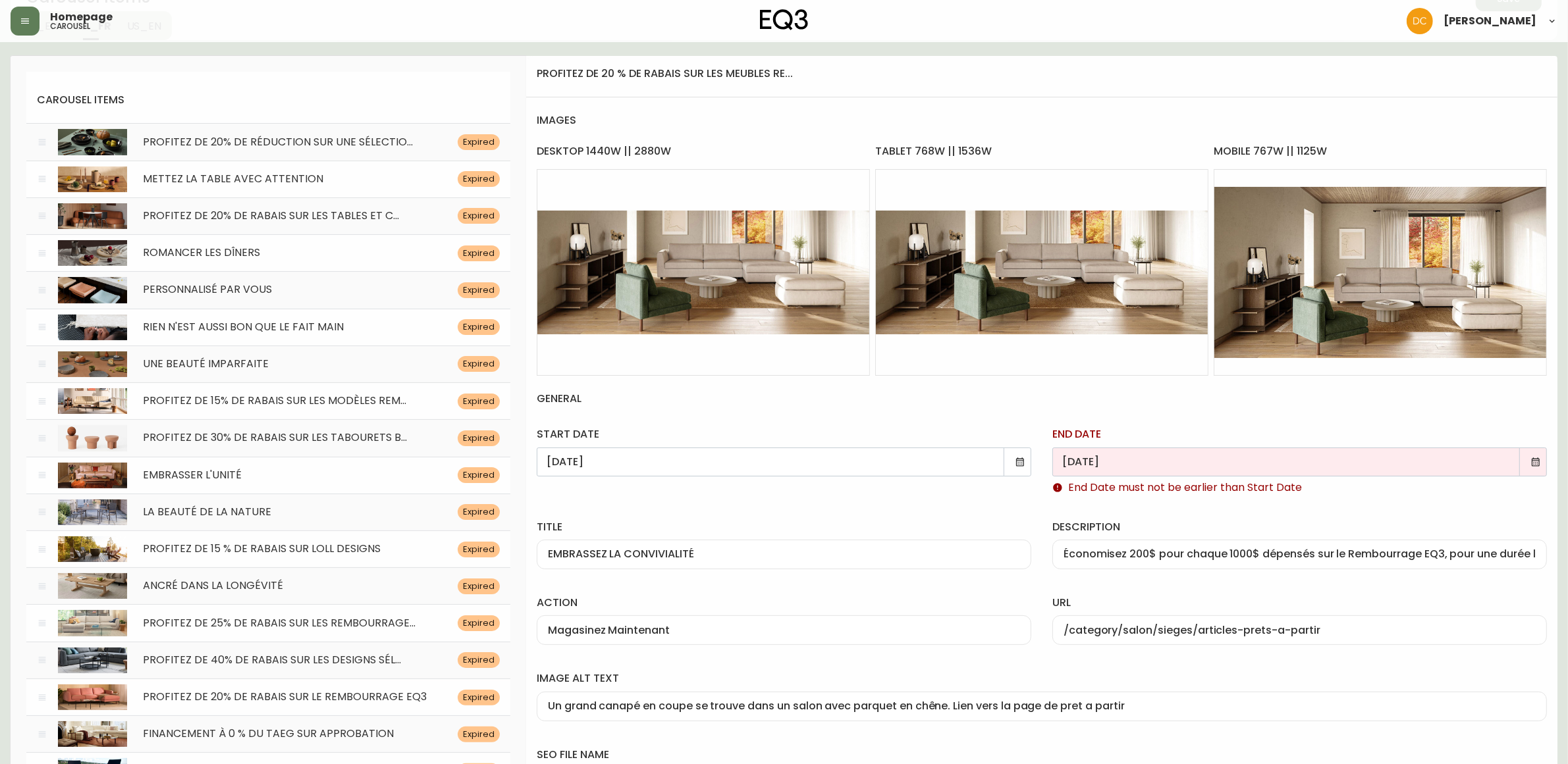
click at [1532, 461] on icon at bounding box center [1536, 462] width 11 height 11
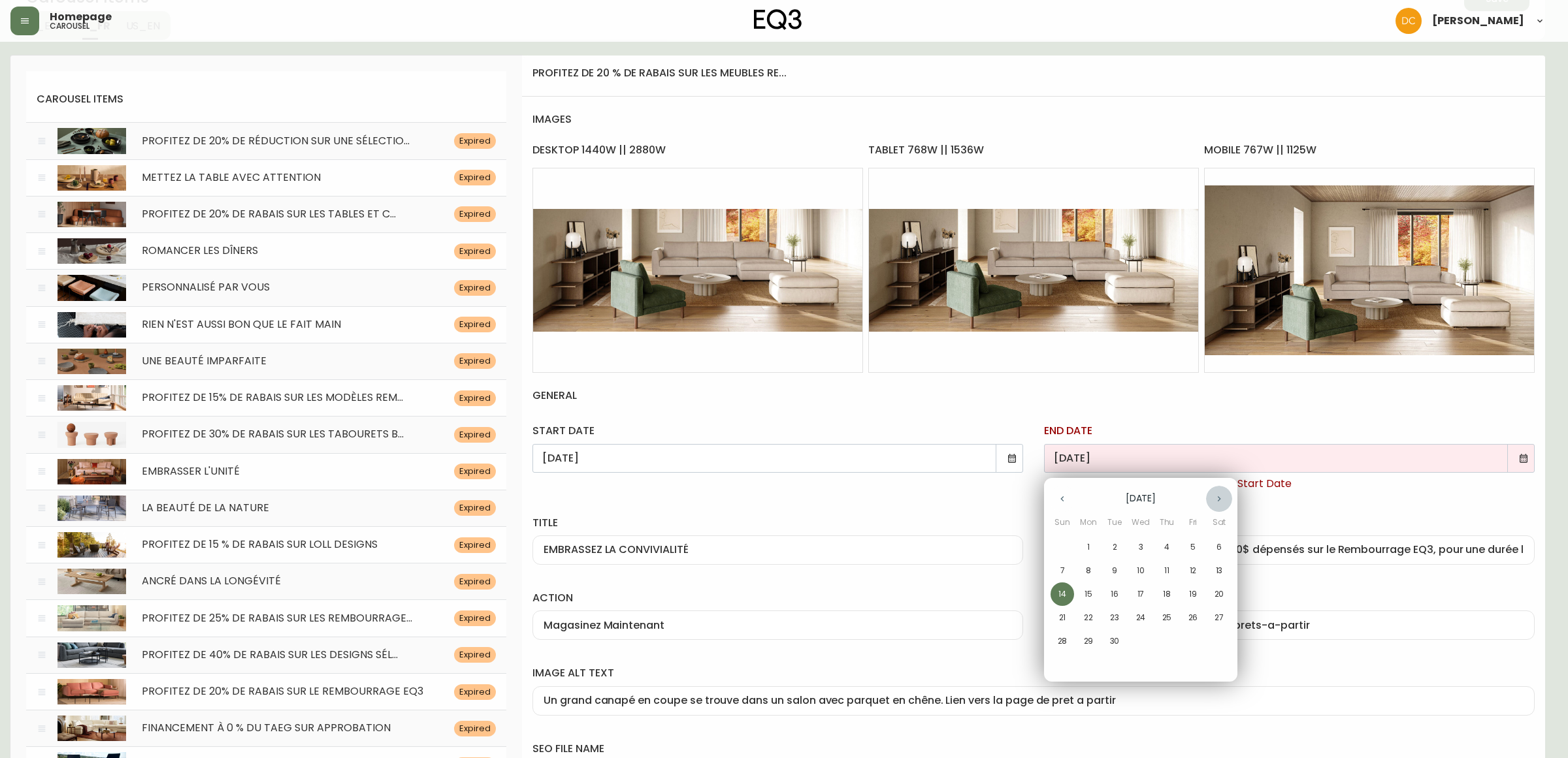
click at [1224, 499] on icon "button" at bounding box center [1219, 499] width 11 height 11
click at [1168, 592] on p "16" at bounding box center [1167, 594] width 8 height 12
type input "[DATE]"
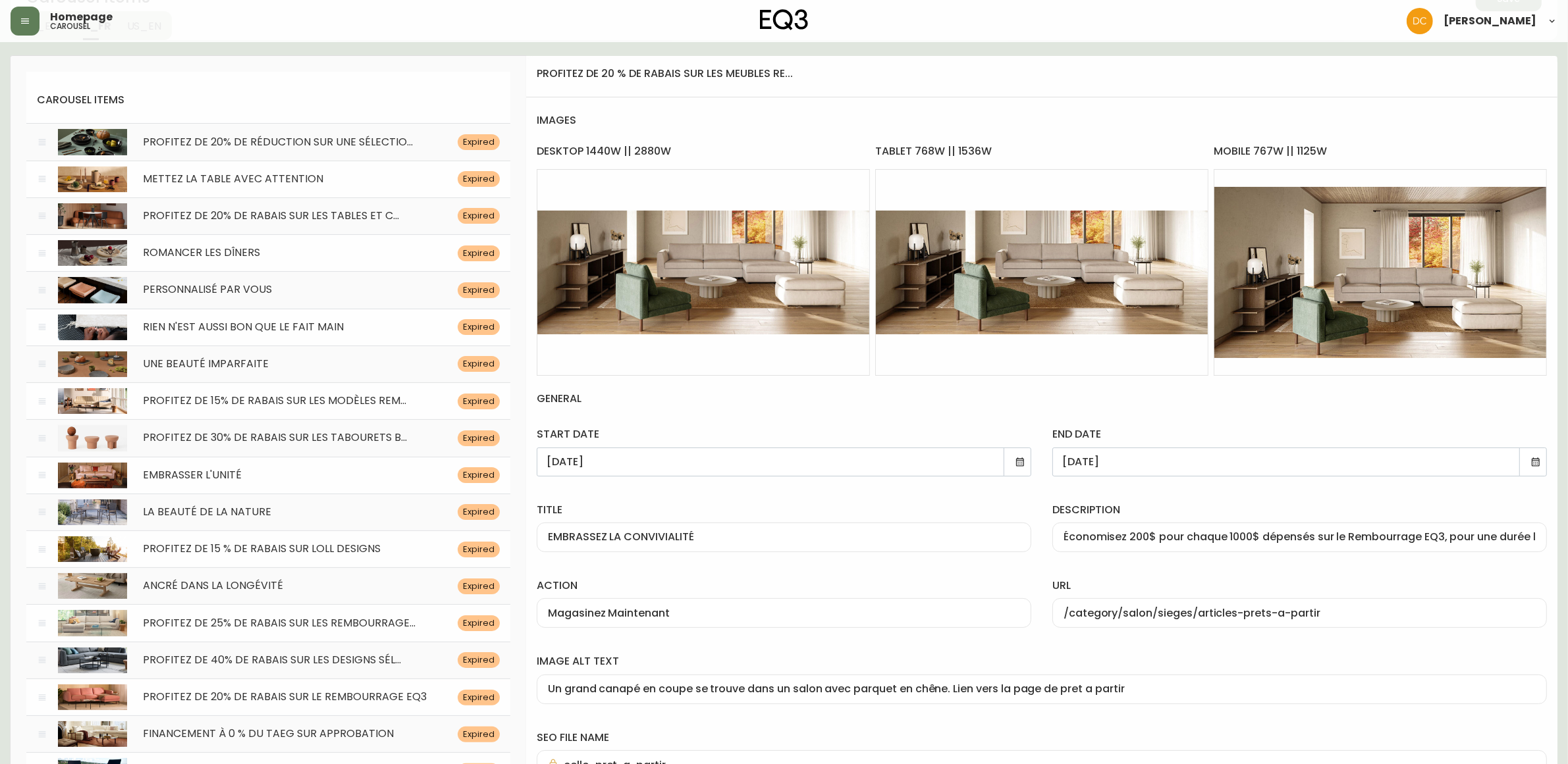
click at [1212, 414] on div "end date [DATE]" at bounding box center [1299, 449] width 515 height 75
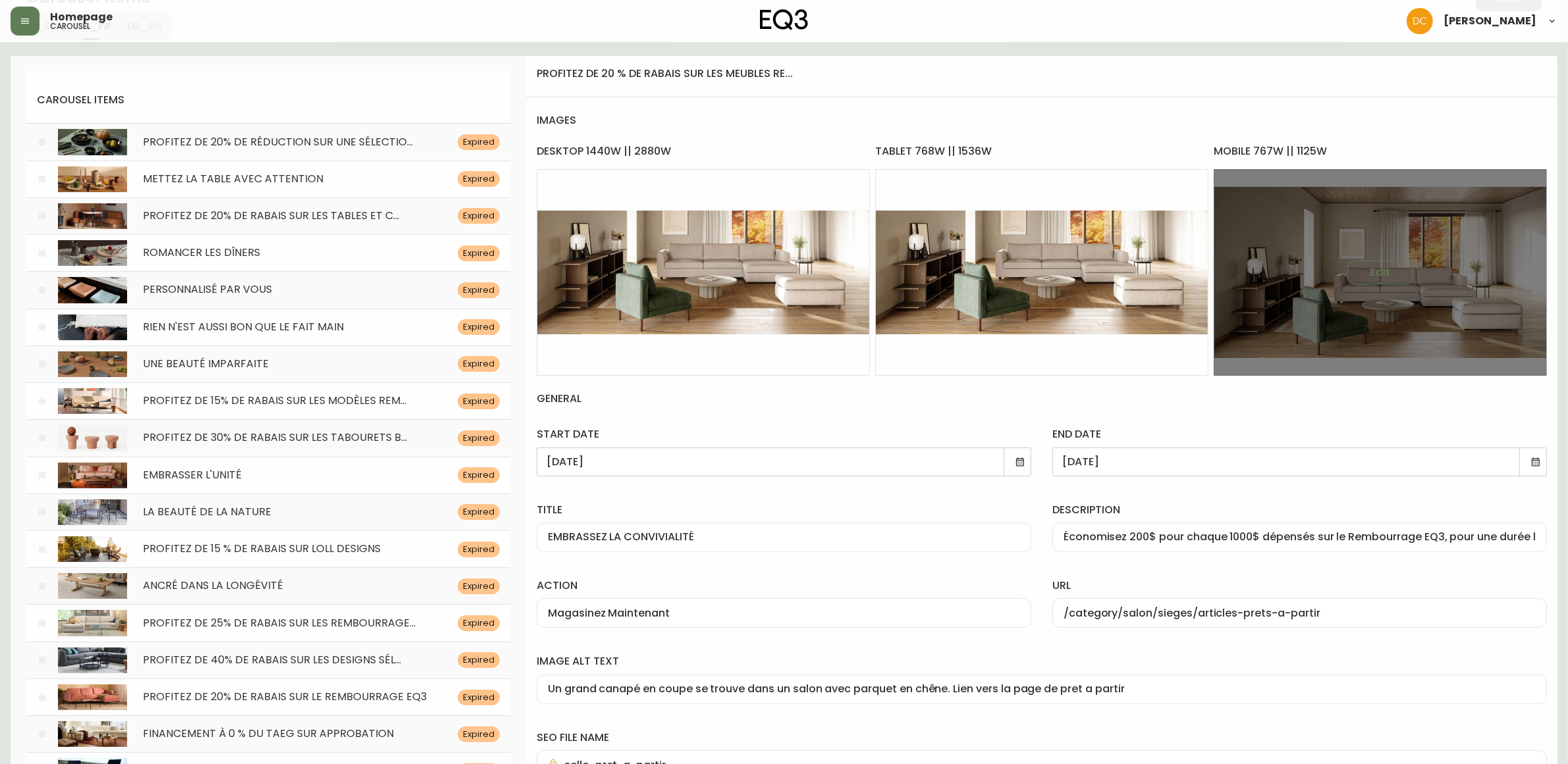
scroll to position [0, 0]
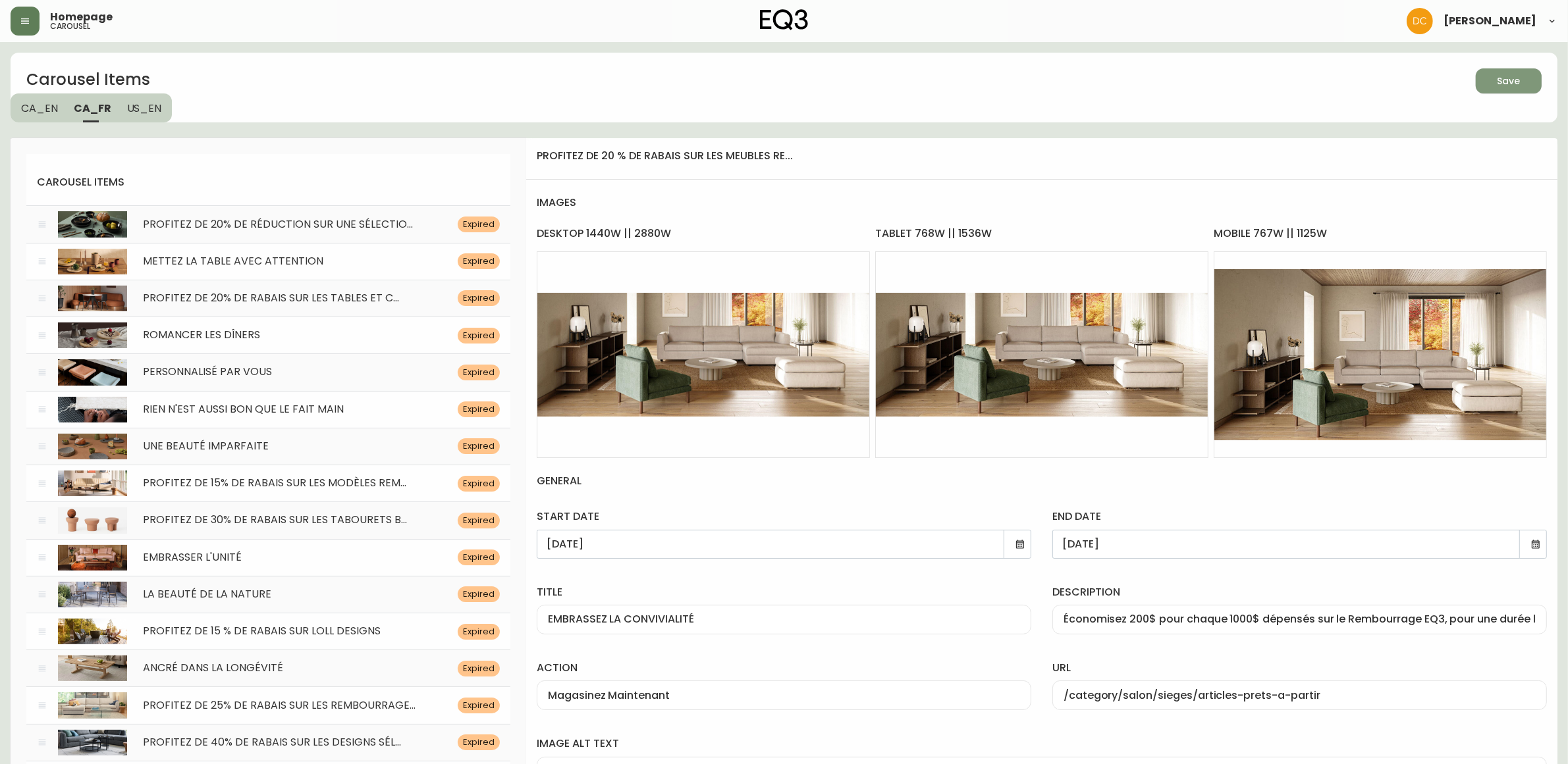
click at [1525, 87] on span "Save" at bounding box center [1509, 81] width 45 height 16
drag, startPoint x: 565, startPoint y: 519, endPoint x: 553, endPoint y: 249, distance: 270.3
click at [148, 113] on span "US_EN" at bounding box center [145, 108] width 35 height 14
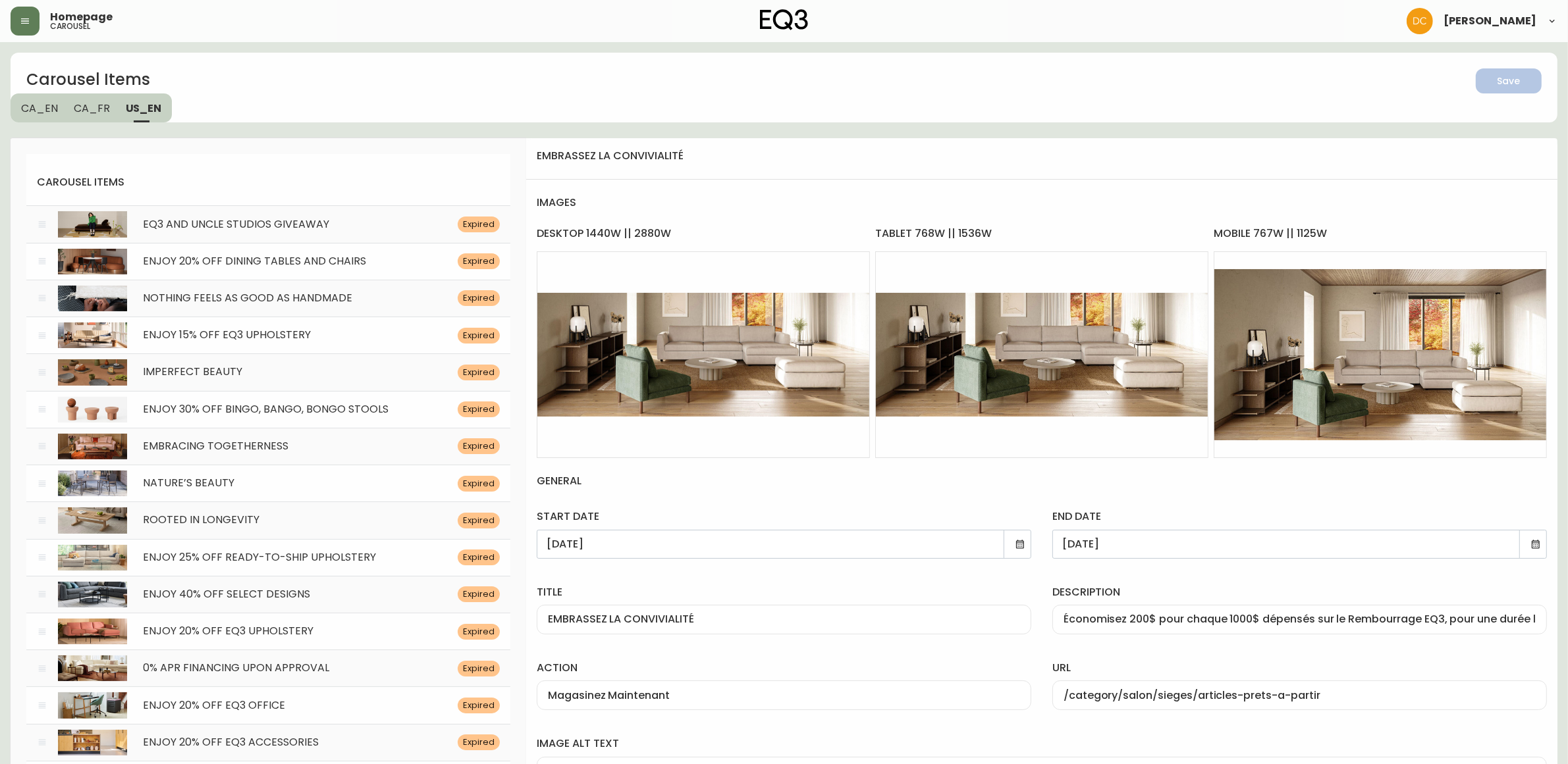
click at [80, 113] on span "CA_FR" at bounding box center [92, 108] width 37 height 14
click at [41, 113] on span "CA_EN" at bounding box center [39, 108] width 37 height 14
